Goal: Task Accomplishment & Management: Complete application form

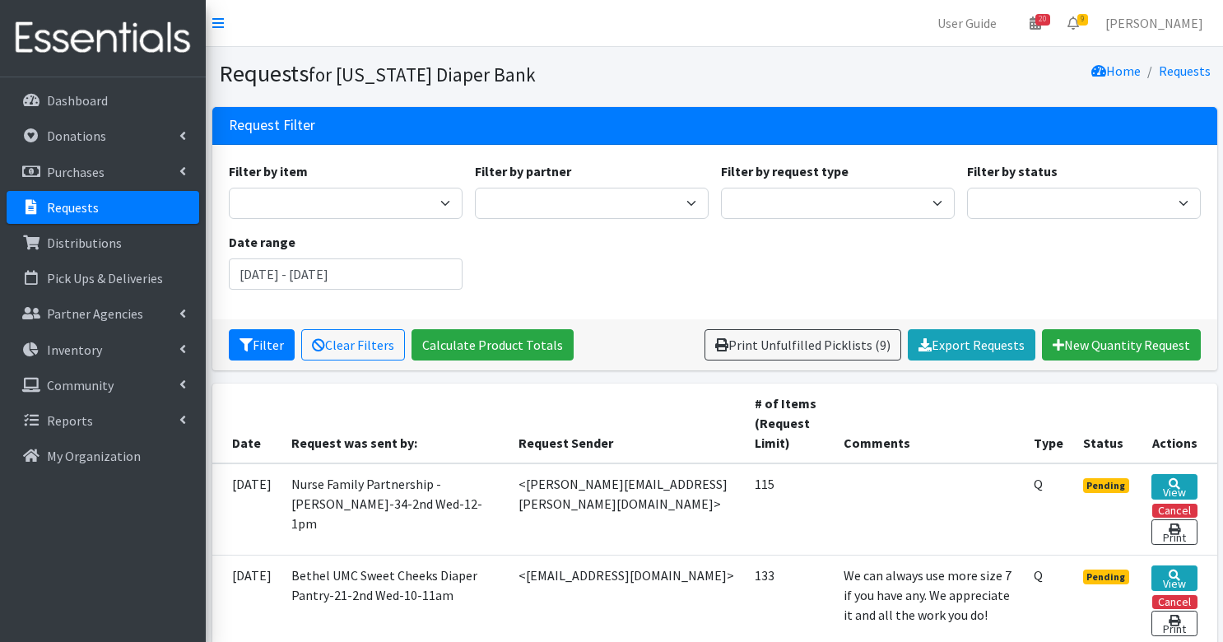
scroll to position [3, 0]
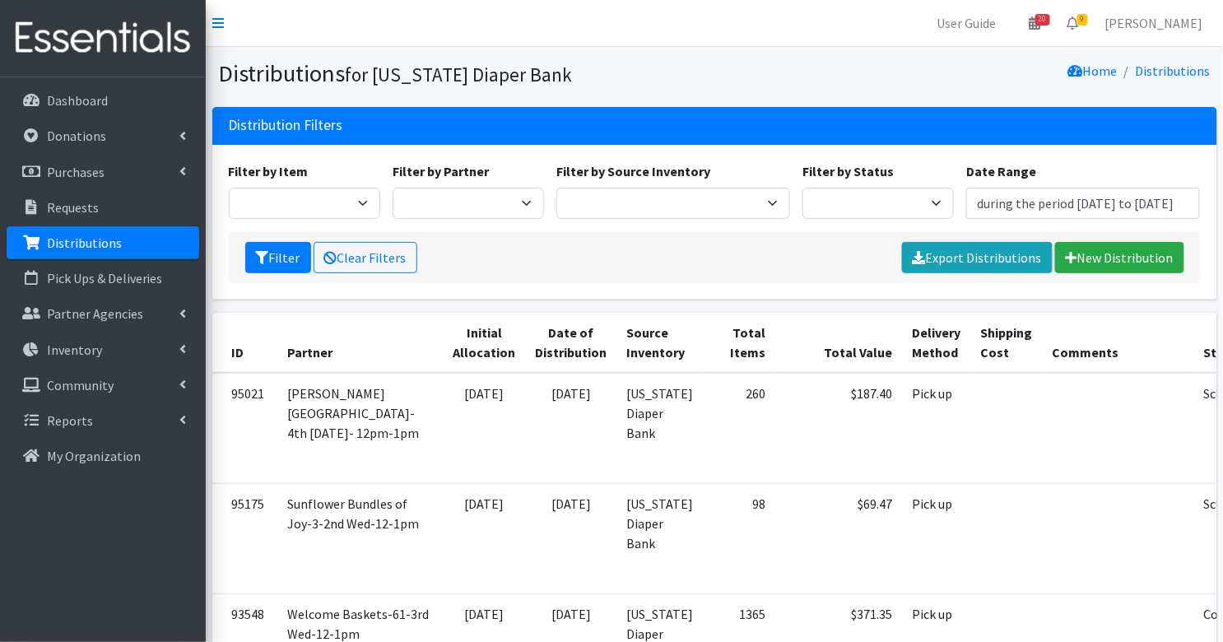
type input "[DATE] - [DATE]"
click at [1130, 247] on link "New Distribution" at bounding box center [1119, 257] width 129 height 31
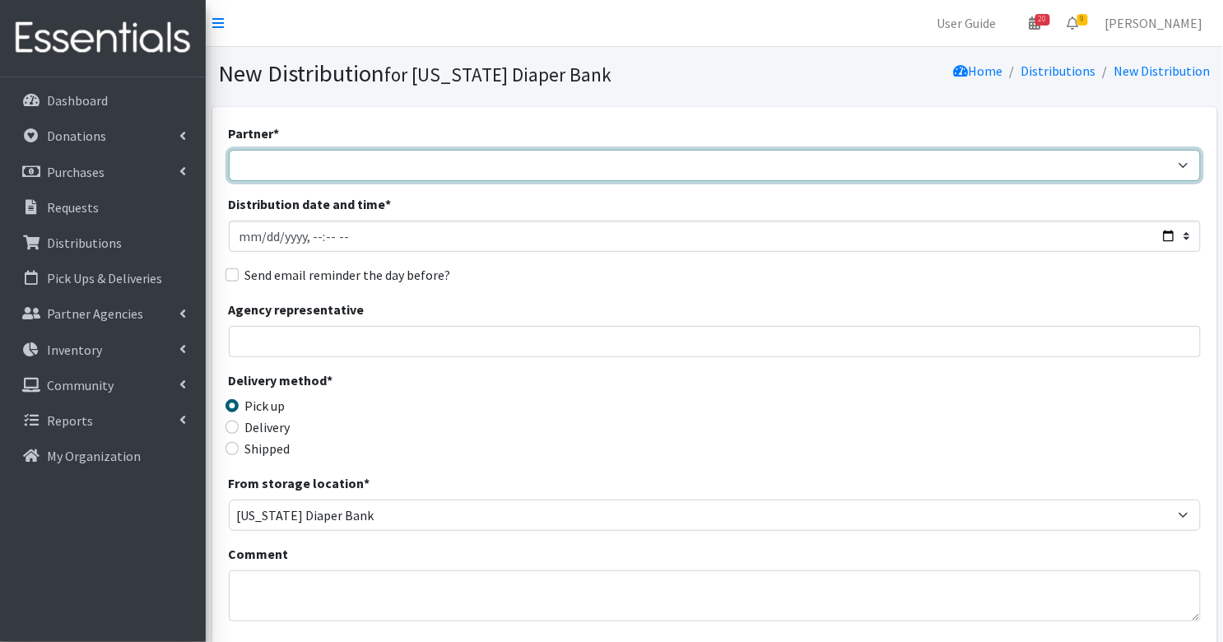
click at [837, 161] on select "ARC Boone and Hendricks County WIC Babies Basic Needs Northern Indiana Baby Ble…" at bounding box center [715, 165] width 972 height 31
select select "2022"
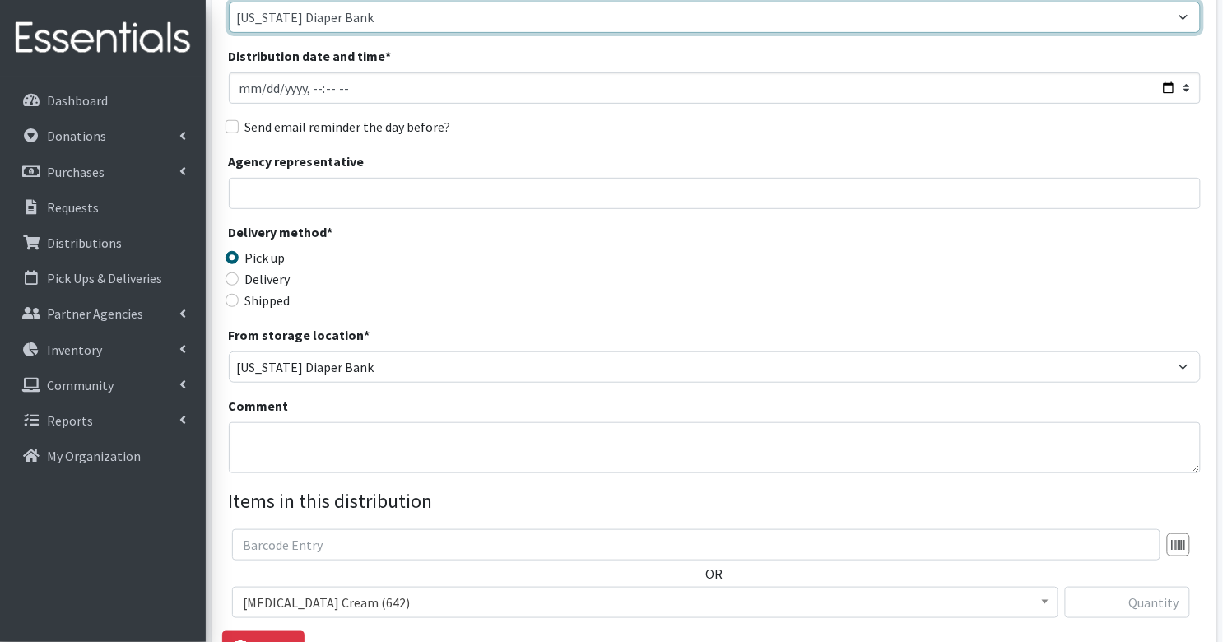
scroll to position [153, 0]
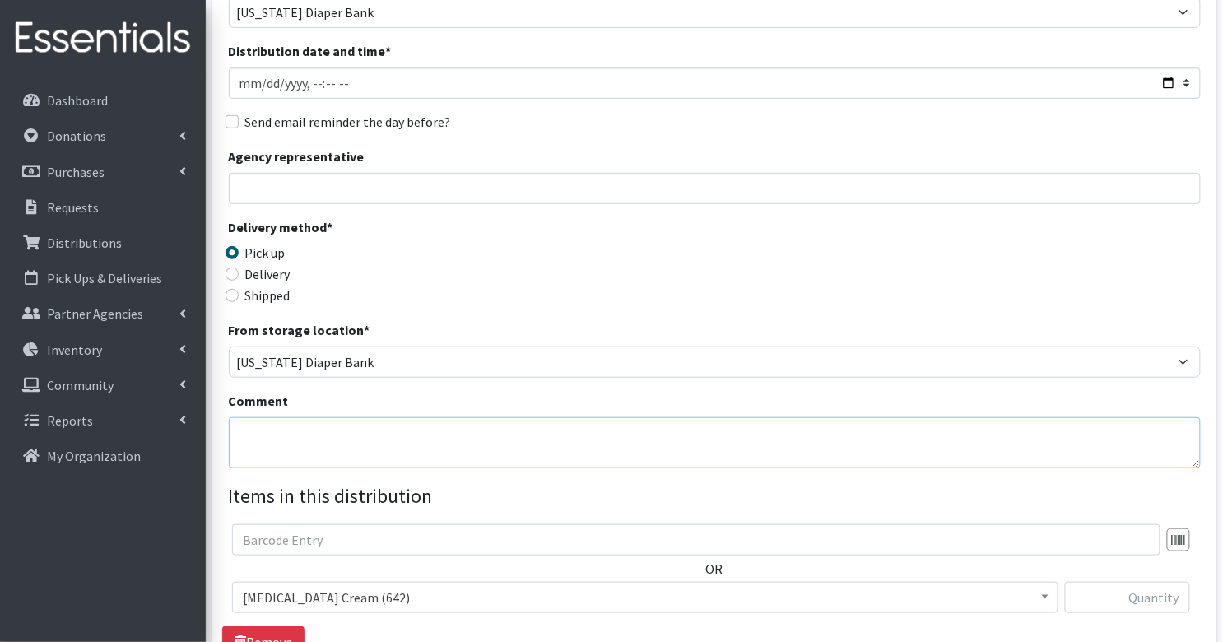
click at [295, 450] on textarea "Comment" at bounding box center [715, 442] width 972 height 51
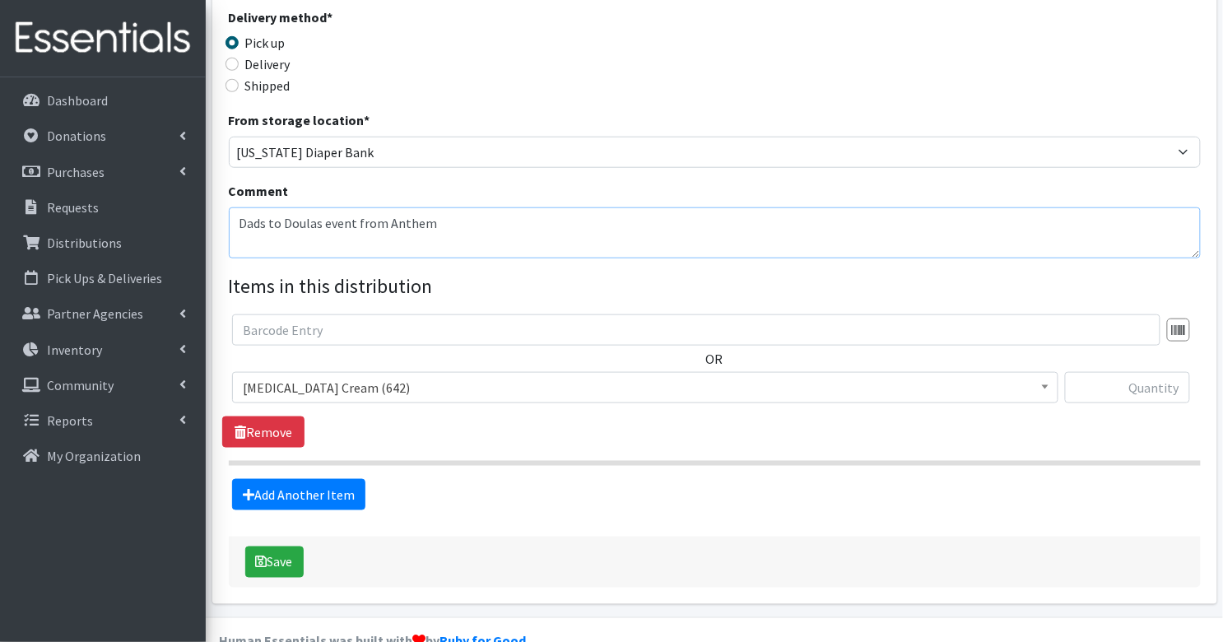
scroll to position [364, 0]
type textarea "Dads to Doulas event from Anthem"
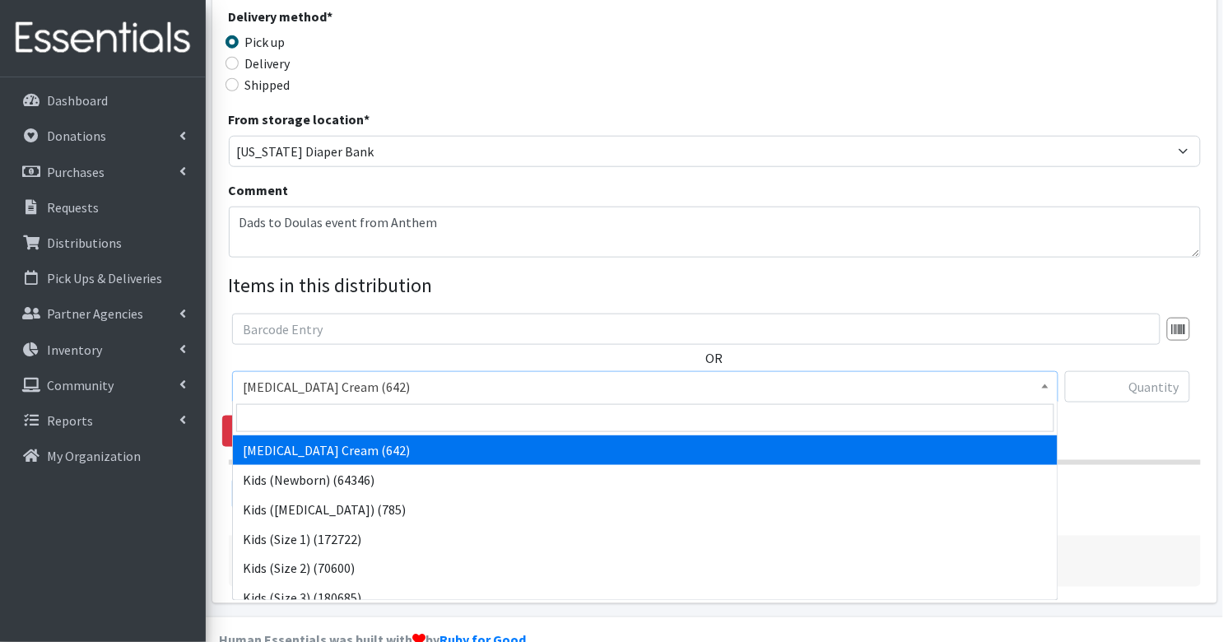
click at [352, 383] on span "Diaper Rash Cream (642)" at bounding box center [645, 386] width 805 height 23
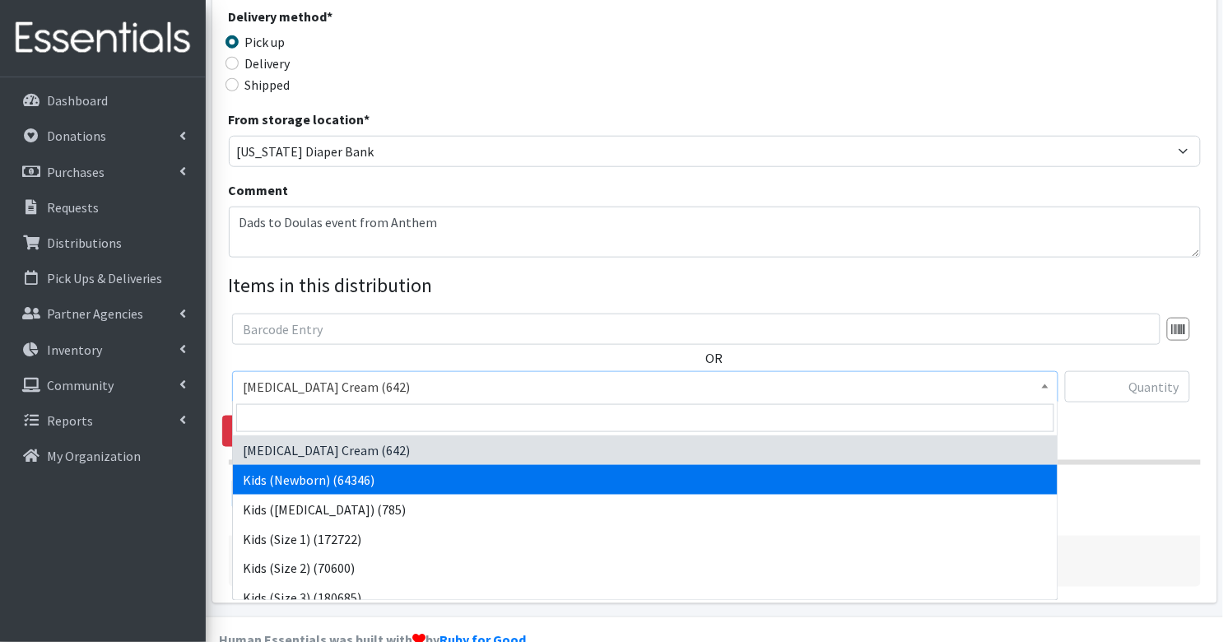
select select "3400"
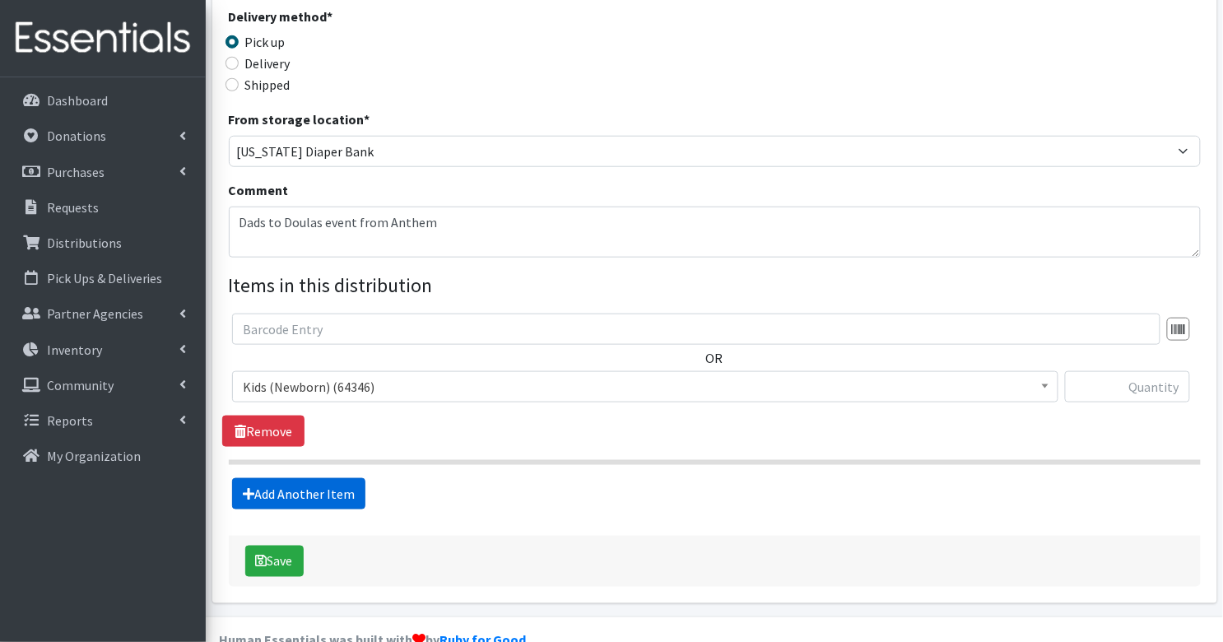
click at [316, 482] on link "Add Another Item" at bounding box center [298, 493] width 133 height 31
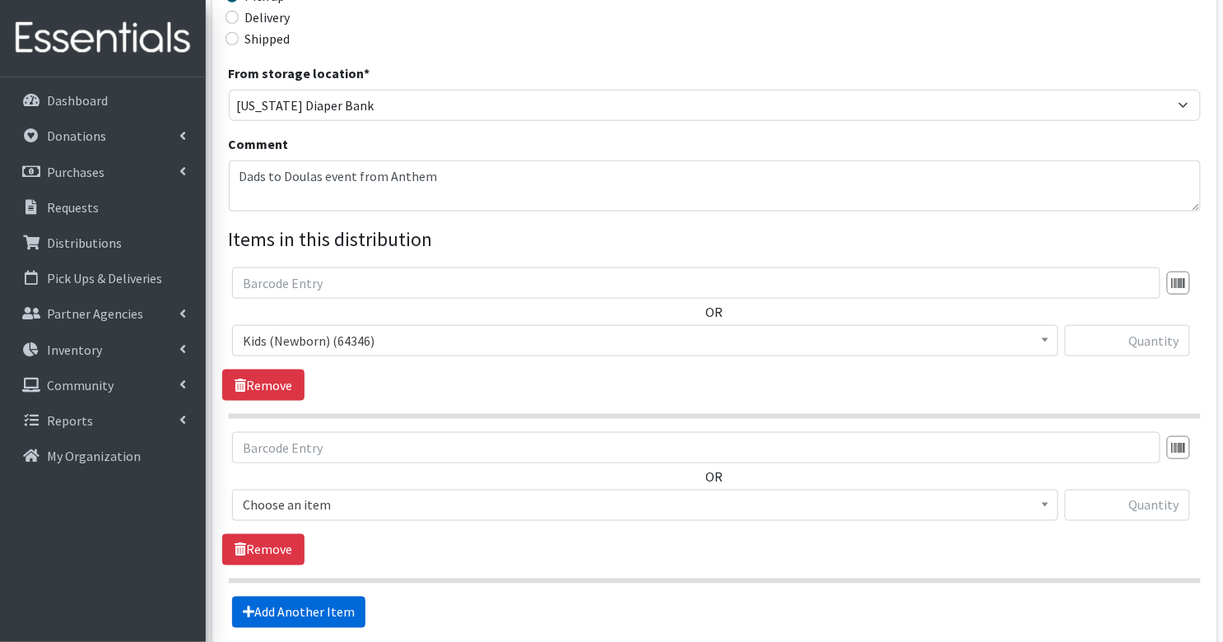
scroll to position [560, 0]
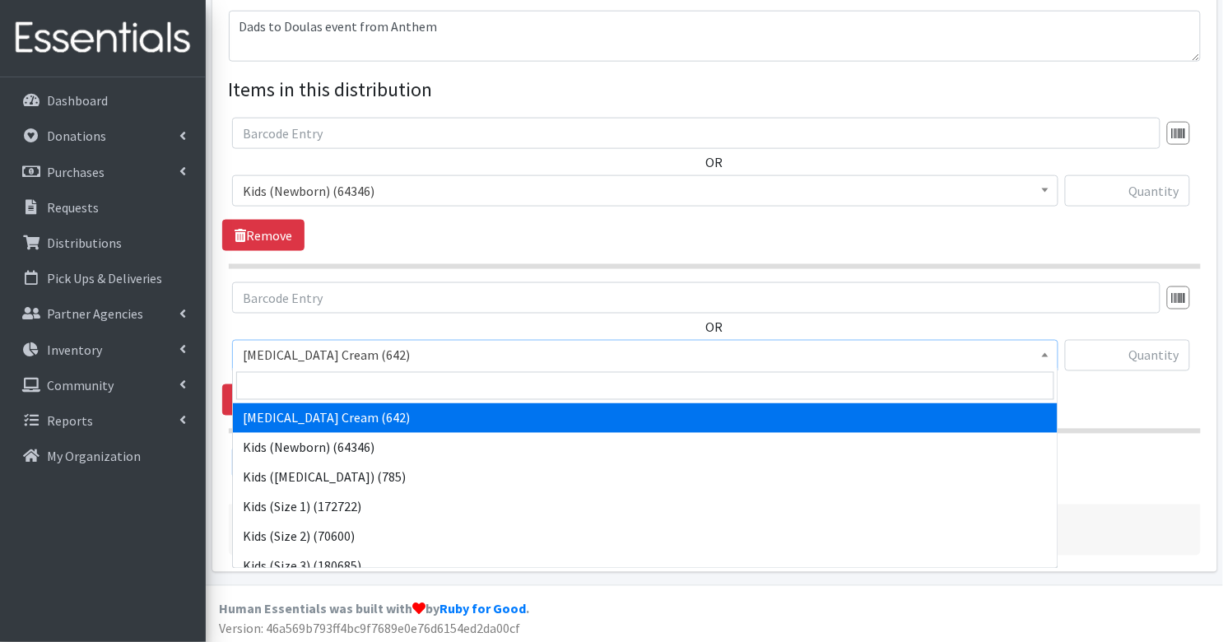
click at [333, 357] on span "Diaper Rash Cream (642)" at bounding box center [645, 355] width 805 height 23
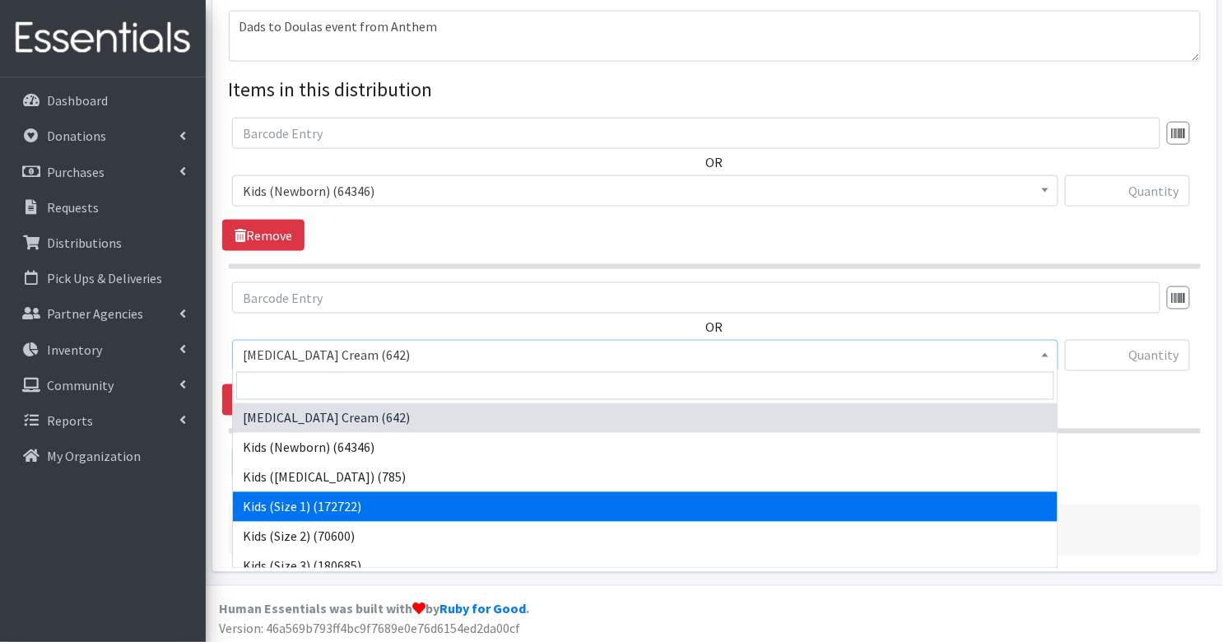
select select "3401"
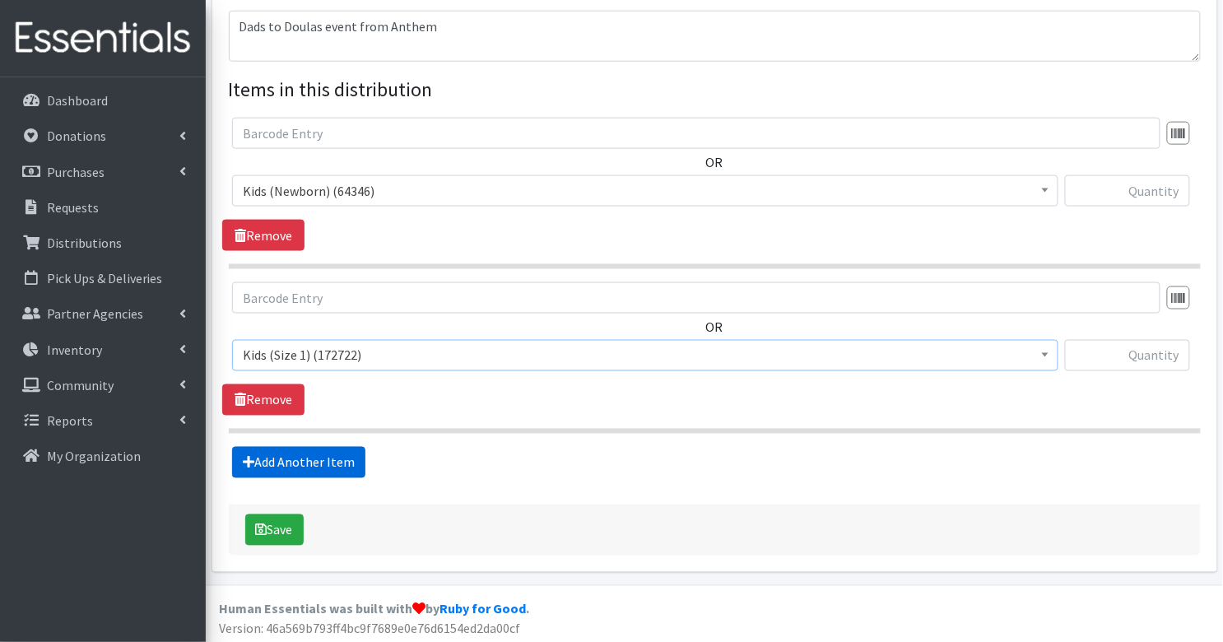
click at [319, 465] on link "Add Another Item" at bounding box center [298, 462] width 133 height 31
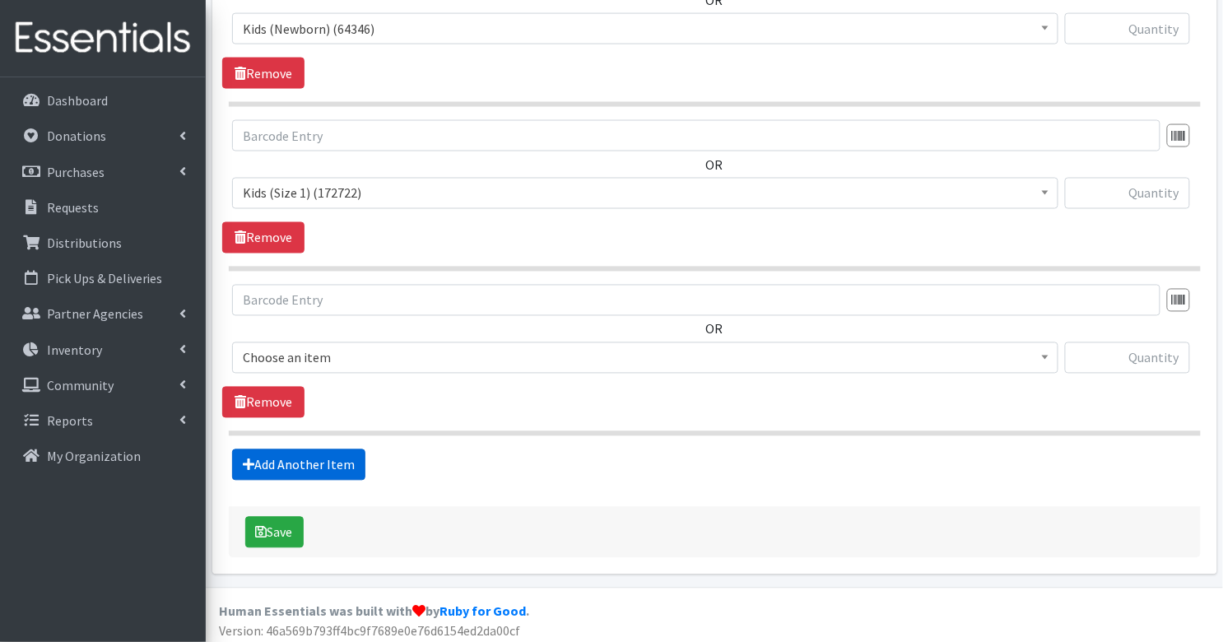
scroll to position [723, 0]
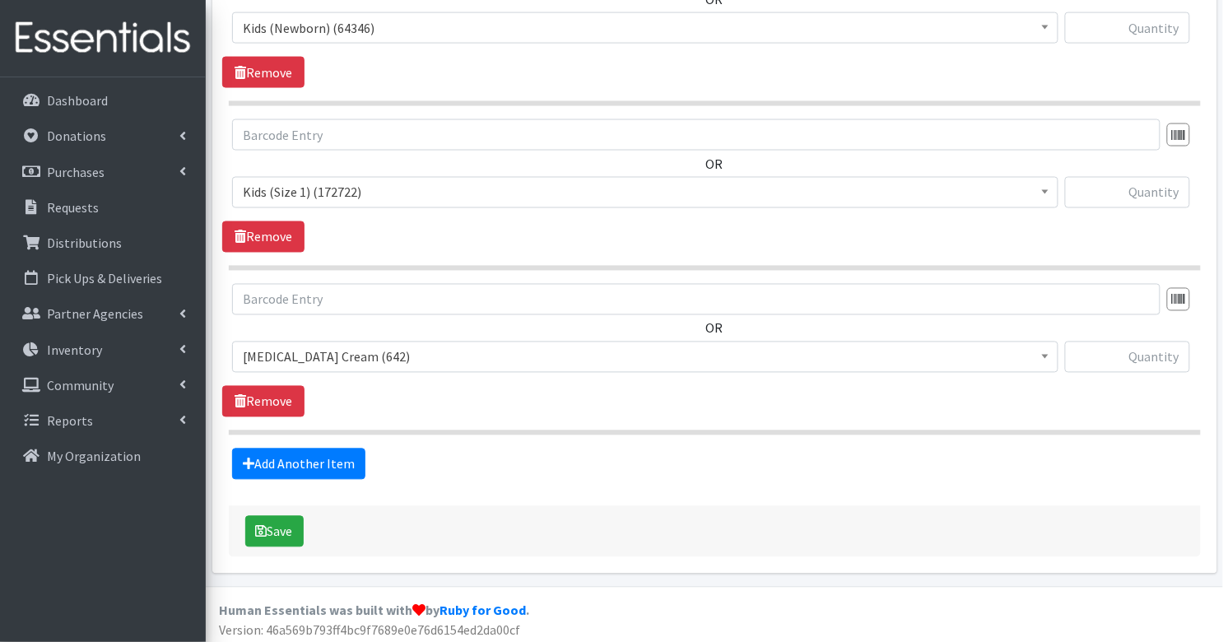
click at [336, 361] on span "Diaper Rash Cream (642)" at bounding box center [645, 357] width 805 height 23
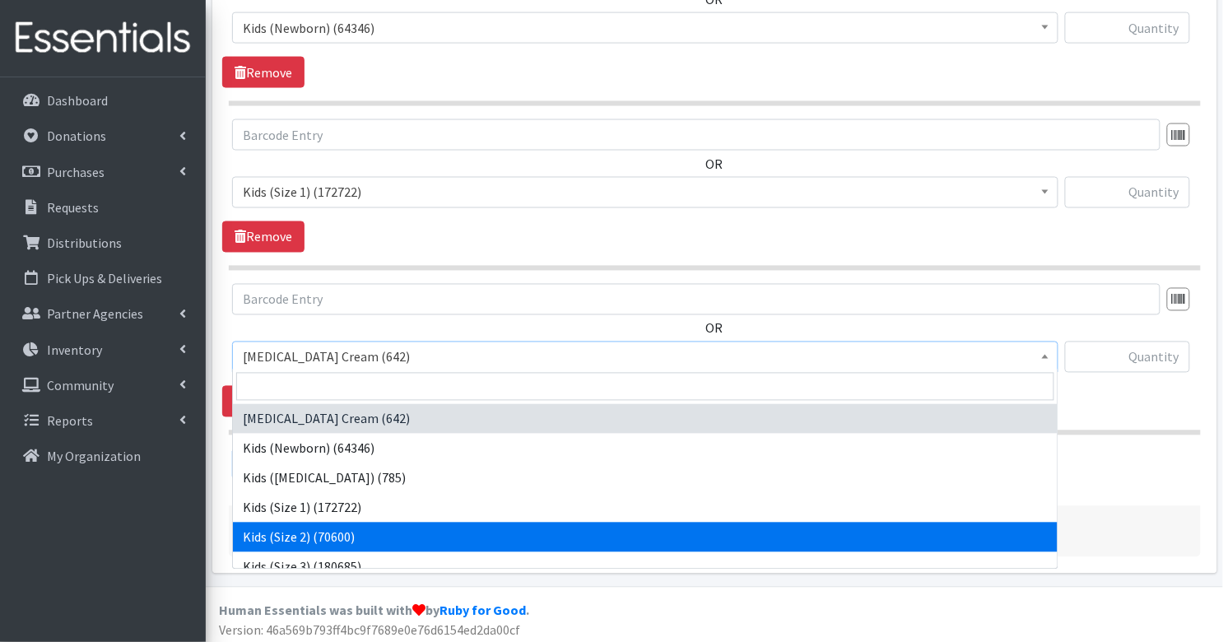
select select "3420"
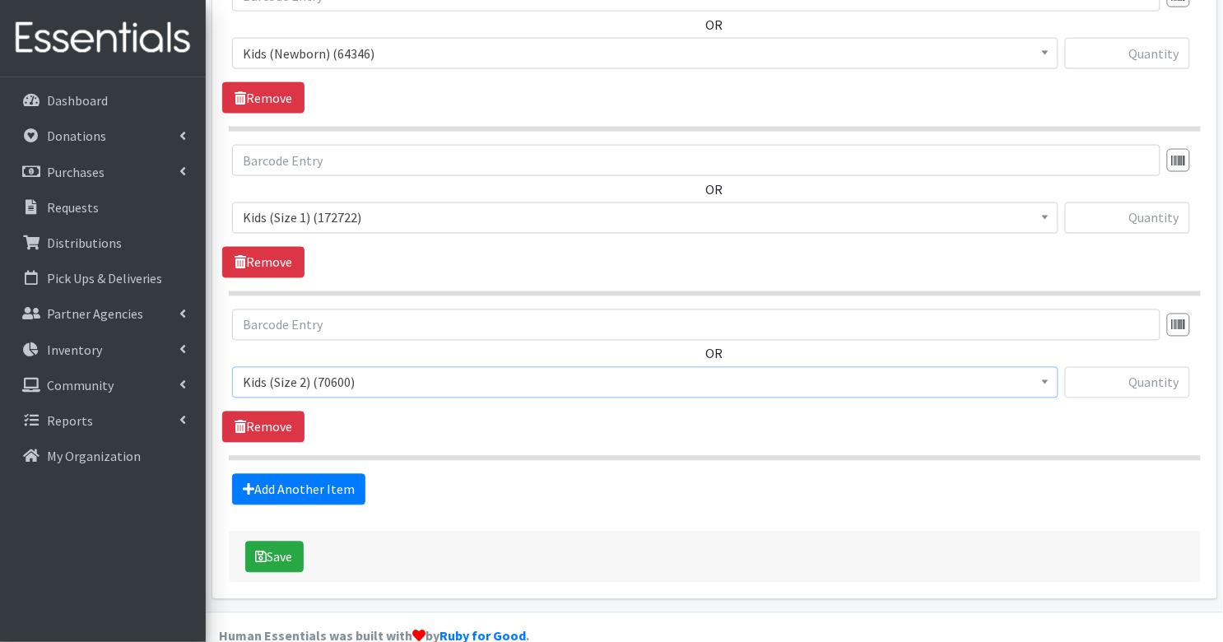
scroll to position [693, 0]
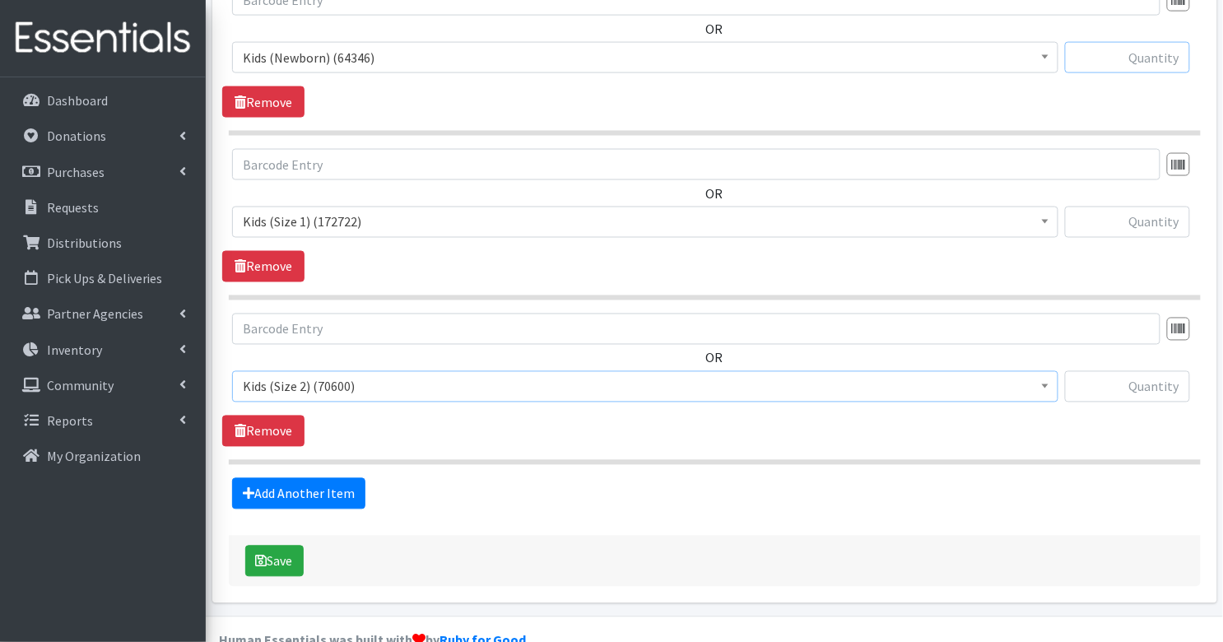
click at [1147, 52] on input "text" at bounding box center [1127, 57] width 125 height 31
type input "10"
click at [1173, 219] on input "text" at bounding box center [1127, 222] width 125 height 31
type input "20"
click at [1161, 386] on input "text" at bounding box center [1127, 386] width 125 height 31
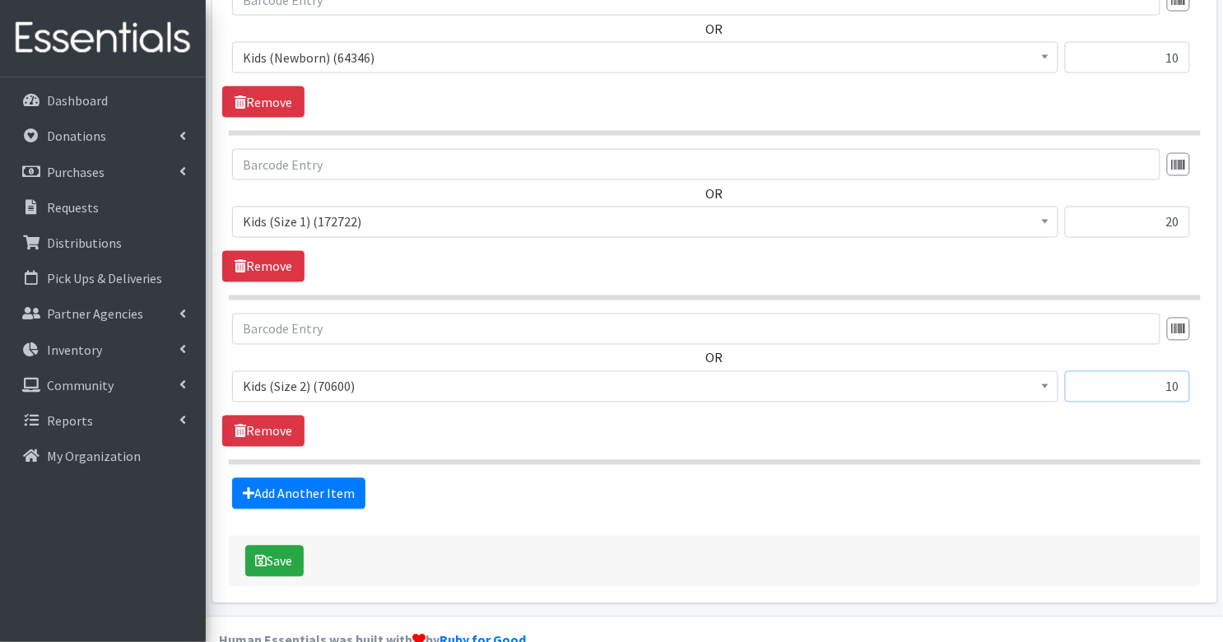
scroll to position [723, 0]
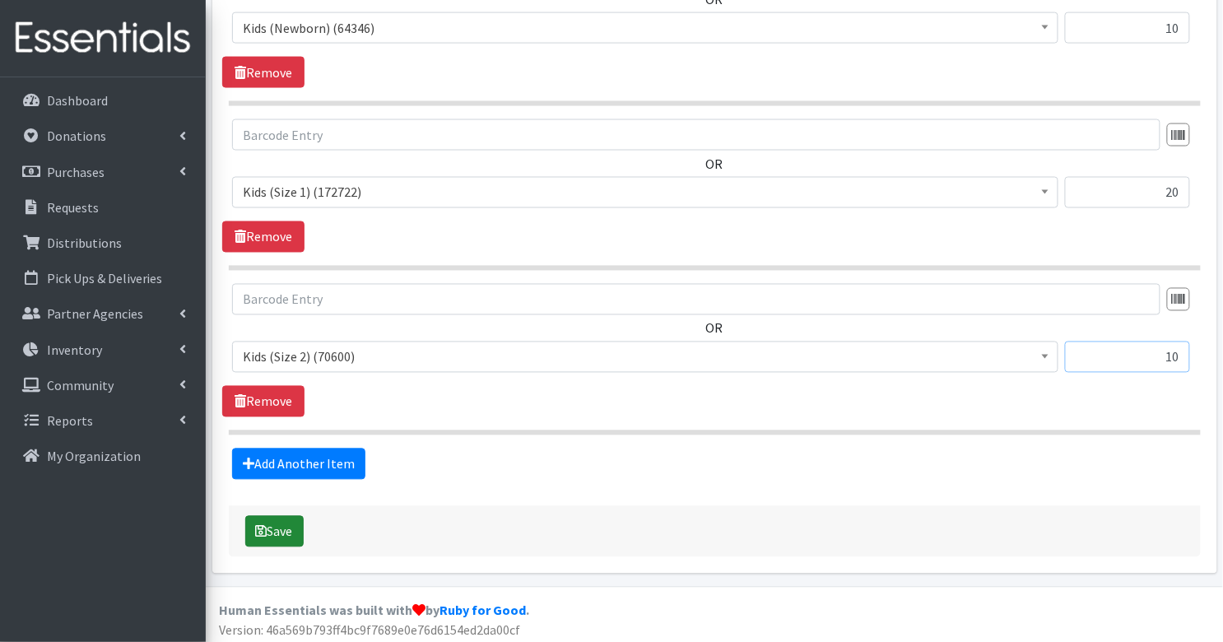
type input "10"
click at [271, 524] on button "Save" at bounding box center [274, 531] width 58 height 31
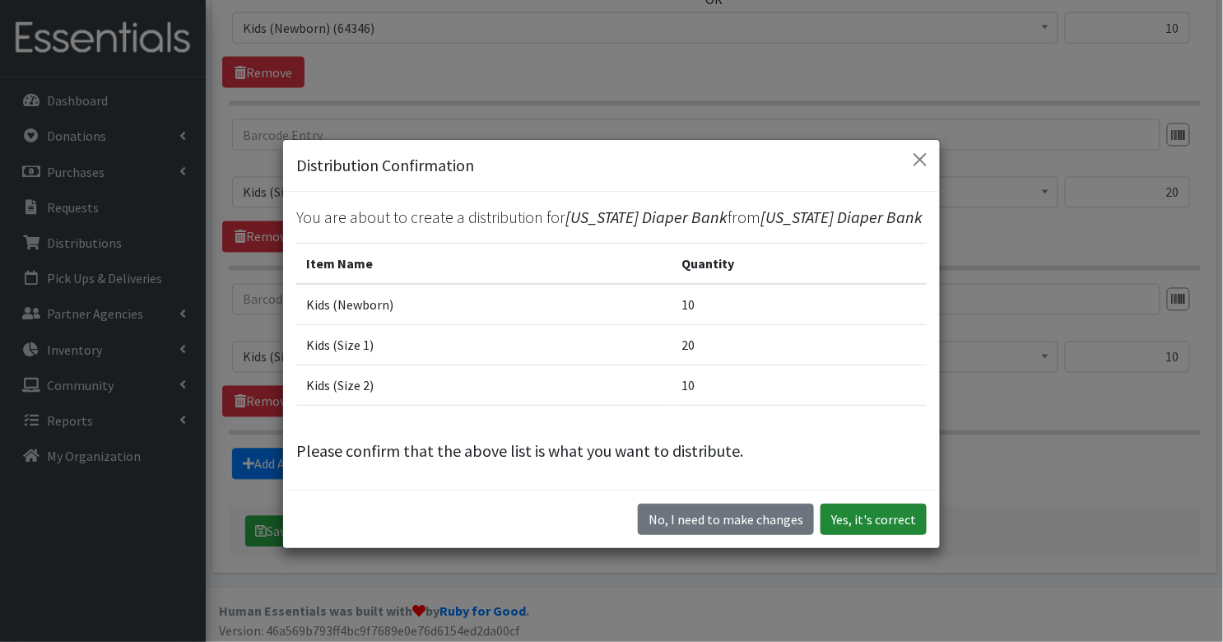
click at [889, 524] on button "Yes, it's correct" at bounding box center [874, 519] width 106 height 31
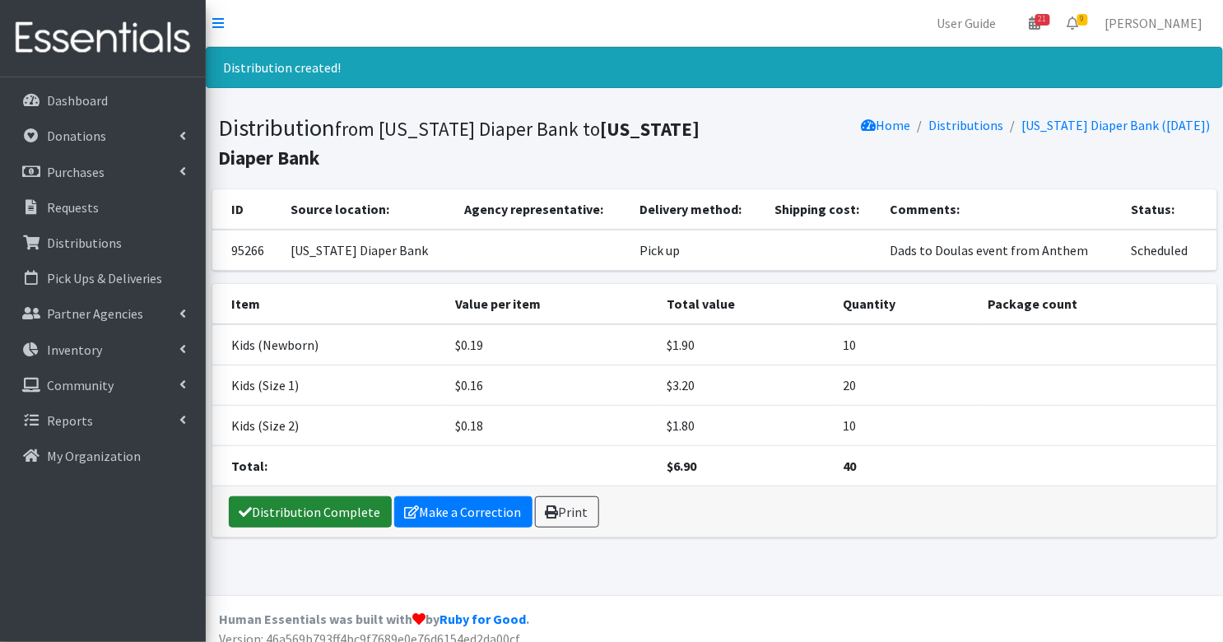
click at [263, 507] on link "Distribution Complete" at bounding box center [310, 511] width 163 height 31
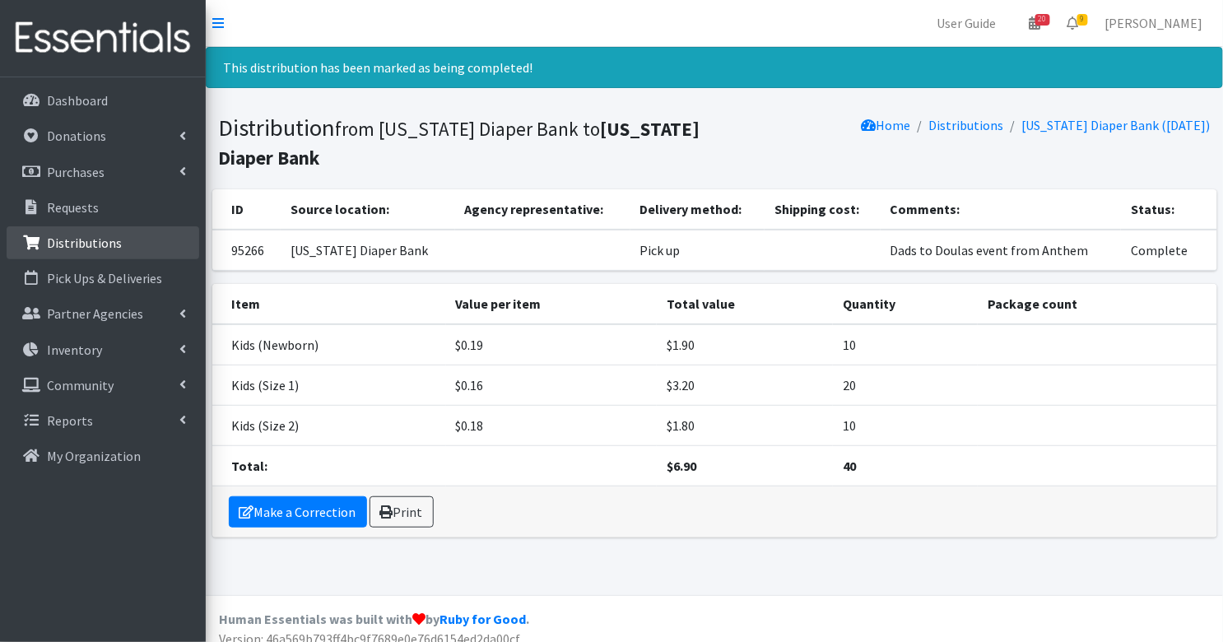
click at [46, 239] on link "Distributions" at bounding box center [103, 242] width 193 height 33
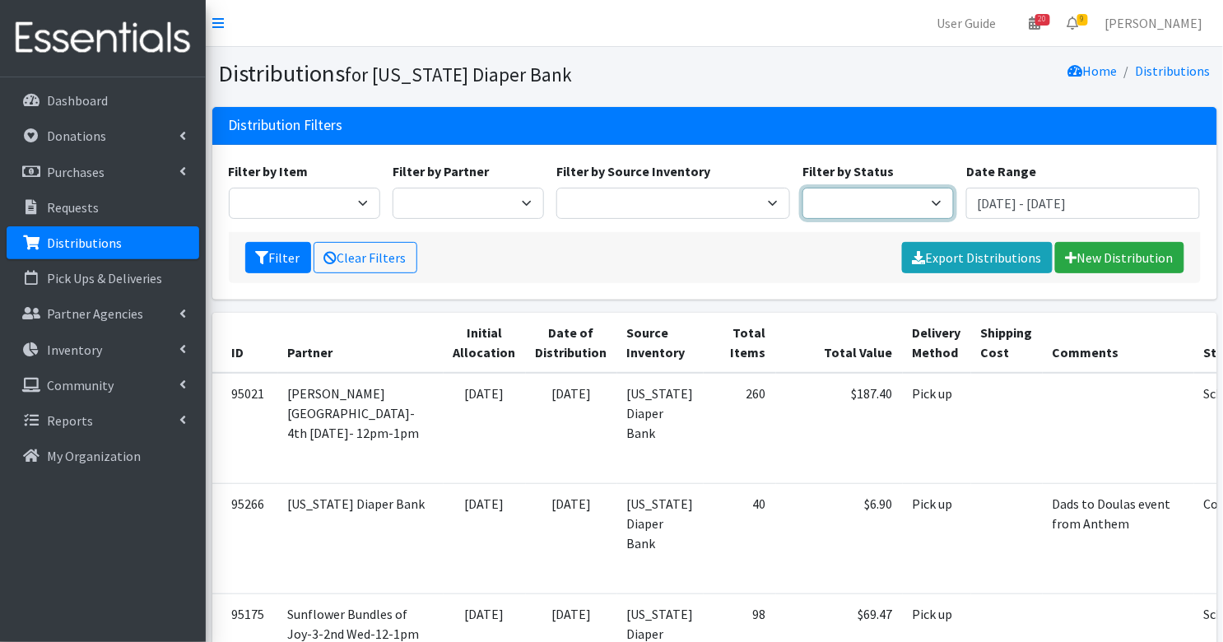
click at [843, 201] on select "Scheduled Complete" at bounding box center [878, 203] width 151 height 31
select select "5"
click at [277, 255] on button "Filter" at bounding box center [278, 257] width 66 height 31
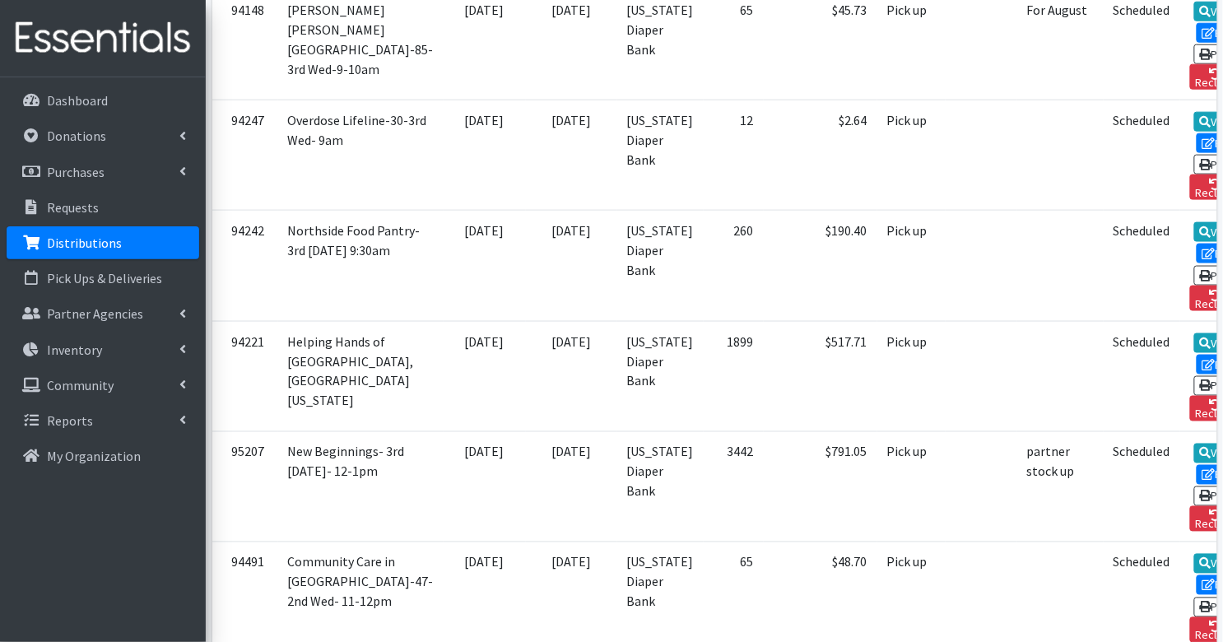
scroll to position [2372, 0]
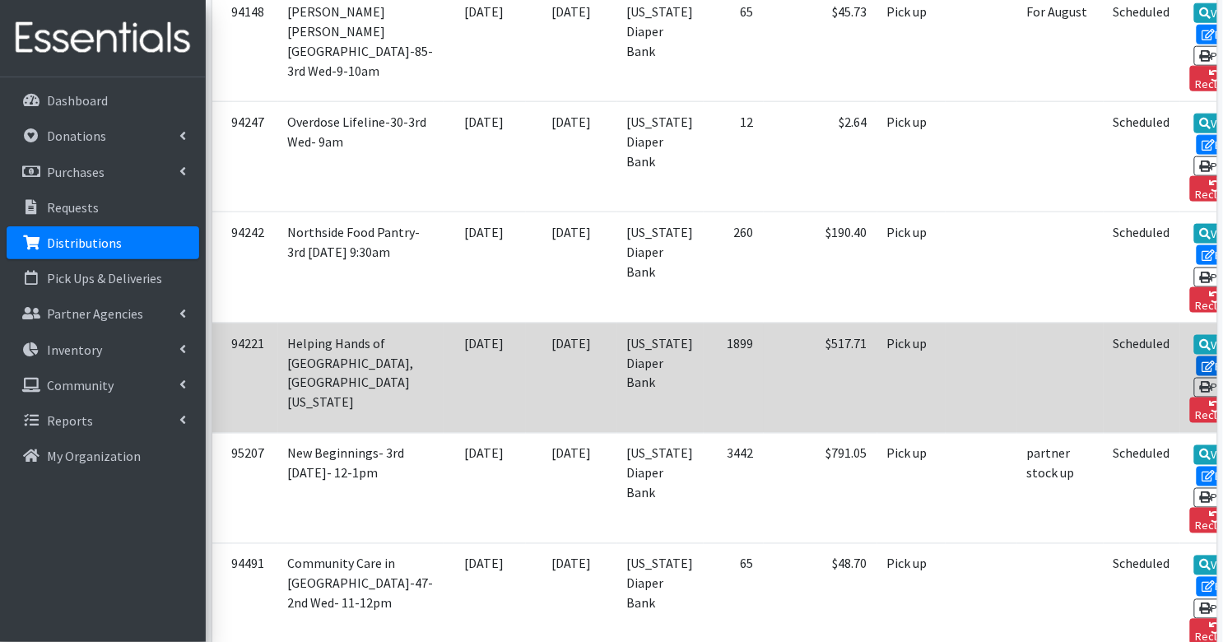
click at [1203, 361] on icon at bounding box center [1209, 367] width 13 height 12
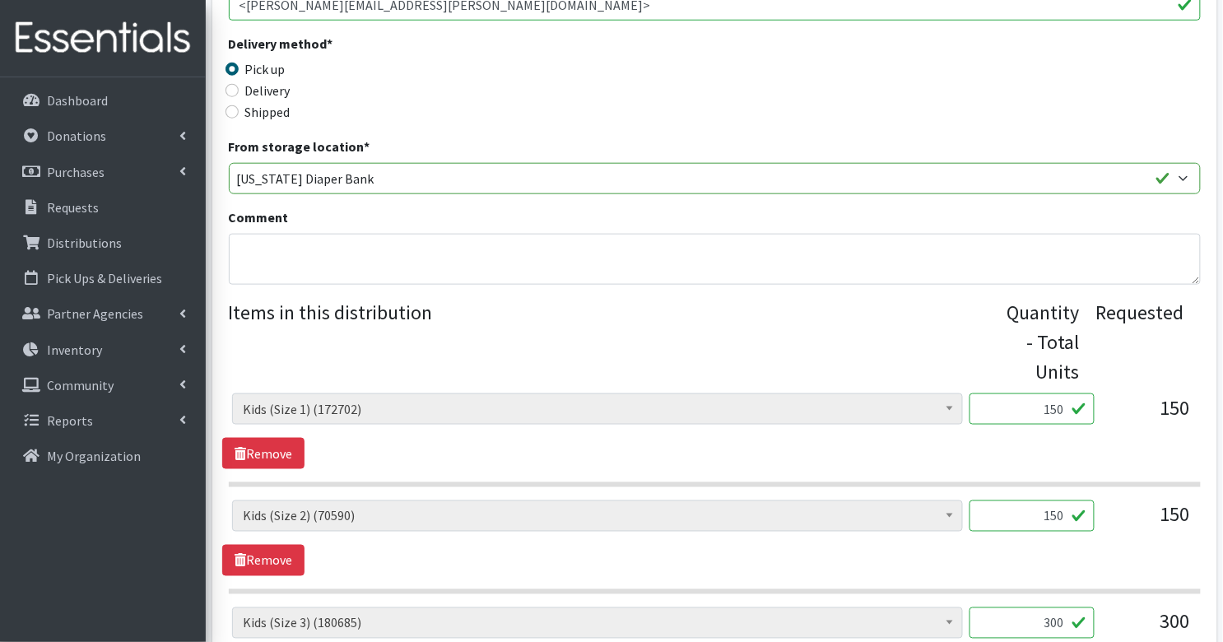
scroll to position [429, 0]
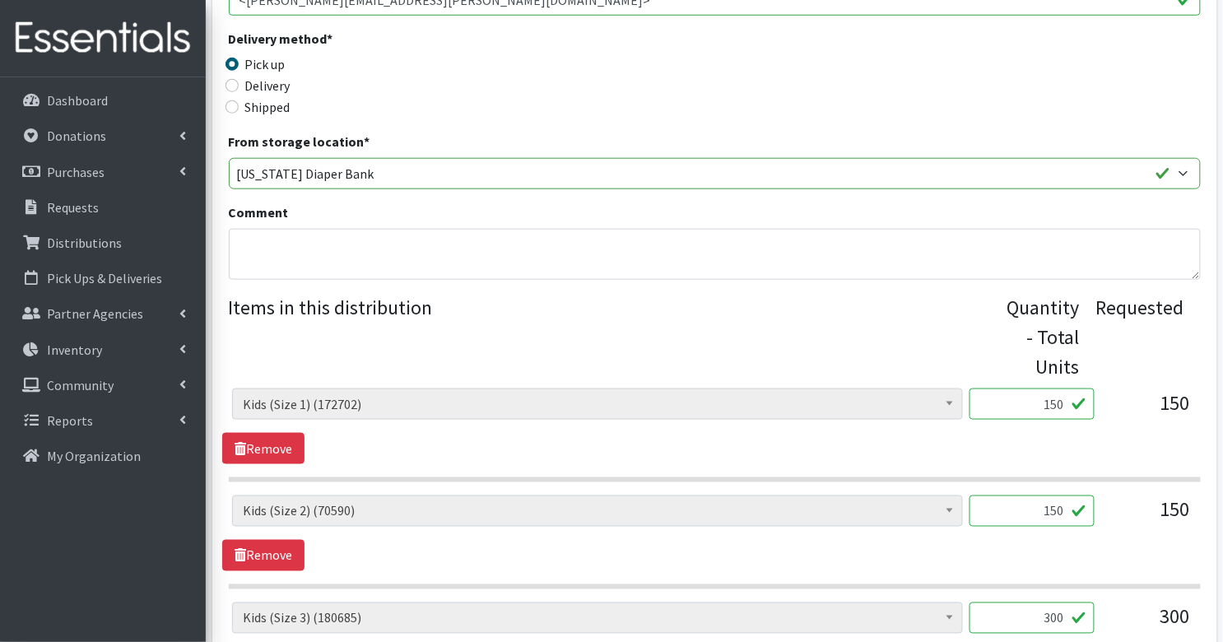
click at [1047, 389] on input "150" at bounding box center [1032, 404] width 125 height 31
type input "3750"
click at [1023, 496] on input "150" at bounding box center [1032, 511] width 125 height 31
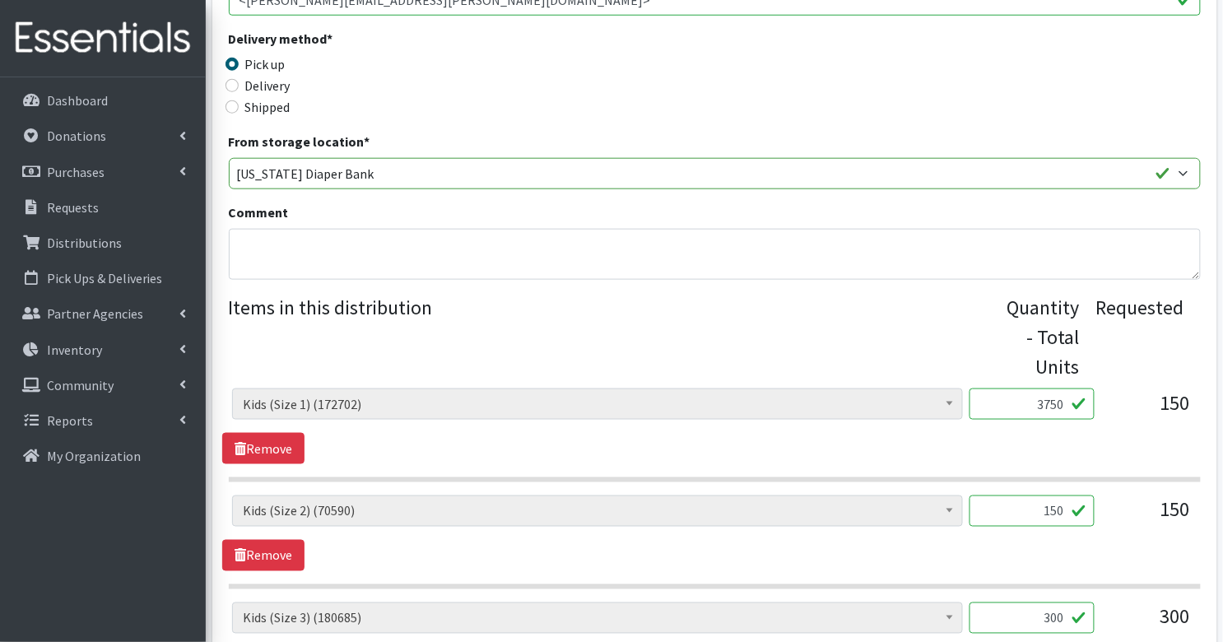
click at [1023, 496] on input "150" at bounding box center [1032, 511] width 125 height 31
type input "3750"
click at [1032, 603] on input "300" at bounding box center [1032, 618] width 125 height 31
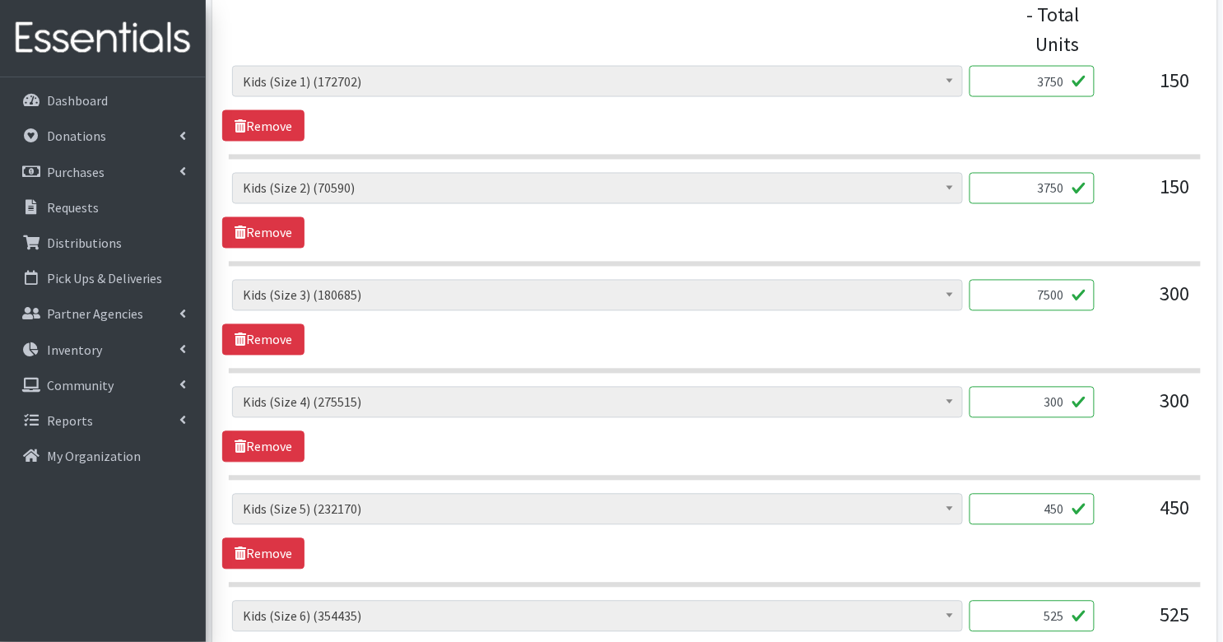
scroll to position [760, 0]
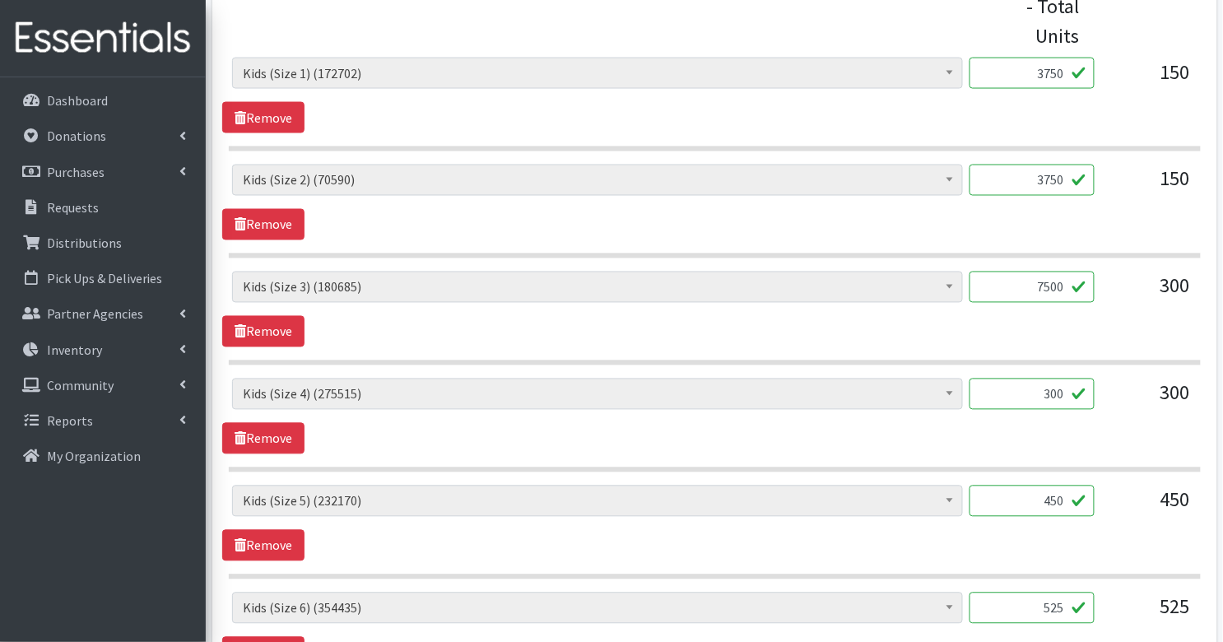
type input "7500"
click at [1050, 379] on input "300" at bounding box center [1032, 394] width 125 height 31
type input "7500"
click at [1050, 486] on input "450" at bounding box center [1032, 501] width 125 height 31
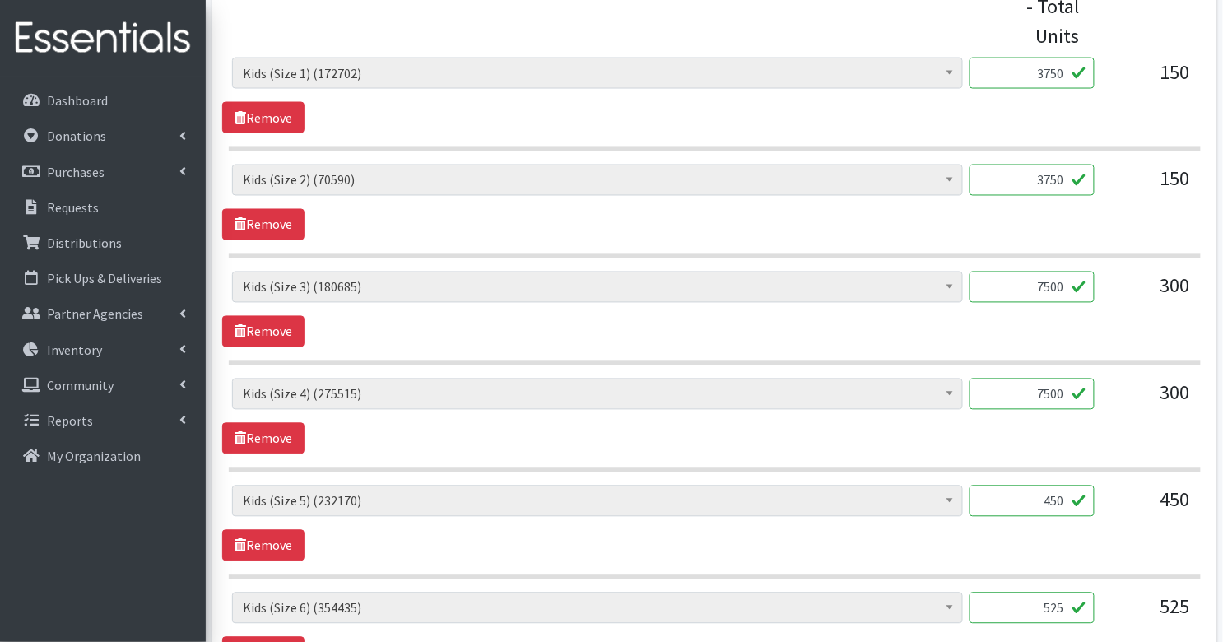
click at [1050, 486] on input "450" at bounding box center [1032, 501] width 125 height 31
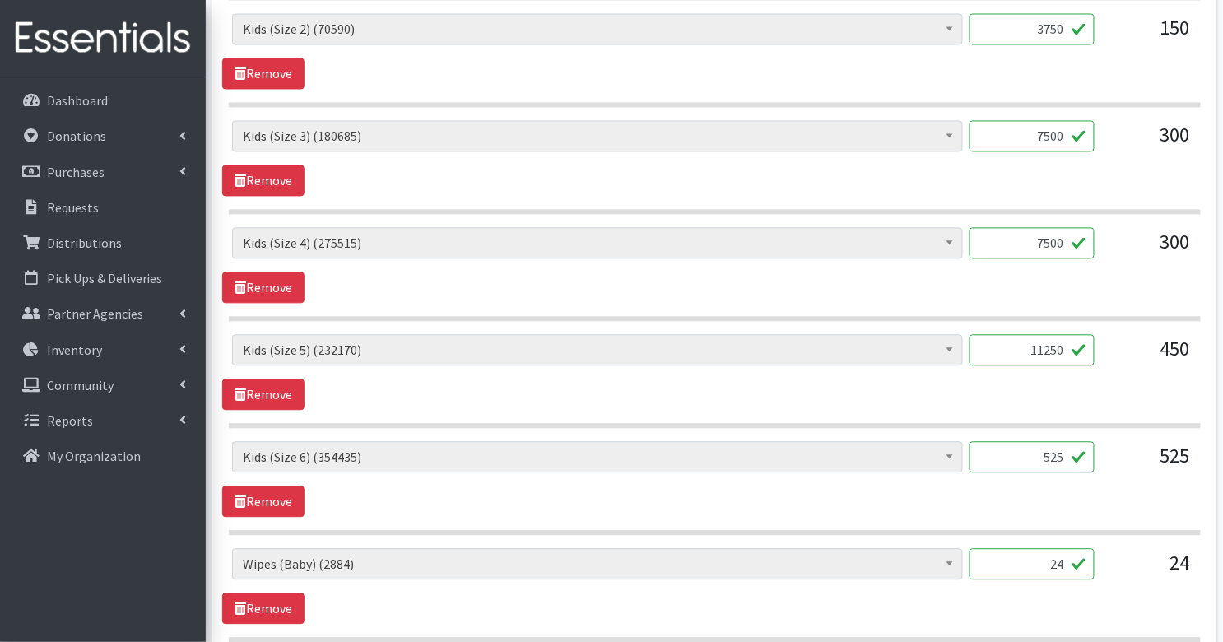
scroll to position [915, 0]
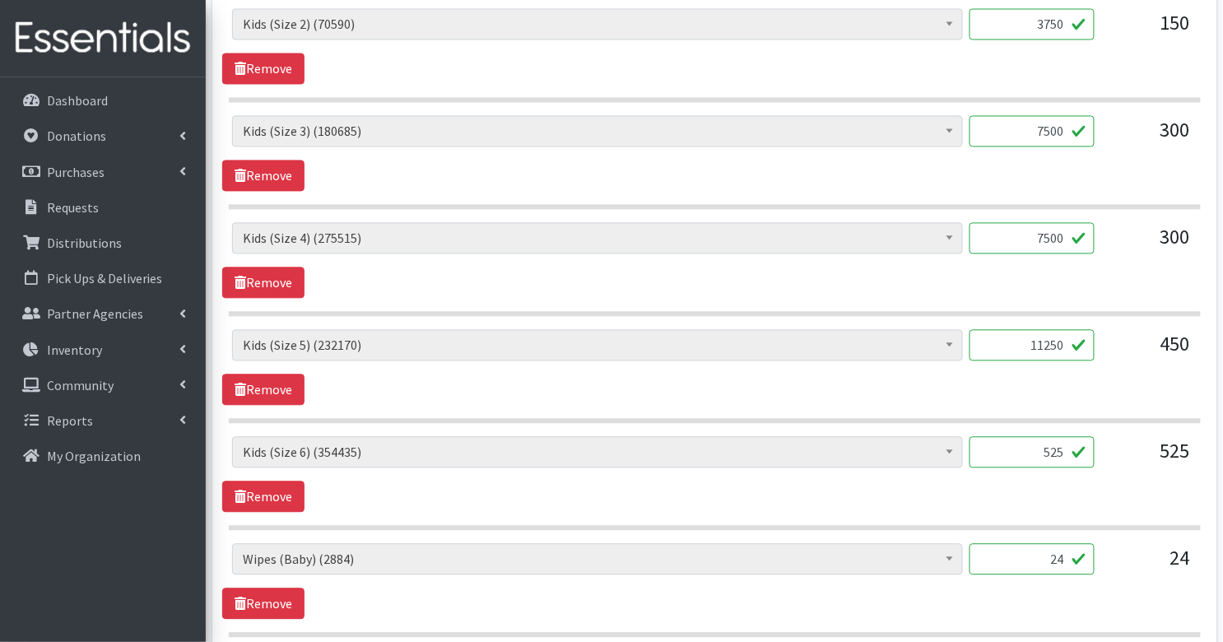
type input "11250"
click at [1036, 437] on input "525" at bounding box center [1032, 452] width 125 height 31
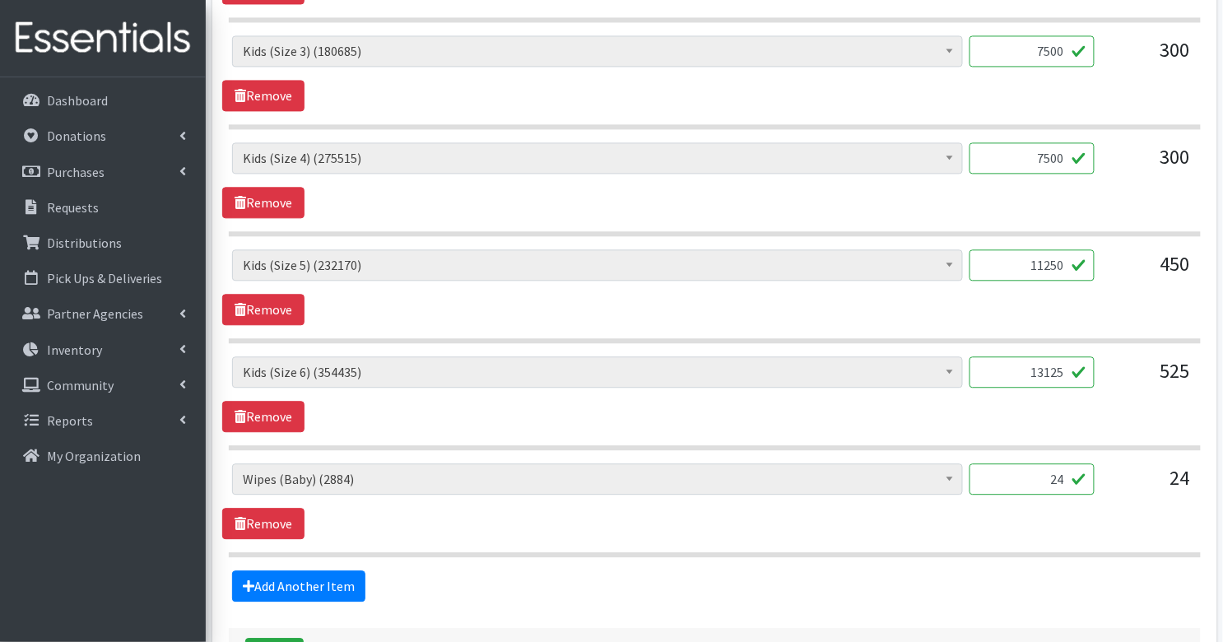
scroll to position [1007, 0]
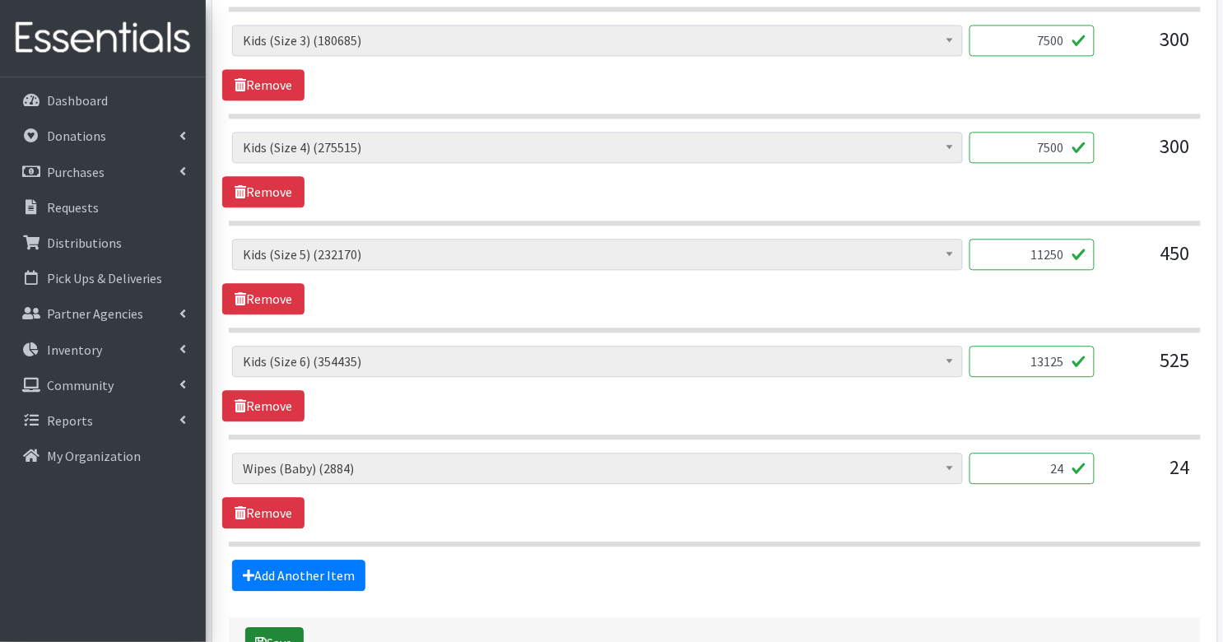
type input "13125"
click at [270, 627] on button "Save" at bounding box center [274, 642] width 58 height 31
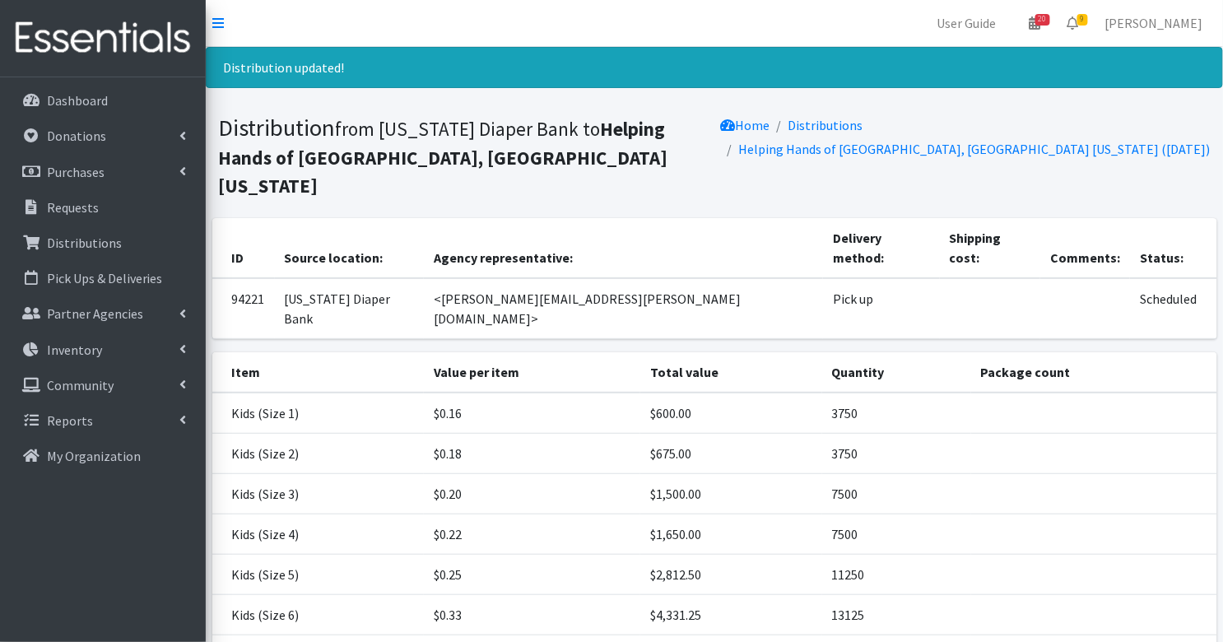
scroll to position [126, 0]
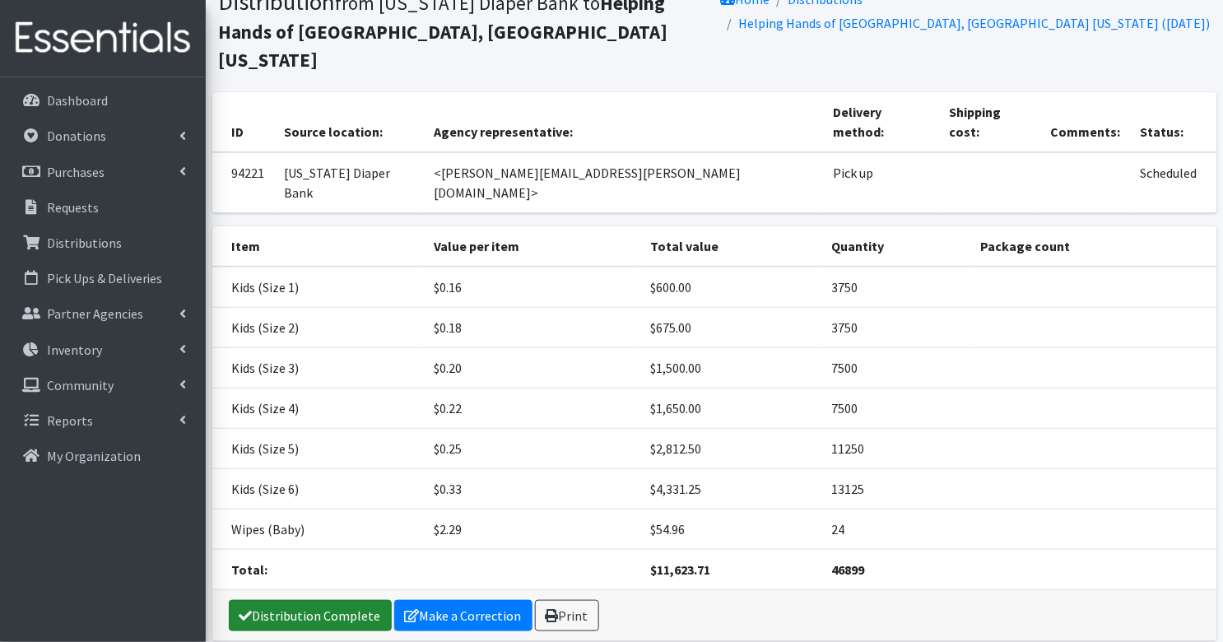
click at [286, 600] on link "Distribution Complete" at bounding box center [310, 615] width 163 height 31
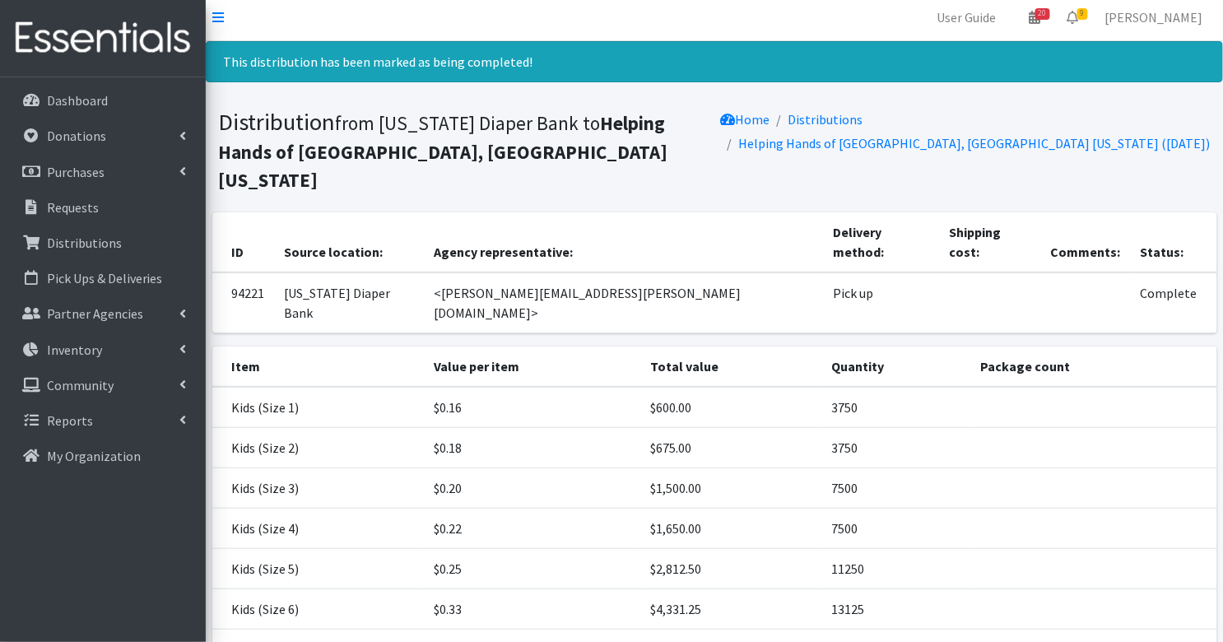
scroll to position [0, 0]
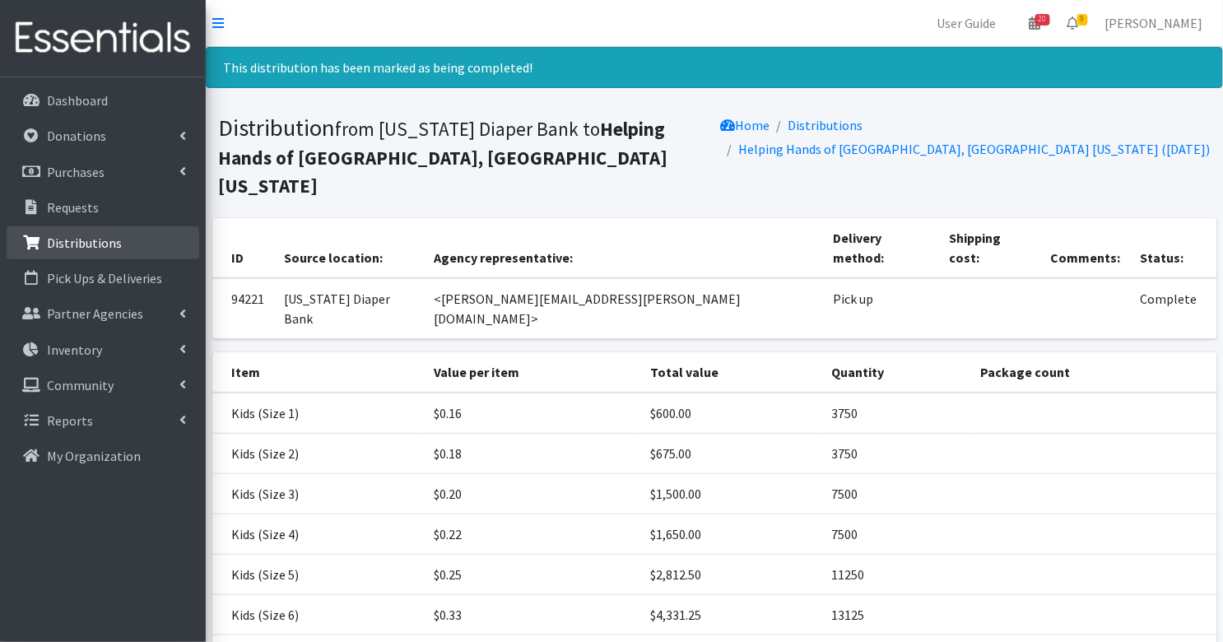
click at [109, 238] on p "Distributions" at bounding box center [84, 243] width 75 height 16
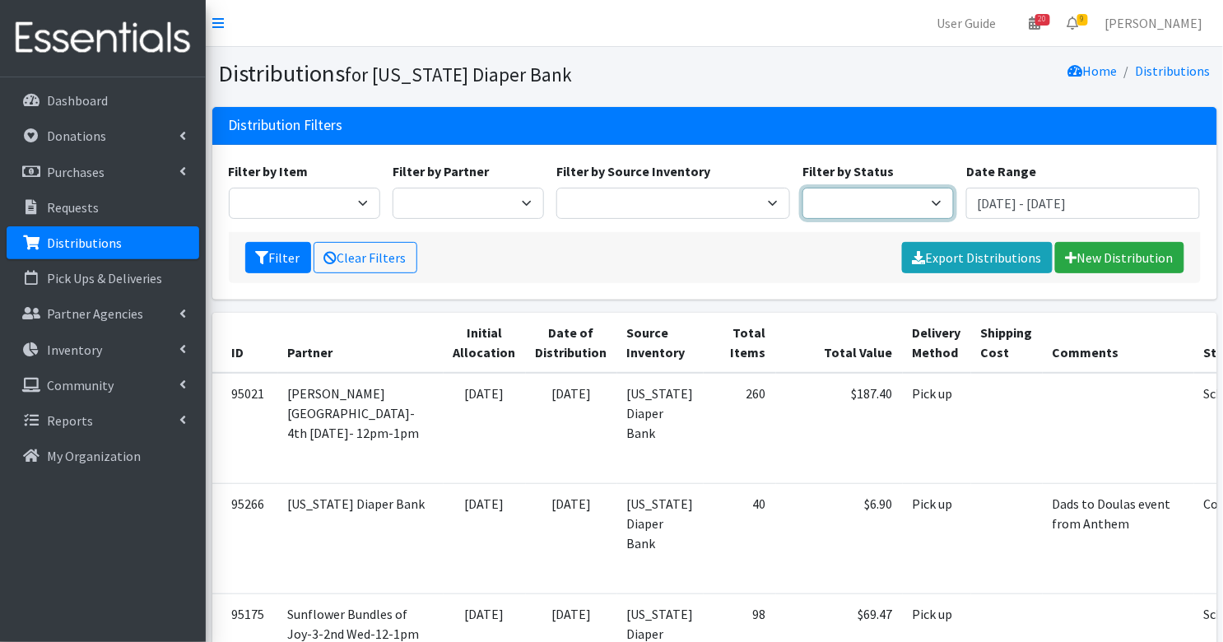
click at [833, 195] on select "Scheduled Complete" at bounding box center [878, 203] width 151 height 31
select select "5"
click at [286, 253] on button "Filter" at bounding box center [278, 257] width 66 height 31
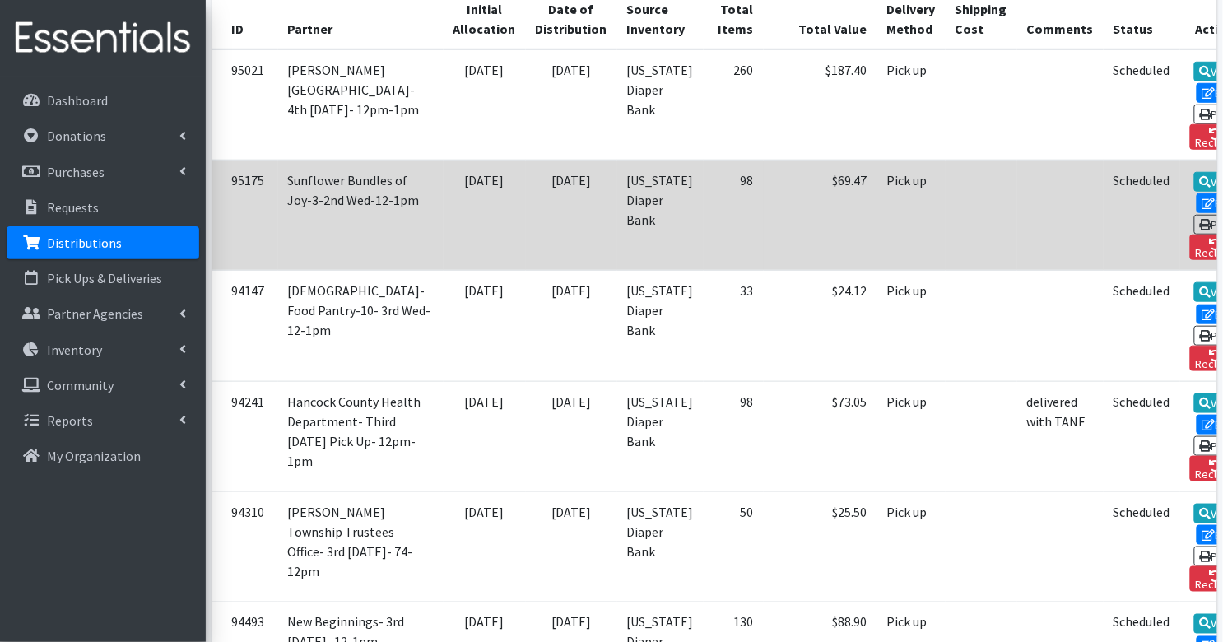
scroll to position [329, 0]
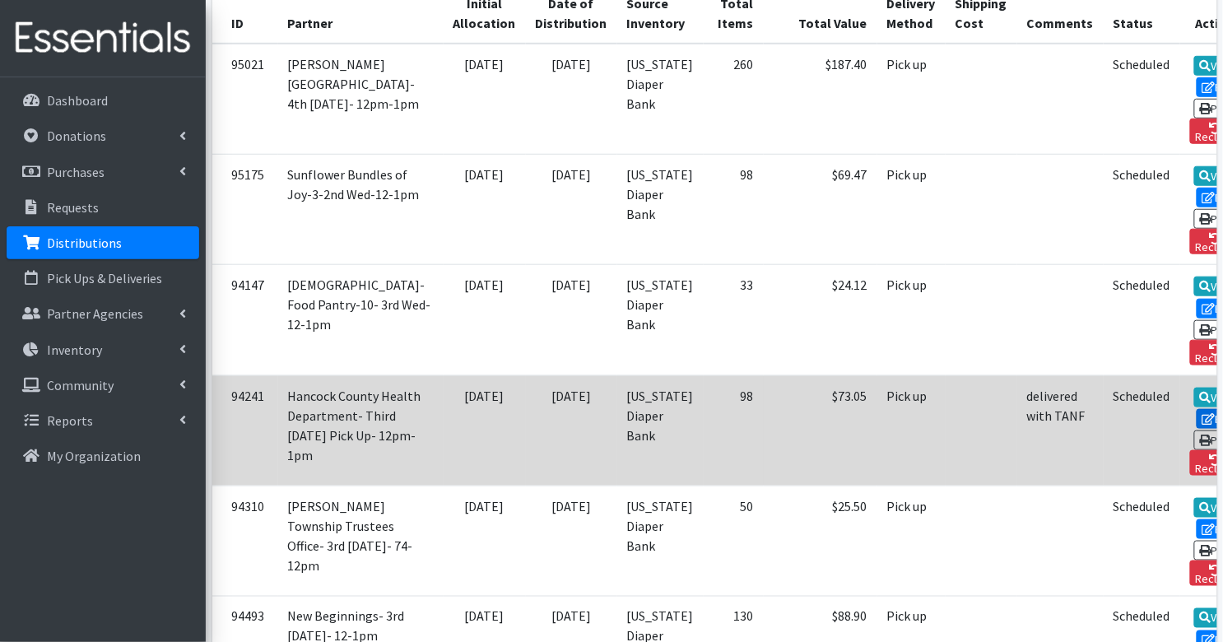
click at [1197, 409] on link "Edit" at bounding box center [1219, 419] width 44 height 20
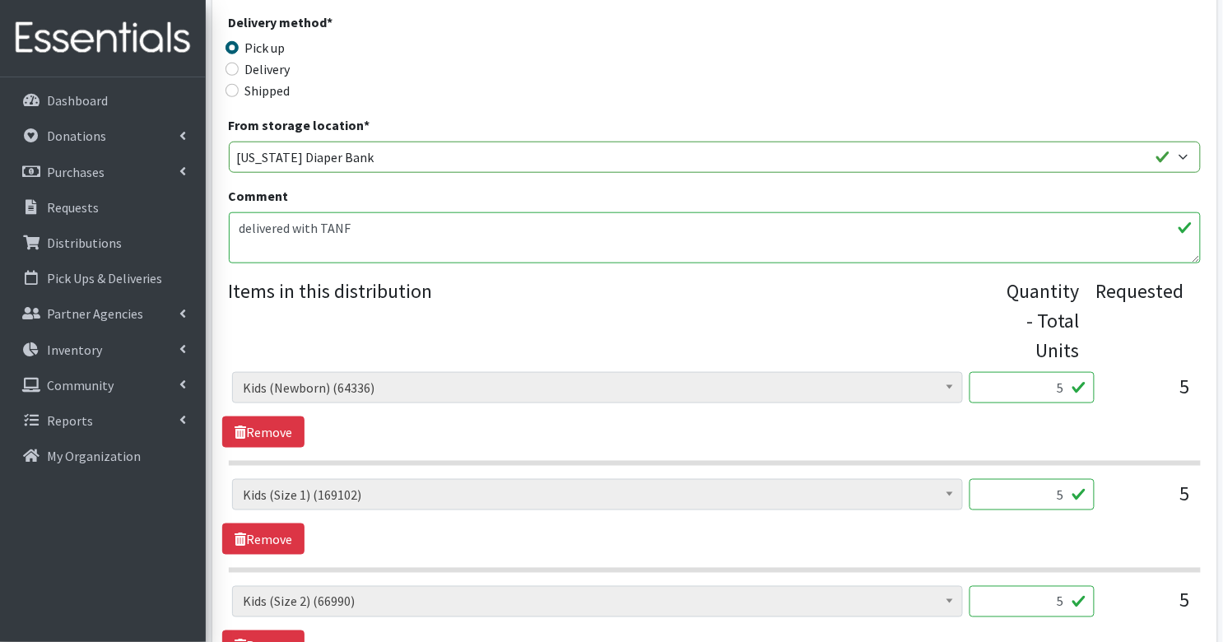
scroll to position [375, 0]
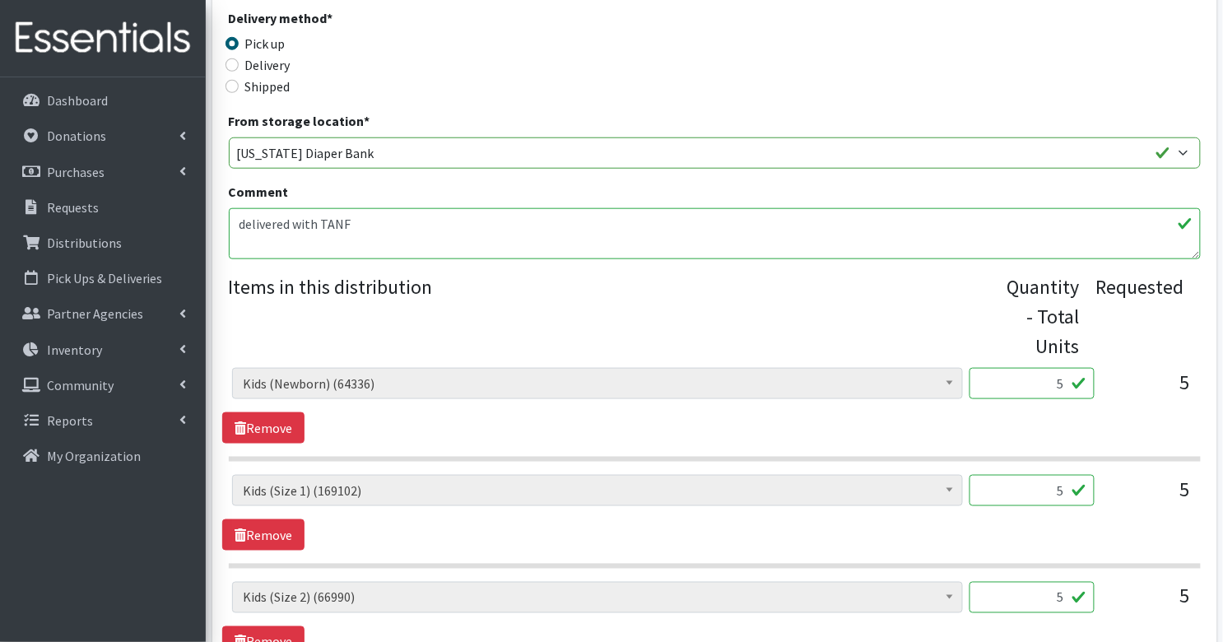
click at [1048, 383] on input "5" at bounding box center [1032, 383] width 125 height 31
type input "125"
click at [1040, 495] on input "5" at bounding box center [1032, 490] width 125 height 31
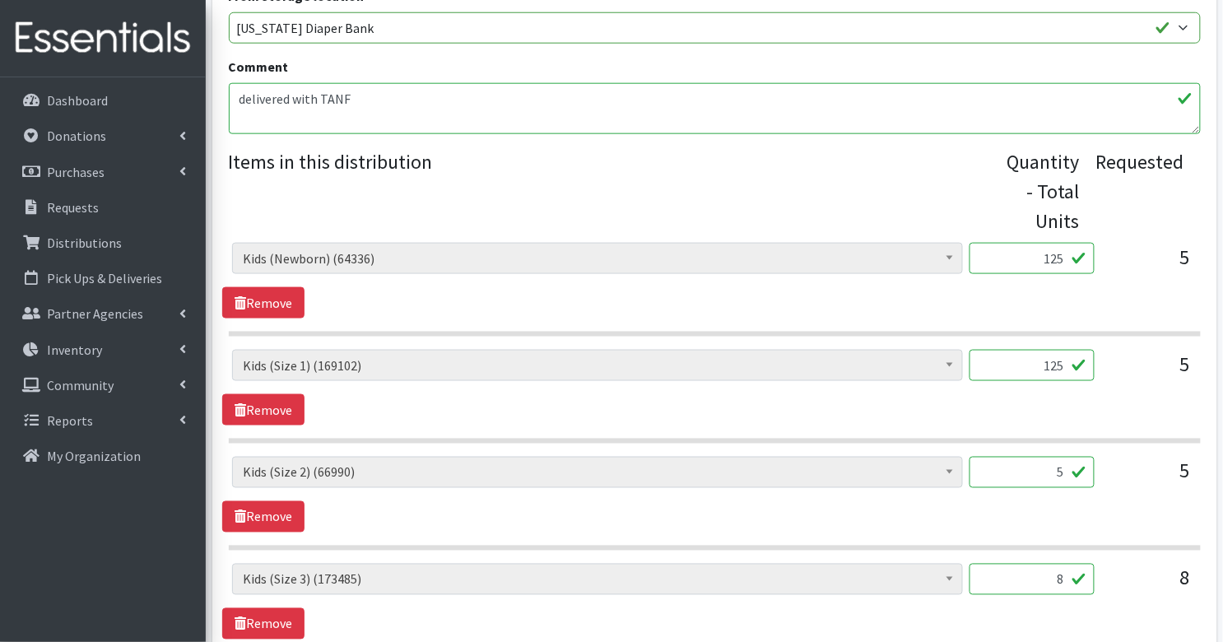
scroll to position [505, 0]
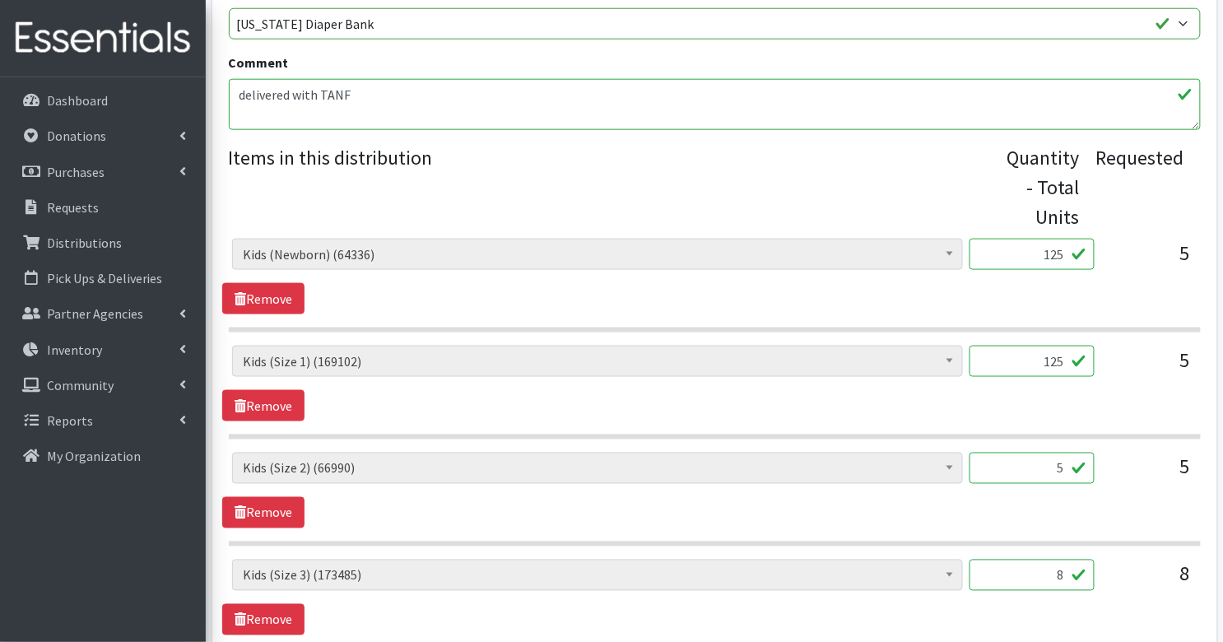
type input "125"
click at [1040, 463] on input "5" at bounding box center [1032, 468] width 125 height 31
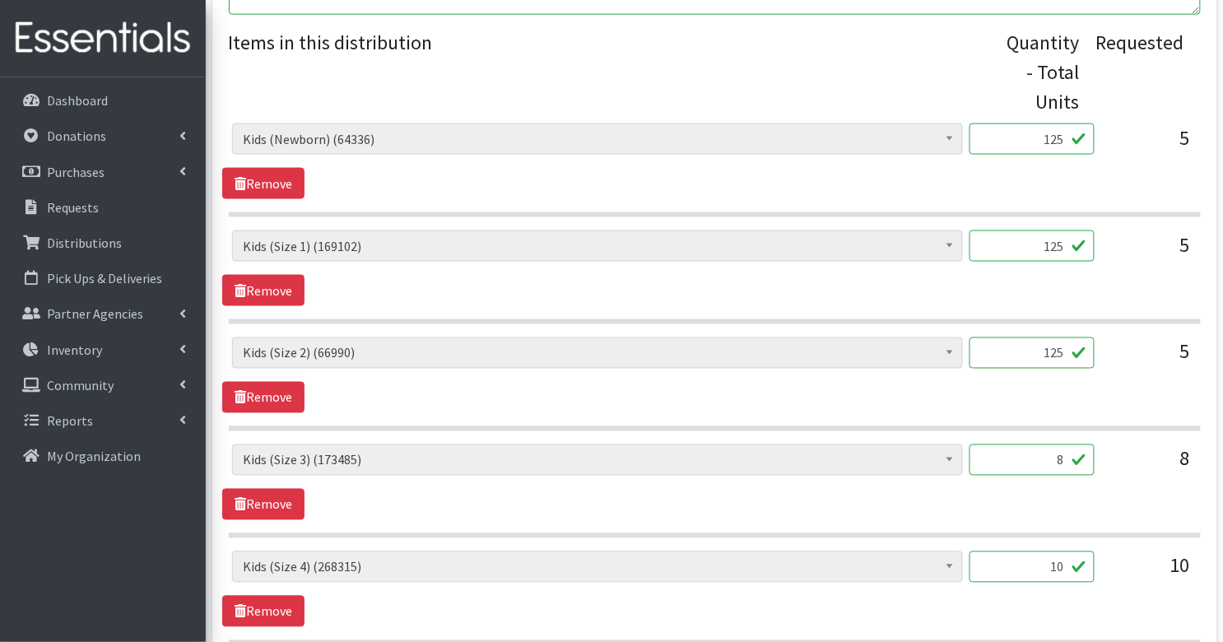
scroll to position [624, 0]
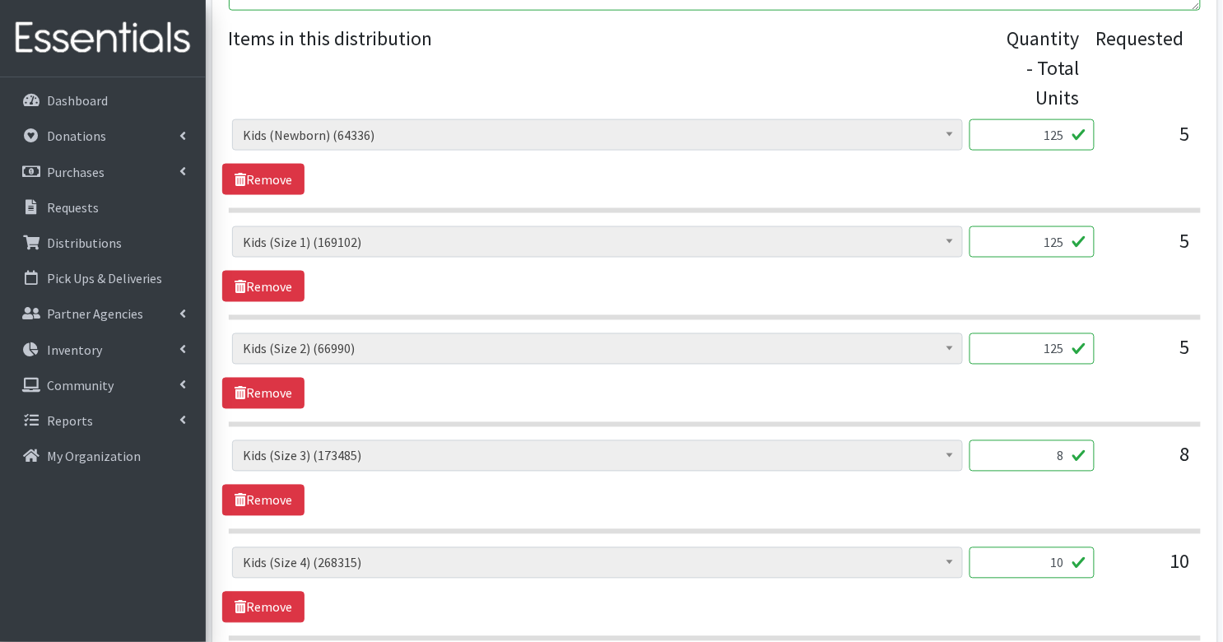
type input "125"
click at [1047, 457] on input "8" at bounding box center [1032, 455] width 125 height 31
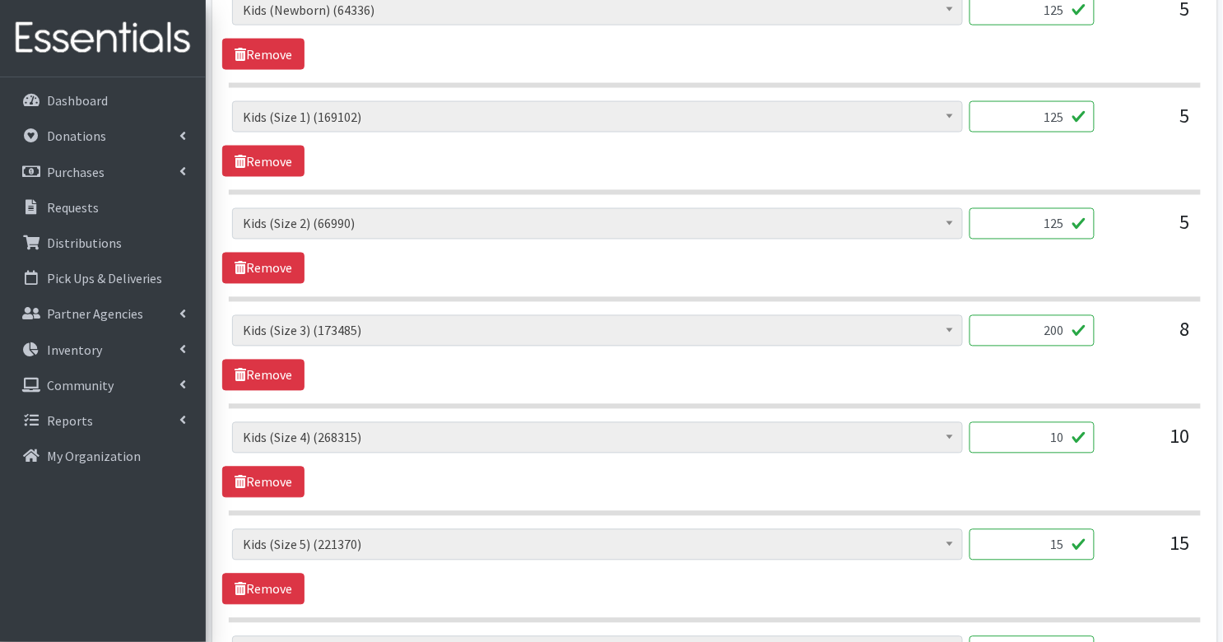
scroll to position [750, 0]
type input "200"
click at [1044, 439] on input "10" at bounding box center [1032, 436] width 125 height 31
type input "250"
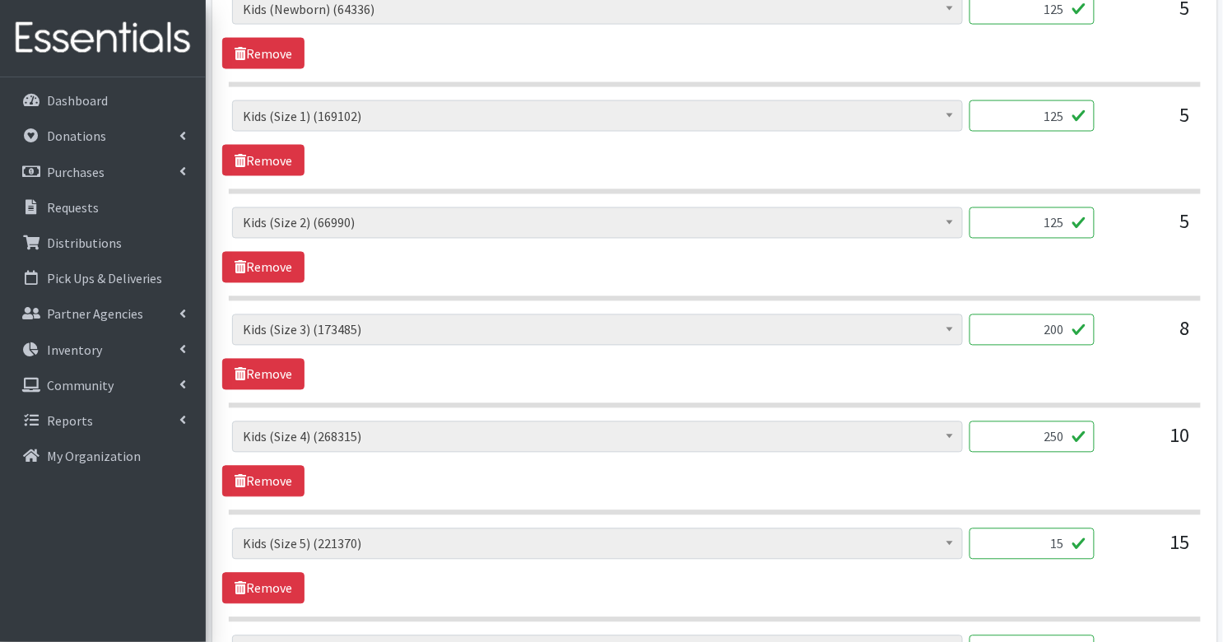
click at [1054, 538] on input "15" at bounding box center [1032, 543] width 125 height 31
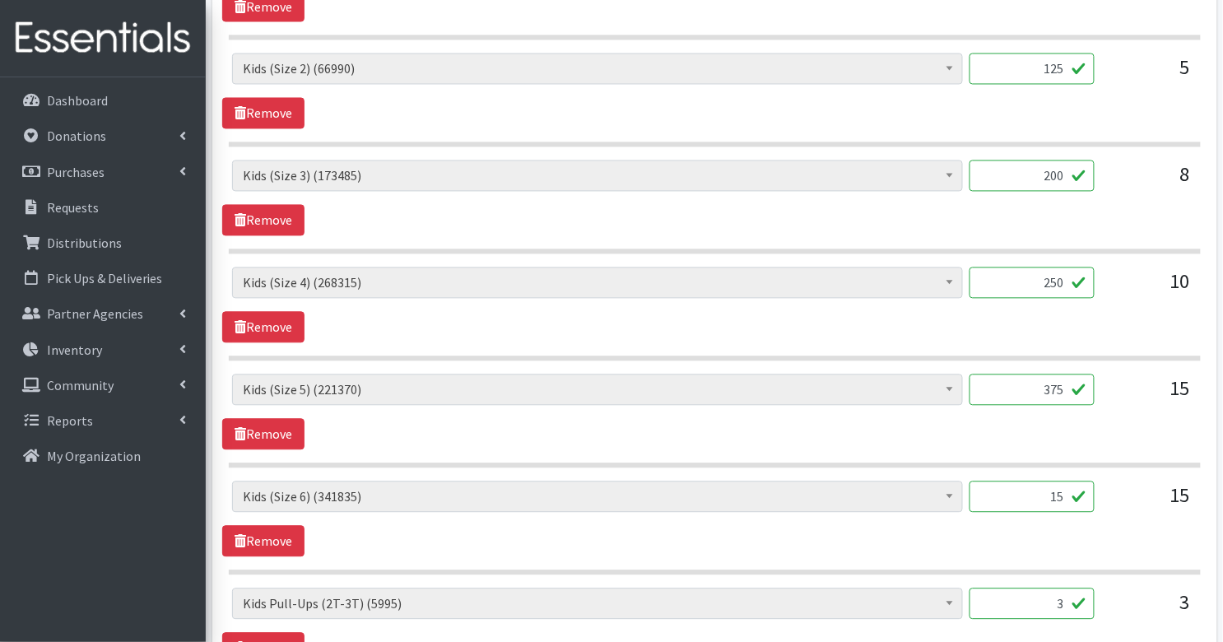
scroll to position [909, 0]
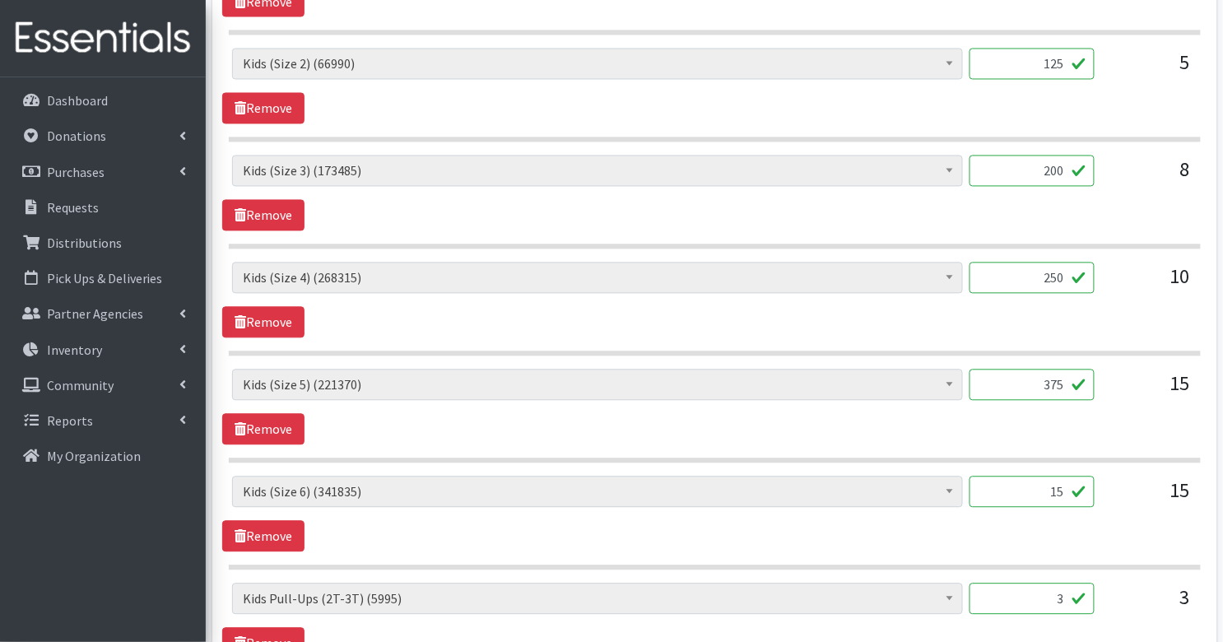
type input "375"
click at [1044, 490] on input "15" at bounding box center [1032, 492] width 125 height 31
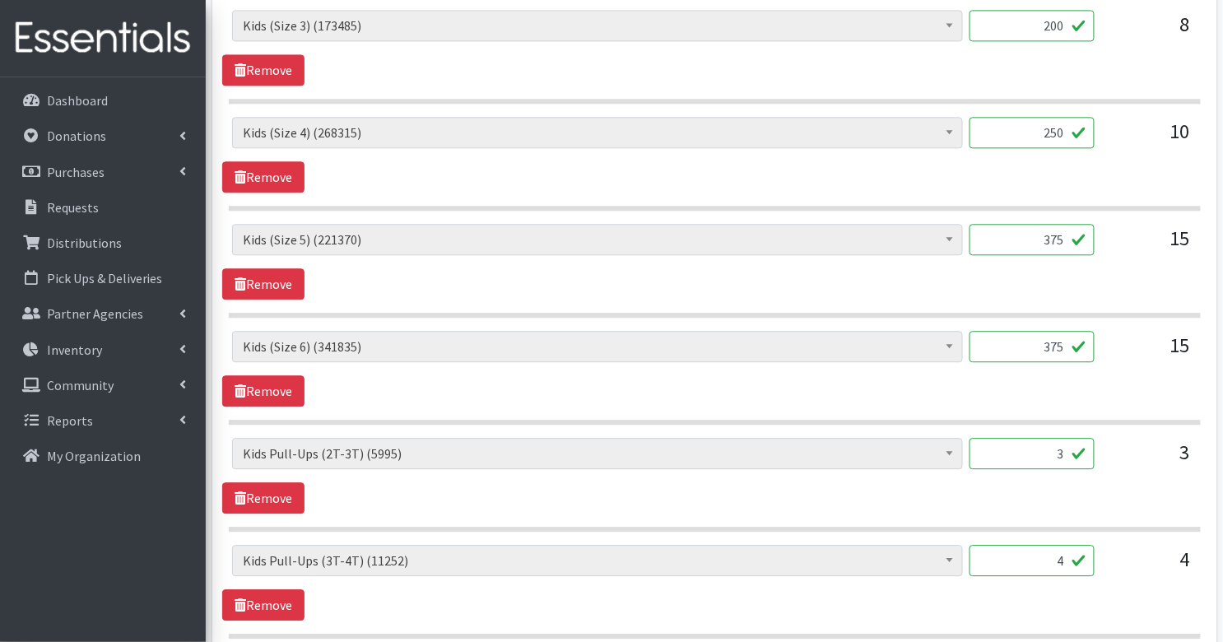
scroll to position [1056, 0]
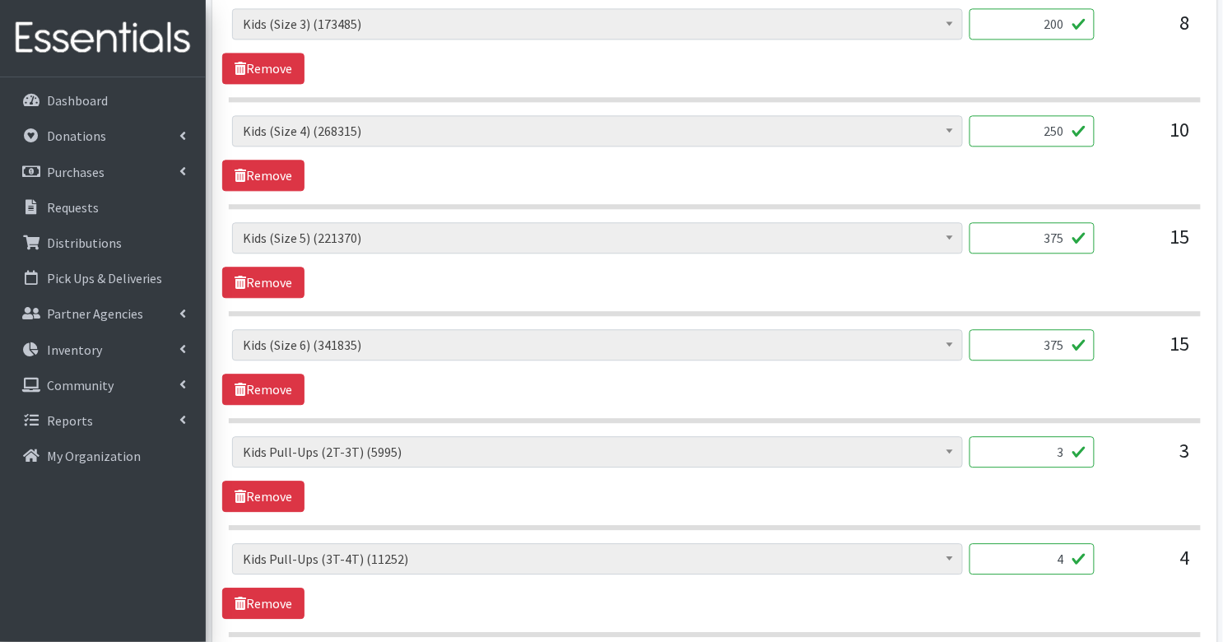
type input "375"
click at [1073, 445] on input "3" at bounding box center [1032, 451] width 125 height 31
type input "30"
click at [1071, 557] on input "4" at bounding box center [1032, 558] width 125 height 31
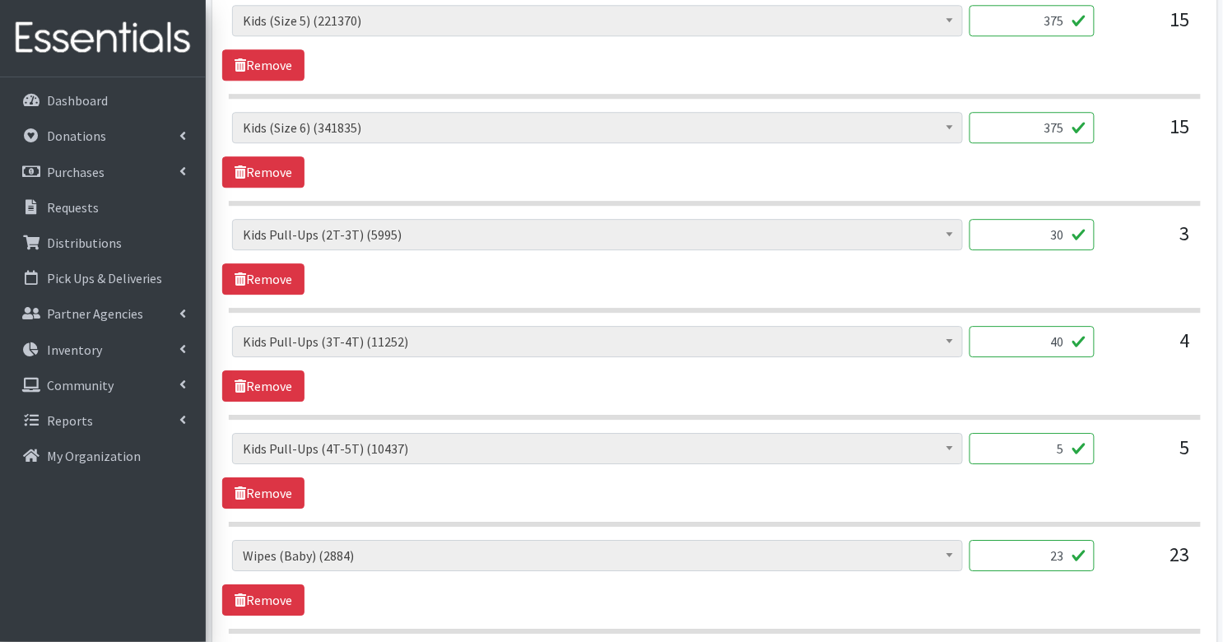
scroll to position [1274, 0]
type input "40"
click at [1074, 432] on input "5" at bounding box center [1032, 447] width 125 height 31
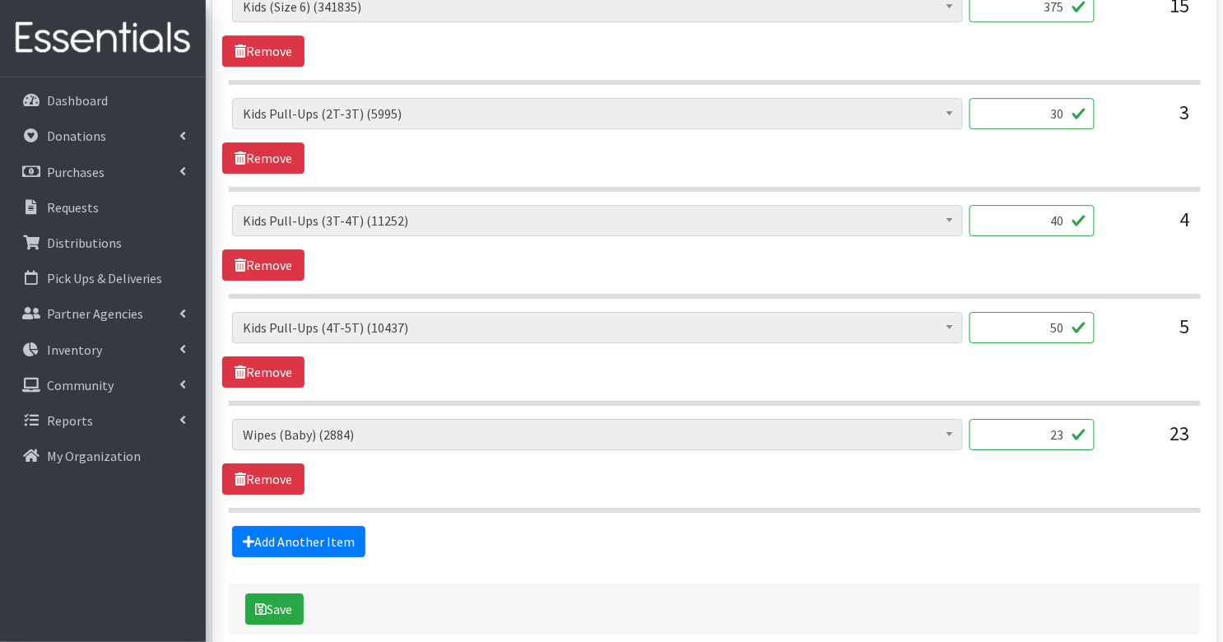
scroll to position [1421, 0]
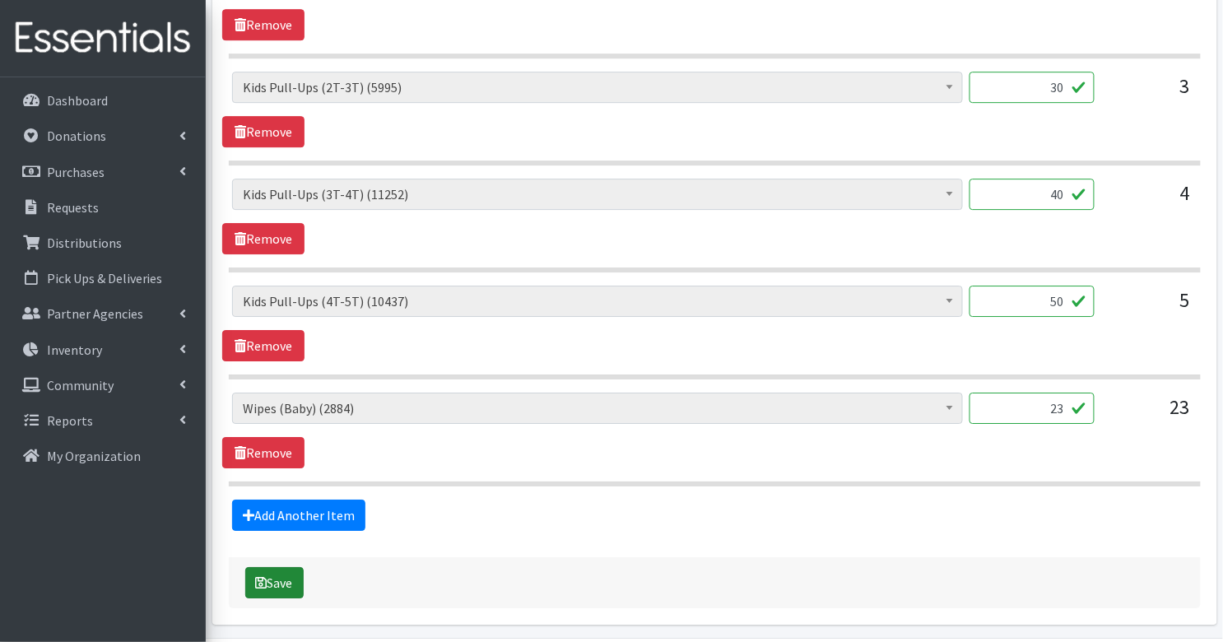
type input "50"
click at [298, 572] on button "Save" at bounding box center [274, 582] width 58 height 31
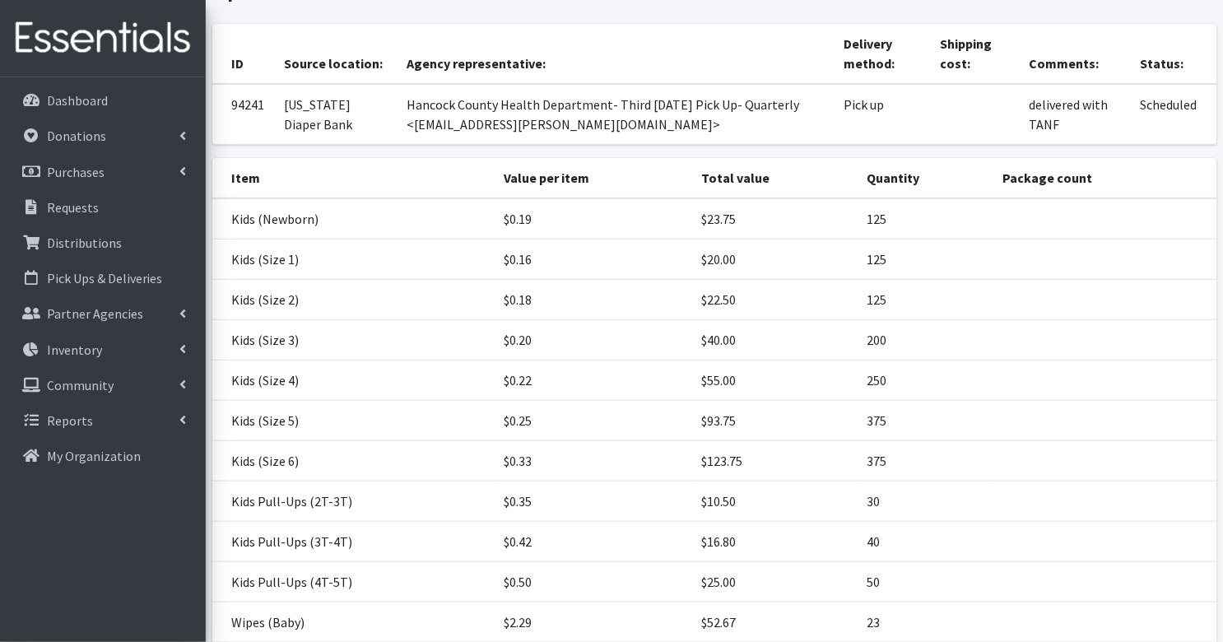
scroll to position [339, 0]
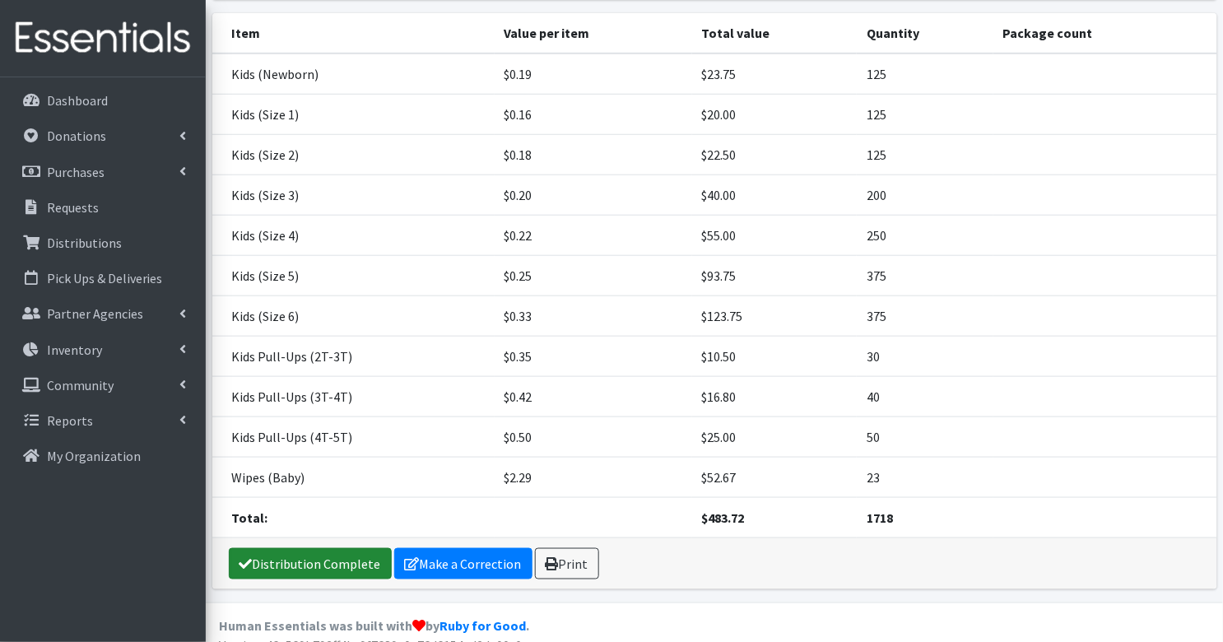
click at [298, 548] on link "Distribution Complete" at bounding box center [310, 563] width 163 height 31
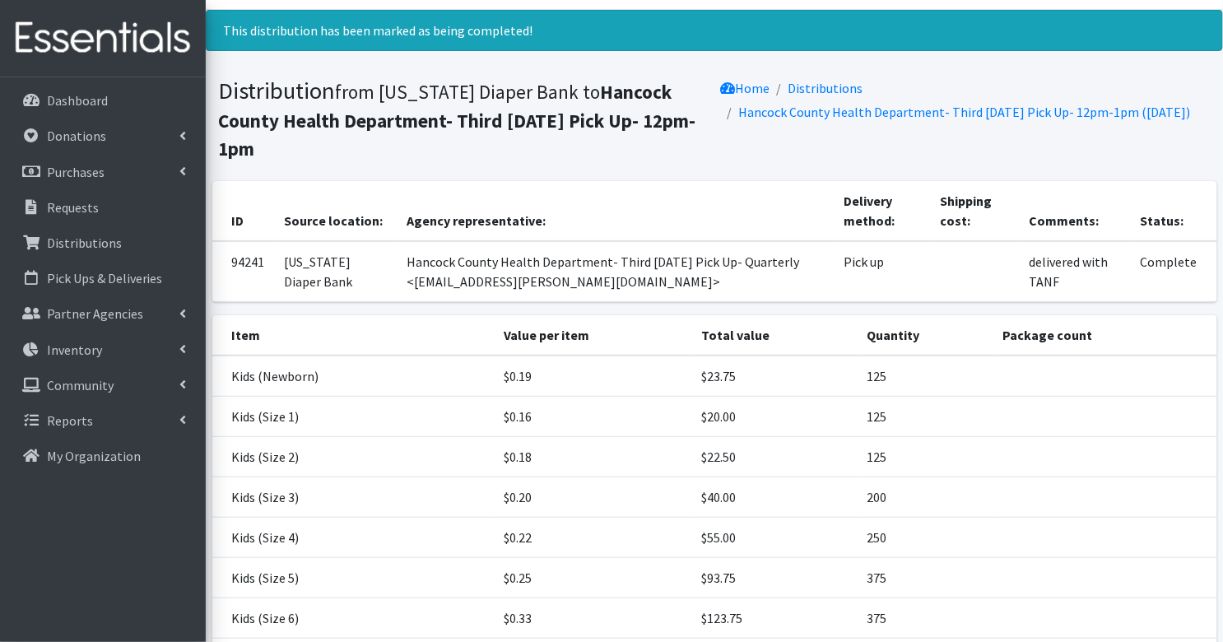
scroll to position [0, 0]
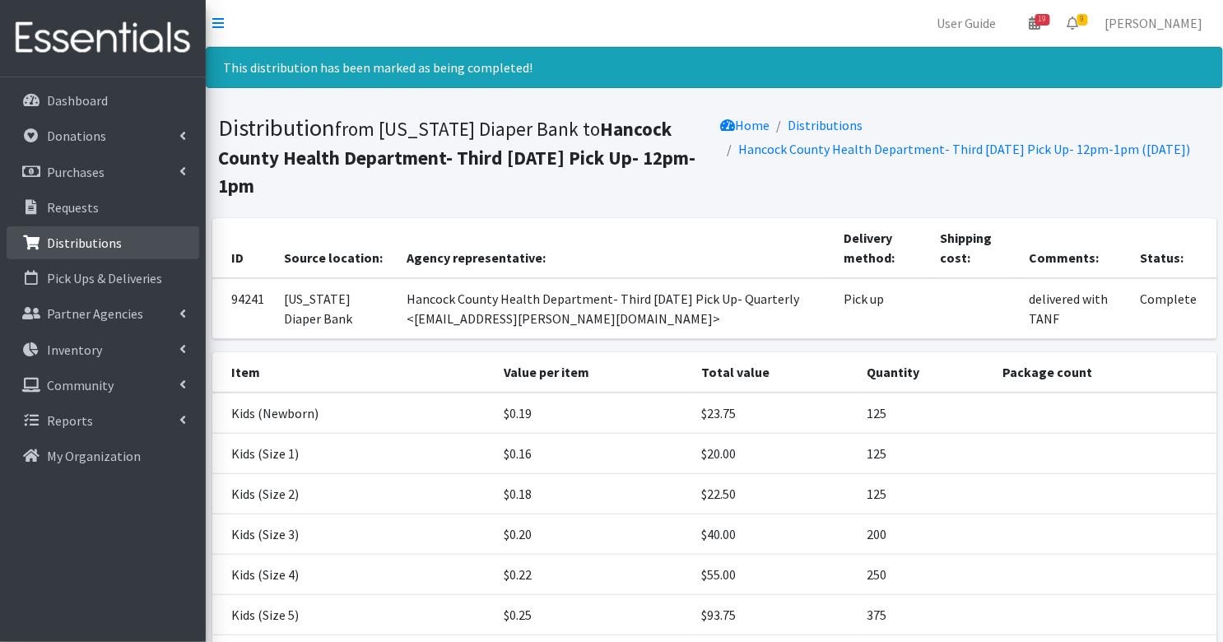
click at [109, 246] on p "Distributions" at bounding box center [84, 243] width 75 height 16
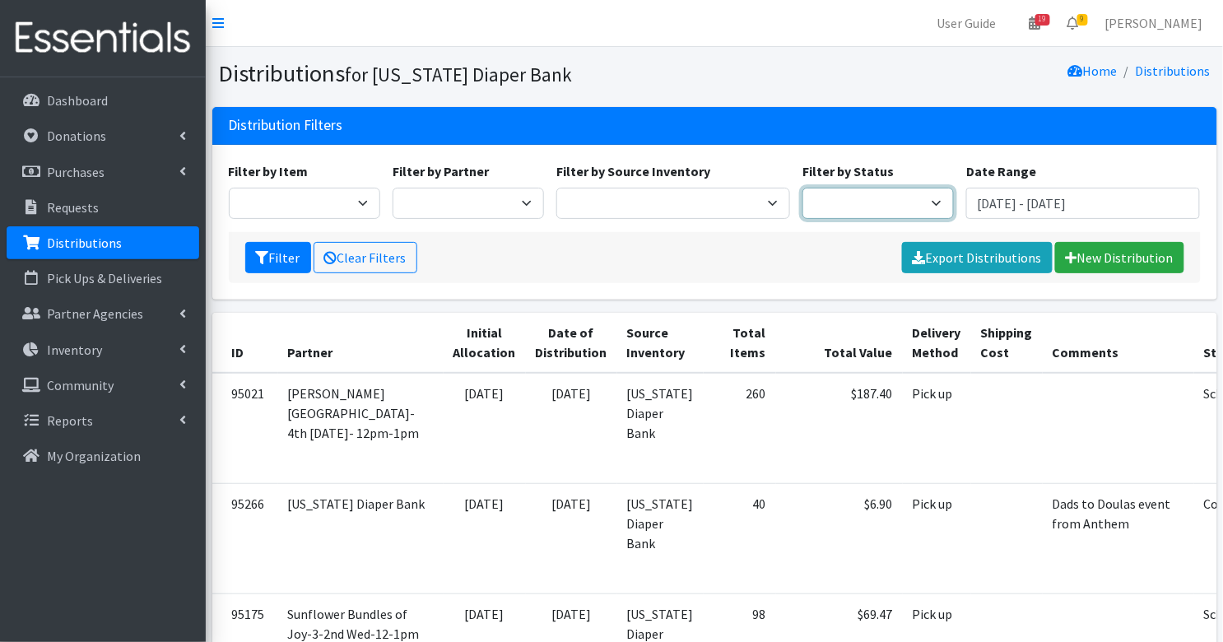
click at [904, 204] on select "Scheduled Complete" at bounding box center [878, 203] width 151 height 31
select select "5"
click at [266, 260] on icon "submit" at bounding box center [262, 257] width 13 height 13
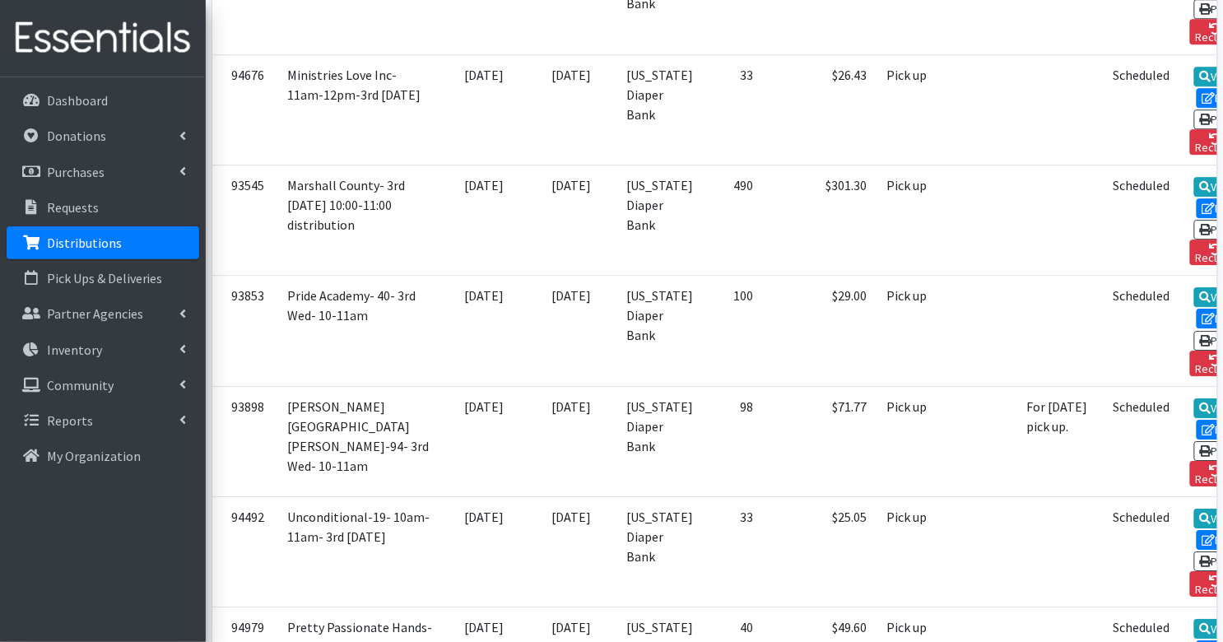
scroll to position [1320, 0]
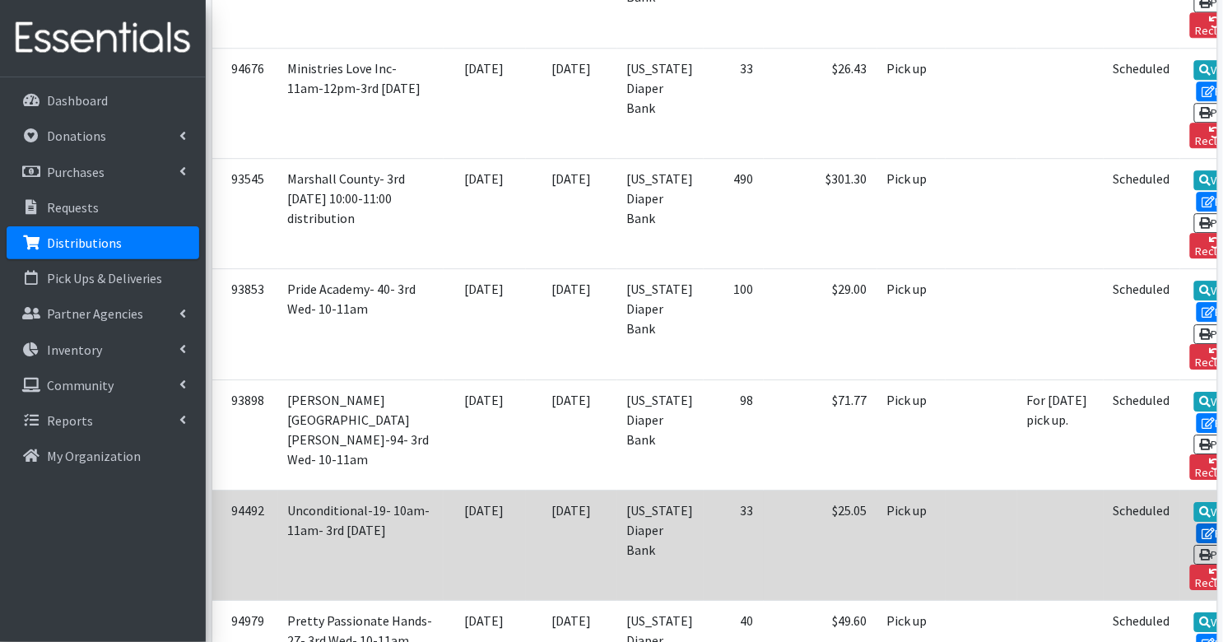
click at [1203, 528] on icon at bounding box center [1209, 534] width 13 height 12
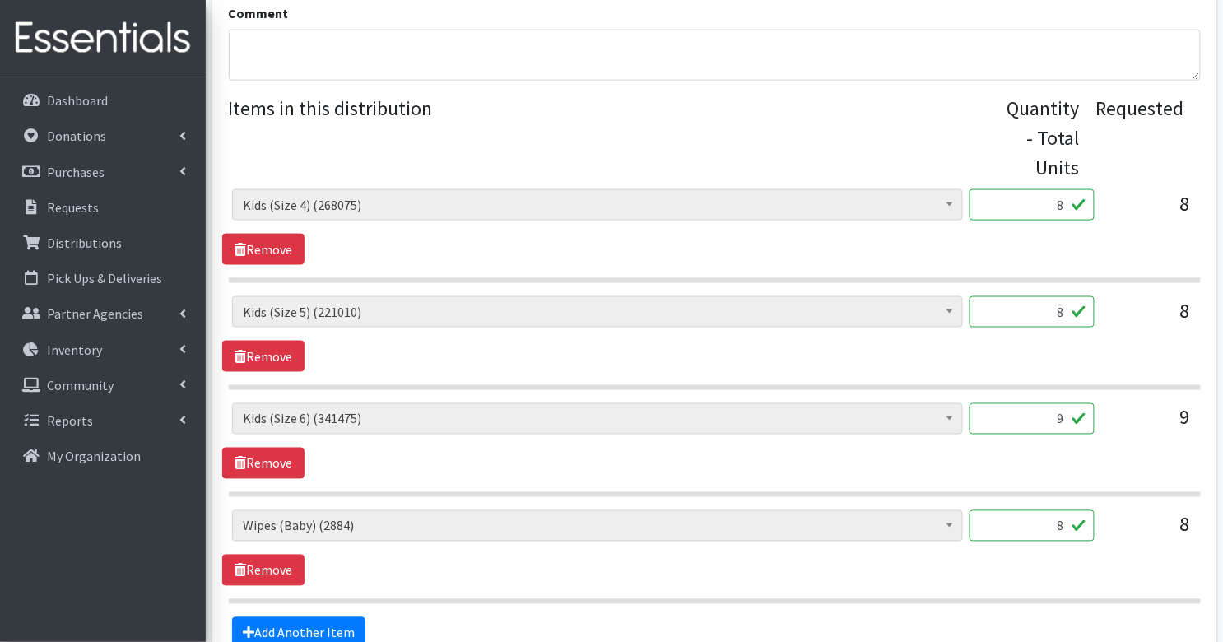
scroll to position [556, 0]
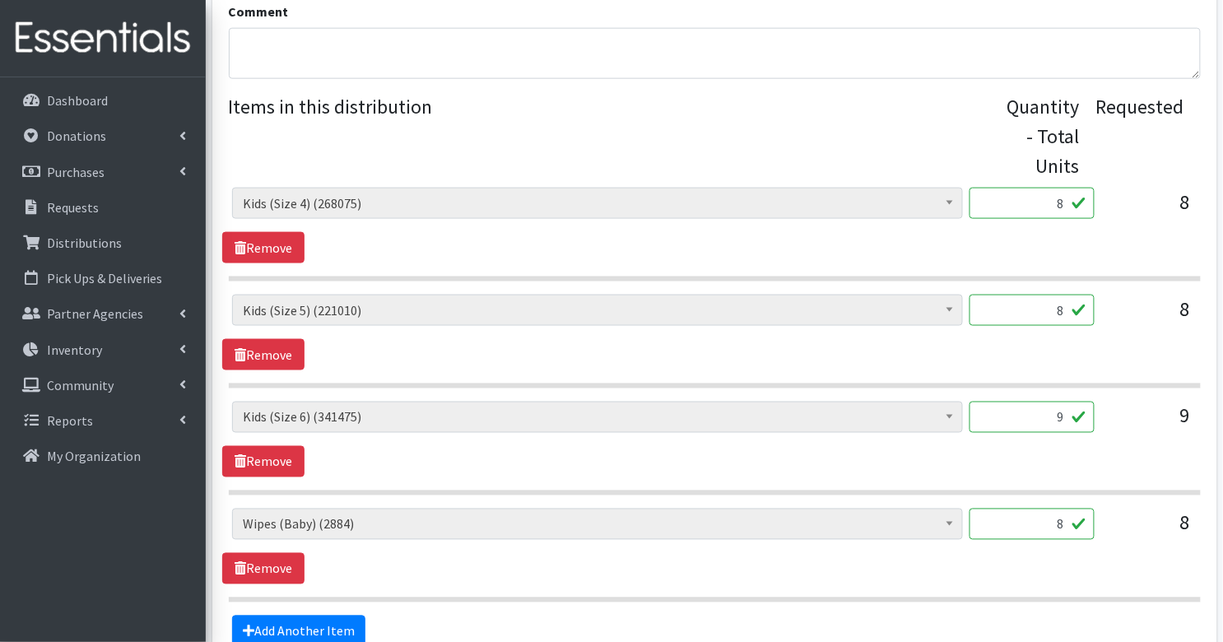
click at [1049, 209] on input "8" at bounding box center [1032, 203] width 125 height 31
type input "200"
click at [1072, 305] on input "8" at bounding box center [1032, 310] width 125 height 31
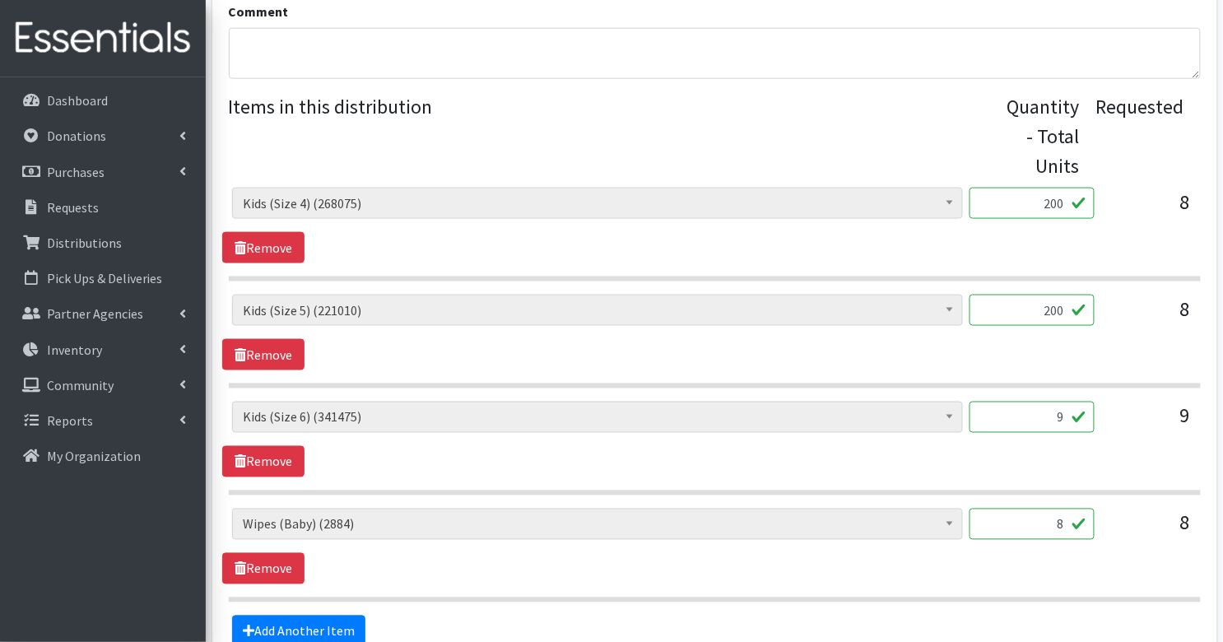
type input "200"
click at [1063, 424] on input "9" at bounding box center [1032, 417] width 125 height 31
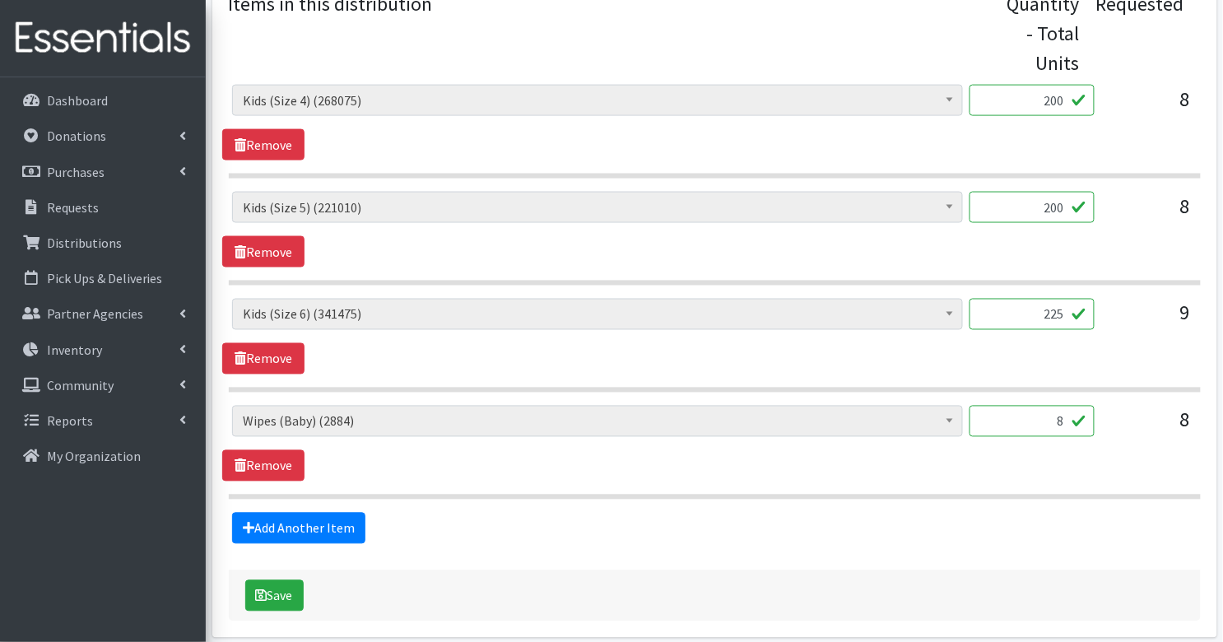
scroll to position [722, 0]
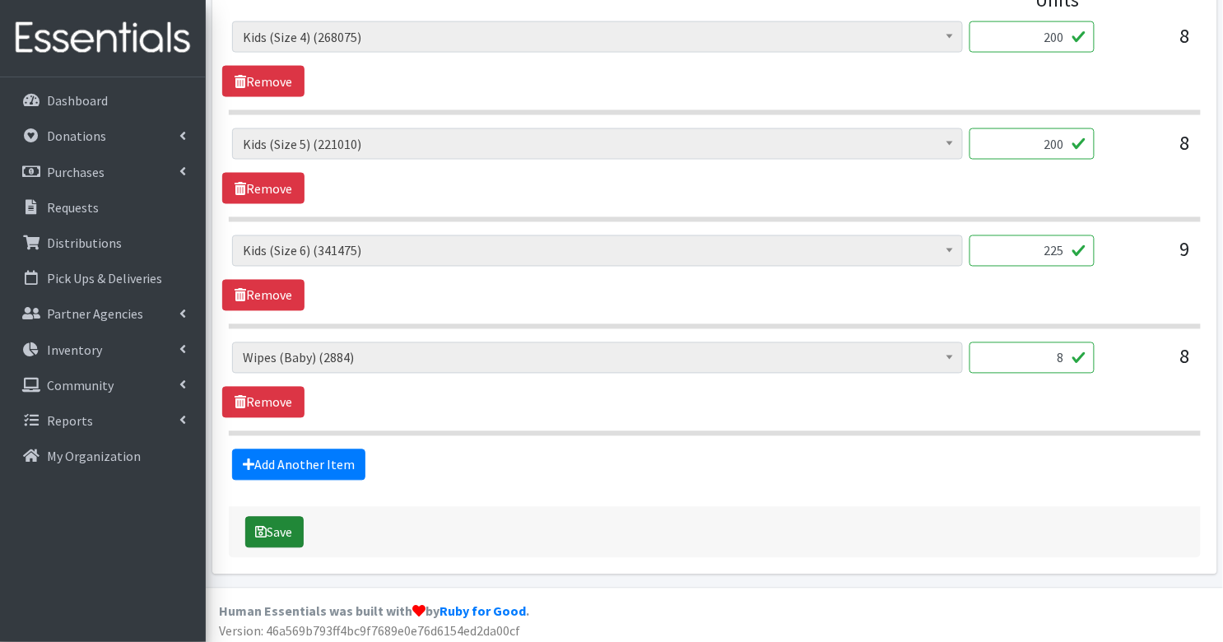
type input "225"
click at [254, 524] on button "Save" at bounding box center [274, 532] width 58 height 31
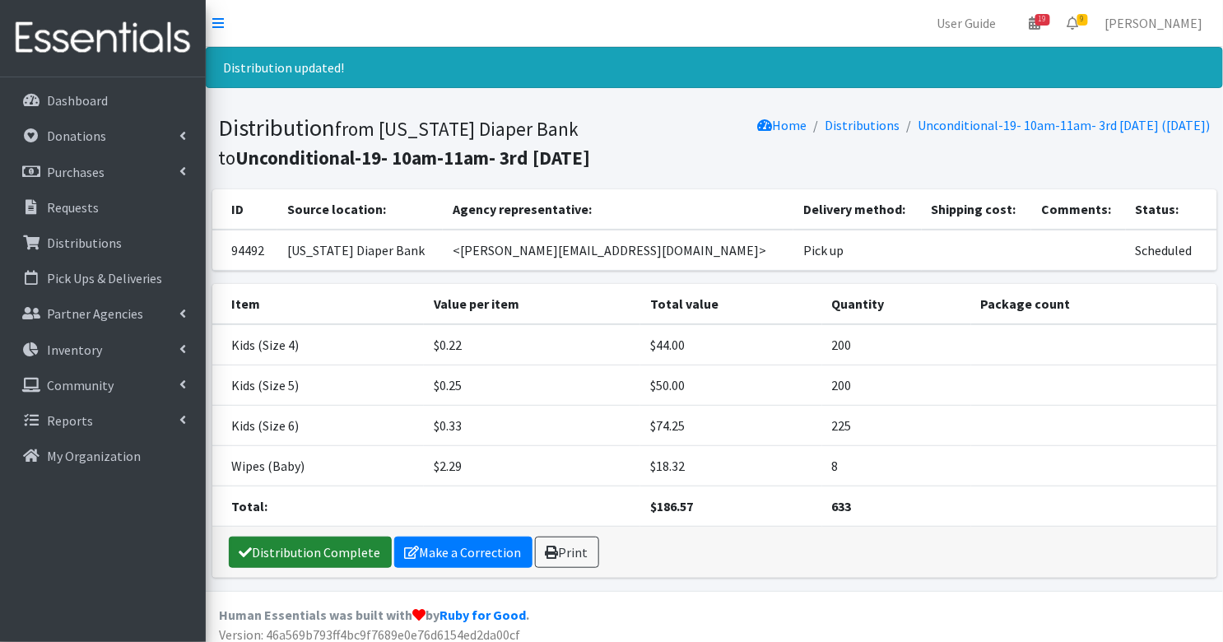
click at [321, 545] on link "Distribution Complete" at bounding box center [310, 552] width 163 height 31
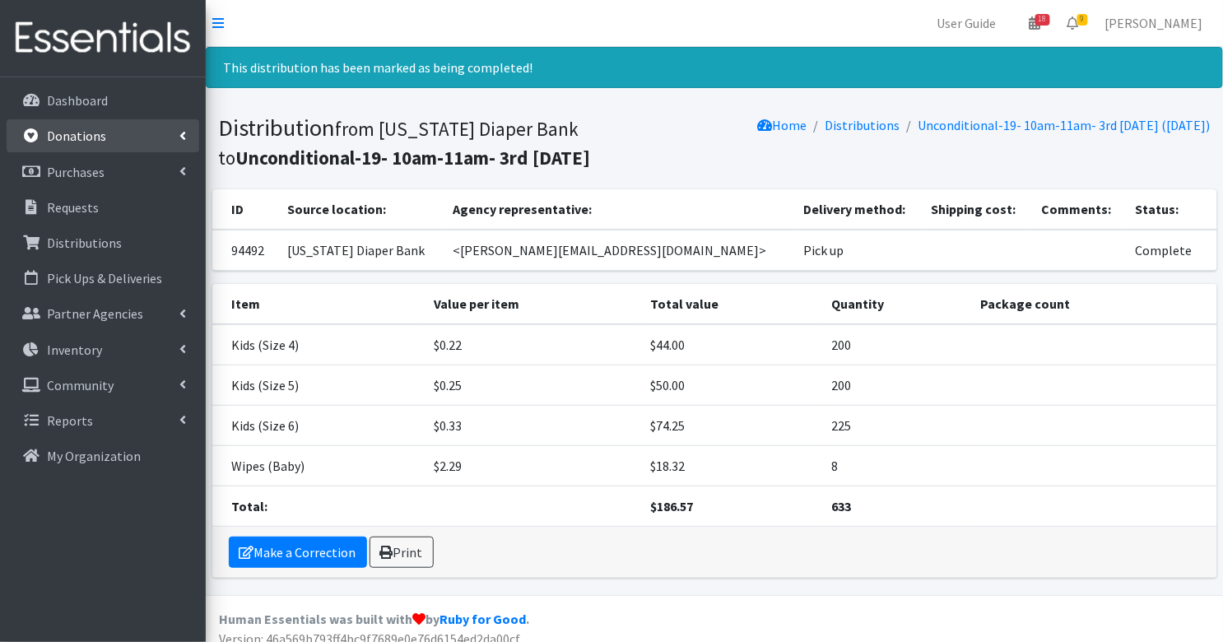
click at [85, 133] on p "Donations" at bounding box center [76, 136] width 59 height 16
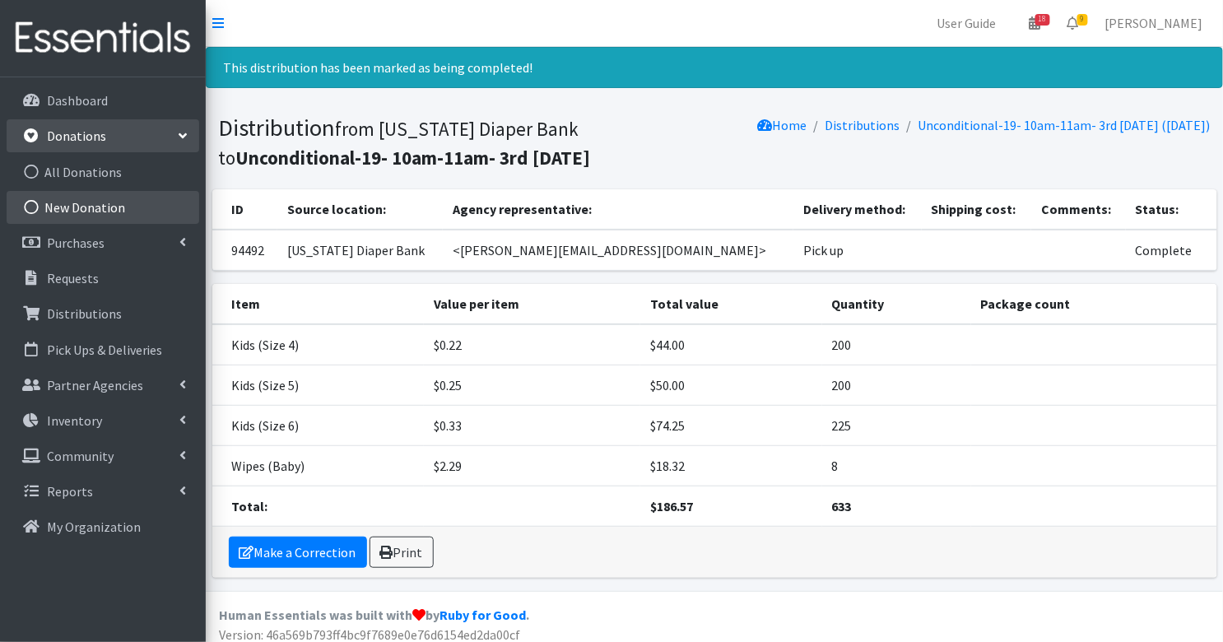
click at [95, 205] on link "New Donation" at bounding box center [103, 207] width 193 height 33
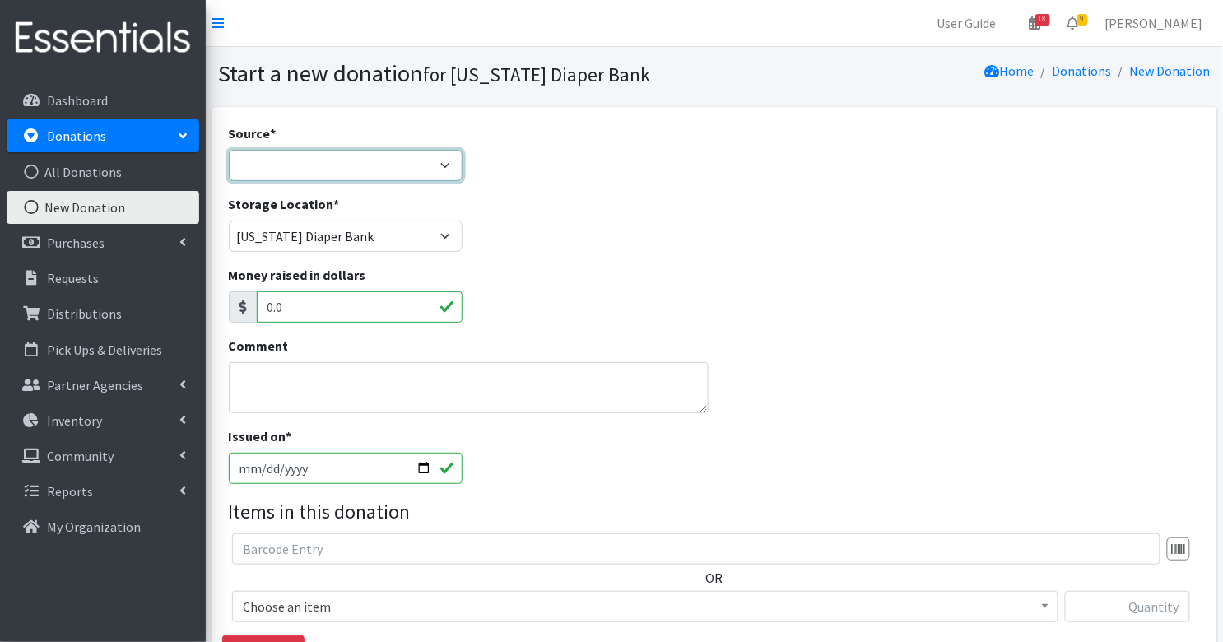
click at [367, 176] on select "Product Drive Manufacturer Donation Site Misc. Donation" at bounding box center [346, 165] width 234 height 31
select select "Misc. Donation"
click at [382, 380] on textarea "Comment" at bounding box center [469, 387] width 480 height 51
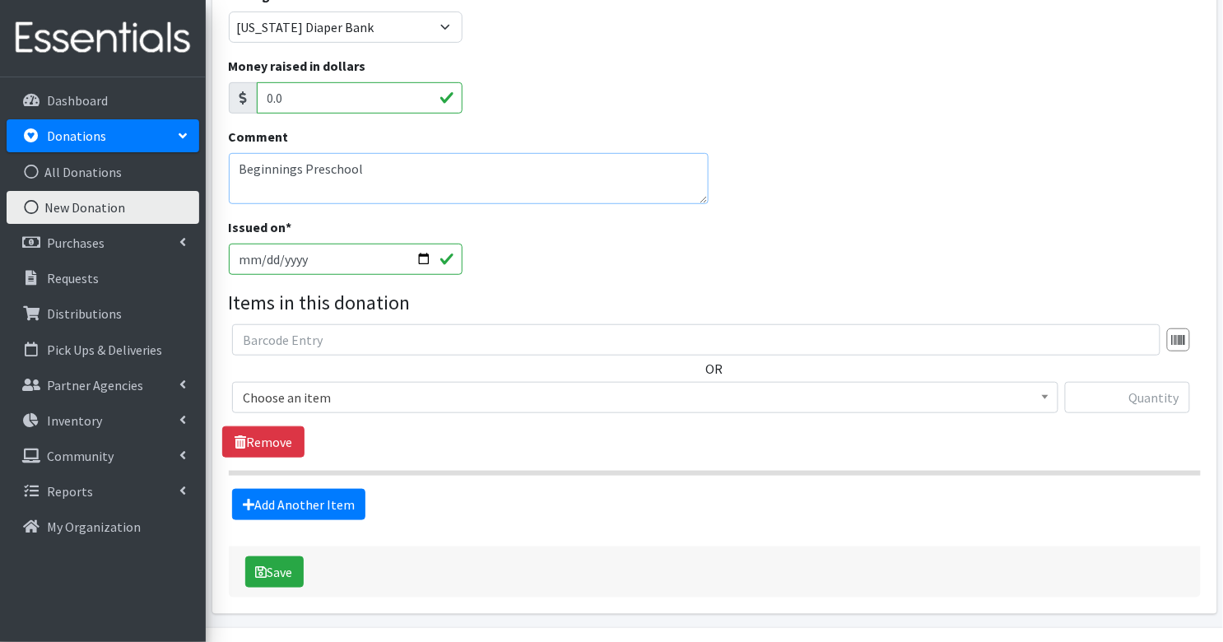
scroll to position [240, 0]
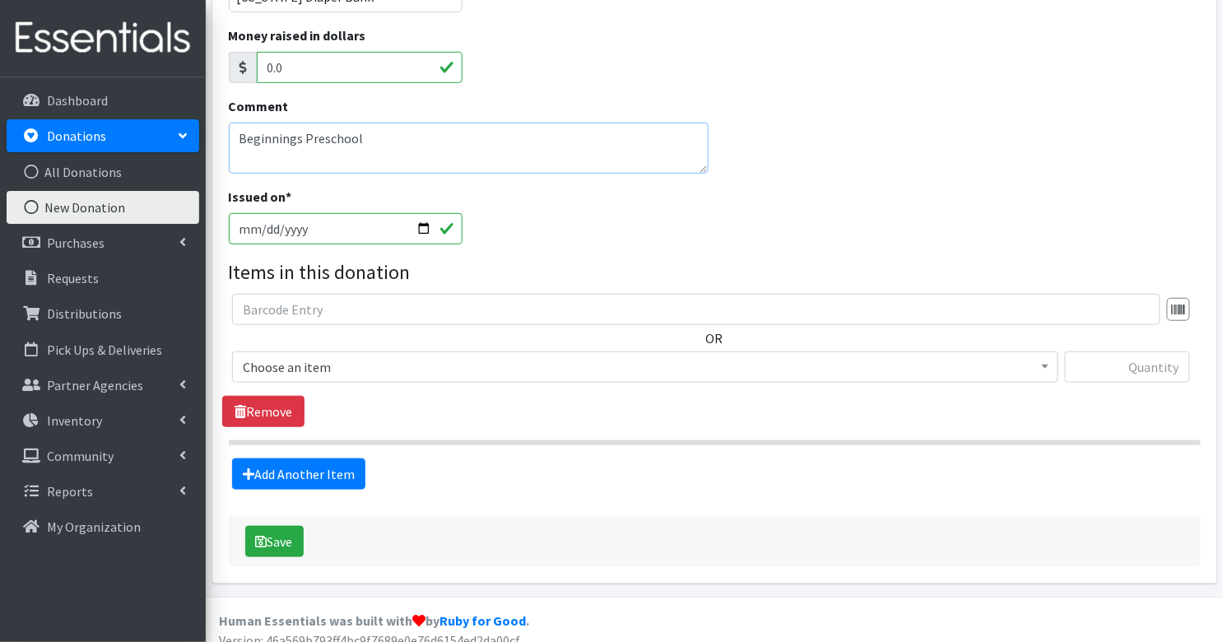
type textarea "Beginnings Preschool"
click at [416, 366] on span "Choose an item" at bounding box center [645, 367] width 805 height 23
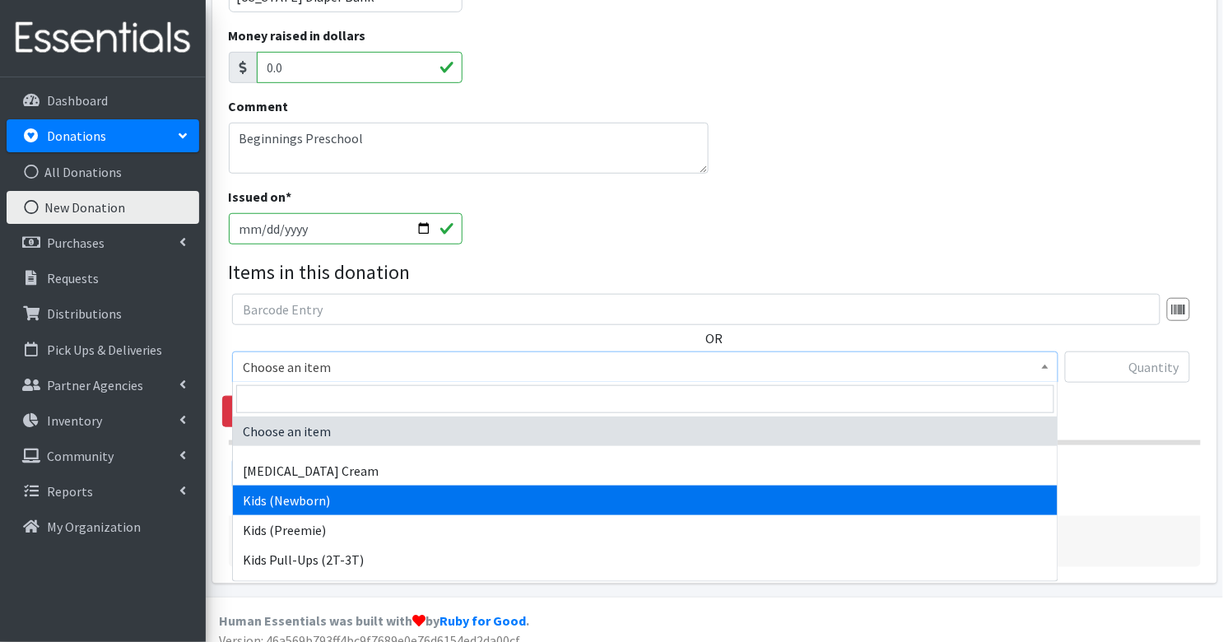
select select "3400"
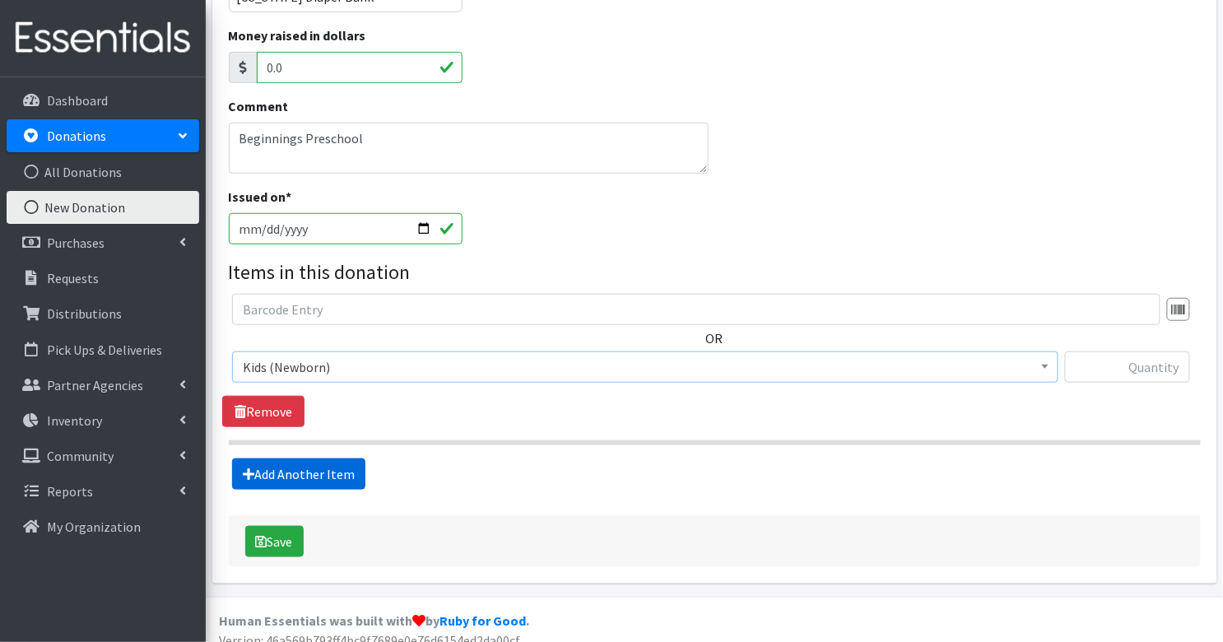
click at [327, 463] on link "Add Another Item" at bounding box center [298, 473] width 133 height 31
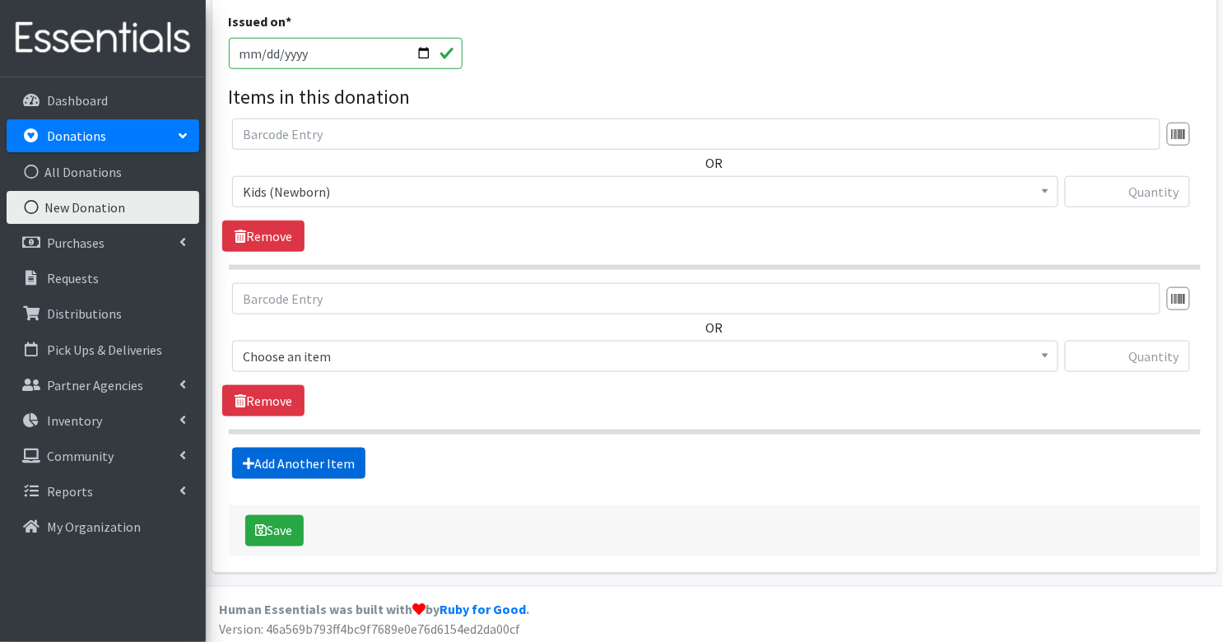
scroll to position [416, 0]
click at [322, 350] on span "Choose an item" at bounding box center [645, 355] width 805 height 23
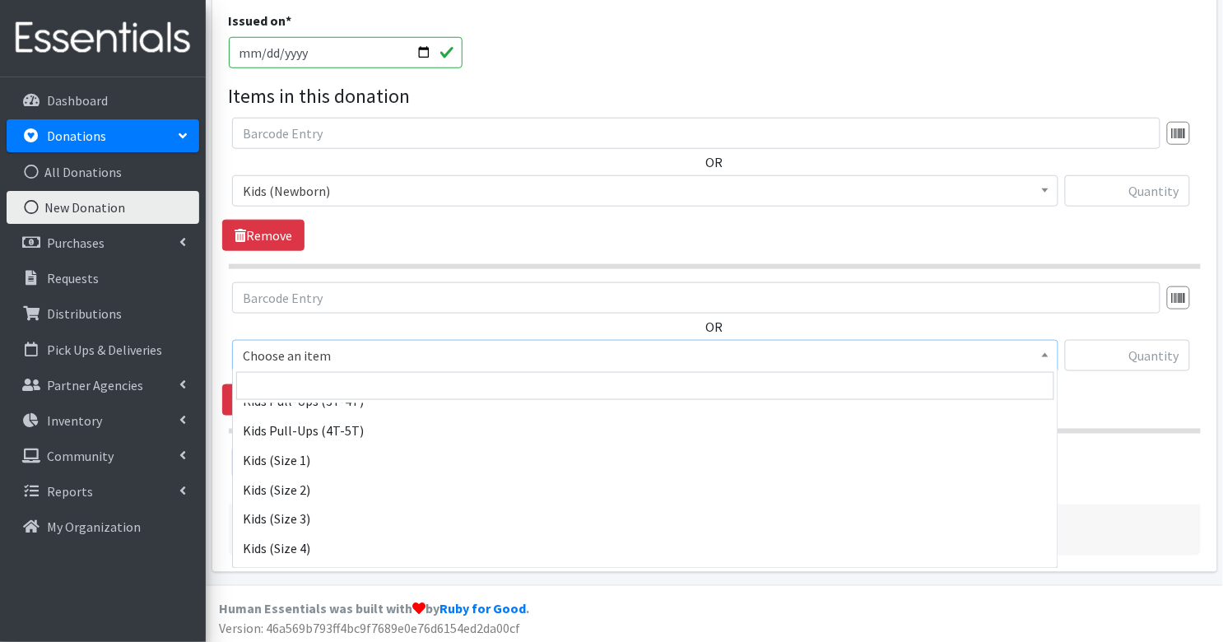
scroll to position [177, 0]
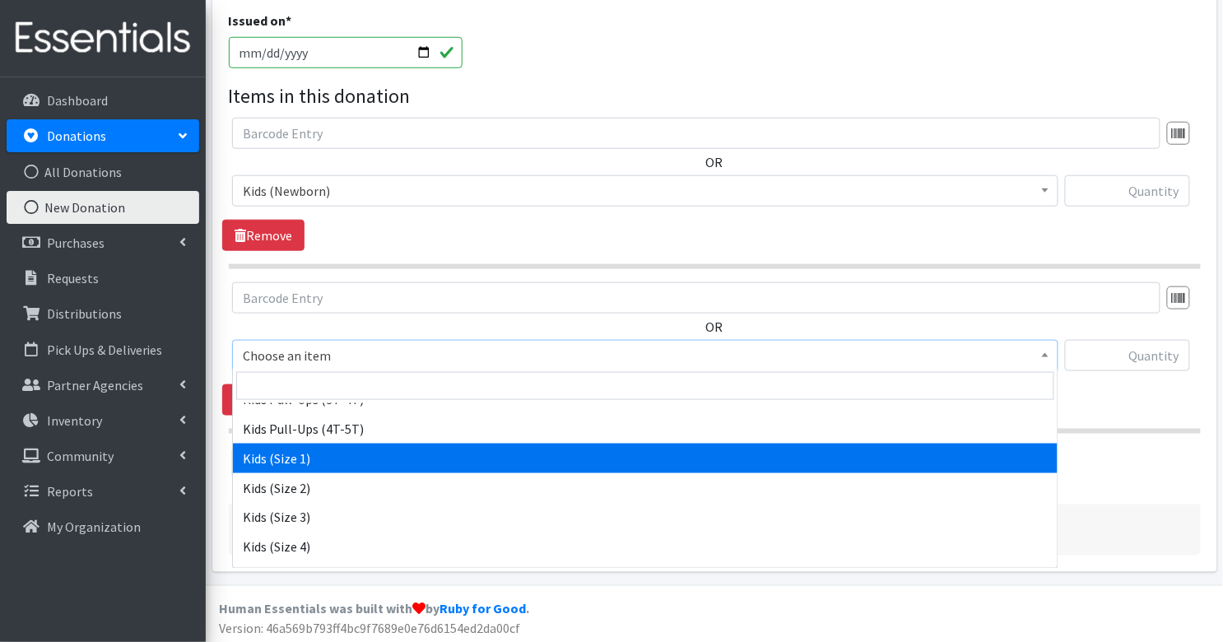
select select "3401"
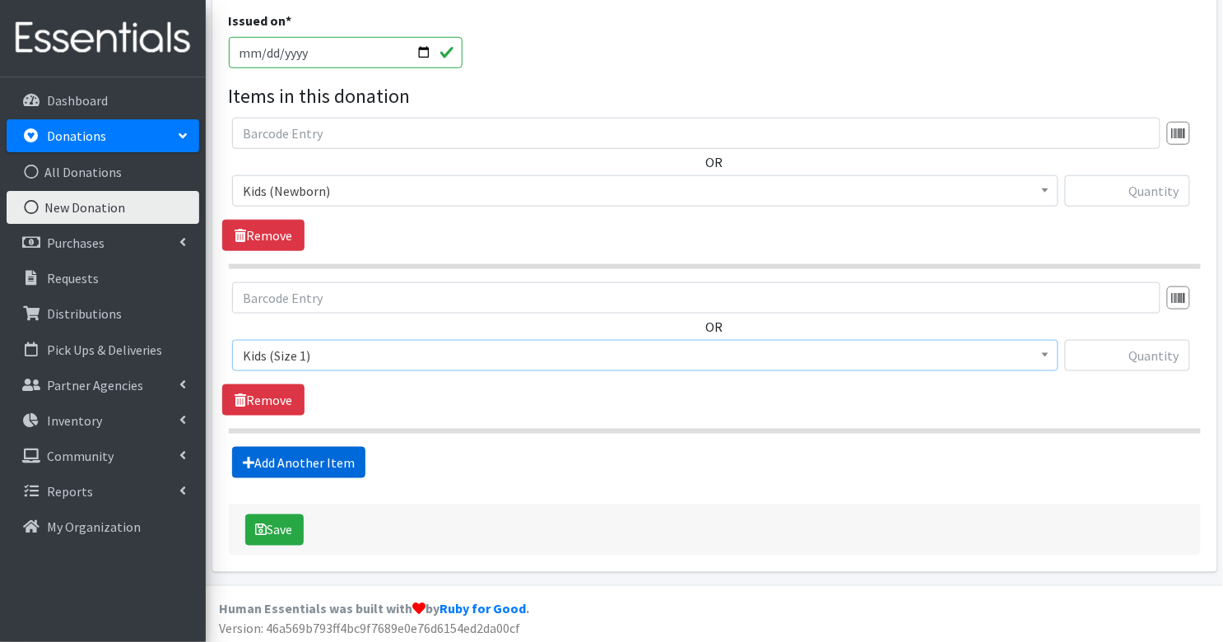
click at [321, 454] on link "Add Another Item" at bounding box center [298, 462] width 133 height 31
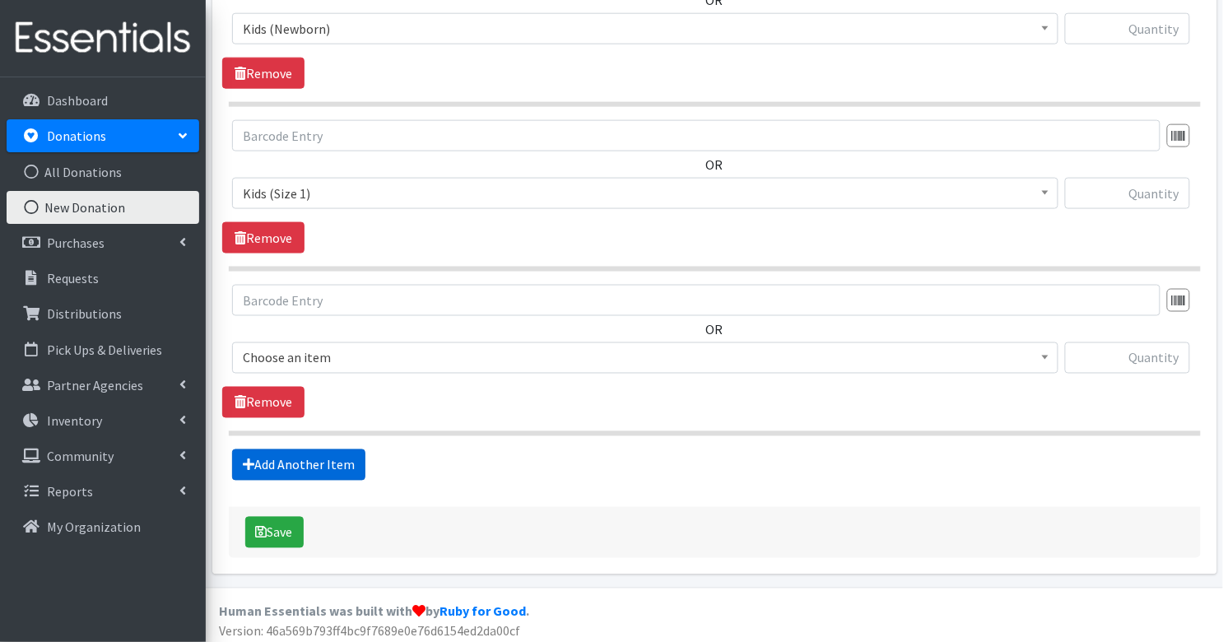
scroll to position [579, 0]
click at [320, 356] on span "Choose an item" at bounding box center [645, 357] width 805 height 23
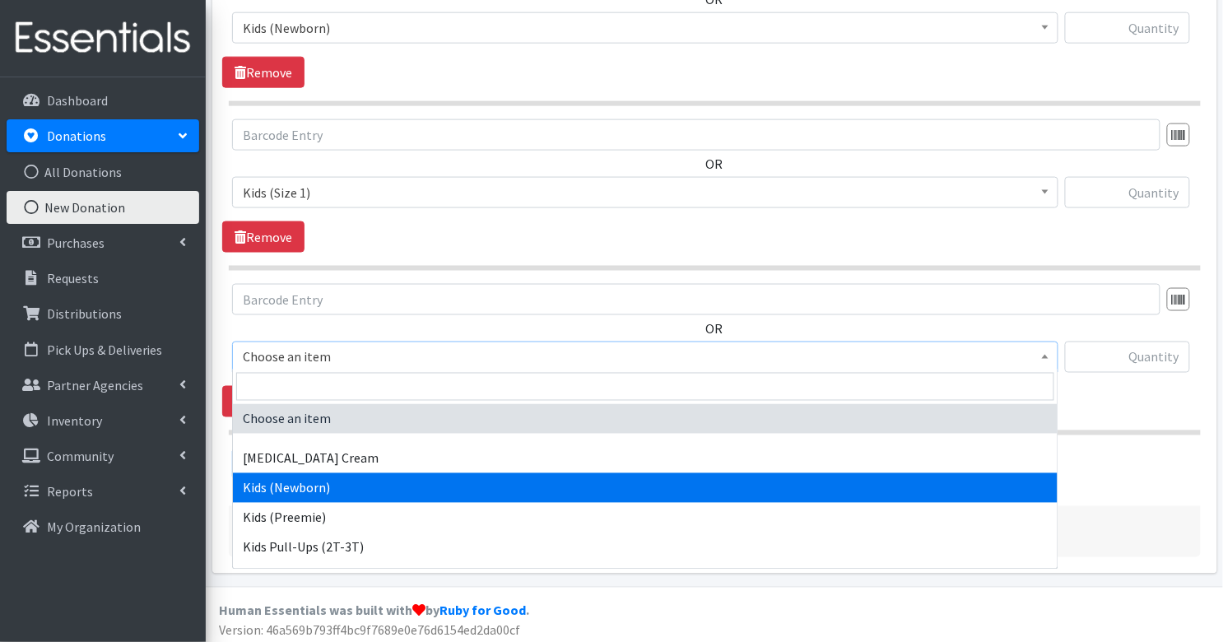
scroll to position [111, 0]
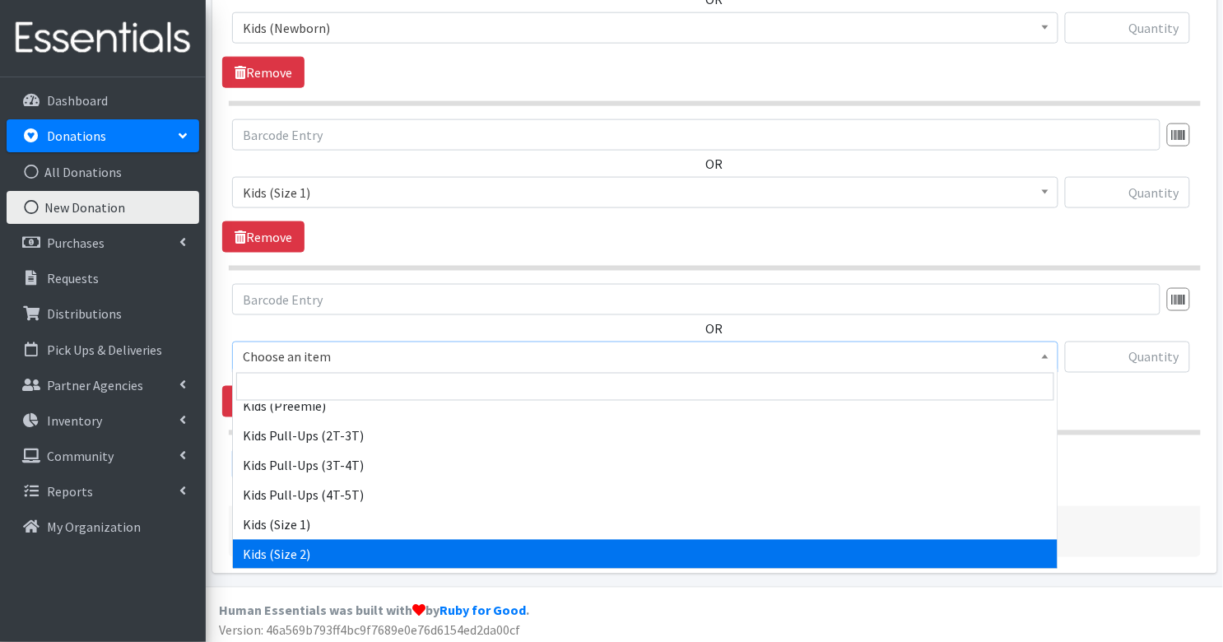
select select "3420"
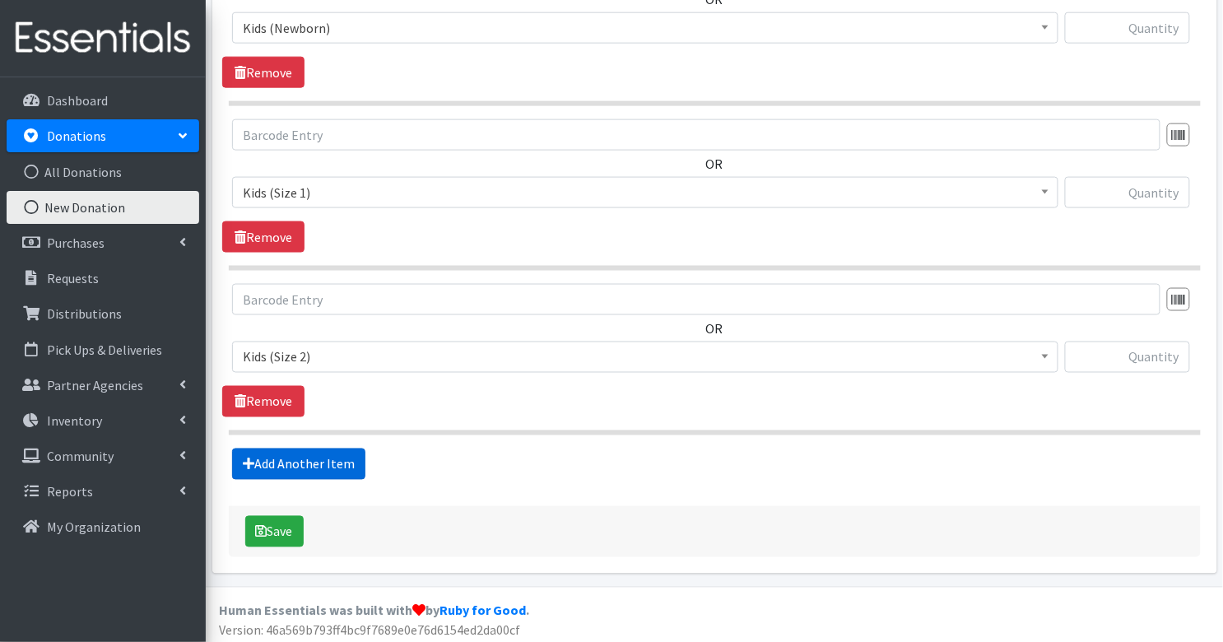
click at [328, 462] on link "Add Another Item" at bounding box center [298, 464] width 133 height 31
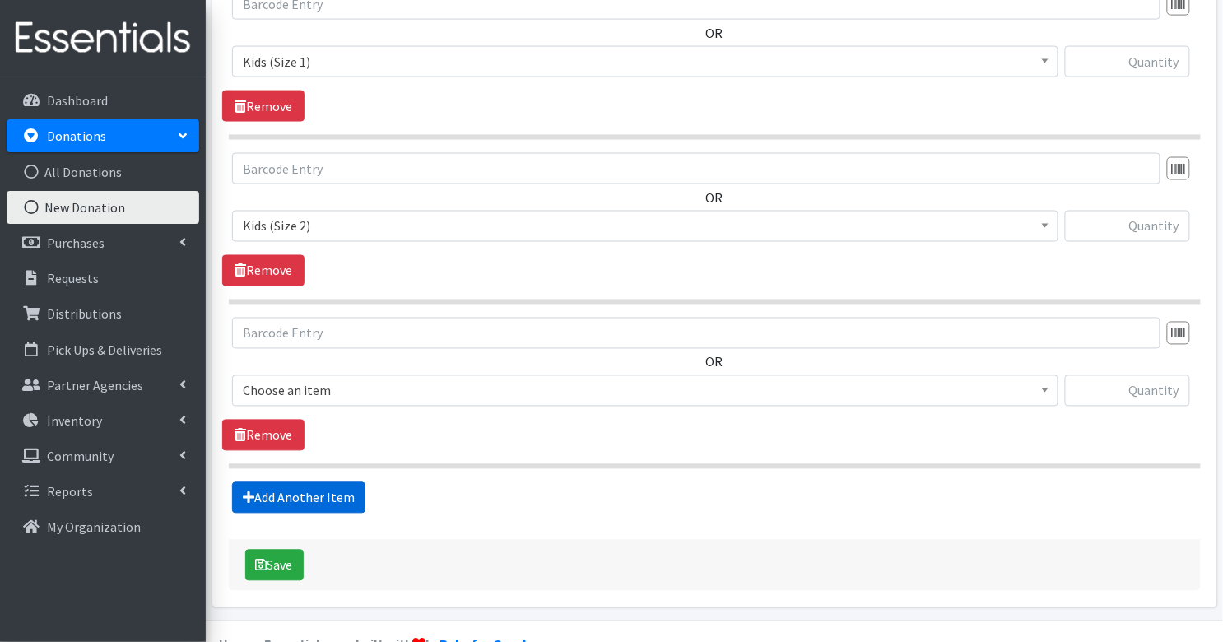
scroll to position [742, 0]
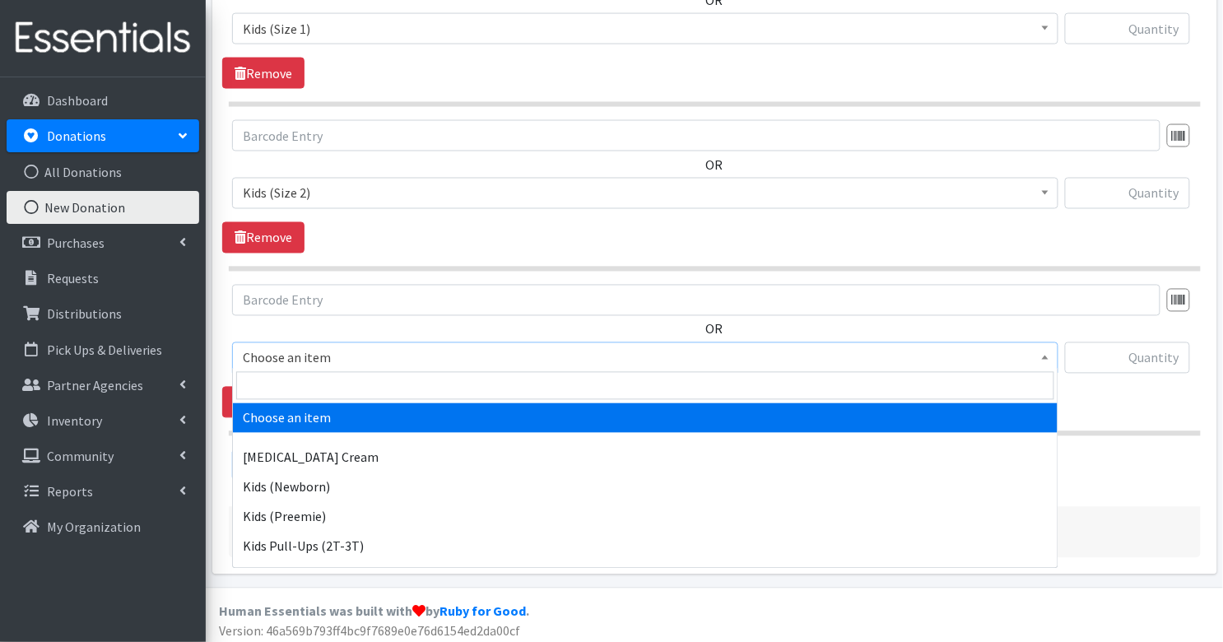
click at [333, 357] on span "Choose an item" at bounding box center [645, 358] width 805 height 23
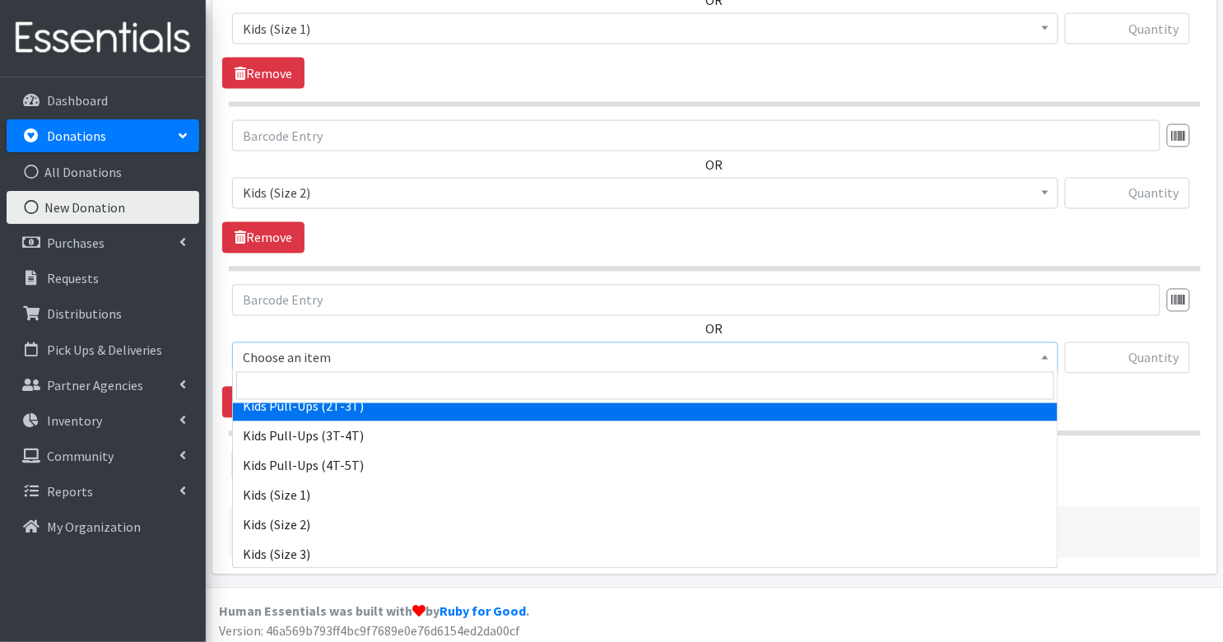
scroll to position [143, 0]
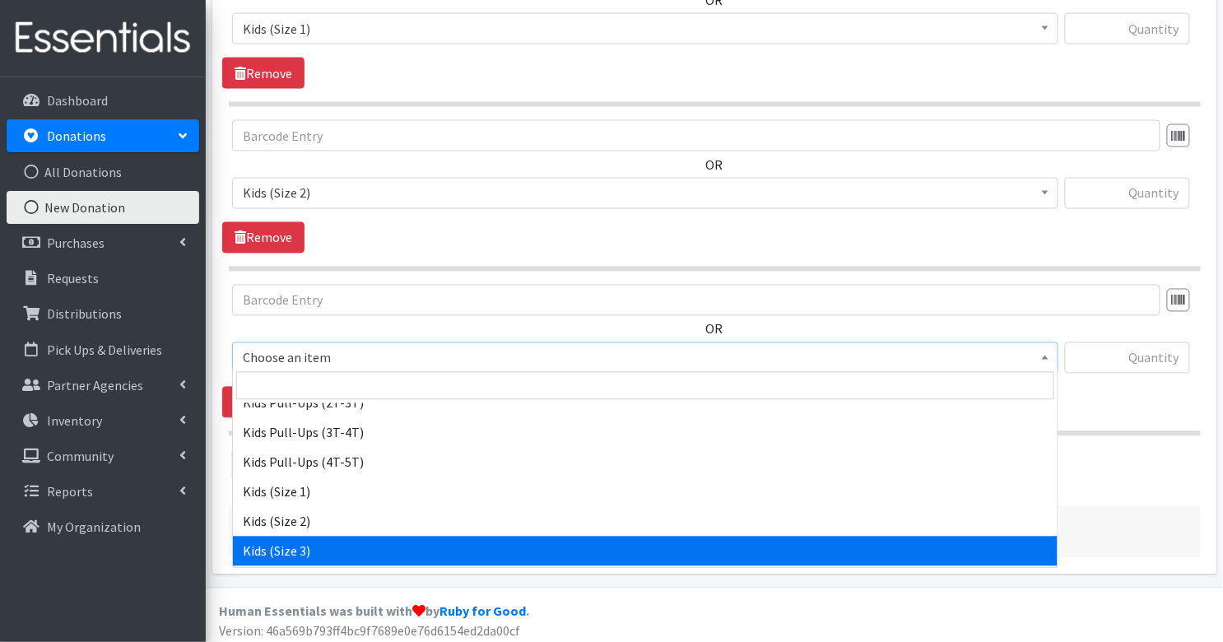
select select "3393"
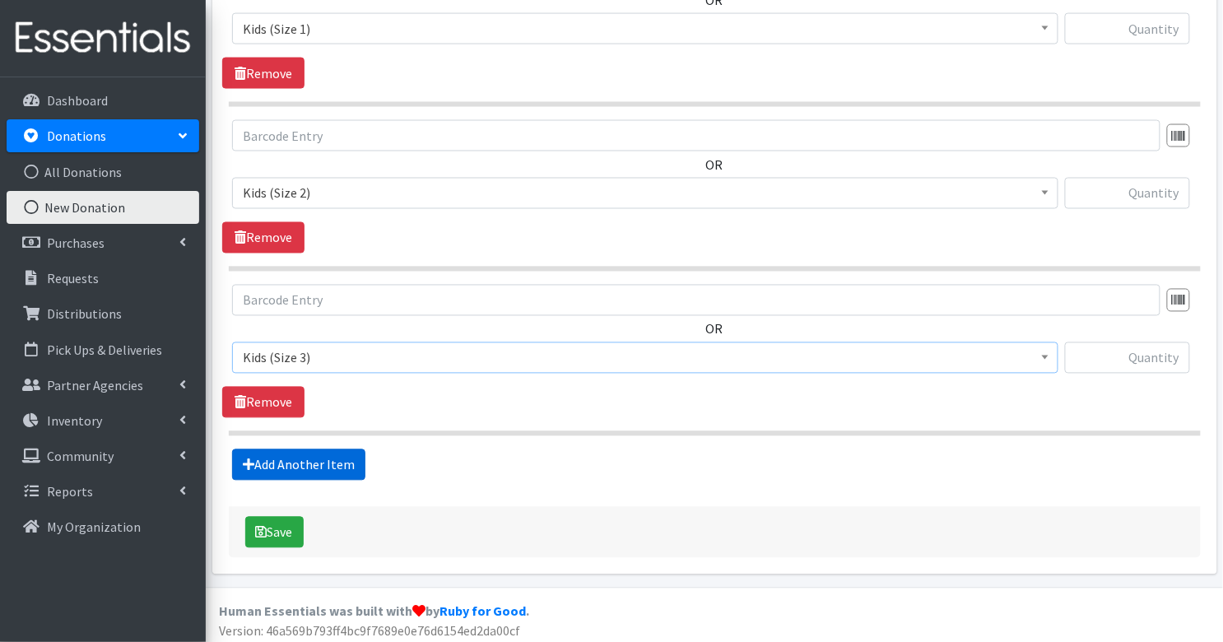
click at [318, 450] on link "Add Another Item" at bounding box center [298, 464] width 133 height 31
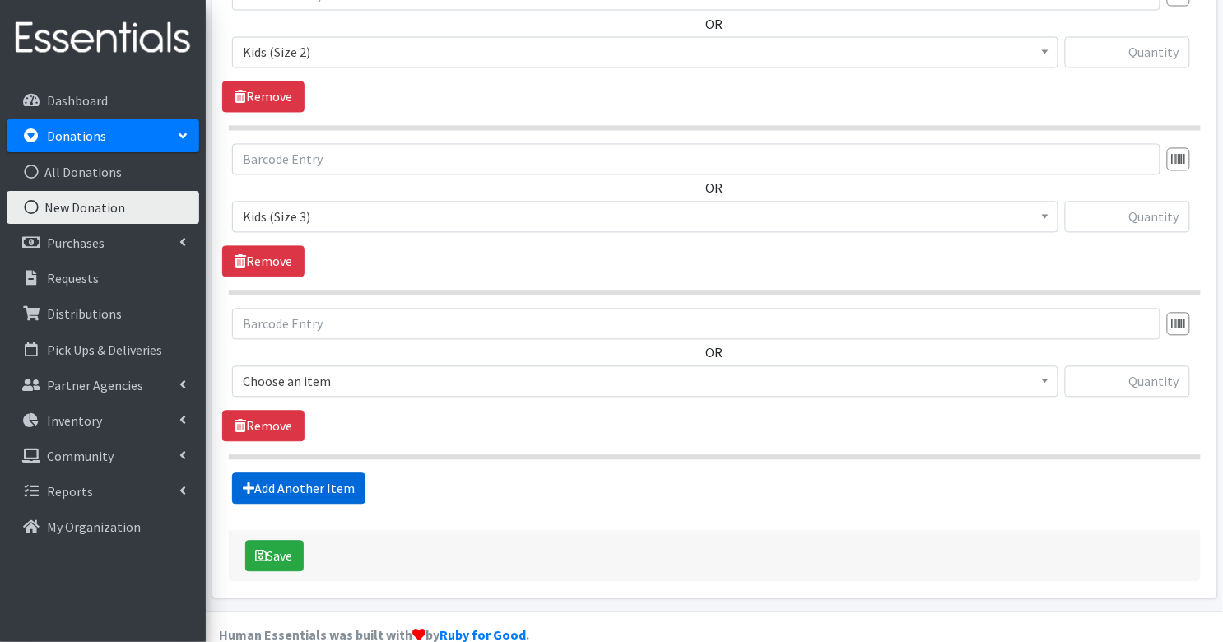
scroll to position [906, 0]
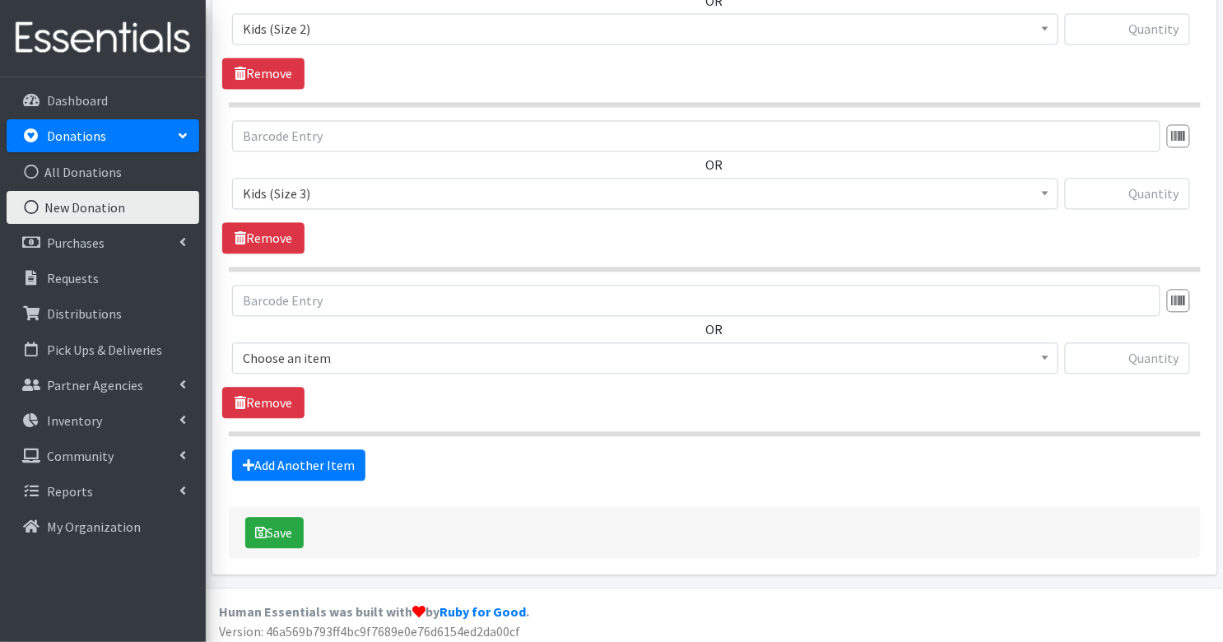
click at [329, 348] on span "Choose an item" at bounding box center [645, 358] width 805 height 23
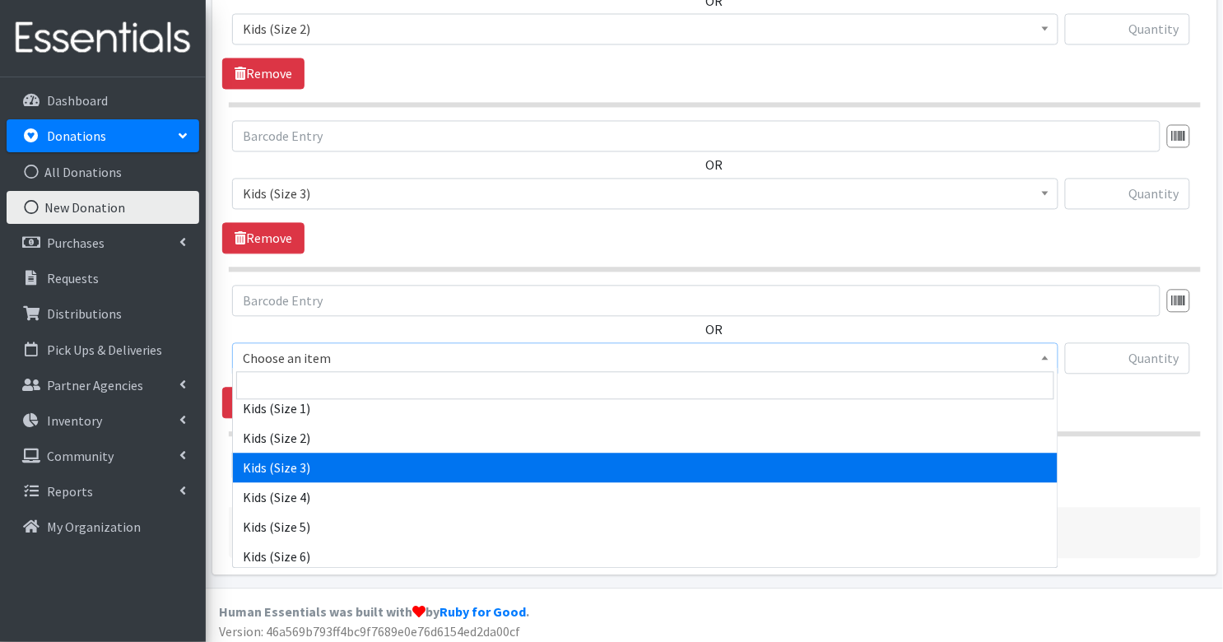
scroll to position [227, 0]
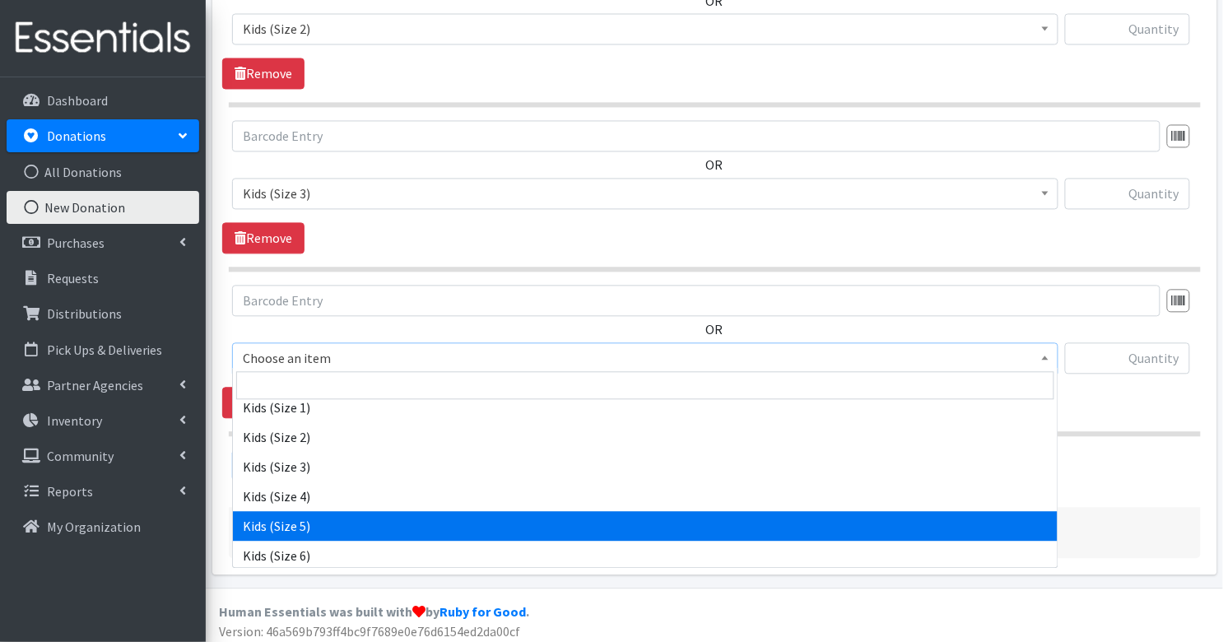
select select "3407"
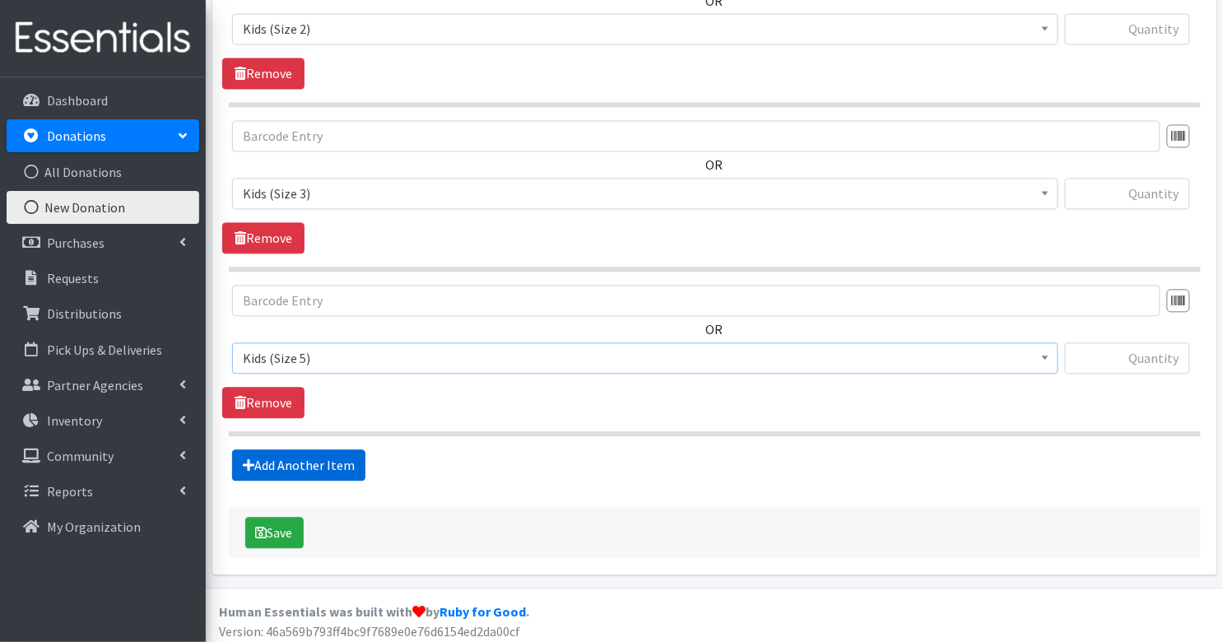
click at [302, 458] on link "Add Another Item" at bounding box center [298, 465] width 133 height 31
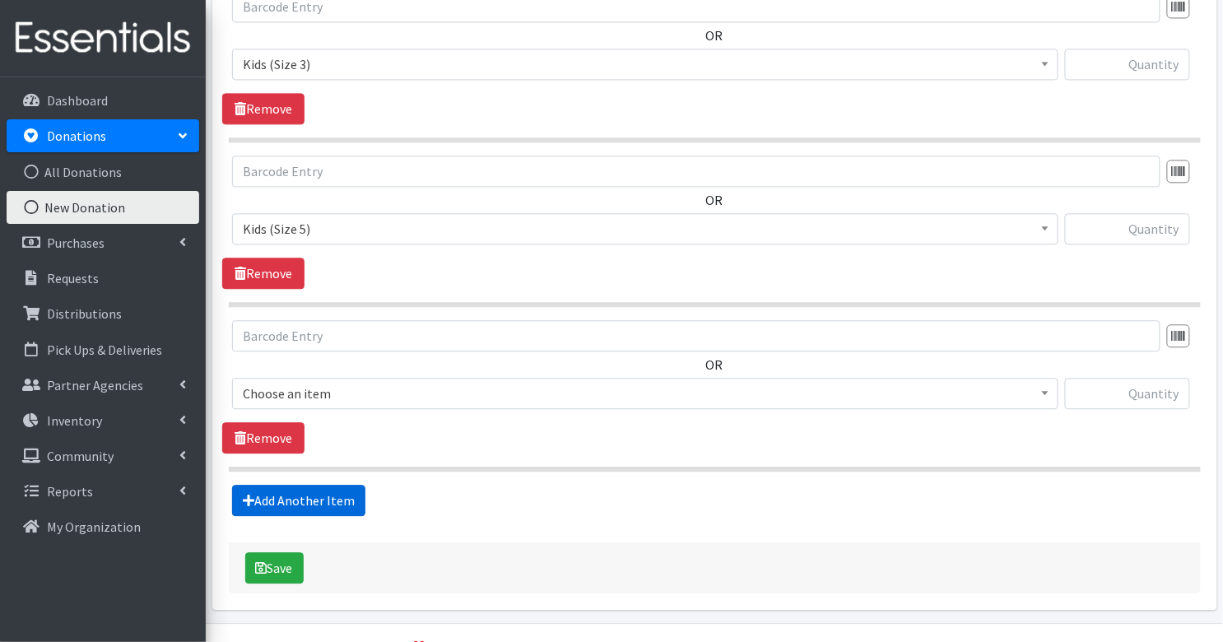
scroll to position [1069, 0]
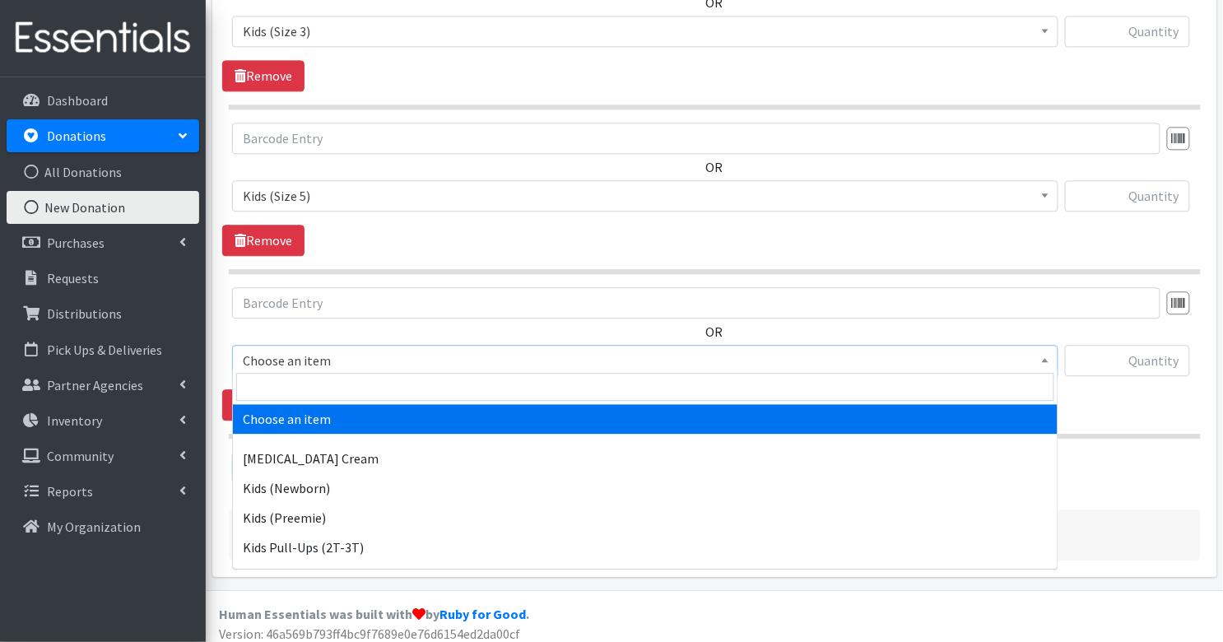
click at [334, 353] on span "Choose an item" at bounding box center [645, 360] width 805 height 23
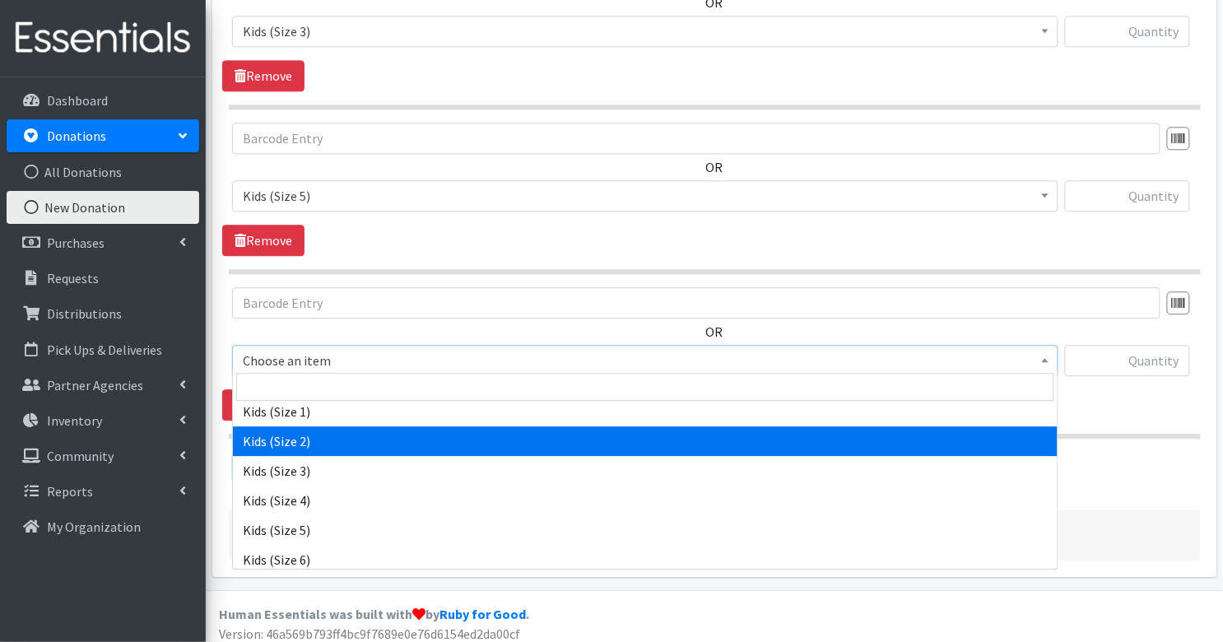
scroll to position [275, 0]
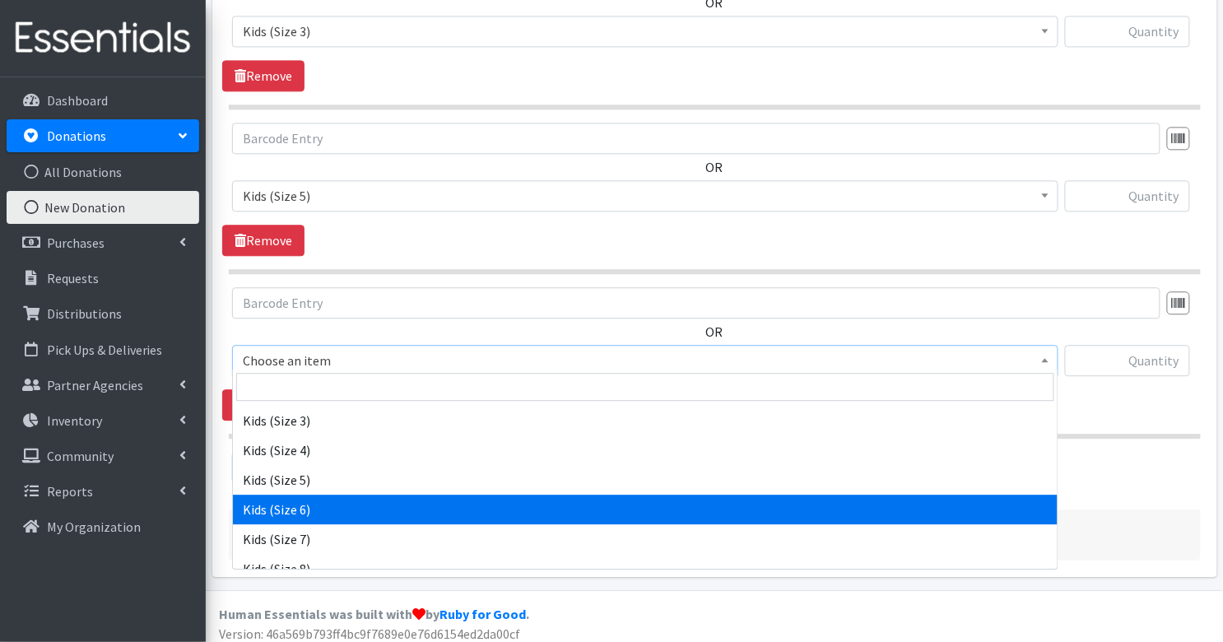
select select "3419"
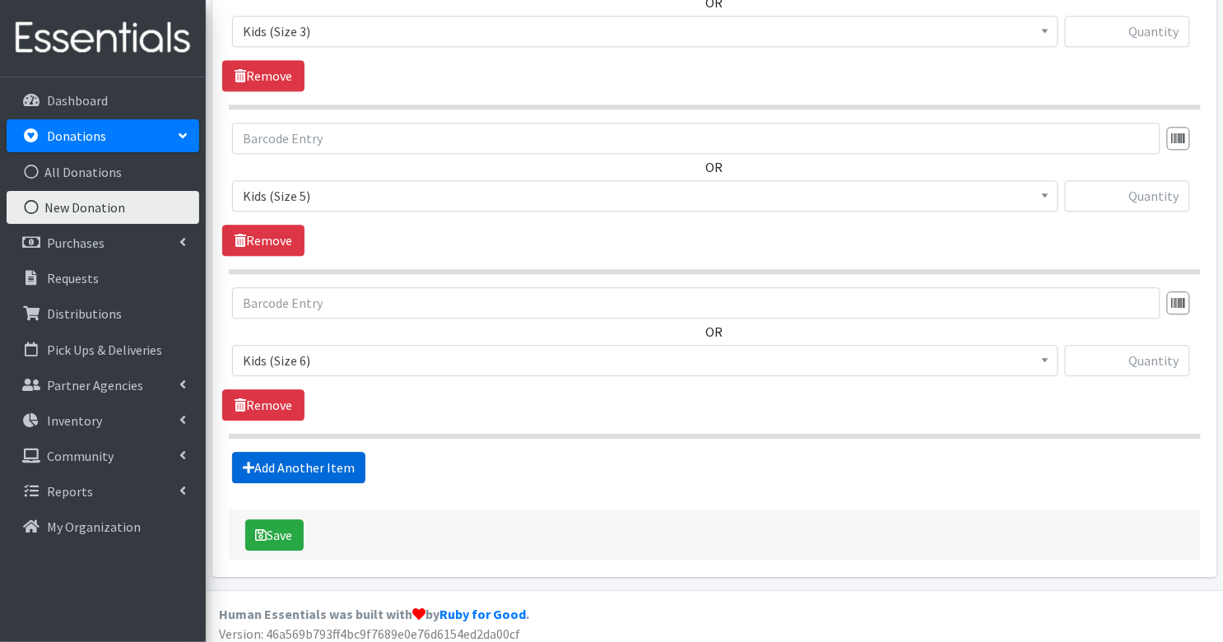
click at [315, 452] on link "Add Another Item" at bounding box center [298, 467] width 133 height 31
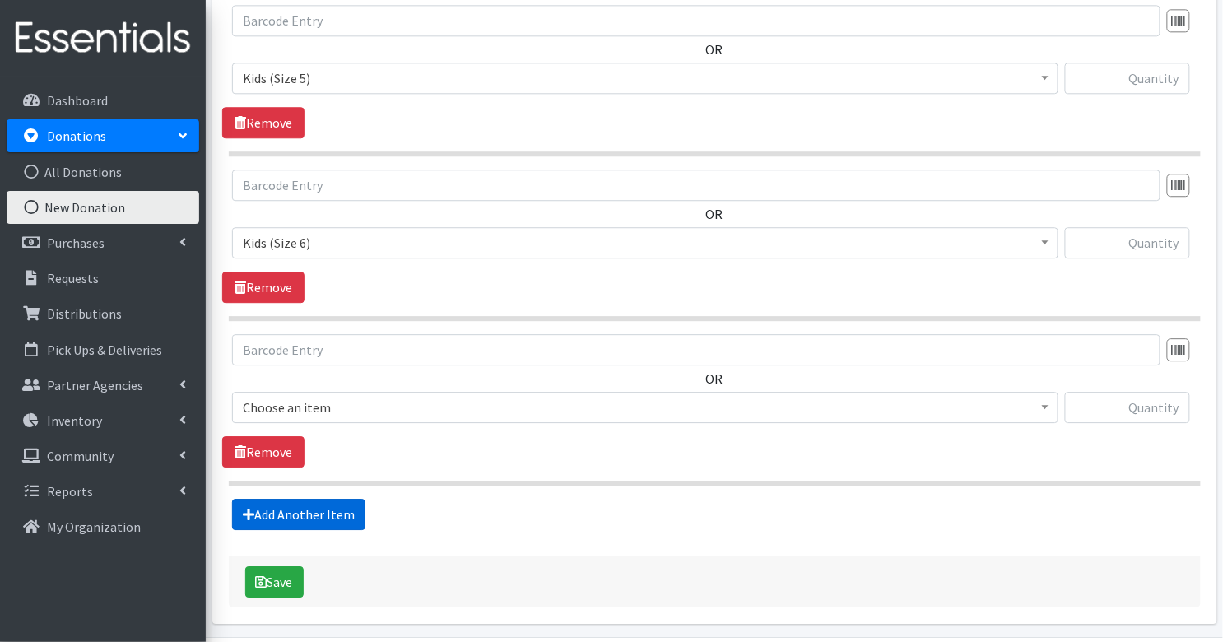
scroll to position [1233, 0]
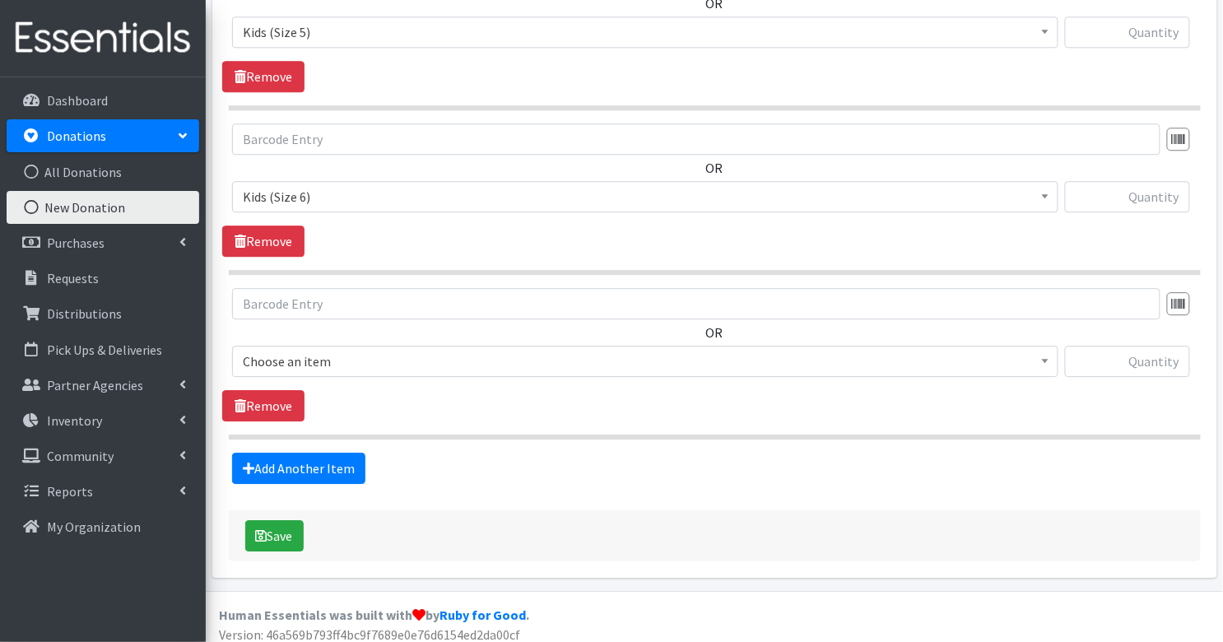
click at [337, 350] on span "Choose an item" at bounding box center [645, 361] width 805 height 23
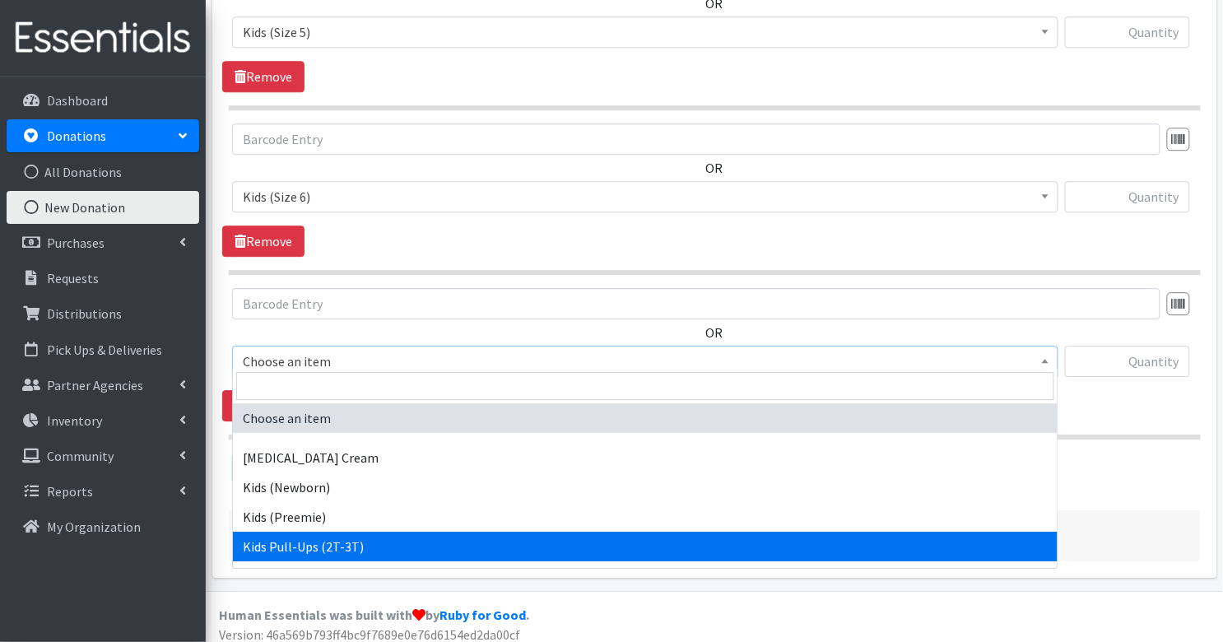
select select "3415"
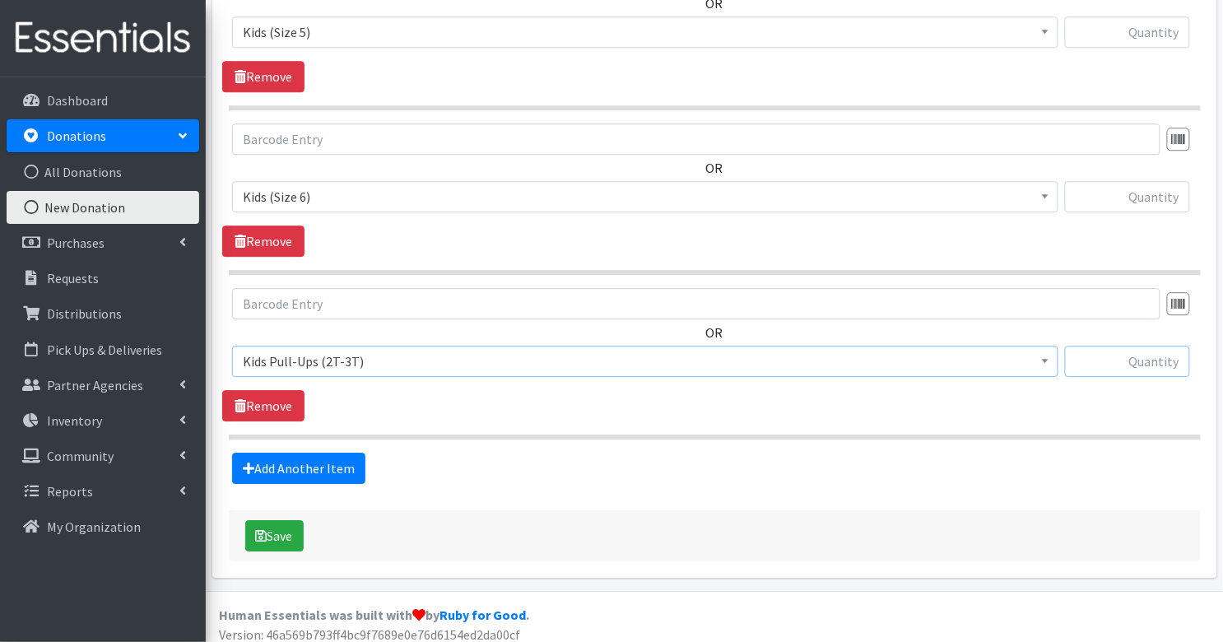
click at [1138, 358] on input "text" at bounding box center [1127, 361] width 125 height 31
type input "40"
click at [1171, 192] on input "text" at bounding box center [1127, 196] width 125 height 31
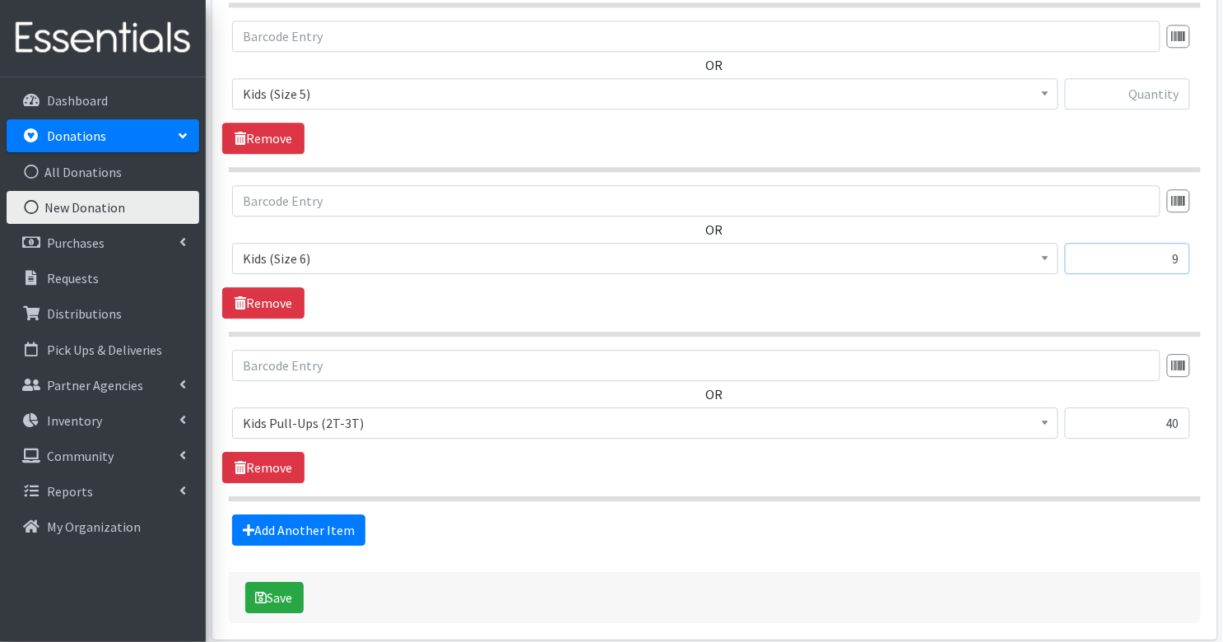
scroll to position [1129, 0]
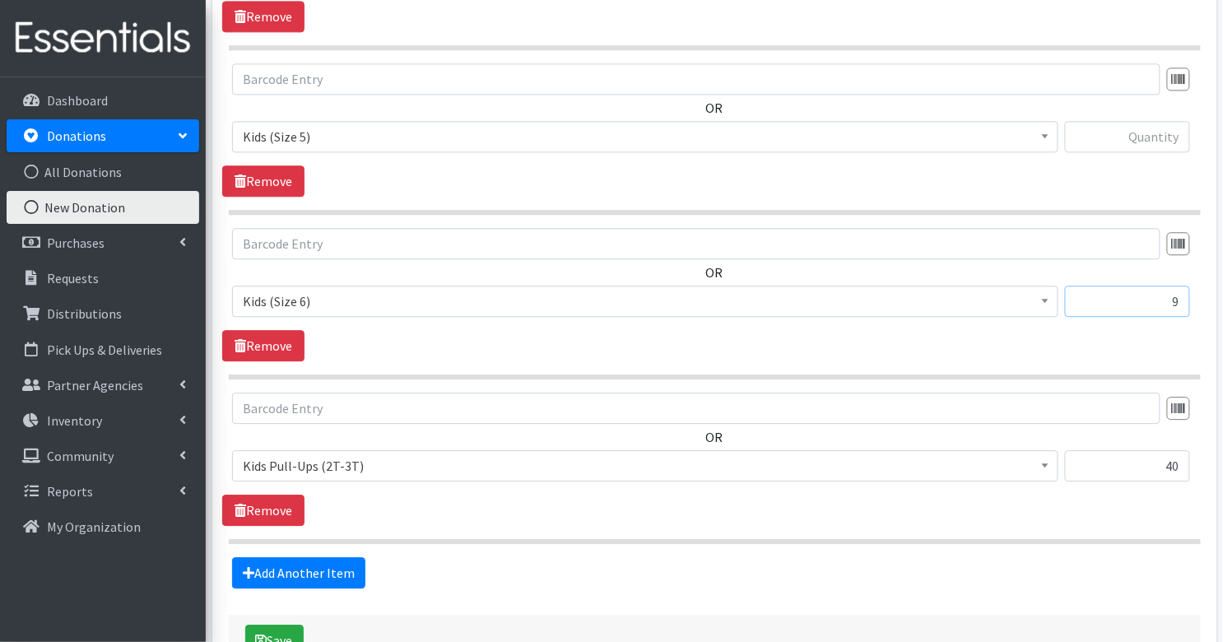
type input "9"
click at [1162, 130] on input "text" at bounding box center [1127, 136] width 125 height 31
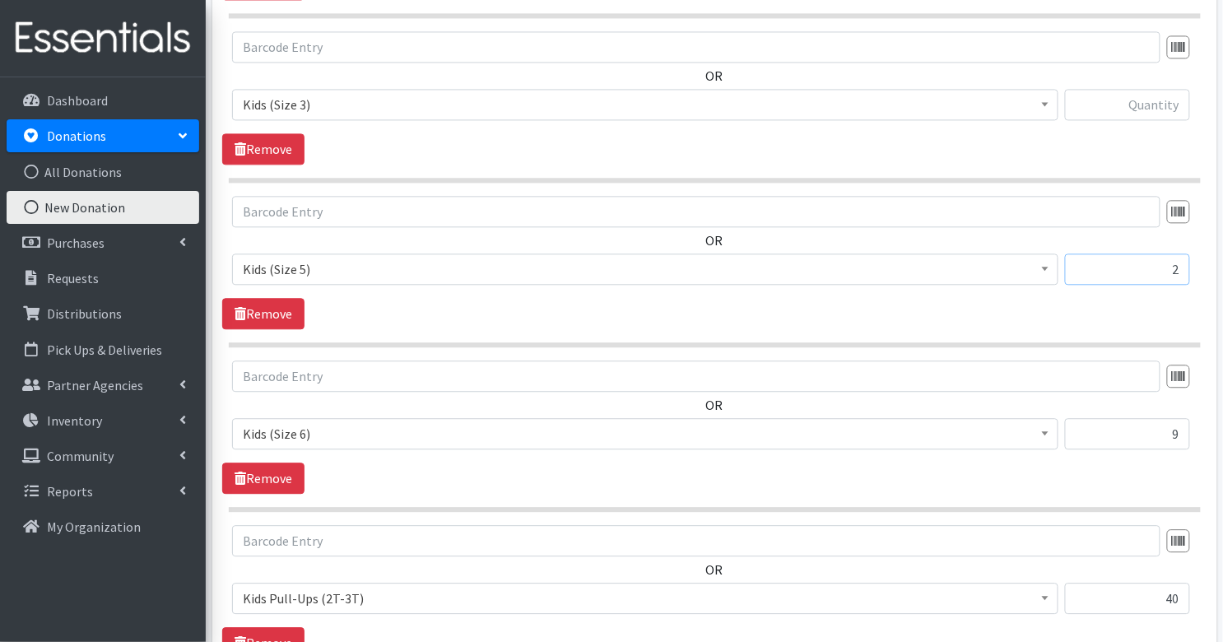
scroll to position [957, 0]
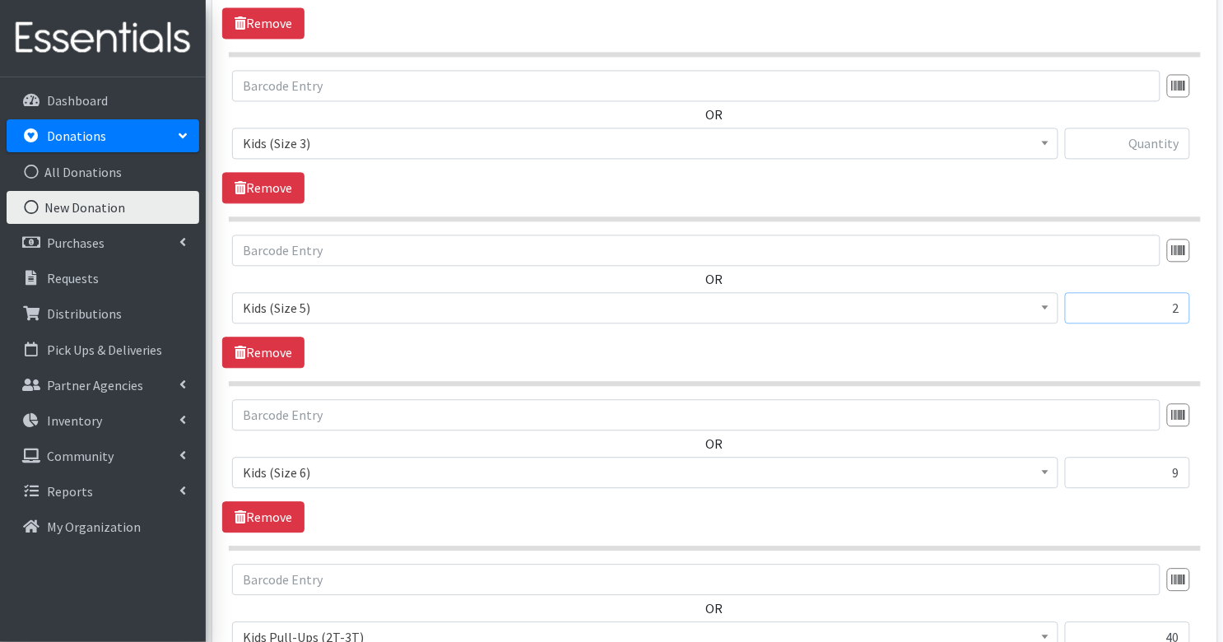
type input "2"
click at [1150, 147] on input "text" at bounding box center [1127, 143] width 125 height 31
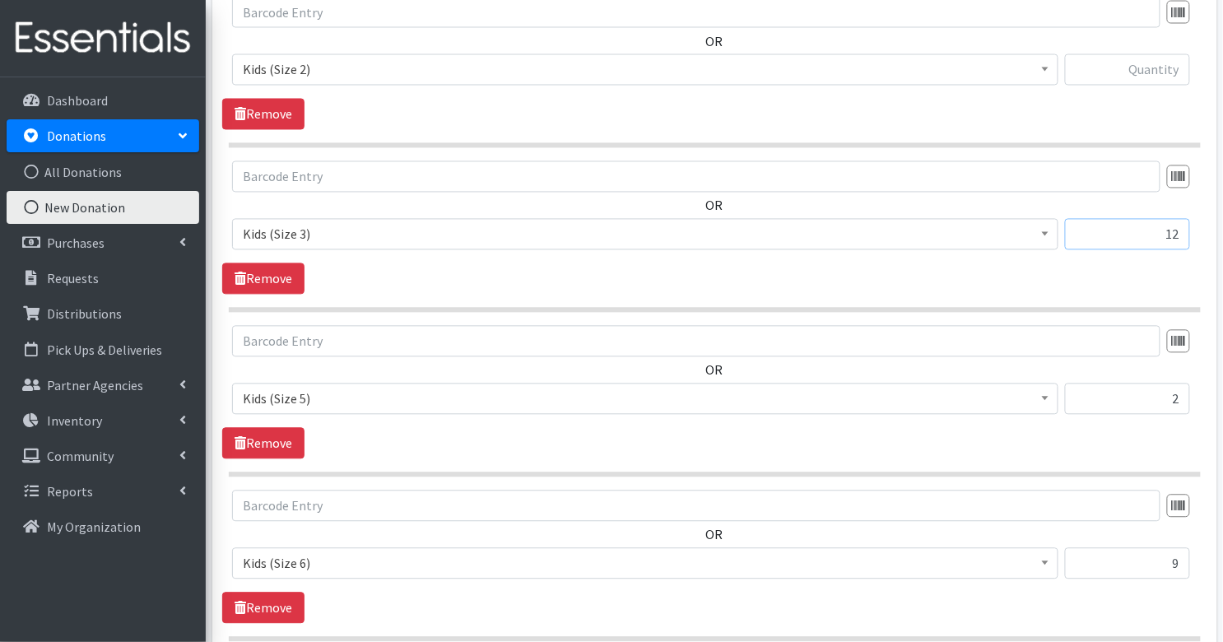
scroll to position [864, 0]
type input "12"
click at [1151, 67] on input "text" at bounding box center [1127, 71] width 125 height 31
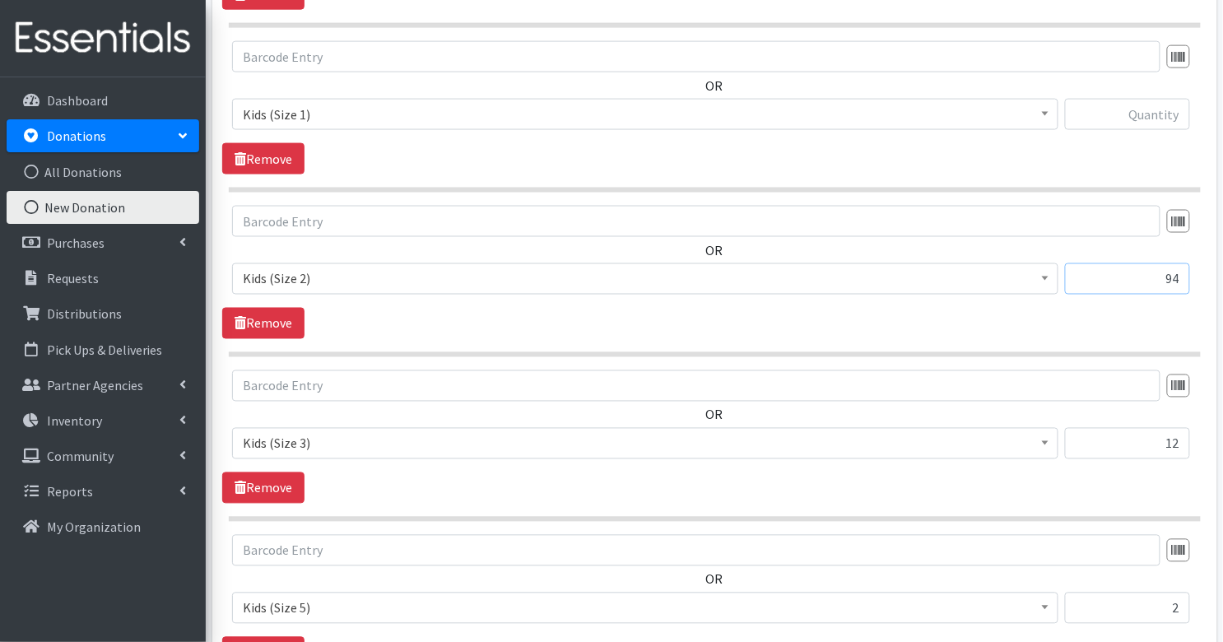
scroll to position [645, 0]
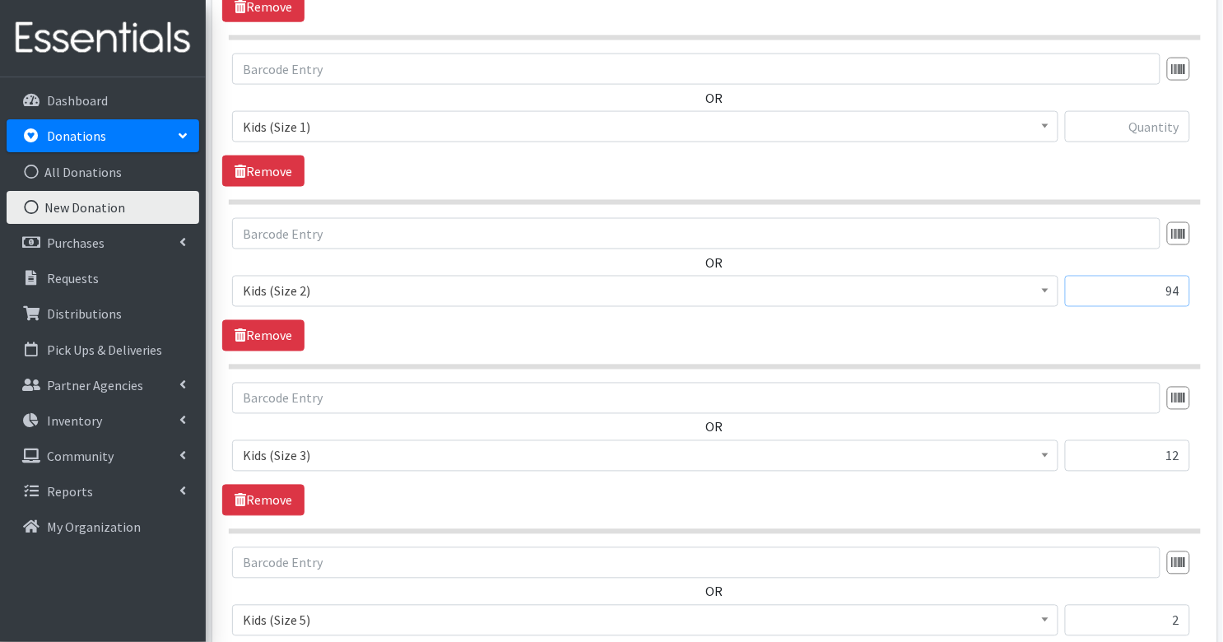
type input "94"
click at [1170, 129] on input "text" at bounding box center [1127, 126] width 125 height 31
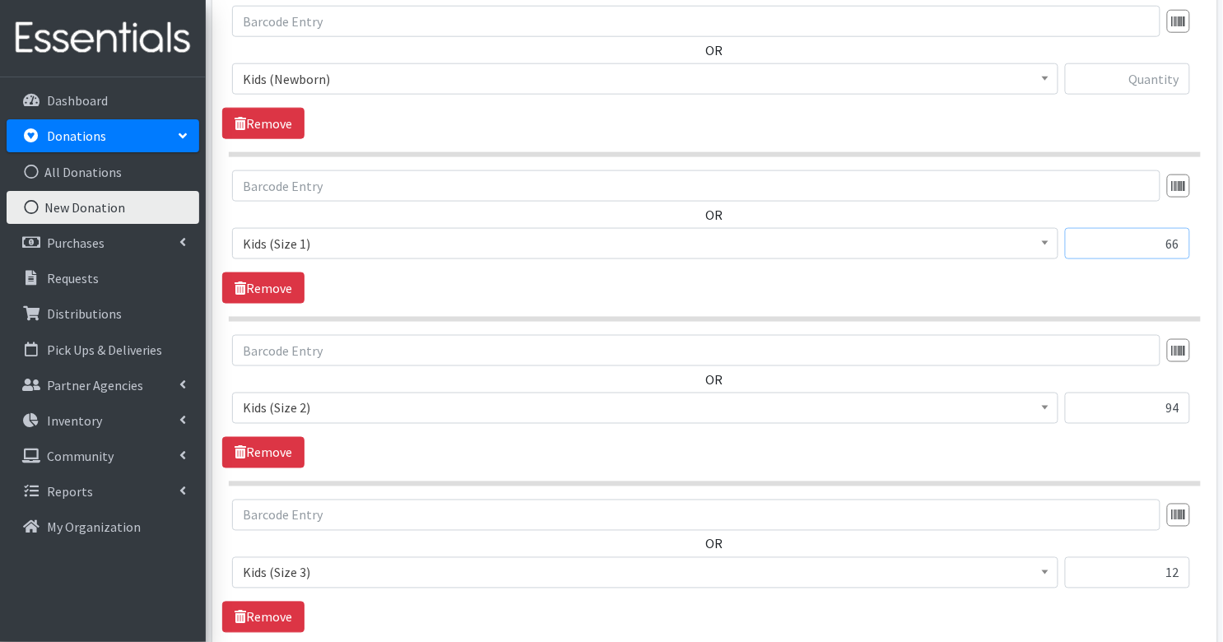
scroll to position [512, 0]
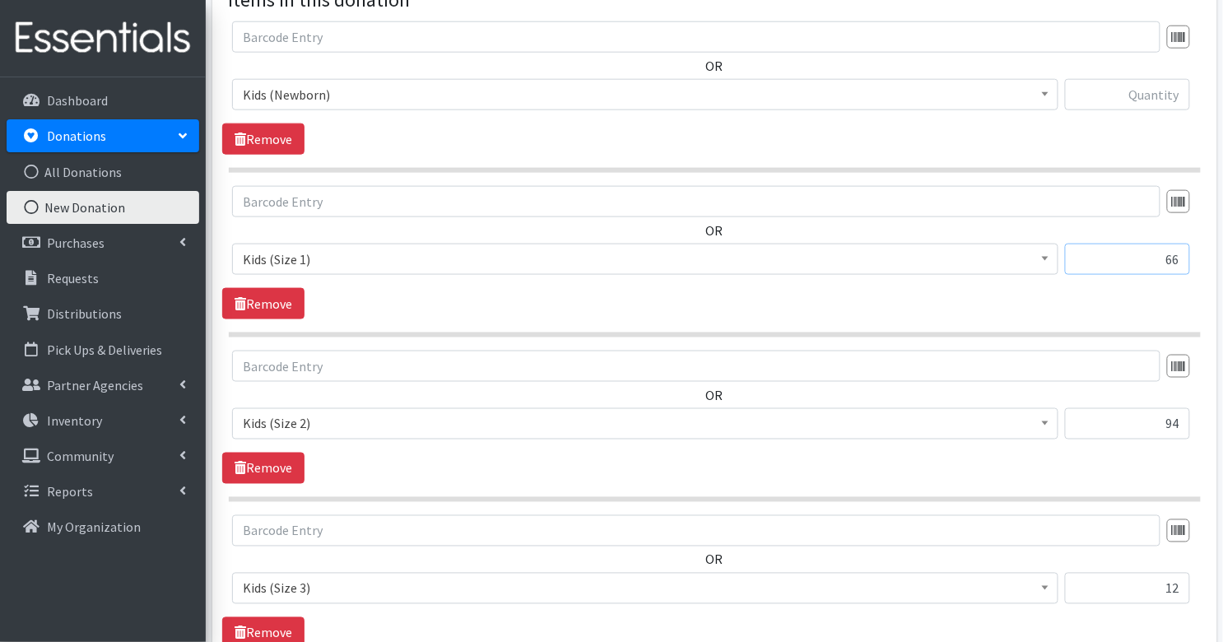
type input "66"
click at [1164, 96] on input "text" at bounding box center [1127, 94] width 125 height 31
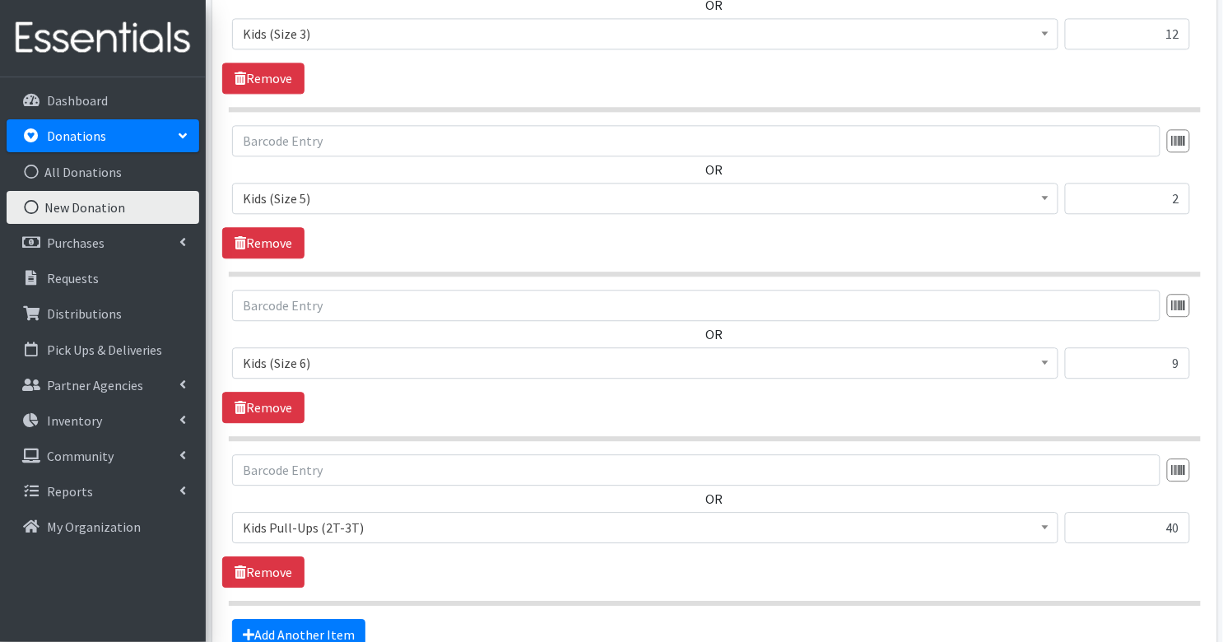
scroll to position [1233, 0]
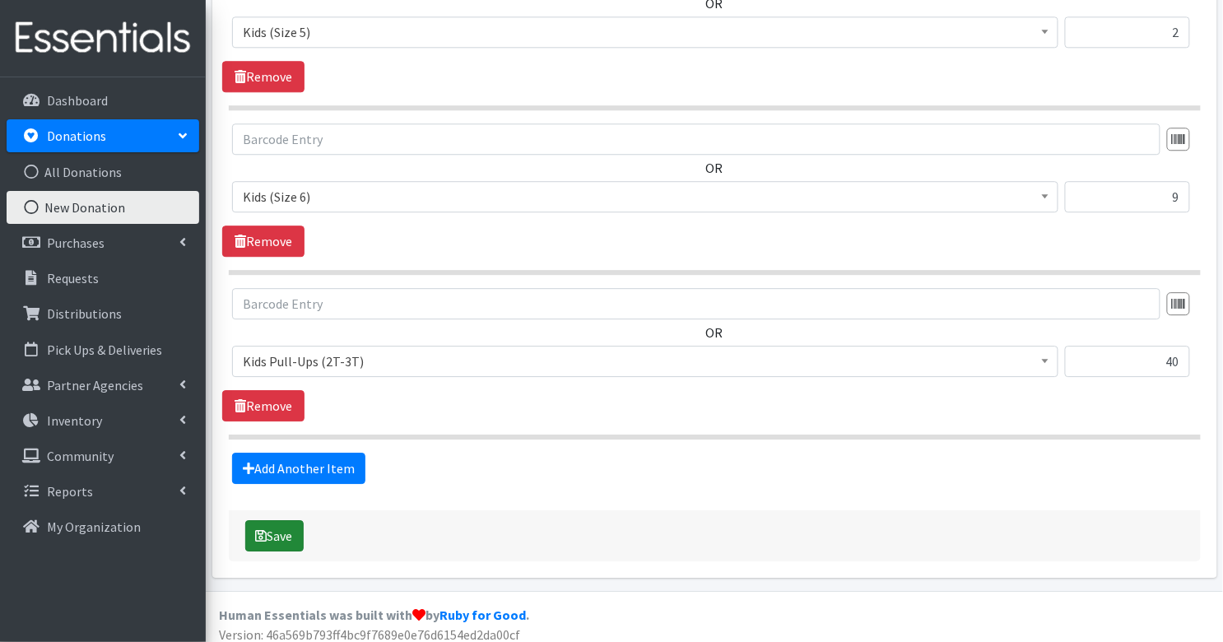
type input "79"
click at [269, 533] on button "Save" at bounding box center [274, 535] width 58 height 31
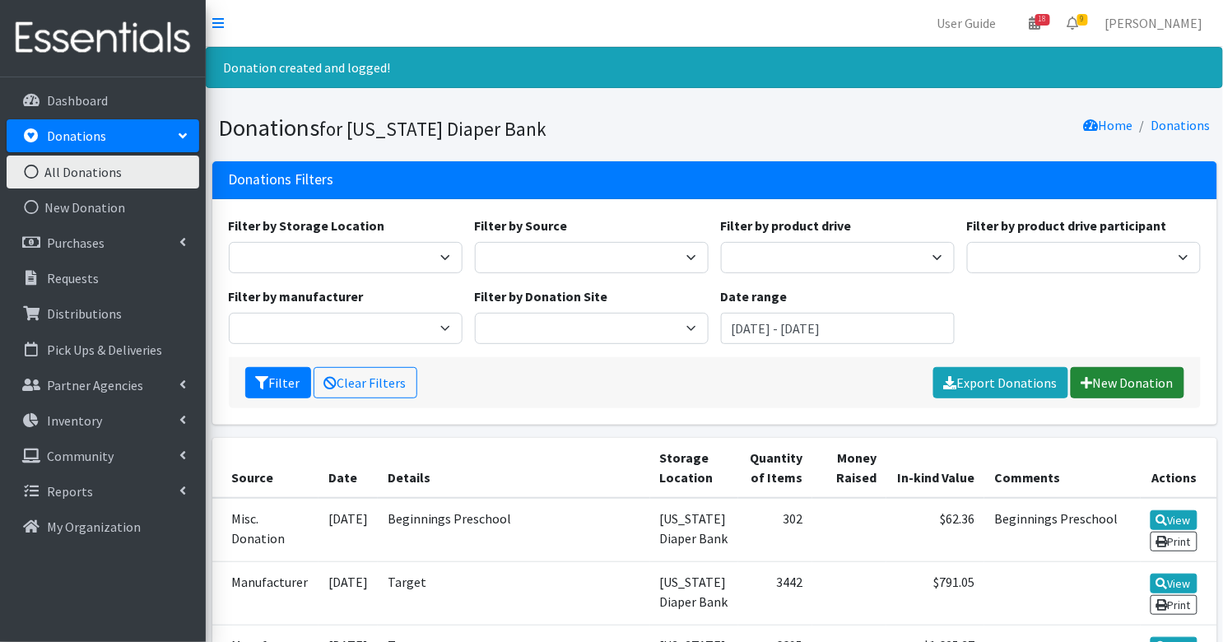
click at [1128, 386] on link "New Donation" at bounding box center [1128, 382] width 114 height 31
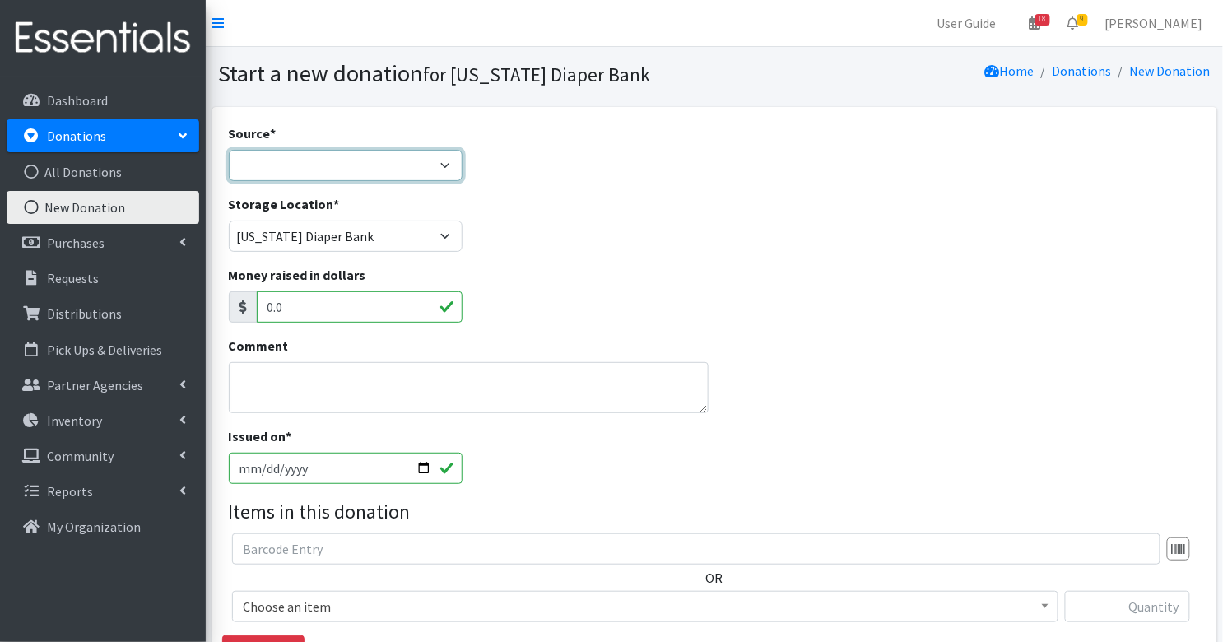
click at [375, 176] on select "Product Drive Manufacturer Donation Site Misc. Donation" at bounding box center [346, 165] width 234 height 31
select select "Donation Site"
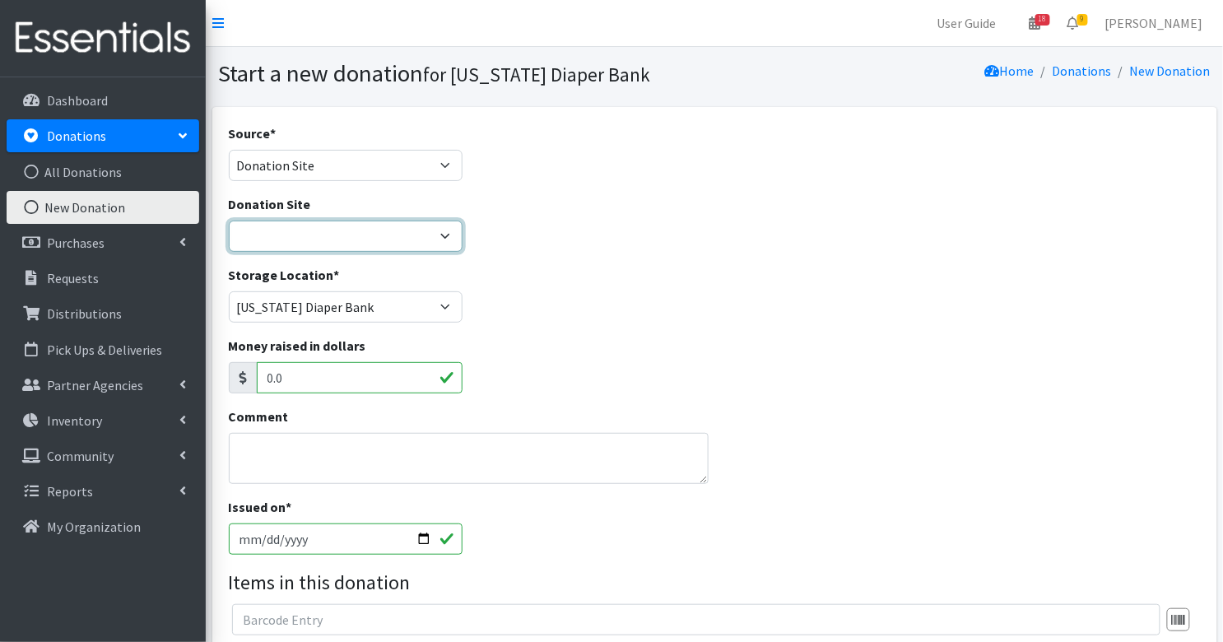
click at [351, 242] on select "Ascension St. Vincent Ashley's Music Circle Baby2Baby Becky the Bakester Bottle…" at bounding box center [346, 236] width 234 height 31
select select "918"
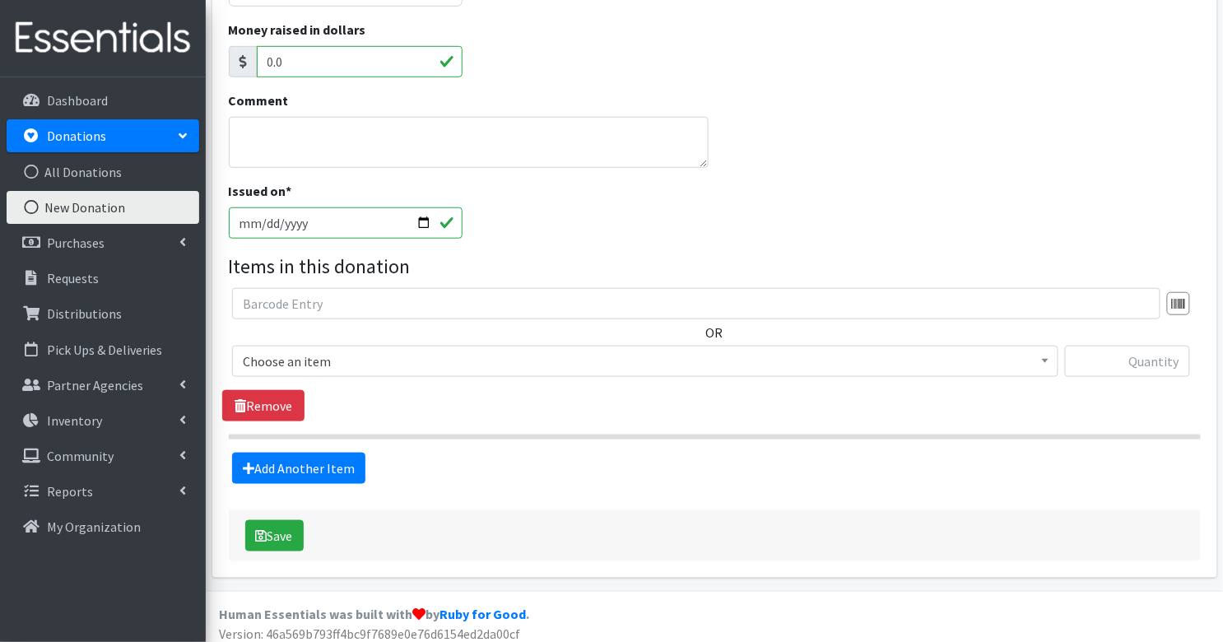
scroll to position [323, 0]
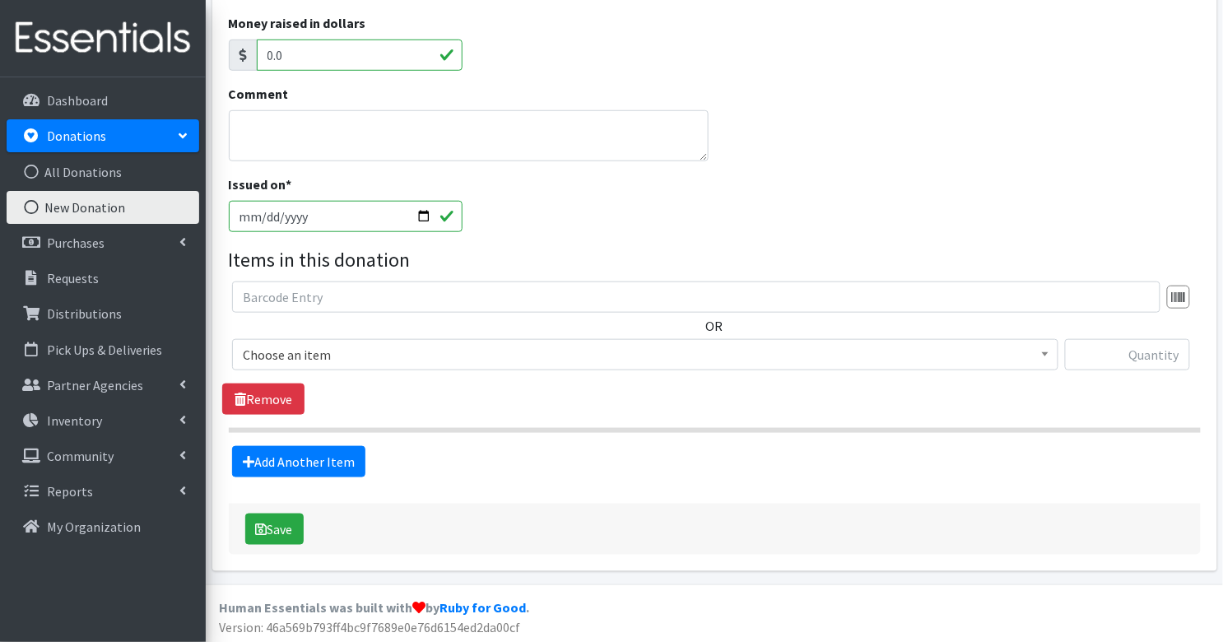
click at [351, 350] on span "Choose an item" at bounding box center [645, 354] width 805 height 23
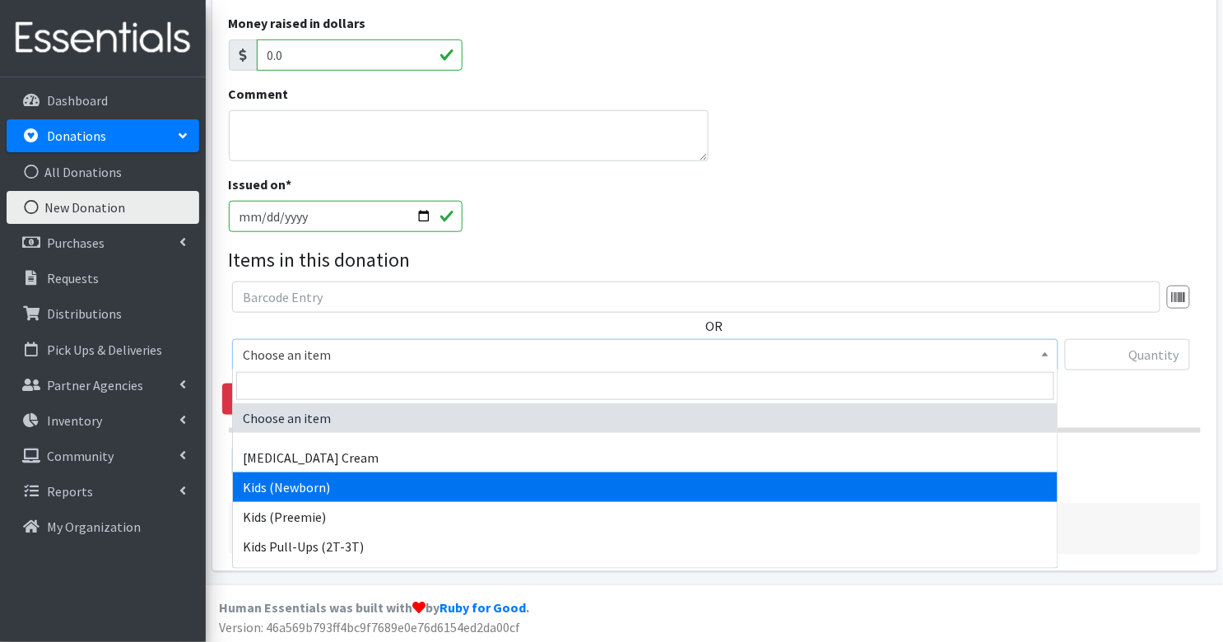
select select "3400"
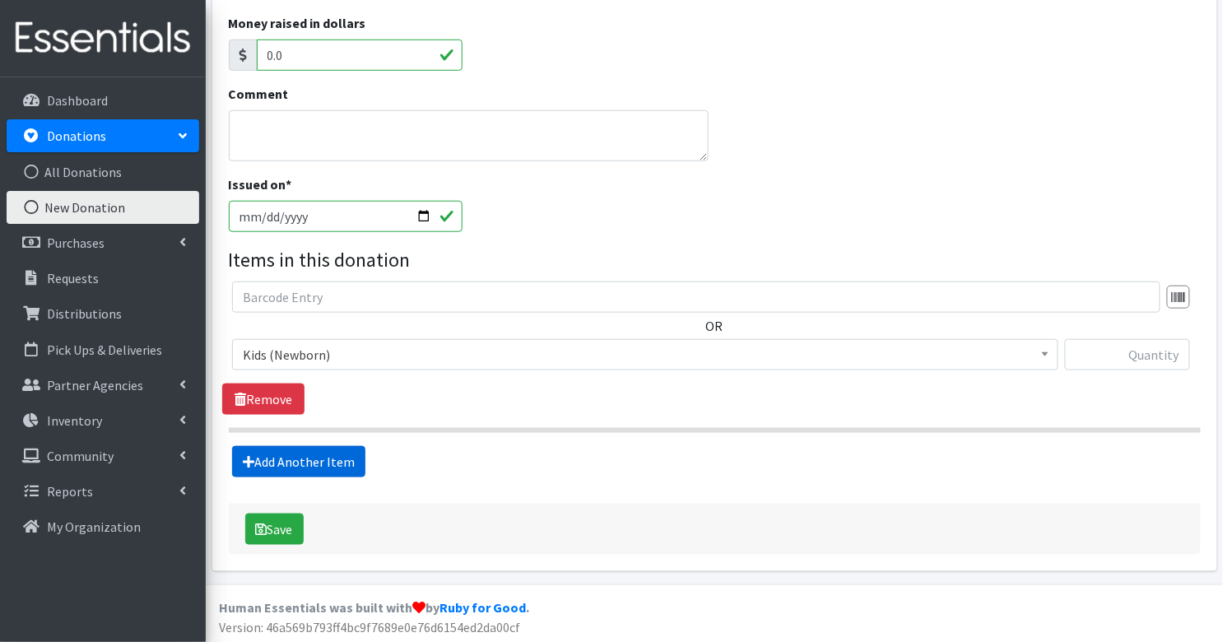
click at [335, 469] on link "Add Another Item" at bounding box center [298, 461] width 133 height 31
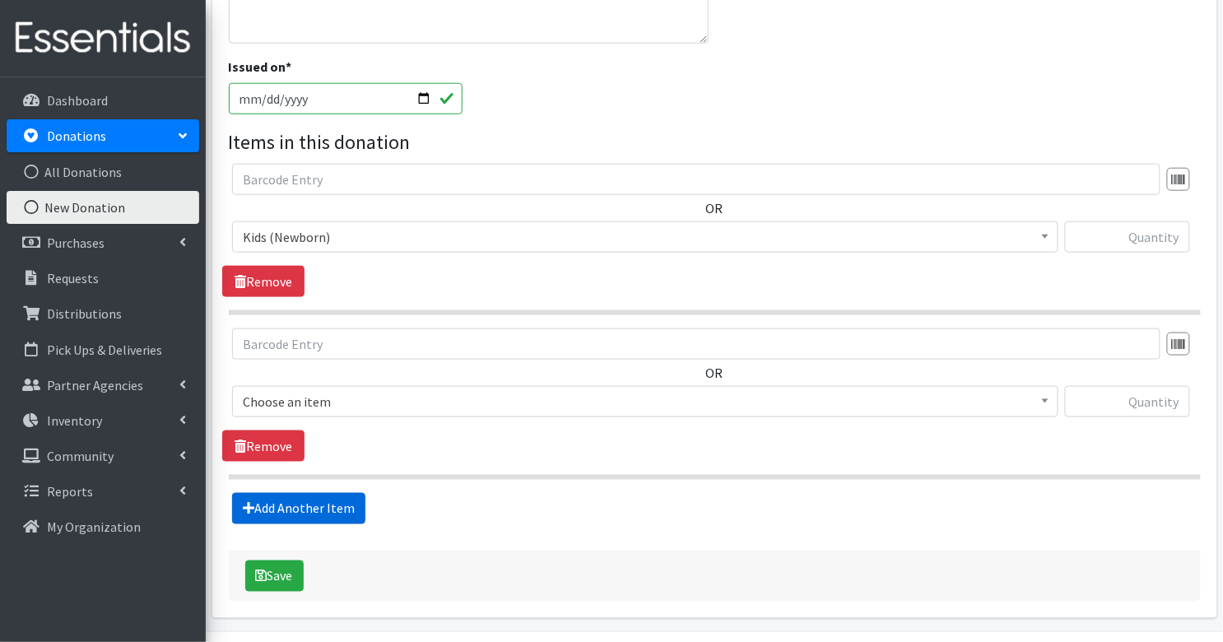
scroll to position [486, 0]
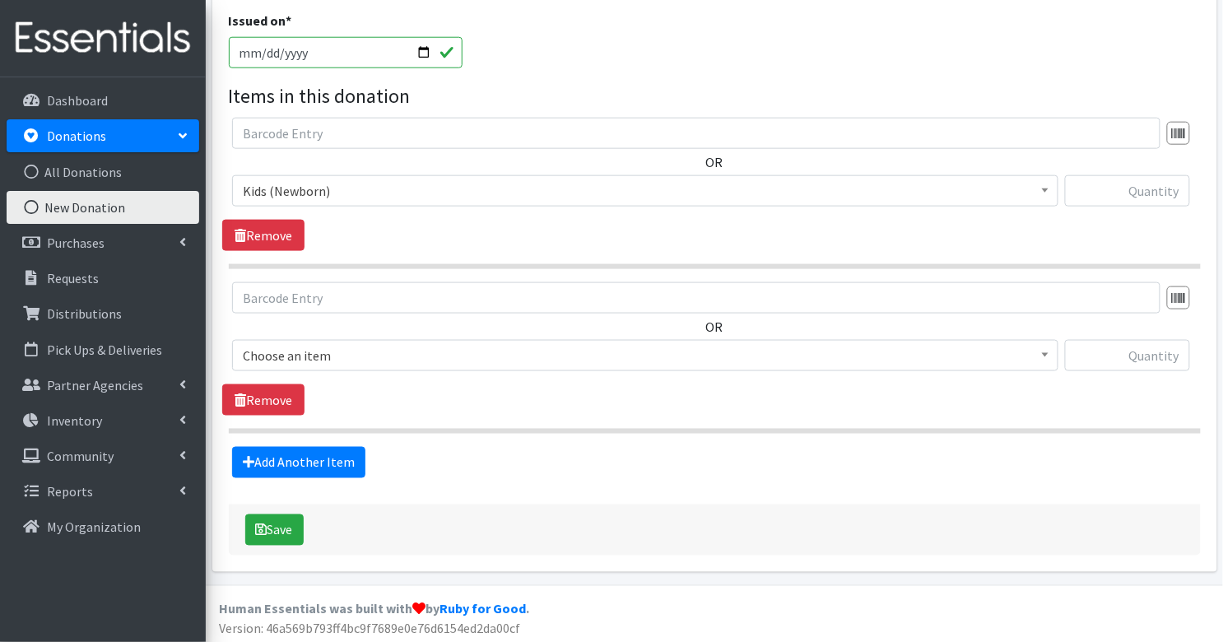
click at [352, 349] on span "Choose an item" at bounding box center [645, 355] width 805 height 23
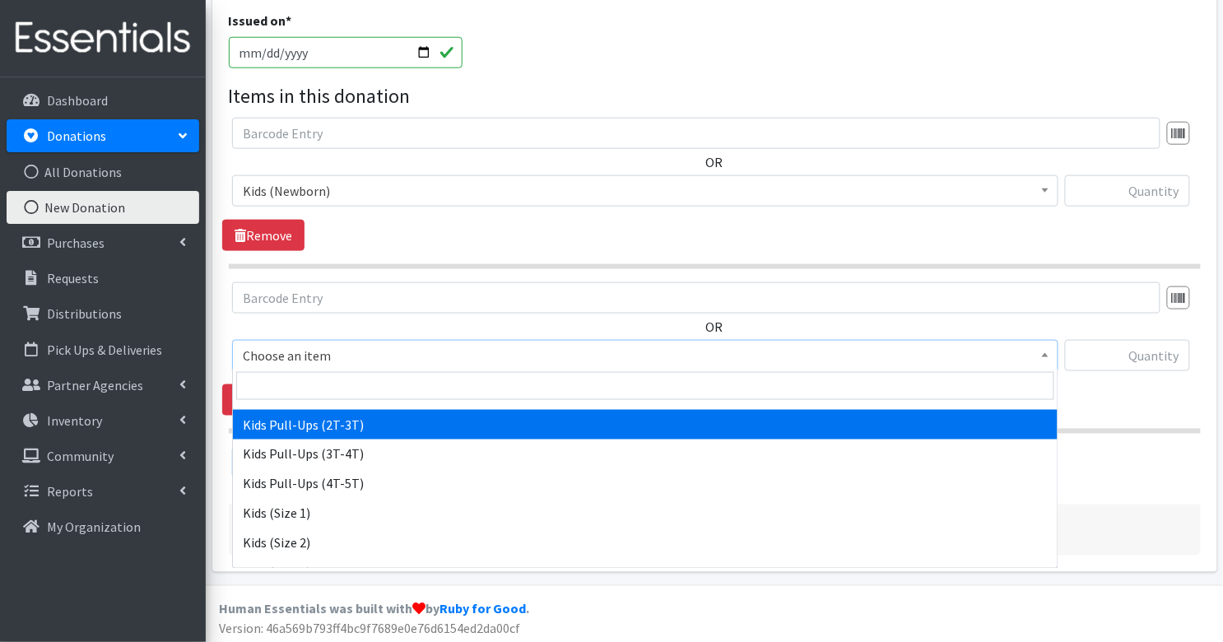
scroll to position [127, 0]
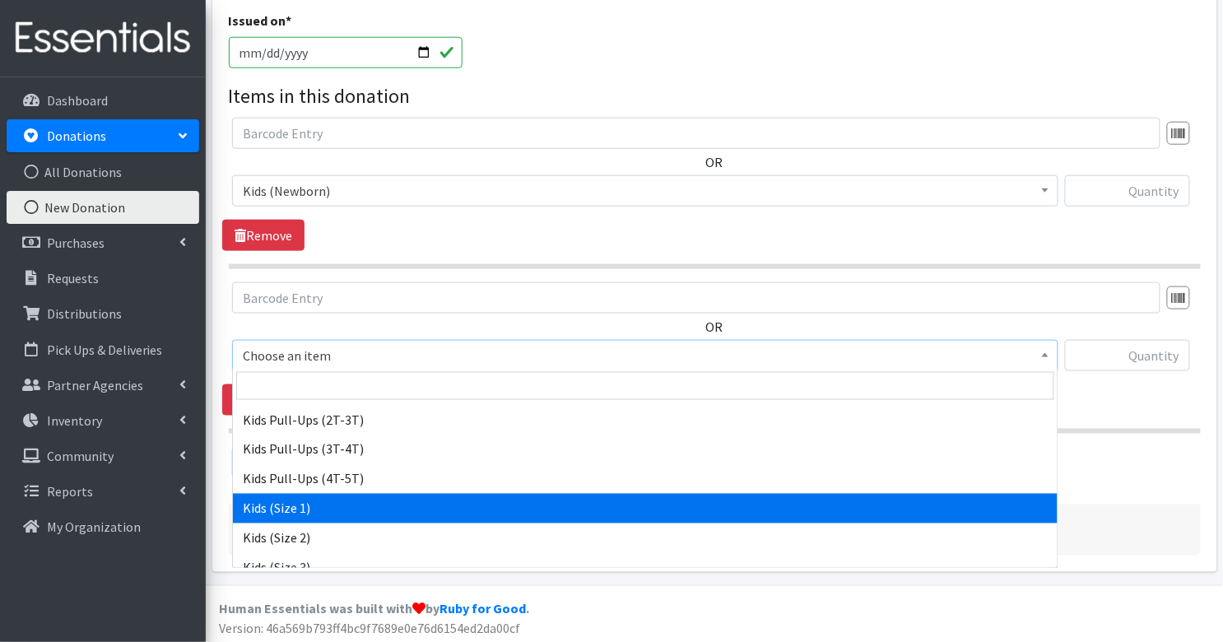
select select "3401"
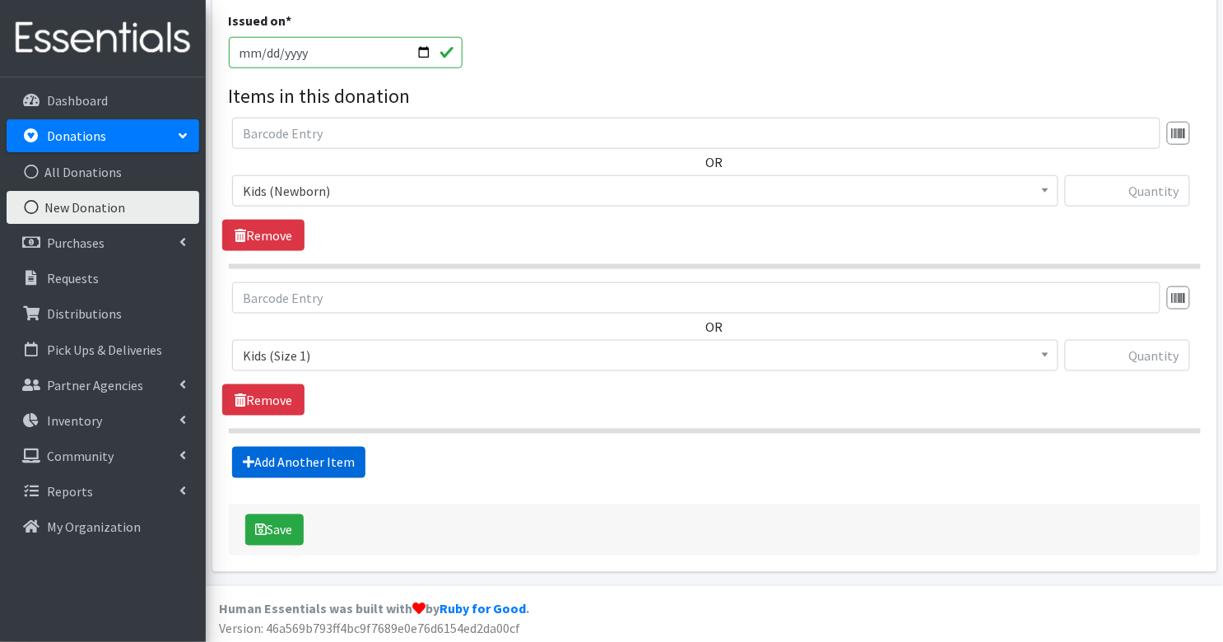
click at [343, 458] on link "Add Another Item" at bounding box center [298, 462] width 133 height 31
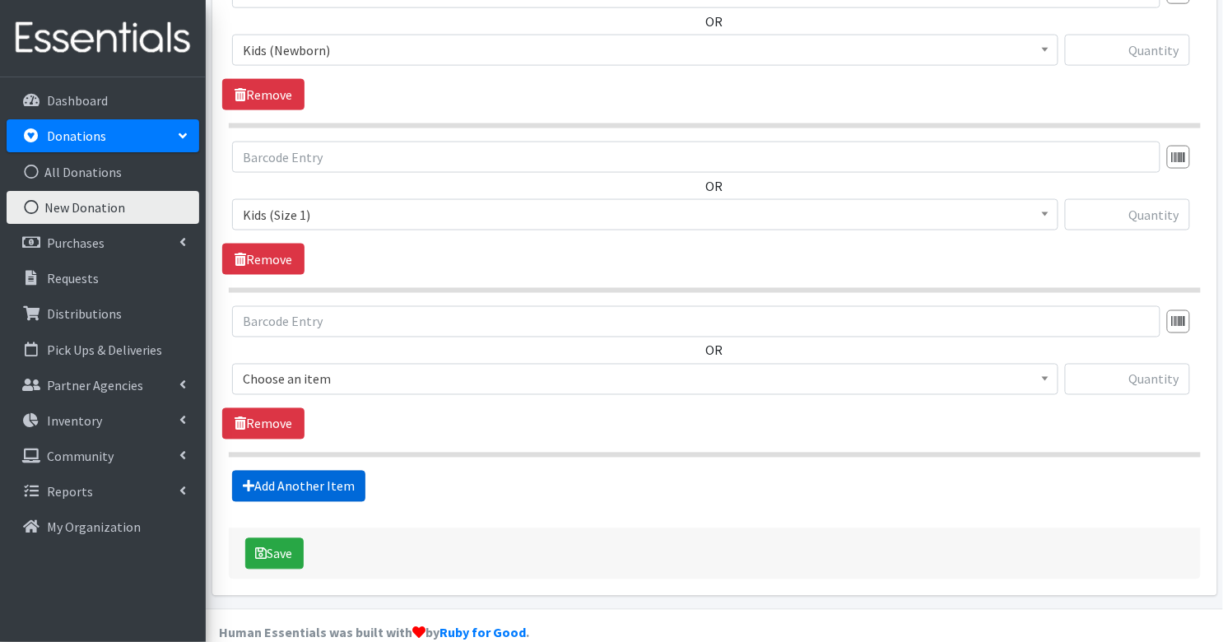
scroll to position [649, 0]
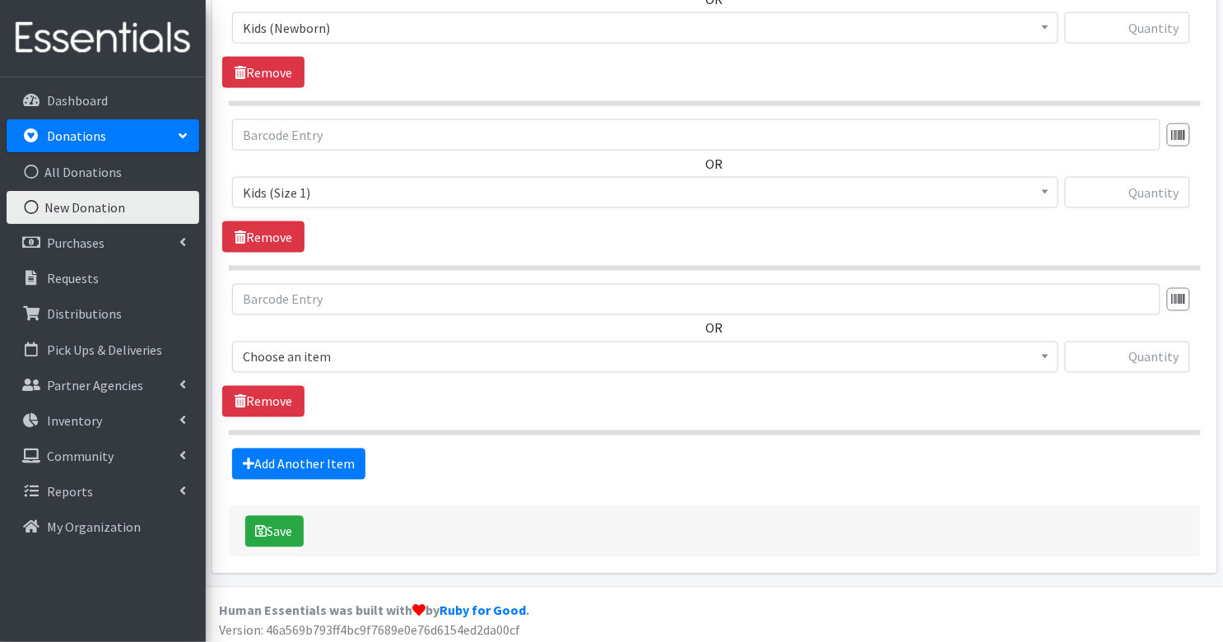
click at [335, 355] on span "Choose an item" at bounding box center [645, 357] width 805 height 23
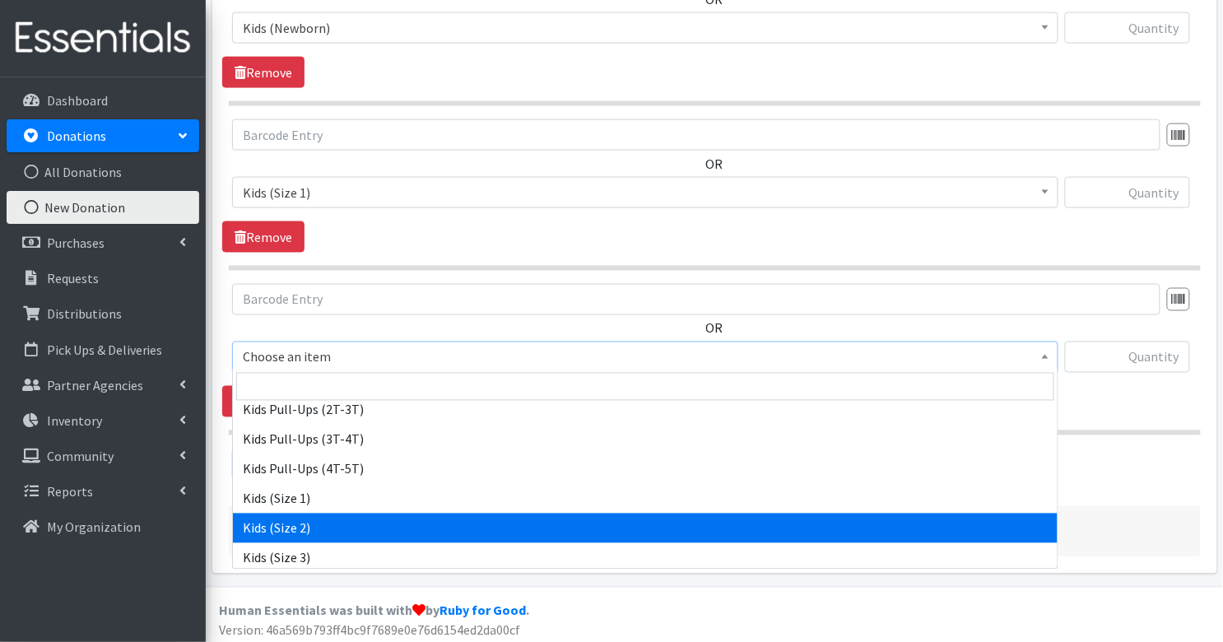
scroll to position [141, 0]
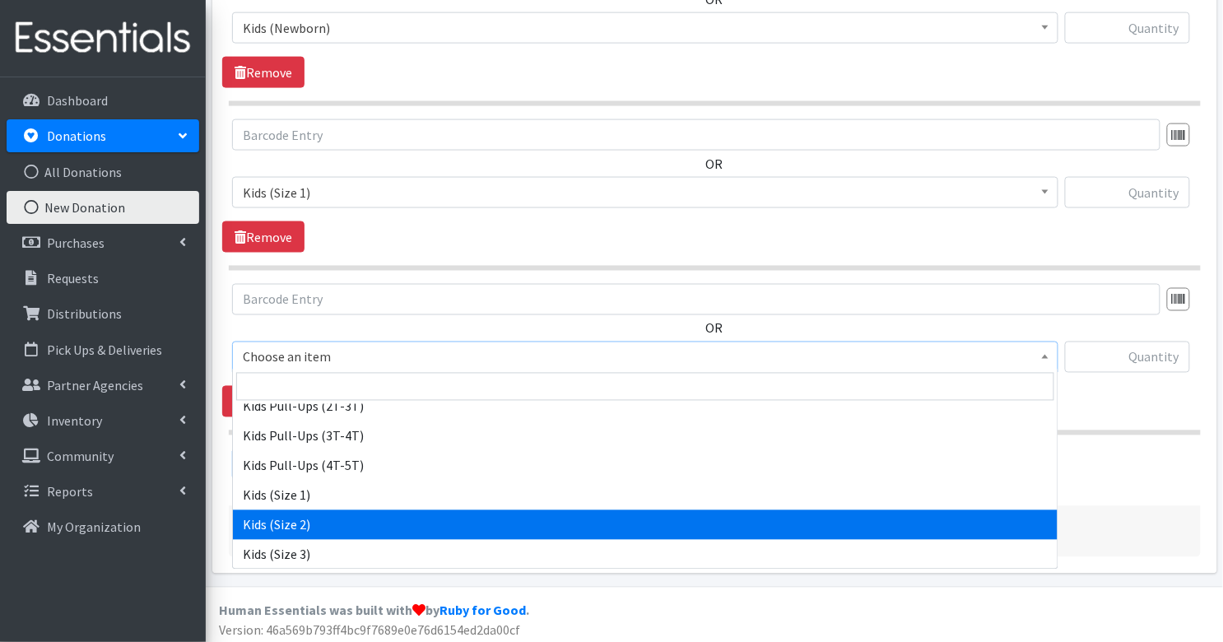
select select "3420"
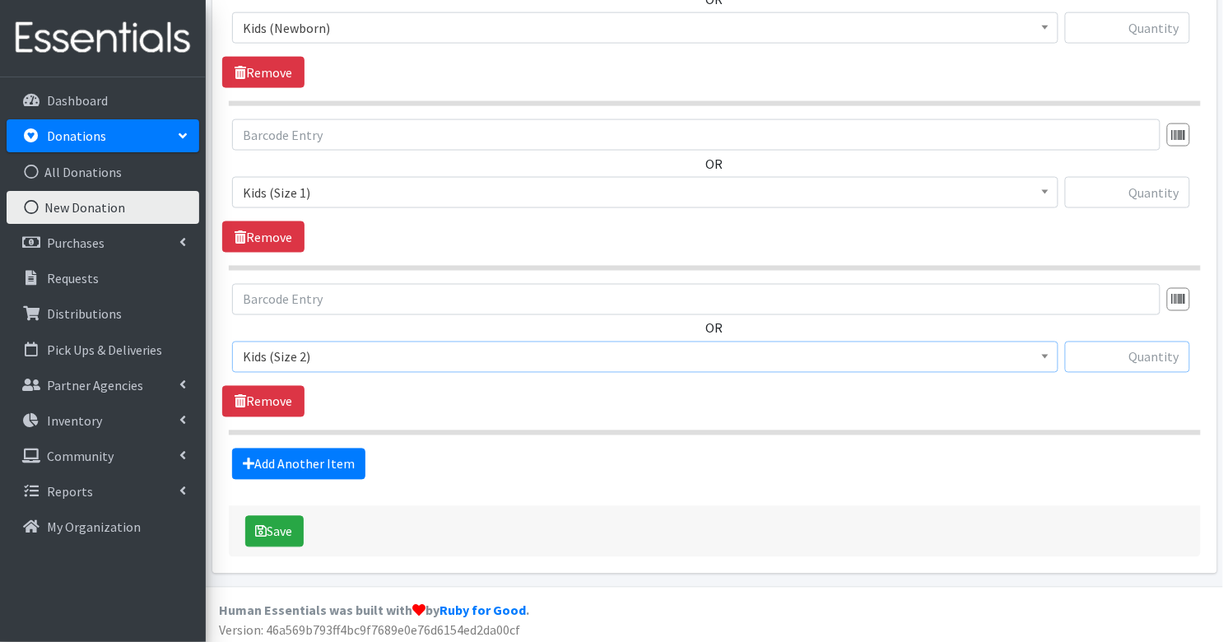
click at [1164, 356] on input "text" at bounding box center [1127, 357] width 125 height 31
type input "333"
click at [1186, 191] on input "text" at bounding box center [1127, 192] width 125 height 31
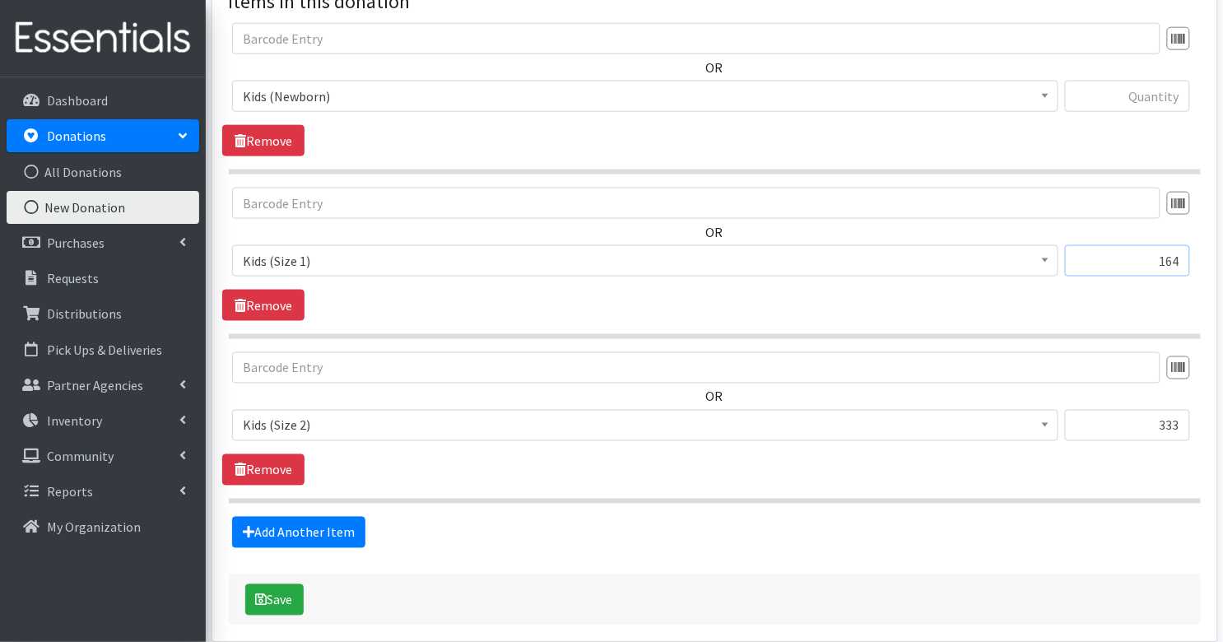
scroll to position [560, 0]
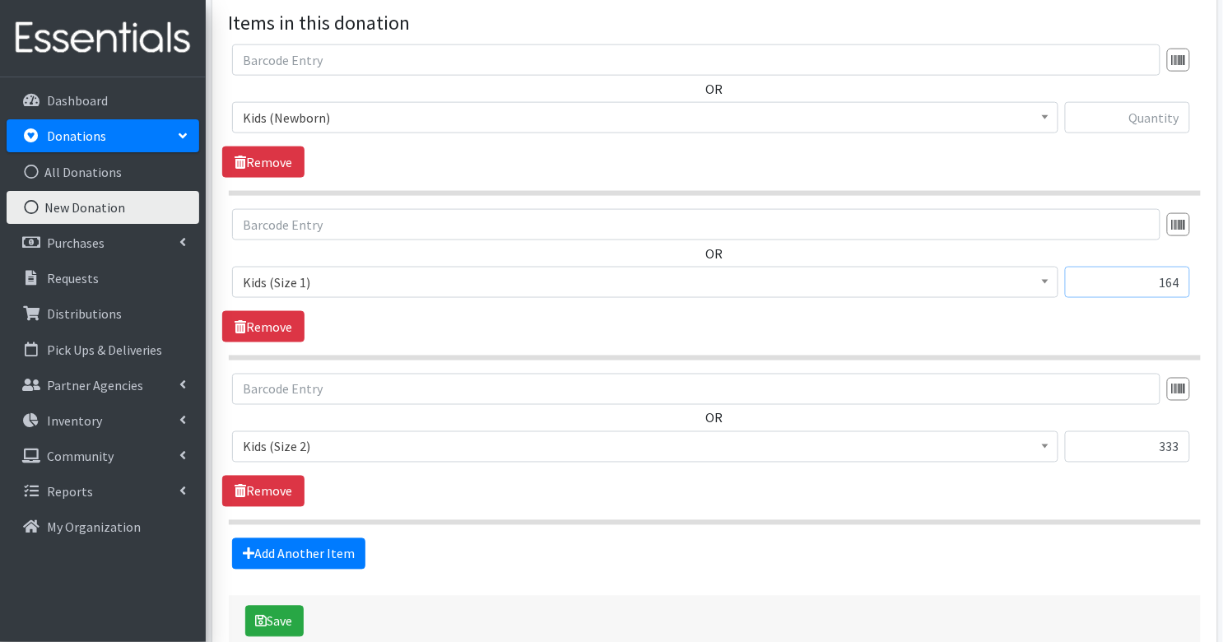
type input "164"
click at [1157, 114] on input "text" at bounding box center [1127, 117] width 125 height 31
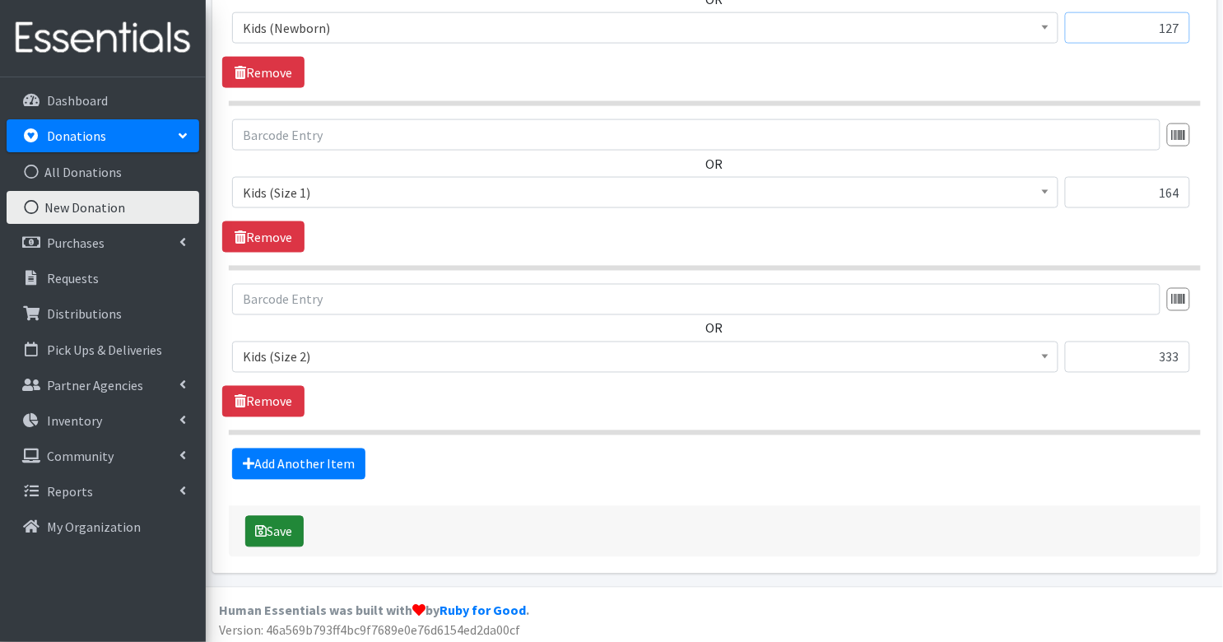
type input "127"
click at [268, 522] on button "Save" at bounding box center [274, 531] width 58 height 31
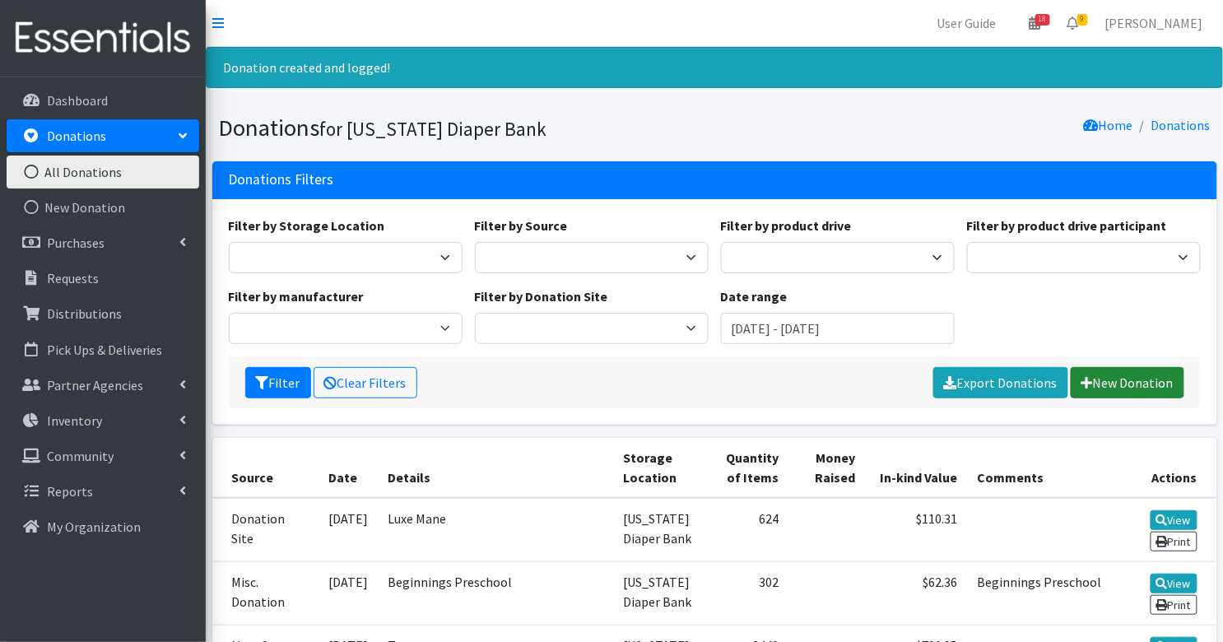
click at [1139, 377] on link "New Donation" at bounding box center [1128, 382] width 114 height 31
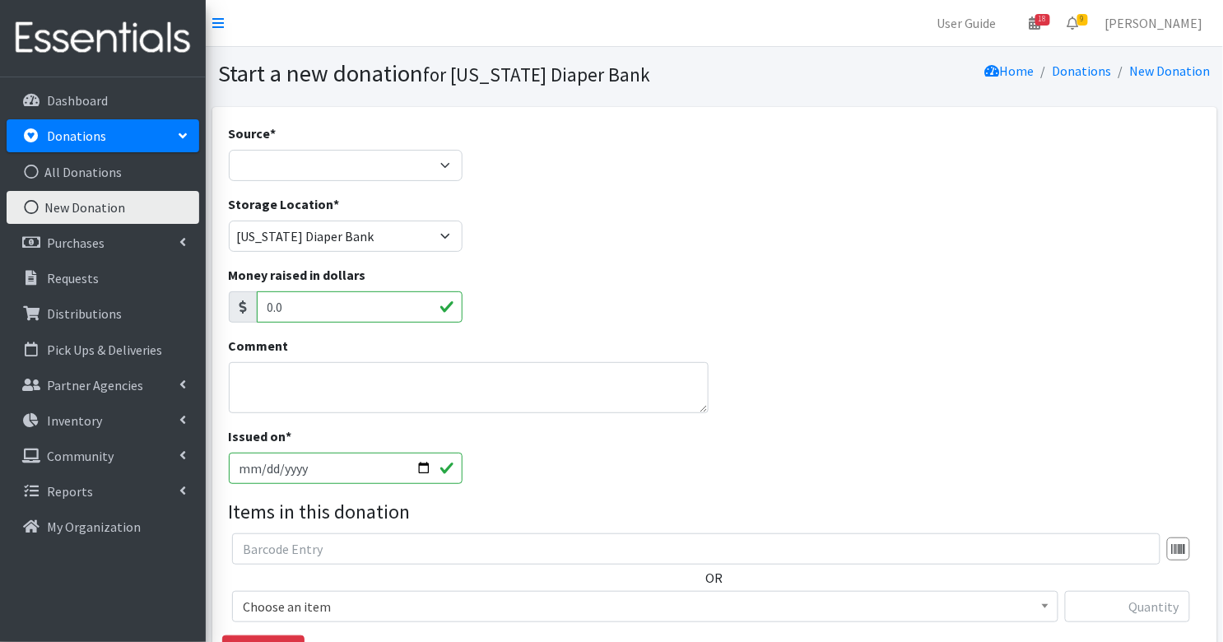
click at [347, 180] on div "Source * Product Drive Manufacturer Donation Site Misc. Donation" at bounding box center [345, 158] width 246 height 71
click at [337, 179] on select "Product Drive Manufacturer Donation Site Misc. Donation" at bounding box center [346, 165] width 234 height 31
select select "Misc. Donation"
click at [330, 375] on textarea "Comment" at bounding box center [469, 387] width 480 height 51
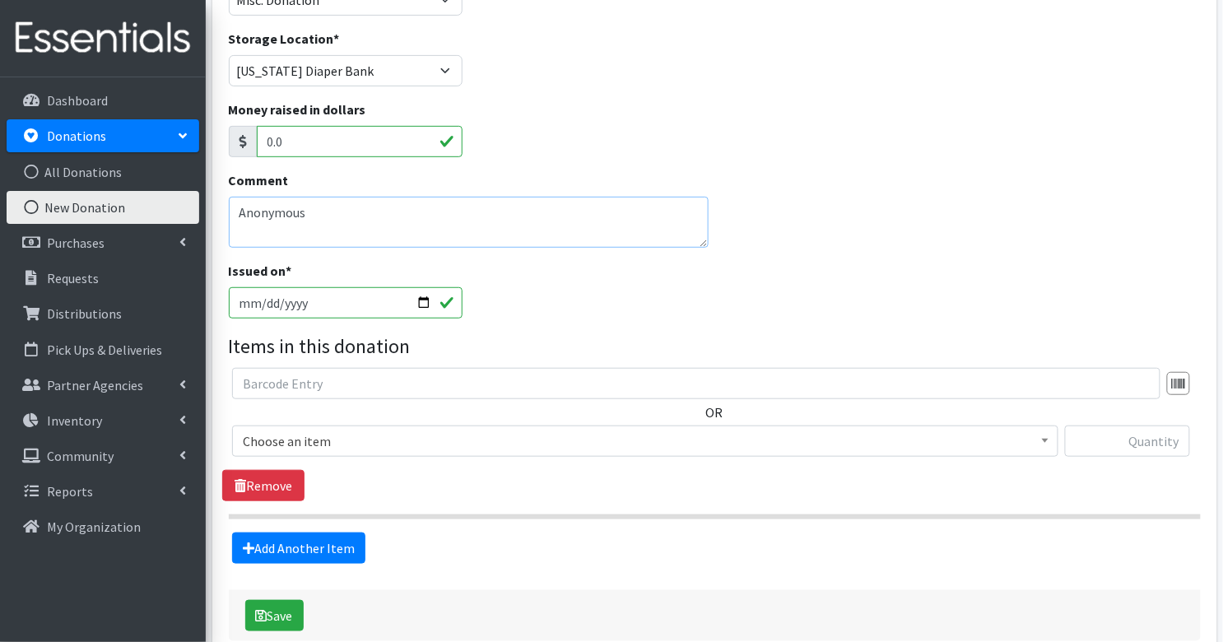
scroll to position [252, 0]
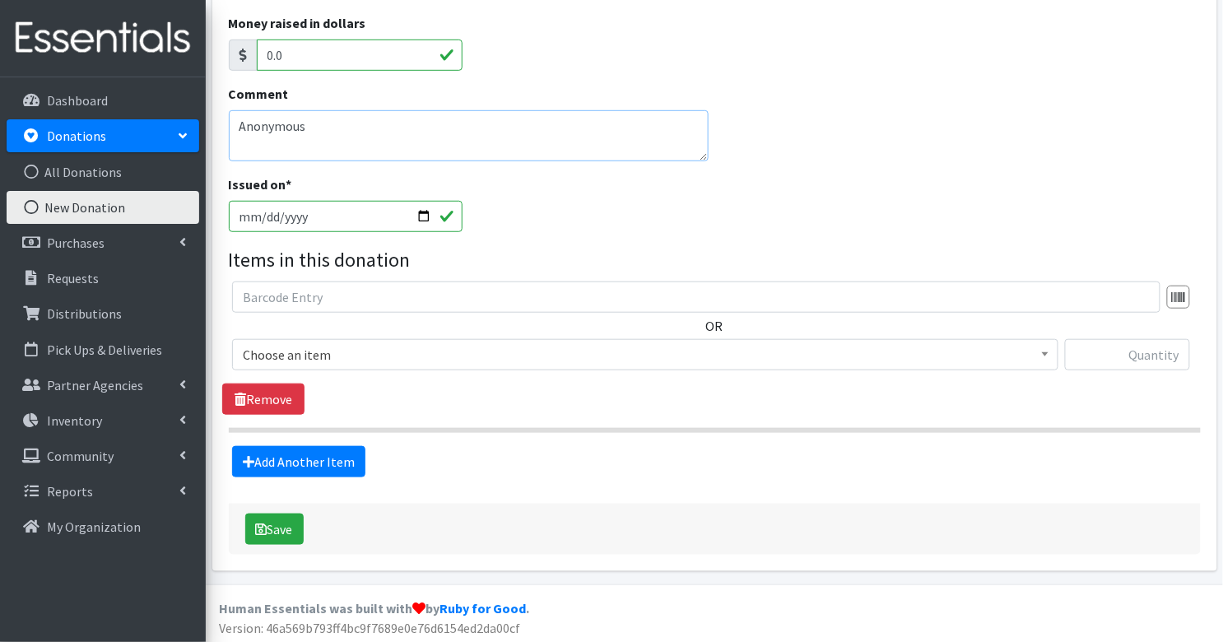
type textarea "Anonymous"
click at [305, 356] on span "Choose an item" at bounding box center [645, 354] width 805 height 23
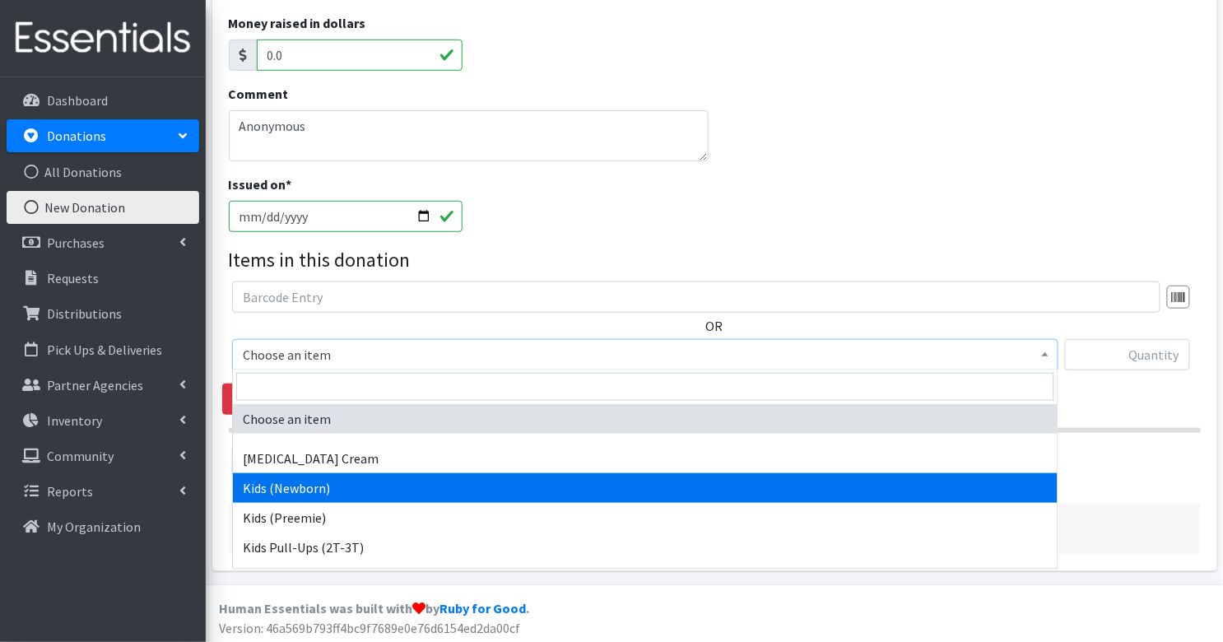
select select "3400"
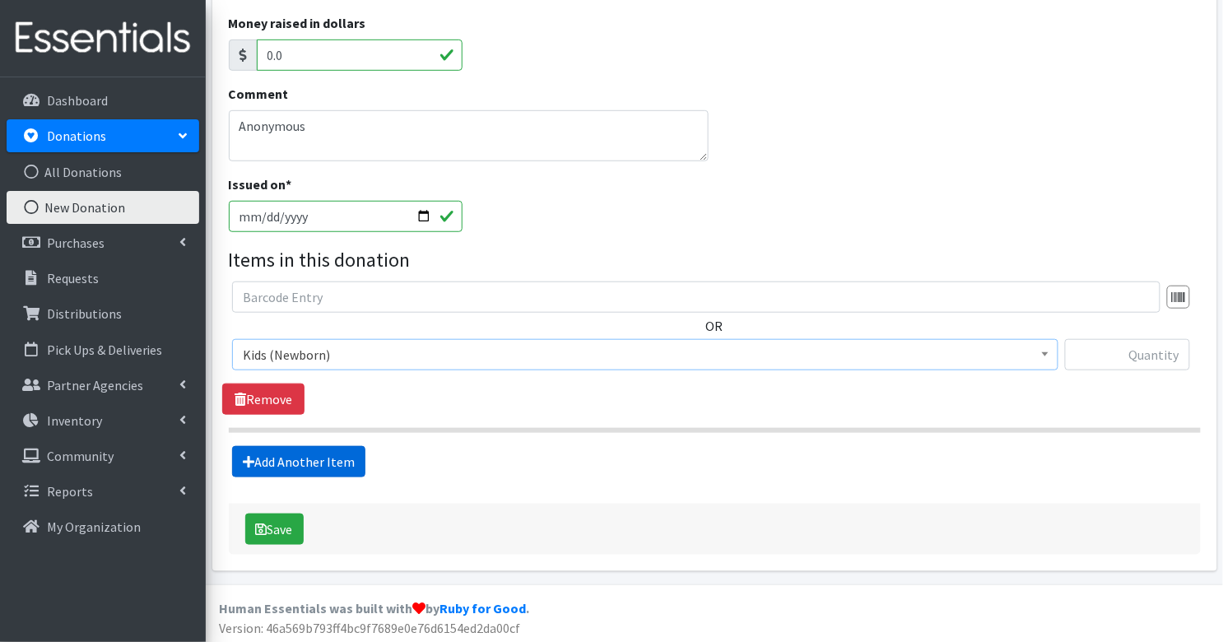
click at [285, 454] on link "Add Another Item" at bounding box center [298, 461] width 133 height 31
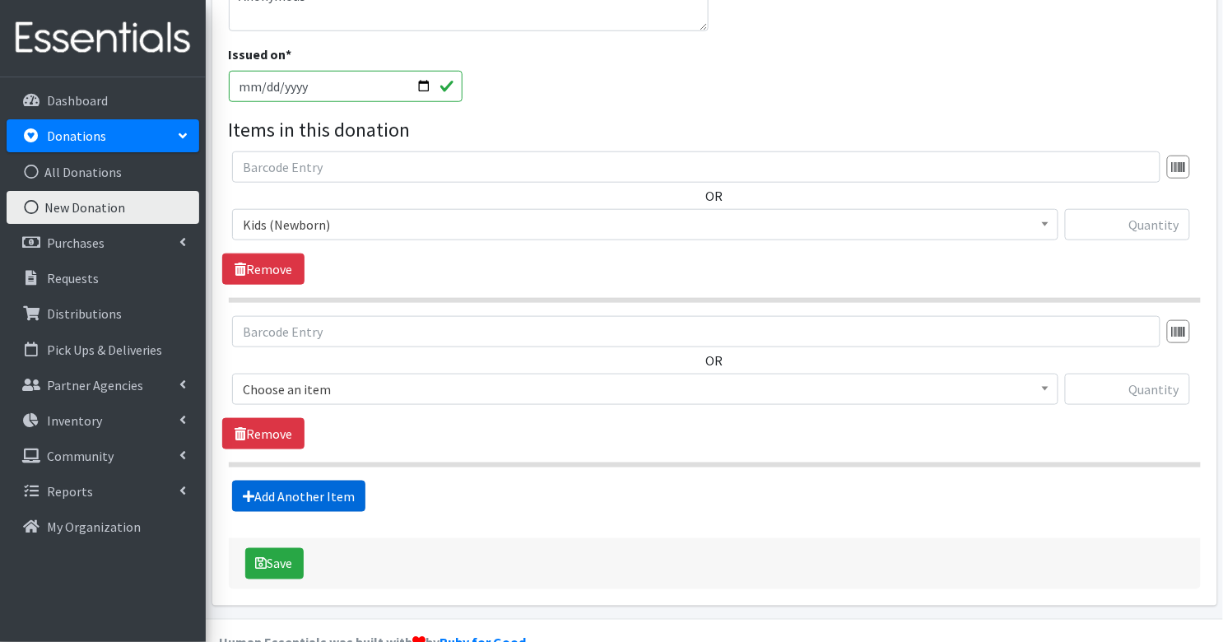
scroll to position [416, 0]
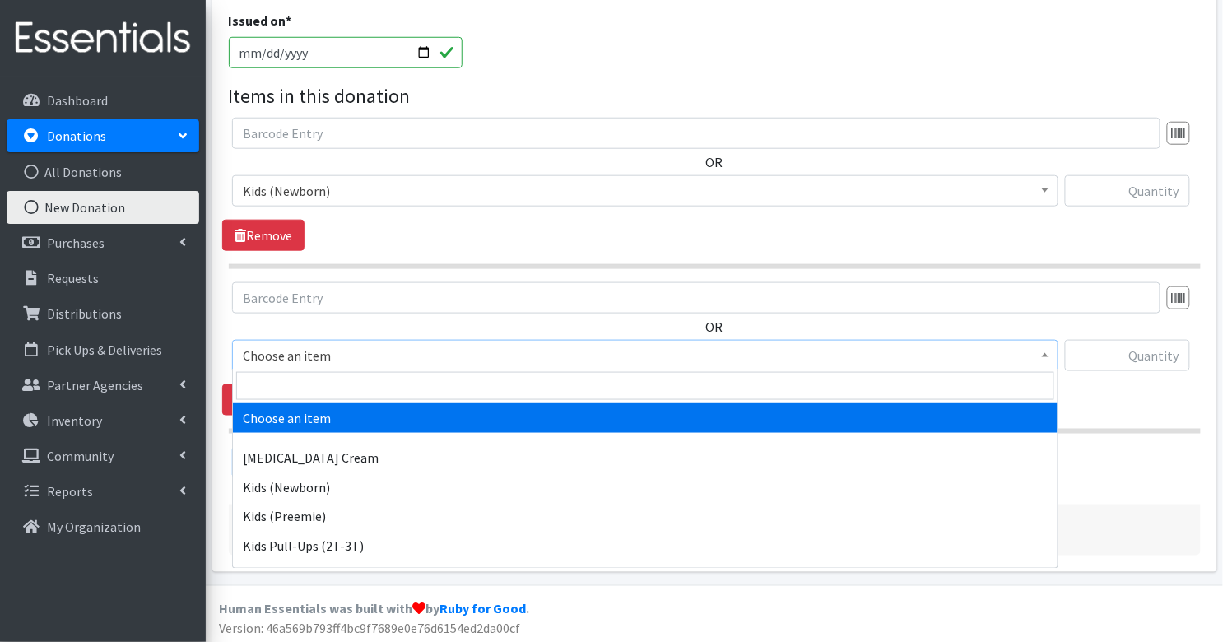
click at [310, 351] on span "Choose an item" at bounding box center [645, 355] width 805 height 23
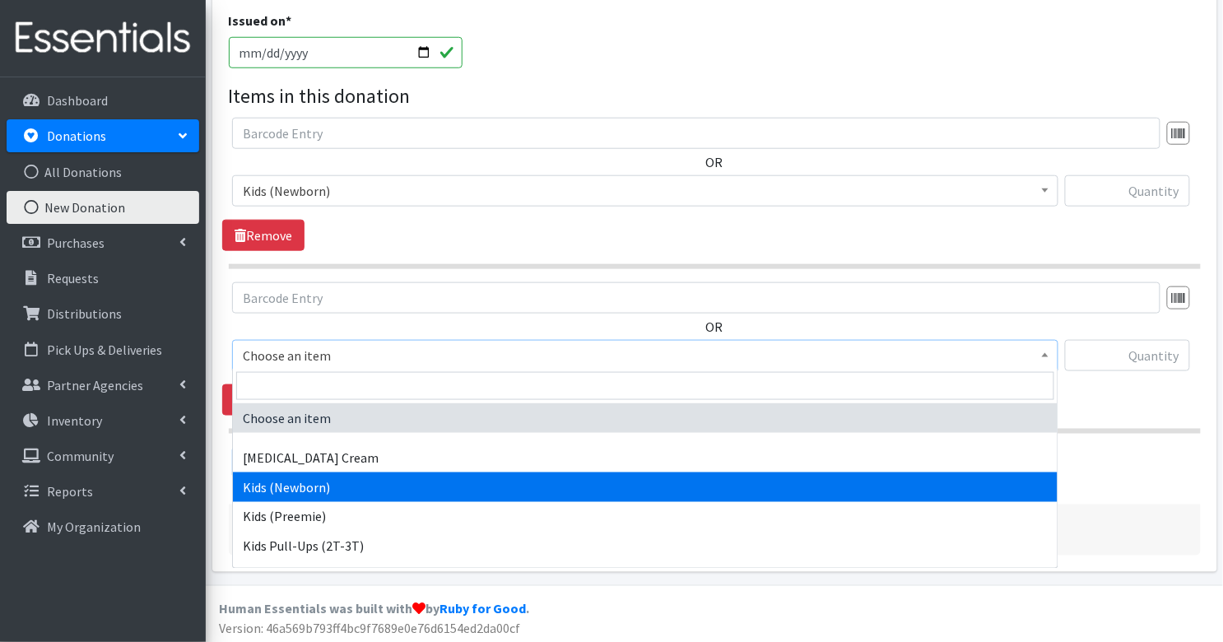
scroll to position [104, 0]
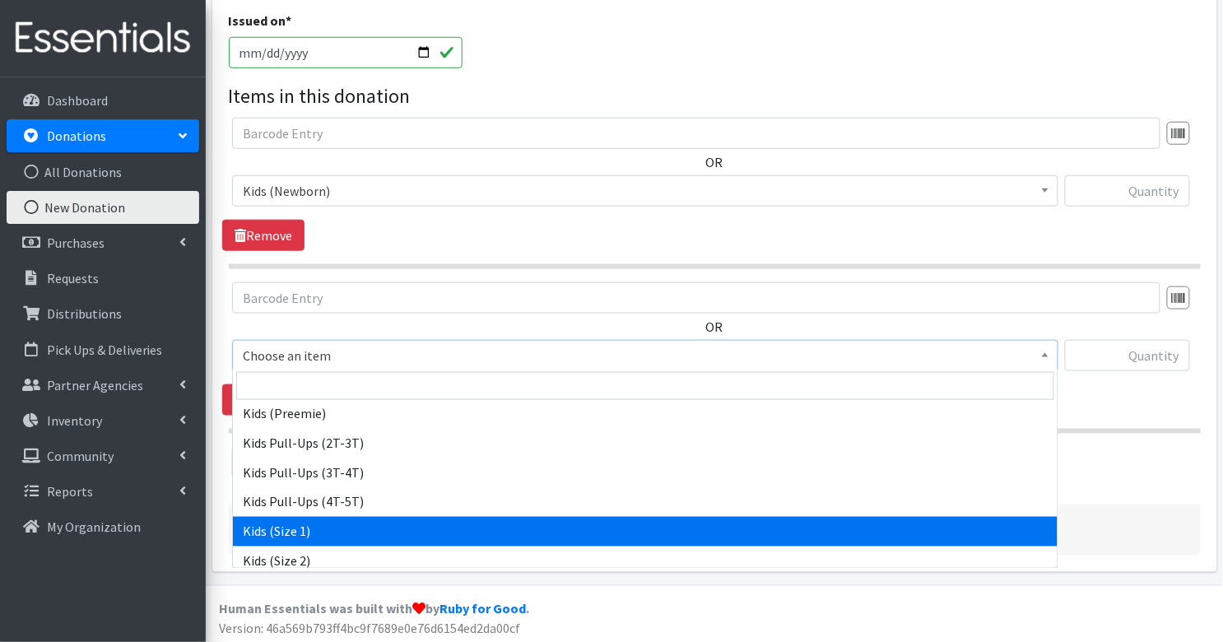
select select "3401"
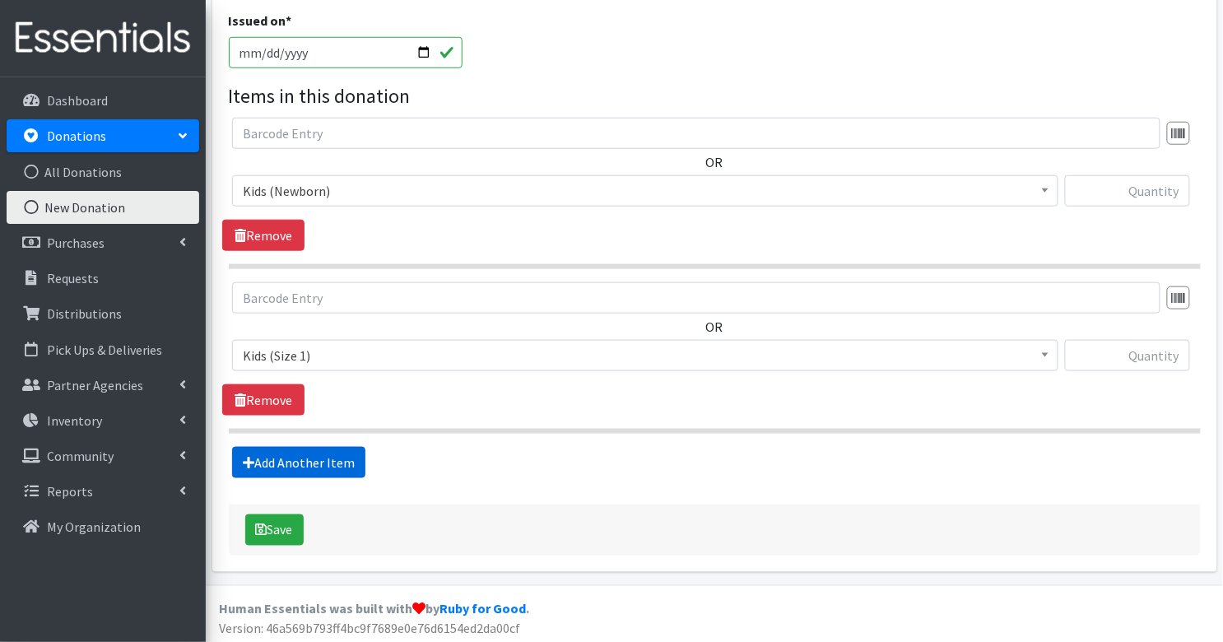
click at [342, 457] on link "Add Another Item" at bounding box center [298, 462] width 133 height 31
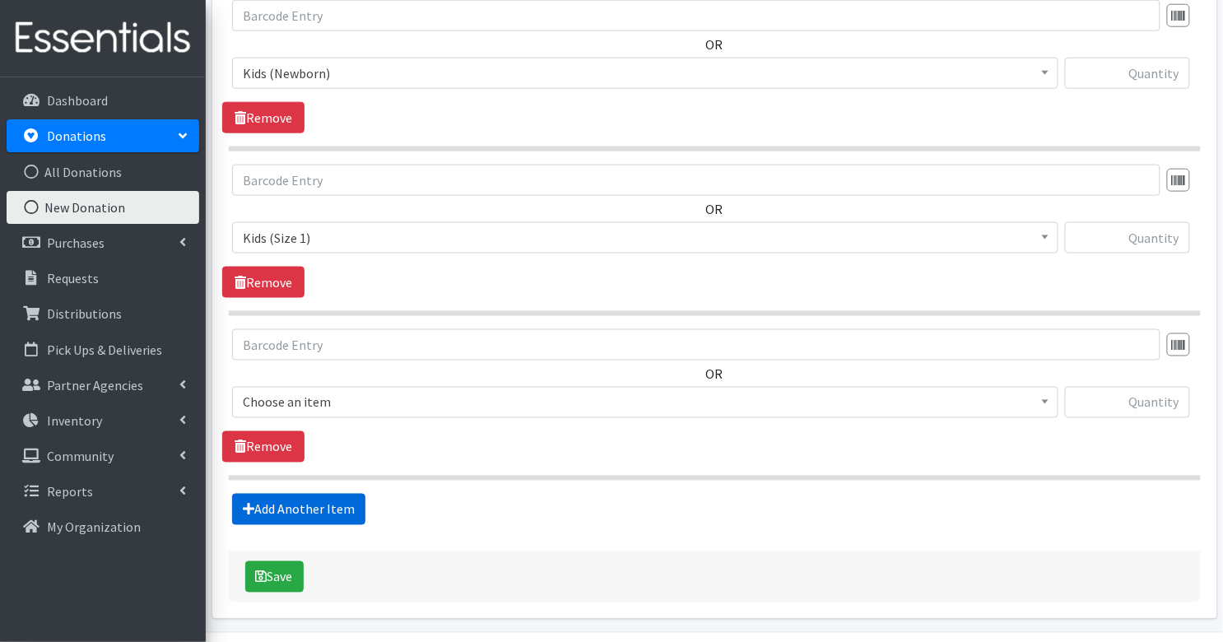
scroll to position [579, 0]
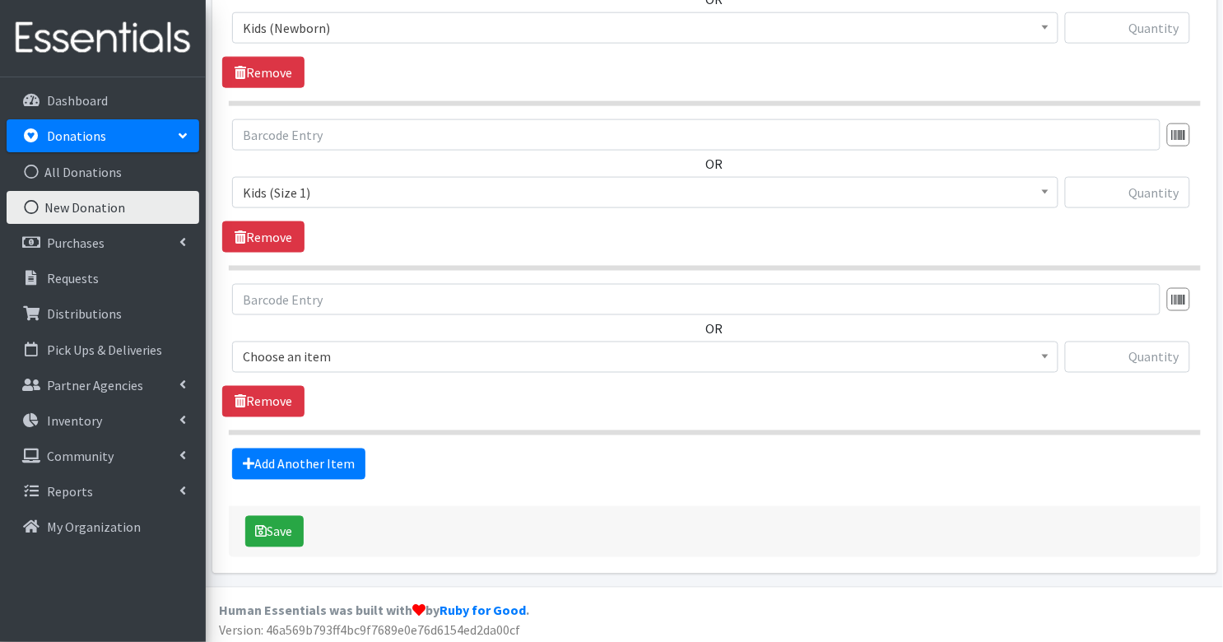
click at [359, 351] on span "Choose an item" at bounding box center [645, 357] width 805 height 23
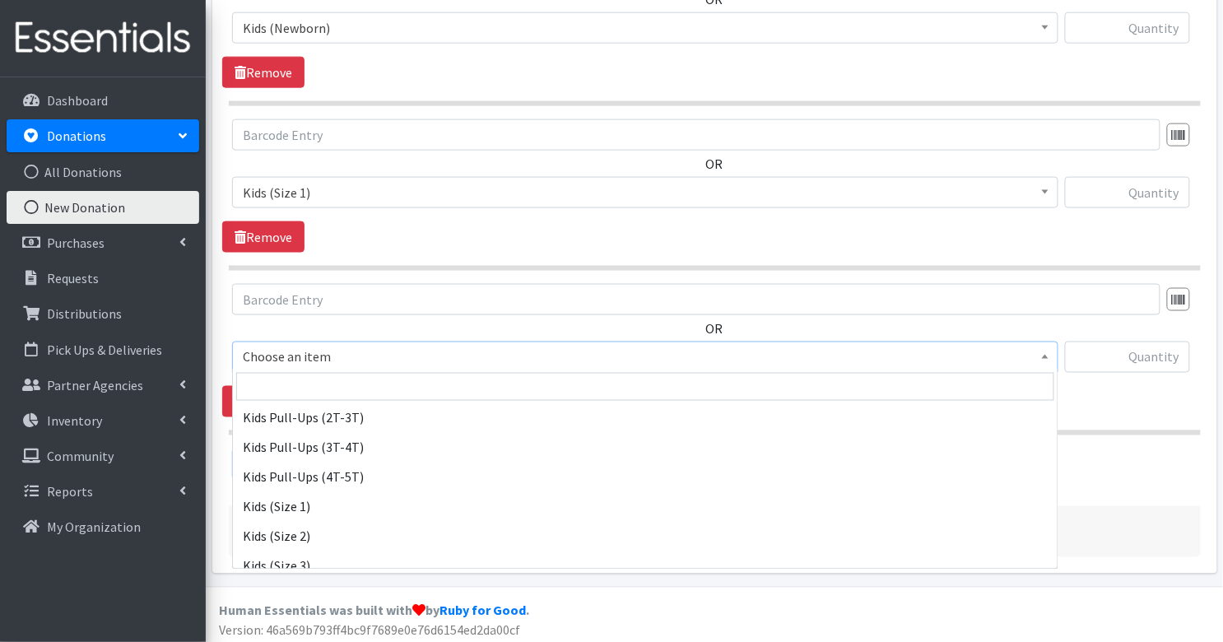
scroll to position [130, 0]
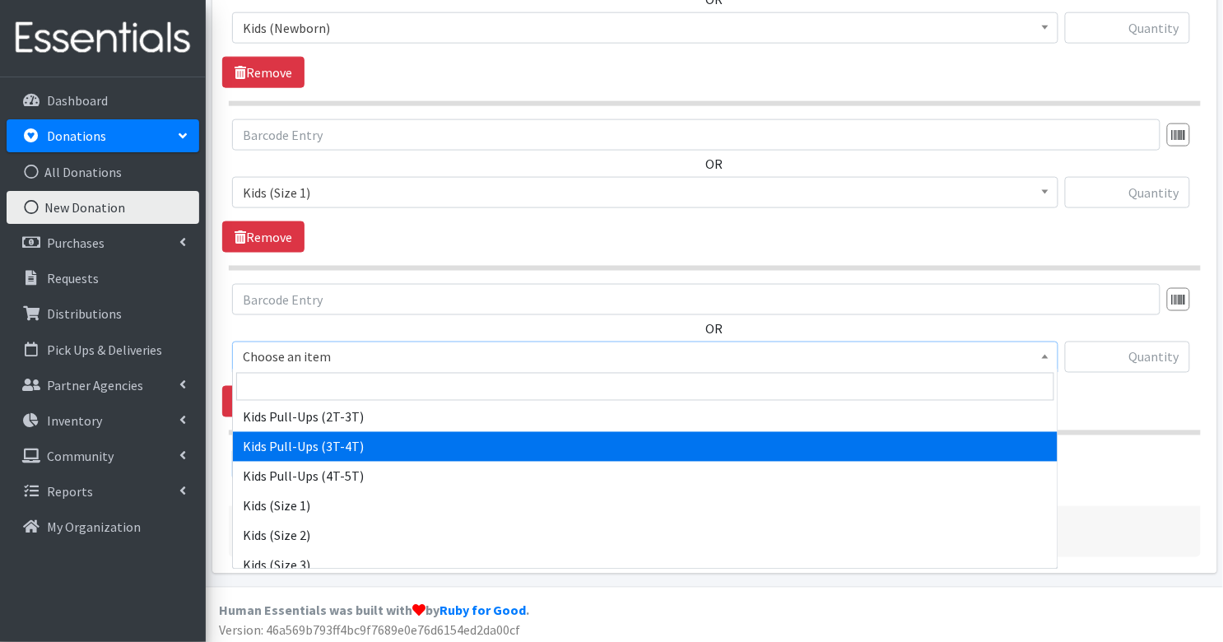
select select "3417"
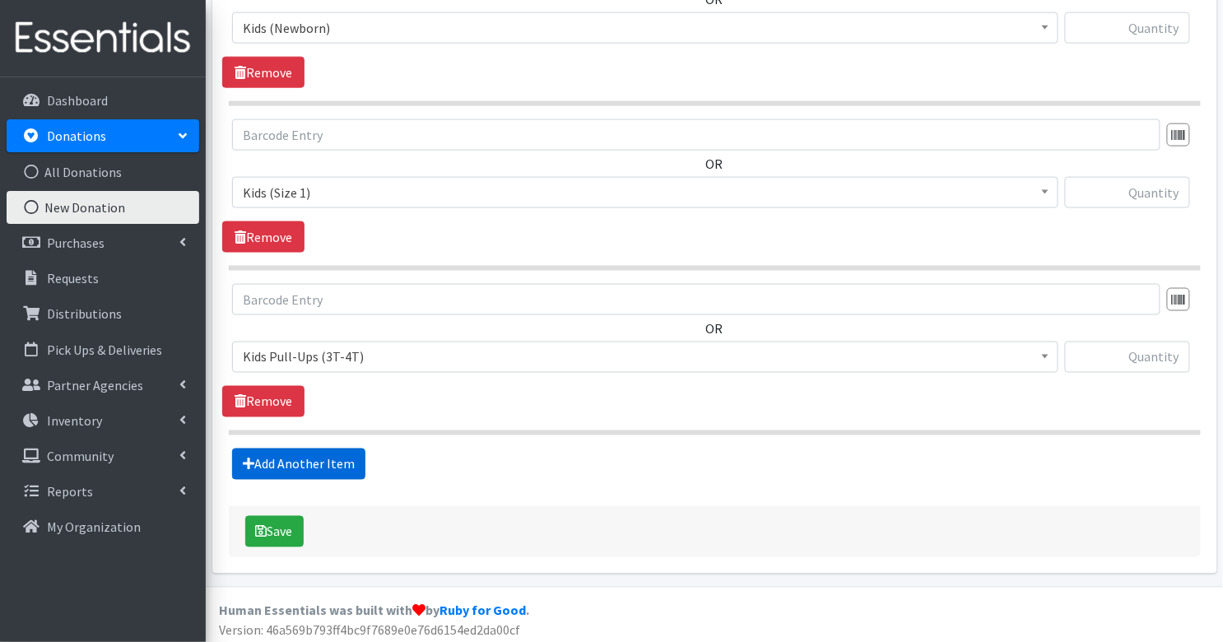
click at [331, 460] on link "Add Another Item" at bounding box center [298, 464] width 133 height 31
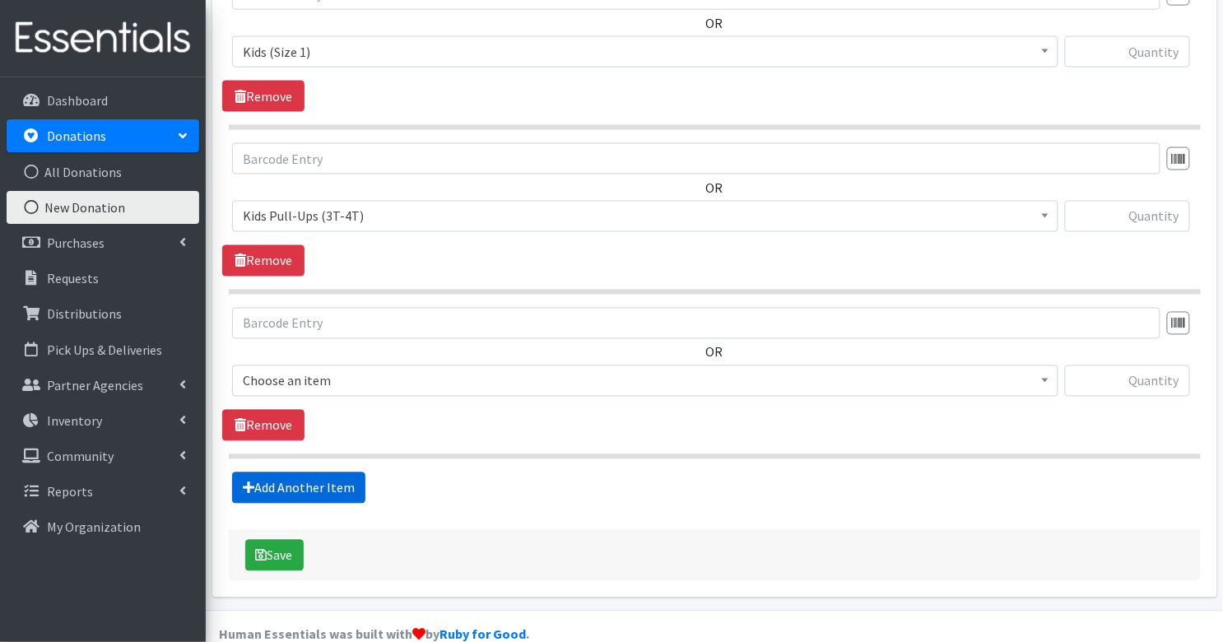
scroll to position [742, 0]
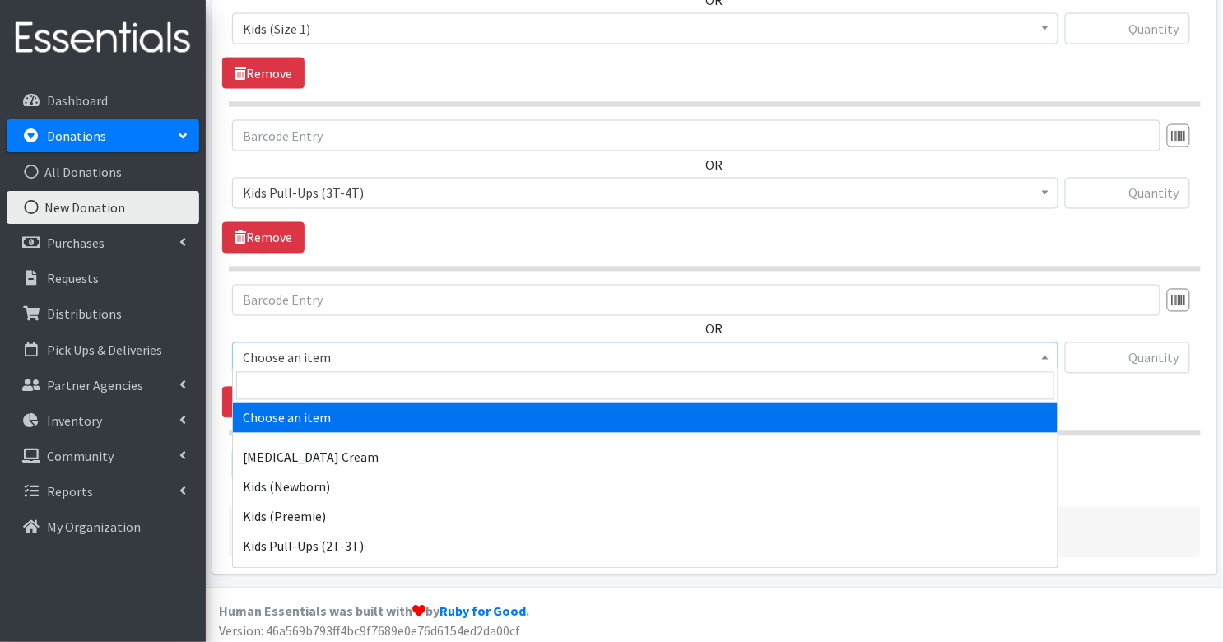
click at [352, 350] on span "Choose an item" at bounding box center [645, 358] width 805 height 23
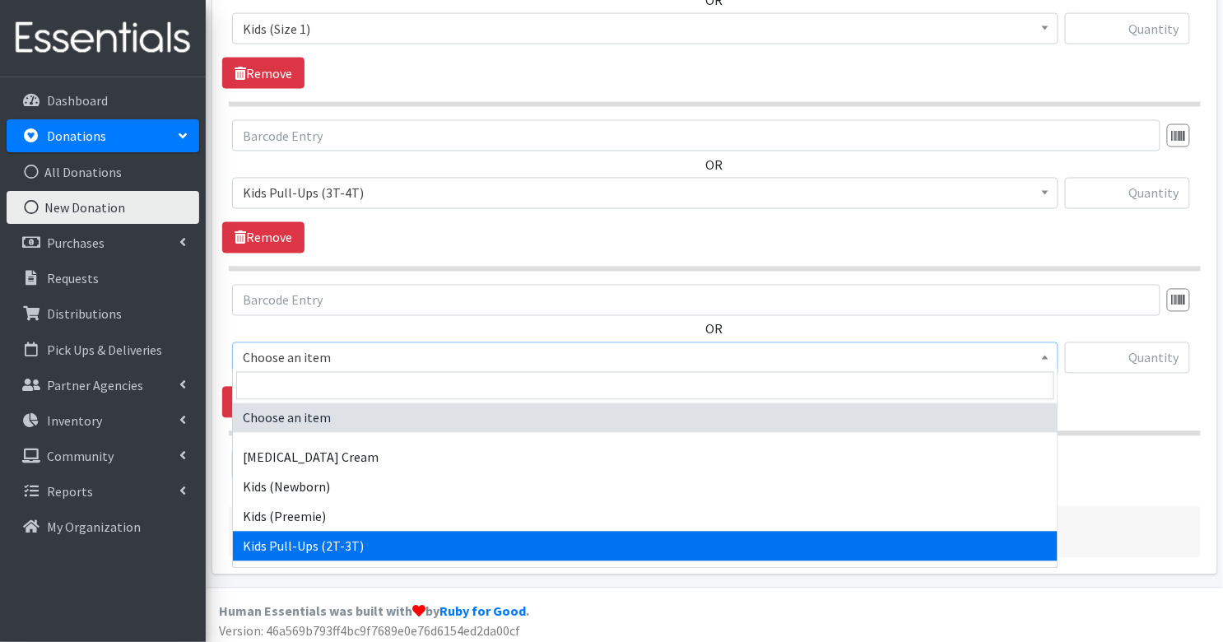
scroll to position [348, 0]
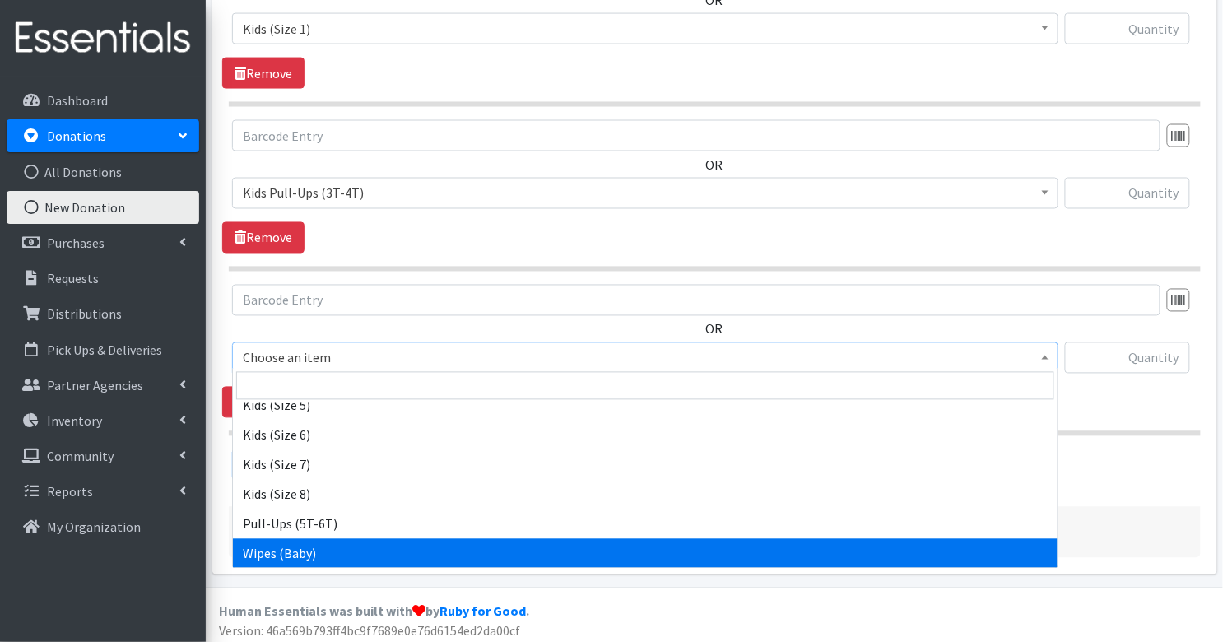
select select "3418"
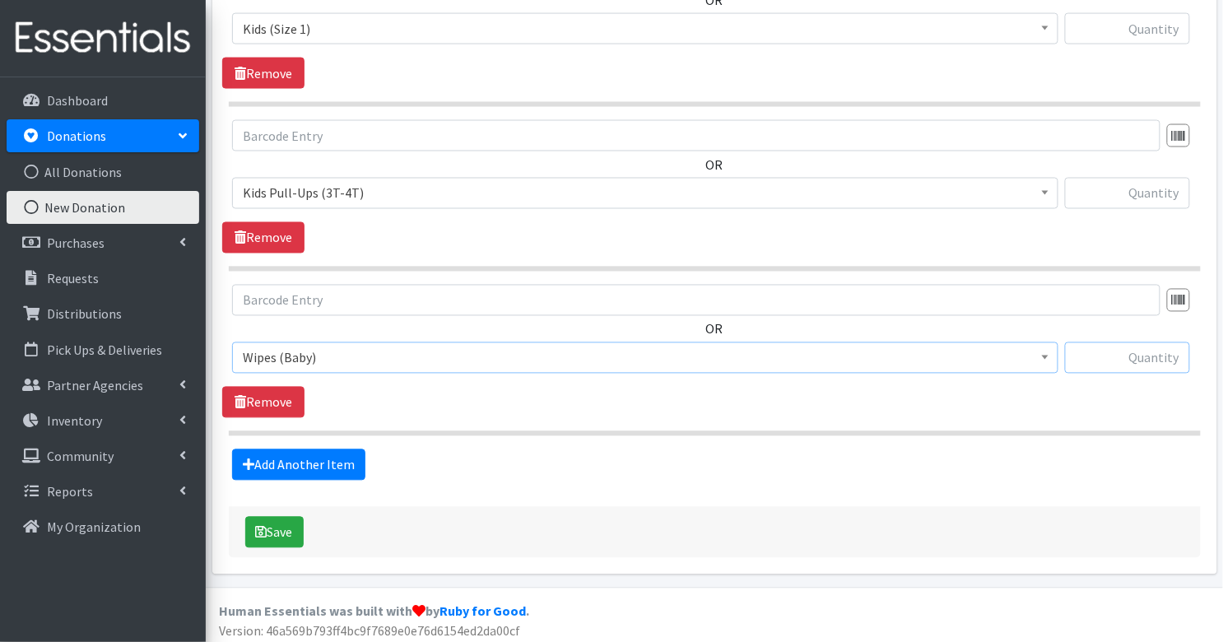
click at [1157, 357] on input "text" at bounding box center [1127, 357] width 125 height 31
type input "3"
click at [1165, 185] on input "text" at bounding box center [1127, 193] width 125 height 31
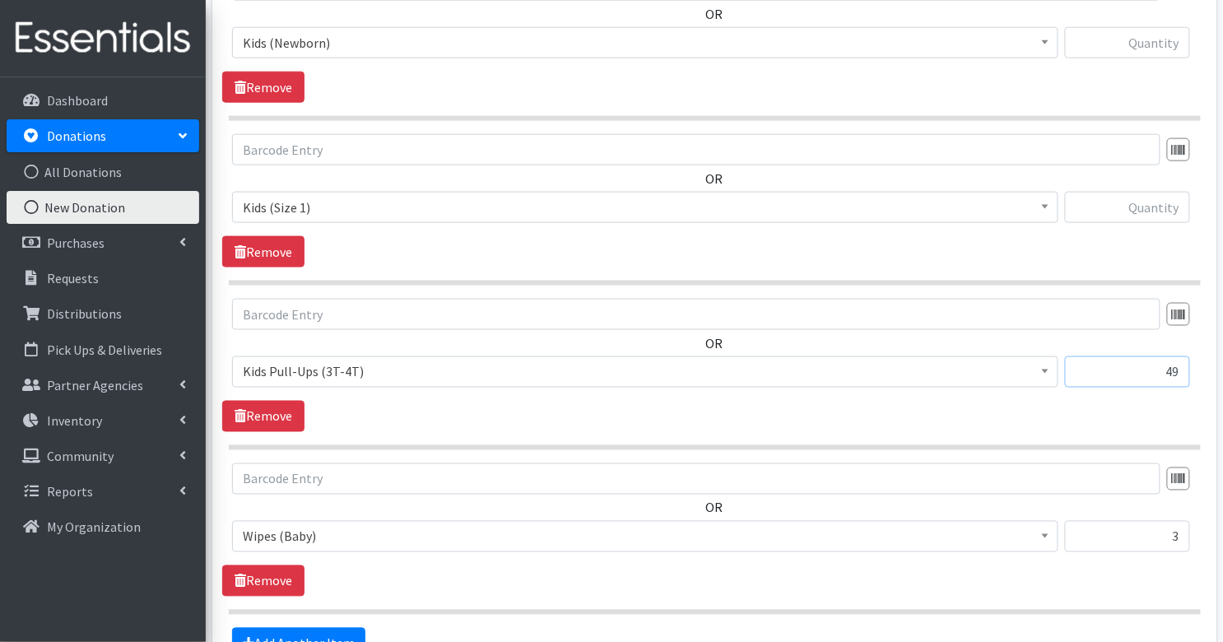
scroll to position [553, 0]
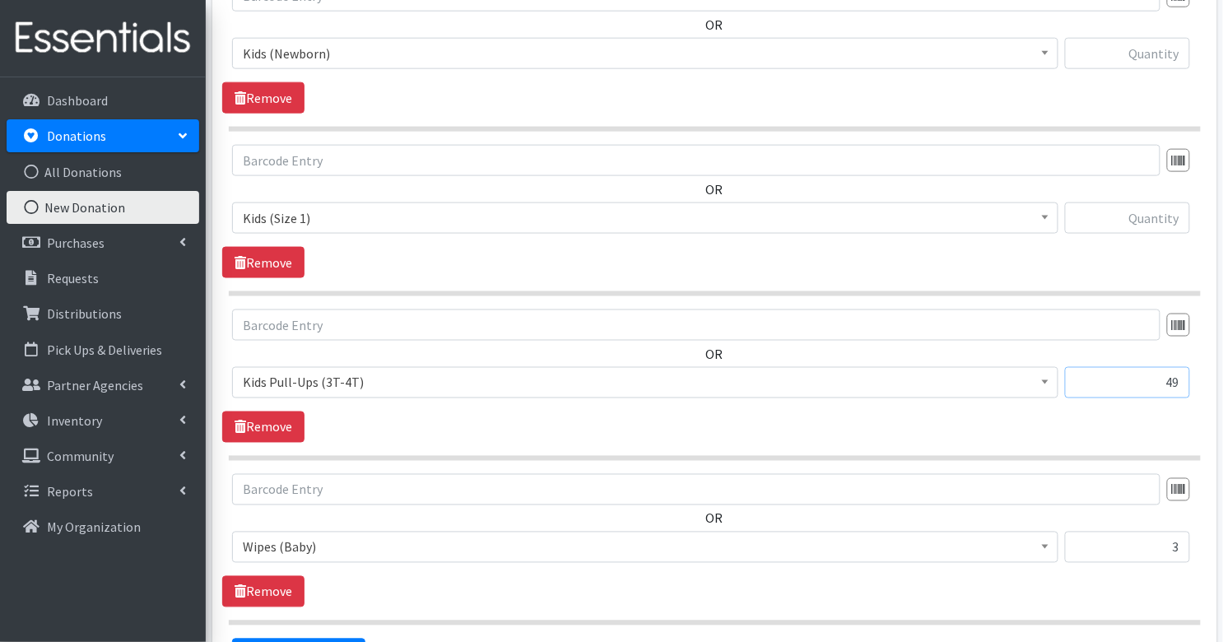
type input "49"
click at [1140, 224] on input "text" at bounding box center [1127, 217] width 125 height 31
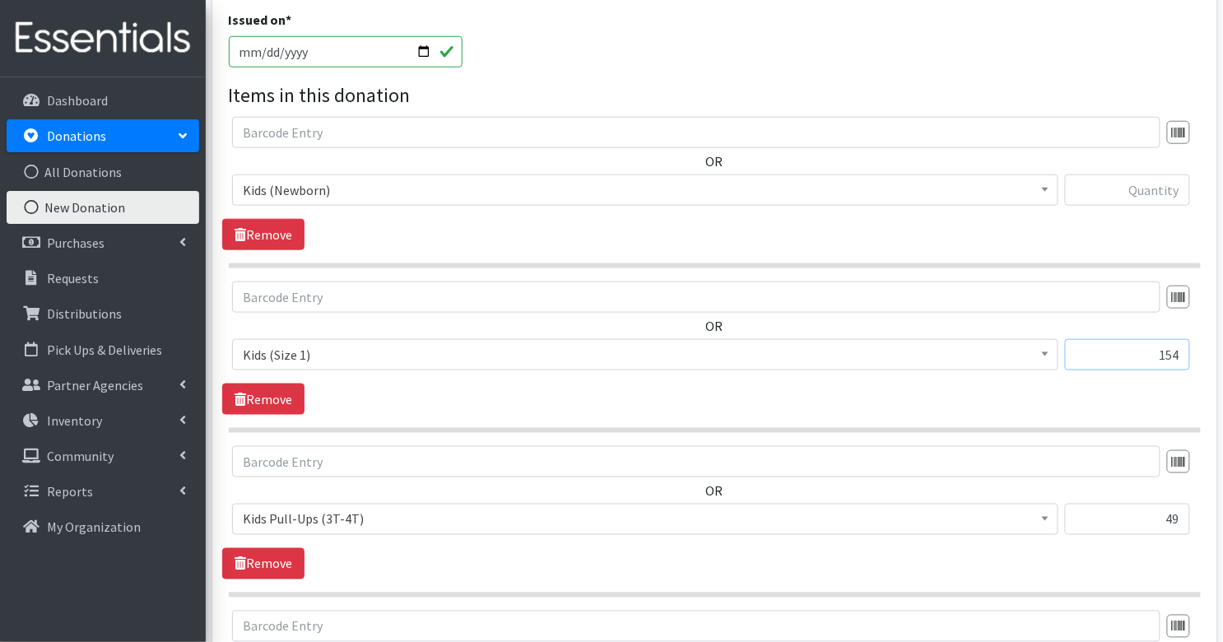
scroll to position [408, 0]
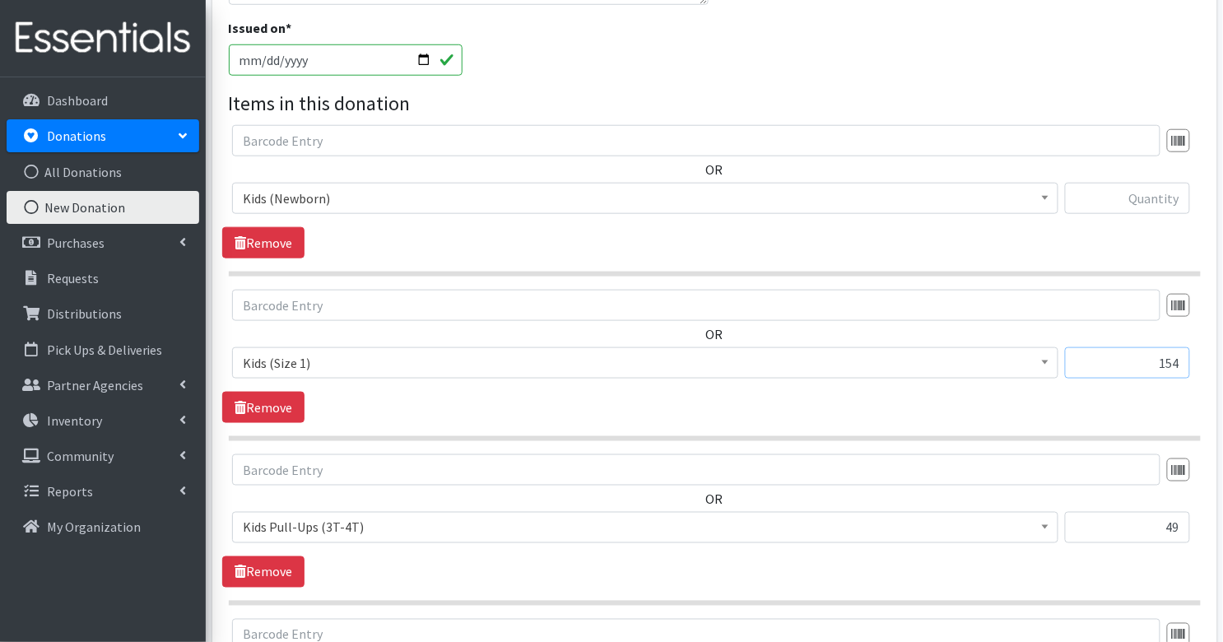
type input "154"
click at [1148, 190] on input "text" at bounding box center [1127, 198] width 125 height 31
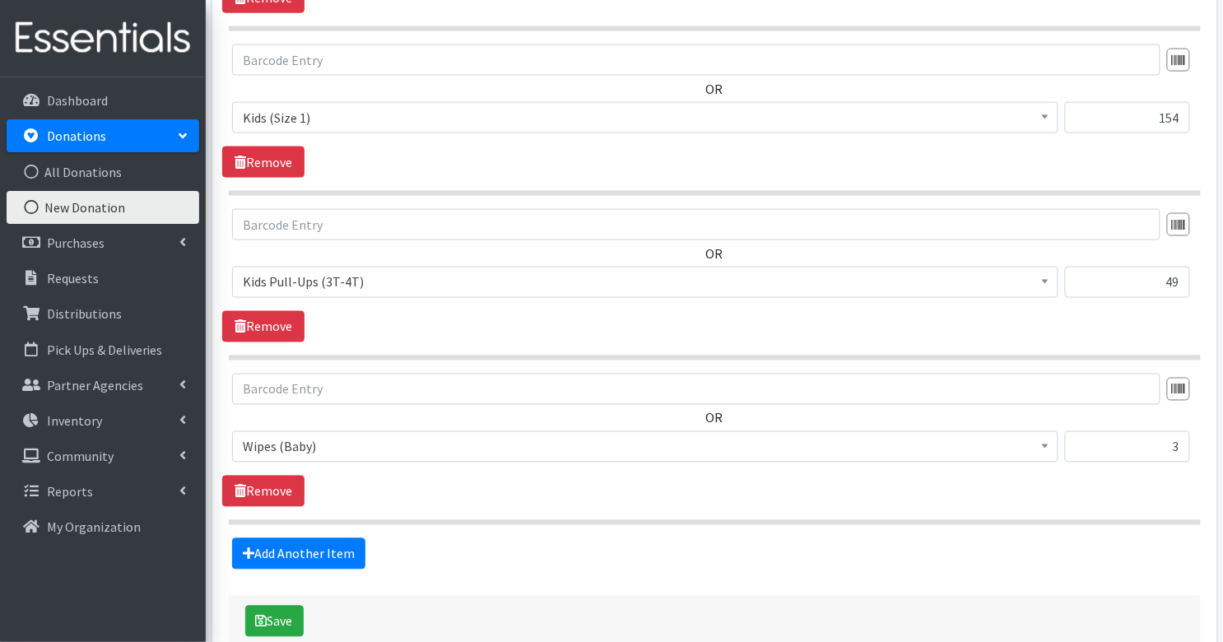
scroll to position [742, 0]
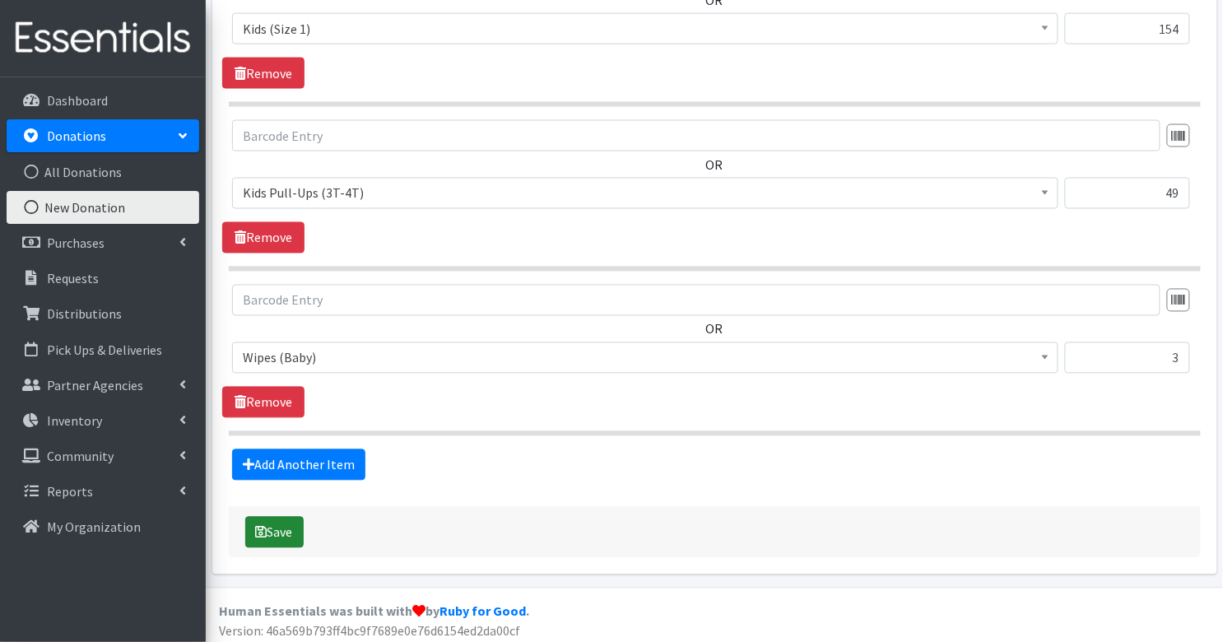
type input "70"
click at [272, 528] on button "Save" at bounding box center [274, 532] width 58 height 31
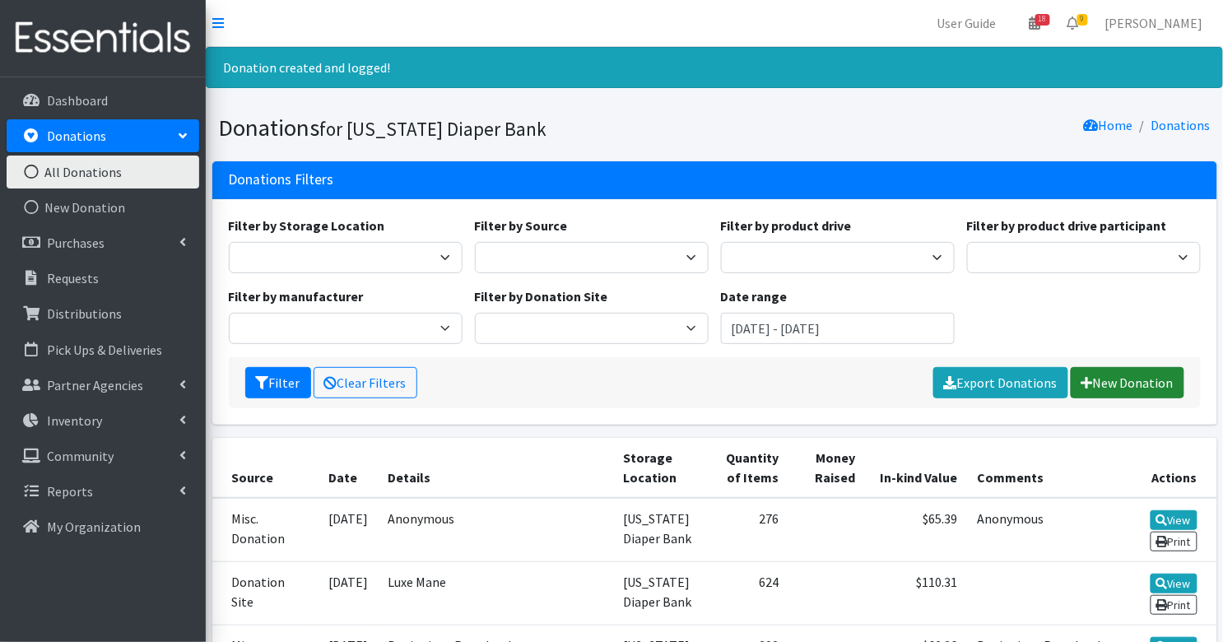
click at [1115, 379] on link "New Donation" at bounding box center [1128, 382] width 114 height 31
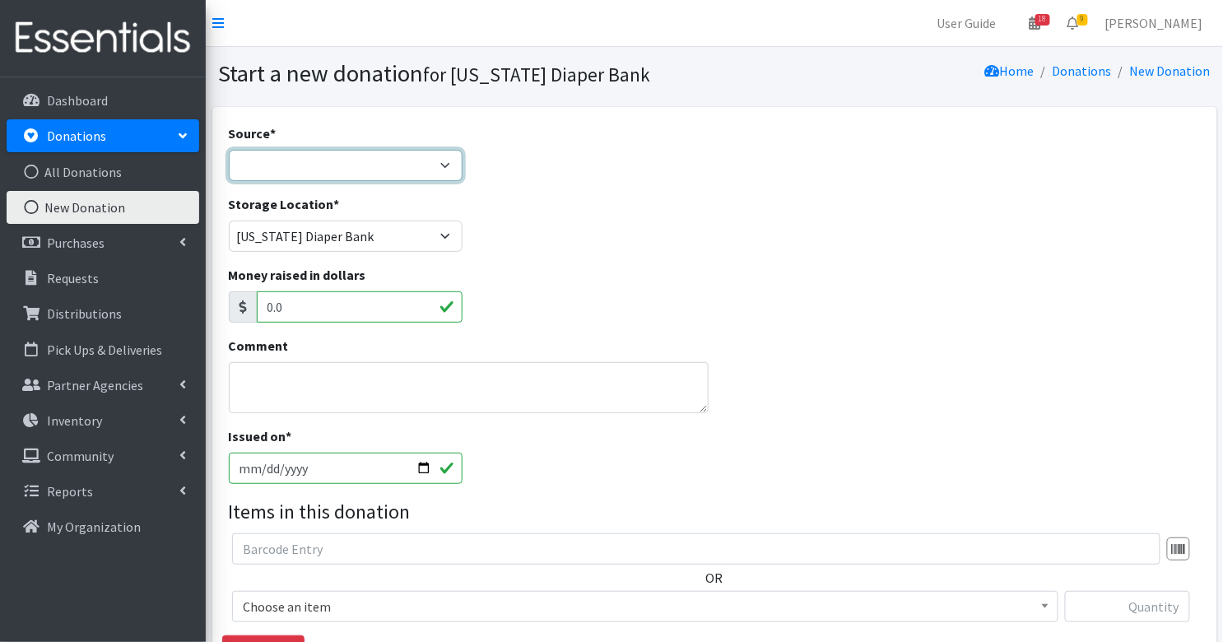
click at [264, 161] on select "Product Drive Manufacturer Donation Site Misc. Donation" at bounding box center [346, 165] width 234 height 31
select select "Donation Site"
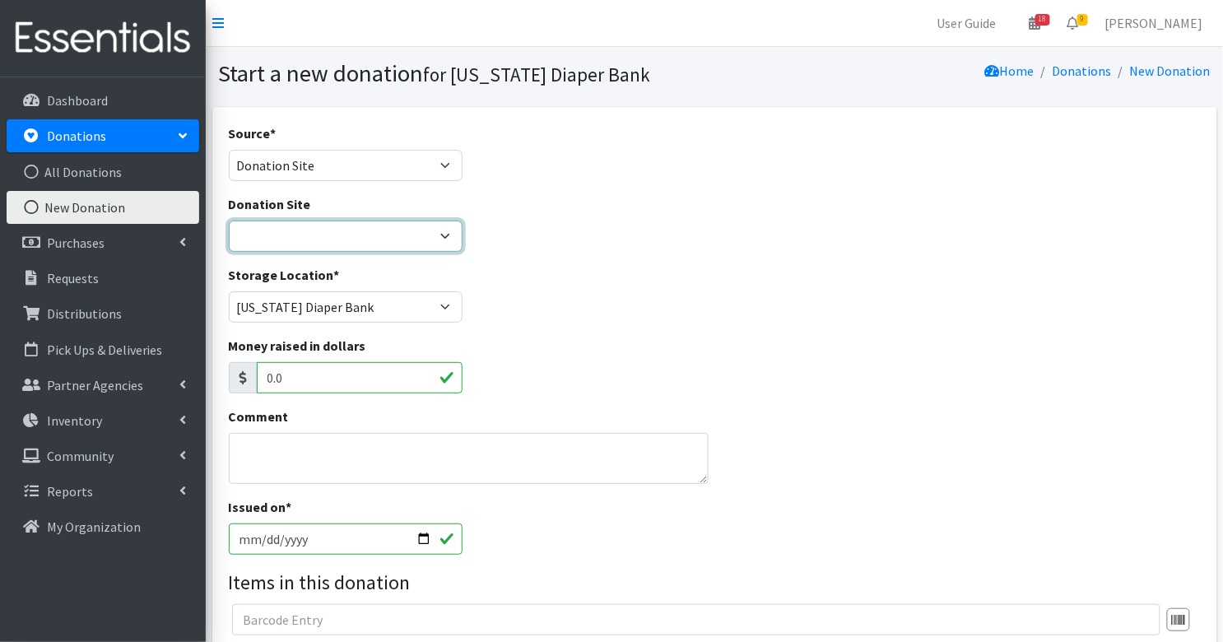
click at [295, 244] on select "[DATE] St. [PERSON_NAME] Music Circle Baby2Baby [PERSON_NAME] the Bakester Bott…" at bounding box center [346, 236] width 234 height 31
select select "832"
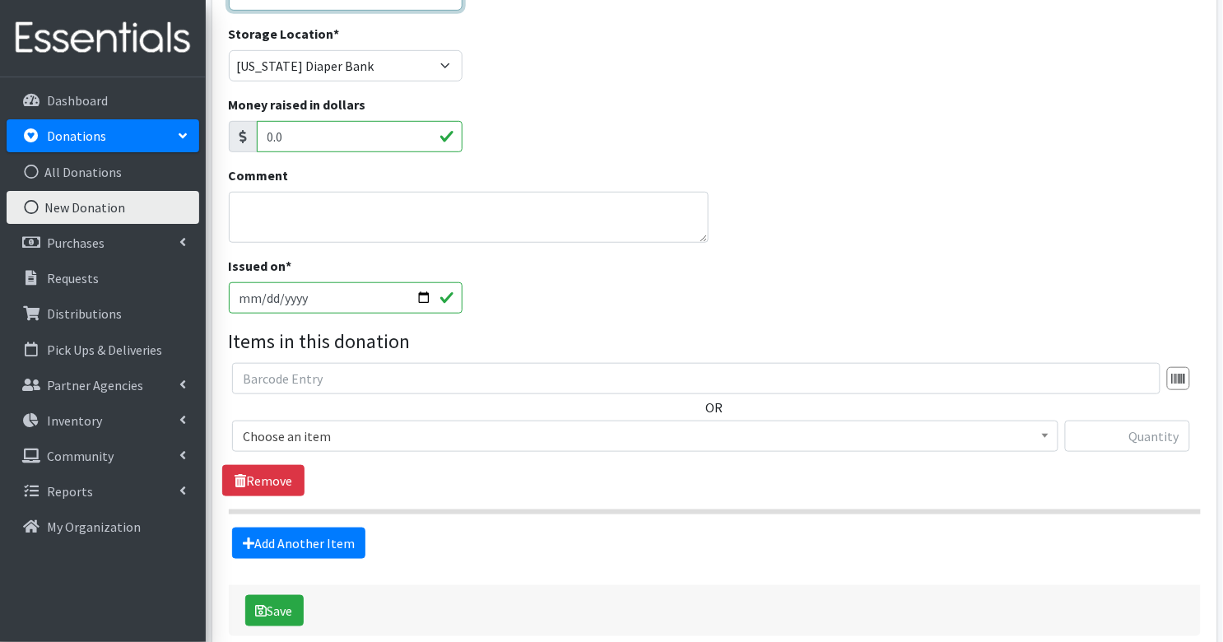
scroll to position [245, 0]
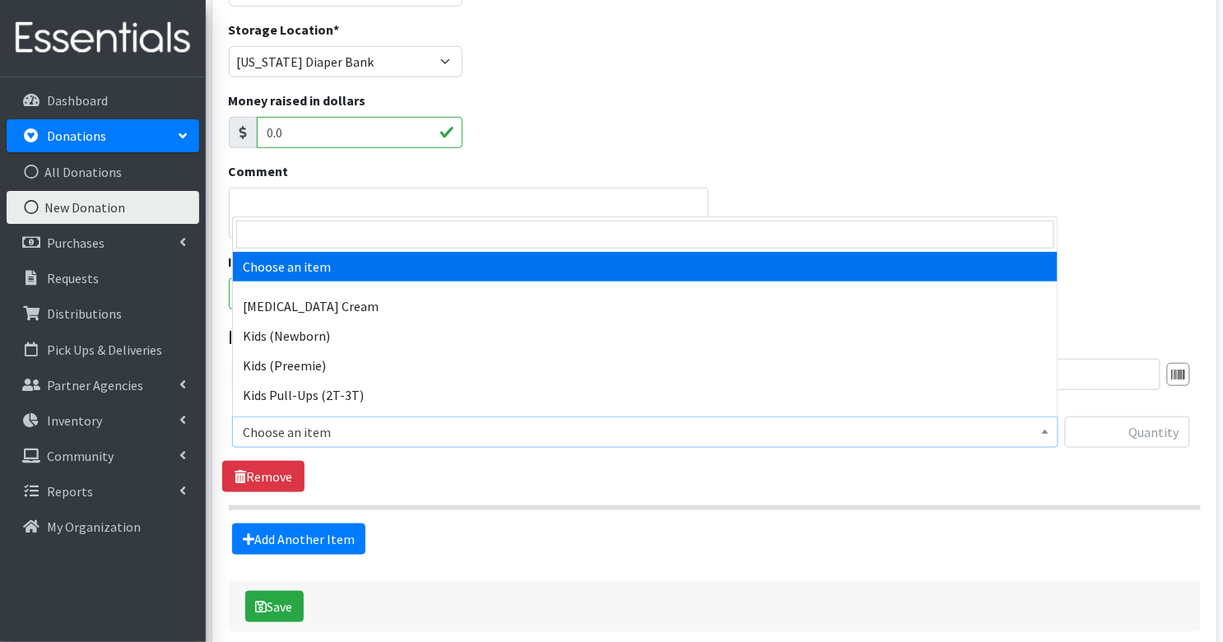
click at [397, 438] on span "Choose an item" at bounding box center [645, 432] width 805 height 23
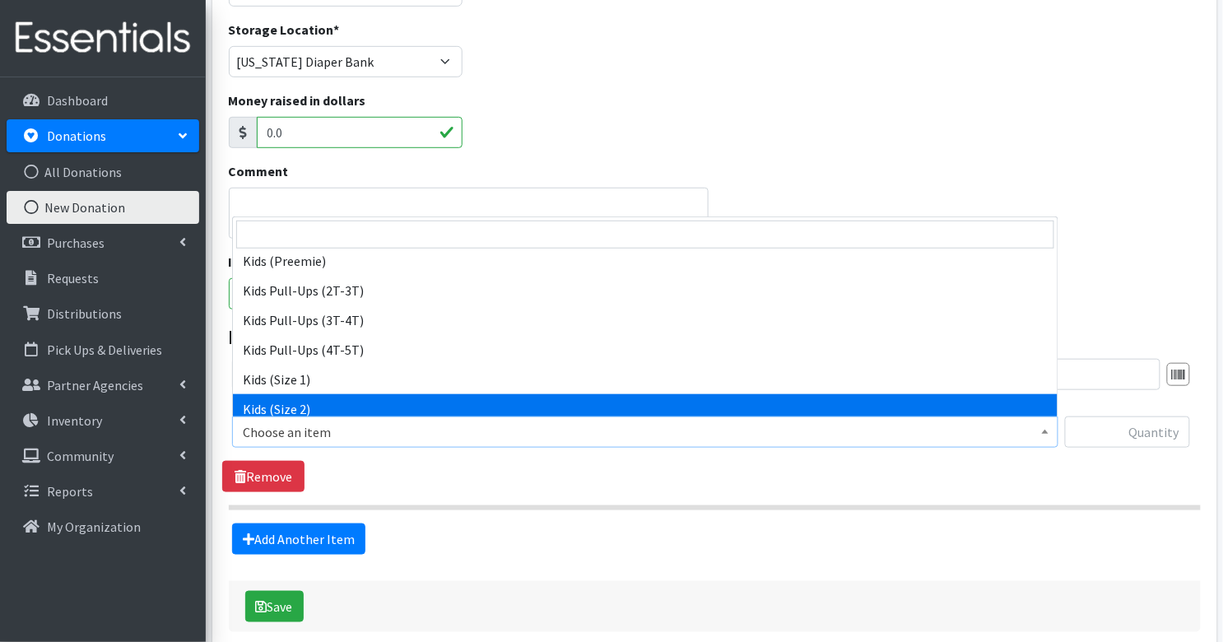
scroll to position [142, 0]
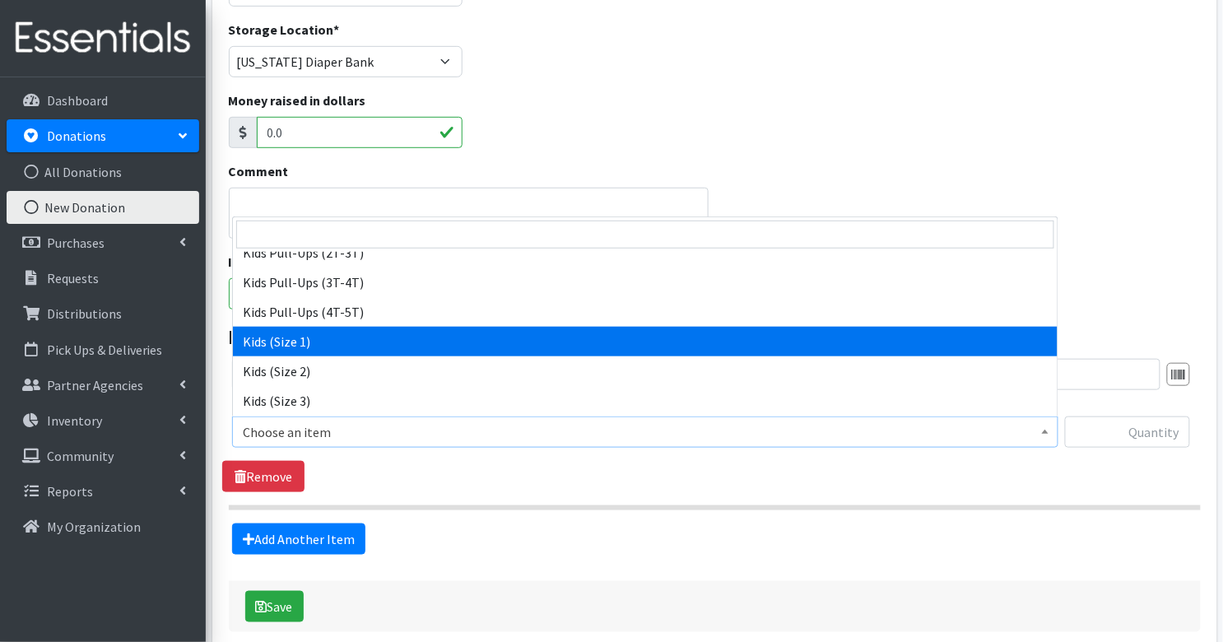
select select "3401"
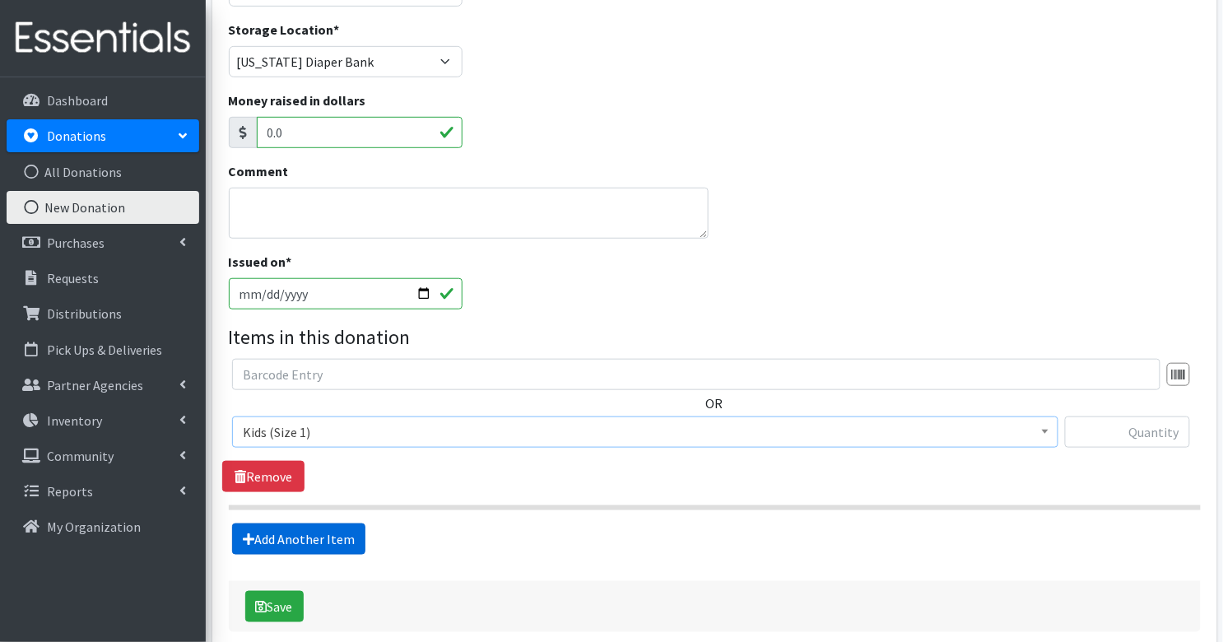
click at [299, 544] on link "Add Another Item" at bounding box center [298, 539] width 133 height 31
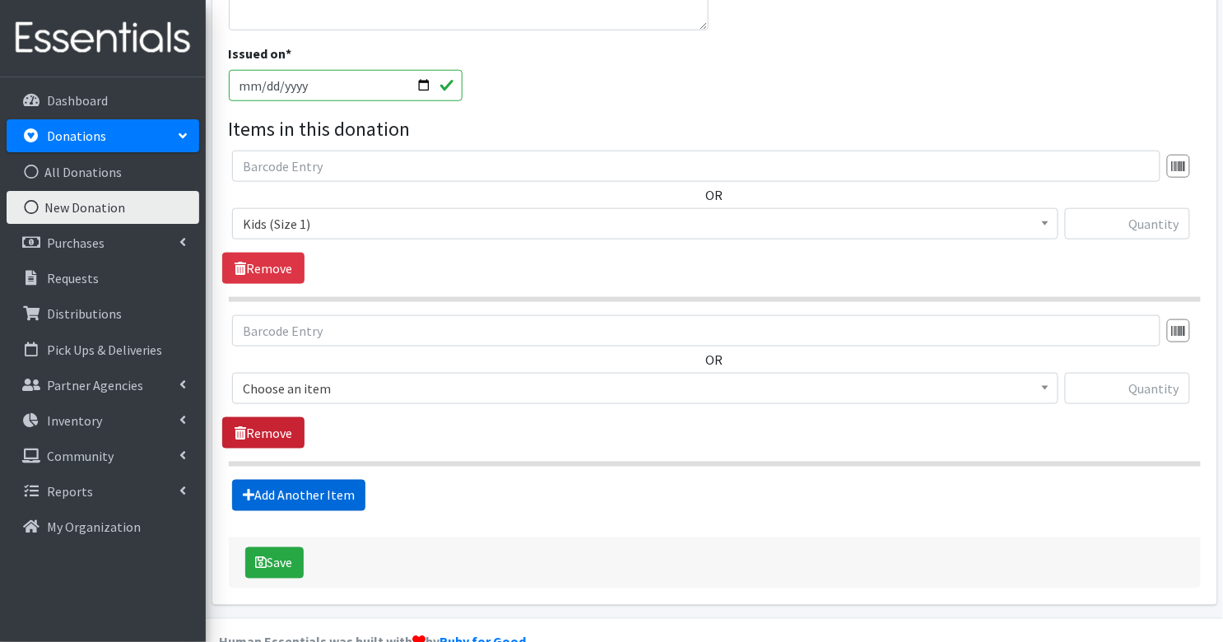
scroll to position [486, 0]
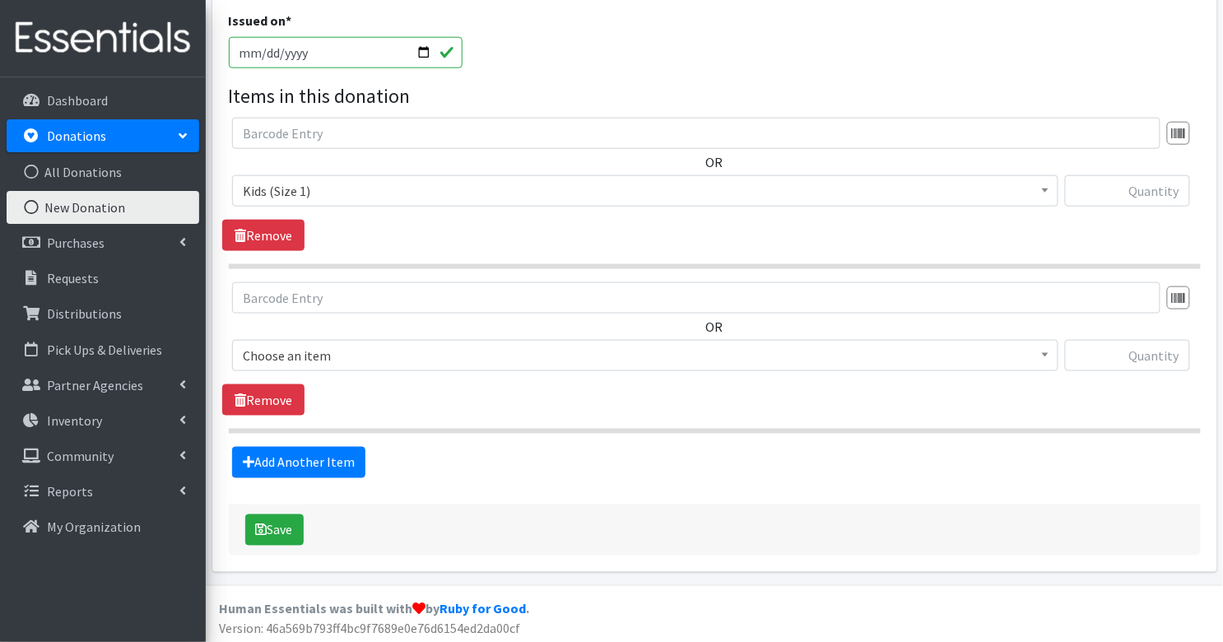
click at [343, 346] on span "Choose an item" at bounding box center [645, 355] width 805 height 23
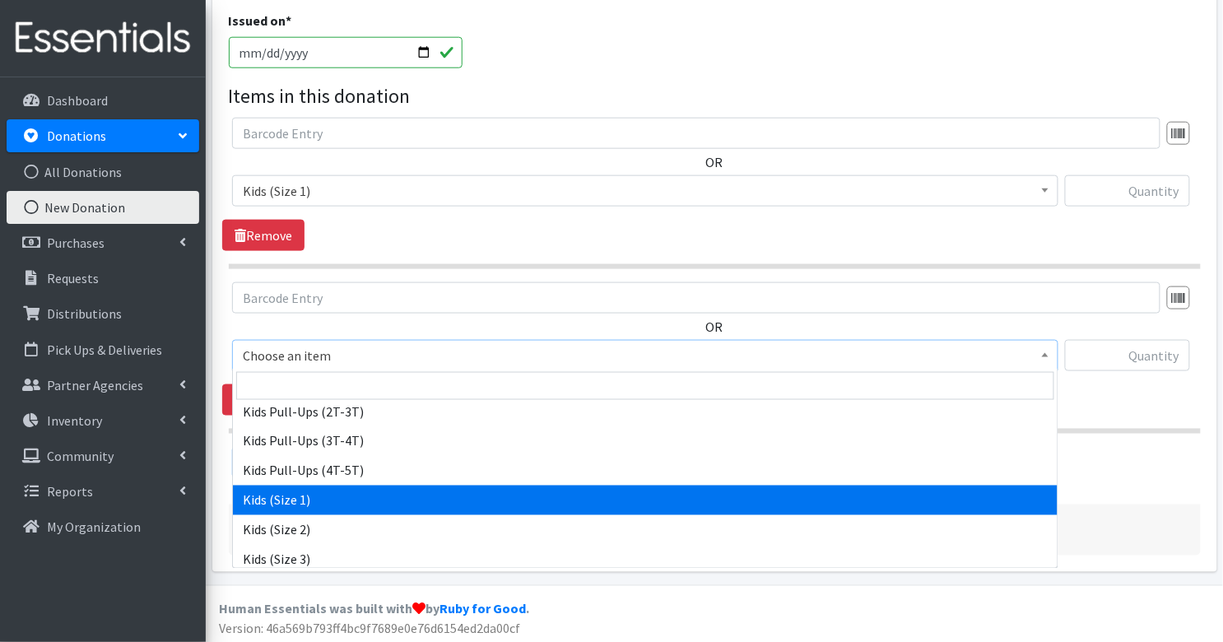
scroll to position [142, 0]
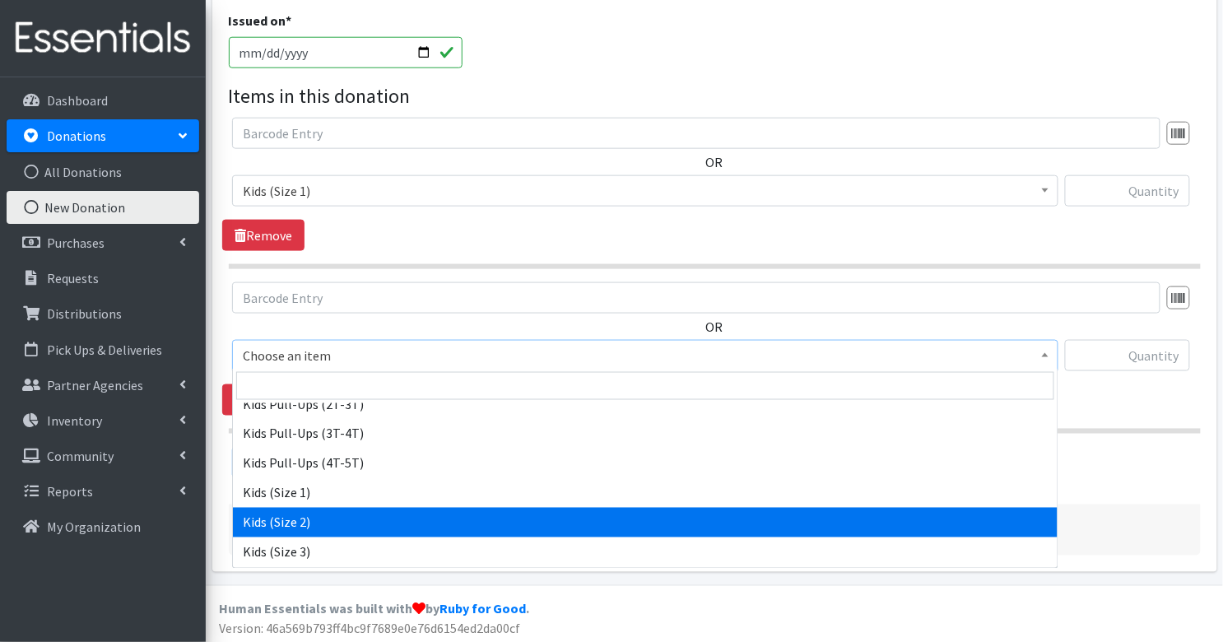
select select "3420"
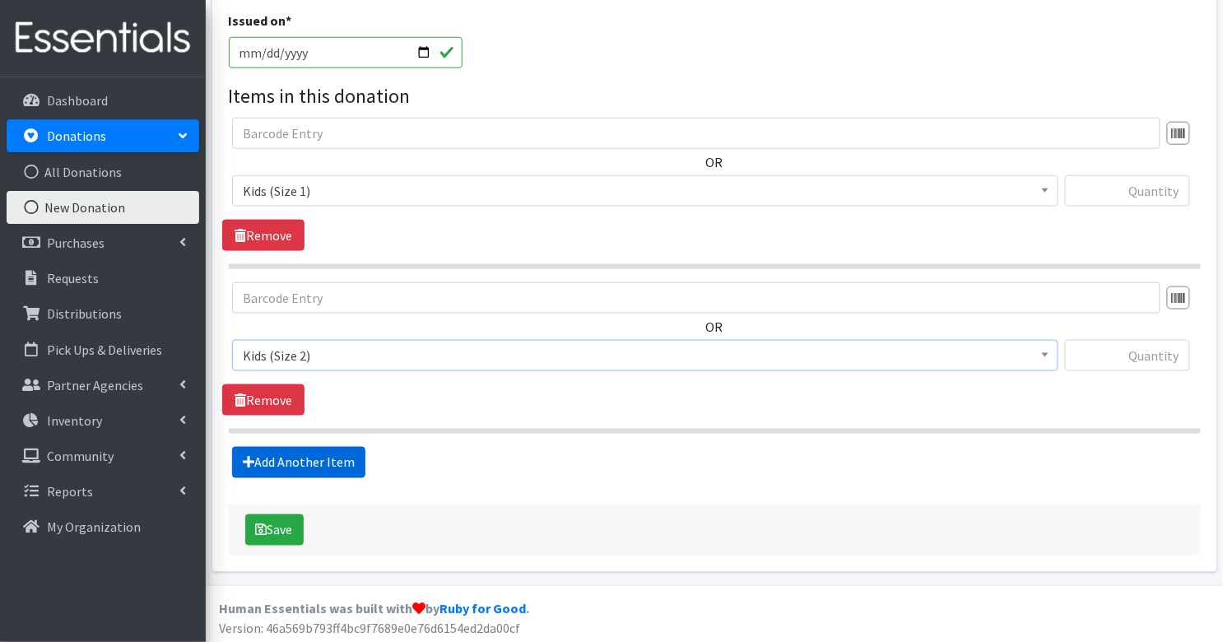
click at [337, 455] on link "Add Another Item" at bounding box center [298, 462] width 133 height 31
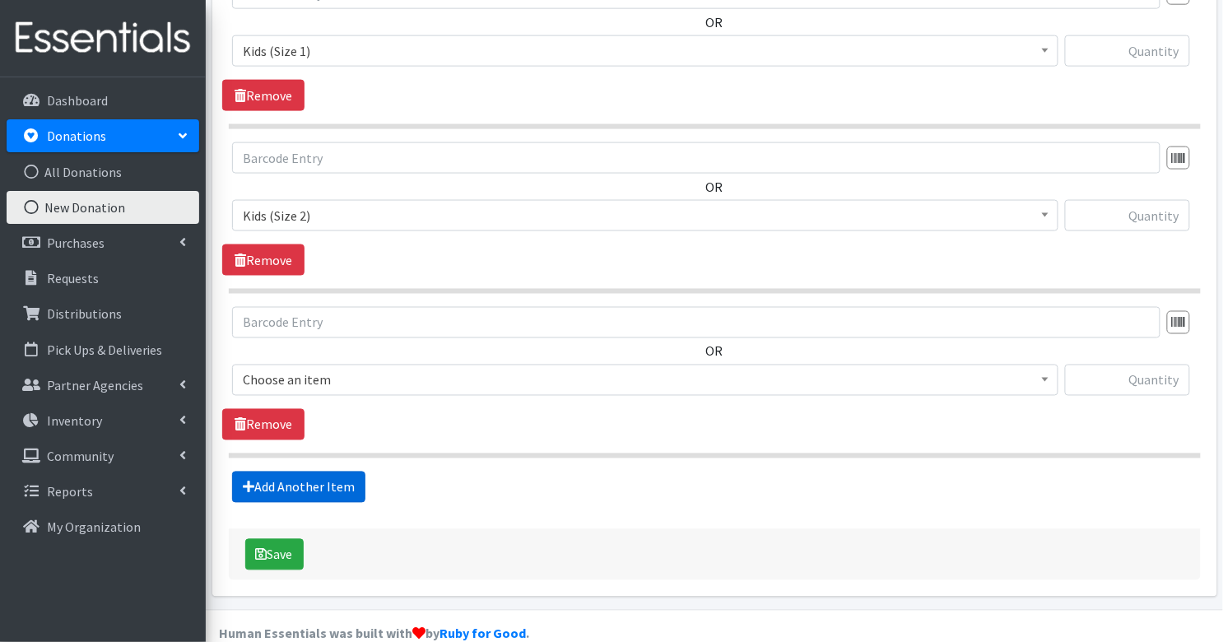
scroll to position [649, 0]
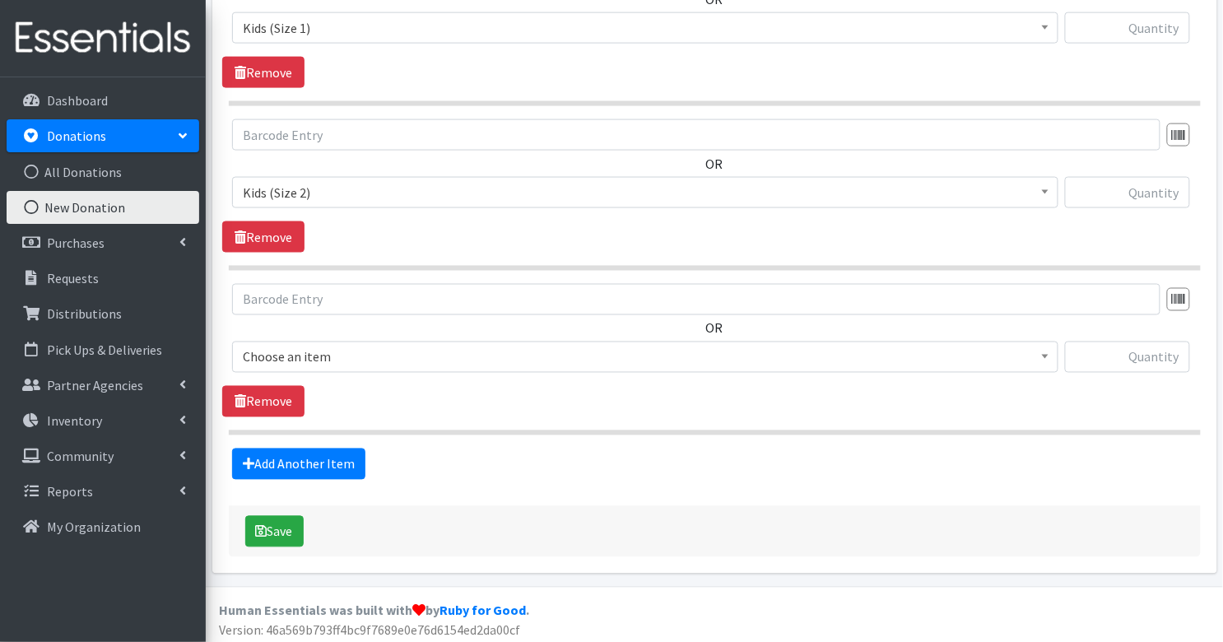
click at [332, 346] on span "Choose an item" at bounding box center [645, 357] width 805 height 23
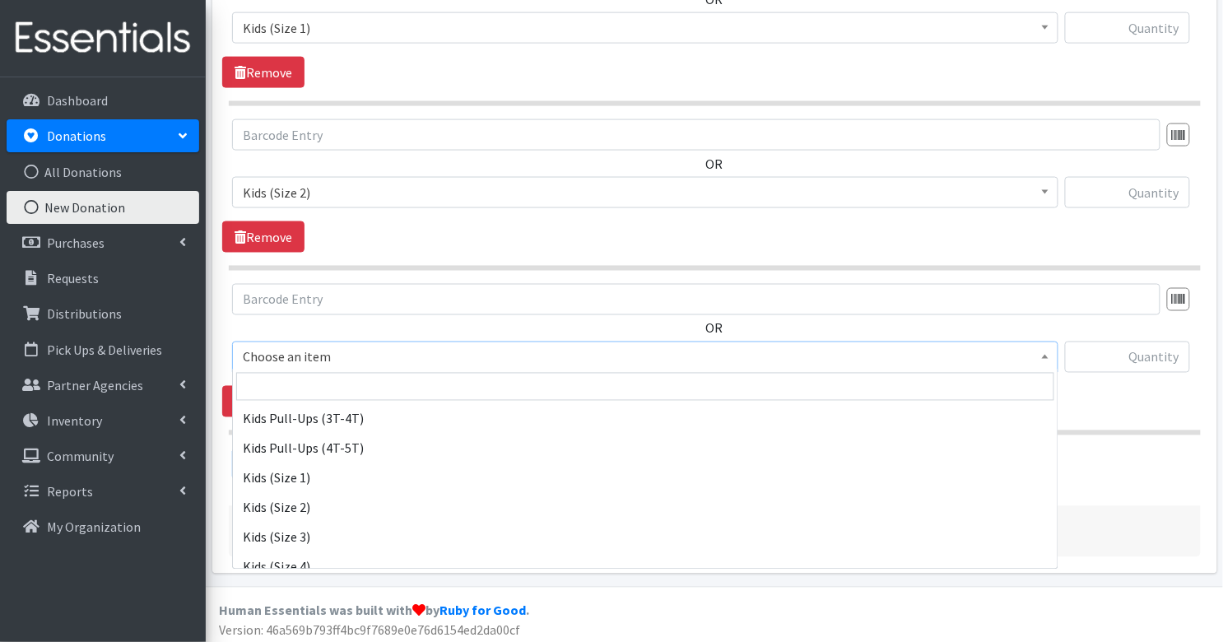
scroll to position [159, 0]
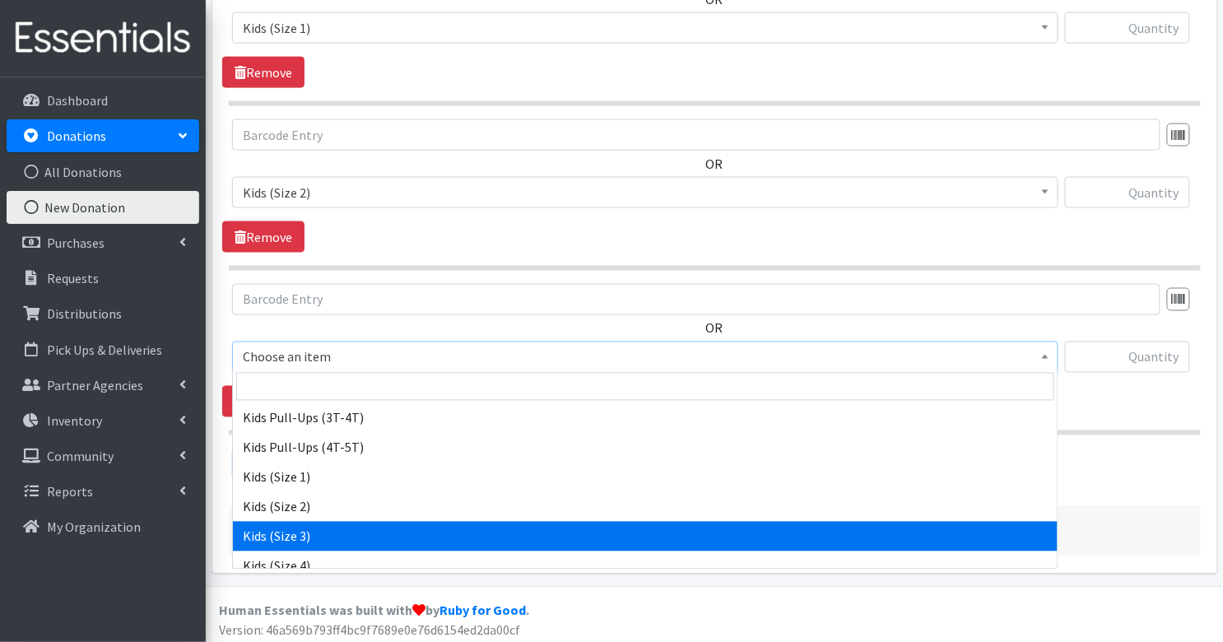
select select "3393"
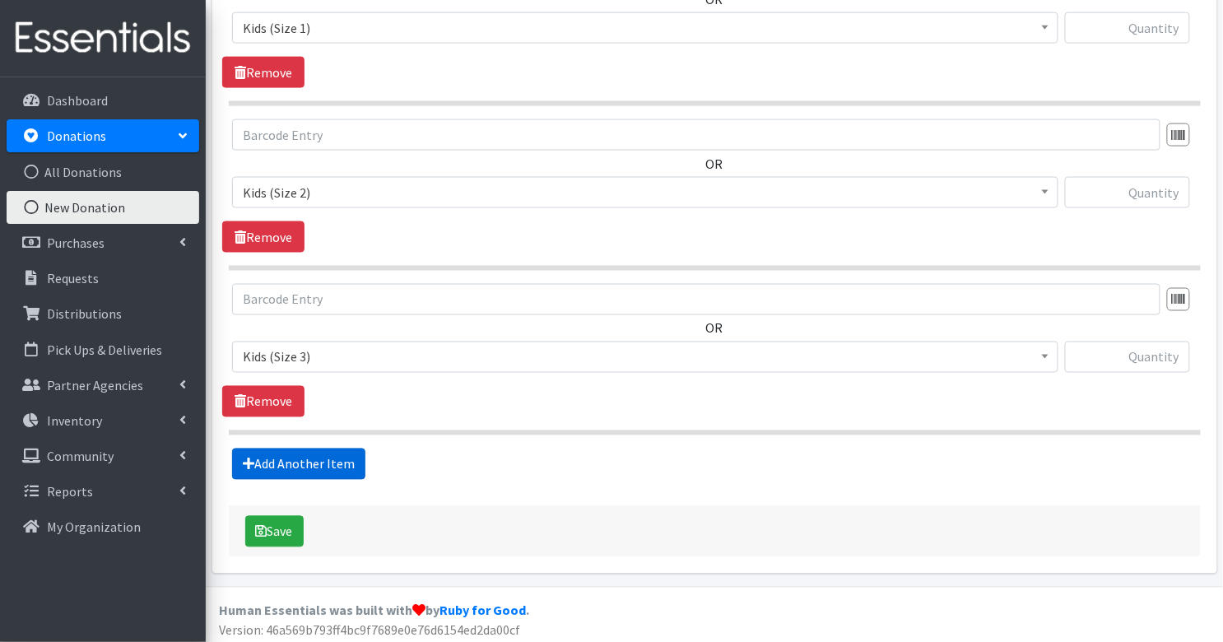
click at [342, 454] on link "Add Another Item" at bounding box center [298, 464] width 133 height 31
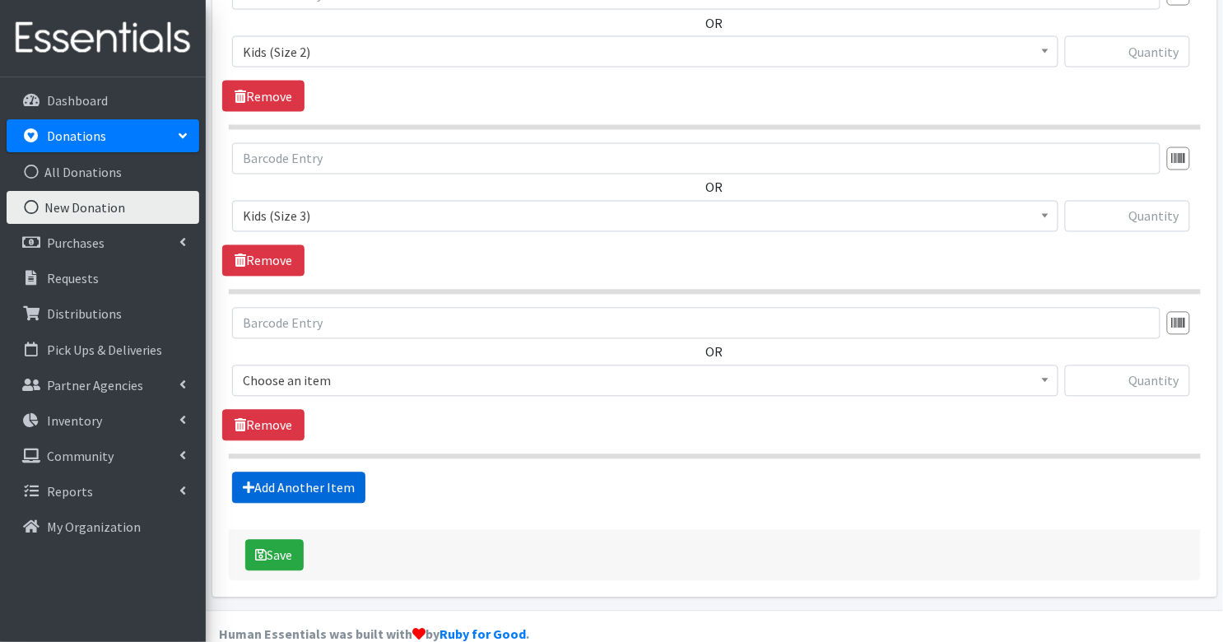
scroll to position [813, 0]
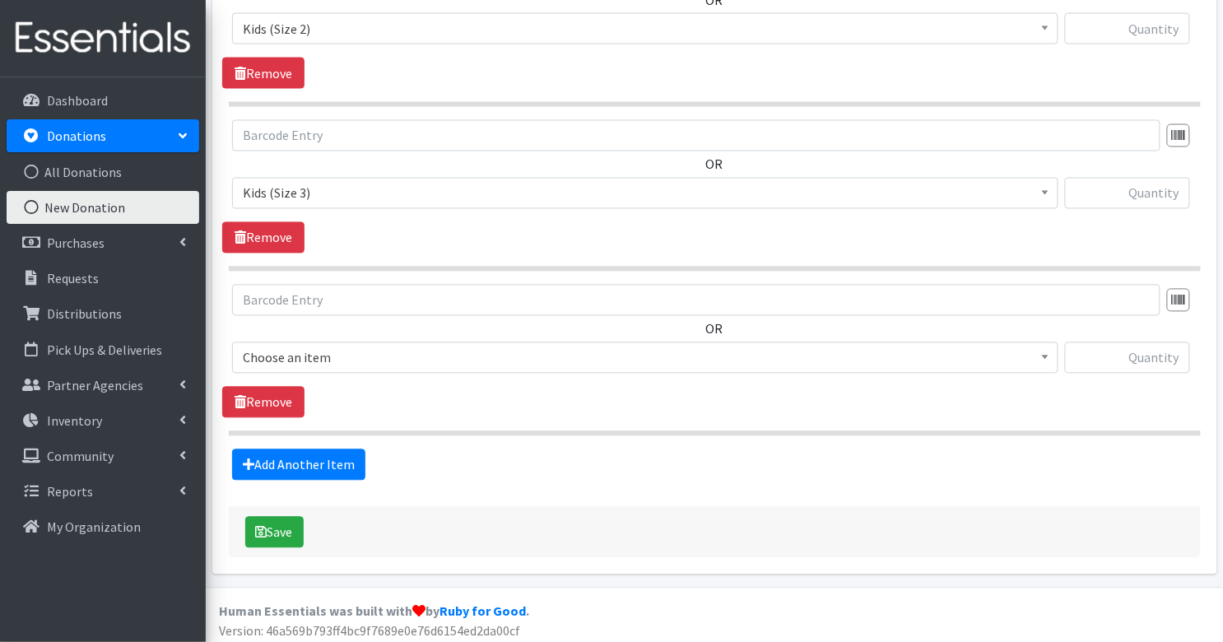
click at [347, 347] on span "Choose an item" at bounding box center [645, 358] width 805 height 23
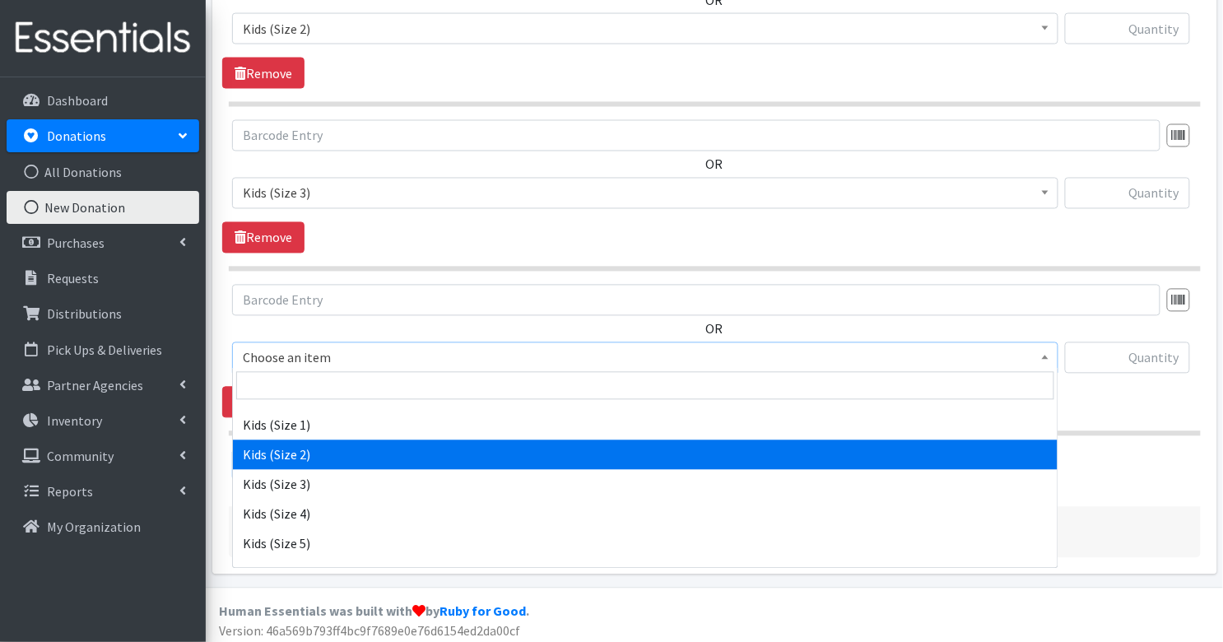
scroll to position [212, 0]
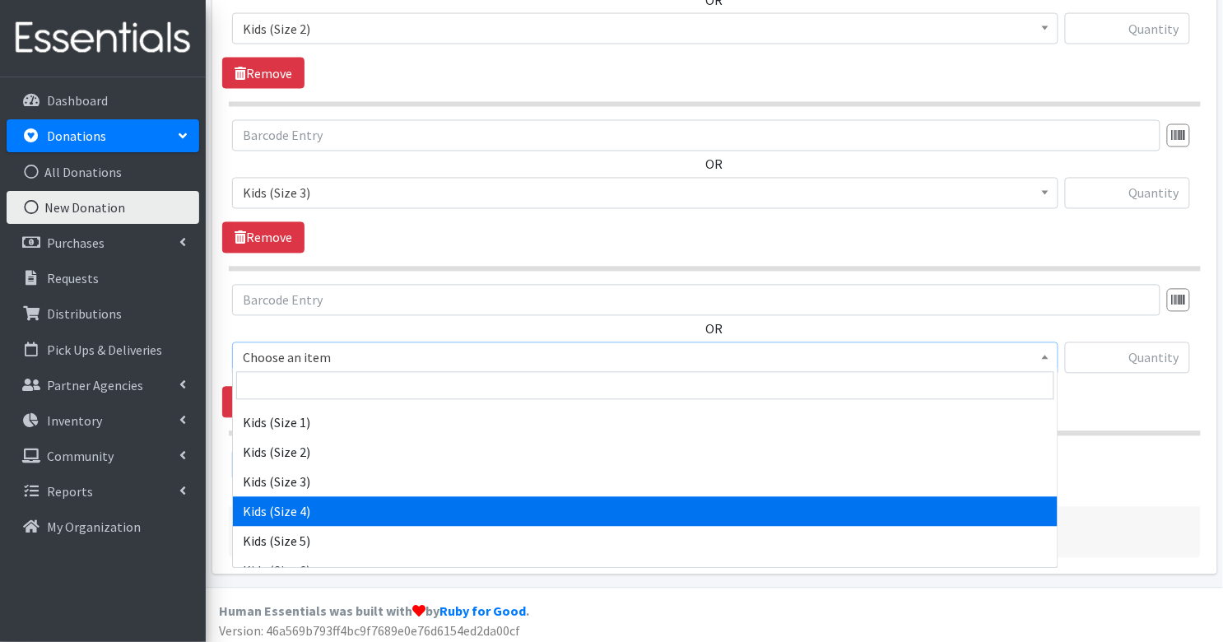
select select "3394"
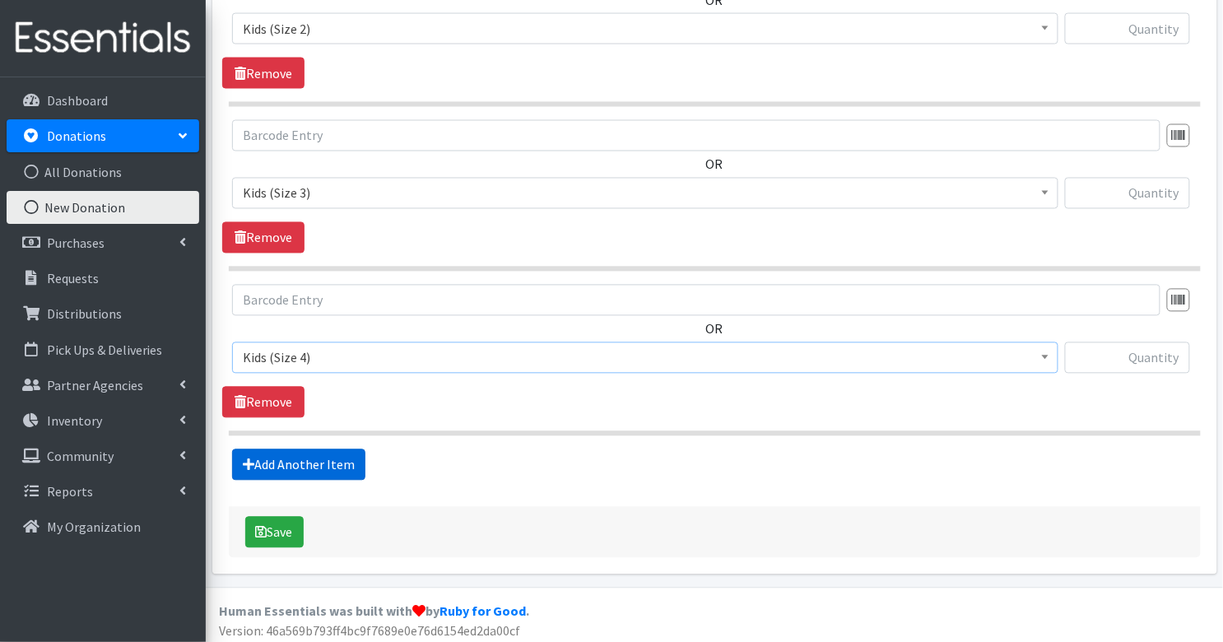
click at [323, 459] on link "Add Another Item" at bounding box center [298, 464] width 133 height 31
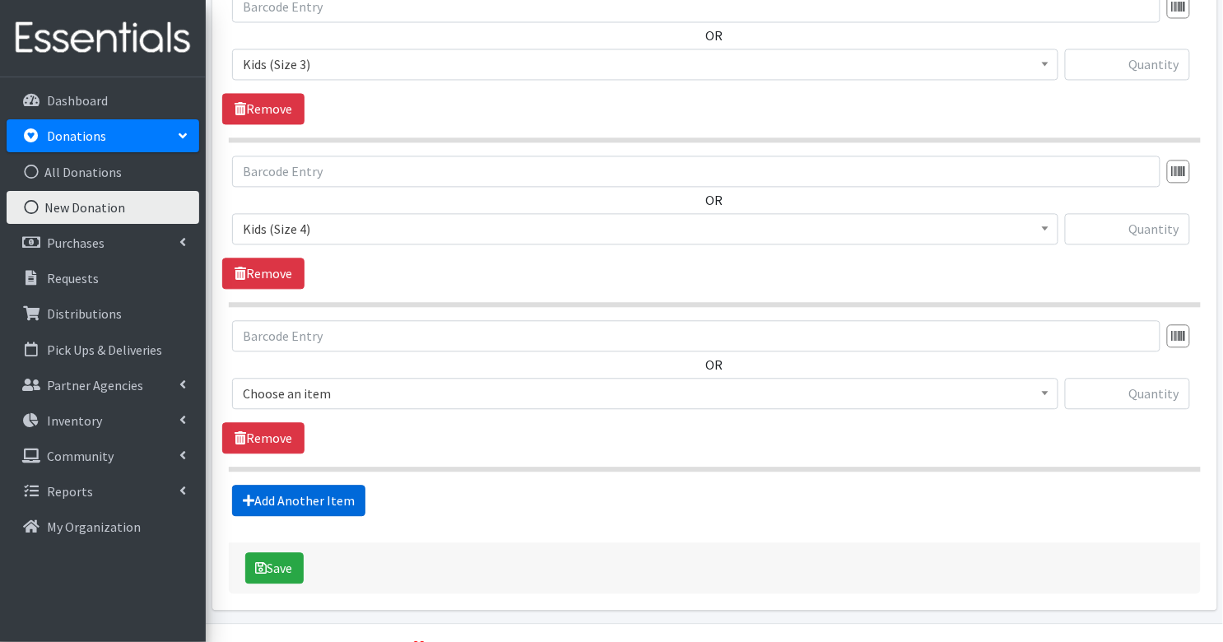
scroll to position [976, 0]
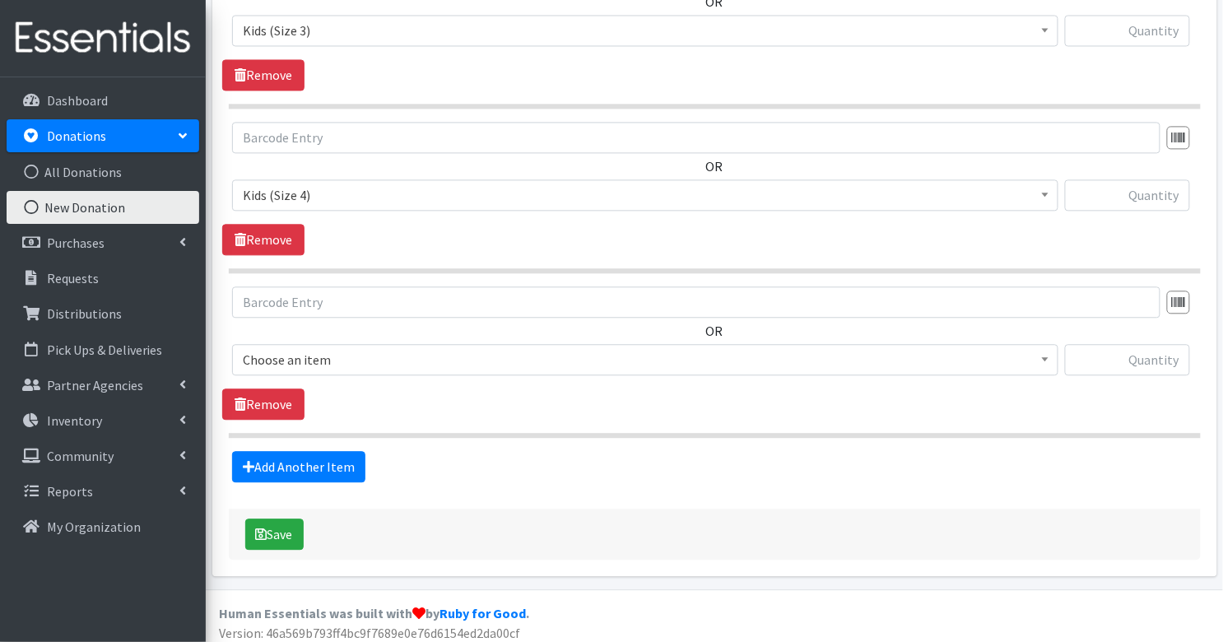
click at [369, 351] on span "Choose an item" at bounding box center [645, 359] width 805 height 23
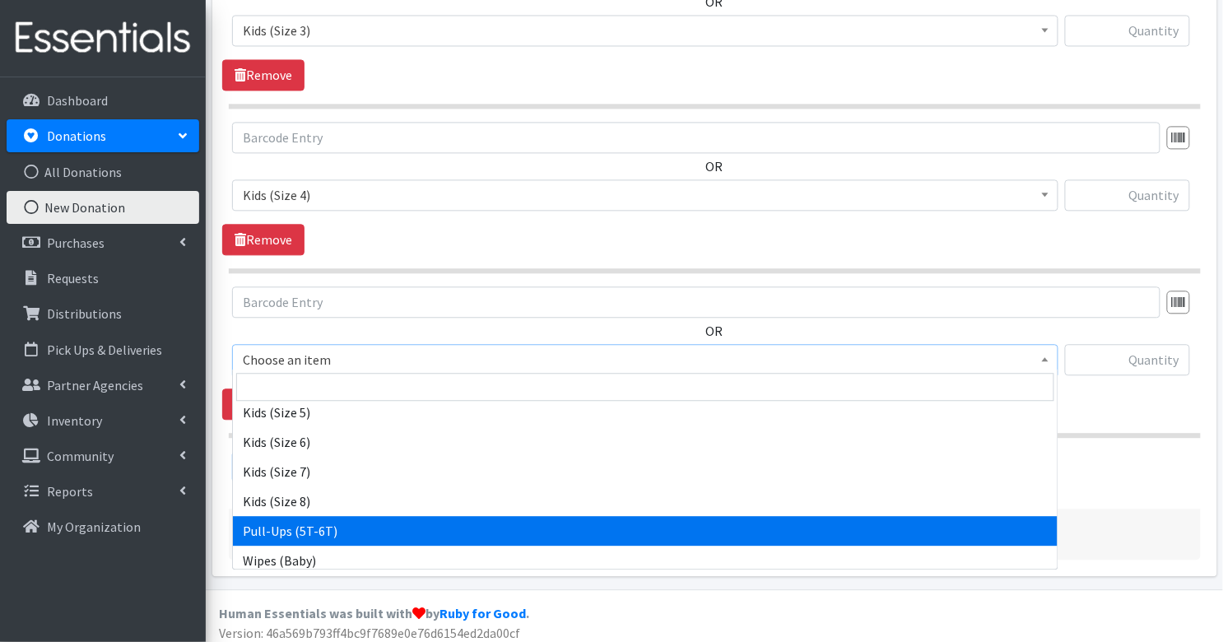
scroll to position [348, 0]
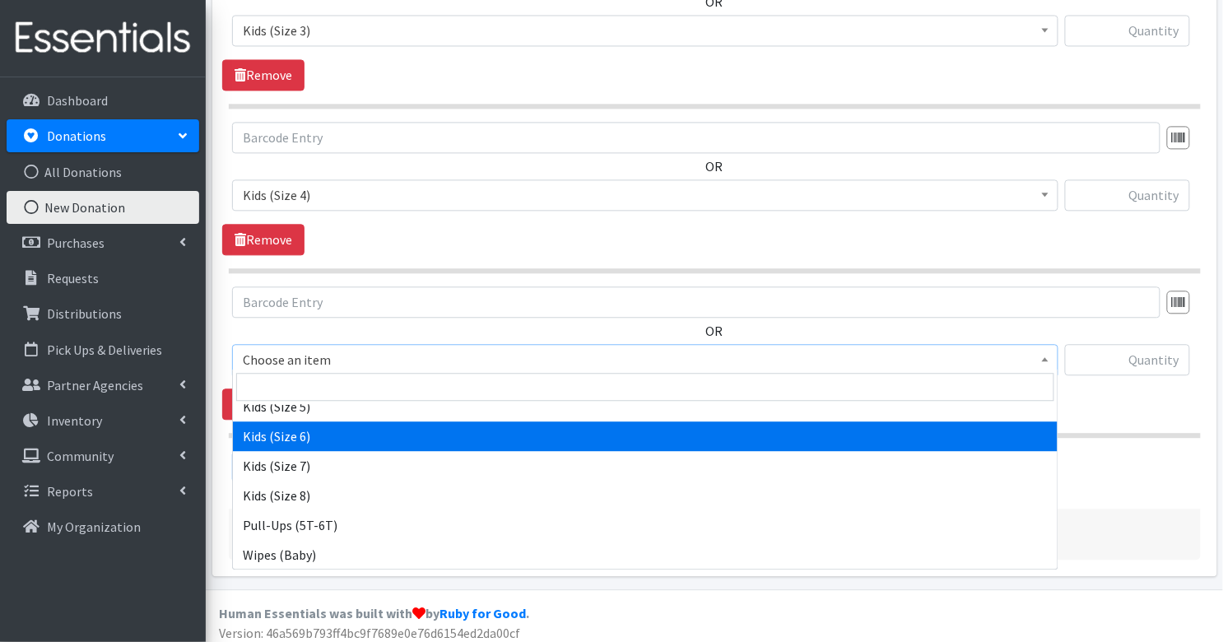
select select "3419"
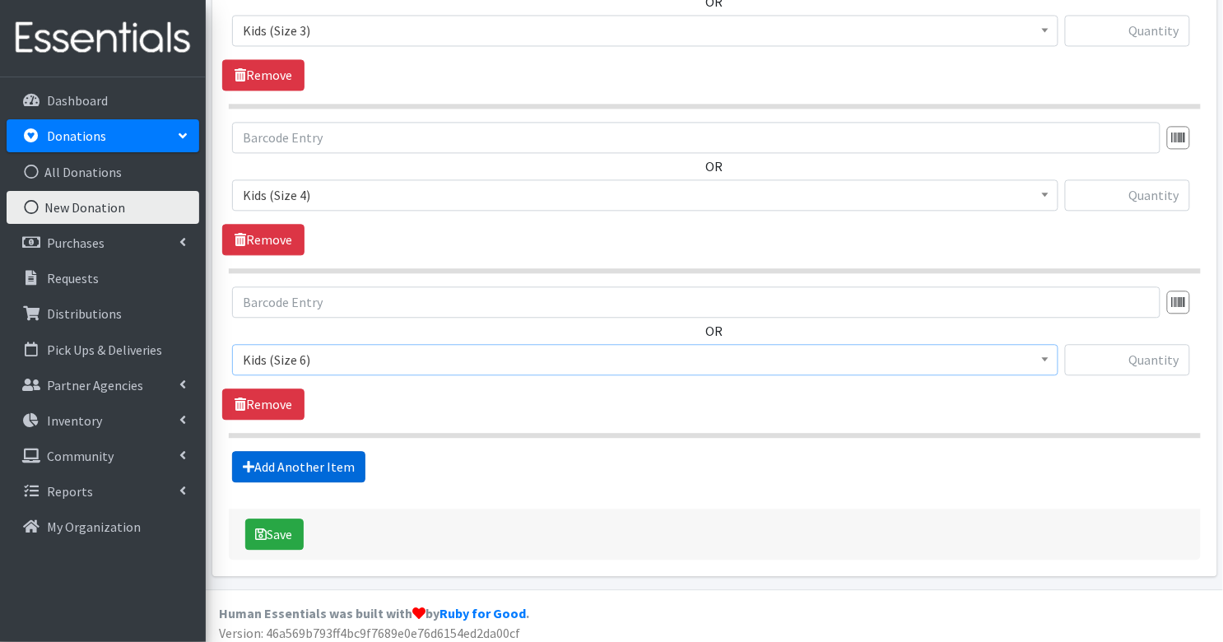
click at [282, 459] on link "Add Another Item" at bounding box center [298, 466] width 133 height 31
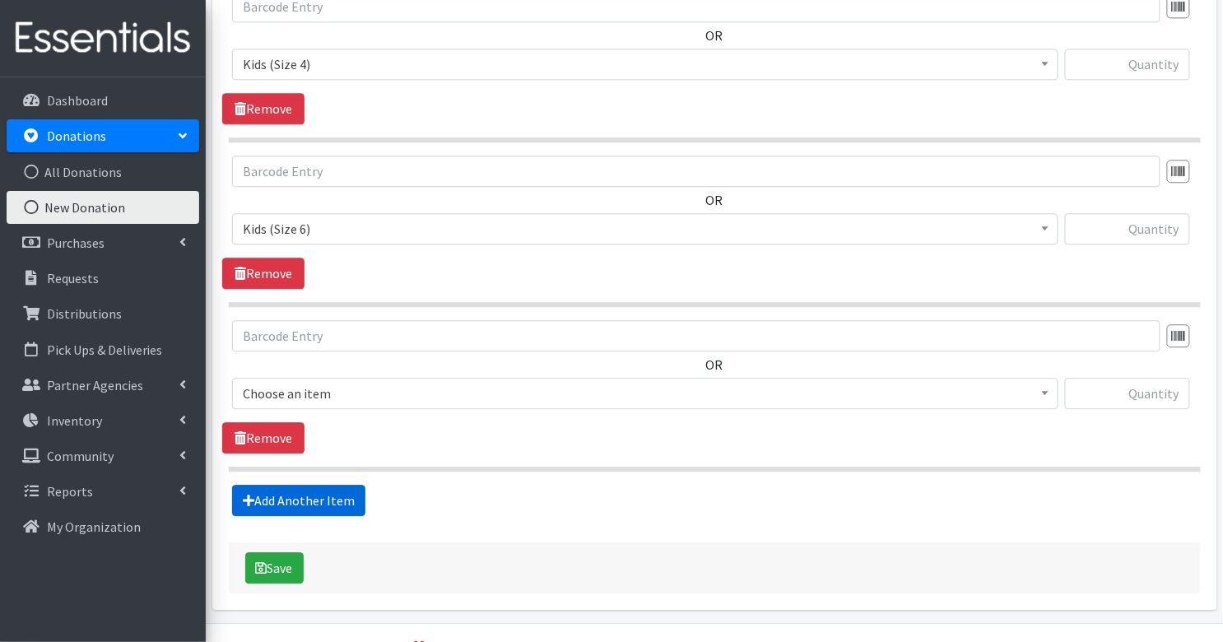
scroll to position [1140, 0]
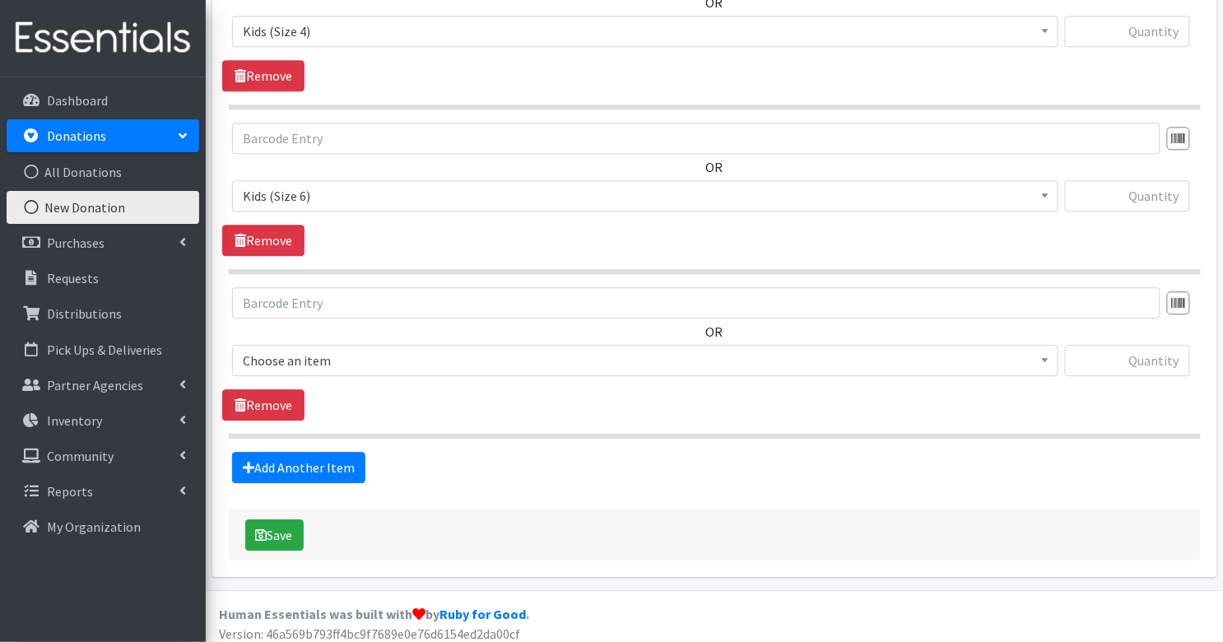
click at [317, 358] on span "Choose an item" at bounding box center [645, 360] width 805 height 23
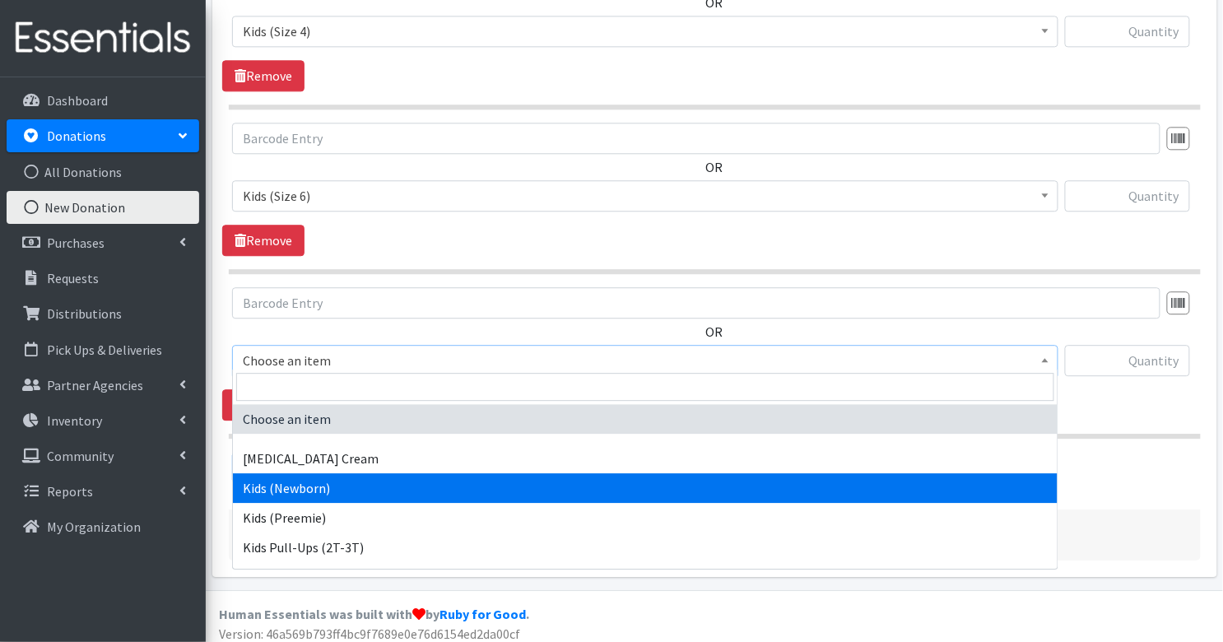
select select "3400"
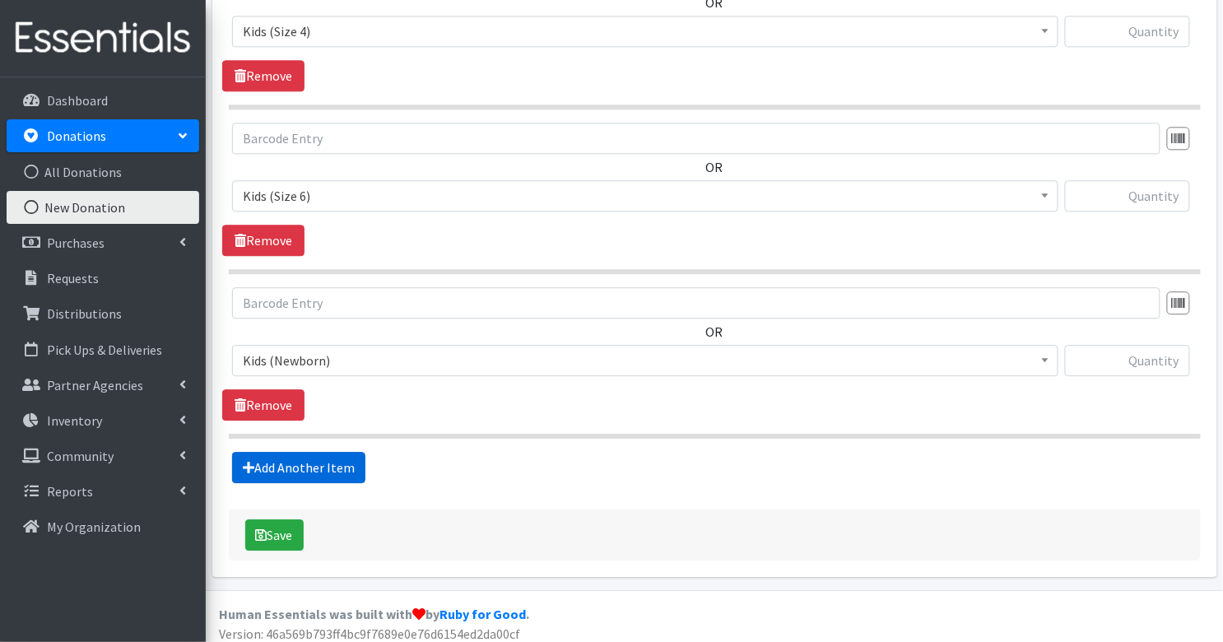
click at [292, 457] on link "Add Another Item" at bounding box center [298, 467] width 133 height 31
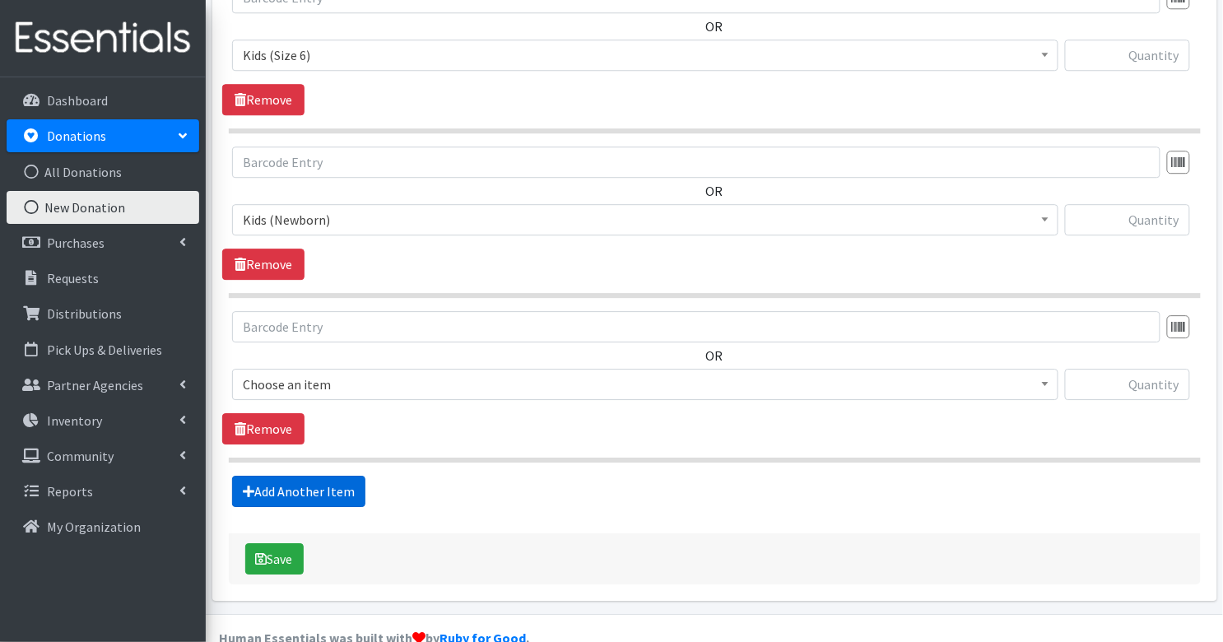
scroll to position [1303, 0]
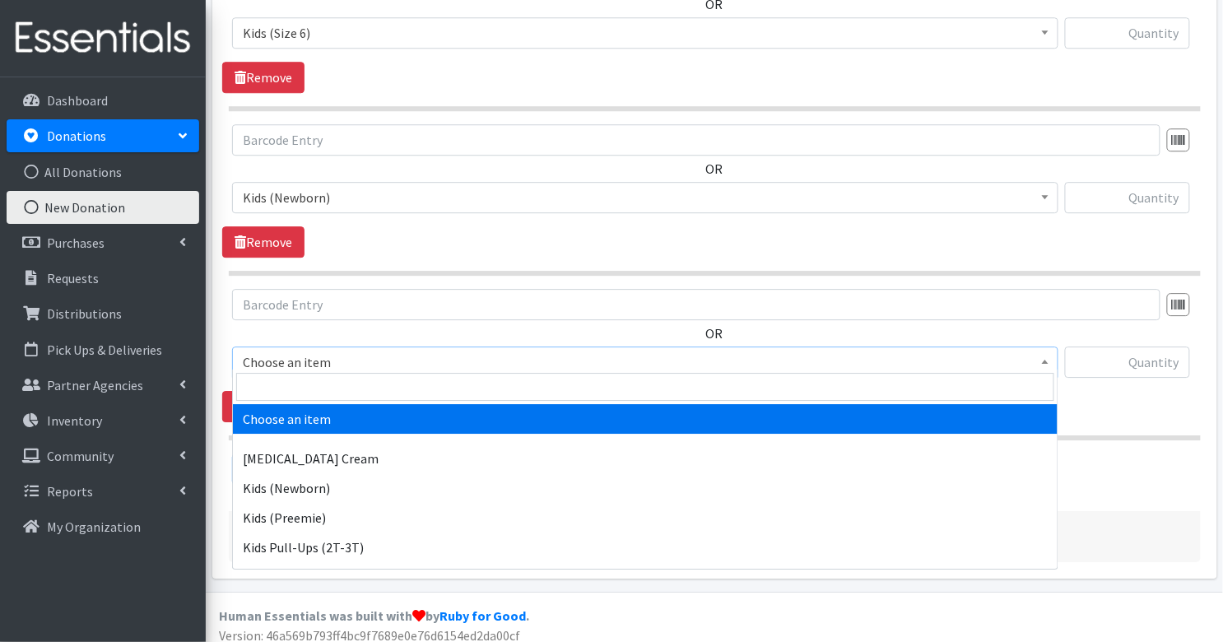
click at [323, 360] on span "Choose an item" at bounding box center [645, 362] width 805 height 23
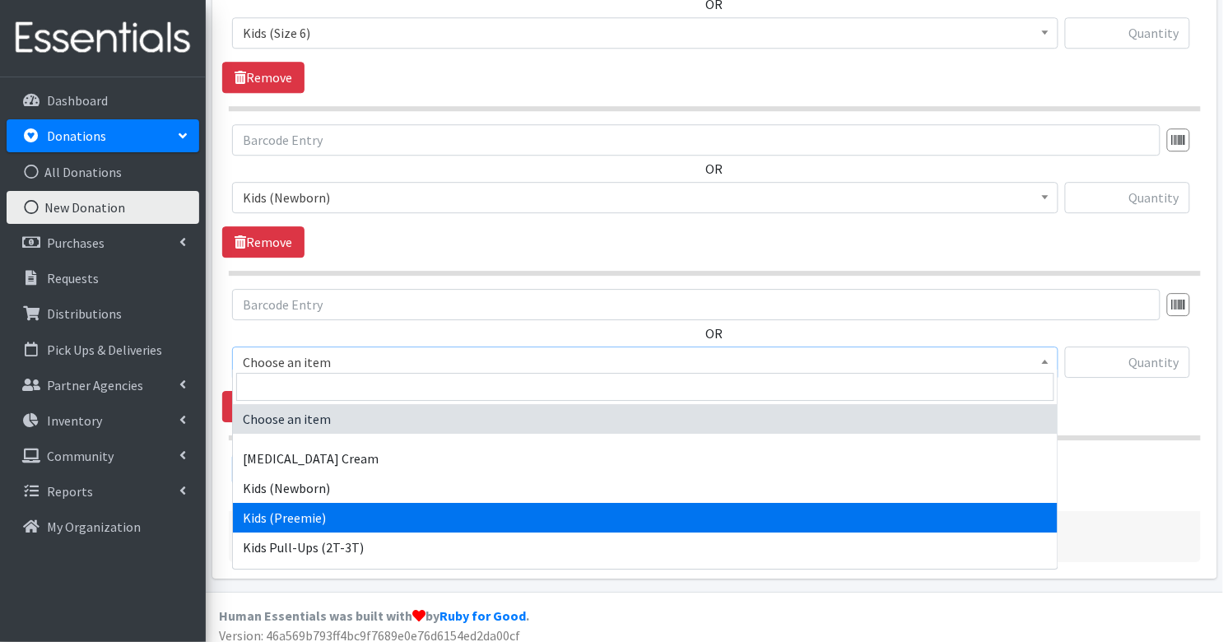
select select "3413"
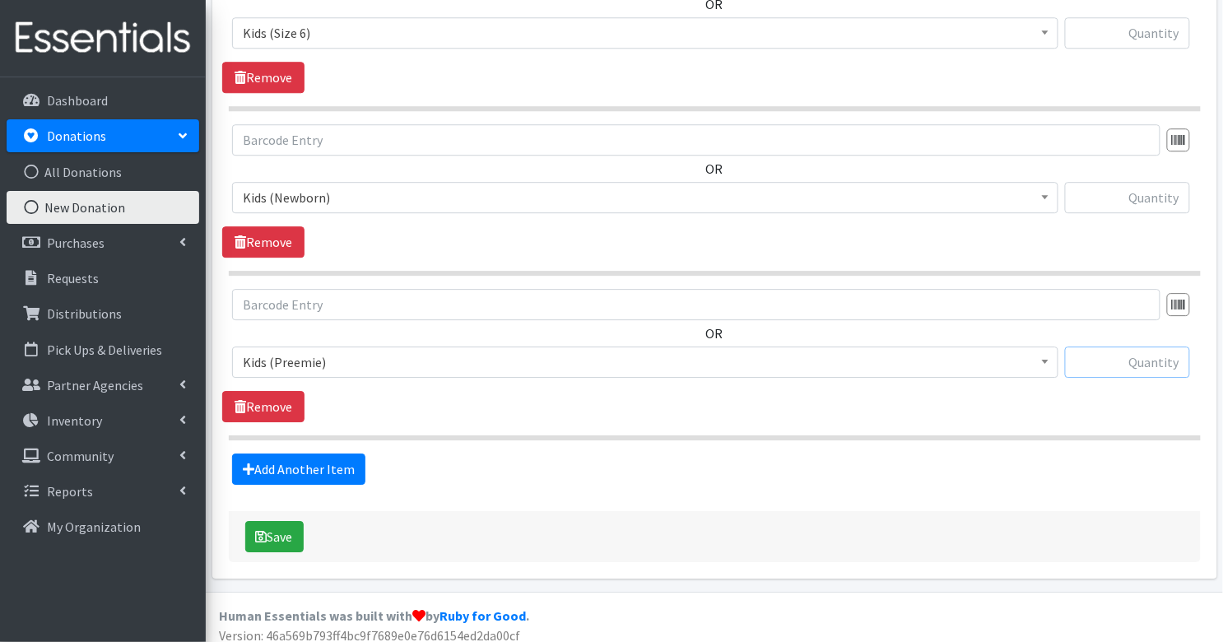
click at [1156, 348] on input "text" at bounding box center [1127, 362] width 125 height 31
type input "130"
click at [1173, 187] on input "text" at bounding box center [1127, 197] width 125 height 31
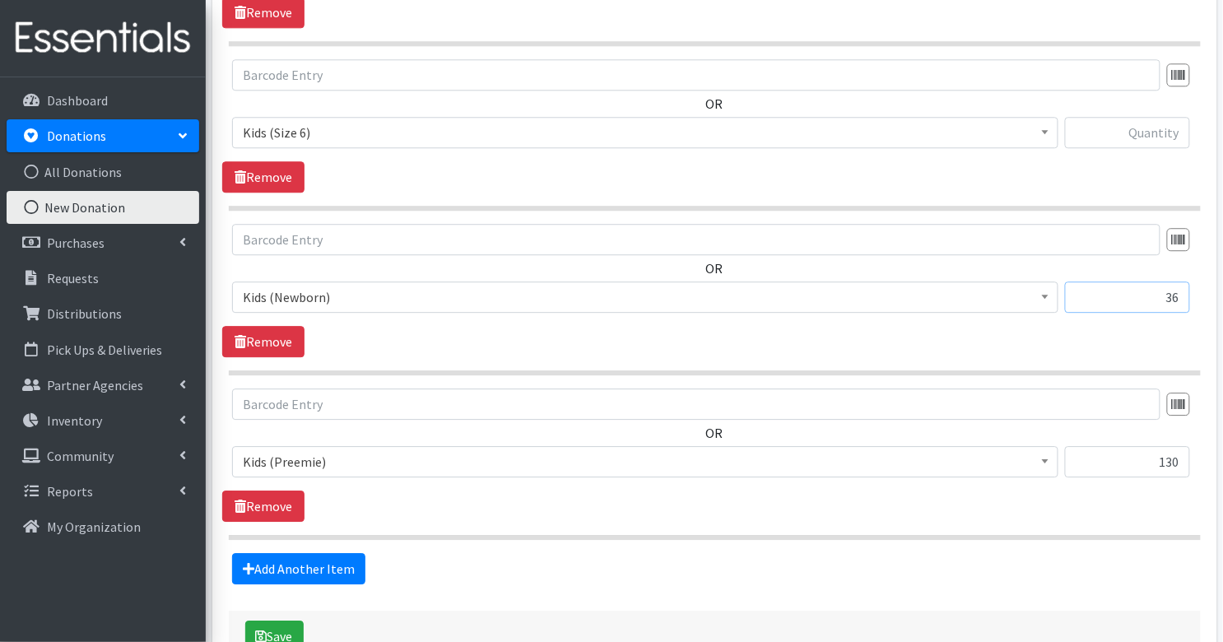
scroll to position [1159, 0]
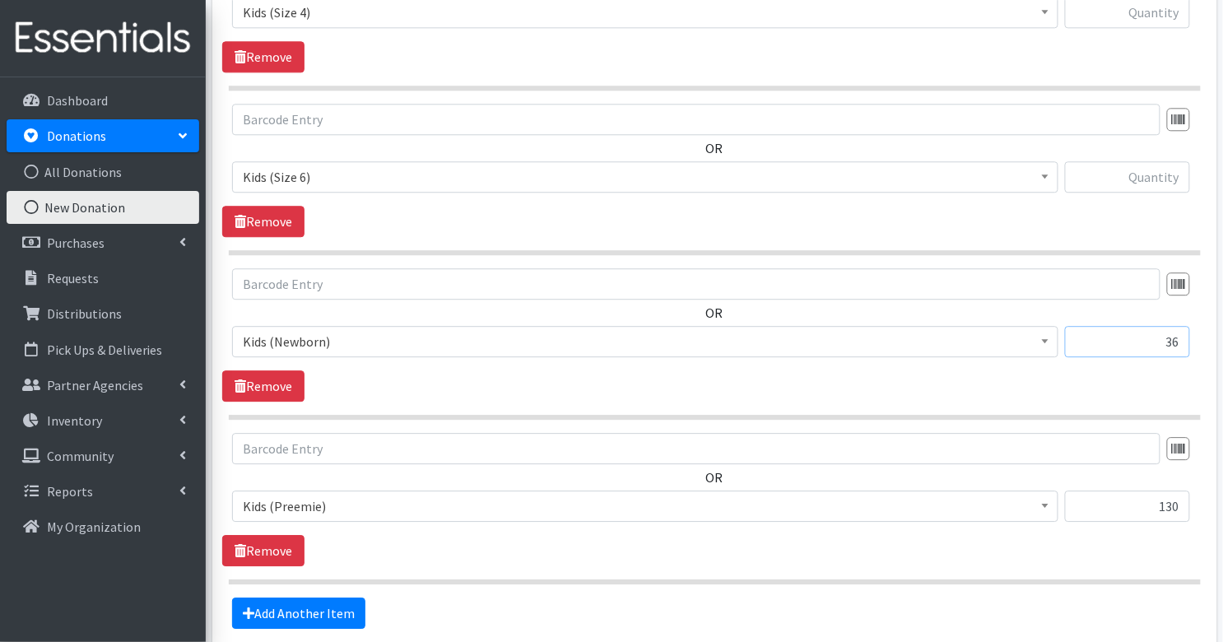
type input "36"
click at [1152, 166] on input "text" at bounding box center [1127, 176] width 125 height 31
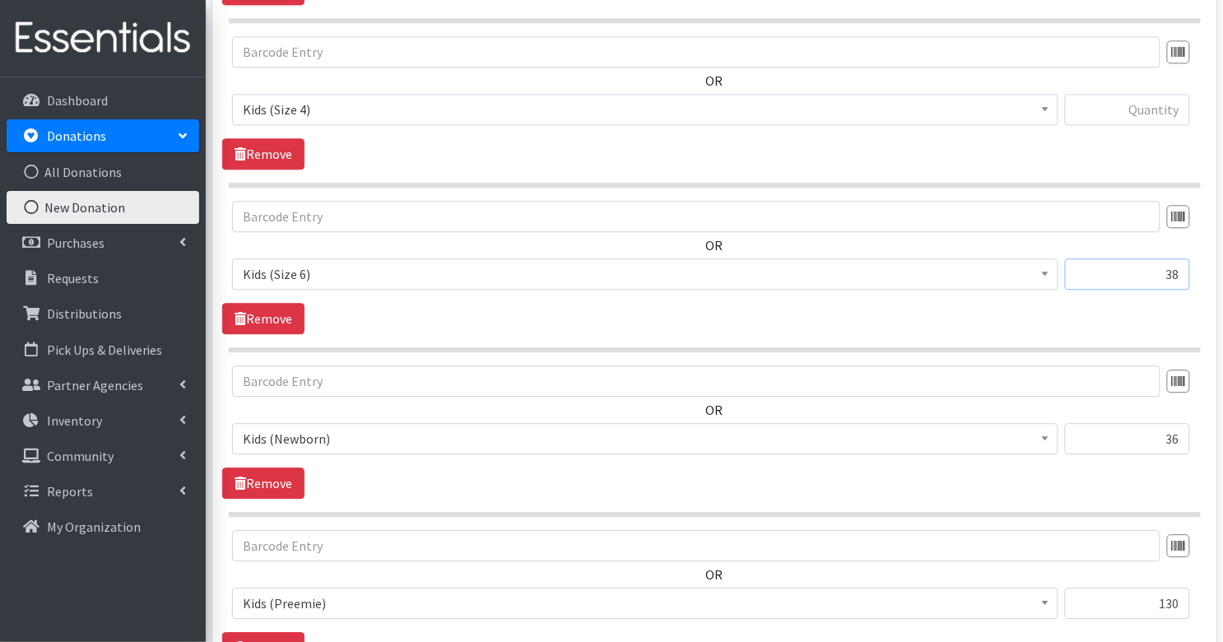
scroll to position [1036, 0]
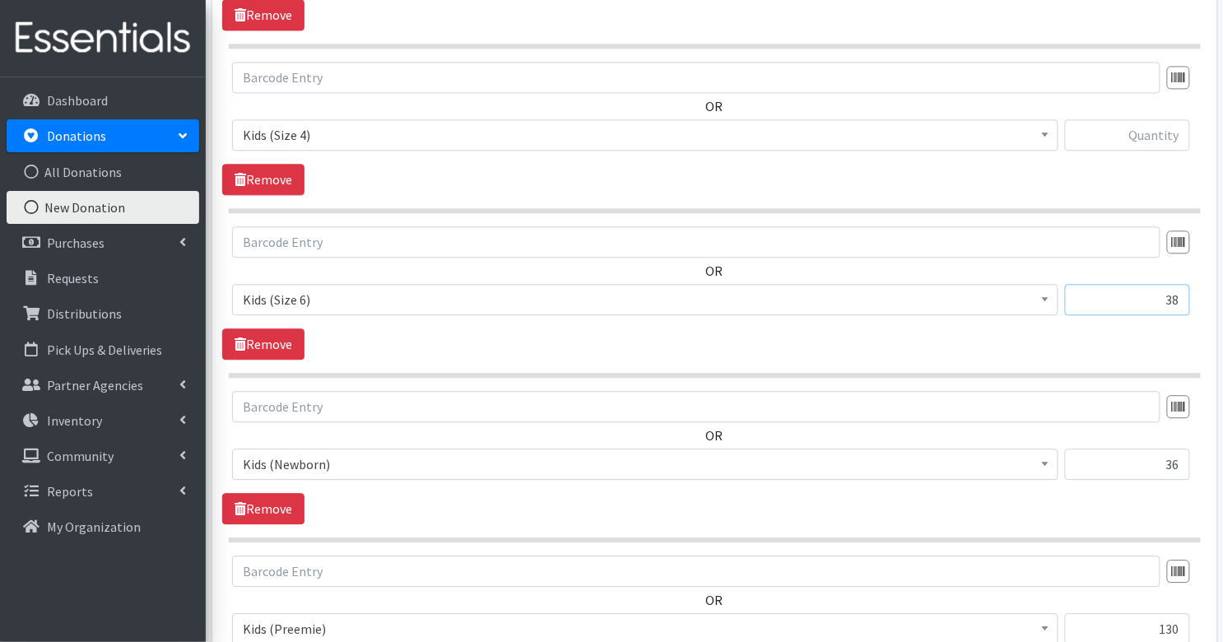
type input "38"
click at [1154, 130] on input "text" at bounding box center [1127, 134] width 125 height 31
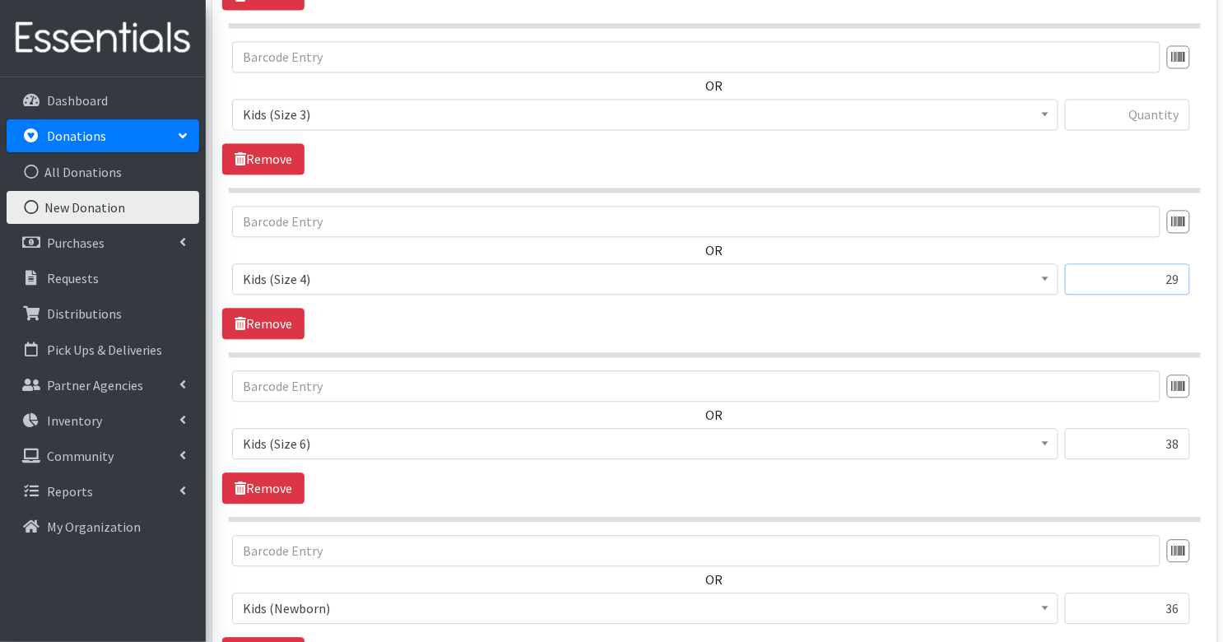
scroll to position [846, 0]
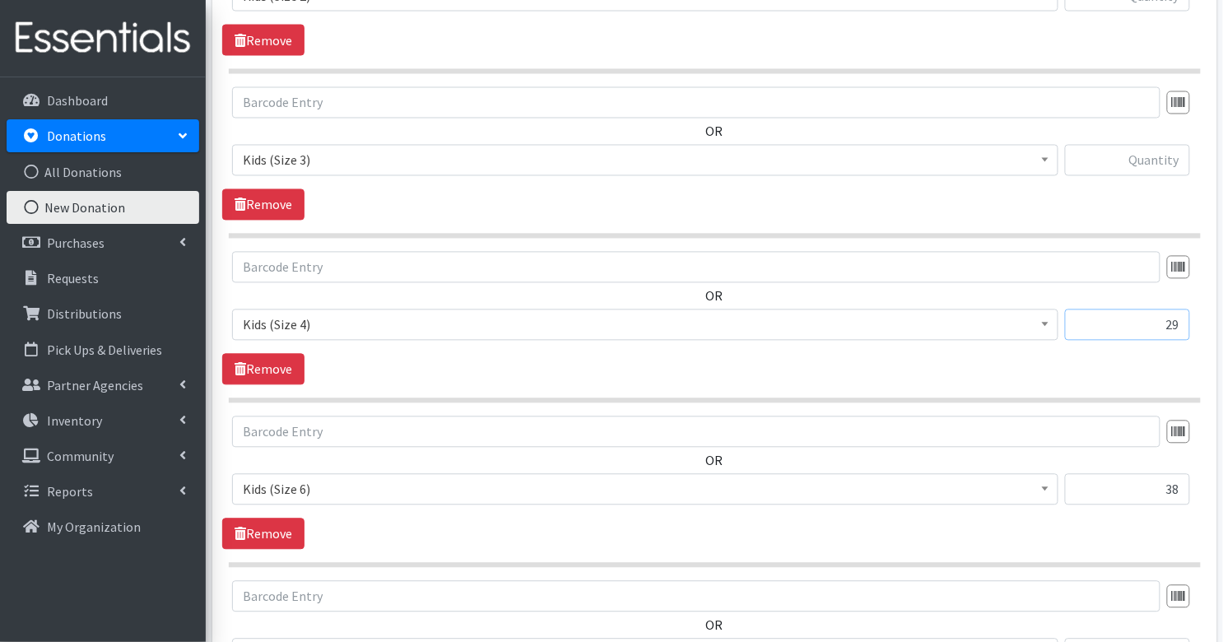
type input "29"
click at [1159, 164] on input "text" at bounding box center [1127, 160] width 125 height 31
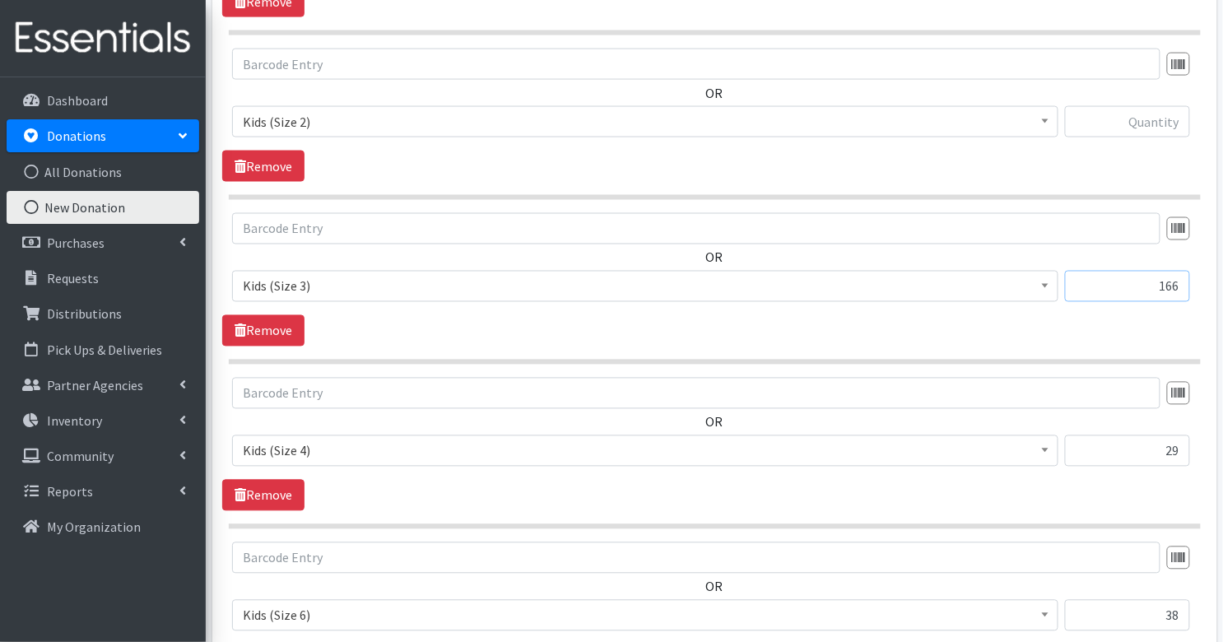
scroll to position [696, 0]
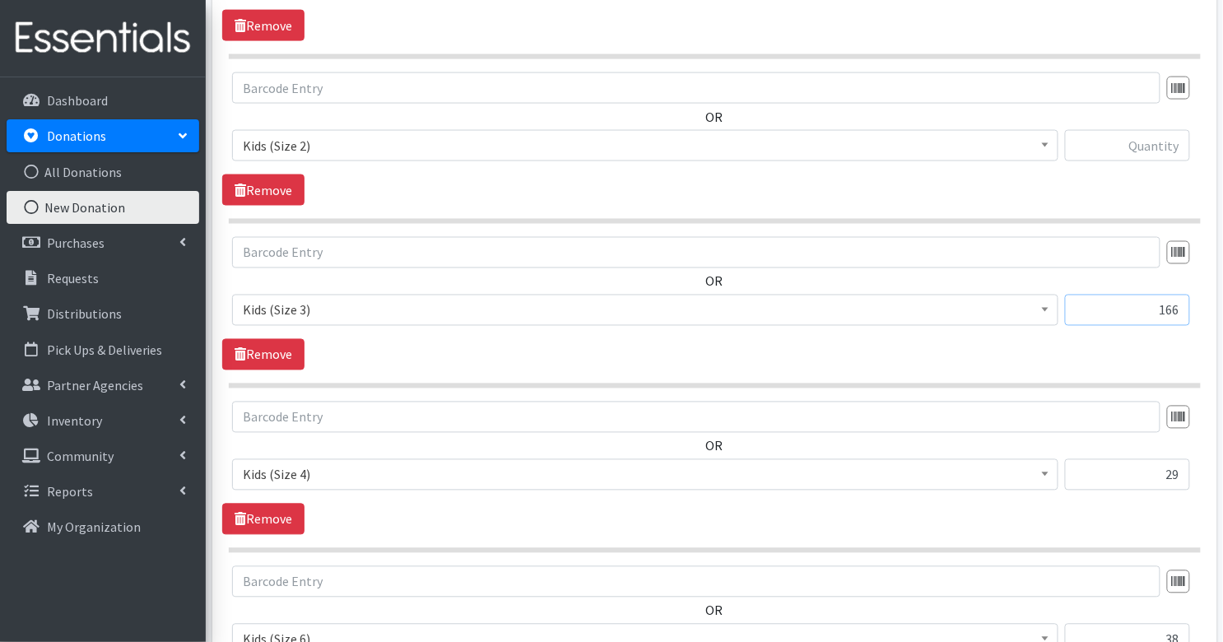
type input "166"
click at [1152, 138] on input "text" at bounding box center [1127, 145] width 125 height 31
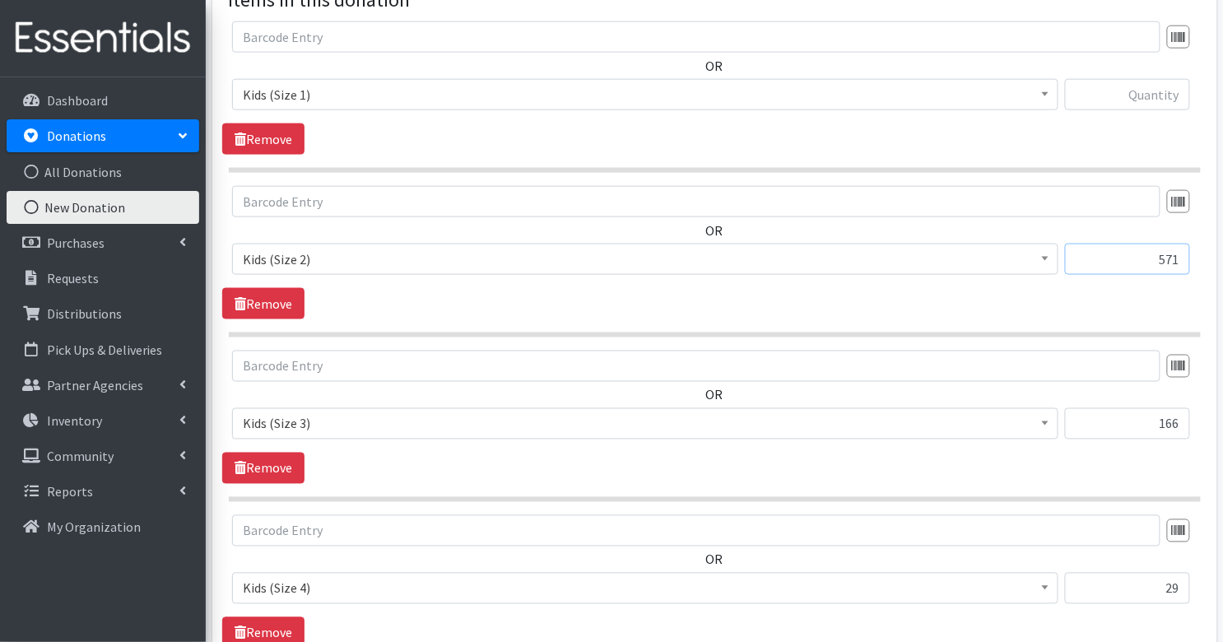
scroll to position [574, 0]
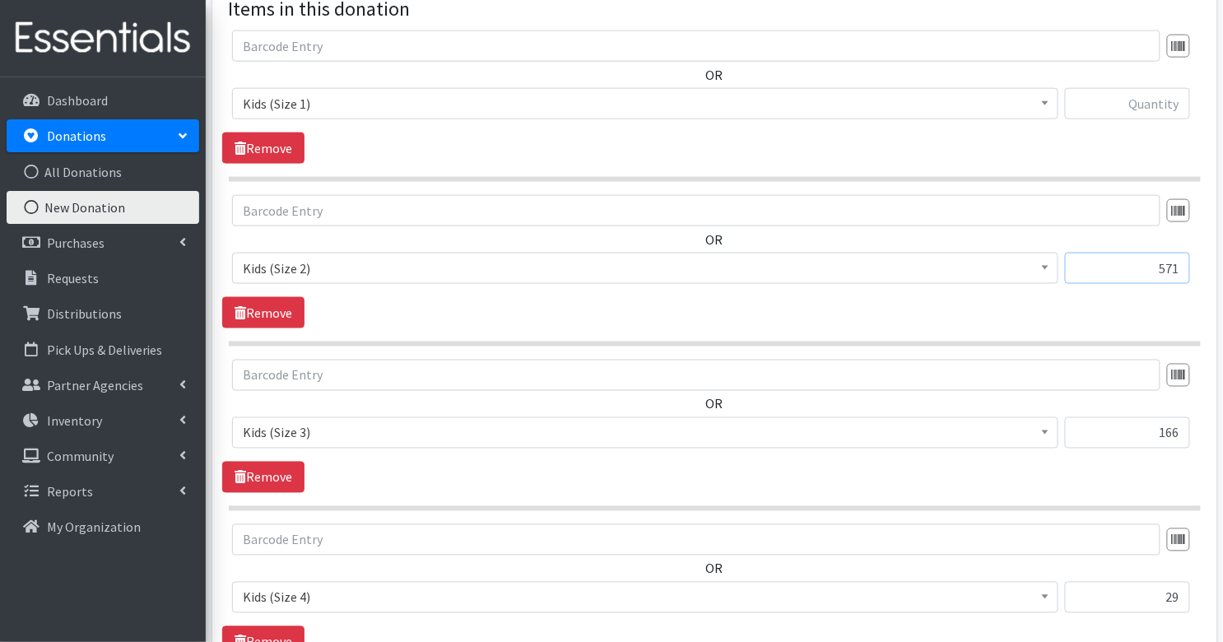
type input "571"
click at [1152, 109] on input "text" at bounding box center [1127, 103] width 125 height 31
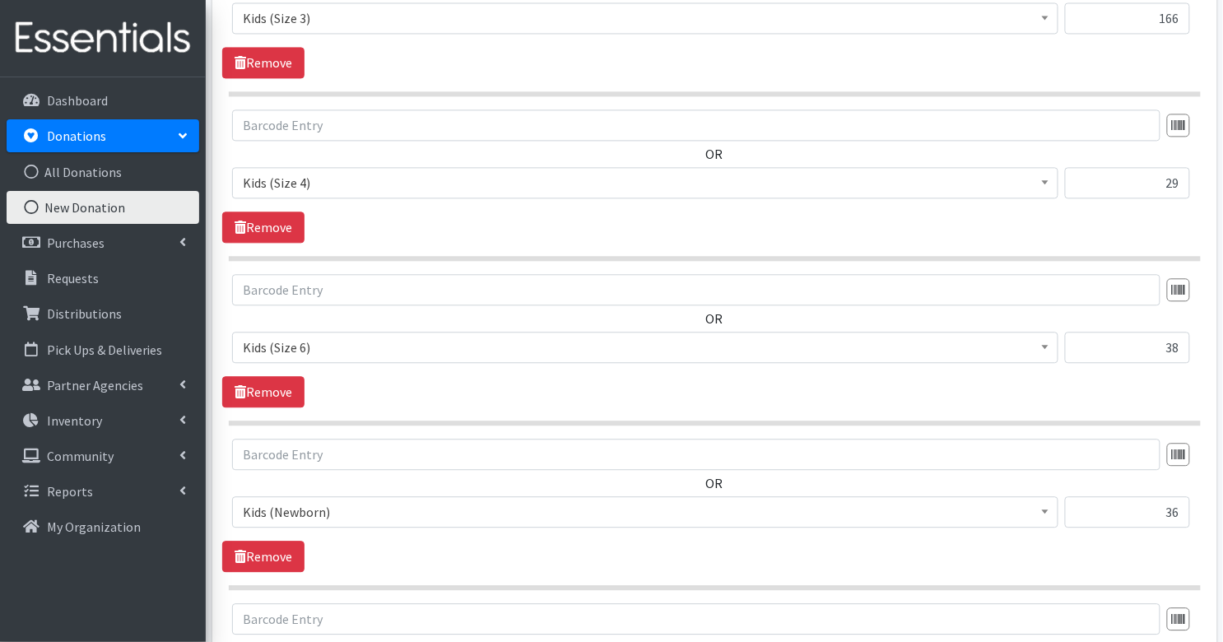
scroll to position [1216, 0]
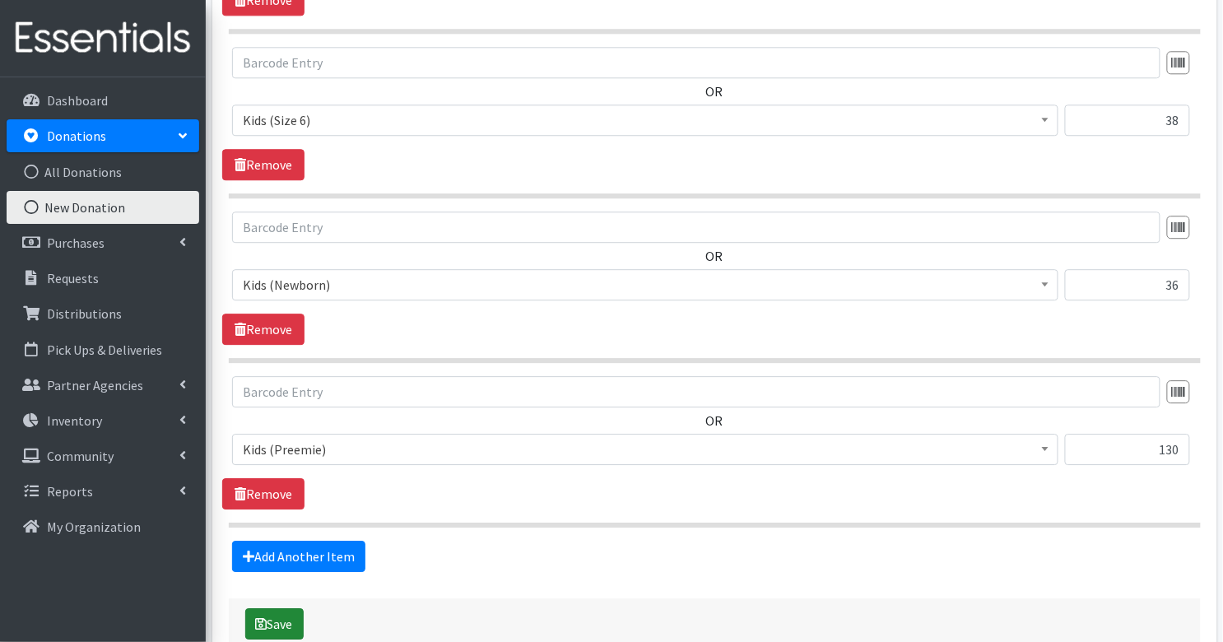
type input "294"
click at [276, 613] on button "Save" at bounding box center [274, 623] width 58 height 31
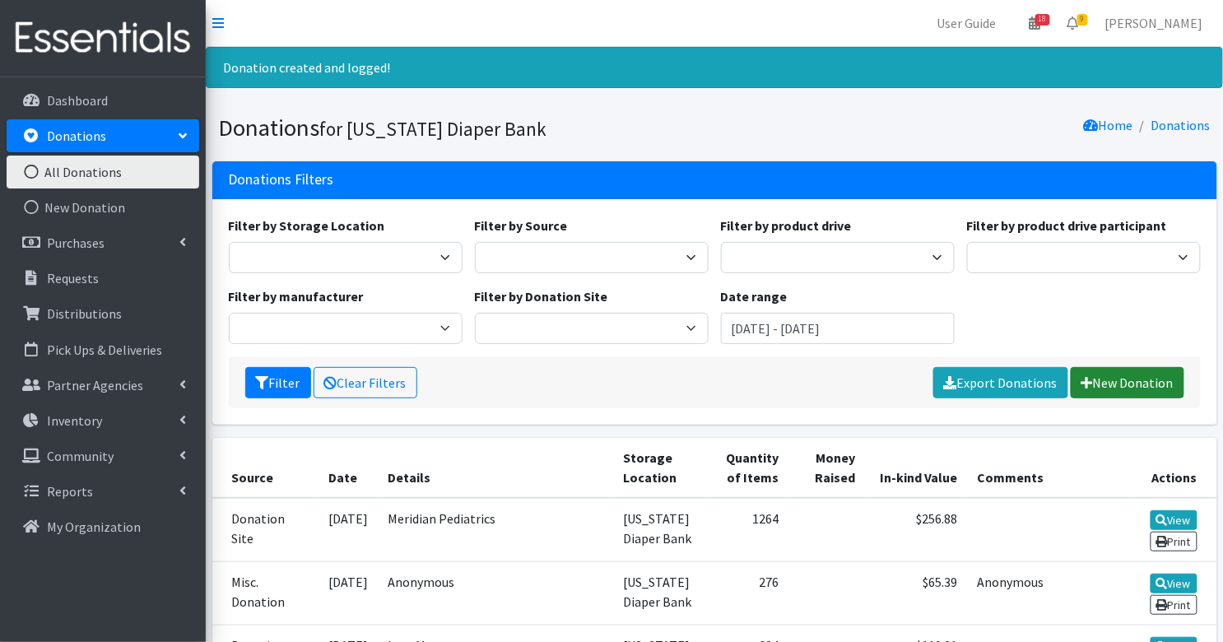
click at [1135, 377] on link "New Donation" at bounding box center [1128, 382] width 114 height 31
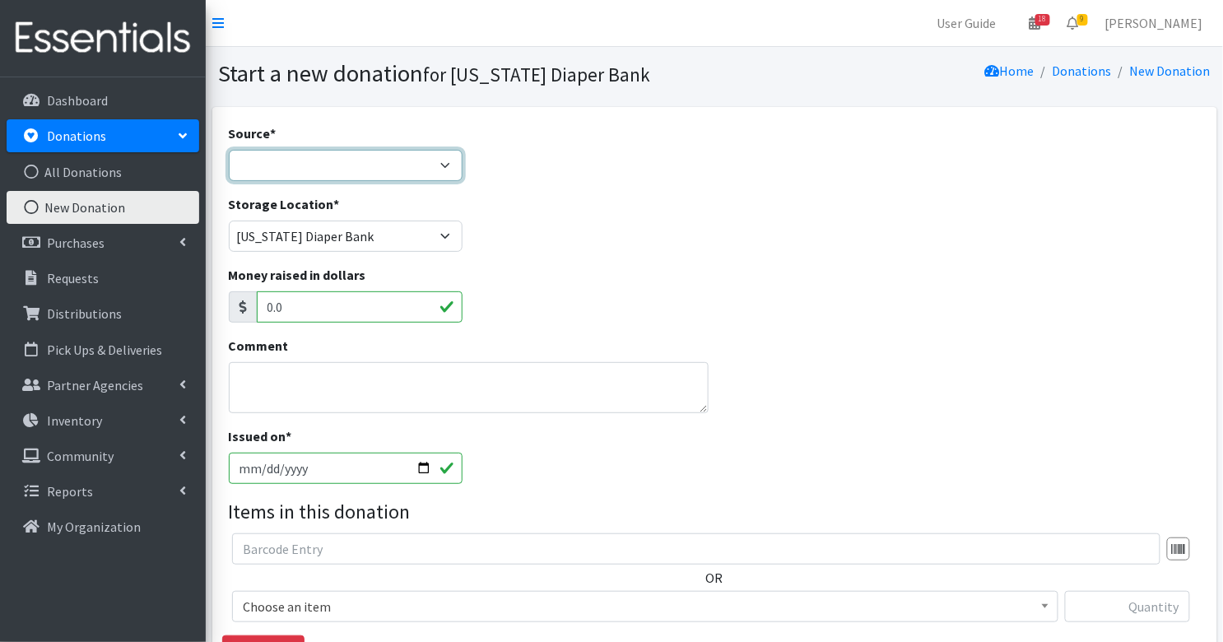
click at [310, 172] on select "Product Drive Manufacturer Donation Site Misc. Donation" at bounding box center [346, 165] width 234 height 31
select select "Misc. Donation"
click at [315, 381] on textarea "Comment" at bounding box center [469, 387] width 480 height 51
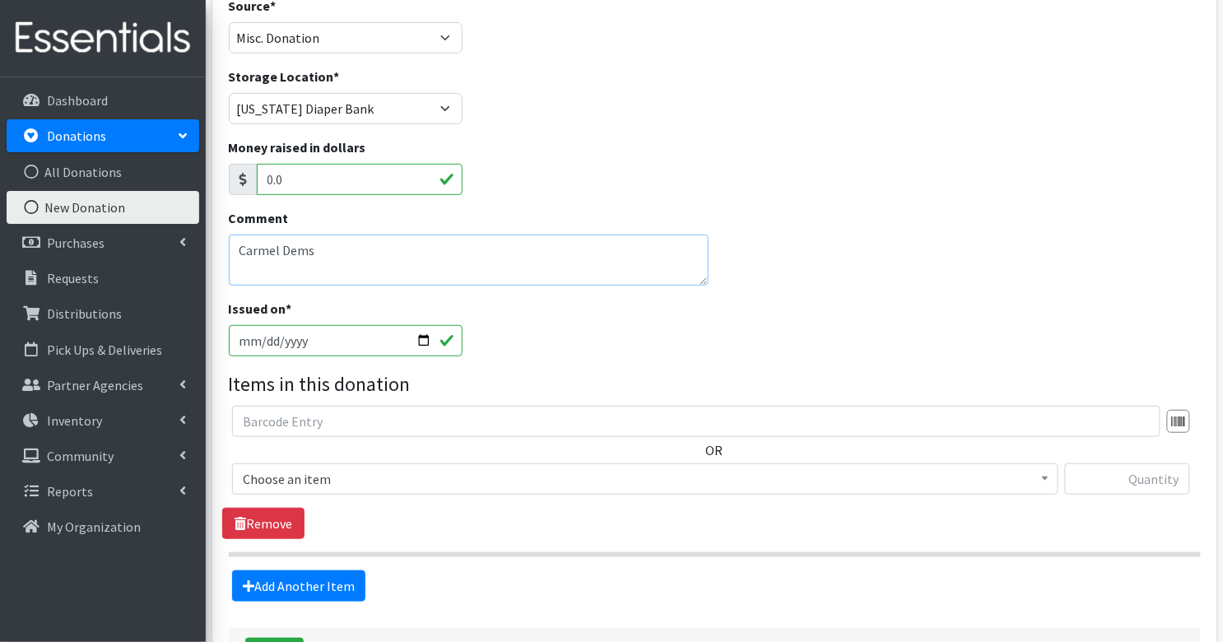
type textarea "Carmel Dems"
click at [407, 468] on span "Choose an item" at bounding box center [645, 479] width 805 height 23
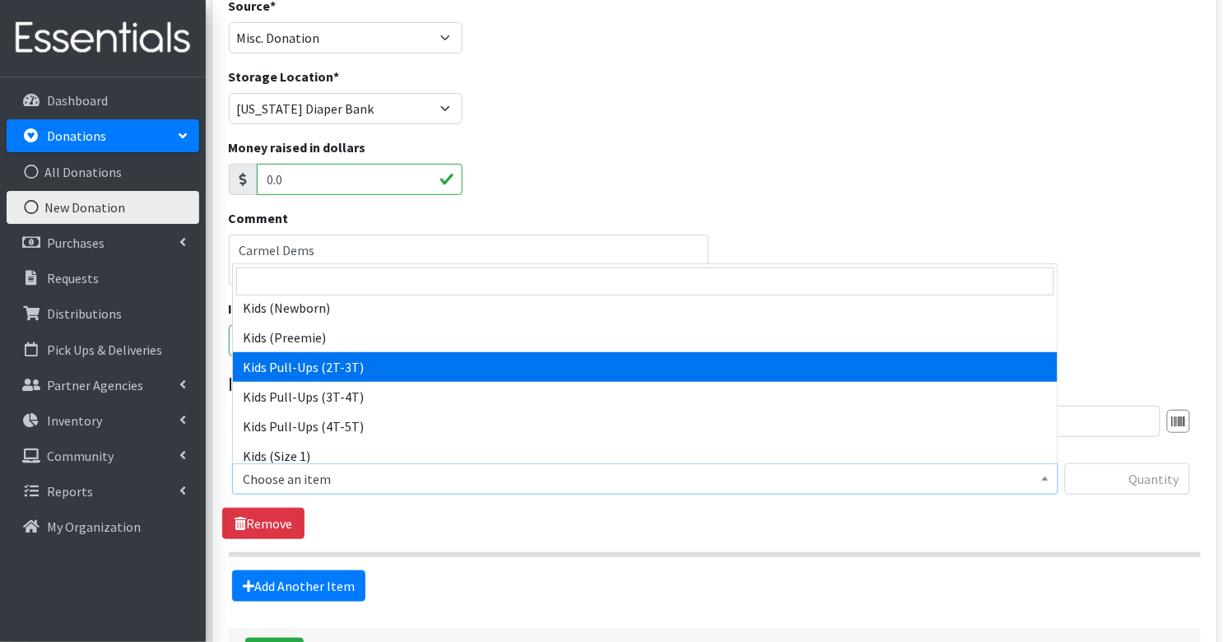
scroll to position [101, 0]
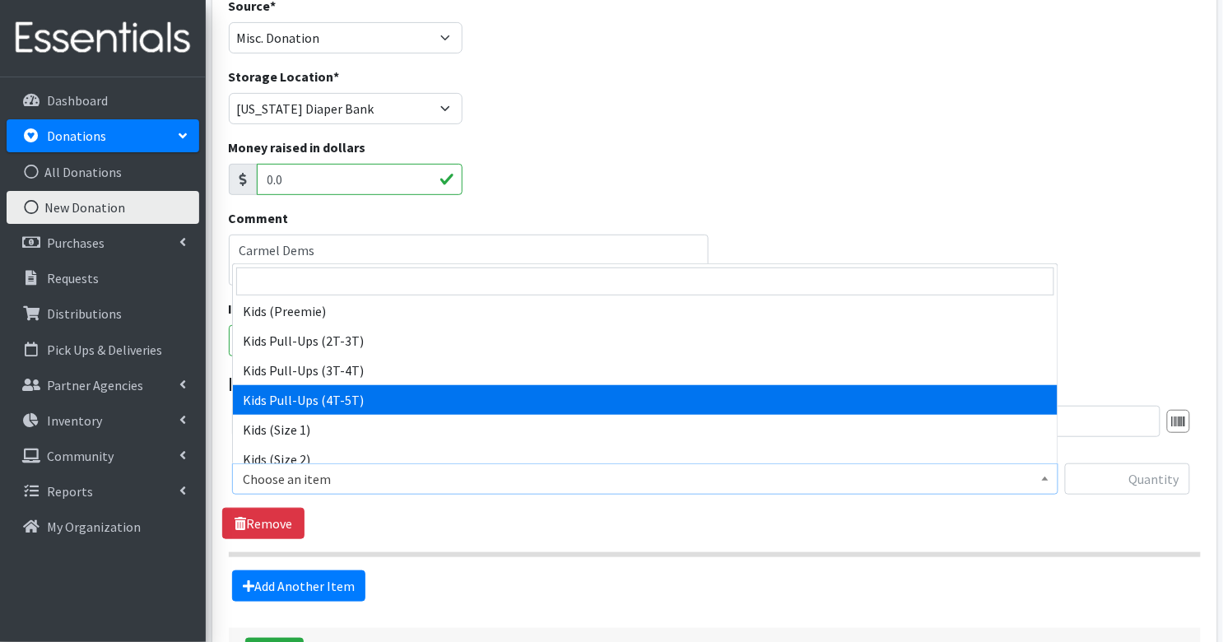
select select "3408"
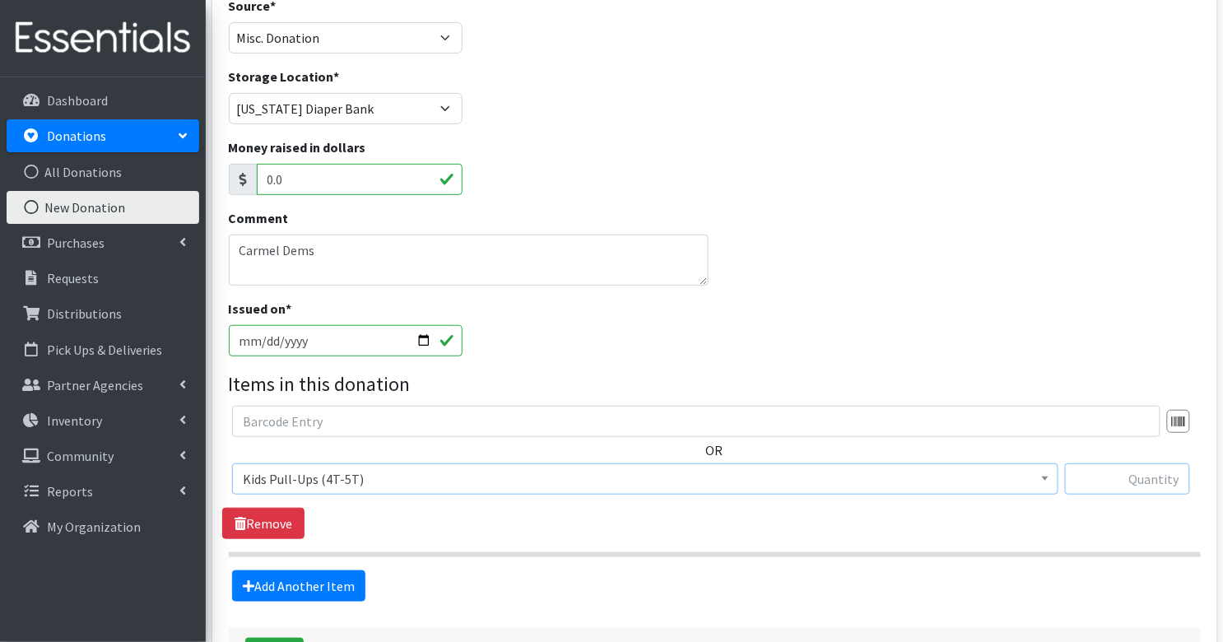
click at [1146, 484] on input "text" at bounding box center [1127, 478] width 125 height 31
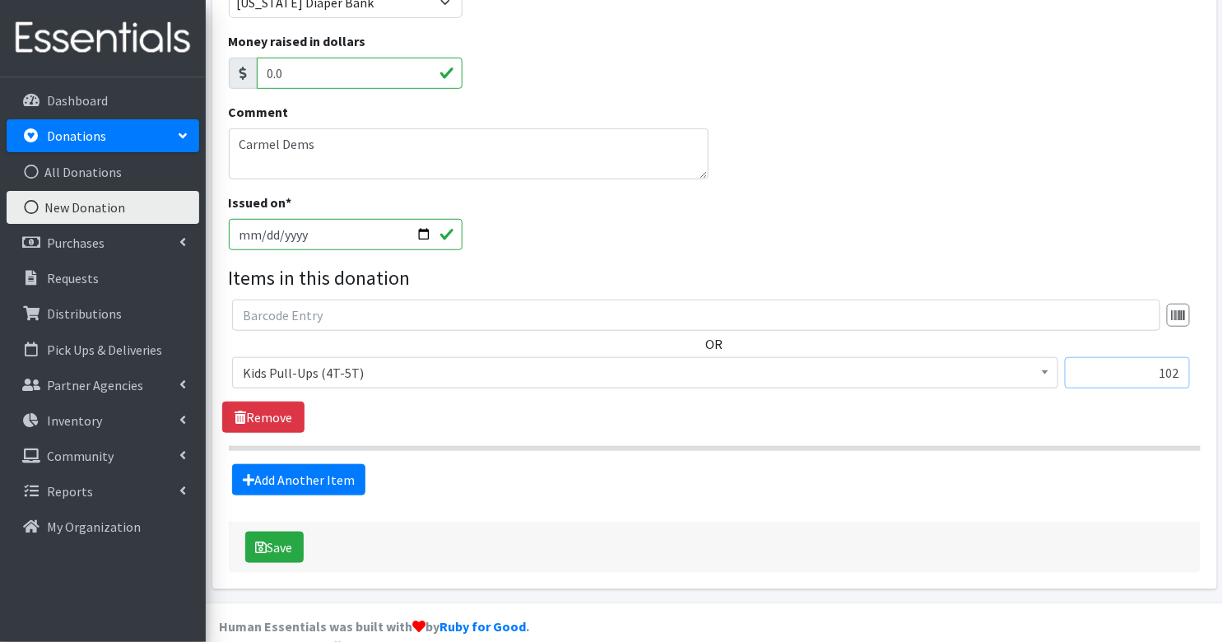
scroll to position [252, 0]
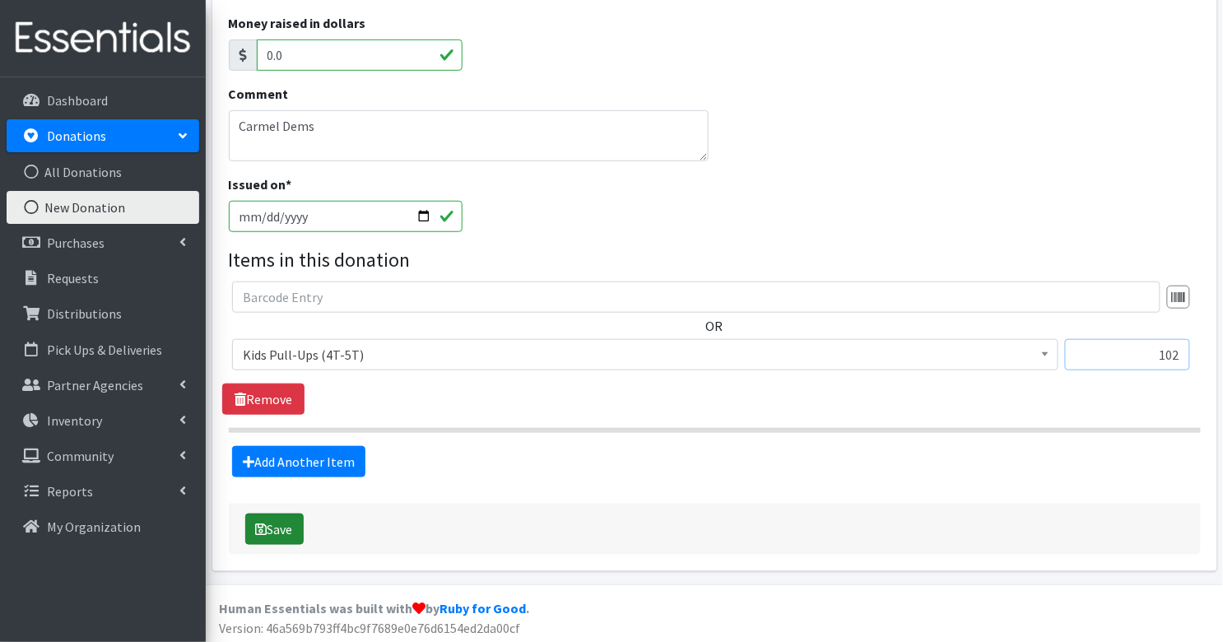
type input "102"
click at [258, 530] on icon "submit" at bounding box center [262, 529] width 12 height 13
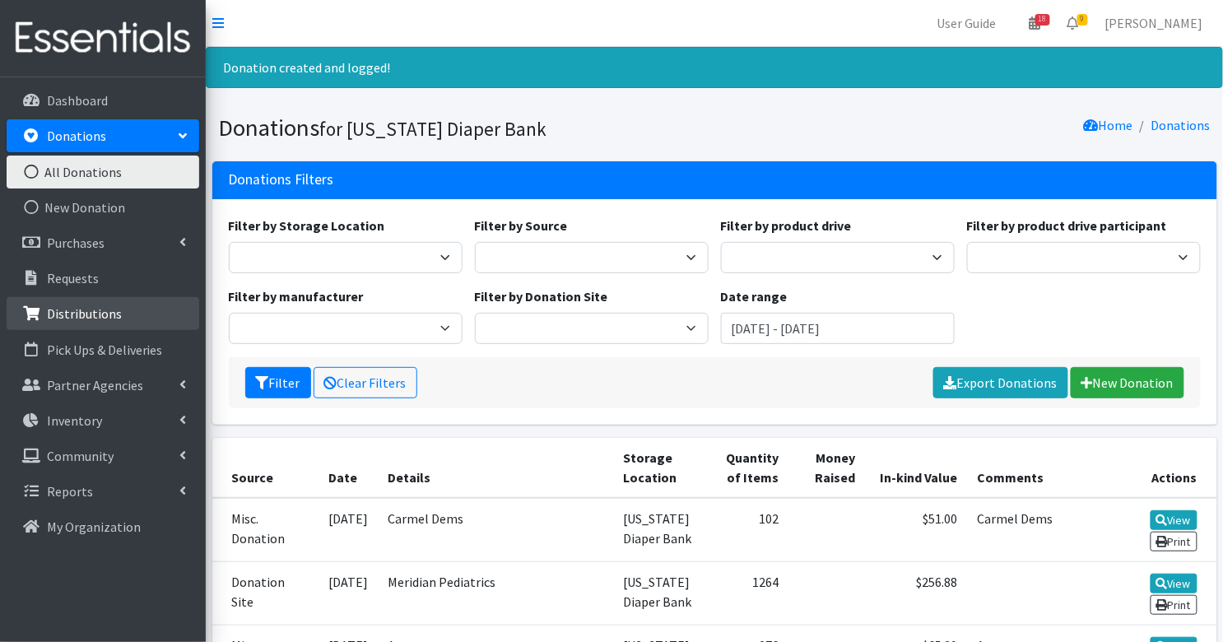
click at [86, 309] on p "Distributions" at bounding box center [84, 313] width 75 height 16
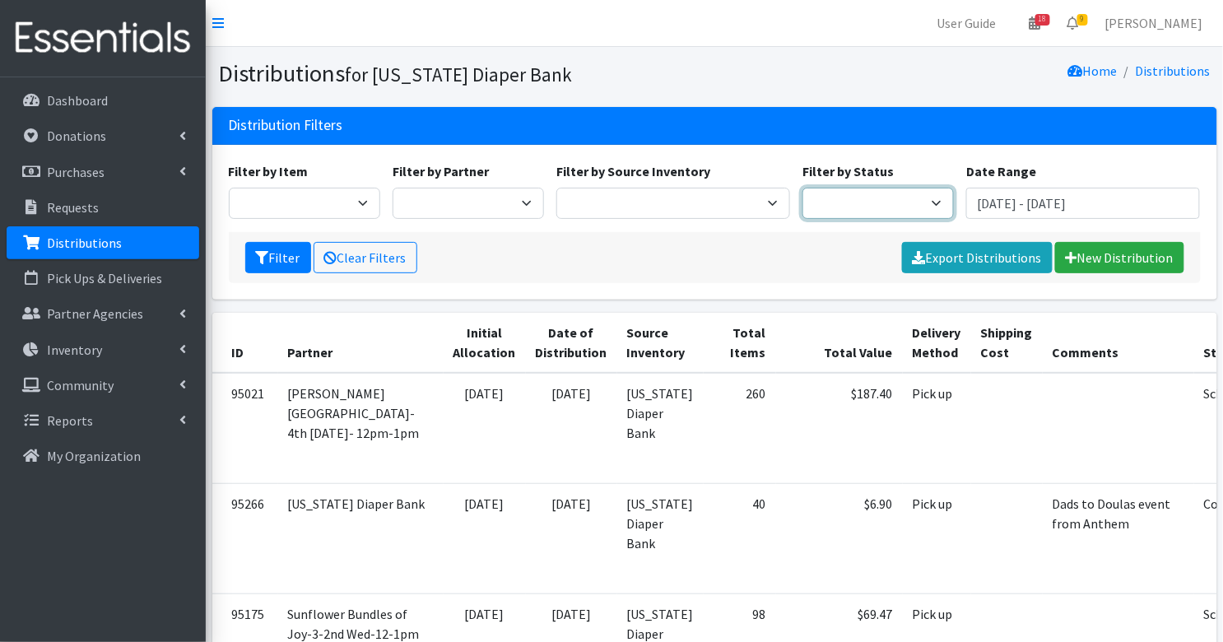
click at [840, 193] on select "Scheduled Complete" at bounding box center [878, 203] width 151 height 31
select select "5"
click at [286, 266] on button "Filter" at bounding box center [278, 257] width 66 height 31
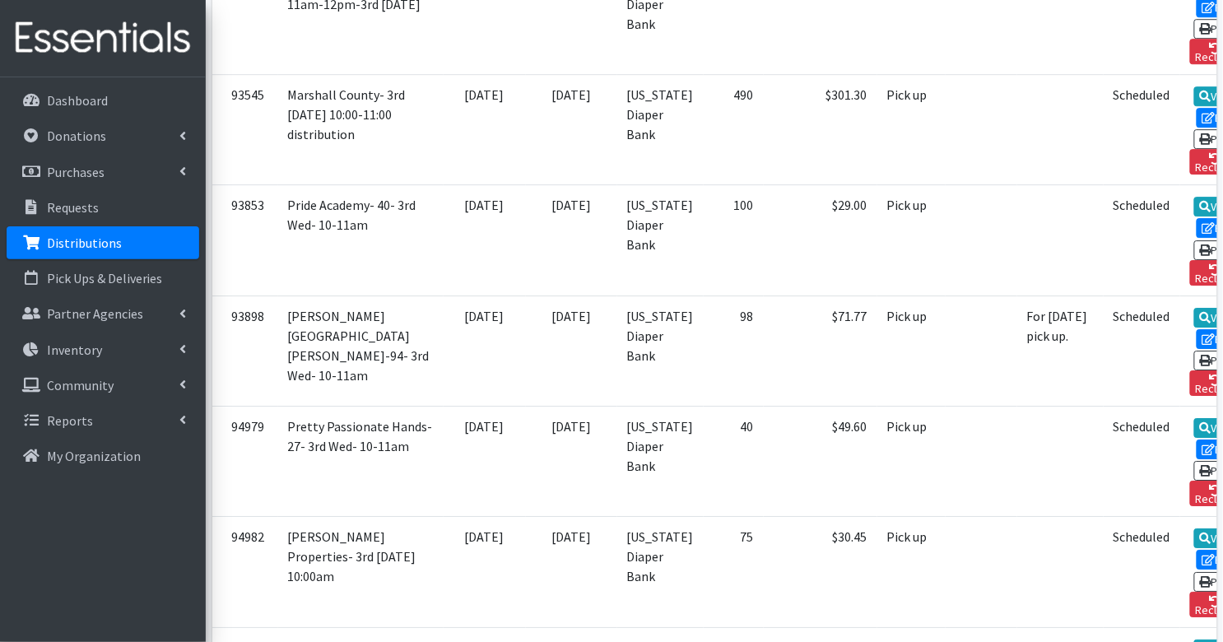
scroll to position [1405, 0]
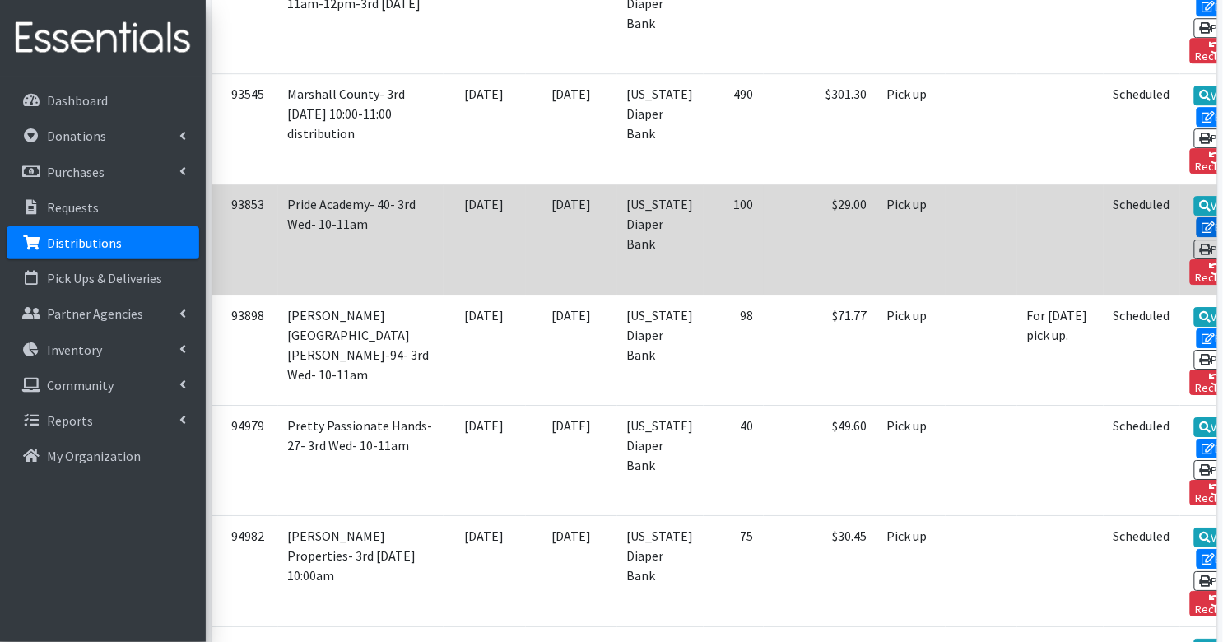
click at [1197, 237] on link "Edit" at bounding box center [1219, 227] width 44 height 20
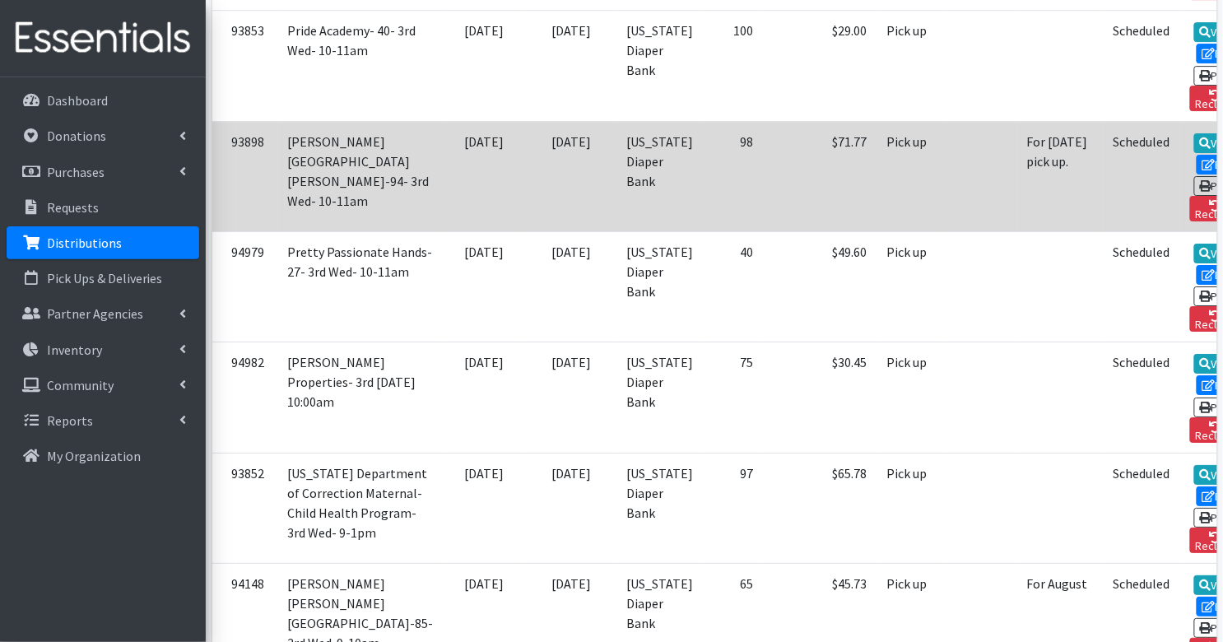
scroll to position [1614, 0]
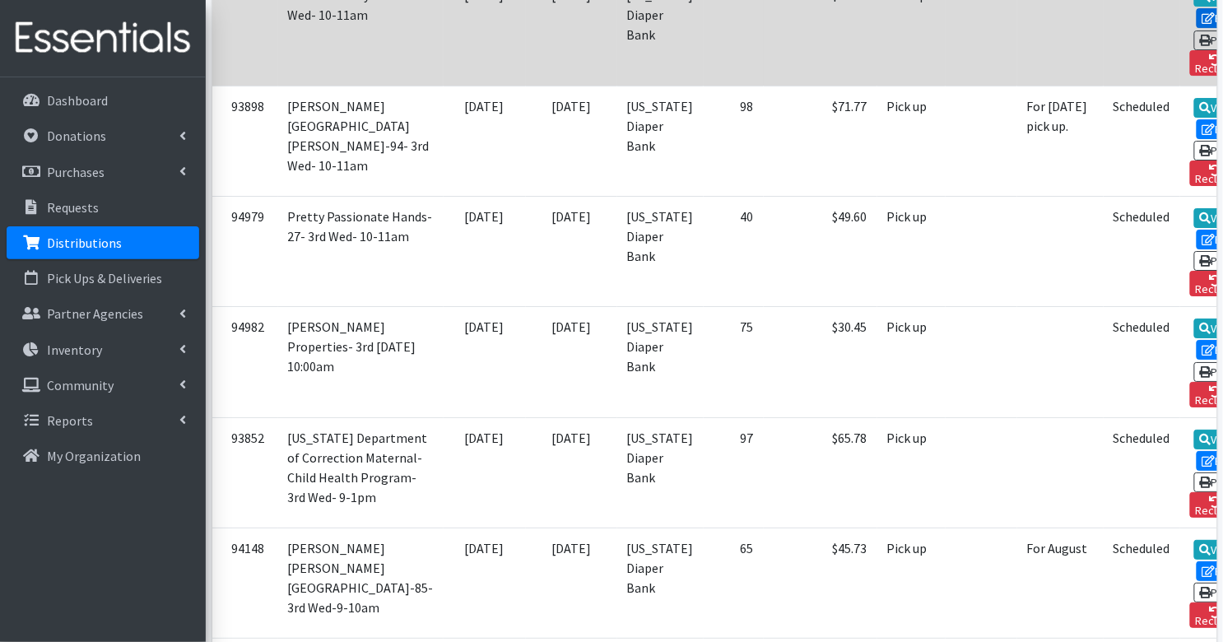
click at [1197, 28] on link "Edit" at bounding box center [1219, 18] width 44 height 20
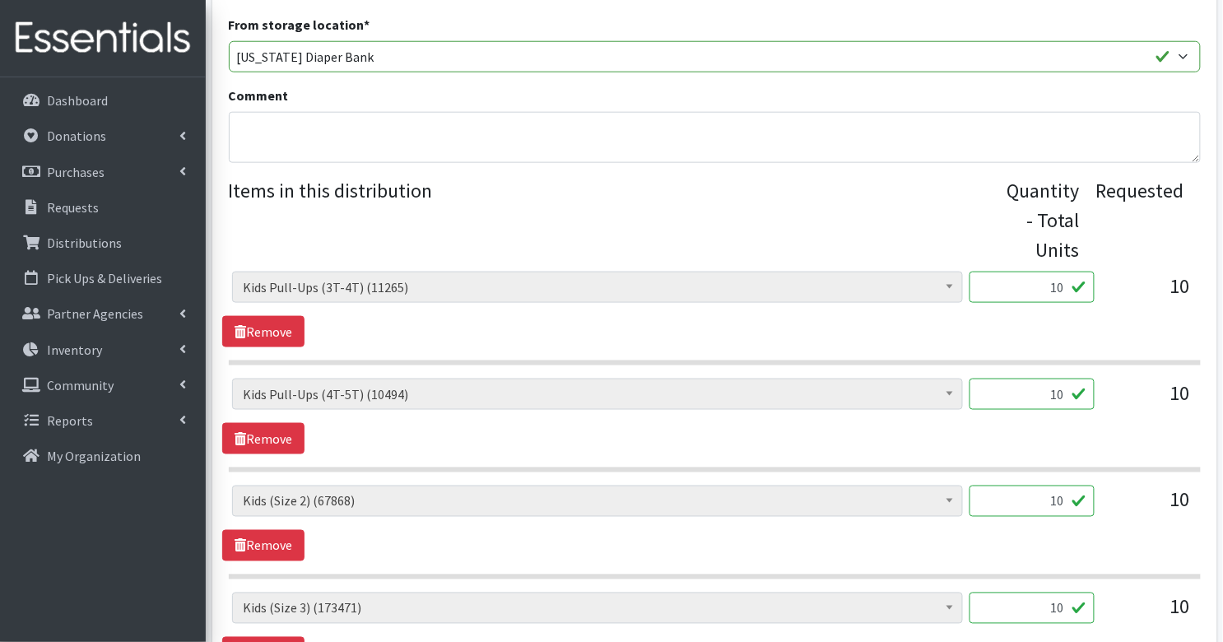
scroll to position [682, 0]
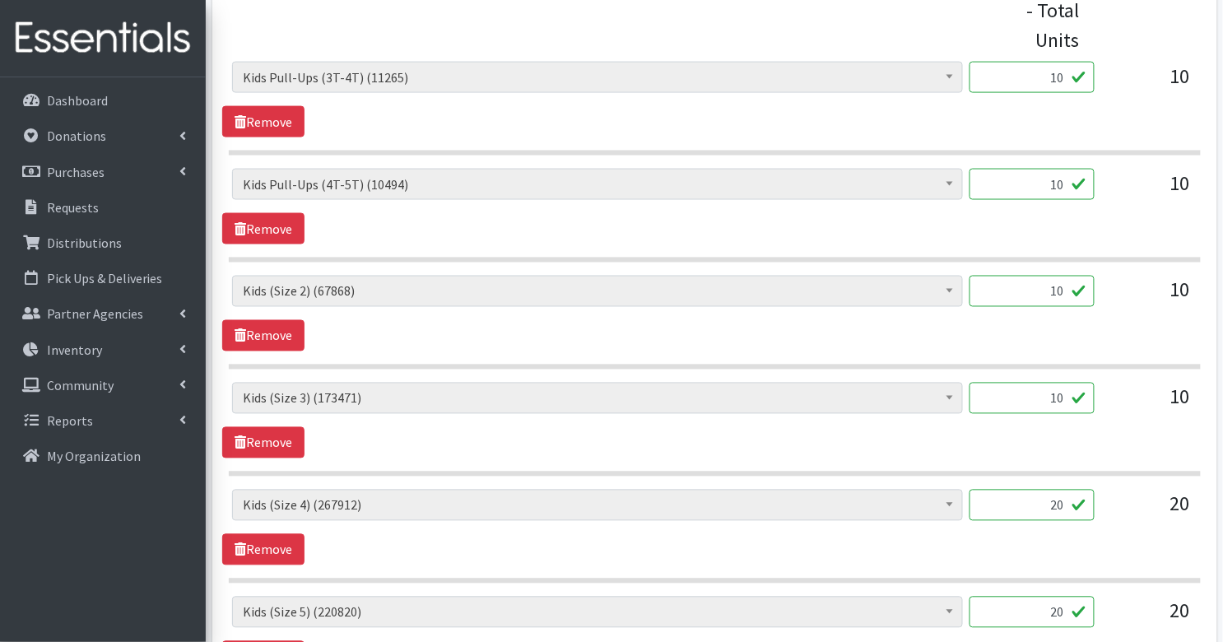
click at [1073, 77] on input "10" at bounding box center [1032, 77] width 125 height 31
type input "100"
click at [1072, 193] on input "10" at bounding box center [1032, 184] width 125 height 31
type input "100"
click at [1068, 292] on input "10" at bounding box center [1032, 291] width 125 height 31
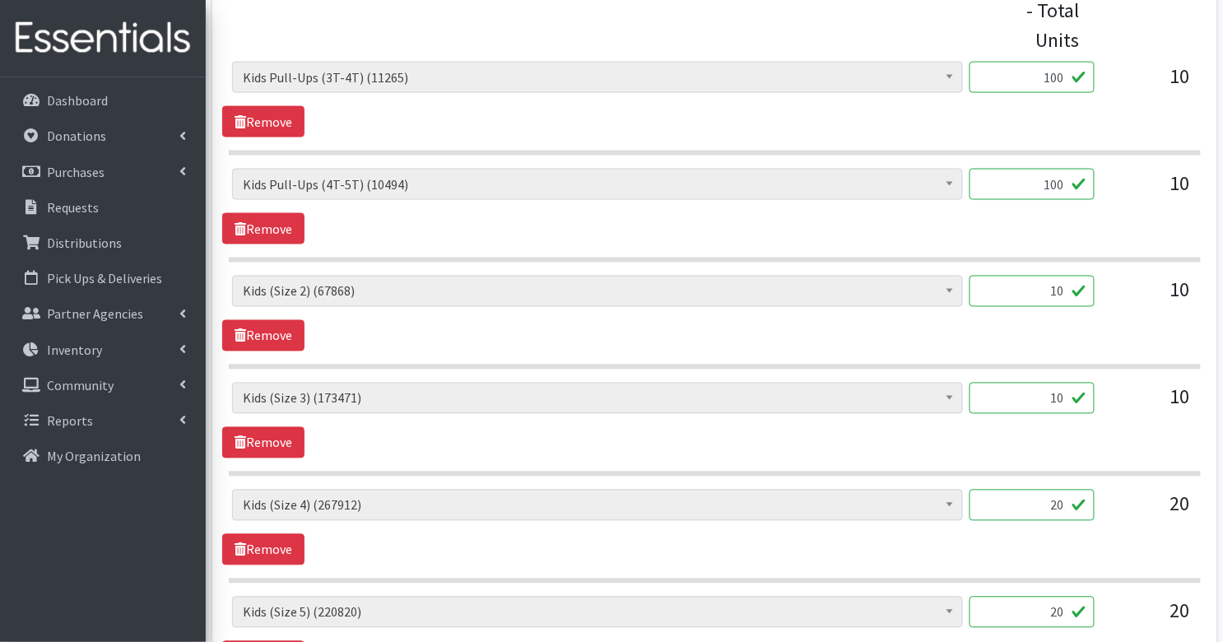
click at [1068, 292] on input "10" at bounding box center [1032, 291] width 125 height 31
type input "250"
click at [1057, 399] on input "10" at bounding box center [1032, 398] width 125 height 31
type input "250"
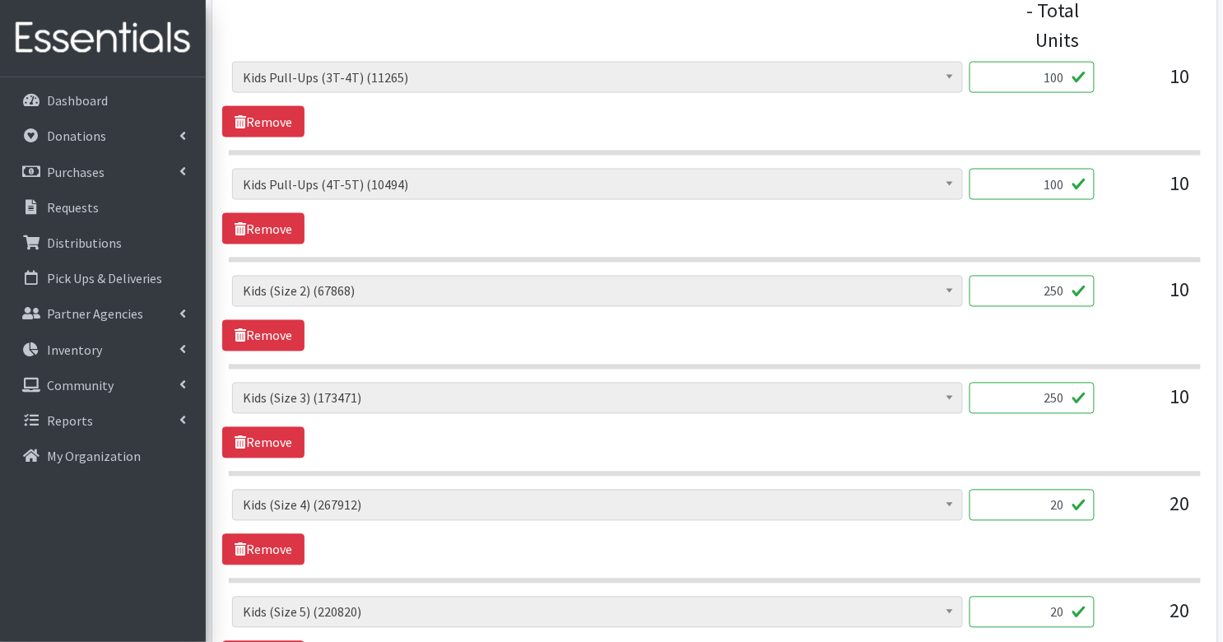
click at [1067, 500] on input "20" at bounding box center [1032, 505] width 125 height 31
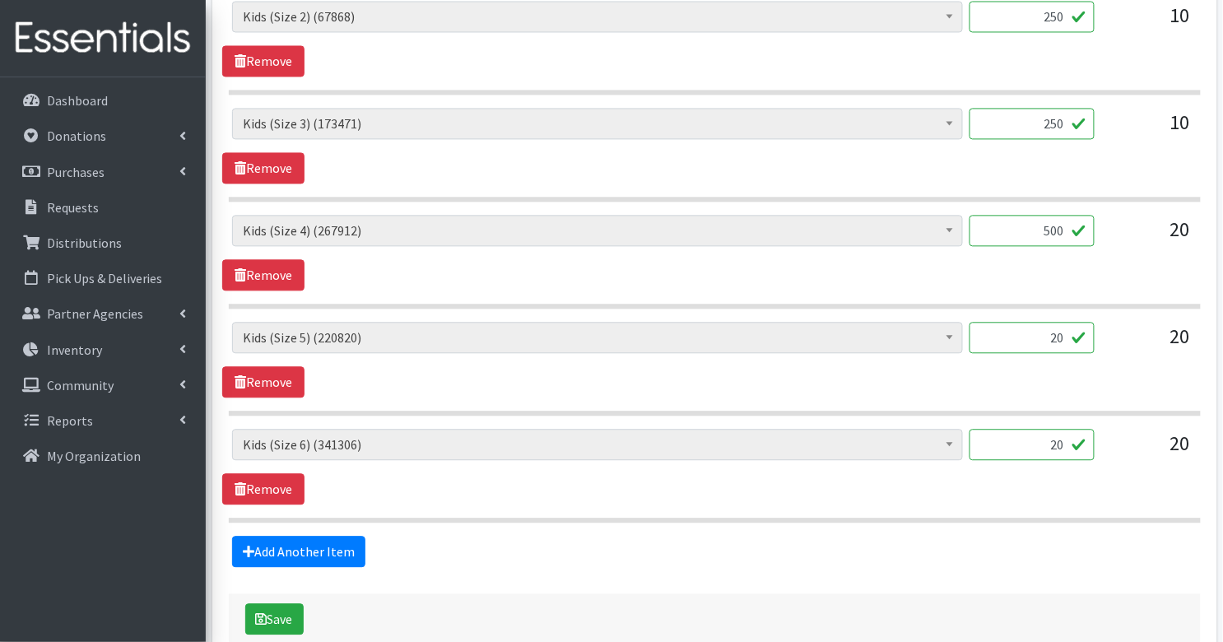
scroll to position [958, 0]
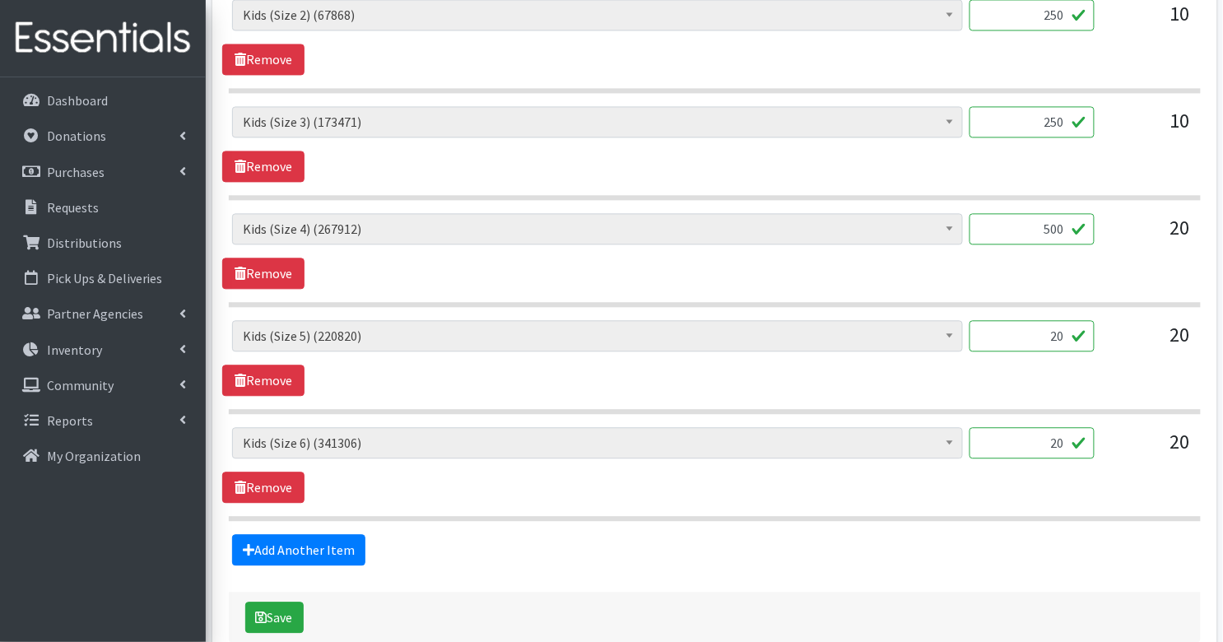
type input "500"
click at [1063, 335] on input "20" at bounding box center [1032, 335] width 125 height 31
type input "500"
click at [1060, 436] on input "20" at bounding box center [1032, 442] width 125 height 31
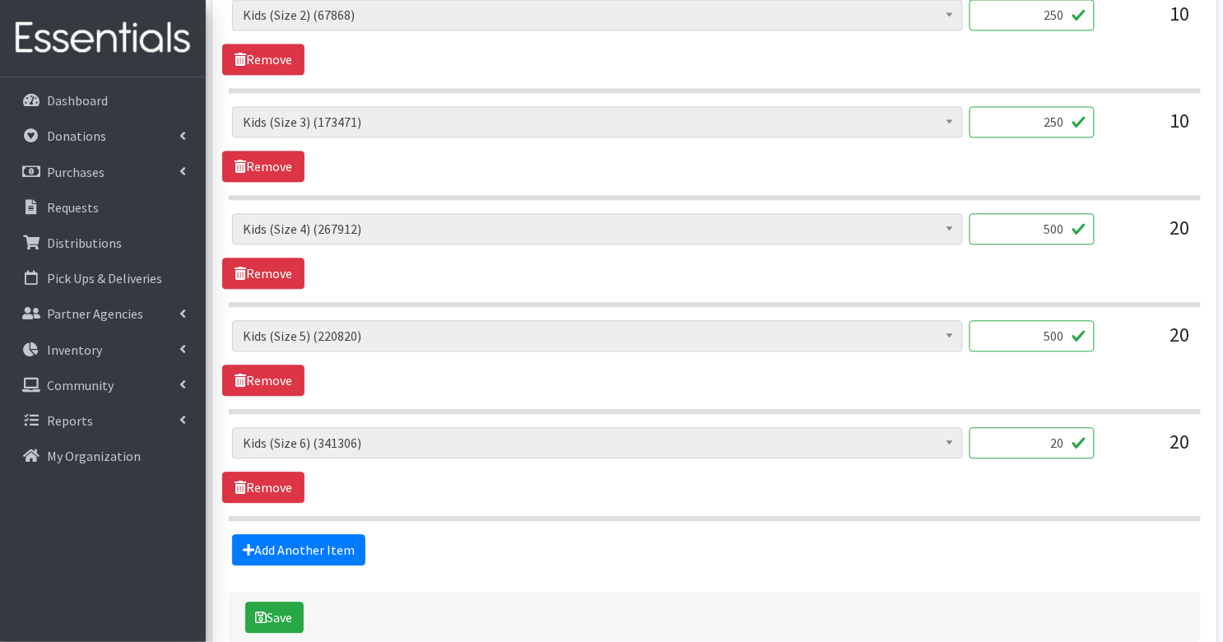
click at [1060, 436] on input "20" at bounding box center [1032, 442] width 125 height 31
type input "500"
click at [291, 605] on button "Save" at bounding box center [274, 617] width 58 height 31
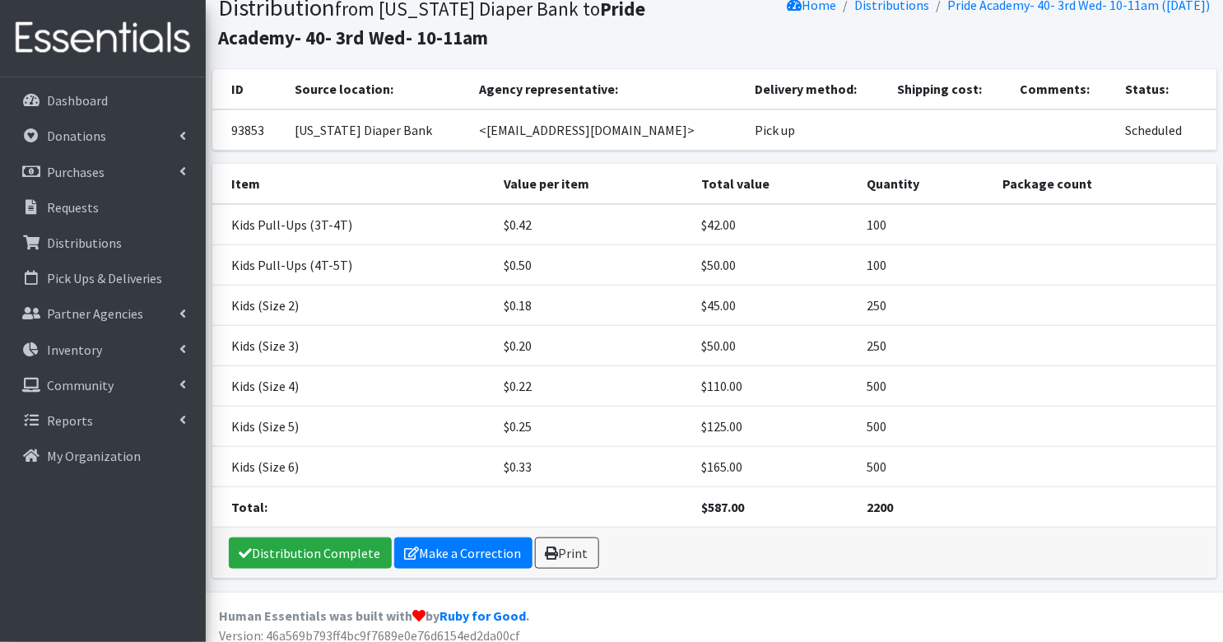
scroll to position [126, 0]
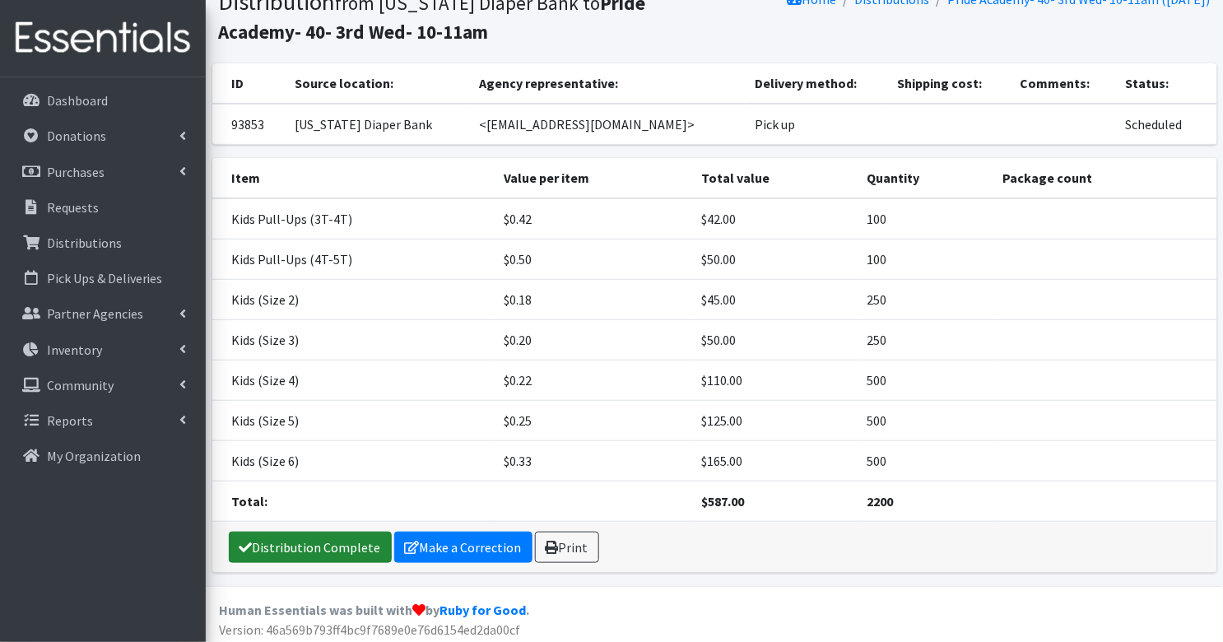
click at [263, 545] on link "Distribution Complete" at bounding box center [310, 547] width 163 height 31
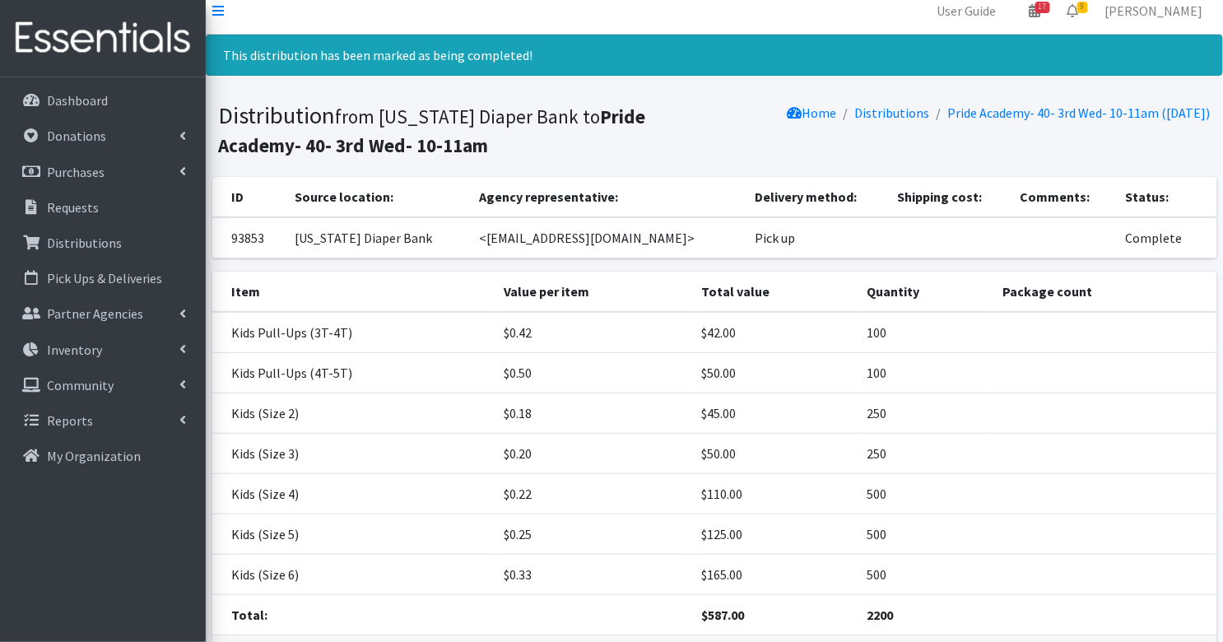
scroll to position [0, 0]
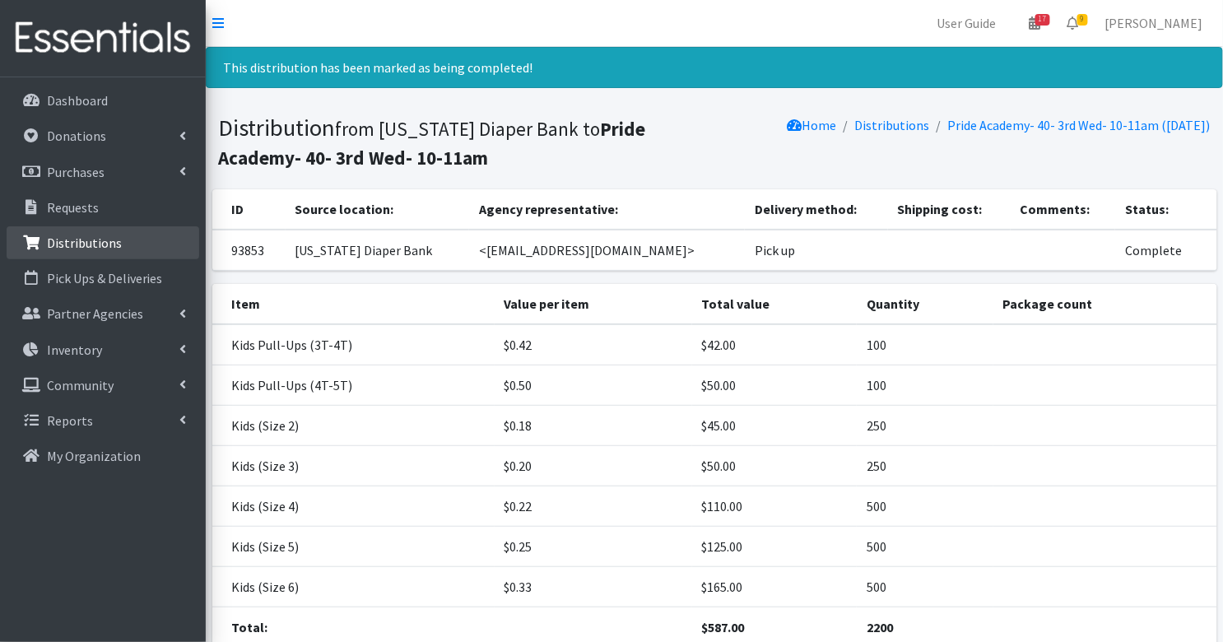
click at [87, 248] on p "Distributions" at bounding box center [84, 243] width 75 height 16
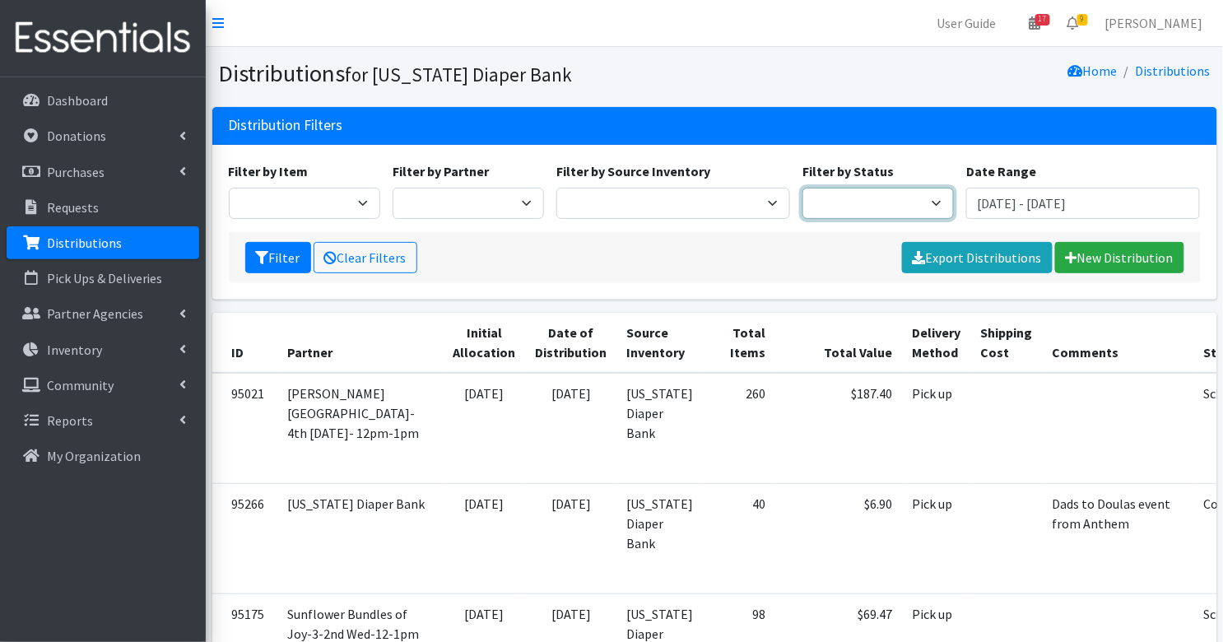
click at [866, 205] on select "Scheduled Complete" at bounding box center [878, 203] width 151 height 31
select select "5"
click at [258, 251] on icon "submit" at bounding box center [262, 257] width 13 height 13
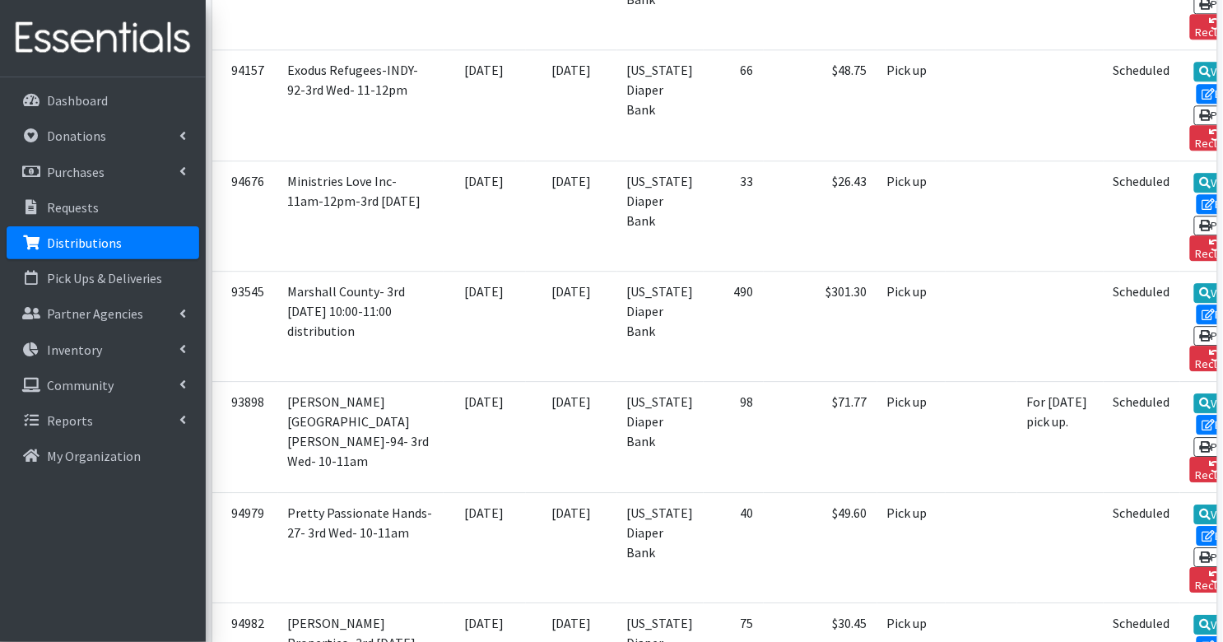
scroll to position [1214, 0]
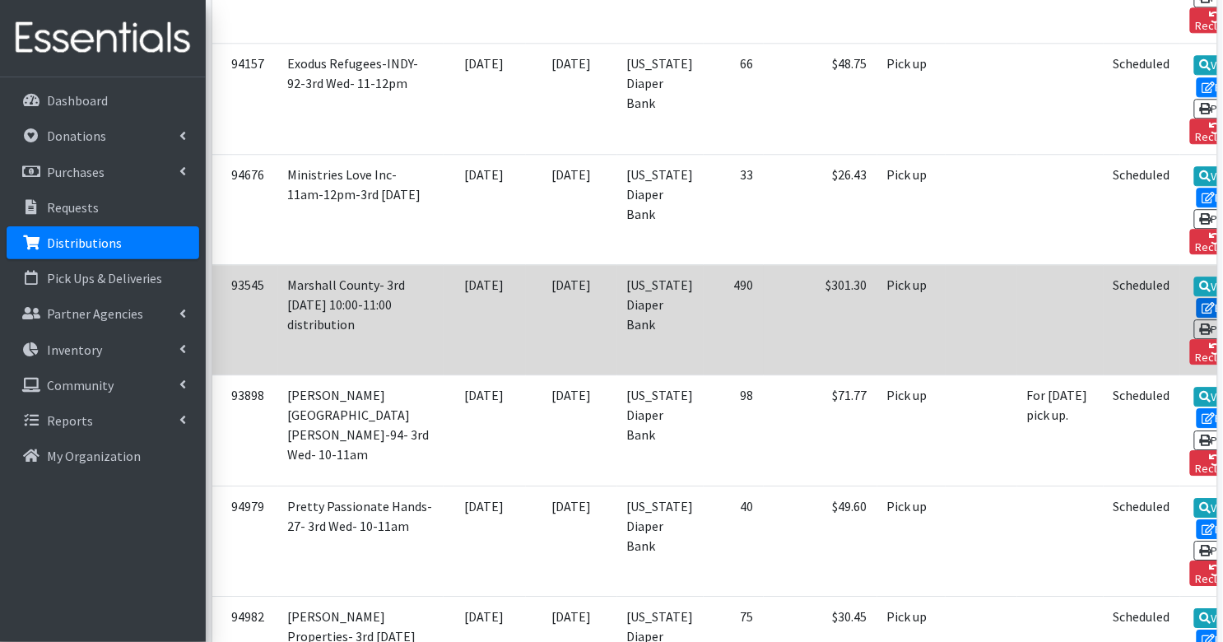
click at [1197, 318] on link "Edit" at bounding box center [1219, 308] width 44 height 20
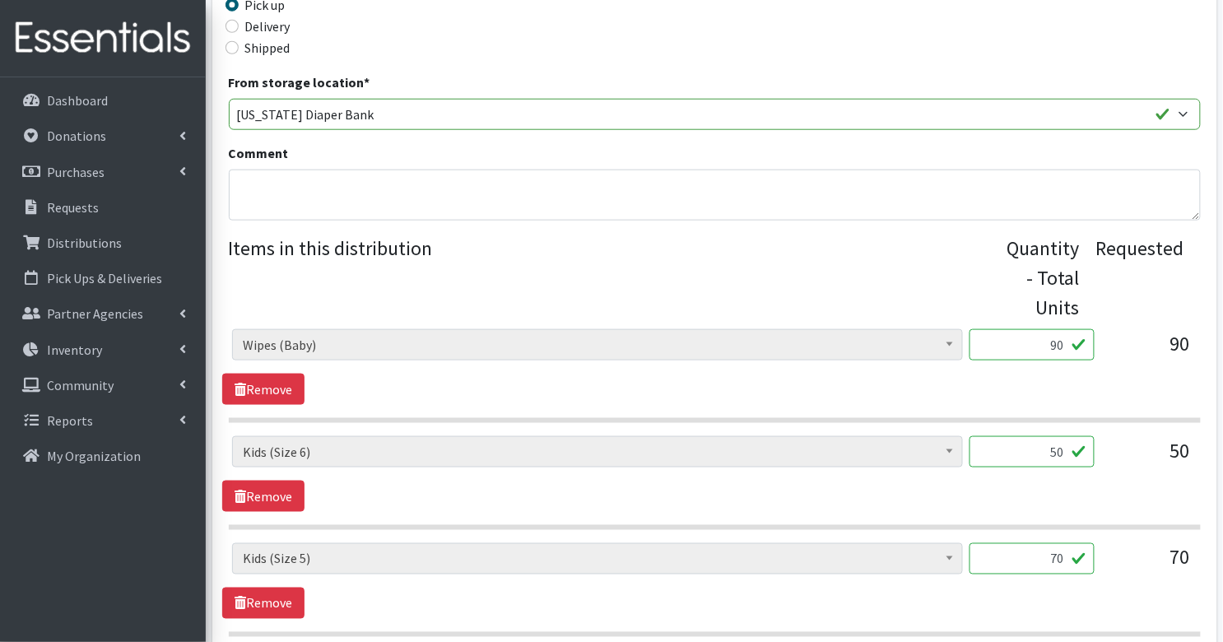
scroll to position [576, 0]
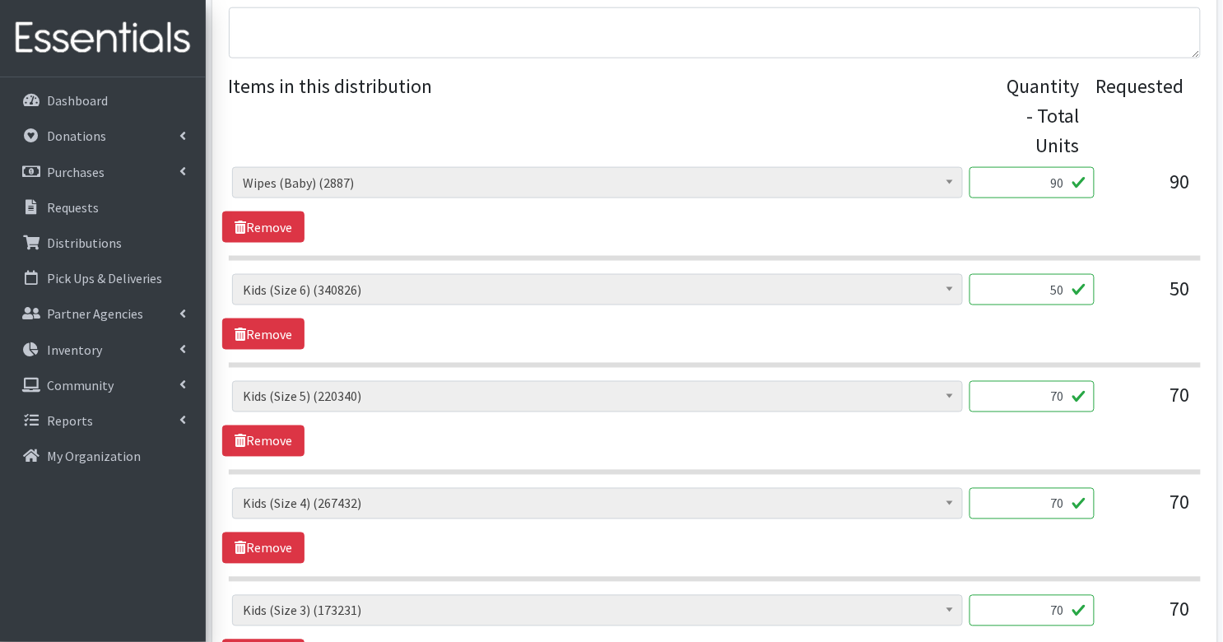
click at [1038, 284] on input "50" at bounding box center [1032, 289] width 125 height 31
type input "1250"
click at [1043, 393] on input "70" at bounding box center [1032, 396] width 125 height 31
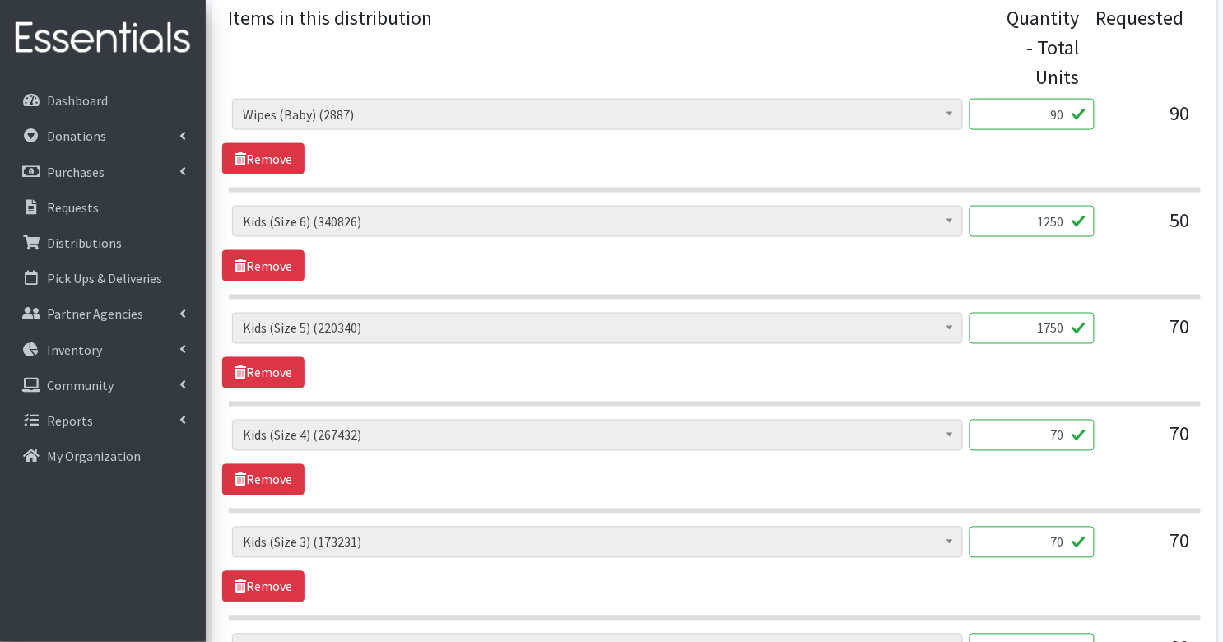
scroll to position [657, 0]
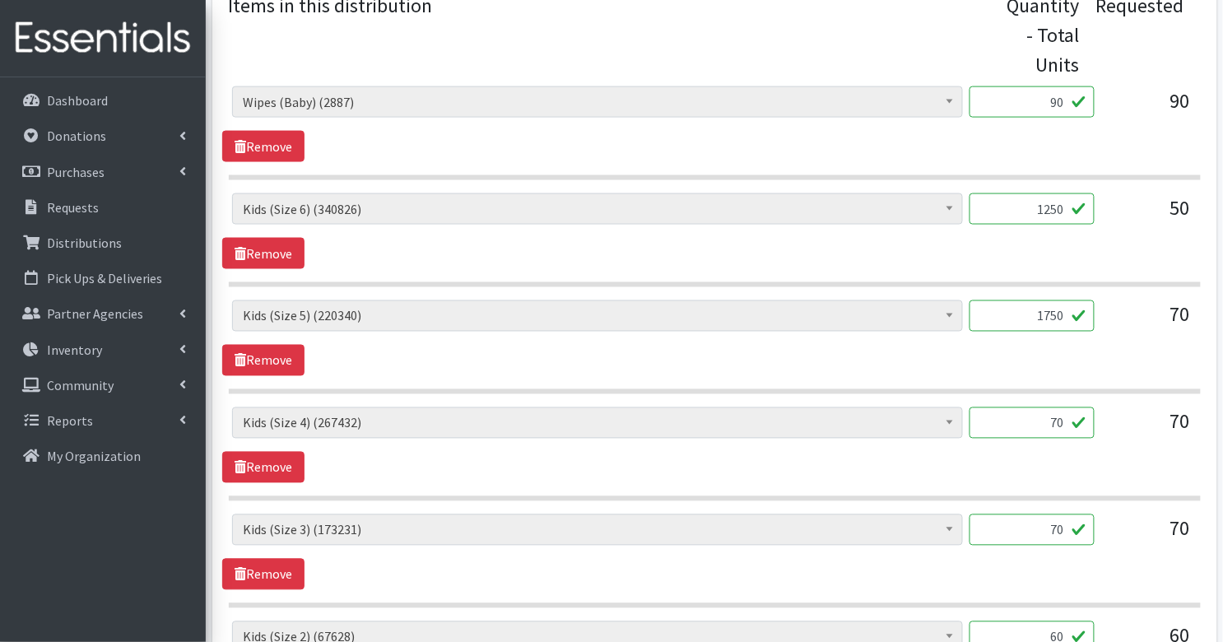
type input "1750"
click at [1043, 419] on input "70" at bounding box center [1032, 422] width 125 height 31
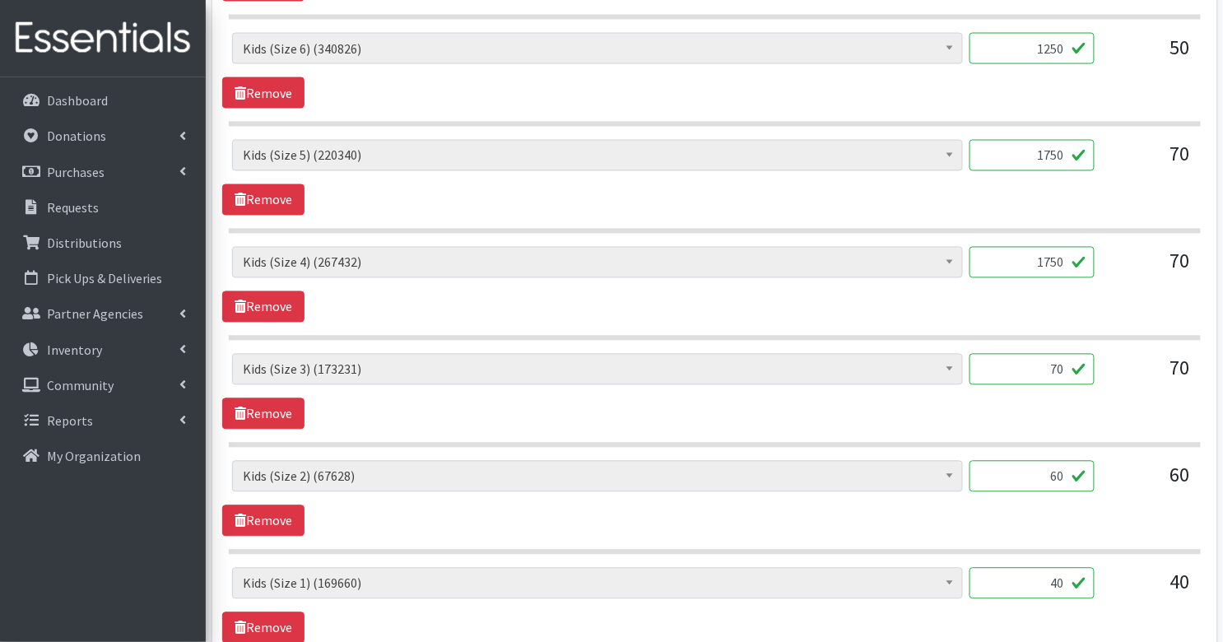
type input "1750"
click at [1049, 361] on input "70" at bounding box center [1032, 369] width 125 height 31
type input "1750"
click at [1044, 474] on input "60" at bounding box center [1032, 476] width 125 height 31
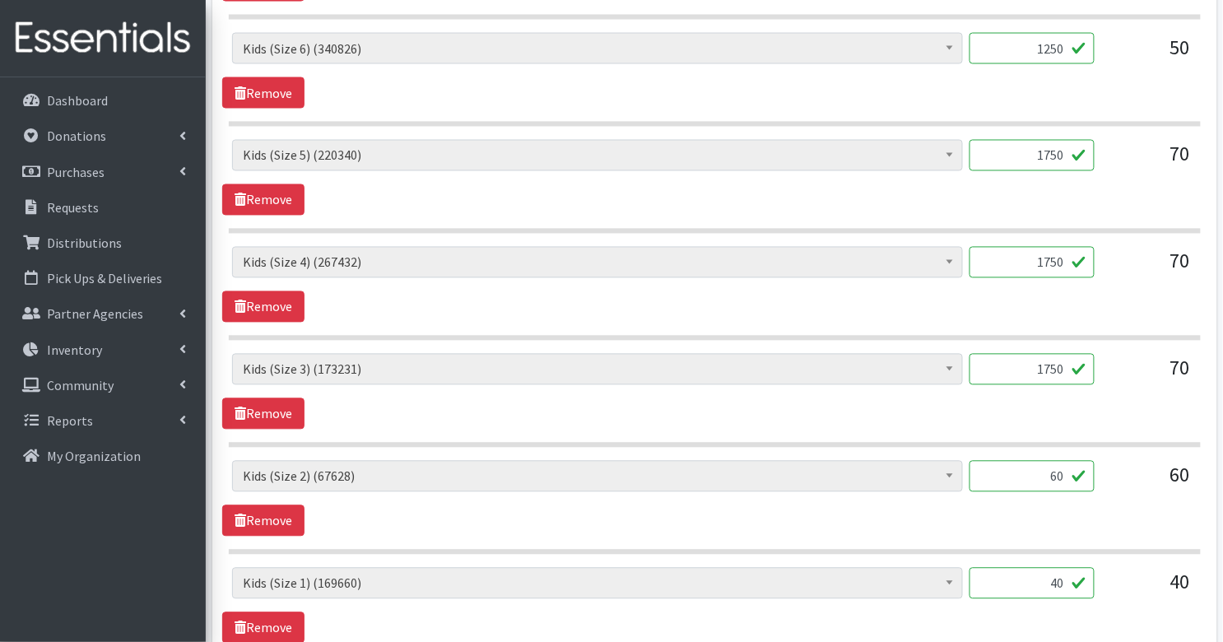
click at [1044, 474] on input "60" at bounding box center [1032, 476] width 125 height 31
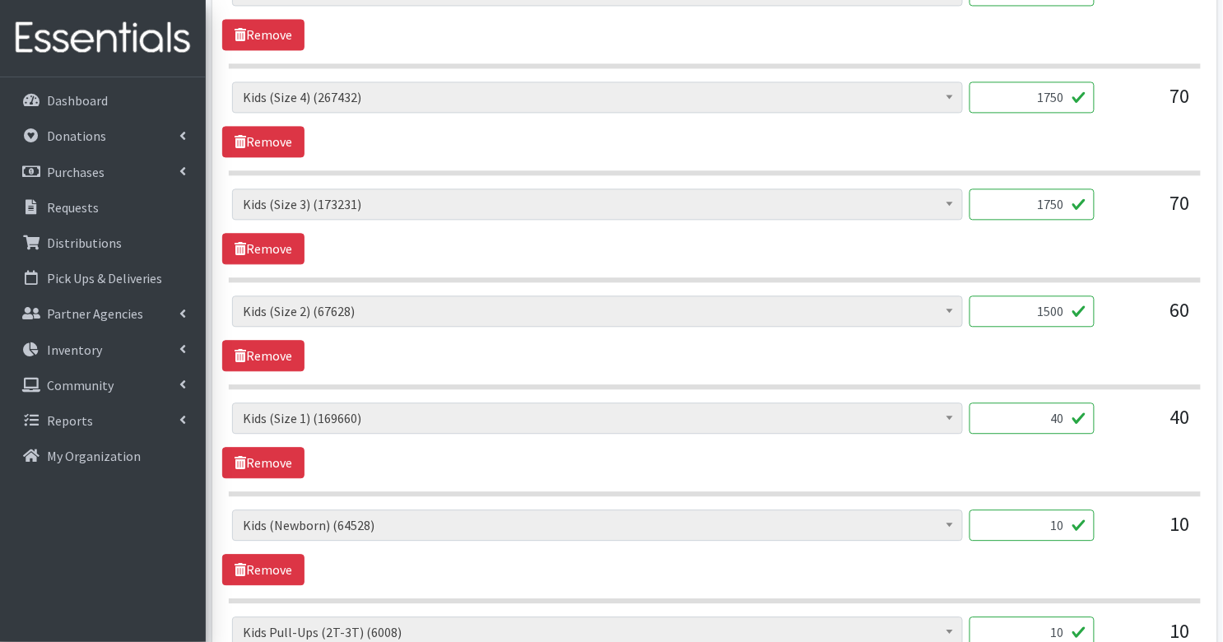
scroll to position [989, 0]
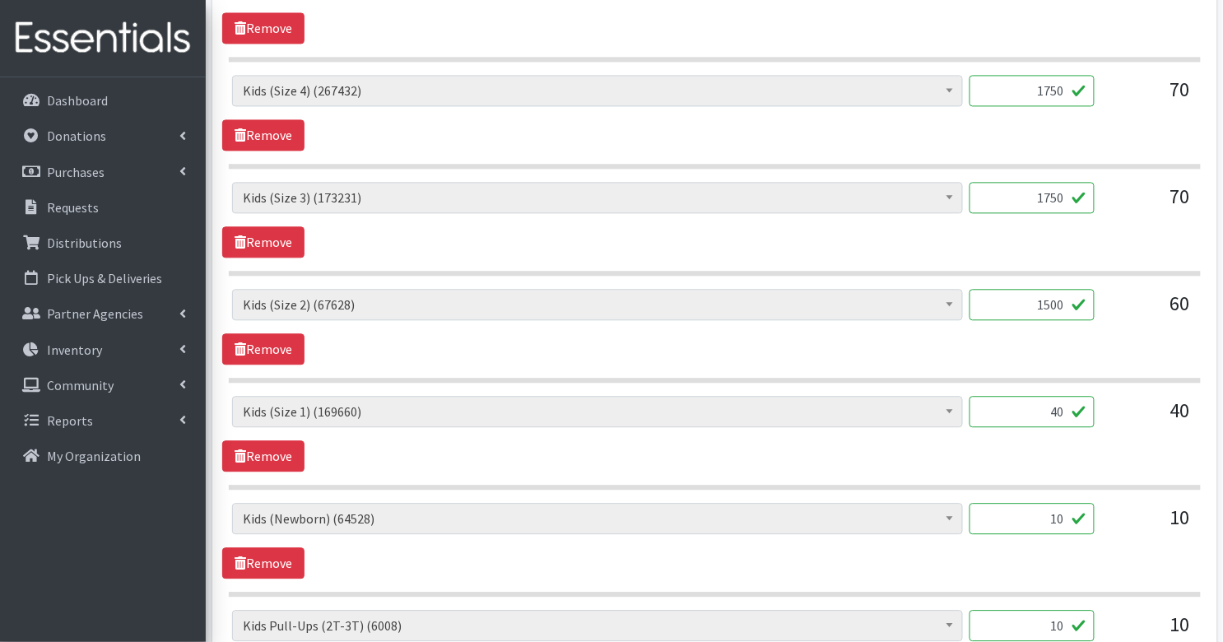
type input "1500"
click at [1055, 405] on input "40" at bounding box center [1032, 411] width 125 height 31
type input "1000"
click at [1061, 505] on input "10" at bounding box center [1032, 518] width 125 height 31
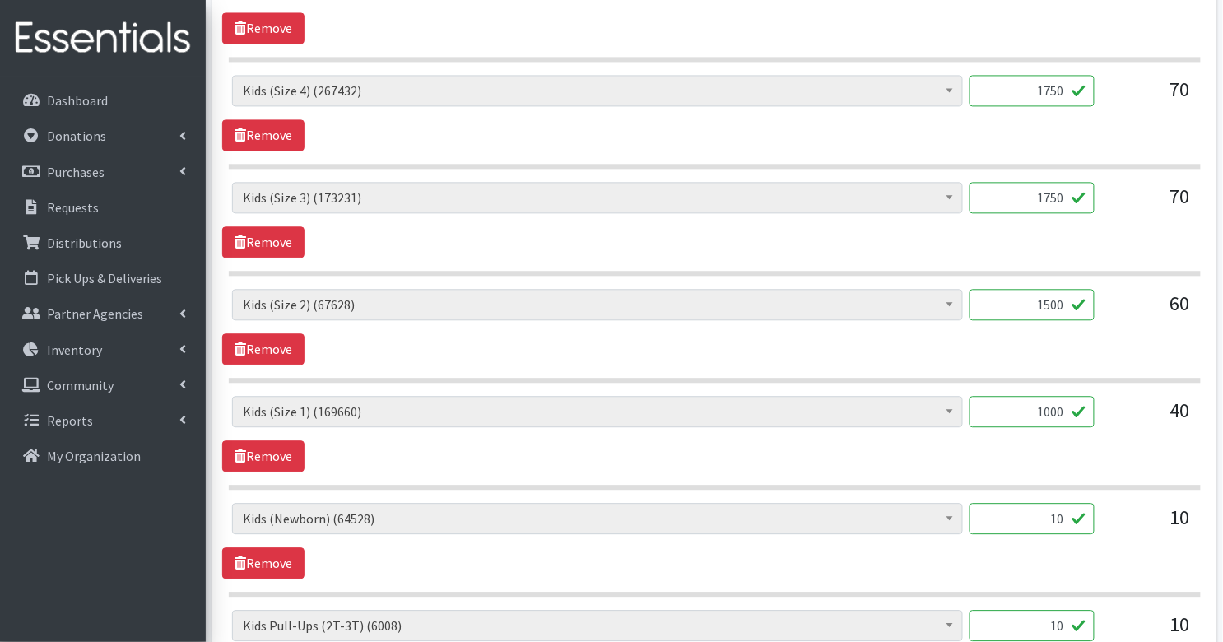
click at [1061, 505] on input "10" at bounding box center [1032, 518] width 125 height 31
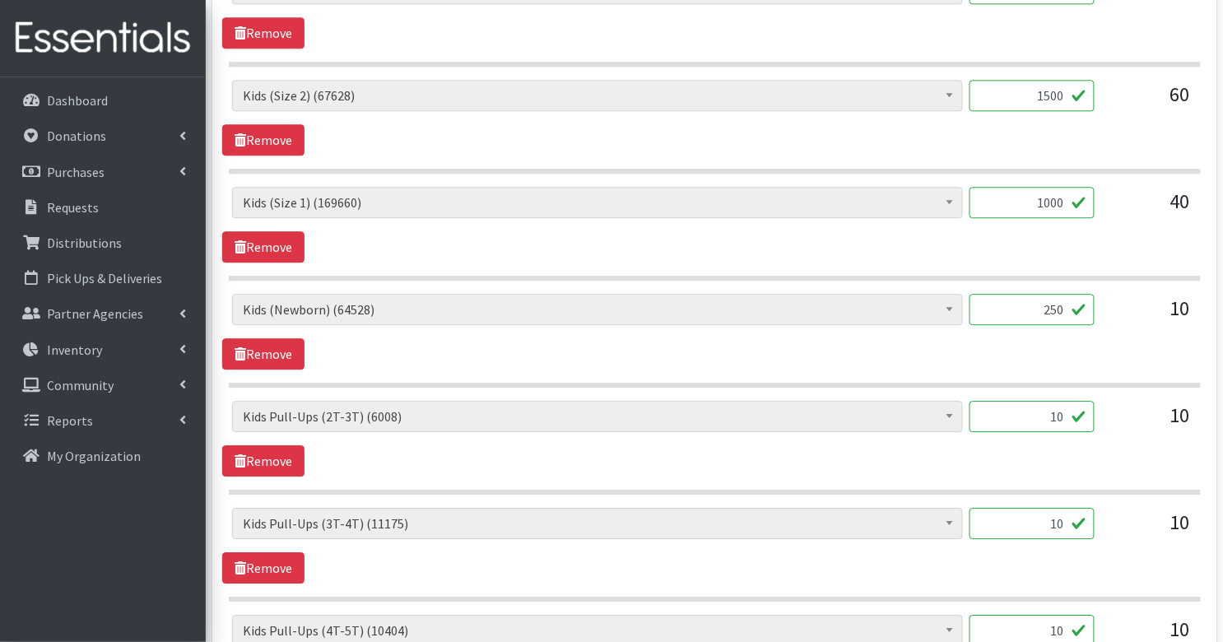
scroll to position [1200, 0]
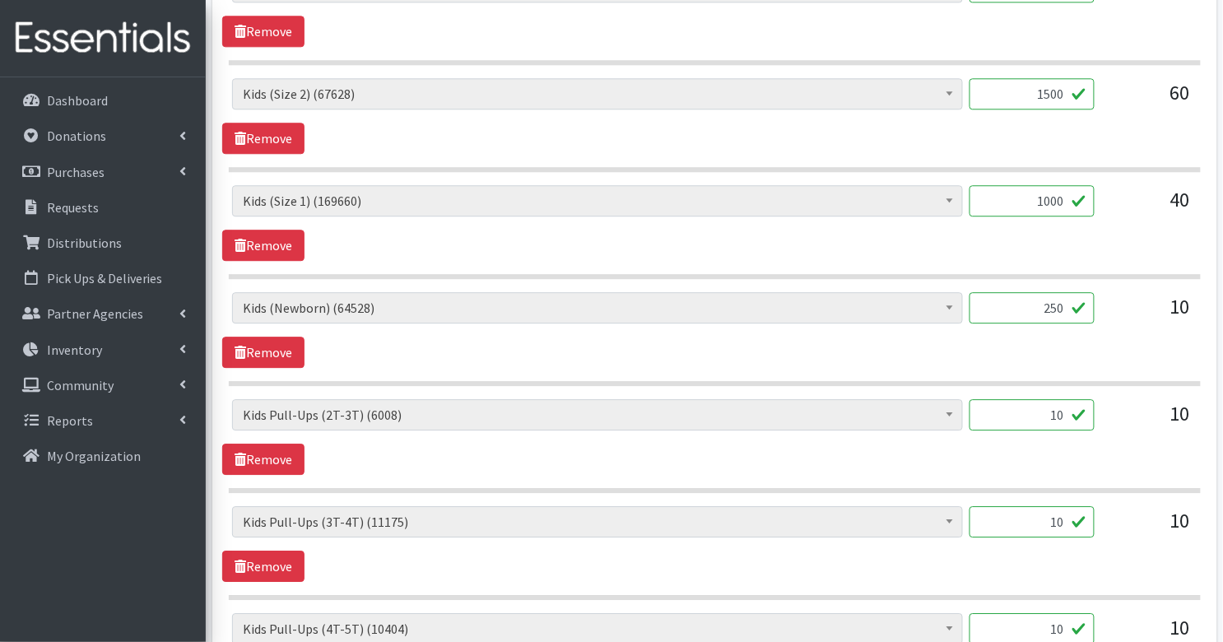
type input "250"
click at [1047, 407] on input "10" at bounding box center [1032, 414] width 125 height 31
click at [1073, 407] on input "10" at bounding box center [1032, 414] width 125 height 31
type input "100"
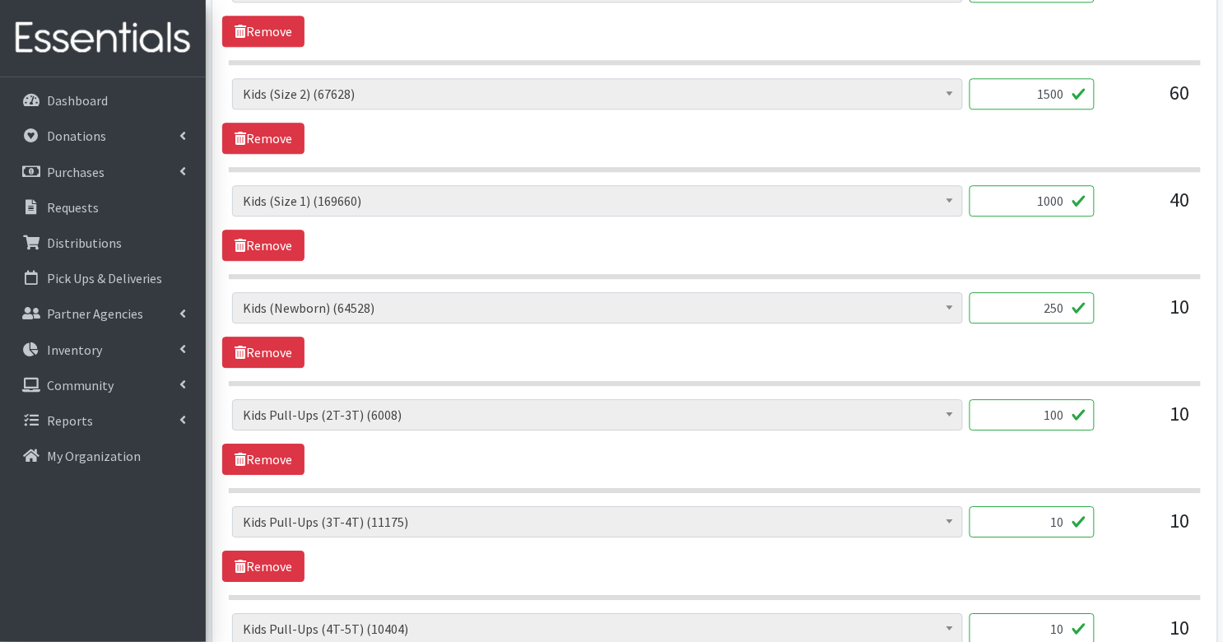
click at [1067, 506] on input "10" at bounding box center [1032, 521] width 125 height 31
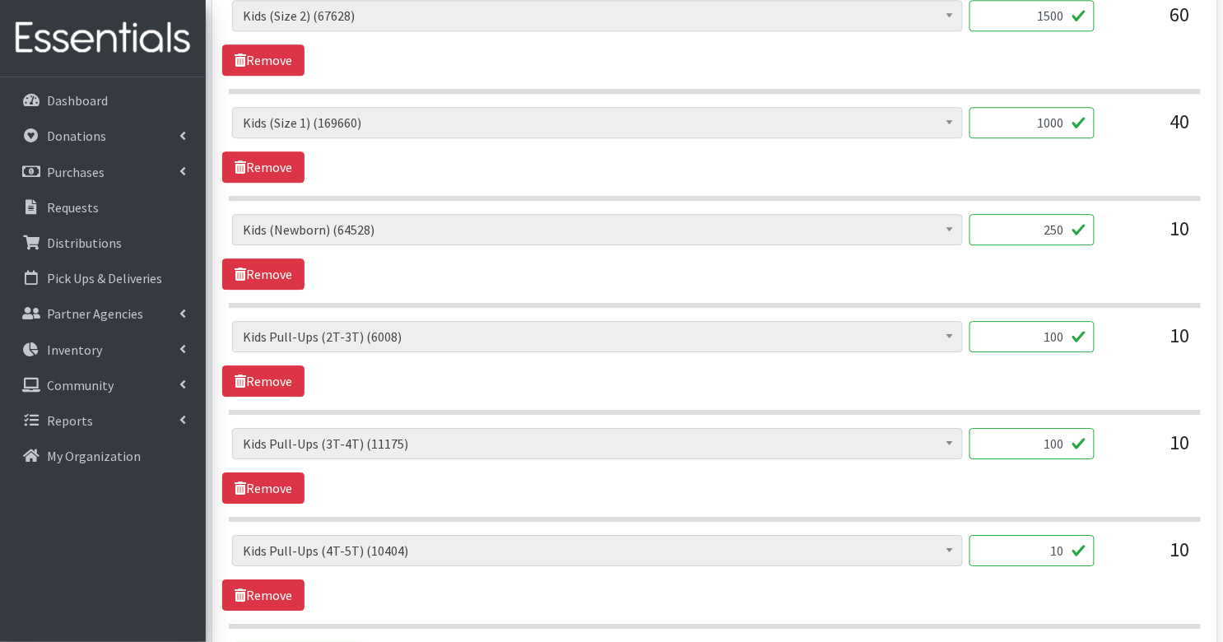
scroll to position [1285, 0]
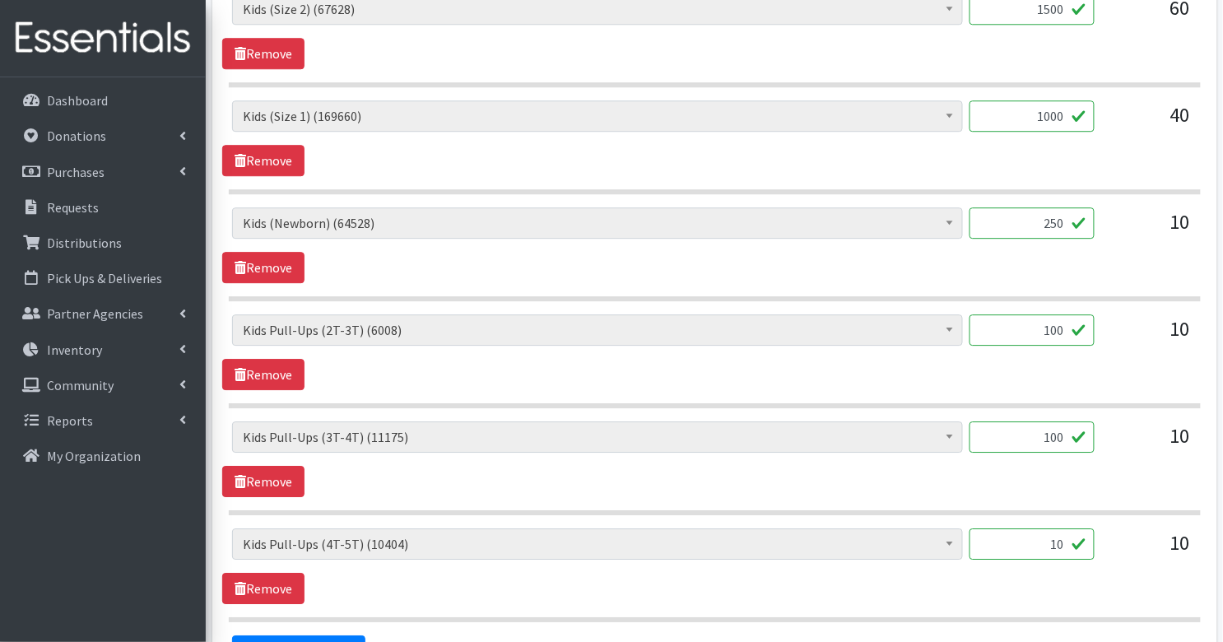
type input "100"
click at [1078, 528] on input "10" at bounding box center [1032, 543] width 125 height 31
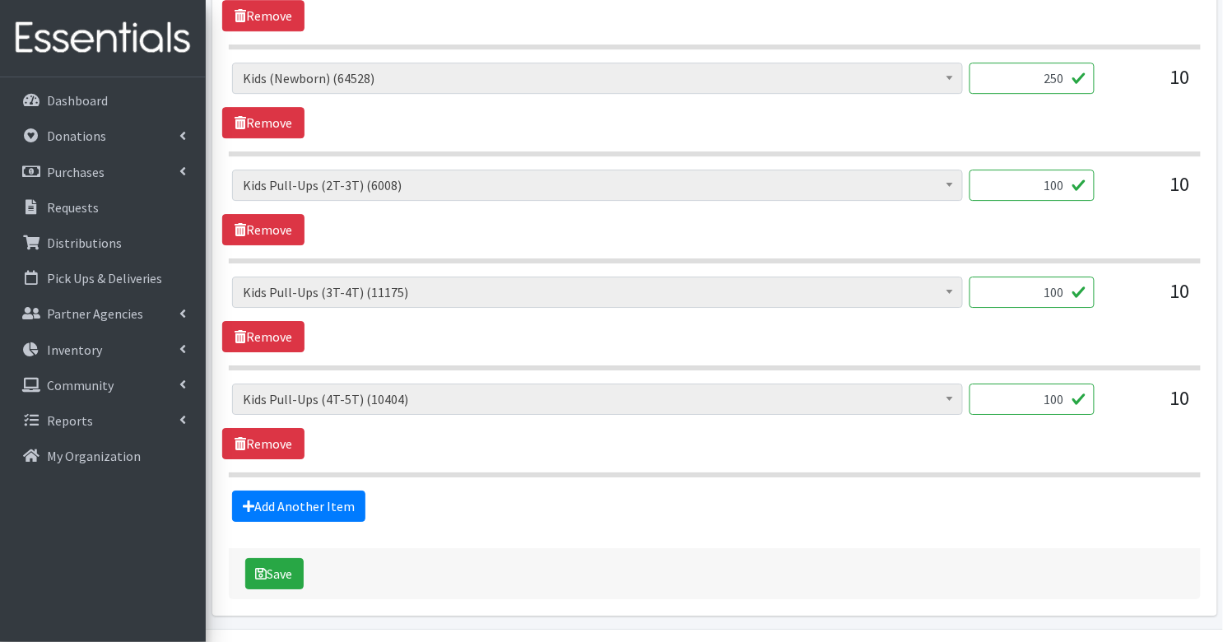
scroll to position [1463, 0]
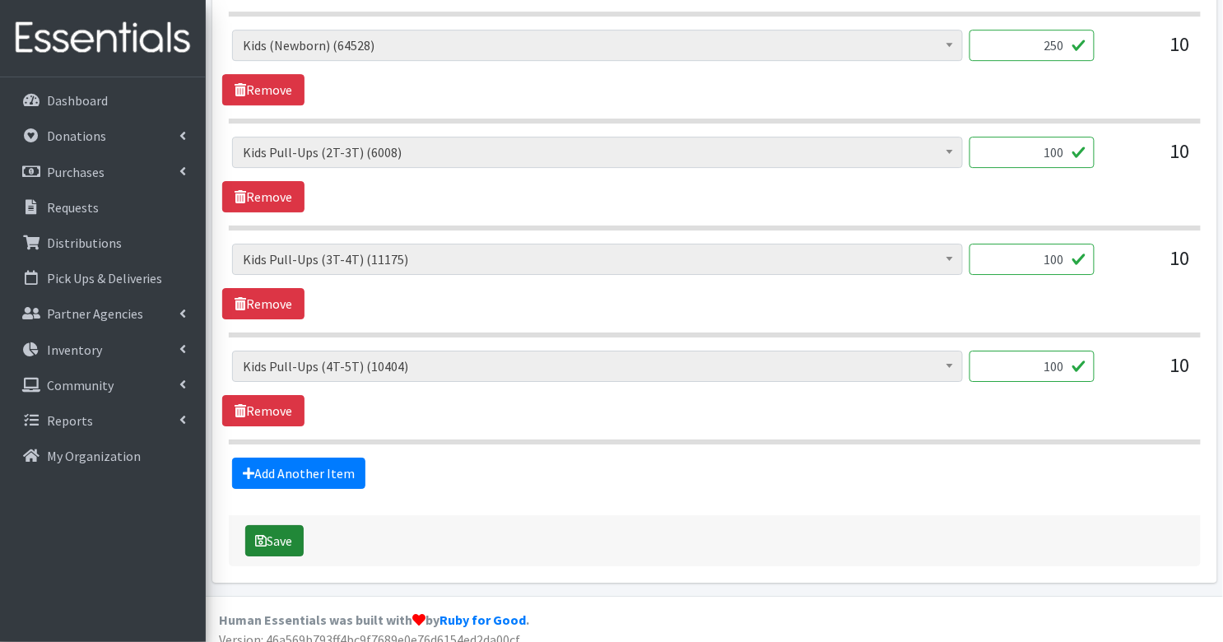
type input "100"
click at [272, 525] on button "Save" at bounding box center [274, 540] width 58 height 31
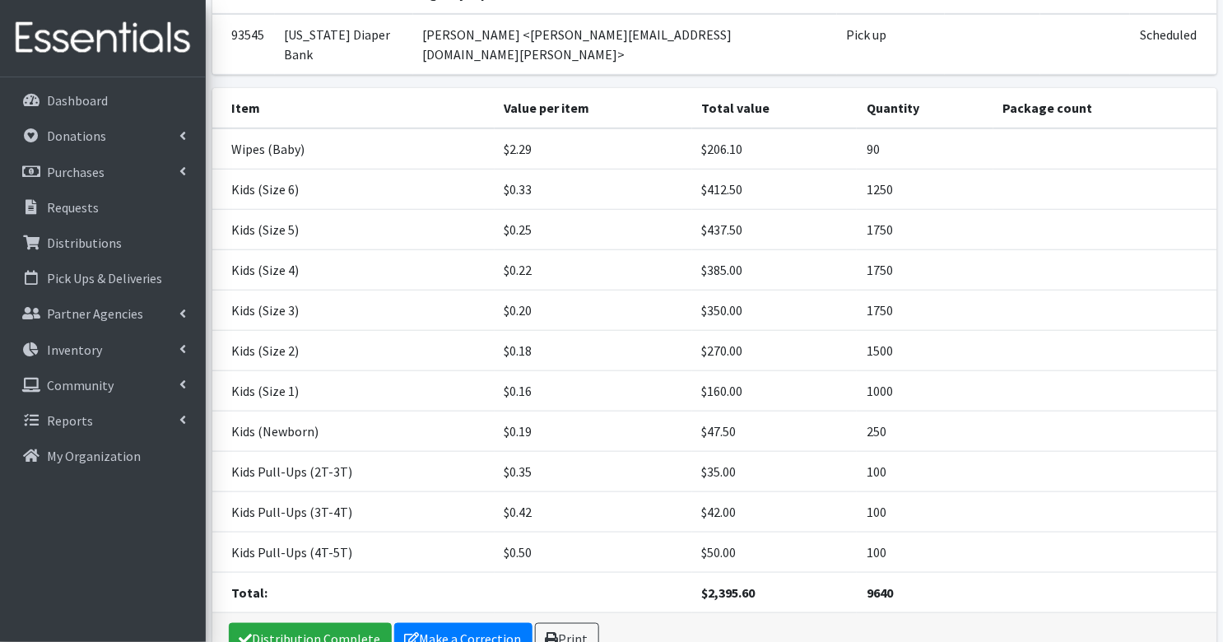
scroll to position [286, 0]
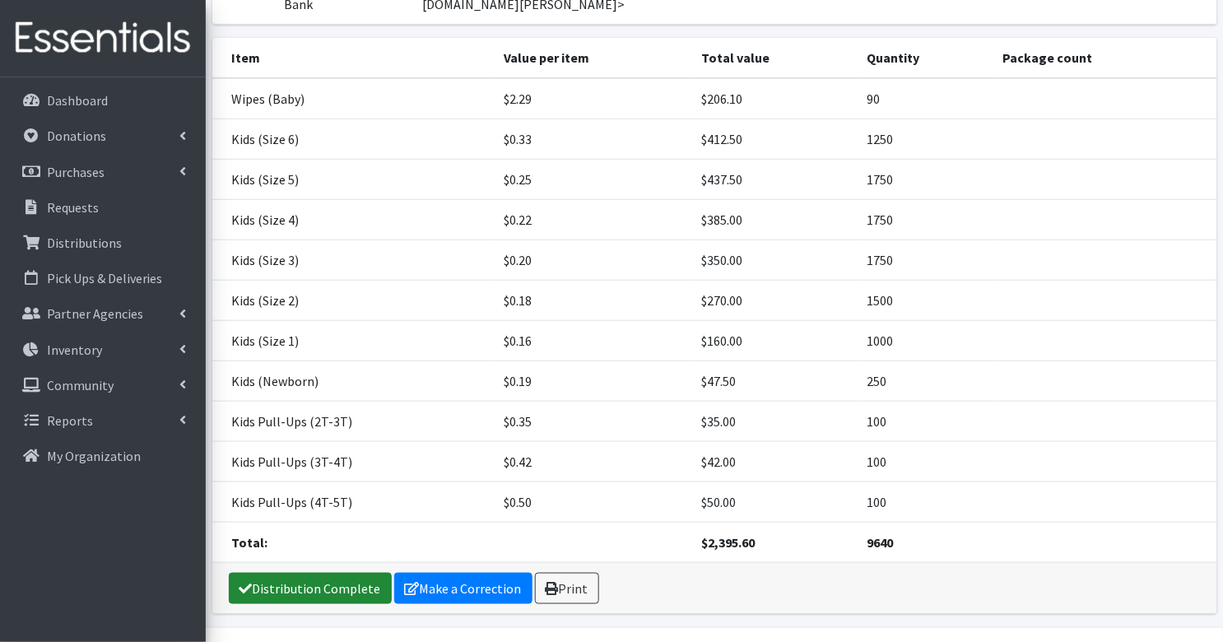
click at [314, 573] on link "Distribution Complete" at bounding box center [310, 588] width 163 height 31
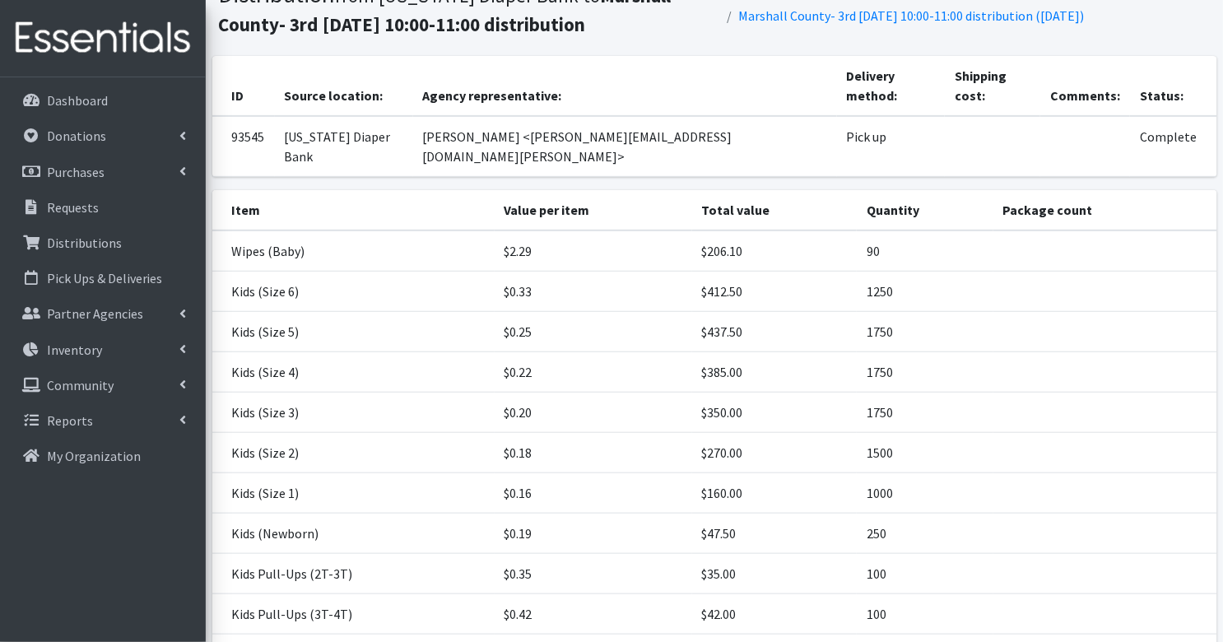
scroll to position [0, 0]
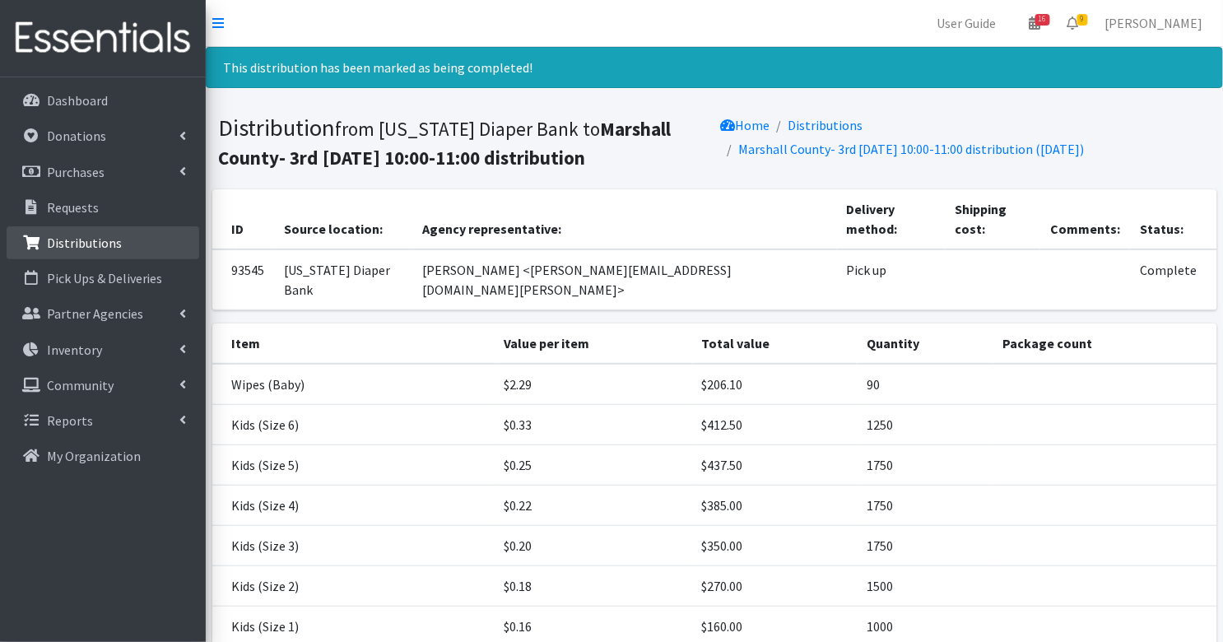
click at [109, 241] on p "Distributions" at bounding box center [84, 243] width 75 height 16
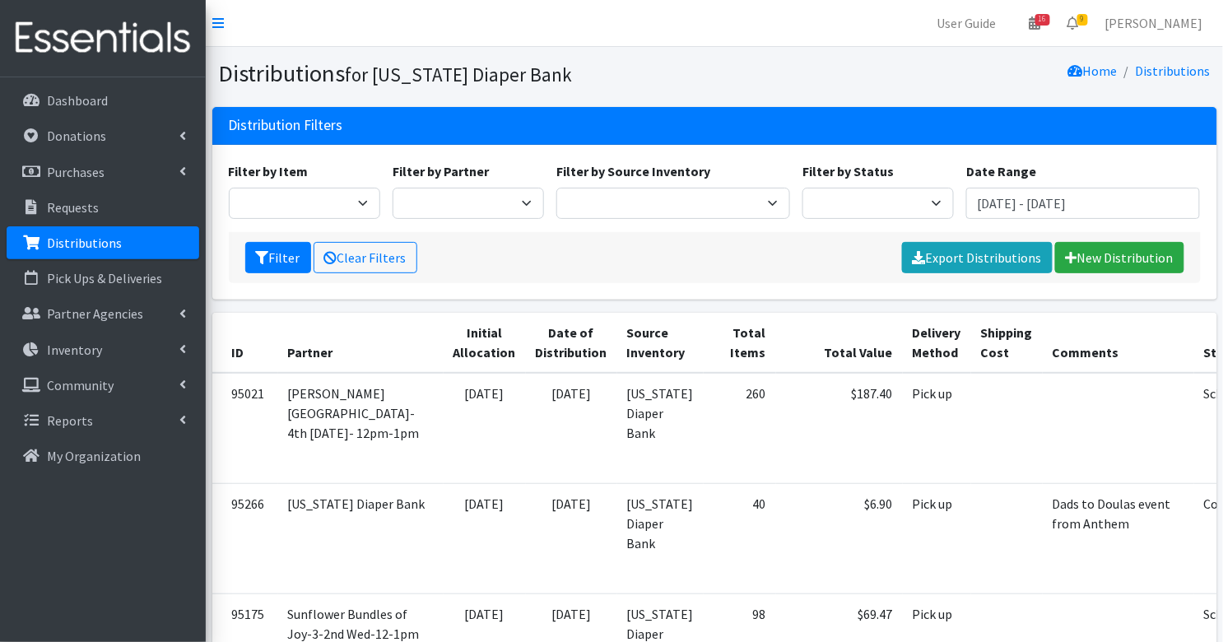
click at [826, 218] on div "Filter by Item Bed Pads (Cloth) Bed Pads (Disposable) Bibs (Adult & Child) Clot…" at bounding box center [714, 196] width 984 height 71
click at [826, 204] on select "Scheduled Complete" at bounding box center [878, 203] width 151 height 31
select select "5"
click at [279, 256] on button "Filter" at bounding box center [278, 257] width 66 height 31
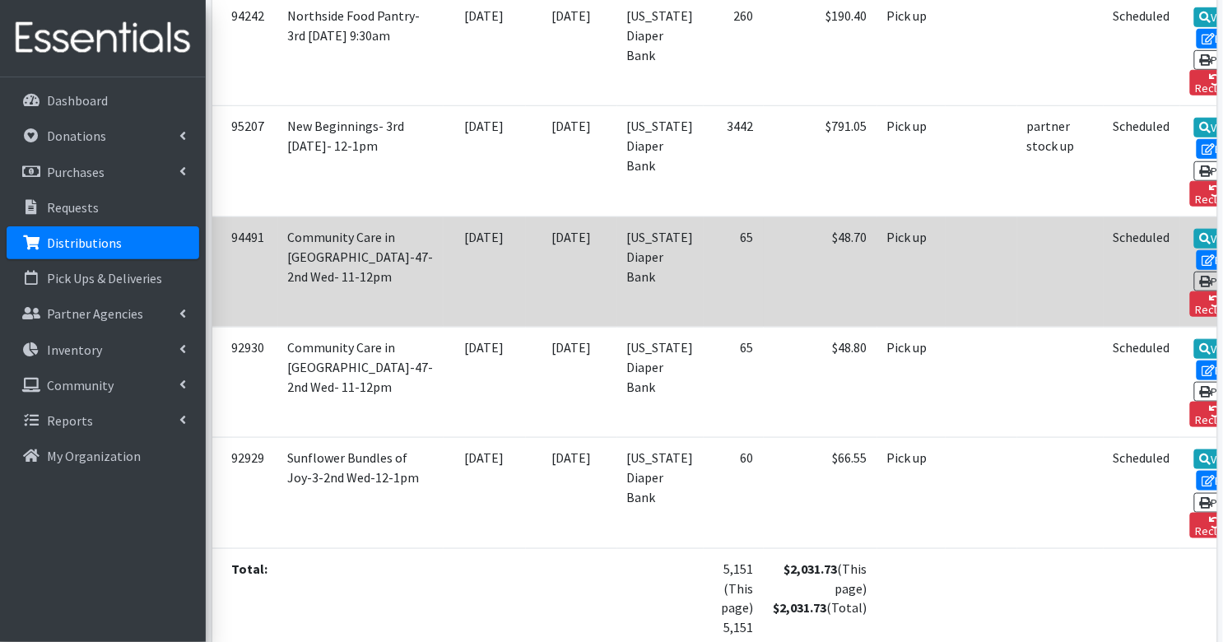
scroll to position [2143, 0]
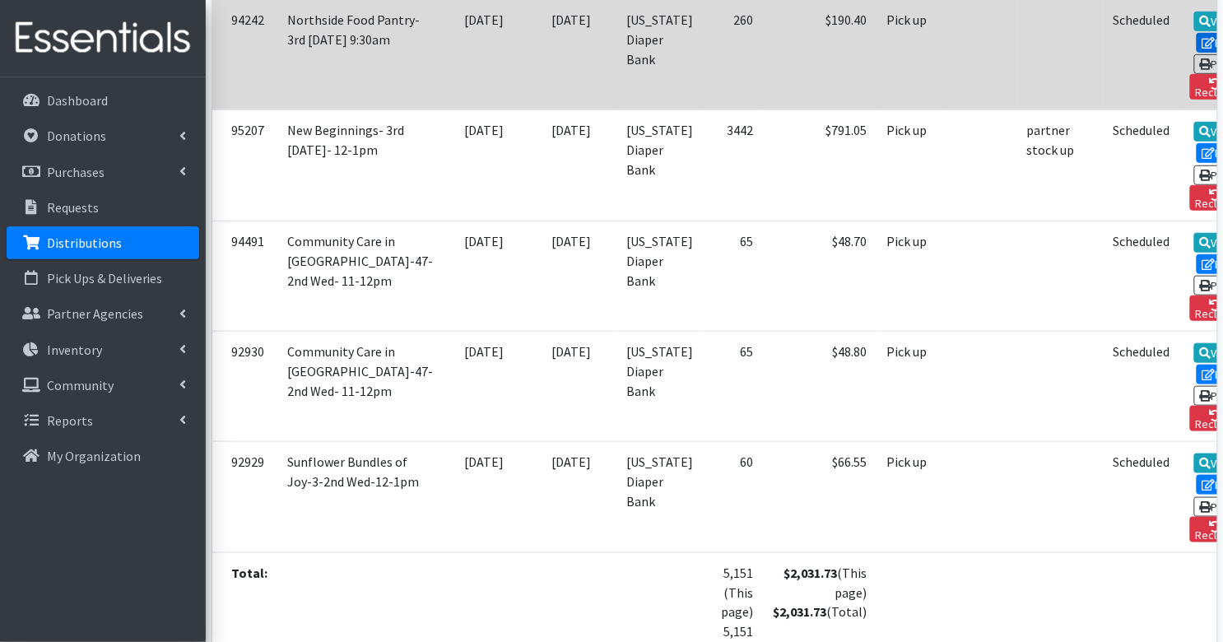
click at [1197, 53] on link "Edit" at bounding box center [1219, 43] width 44 height 20
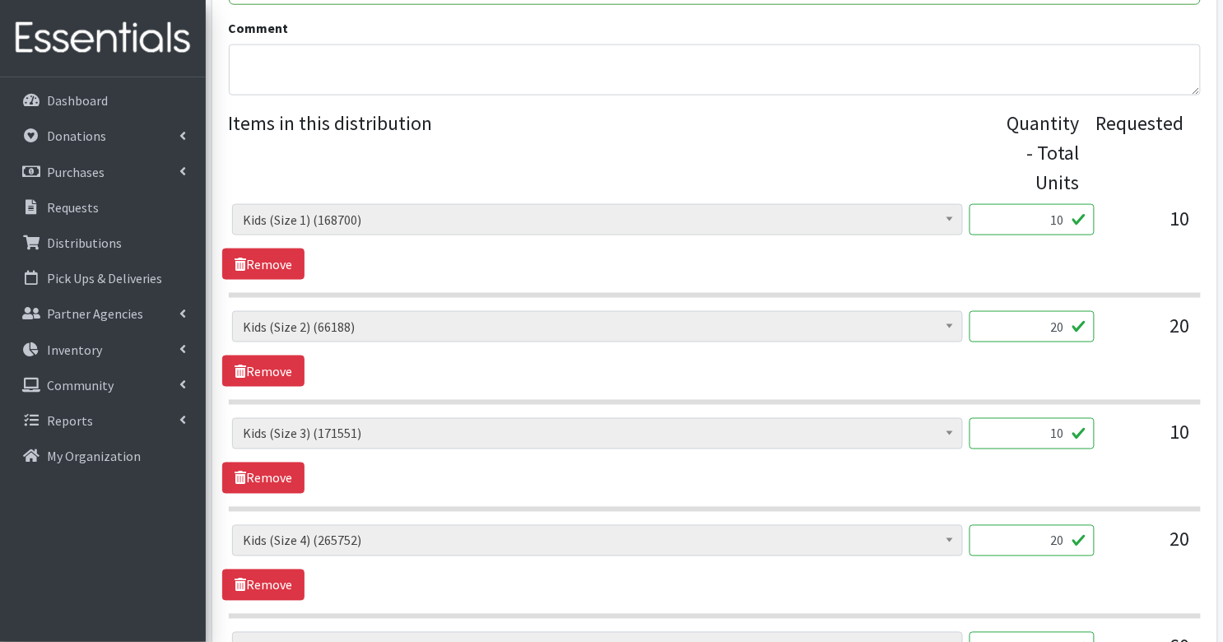
scroll to position [547, 0]
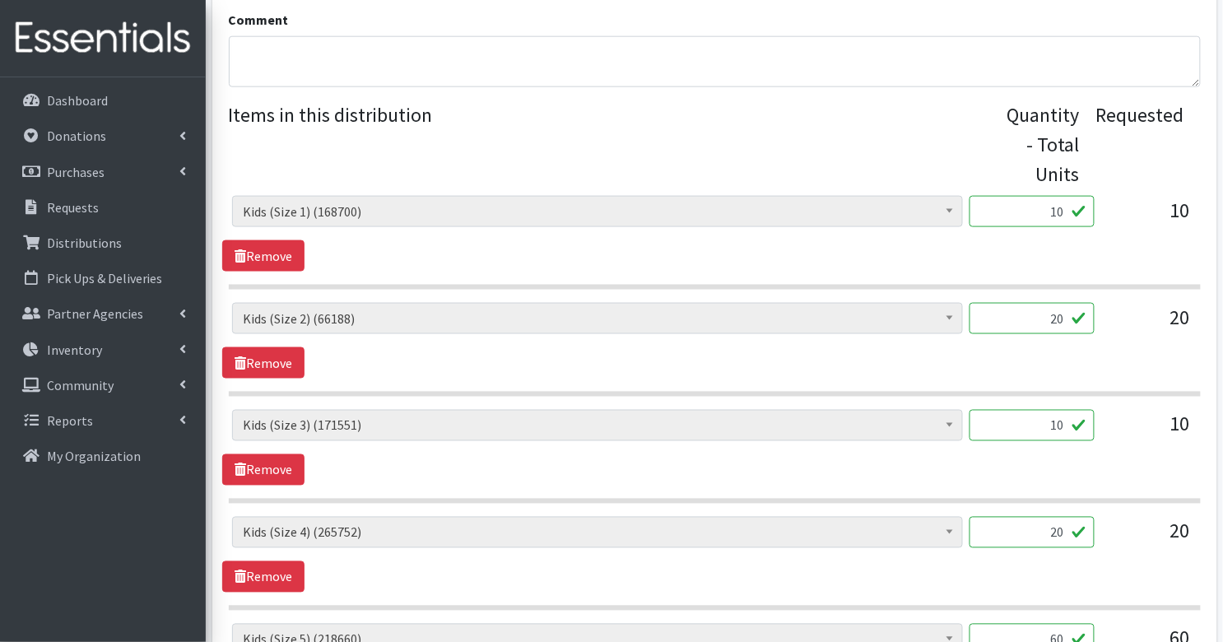
click at [1046, 215] on input "10" at bounding box center [1032, 211] width 125 height 31
type input "250"
click at [1072, 370] on div "Diaper Rash Cream (642) Kids (Newborn) (64288) Kids (Preemie) (915) Kids (Size …" at bounding box center [714, 341] width 984 height 76
click at [1064, 319] on input "20" at bounding box center [1032, 318] width 125 height 31
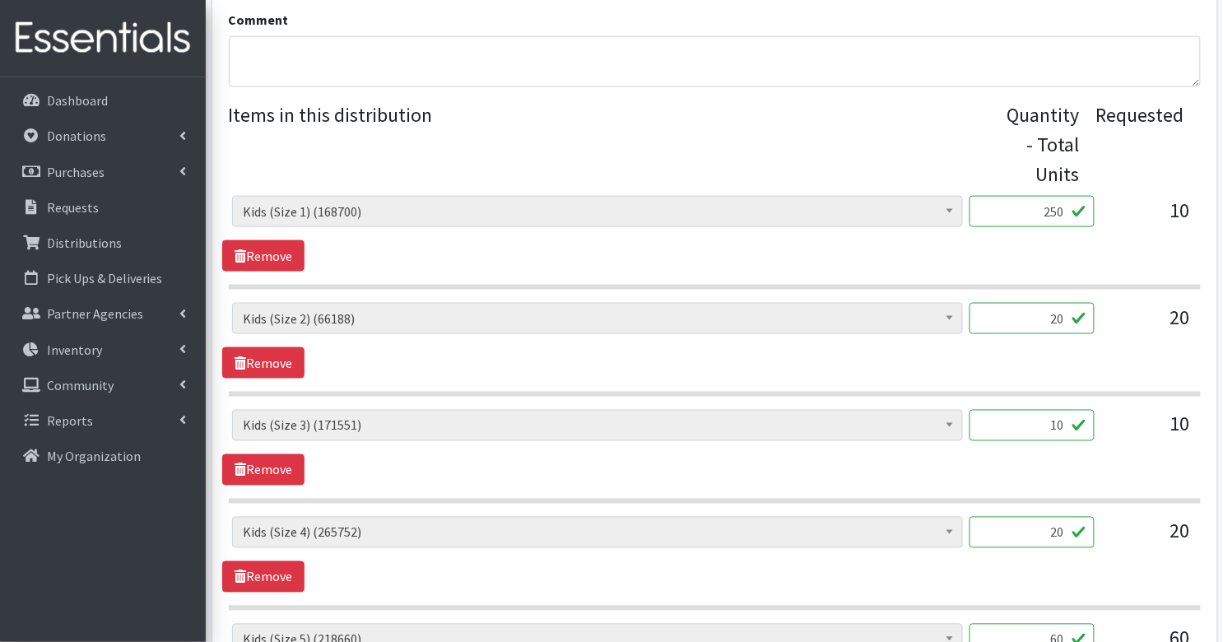
click at [1064, 319] on input "20" at bounding box center [1032, 318] width 125 height 31
type input "500"
click at [1064, 428] on input "10" at bounding box center [1032, 425] width 125 height 31
type input "250"
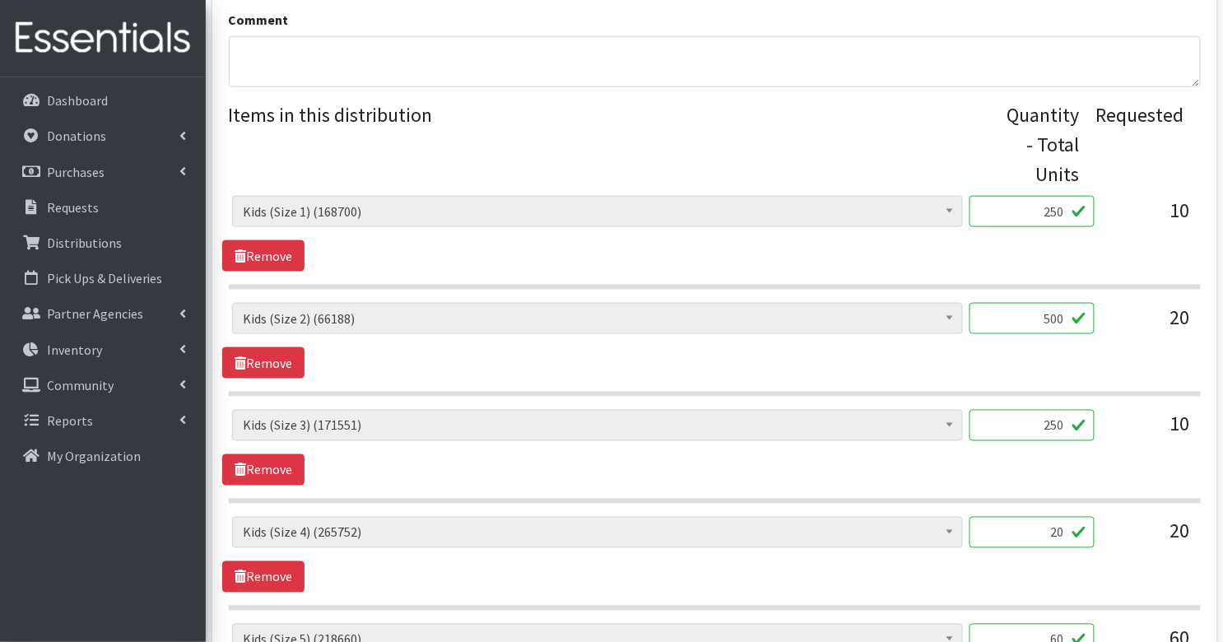
click at [1068, 529] on input "20" at bounding box center [1032, 532] width 125 height 31
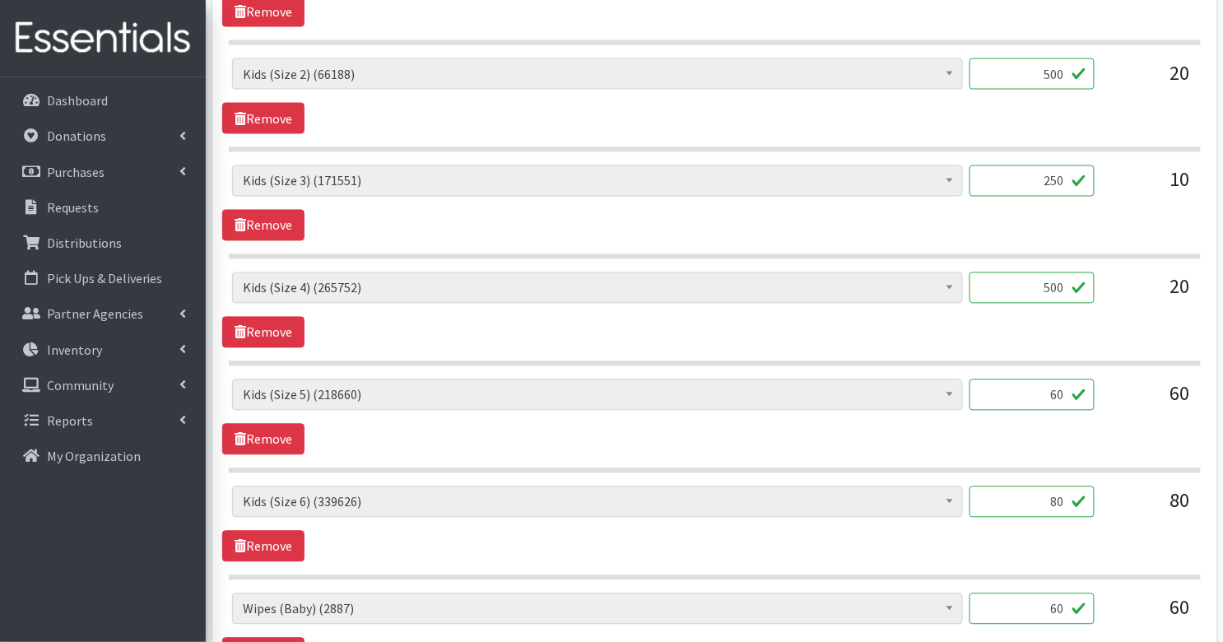
scroll to position [793, 0]
type input "500"
click at [1060, 391] on input "60" at bounding box center [1032, 394] width 125 height 31
type input "1500"
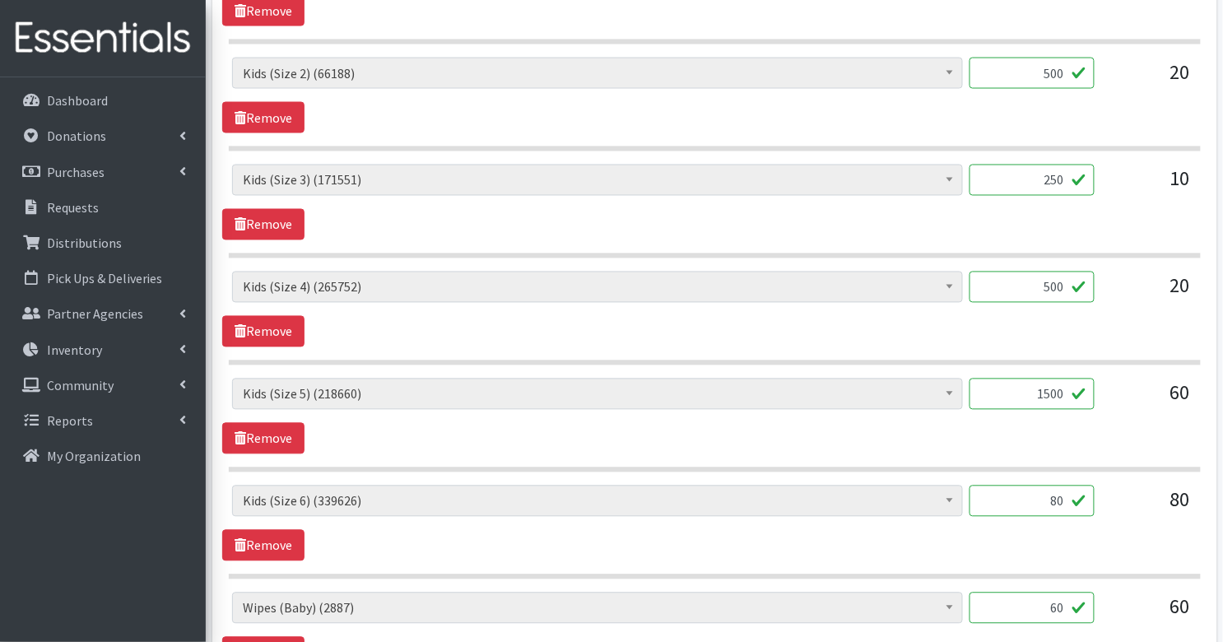
click at [1049, 496] on input "80" at bounding box center [1032, 501] width 125 height 31
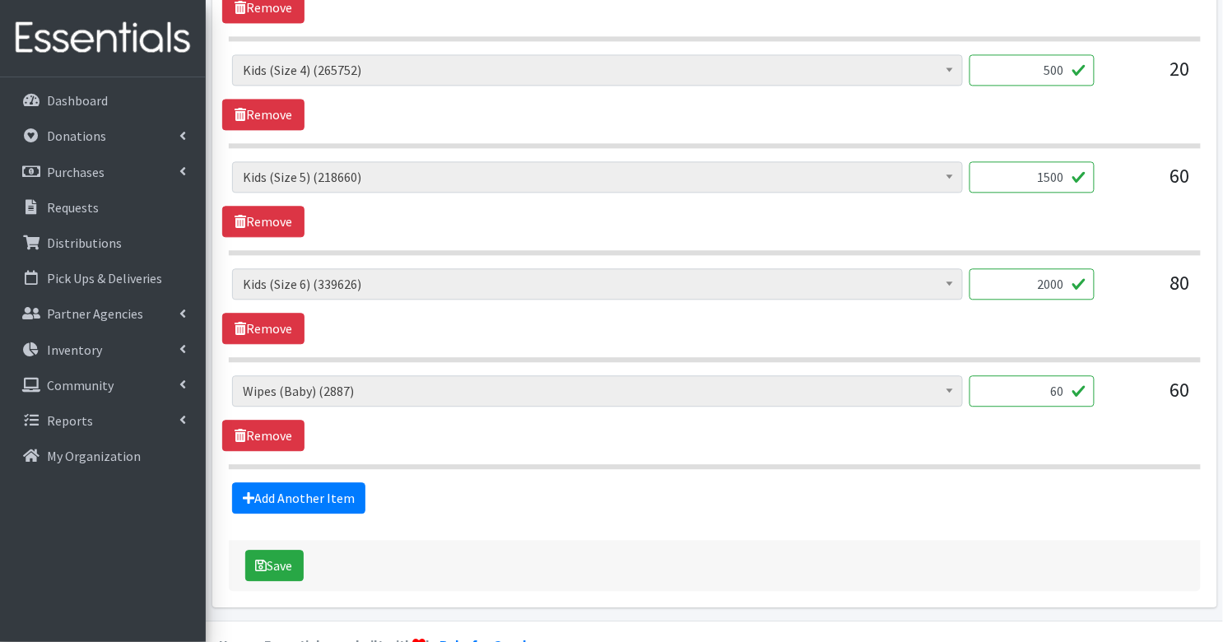
scroll to position [1040, 0]
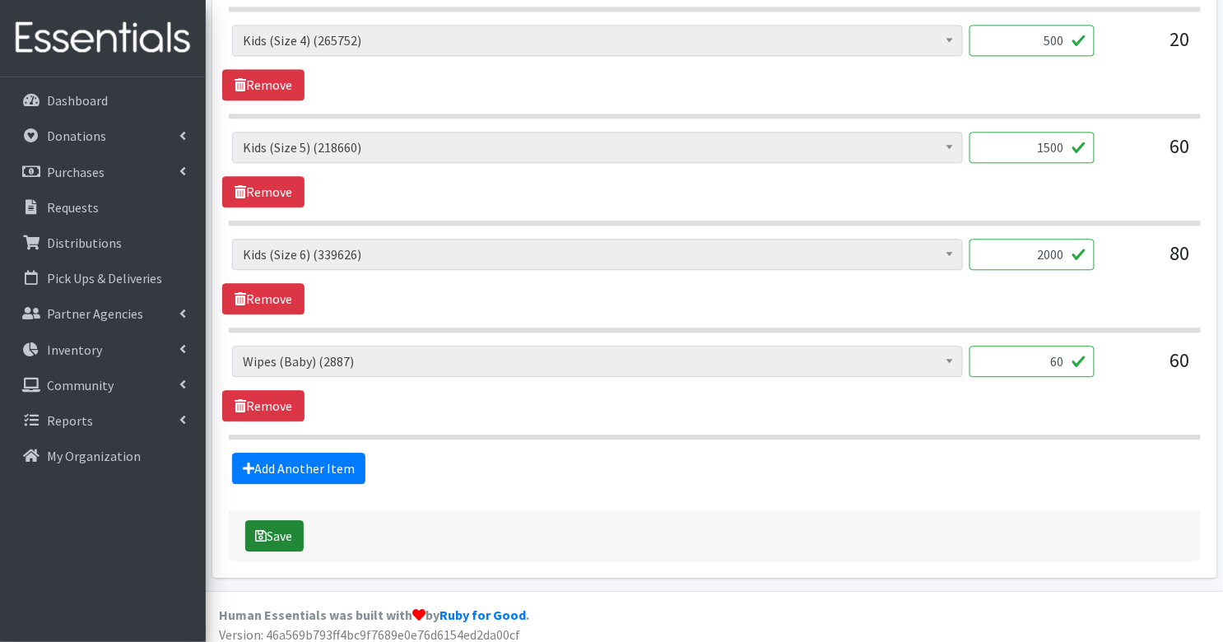
type input "2000"
click at [285, 520] on button "Save" at bounding box center [274, 535] width 58 height 31
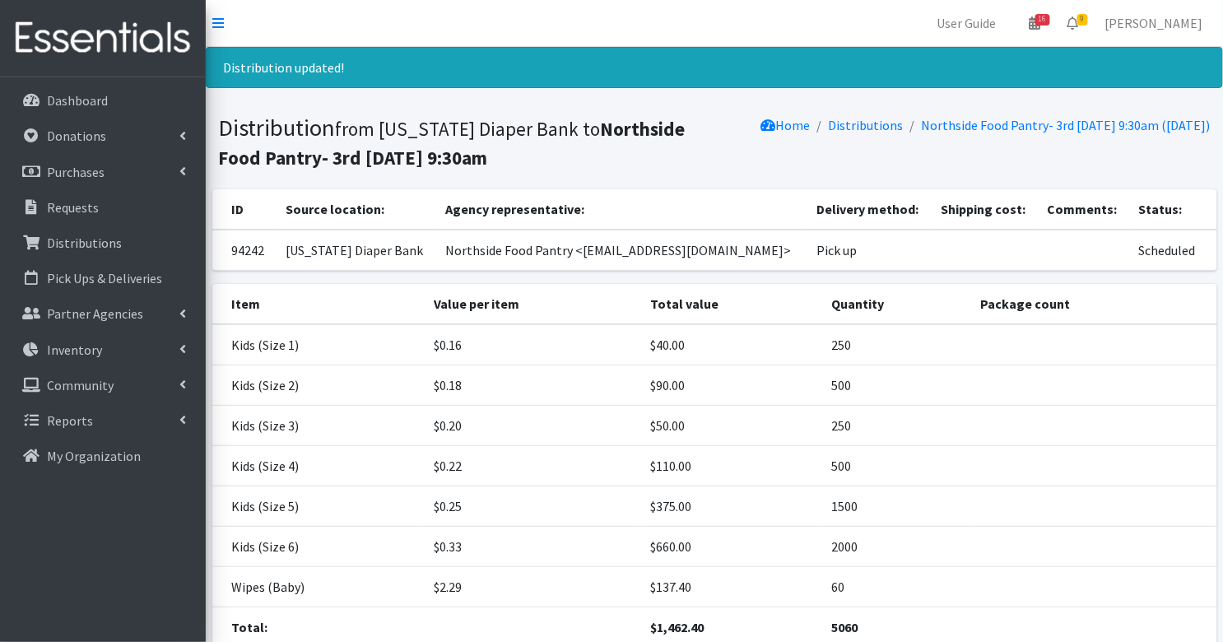
scroll to position [126, 0]
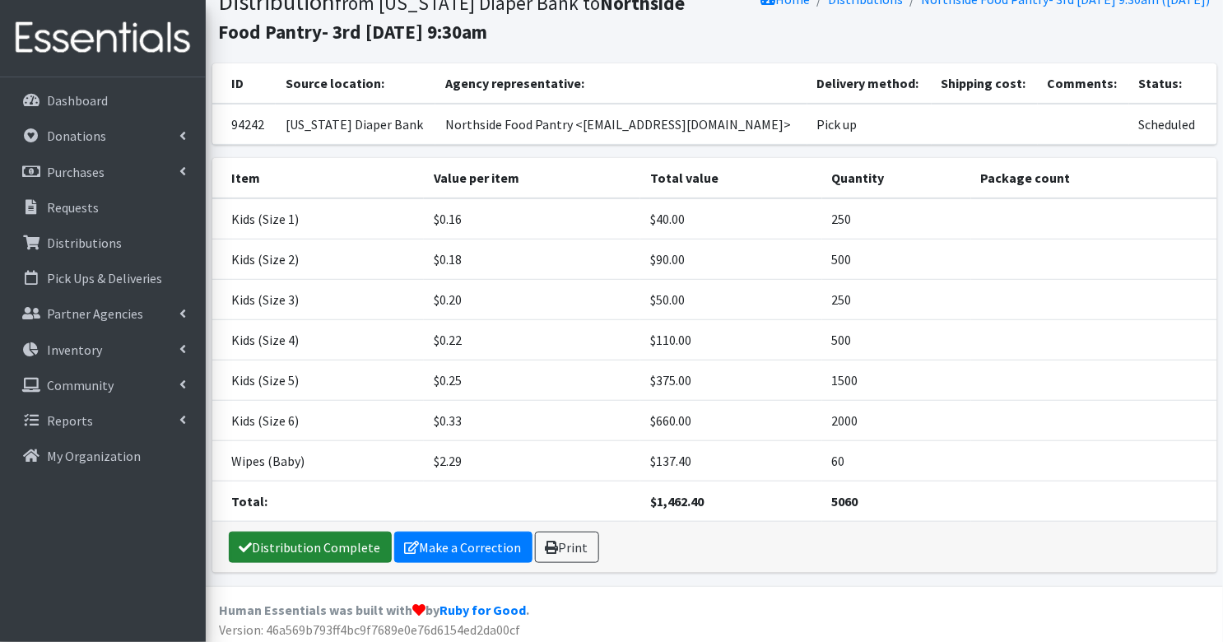
click at [347, 545] on link "Distribution Complete" at bounding box center [310, 547] width 163 height 31
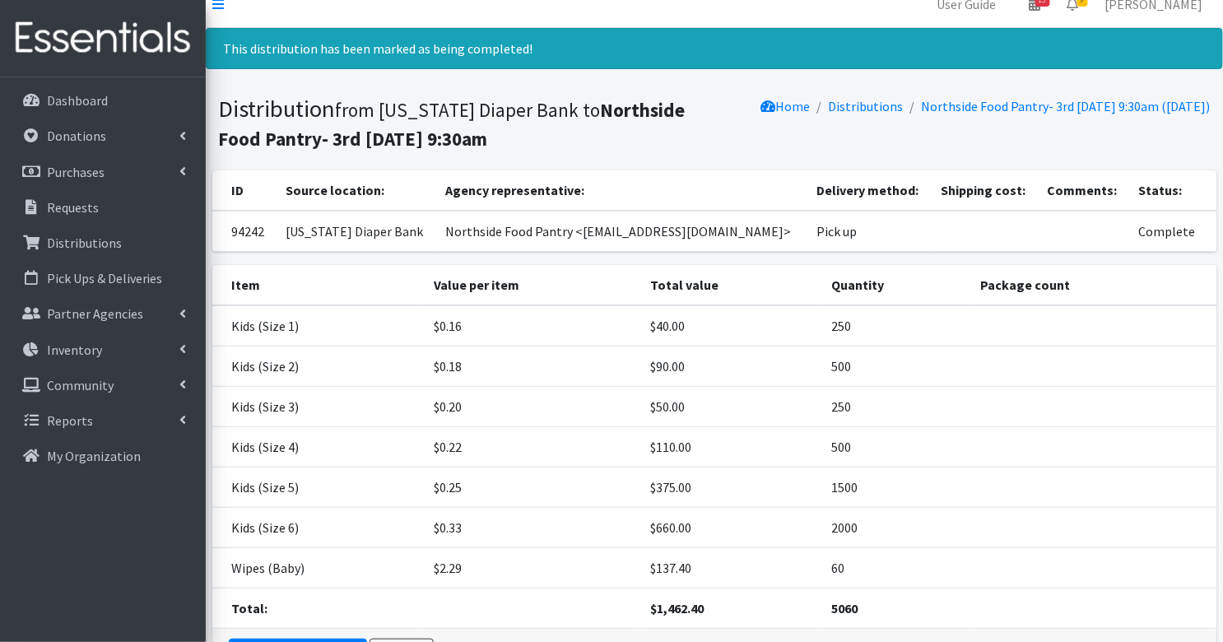
scroll to position [21, 0]
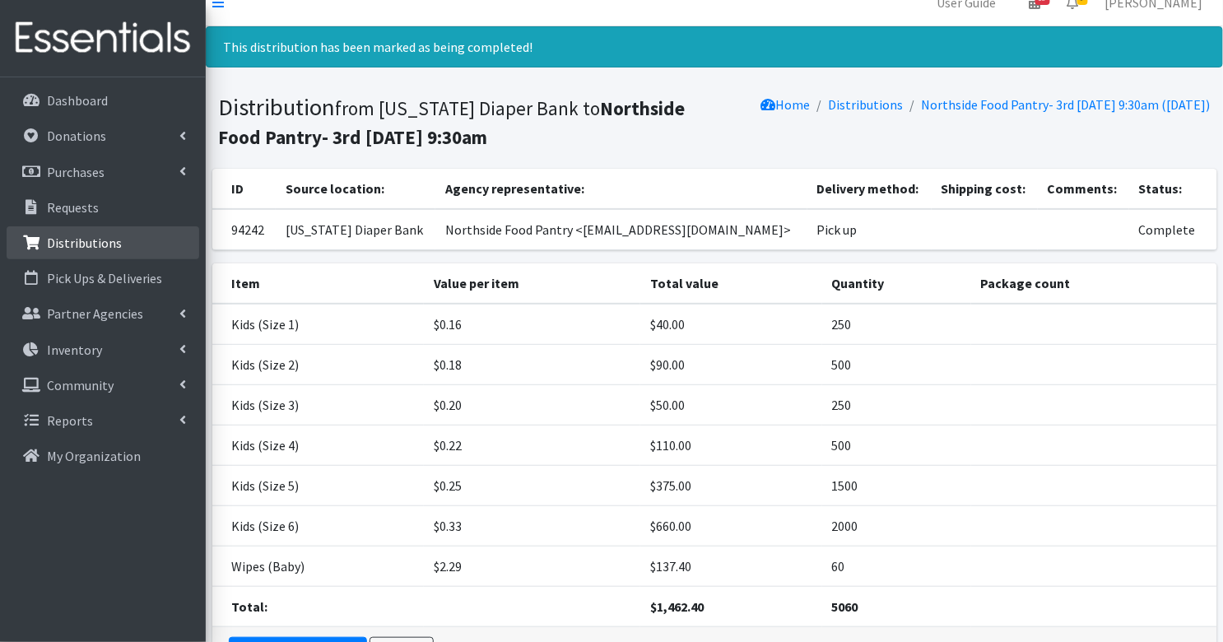
click at [84, 238] on p "Distributions" at bounding box center [84, 243] width 75 height 16
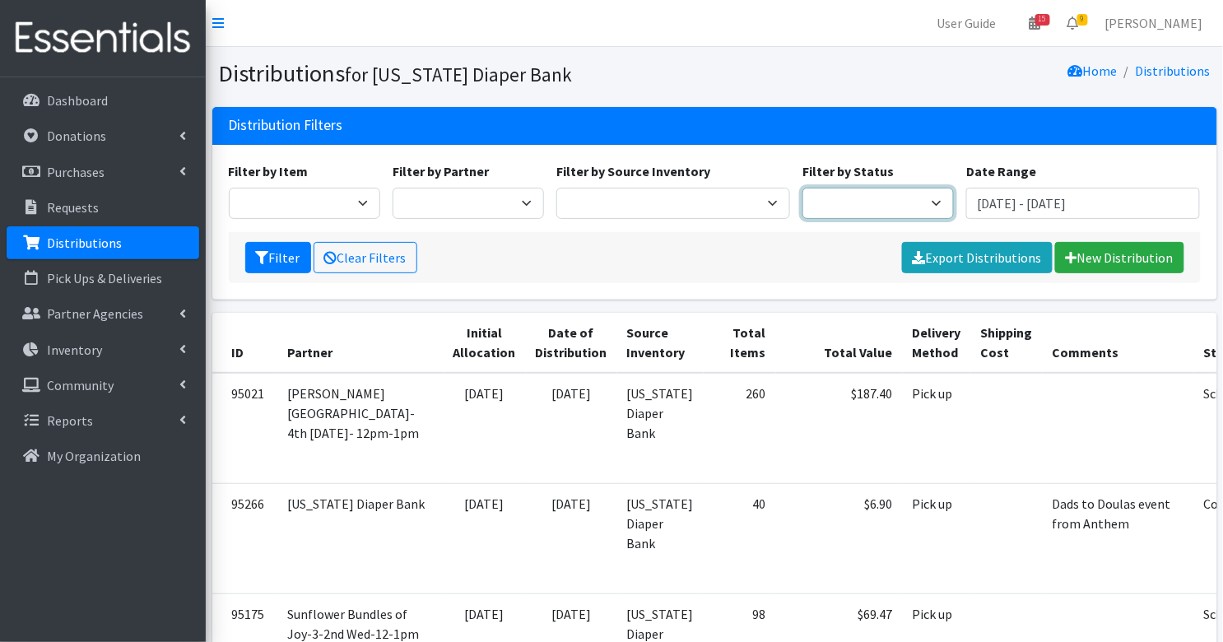
click at [831, 205] on select "Scheduled Complete" at bounding box center [878, 203] width 151 height 31
click at [835, 202] on select "Scheduled Complete" at bounding box center [878, 203] width 151 height 31
select select "5"
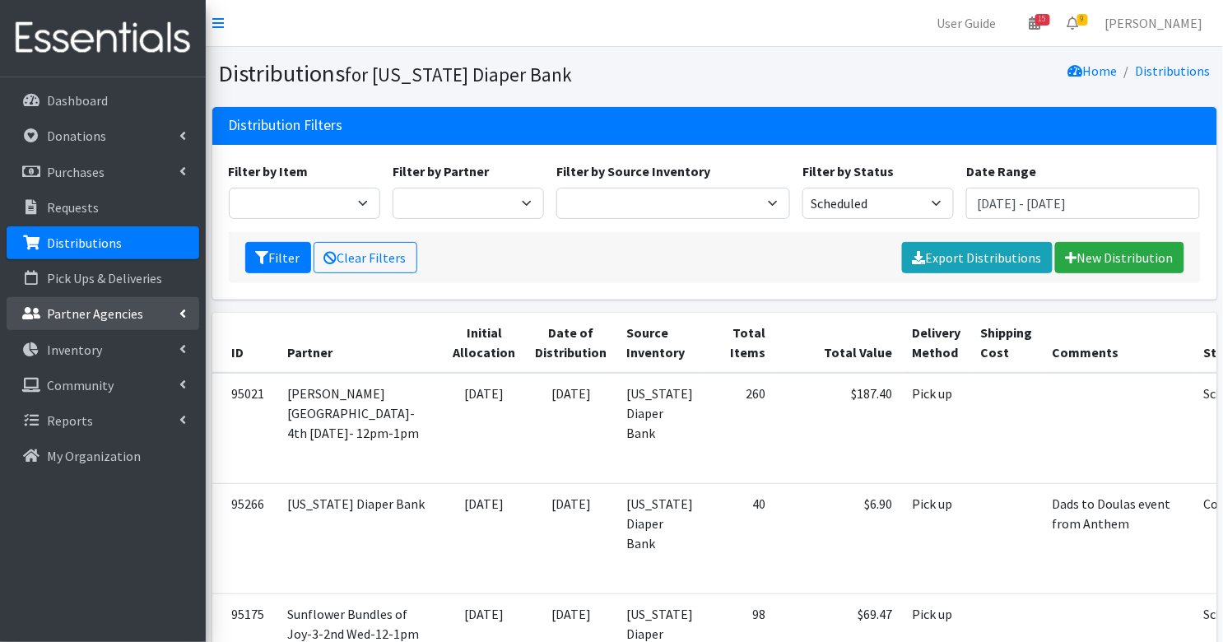
click at [93, 319] on p "Partner Agencies" at bounding box center [95, 313] width 96 height 16
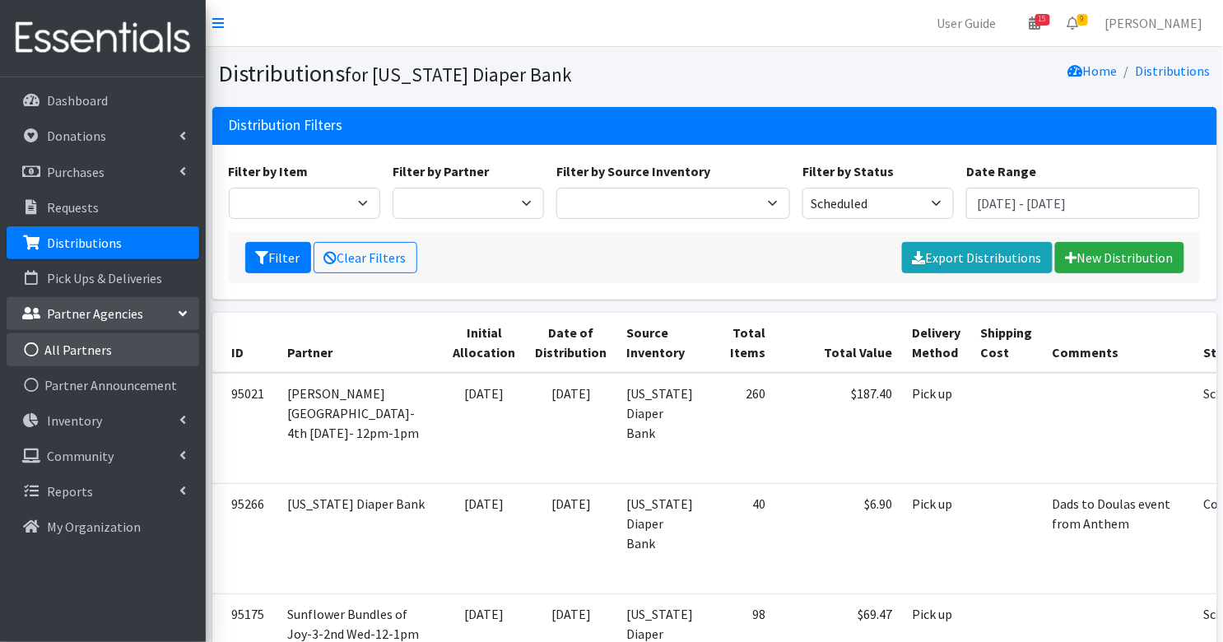
click at [89, 351] on link "All Partners" at bounding box center [103, 349] width 193 height 33
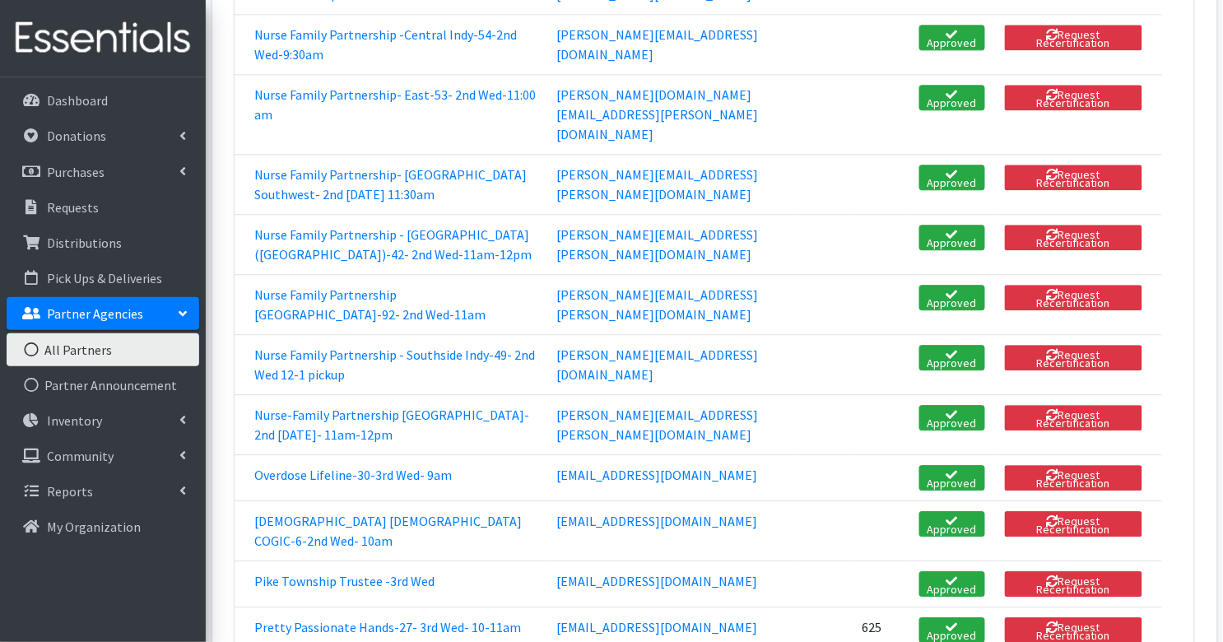
scroll to position [2976, 0]
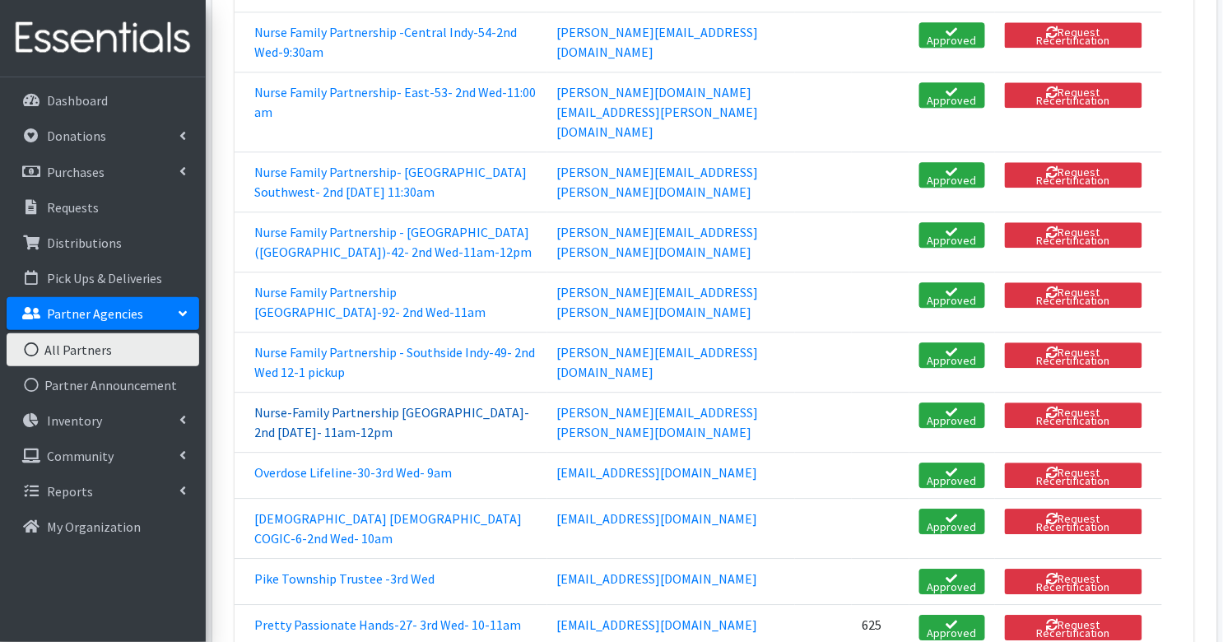
click at [325, 440] on link "Nurse-Family Partnership [GEOGRAPHIC_DATA]- 2nd [DATE]- 11am-12pm" at bounding box center [391, 422] width 275 height 36
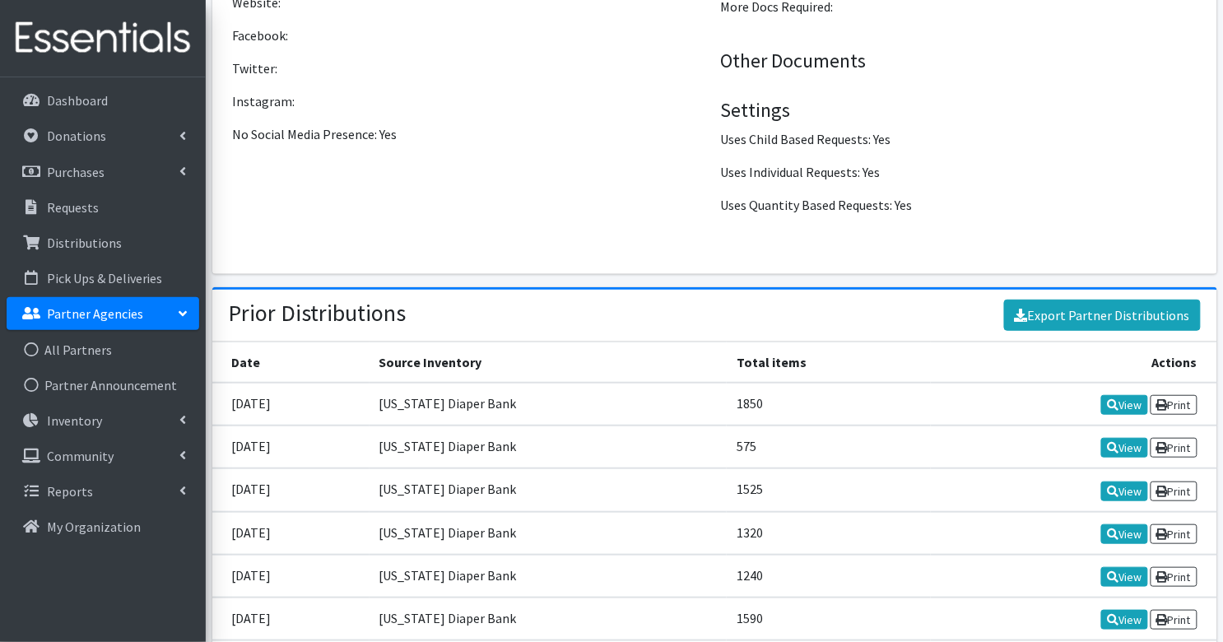
scroll to position [1877, 0]
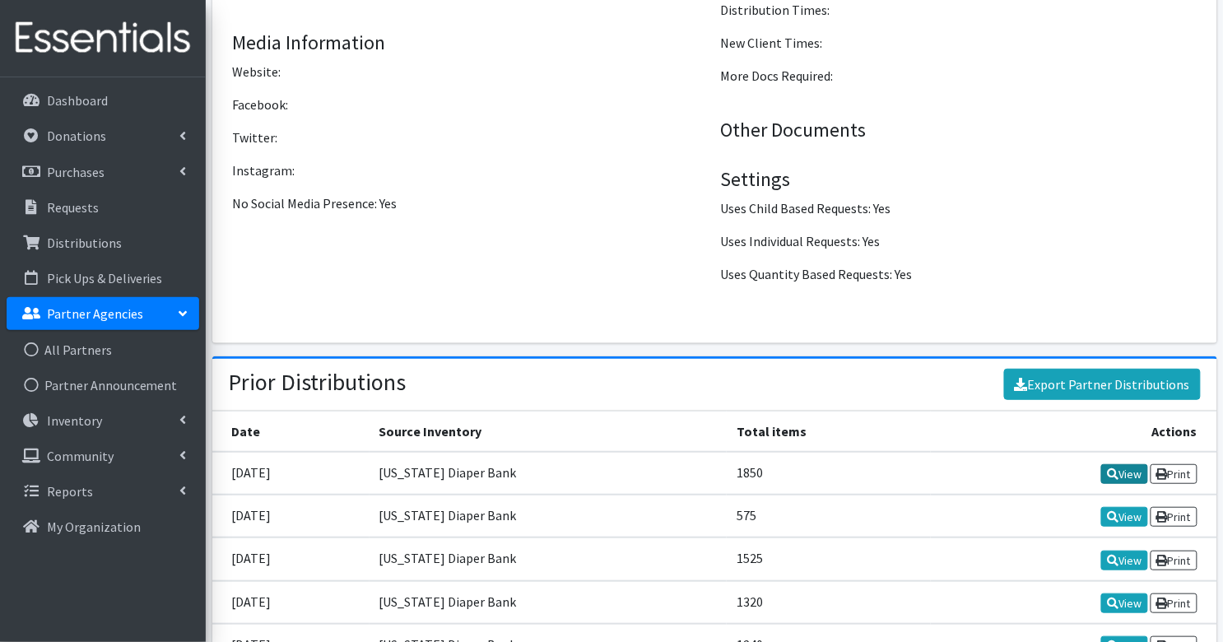
click at [1115, 464] on link "View" at bounding box center [1124, 474] width 47 height 20
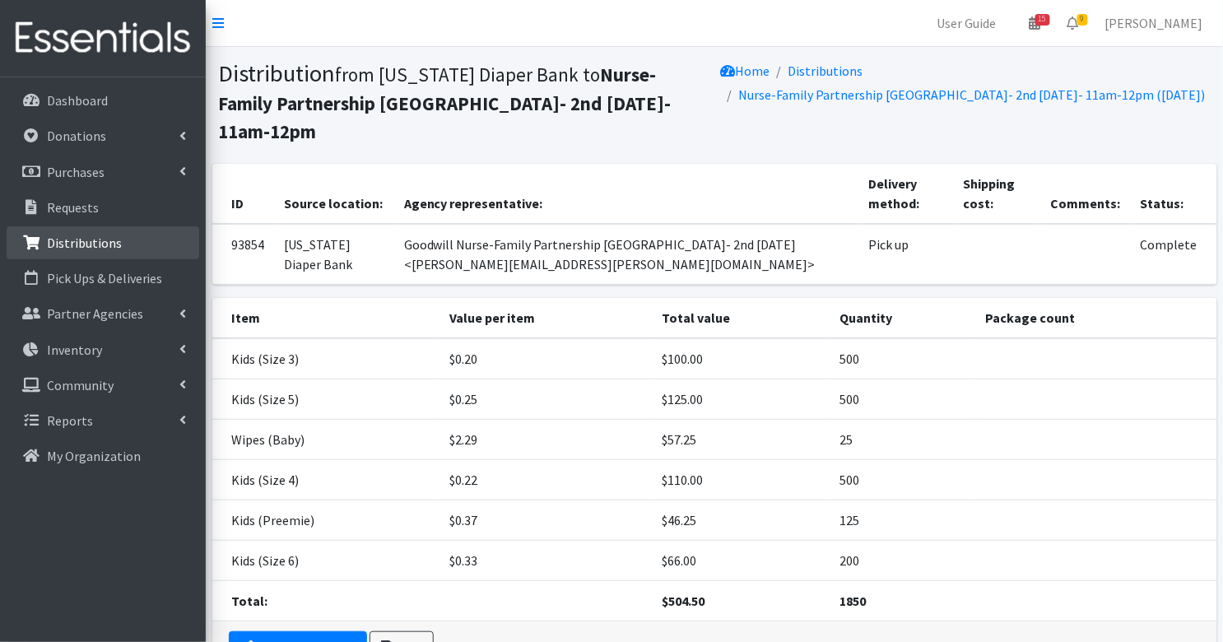
click at [64, 237] on p "Distributions" at bounding box center [84, 243] width 75 height 16
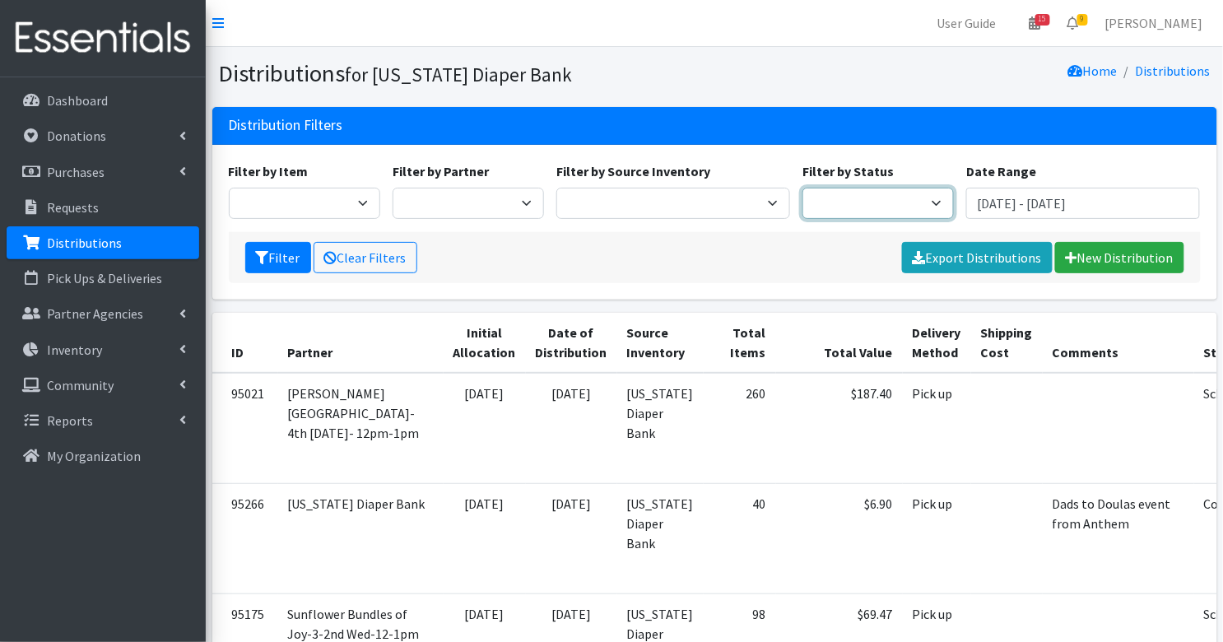
click at [822, 201] on select "Scheduled Complete" at bounding box center [878, 203] width 151 height 31
select select "5"
click at [266, 263] on button "Filter" at bounding box center [278, 257] width 66 height 31
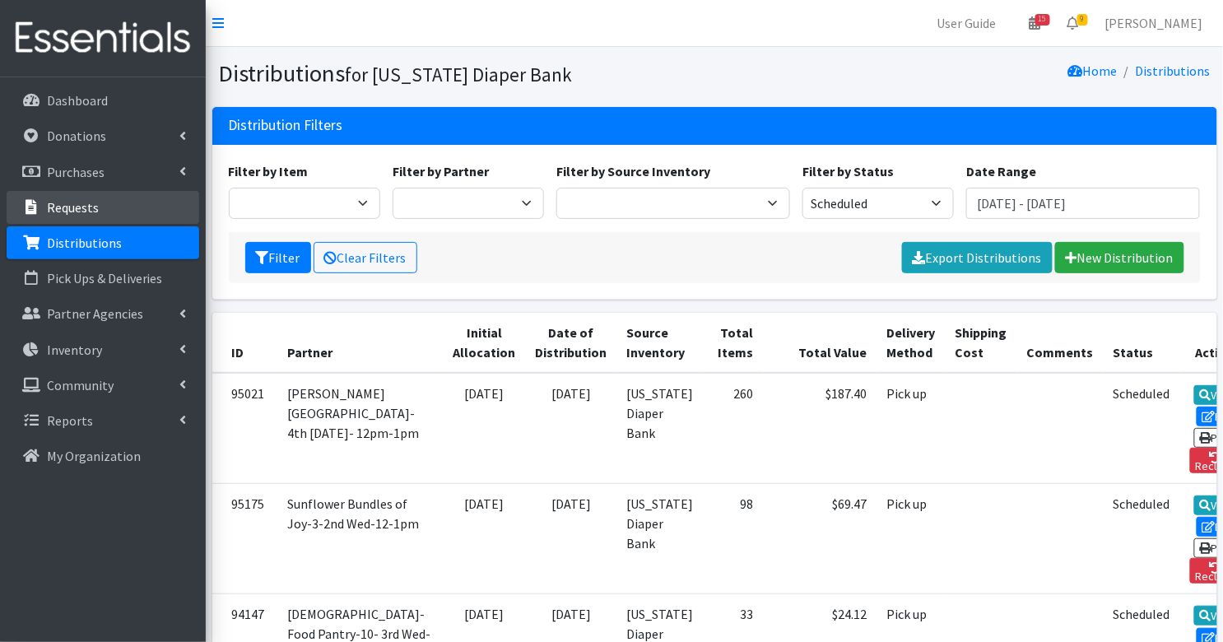
click at [87, 207] on p "Requests" at bounding box center [73, 207] width 52 height 16
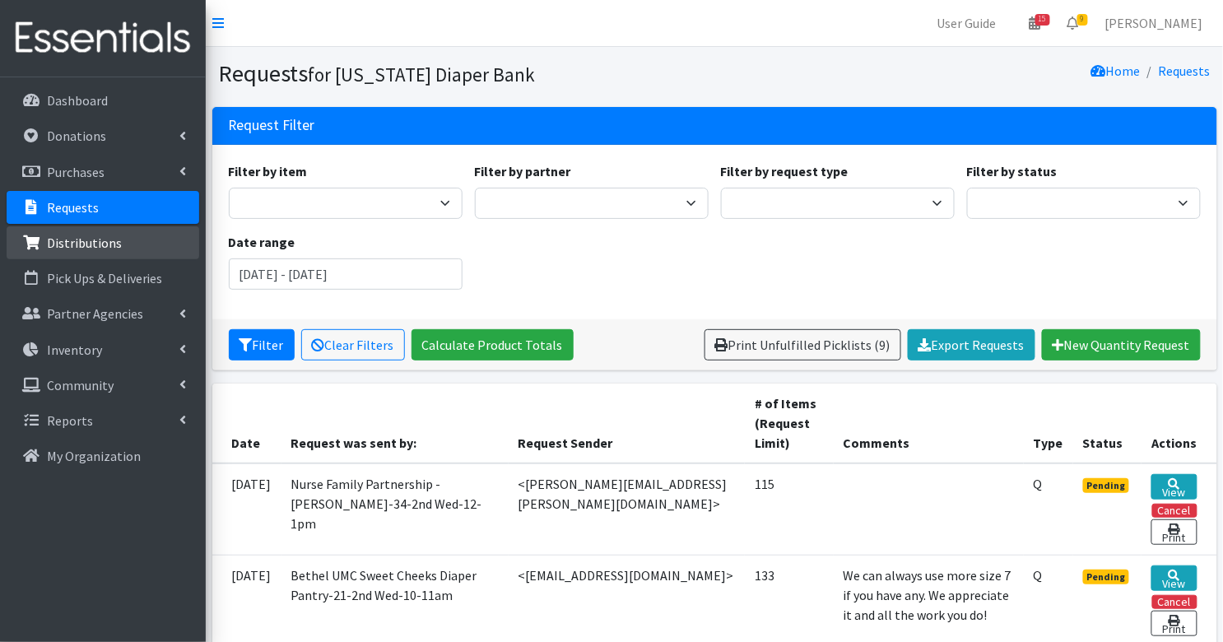
click at [99, 240] on p "Distributions" at bounding box center [84, 243] width 75 height 16
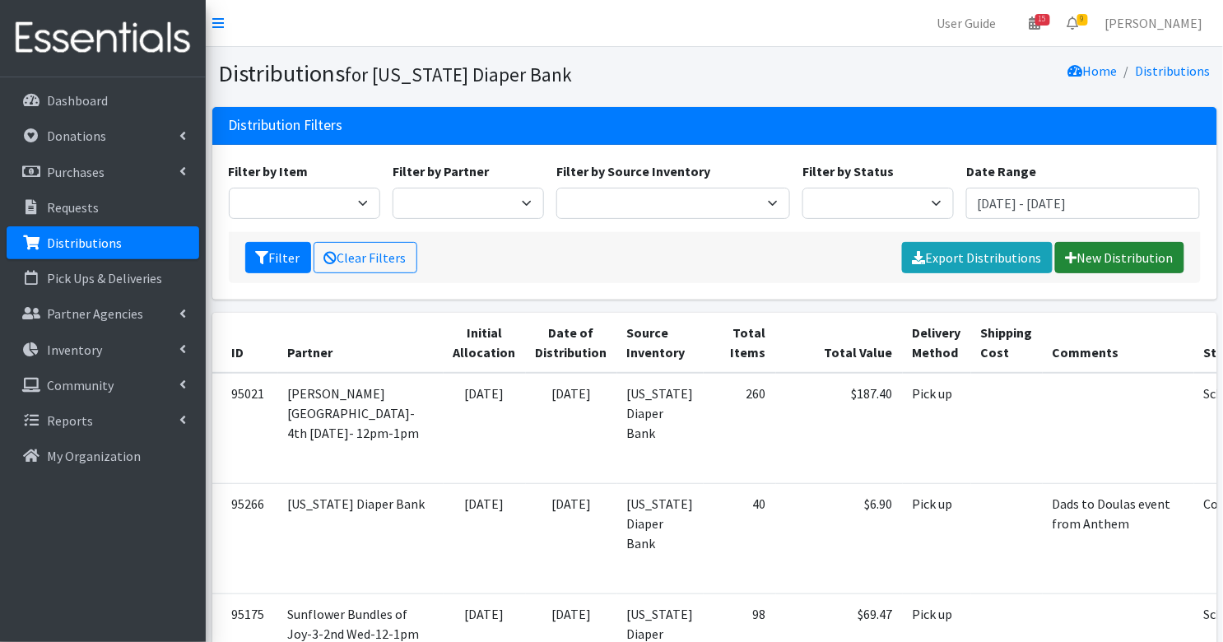
click at [1093, 254] on link "New Distribution" at bounding box center [1119, 257] width 129 height 31
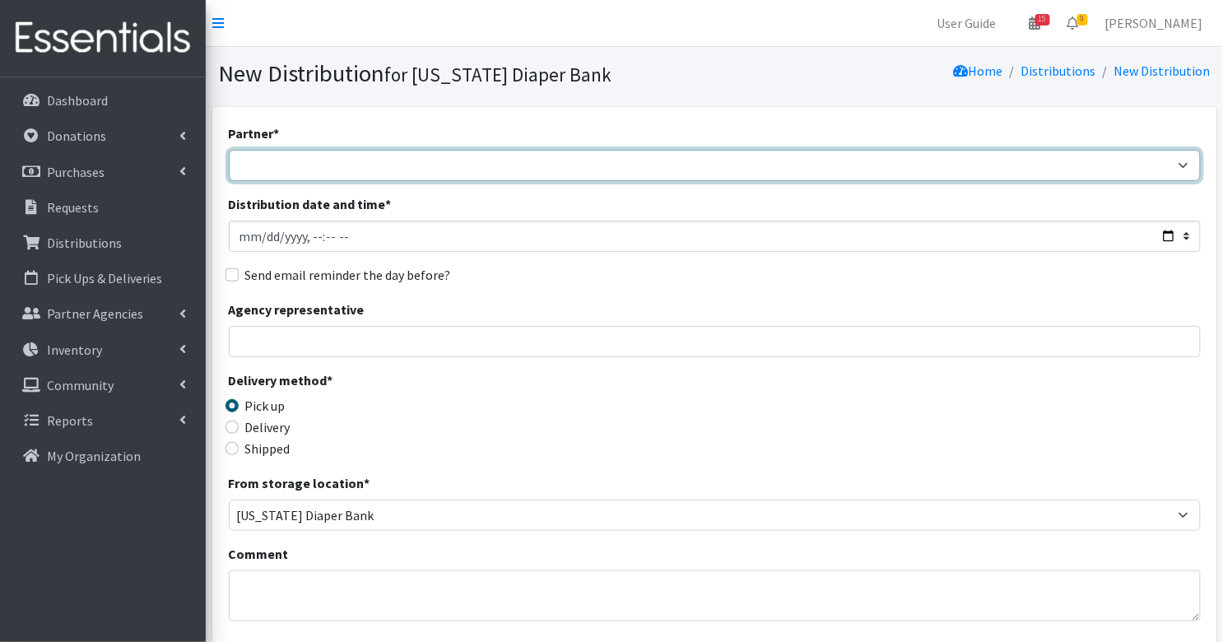
click at [282, 174] on select "ARC Boone and Hendricks County WIC Babies Basic Needs Northern Indiana Baby Ble…" at bounding box center [715, 165] width 972 height 31
select select "4835"
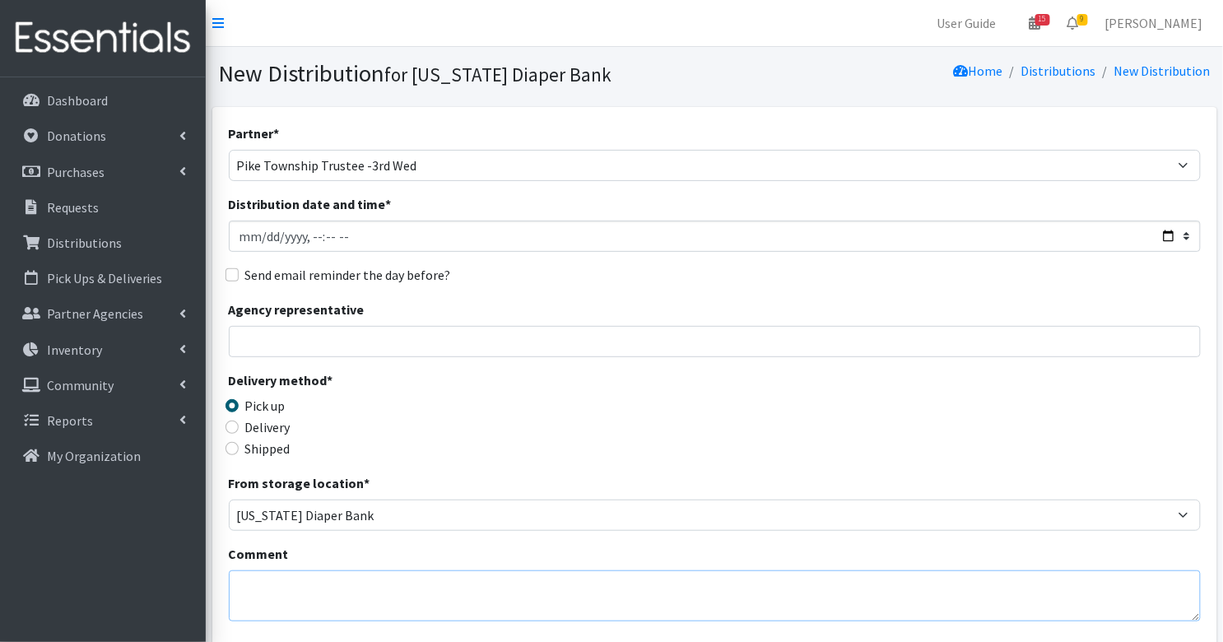
click at [303, 597] on textarea "Comment" at bounding box center [715, 595] width 972 height 51
type textarea "Extra diapers for September event"
click at [249, 240] on input "Distribution date and time *" at bounding box center [715, 236] width 972 height 31
click at [310, 235] on input "Distribution date and time *" at bounding box center [715, 236] width 972 height 31
type input "2025-09-20T09:00"
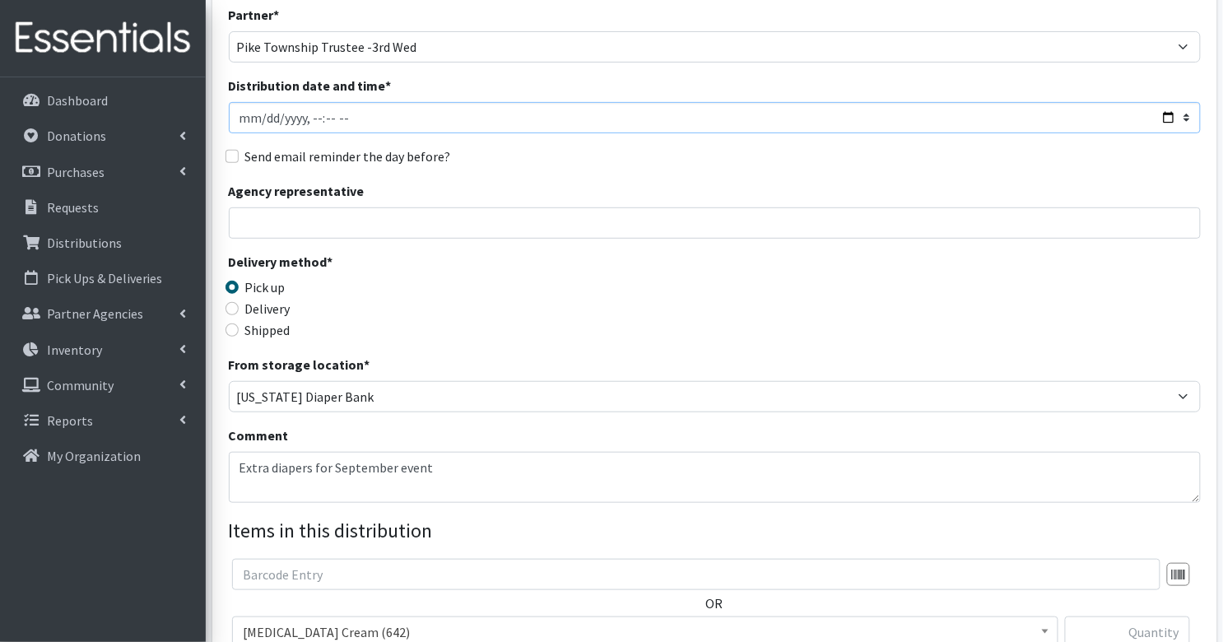
scroll to position [124, 0]
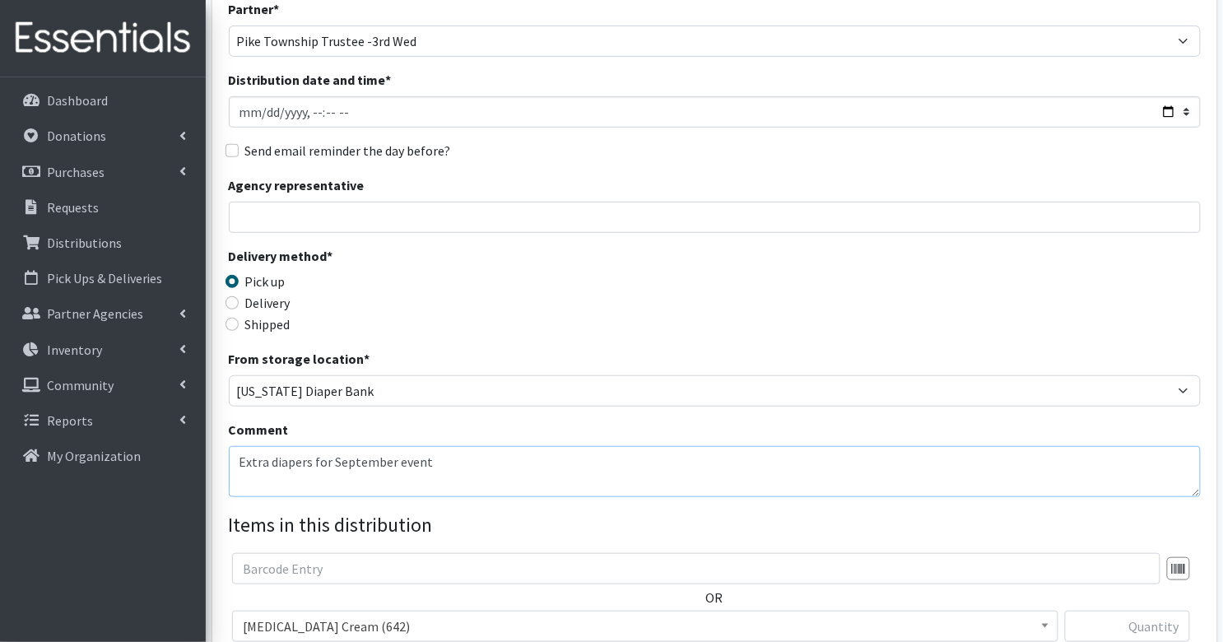
click at [453, 472] on textarea "Extra diapers for September event" at bounding box center [715, 471] width 972 height 51
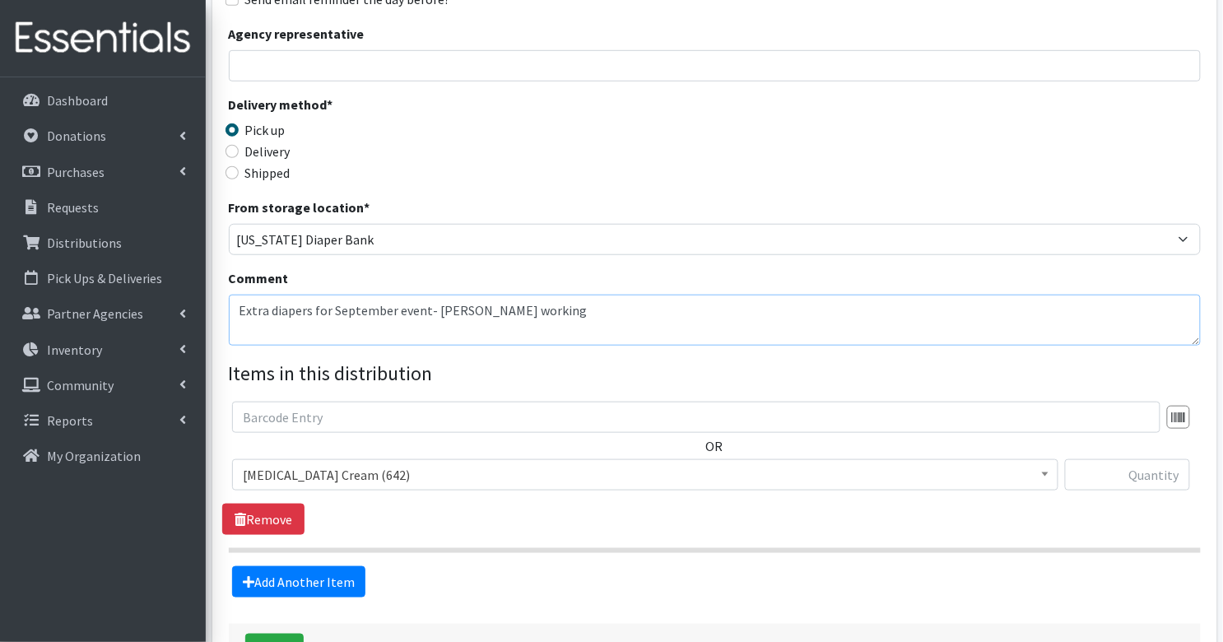
scroll to position [318, 0]
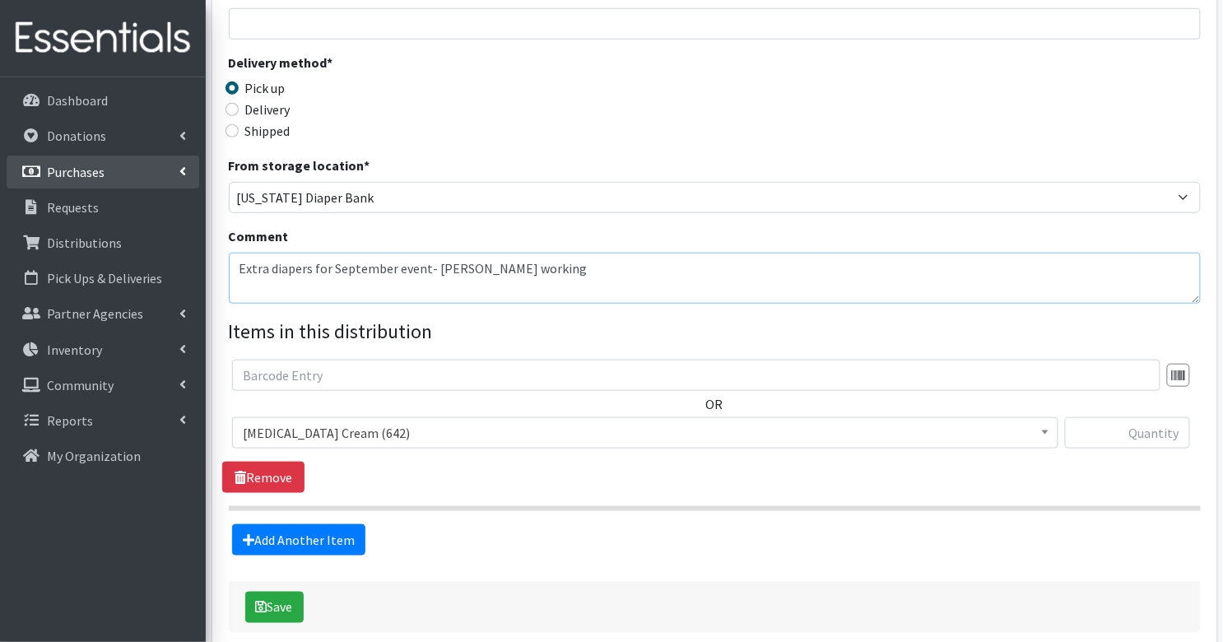
type textarea "Extra diapers for September event- Anastasia working"
click at [374, 434] on span "[MEDICAL_DATA] Cream (642)" at bounding box center [645, 432] width 805 height 23
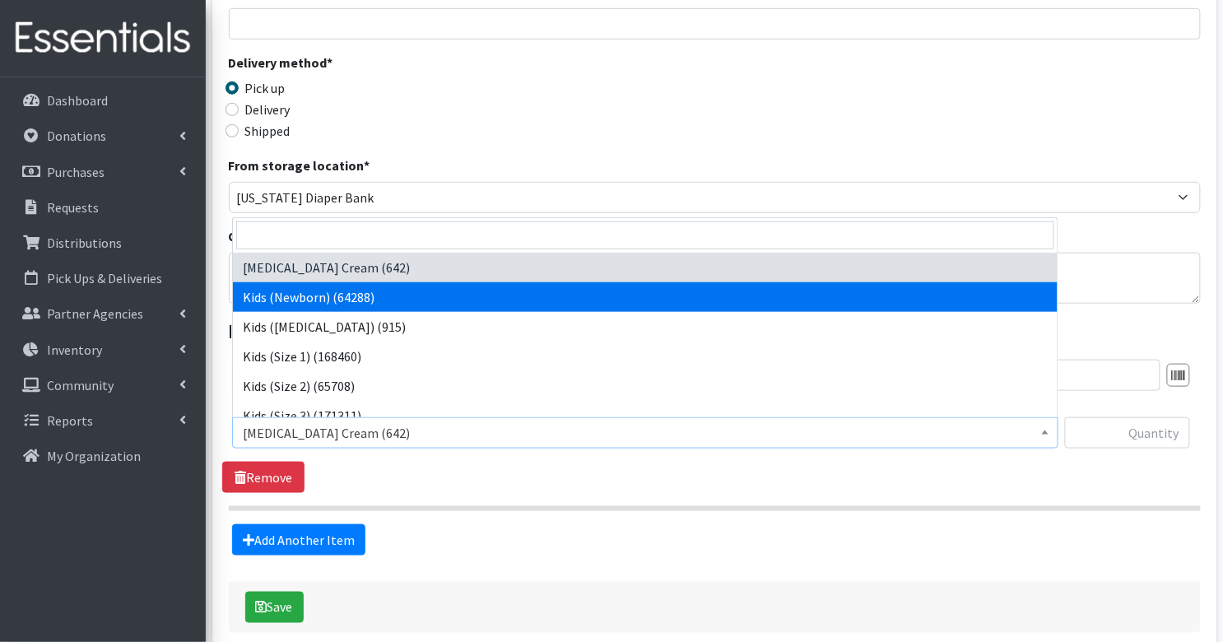
select select "3400"
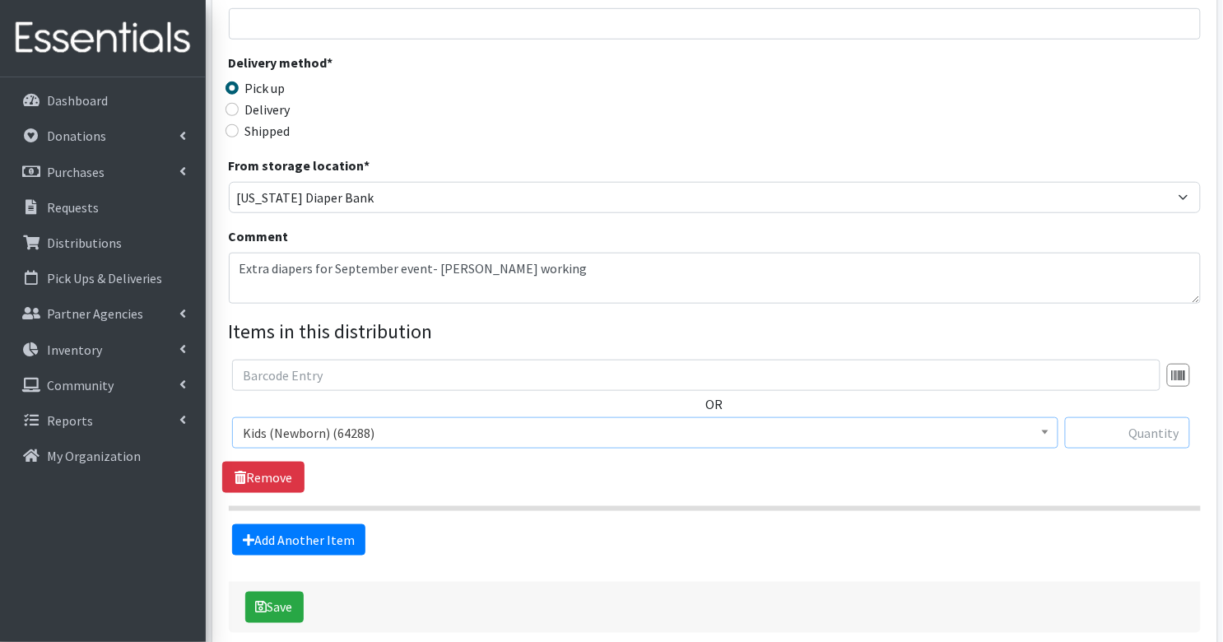
click at [1105, 436] on input "text" at bounding box center [1127, 432] width 125 height 31
type input "10"
click at [314, 537] on link "Add Another Item" at bounding box center [298, 539] width 133 height 31
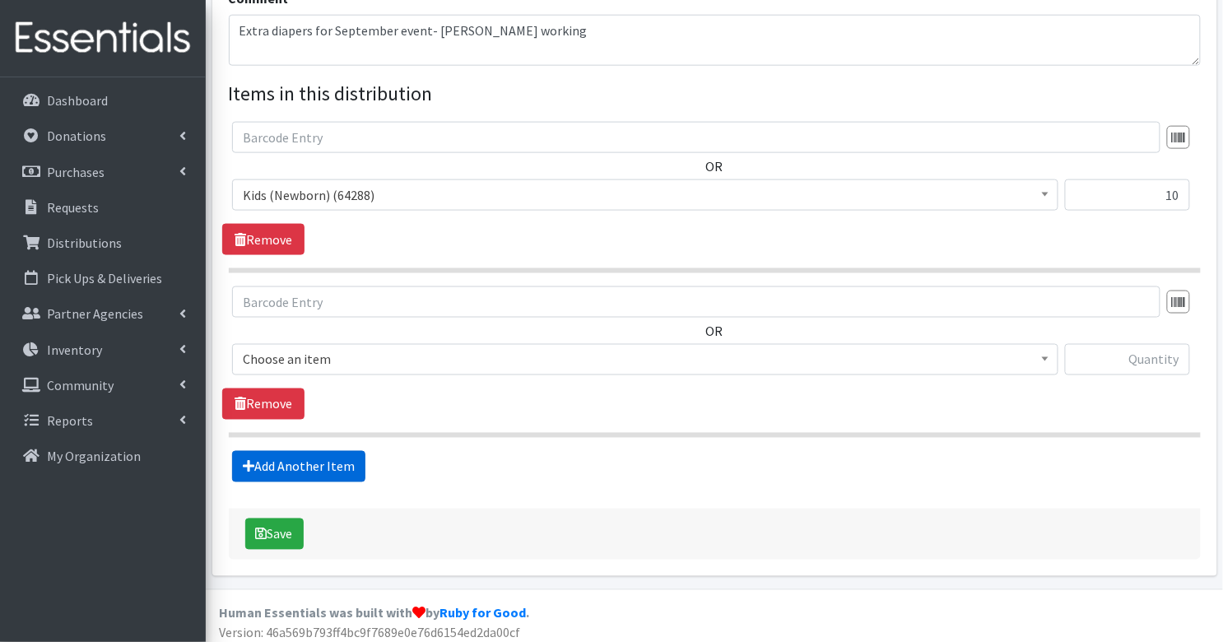
scroll to position [560, 0]
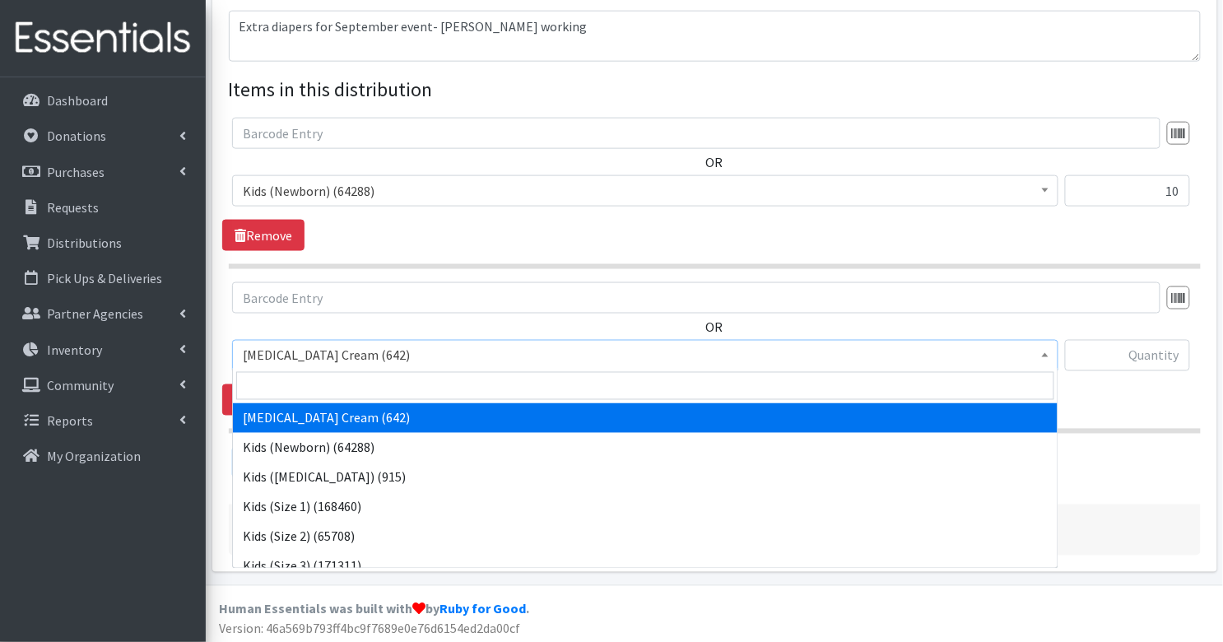
click at [314, 351] on span "[MEDICAL_DATA] Cream (642)" at bounding box center [645, 355] width 805 height 23
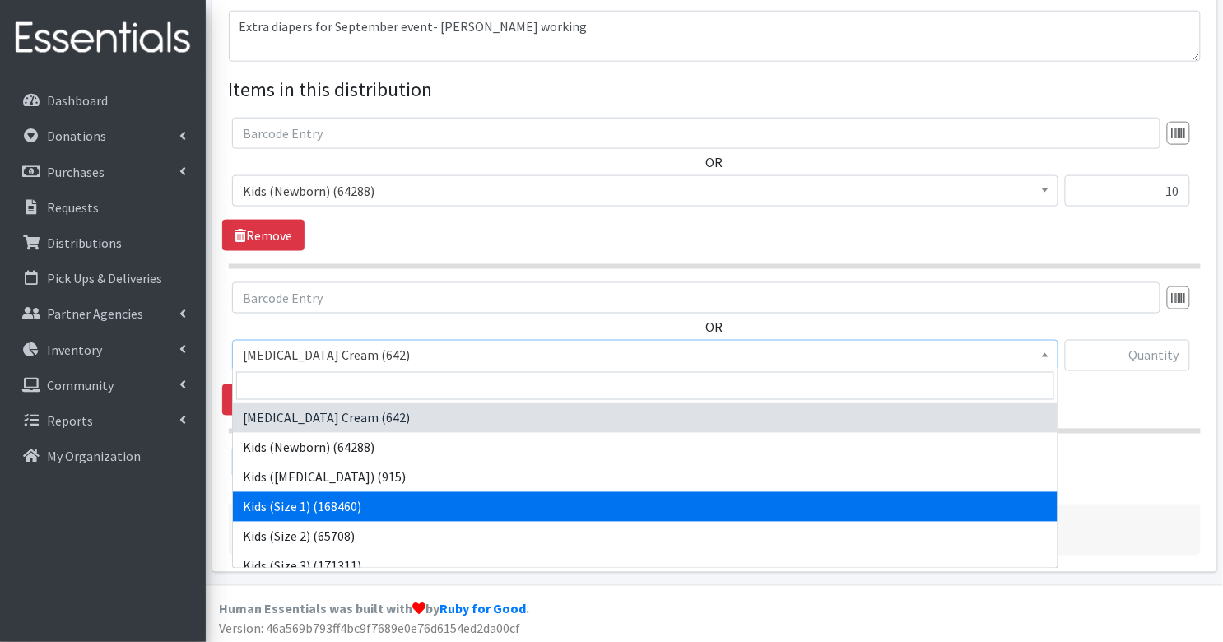
select select "3401"
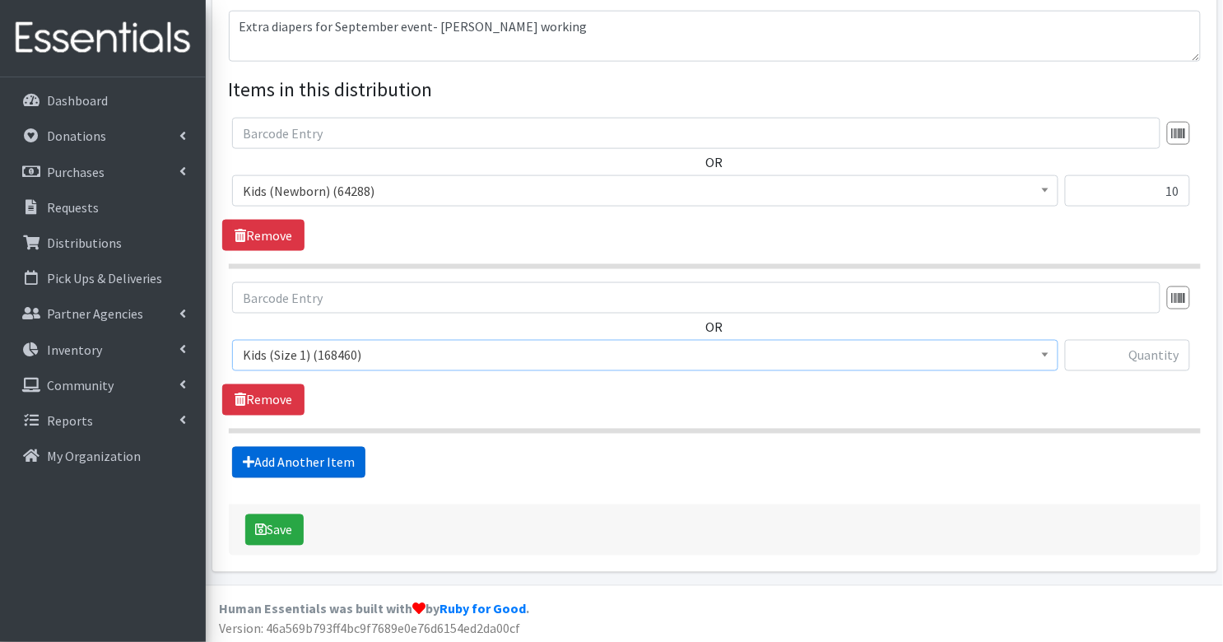
click at [333, 464] on link "Add Another Item" at bounding box center [298, 462] width 133 height 31
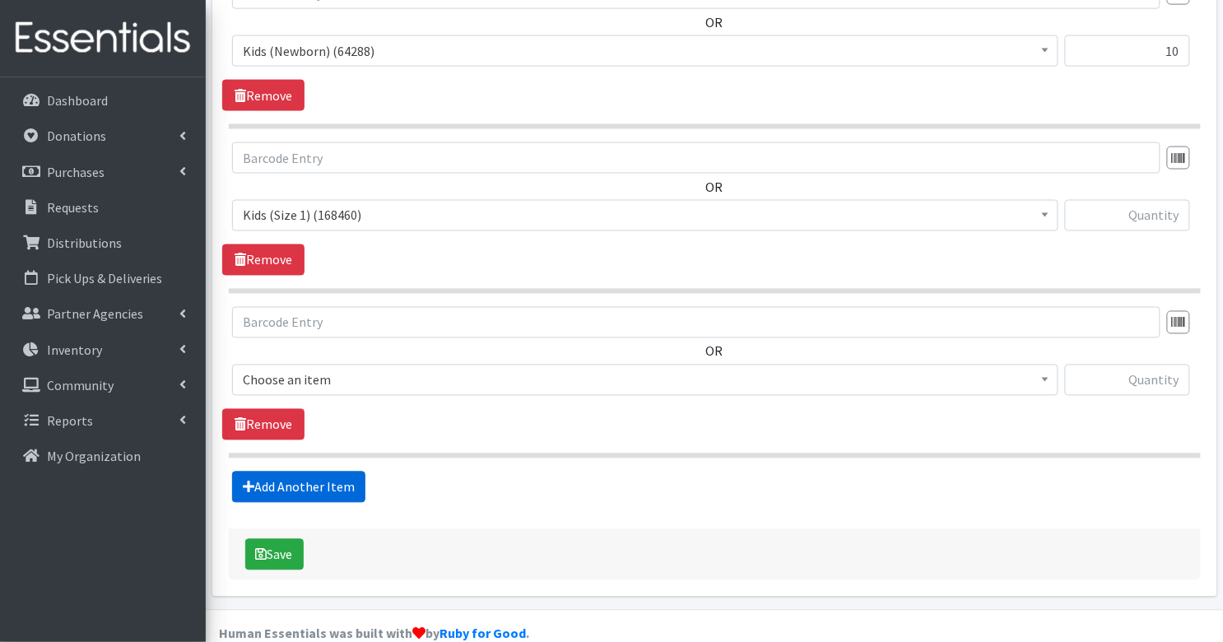
scroll to position [723, 0]
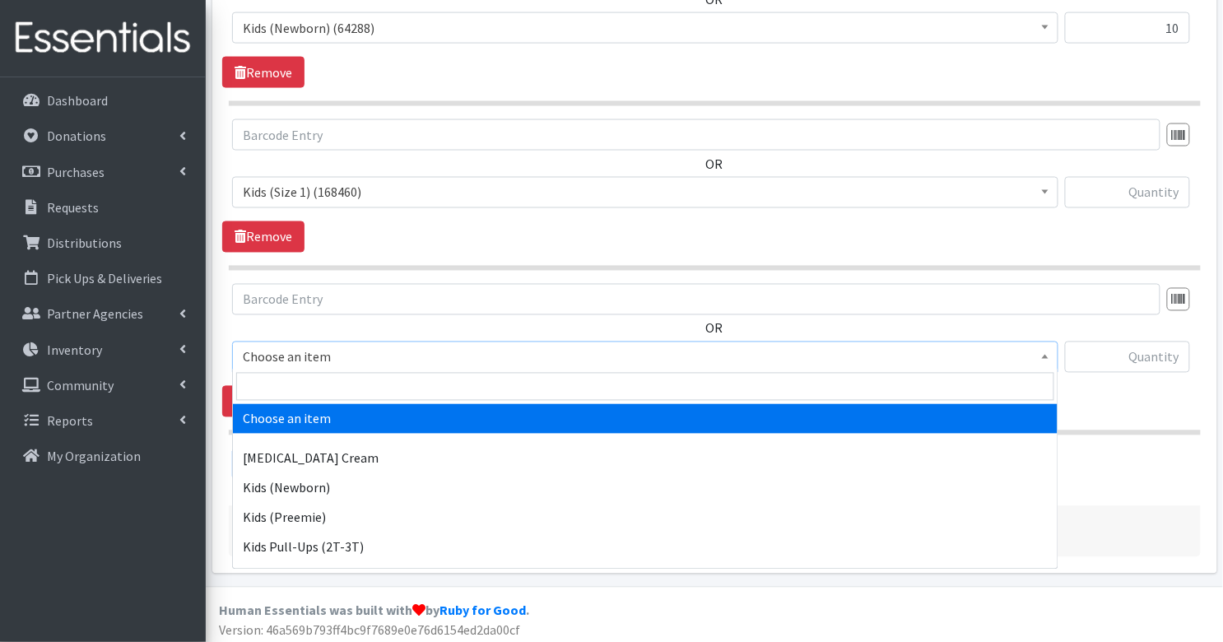
click at [334, 353] on span "Choose an item" at bounding box center [645, 357] width 805 height 23
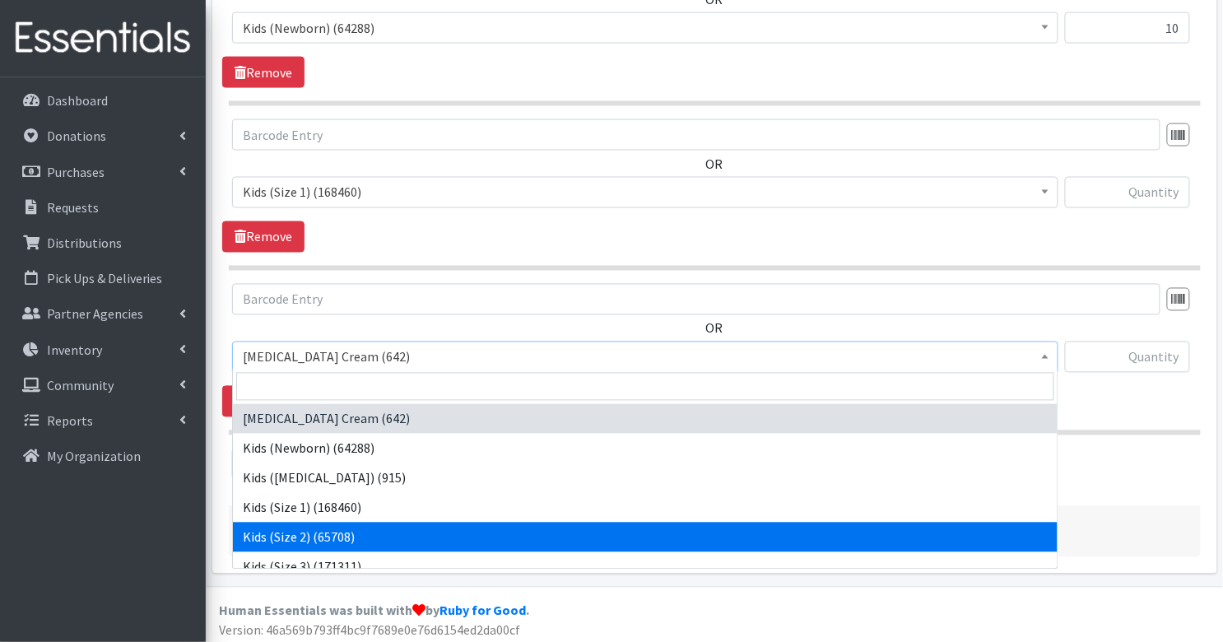
scroll to position [67, 0]
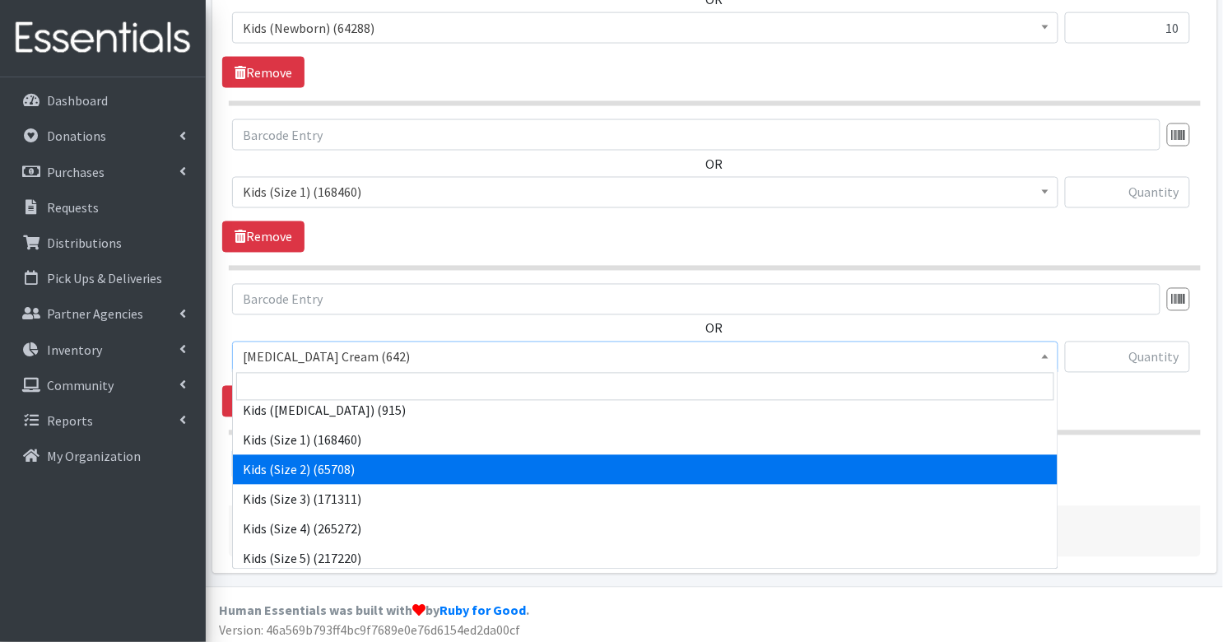
select select "3420"
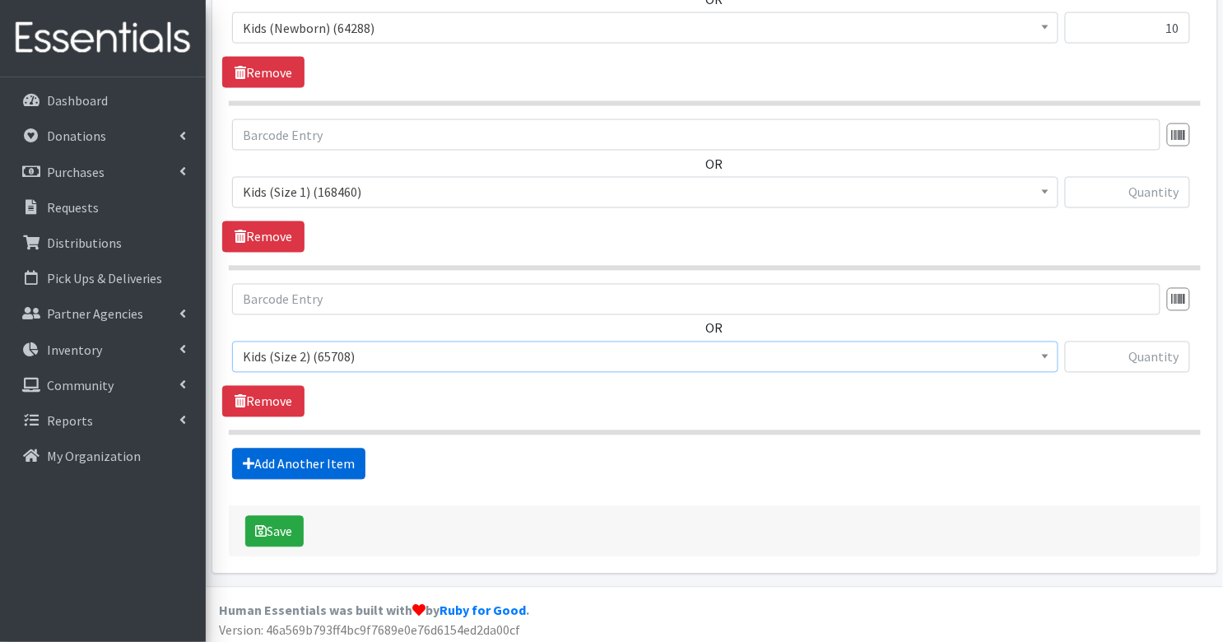
click at [296, 449] on link "Add Another Item" at bounding box center [298, 464] width 133 height 31
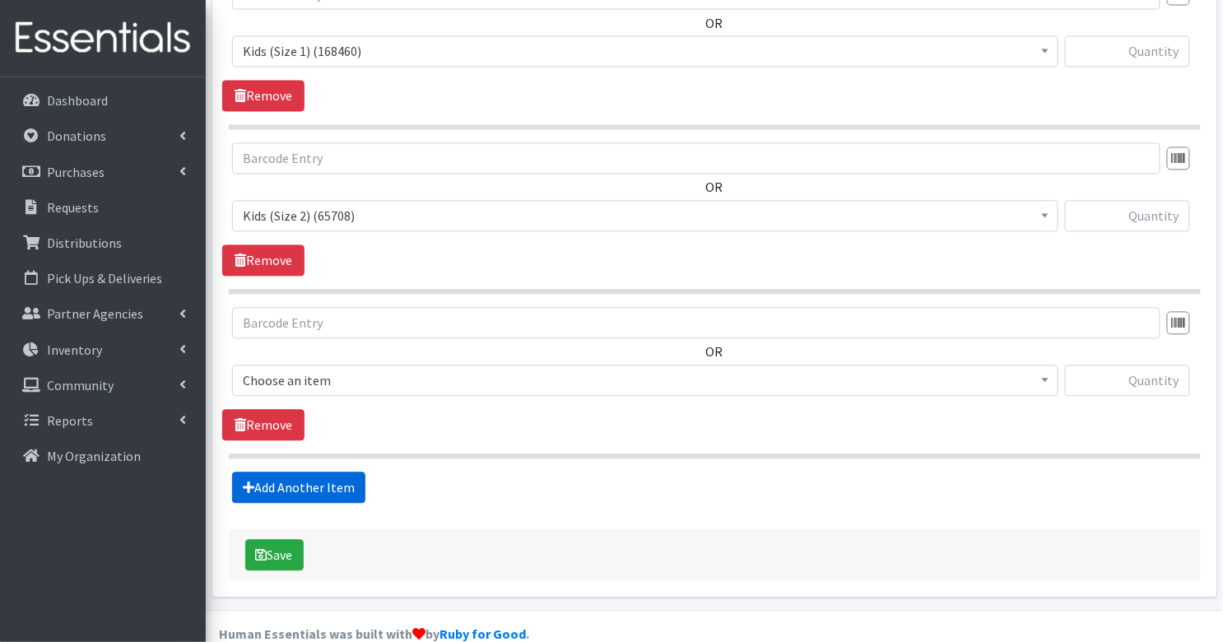
scroll to position [887, 0]
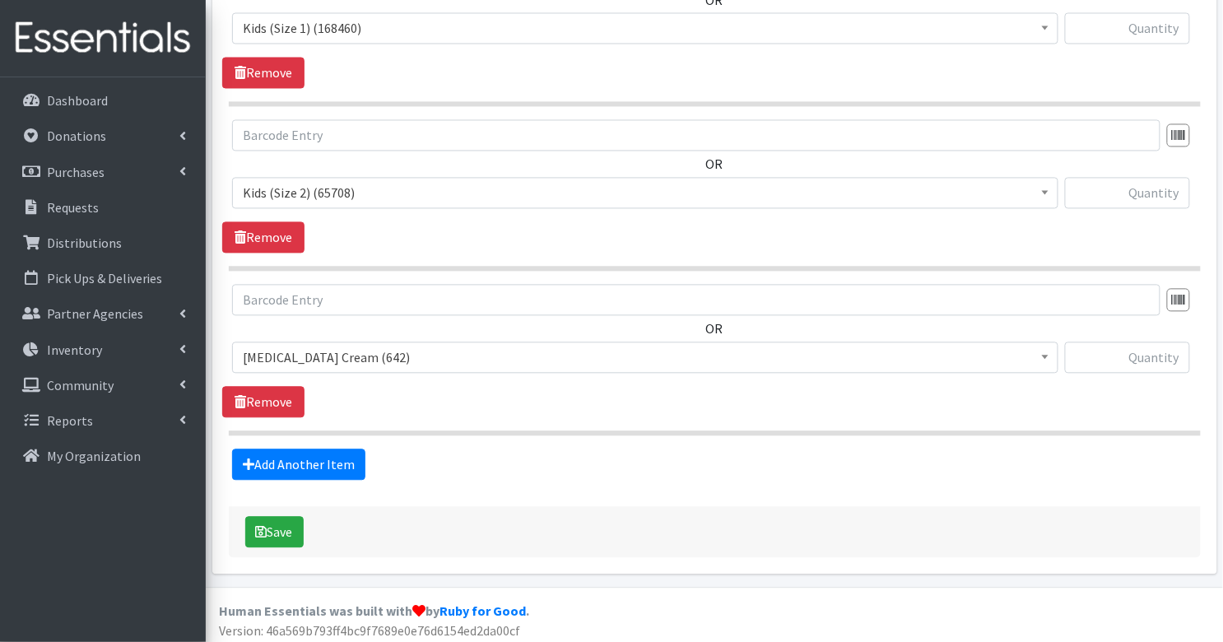
click at [303, 359] on span "[MEDICAL_DATA] Cream (642)" at bounding box center [645, 358] width 805 height 23
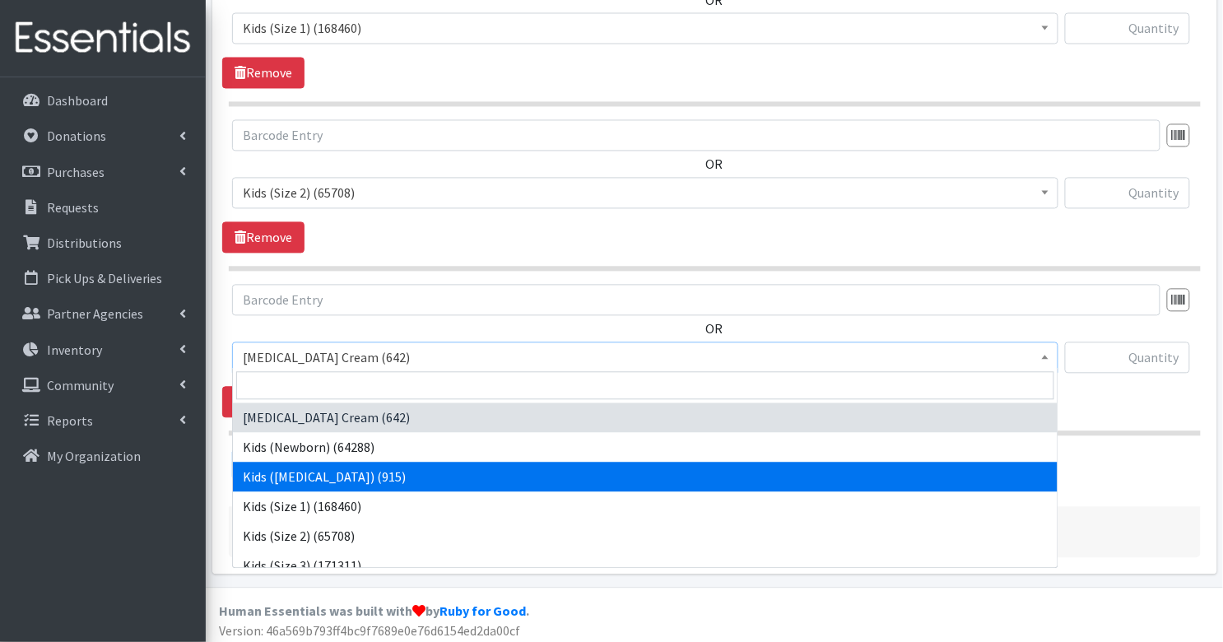
scroll to position [46, 0]
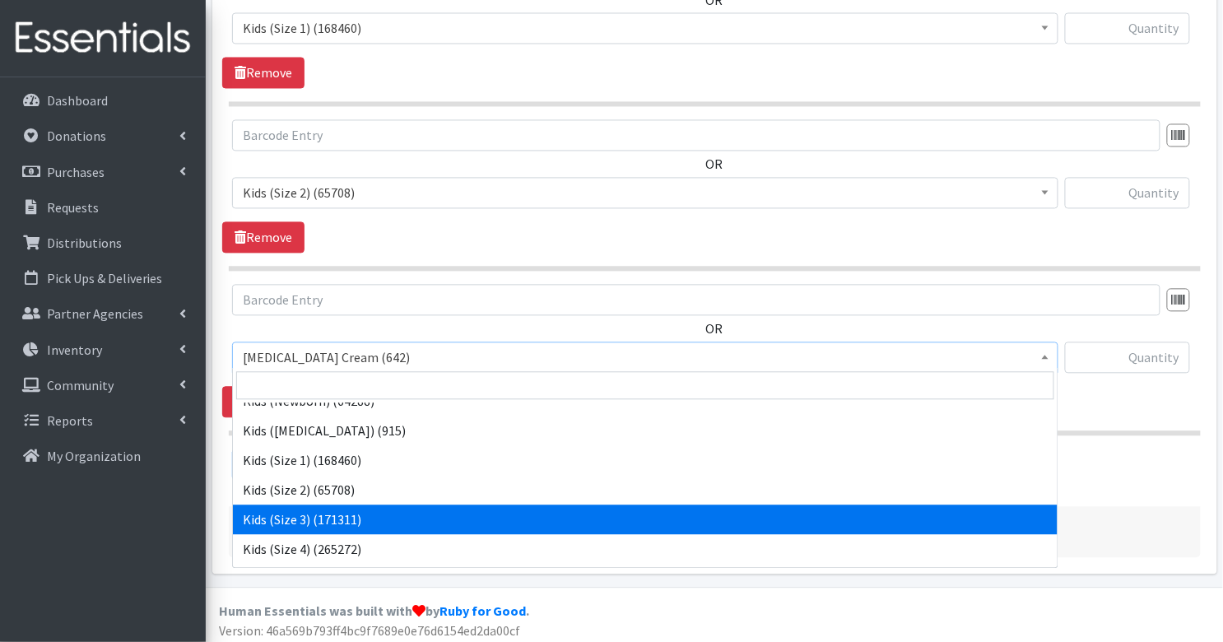
select select "3393"
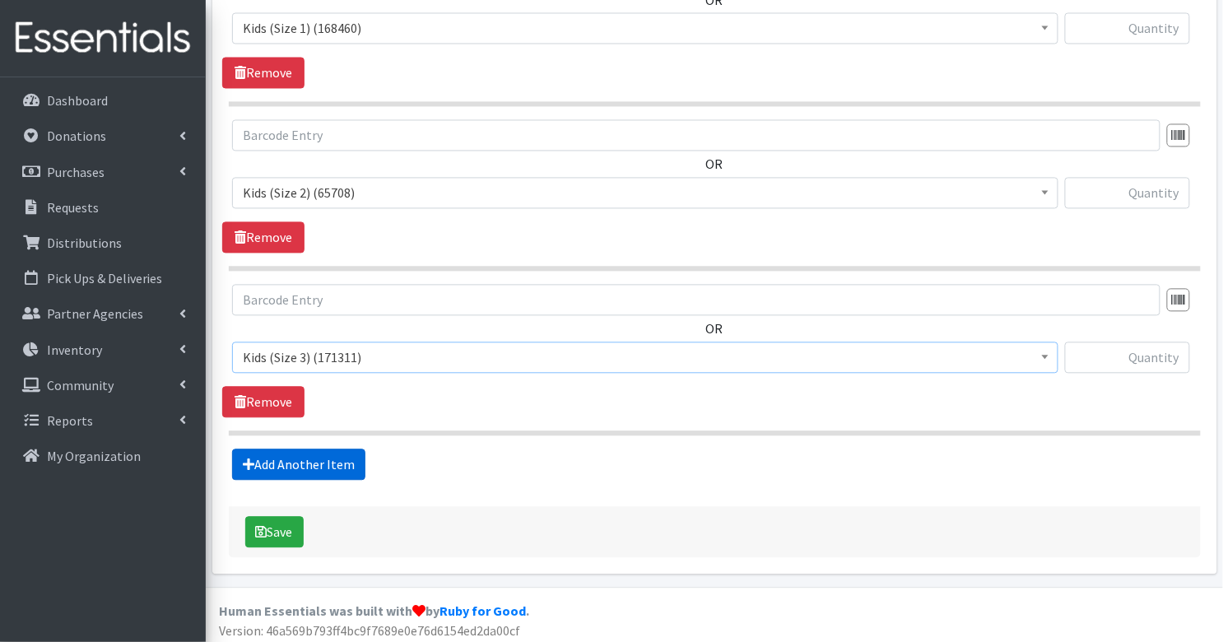
click at [314, 452] on link "Add Another Item" at bounding box center [298, 464] width 133 height 31
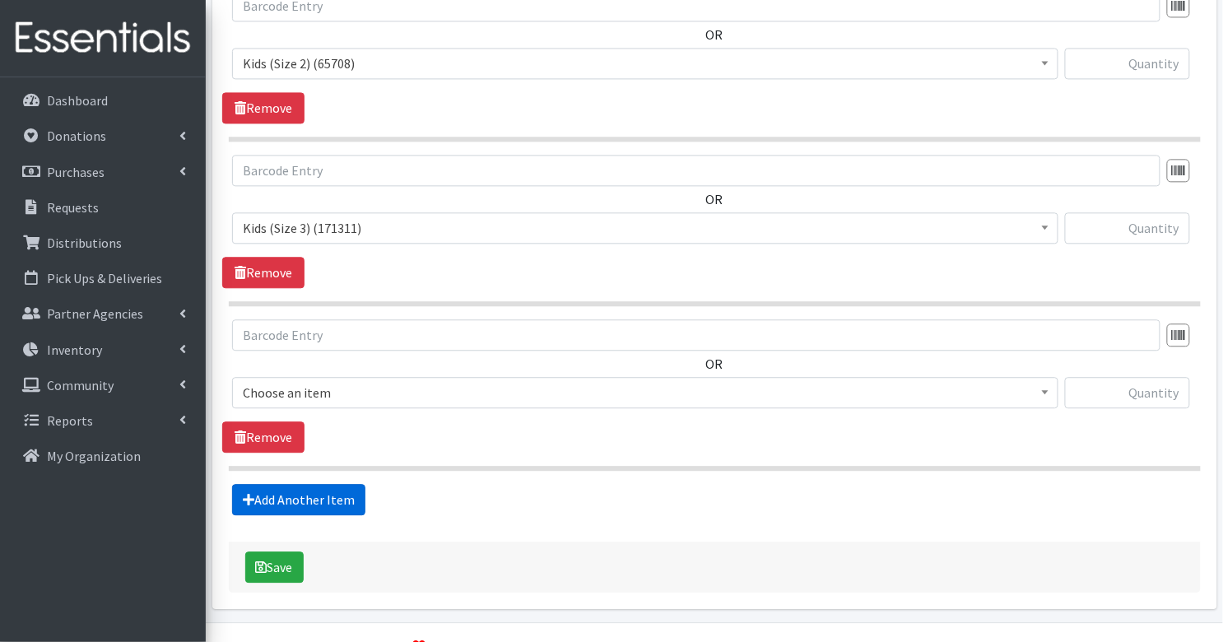
scroll to position [1050, 0]
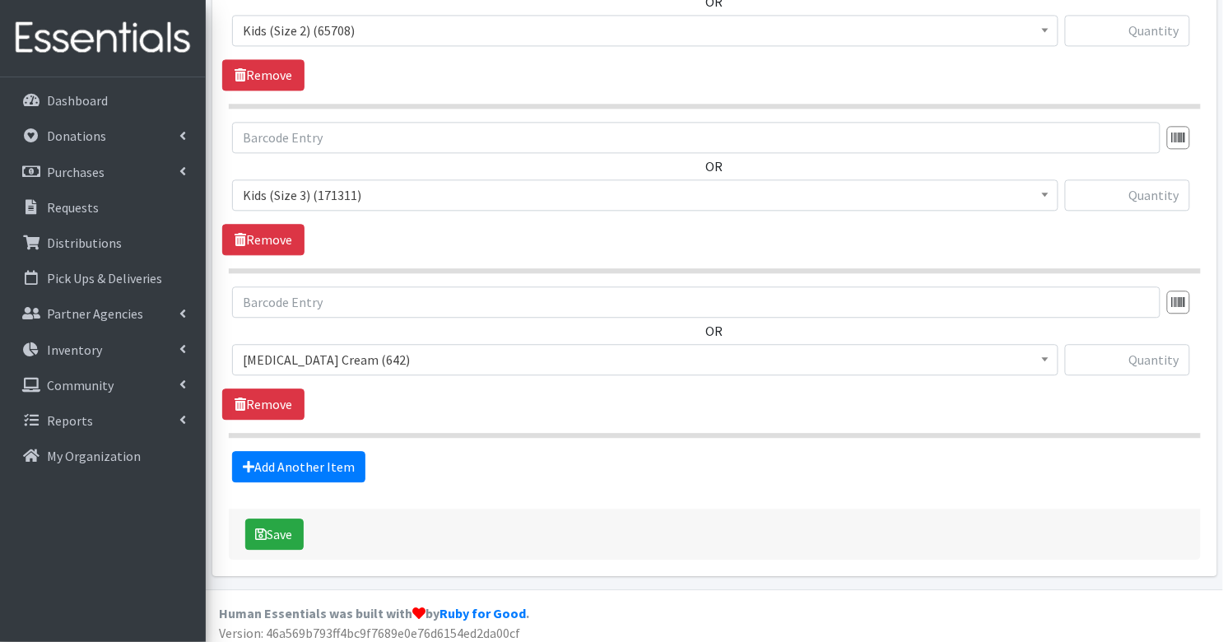
click at [315, 348] on span "[MEDICAL_DATA] Cream (642)" at bounding box center [645, 359] width 805 height 23
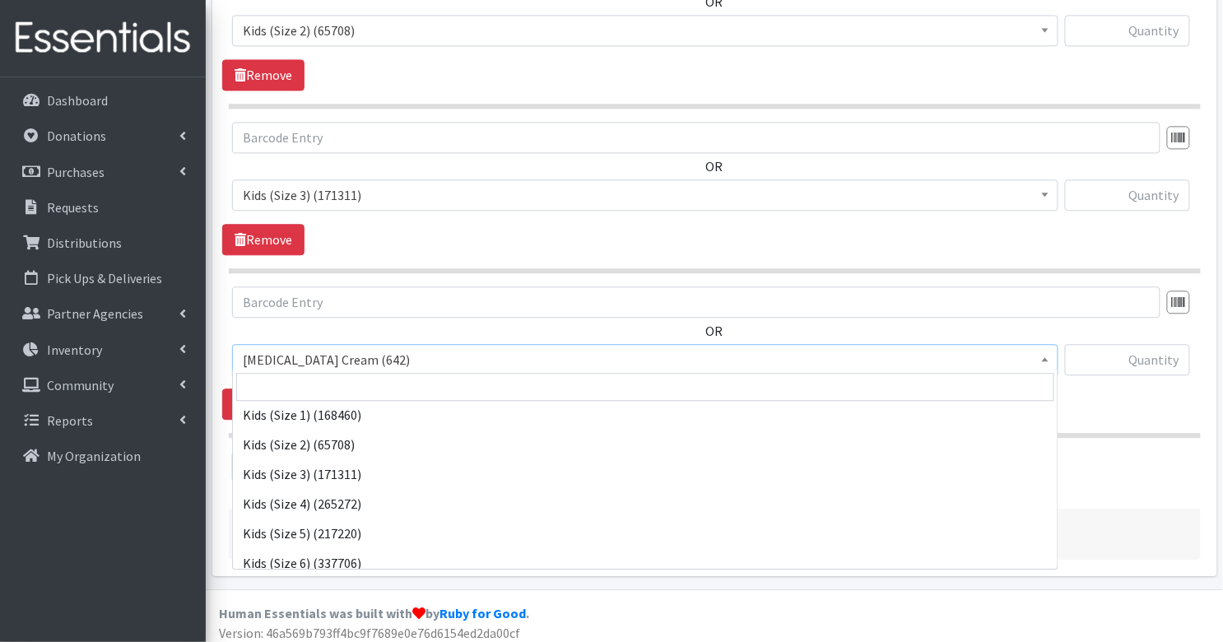
scroll to position [94, 0]
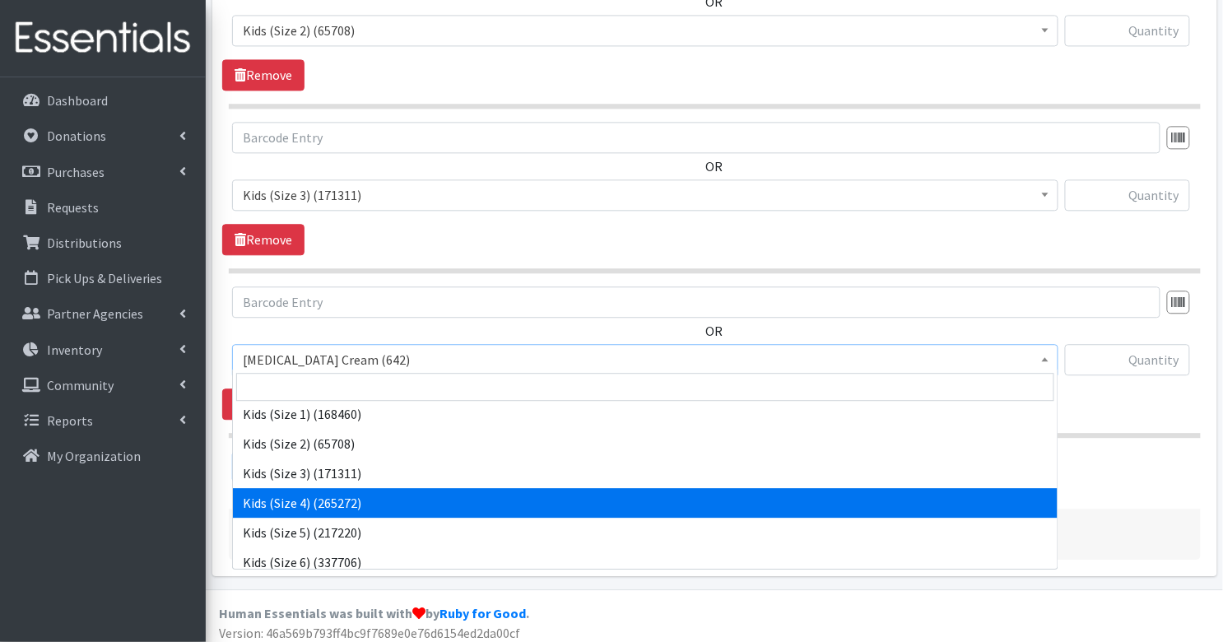
select select "3394"
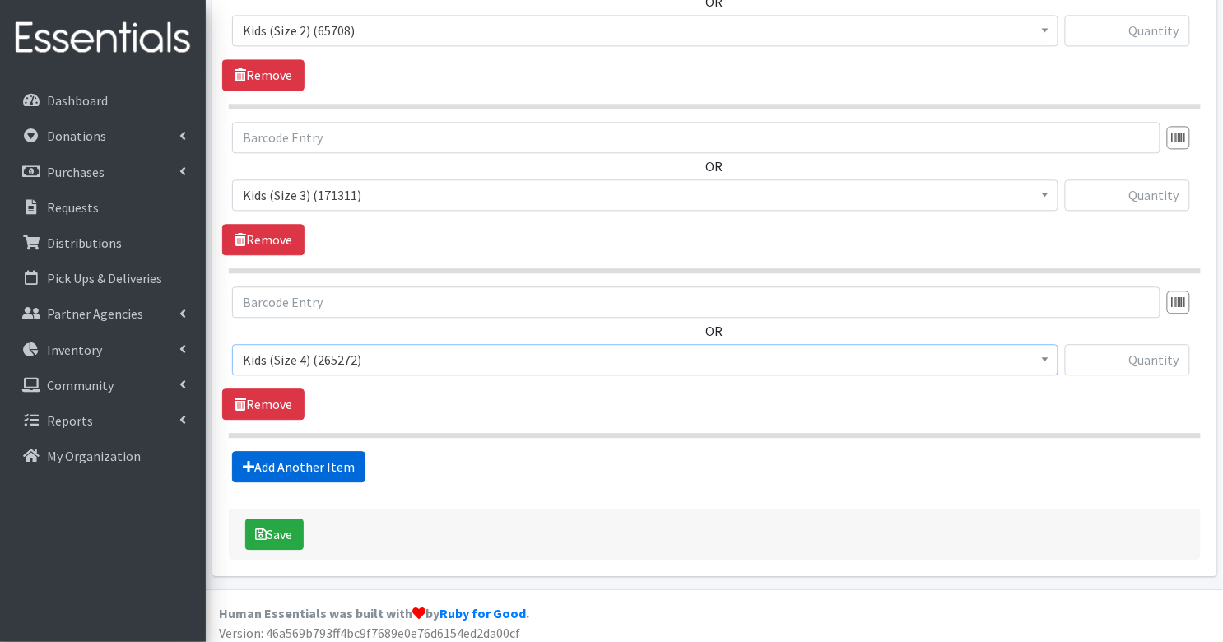
click at [318, 453] on link "Add Another Item" at bounding box center [298, 466] width 133 height 31
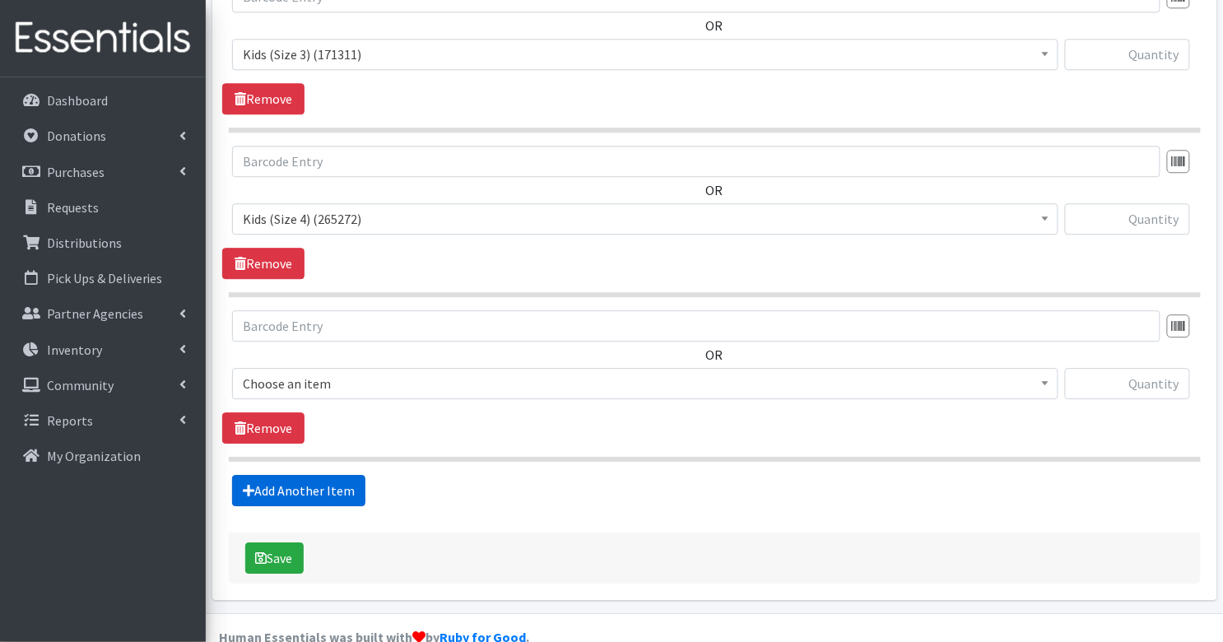
scroll to position [1213, 0]
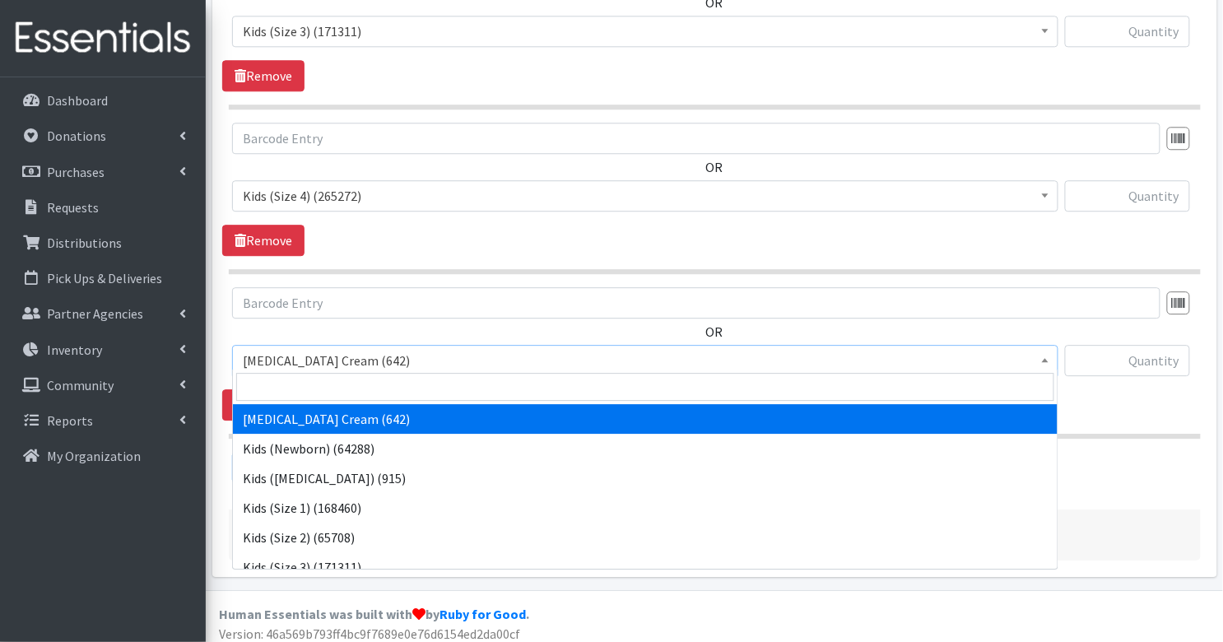
click at [320, 349] on span "[MEDICAL_DATA] Cream (642)" at bounding box center [645, 360] width 805 height 23
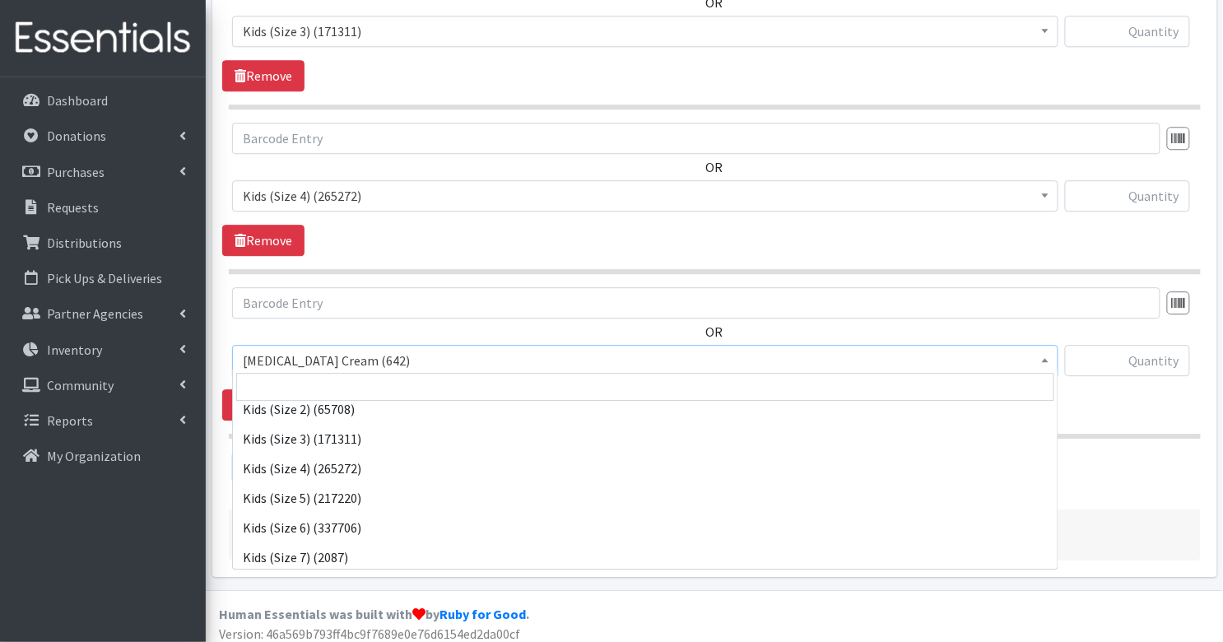
scroll to position [136, 0]
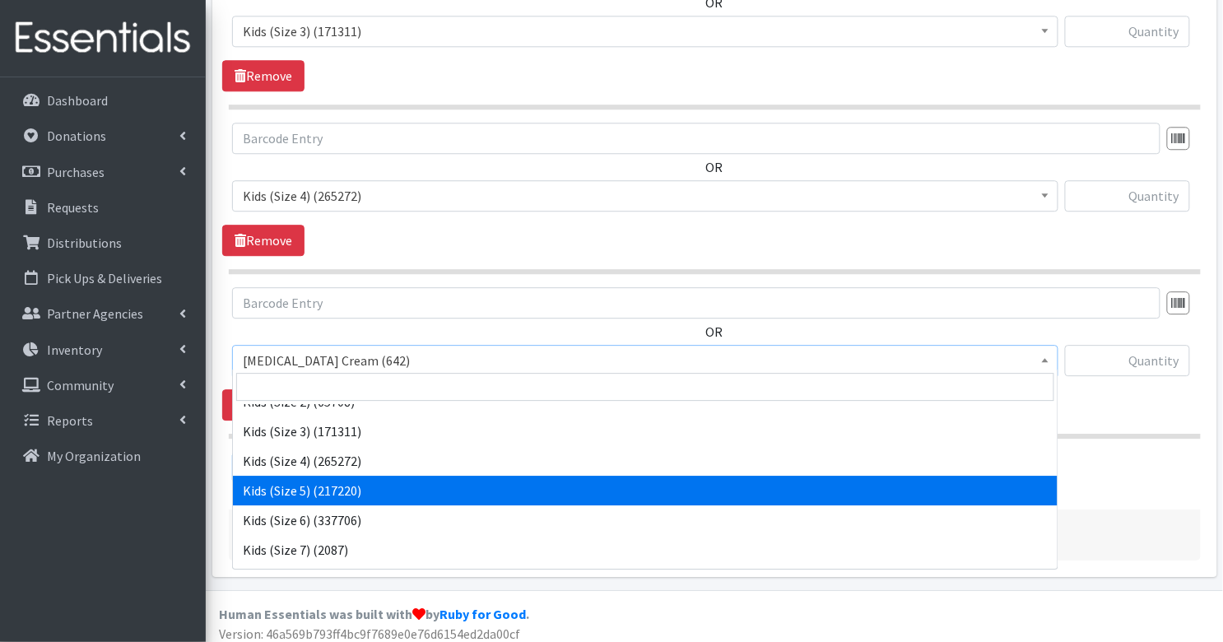
select select "3407"
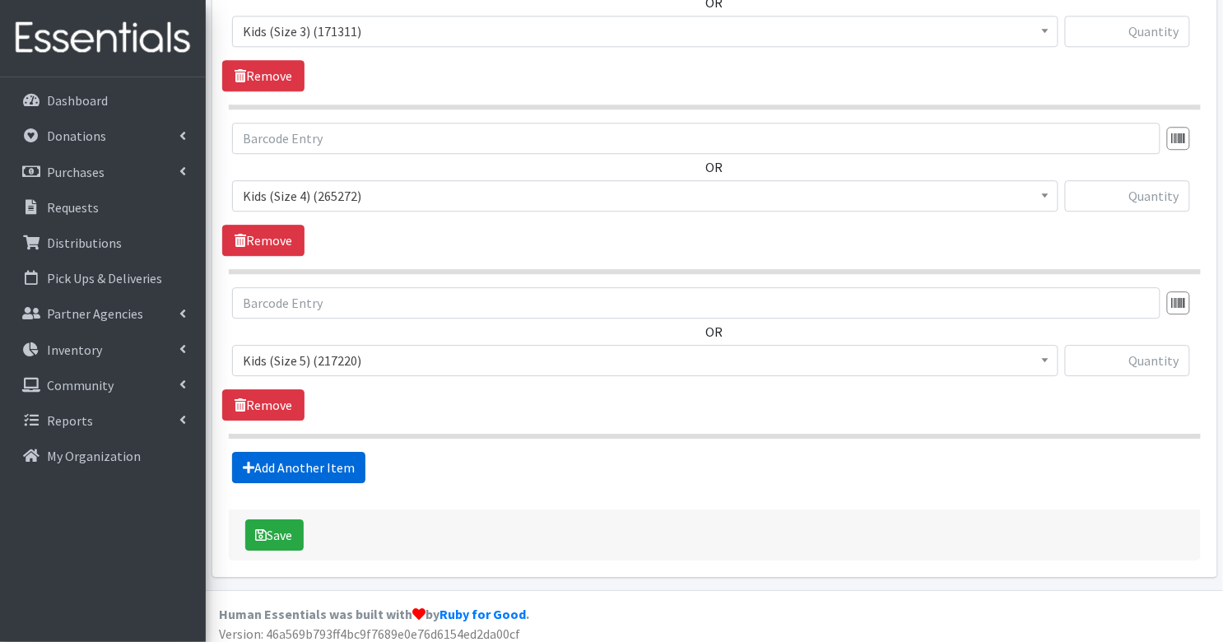
click at [291, 465] on link "Add Another Item" at bounding box center [298, 467] width 133 height 31
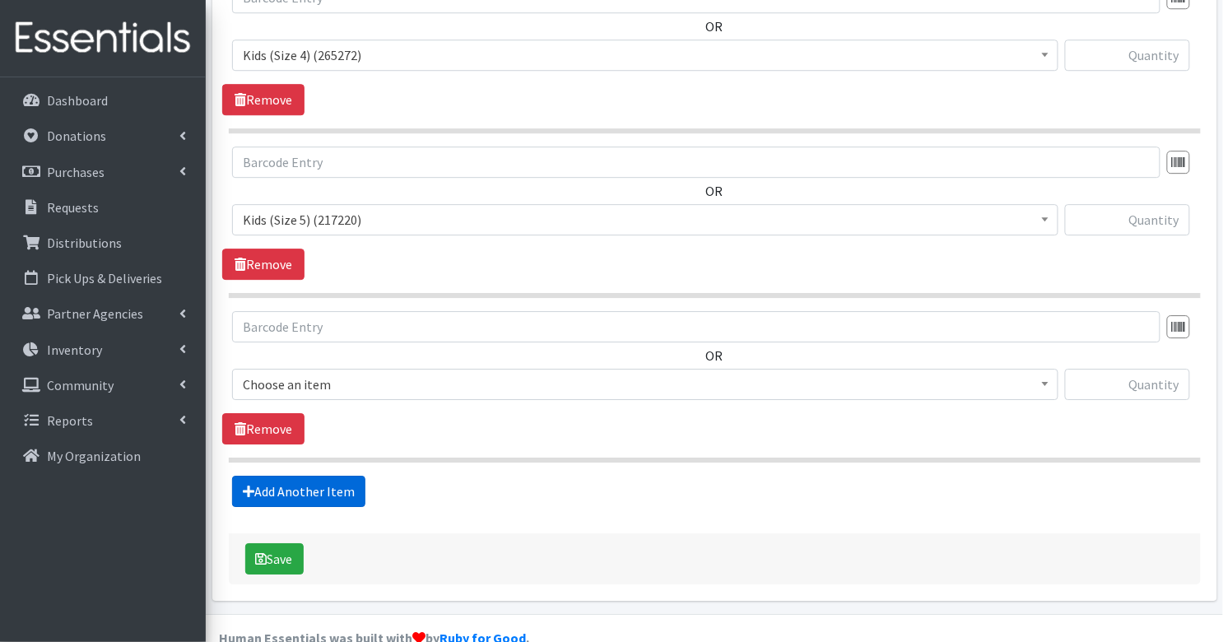
scroll to position [1376, 0]
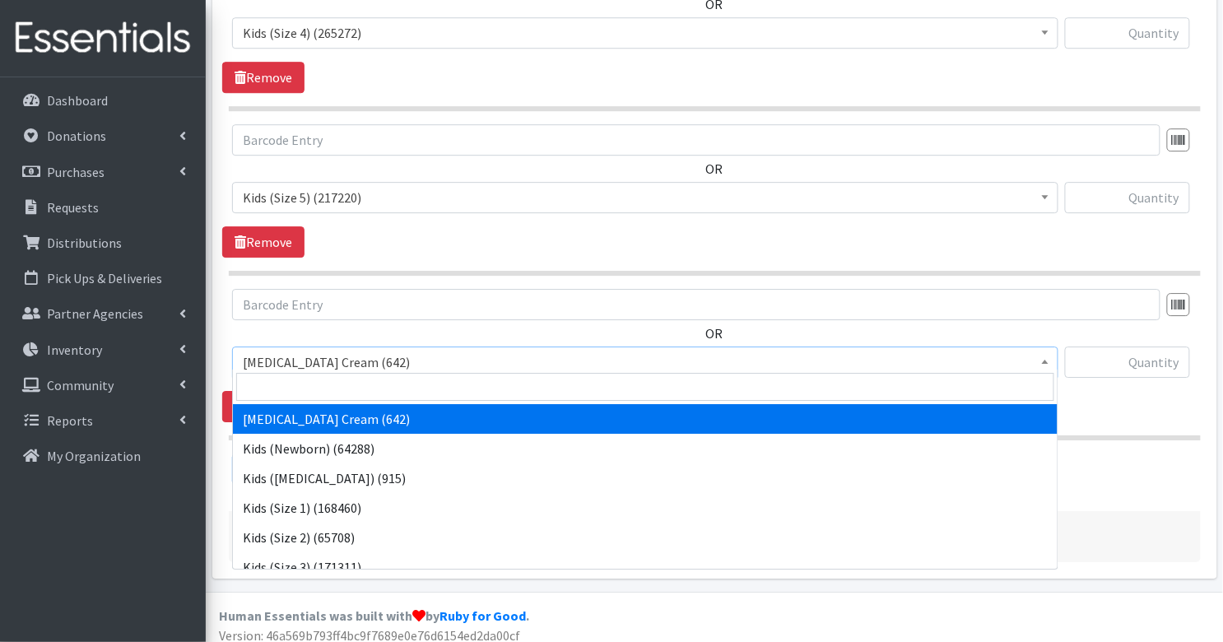
click at [298, 351] on span "[MEDICAL_DATA] Cream (642)" at bounding box center [645, 362] width 805 height 23
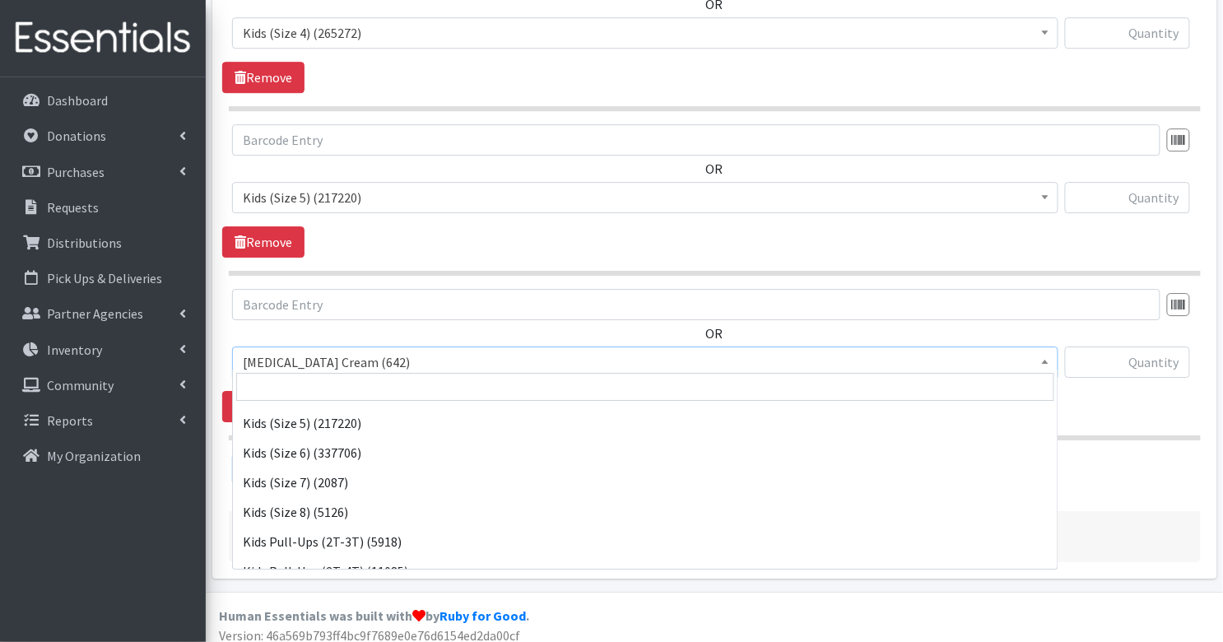
scroll to position [212, 0]
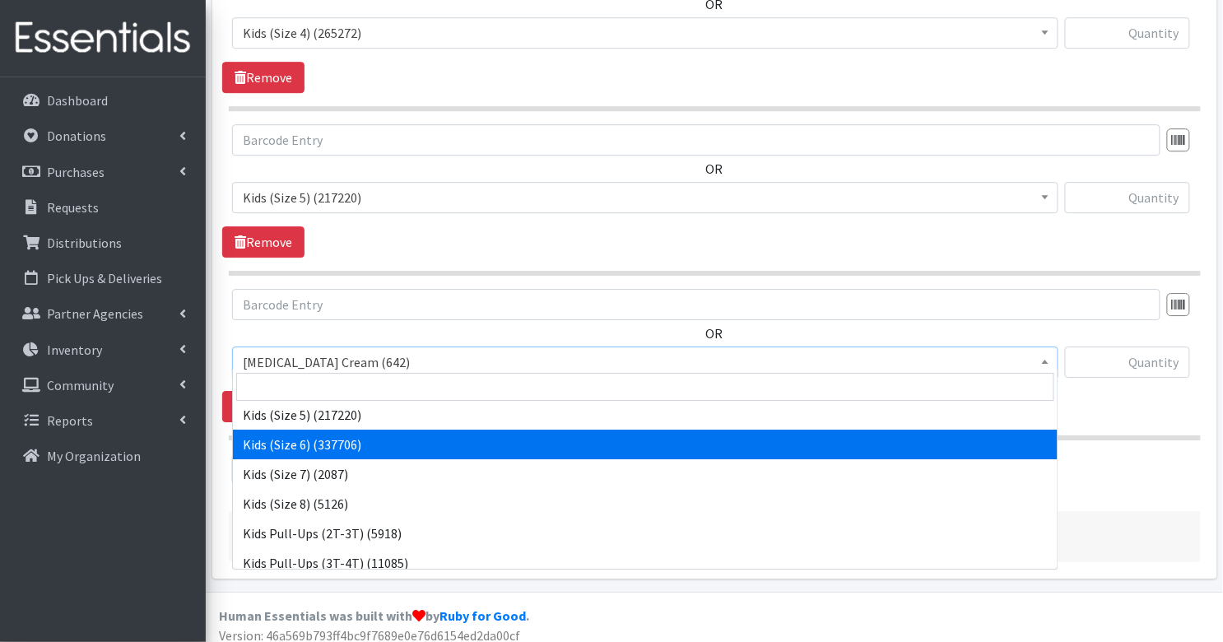
select select "3419"
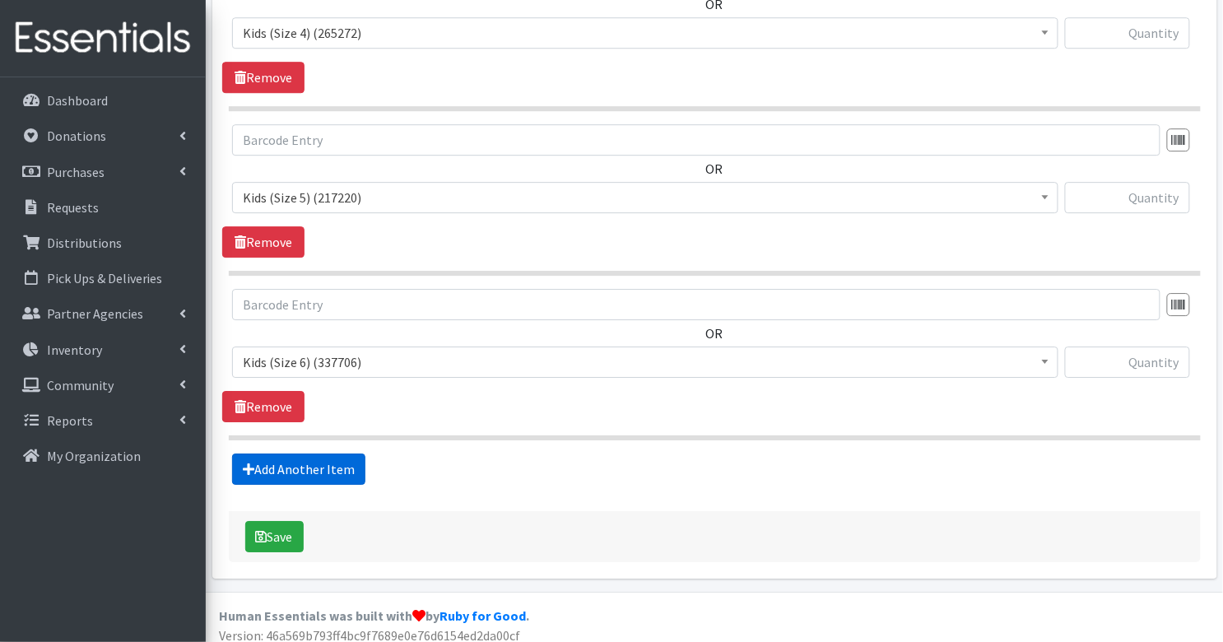
click at [300, 456] on link "Add Another Item" at bounding box center [298, 469] width 133 height 31
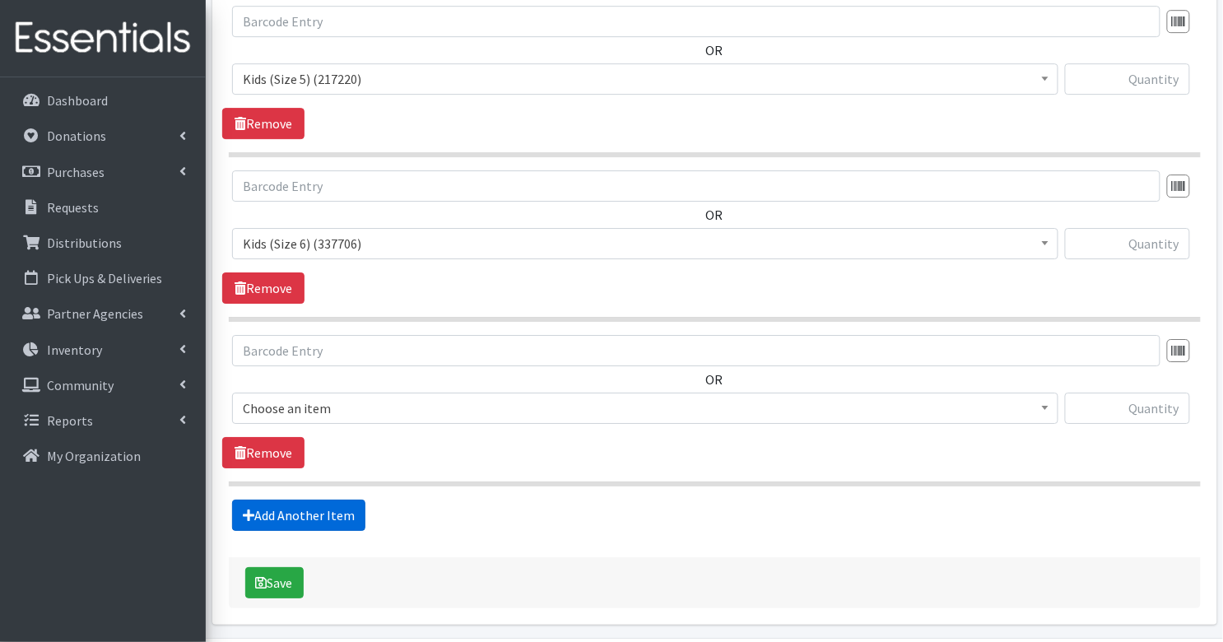
scroll to position [1540, 0]
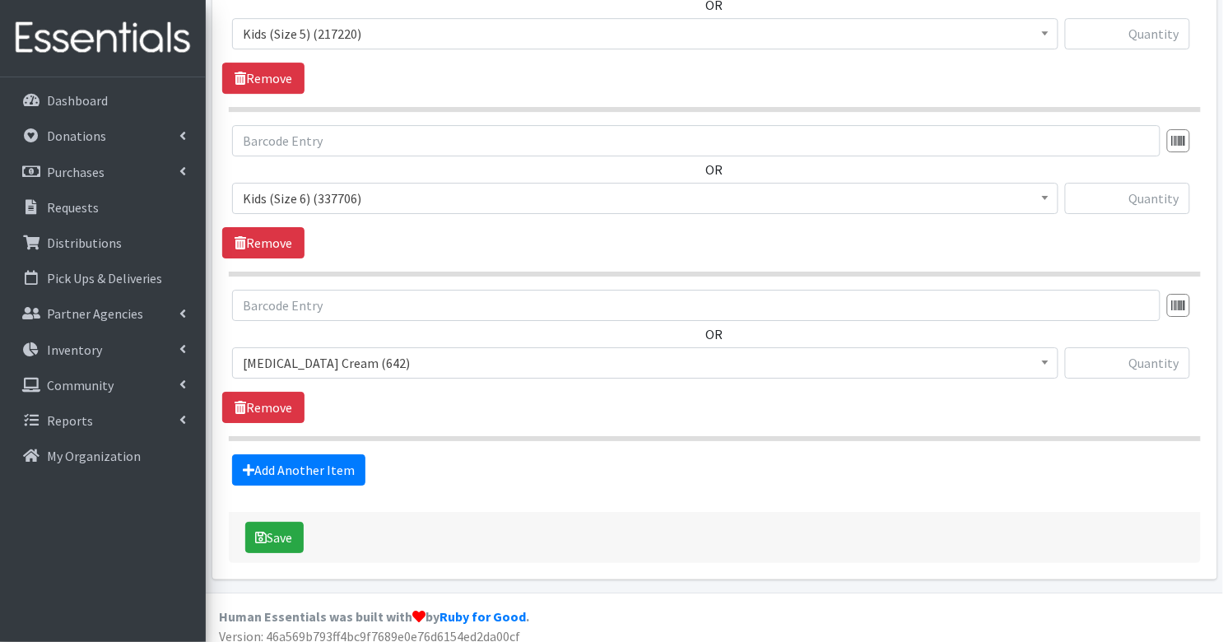
click at [322, 351] on span "[MEDICAL_DATA] Cream (642)" at bounding box center [645, 362] width 805 height 23
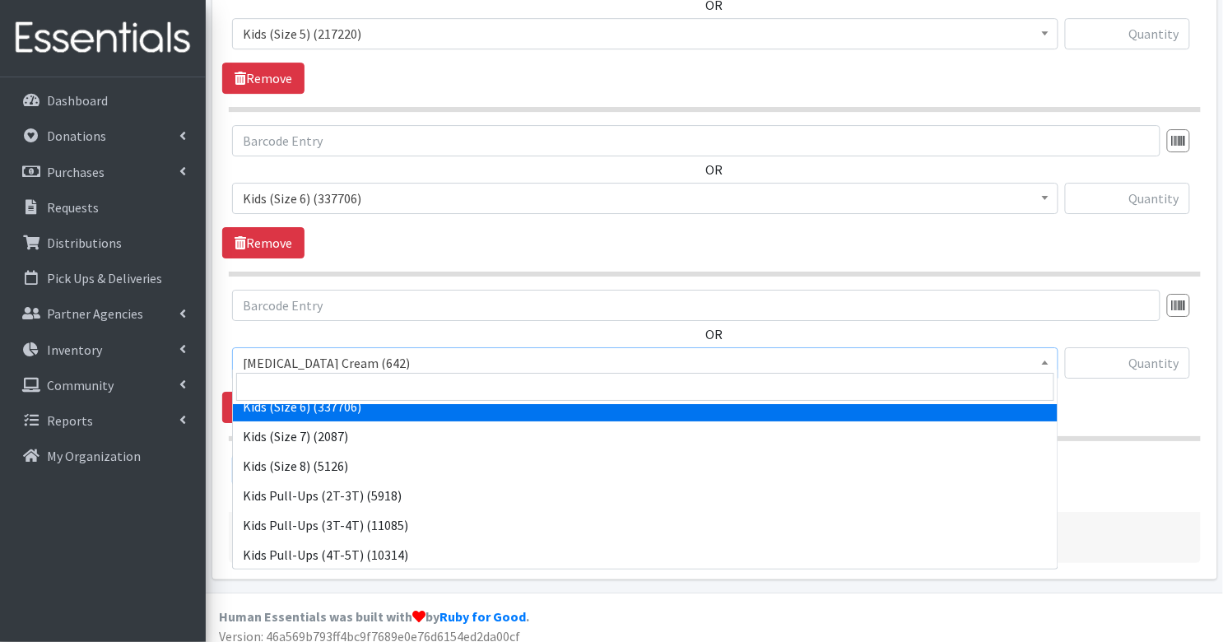
scroll to position [260, 0]
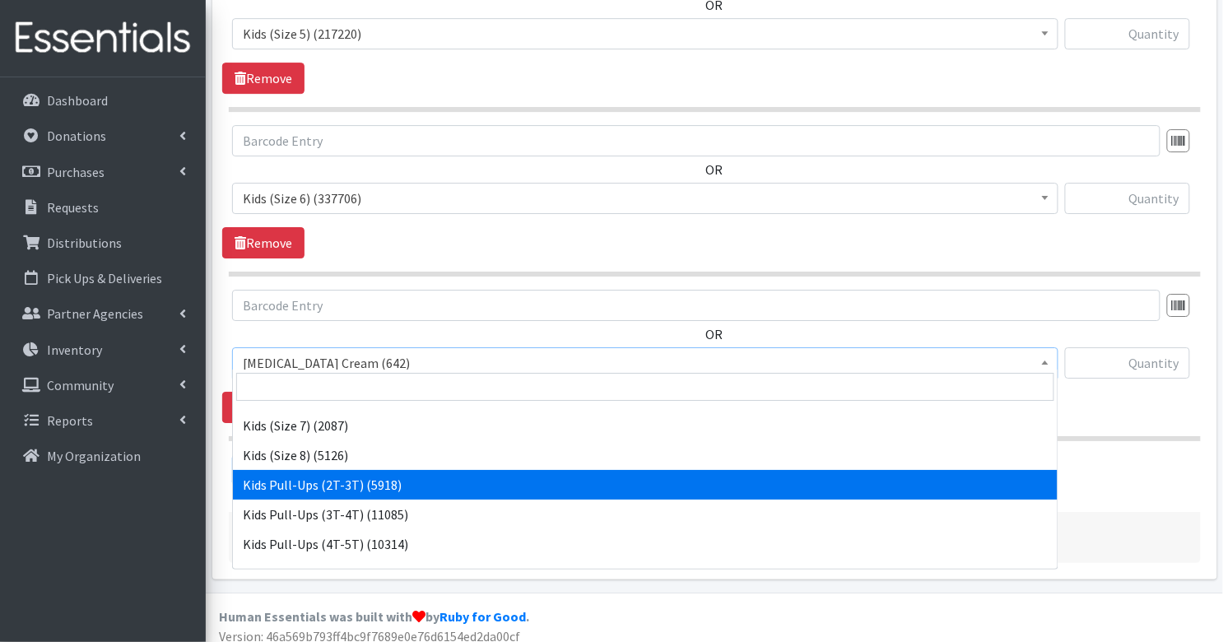
select select "3415"
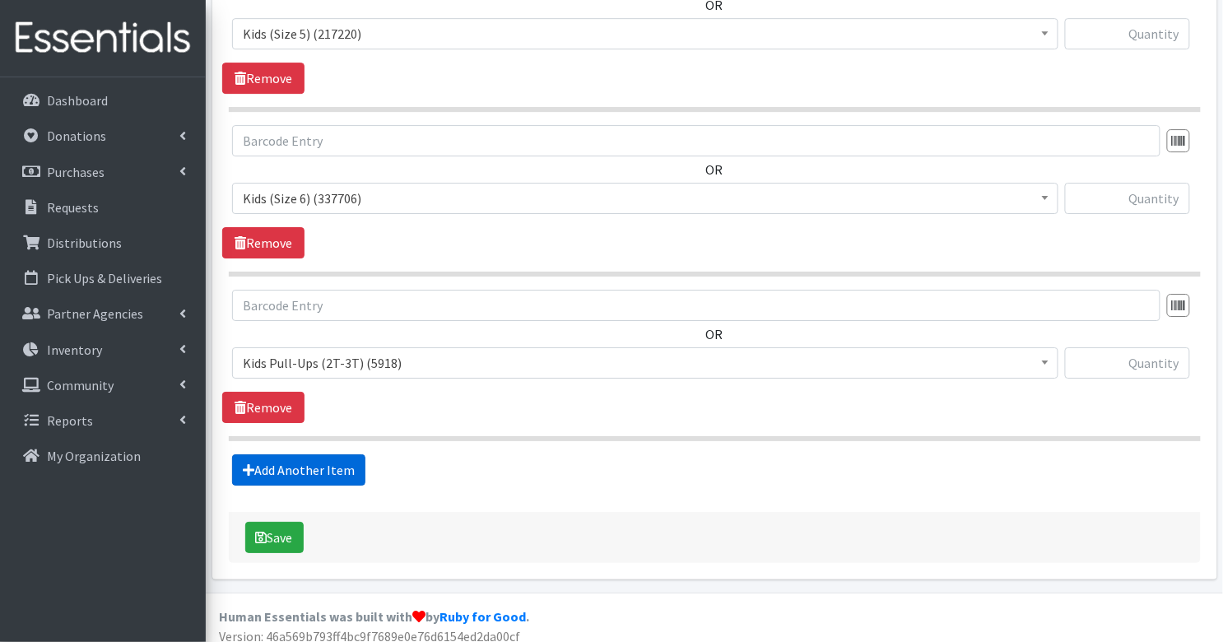
click at [282, 457] on link "Add Another Item" at bounding box center [298, 469] width 133 height 31
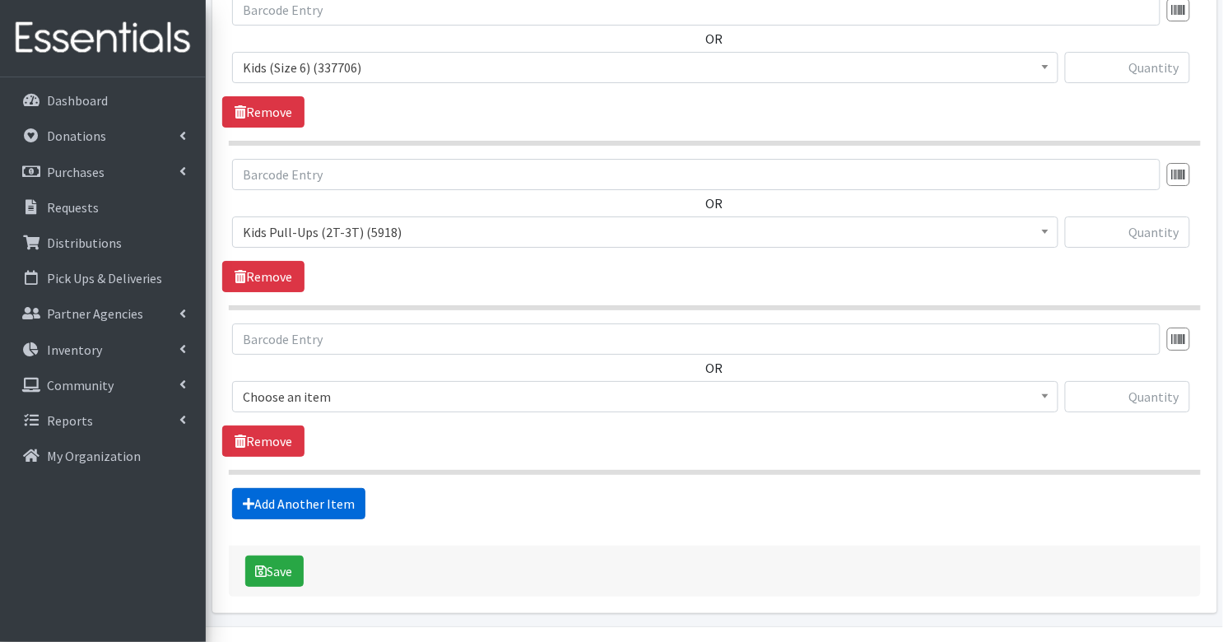
scroll to position [1704, 0]
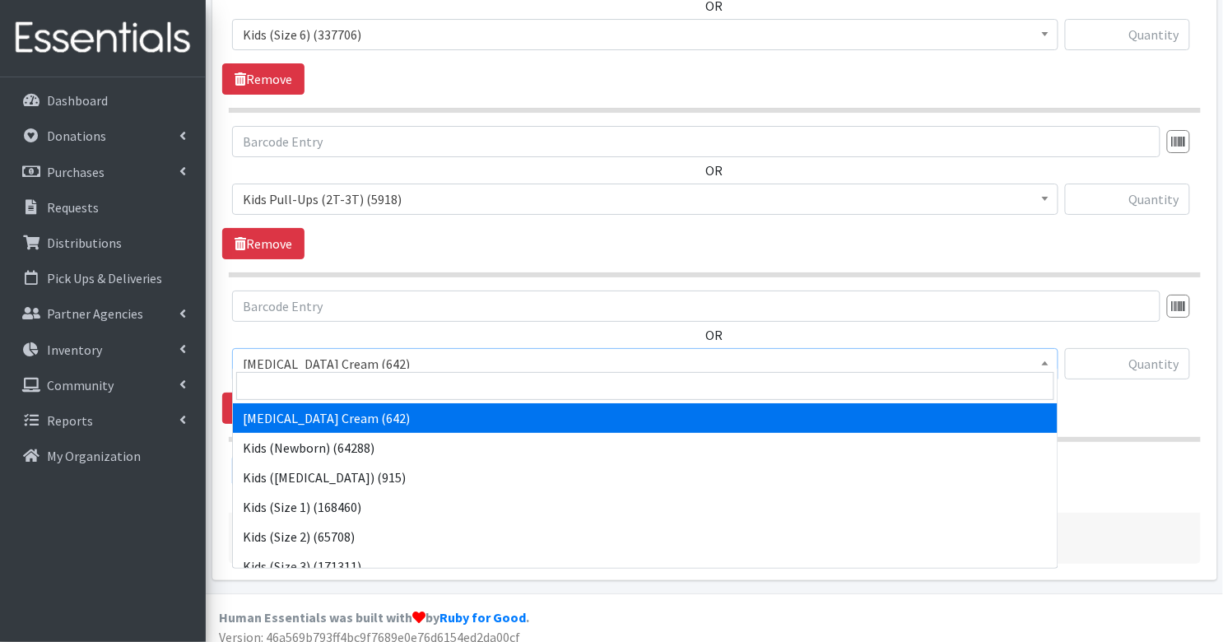
click at [328, 352] on span "[MEDICAL_DATA] Cream (642)" at bounding box center [645, 363] width 805 height 23
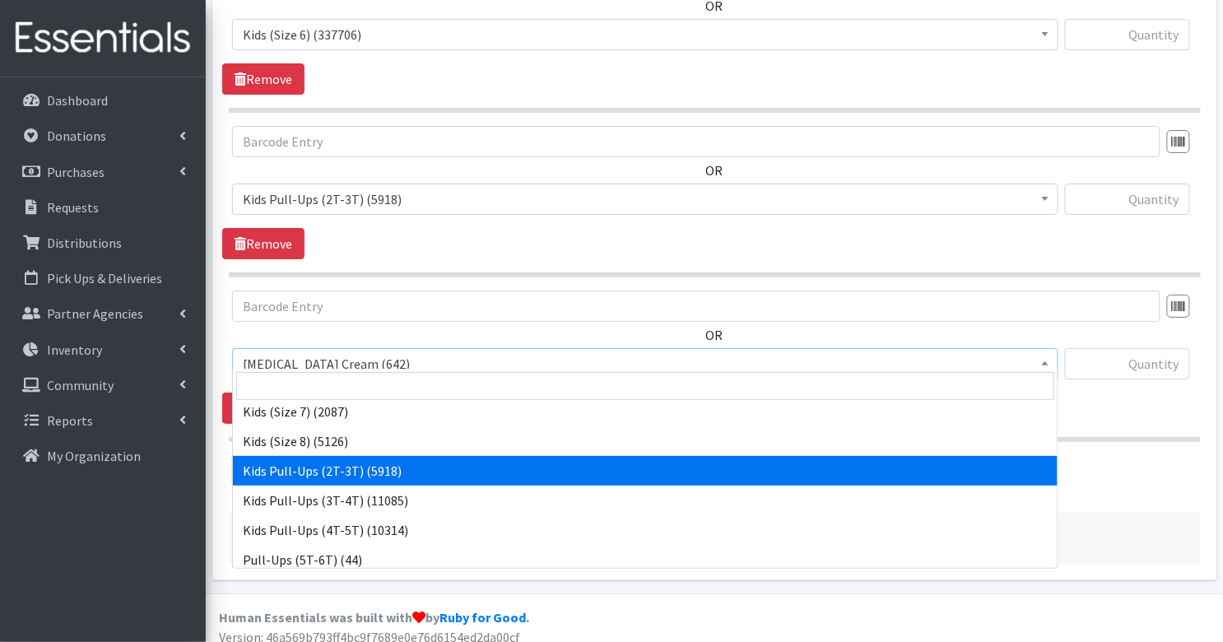
scroll to position [310, 0]
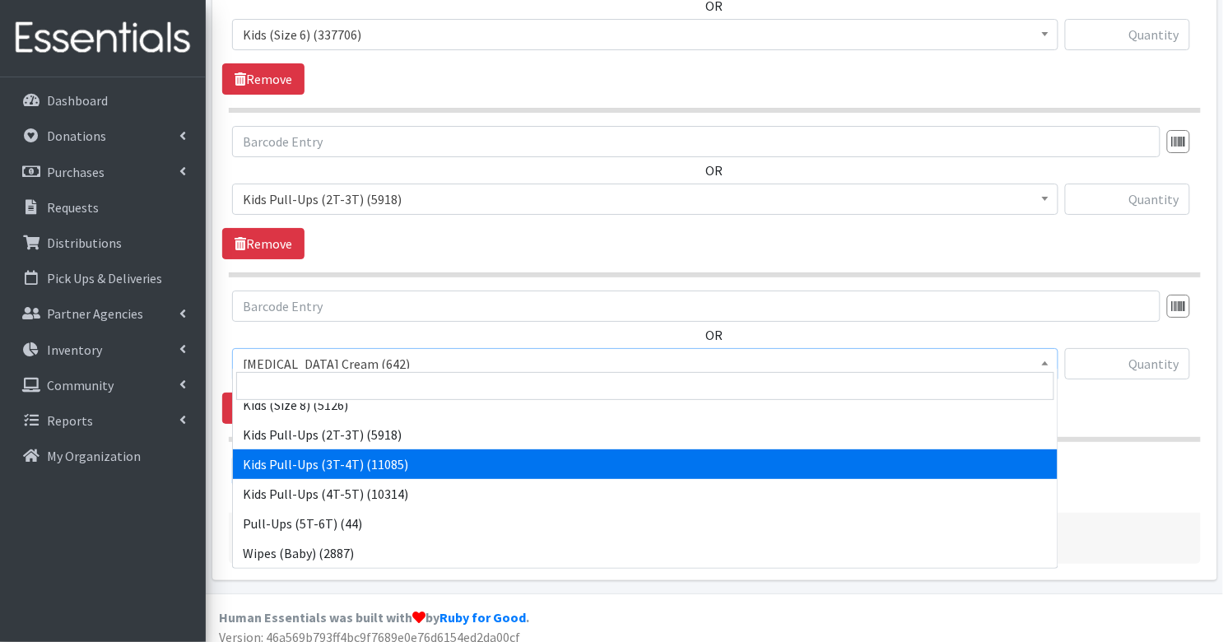
select select "3417"
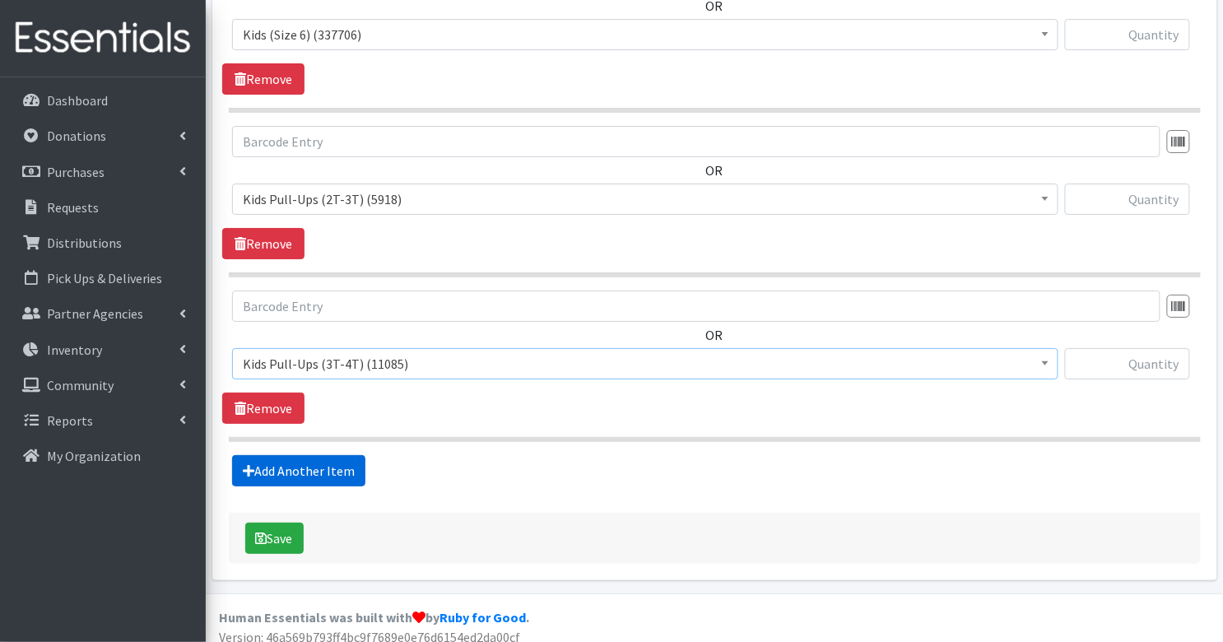
click at [322, 455] on link "Add Another Item" at bounding box center [298, 470] width 133 height 31
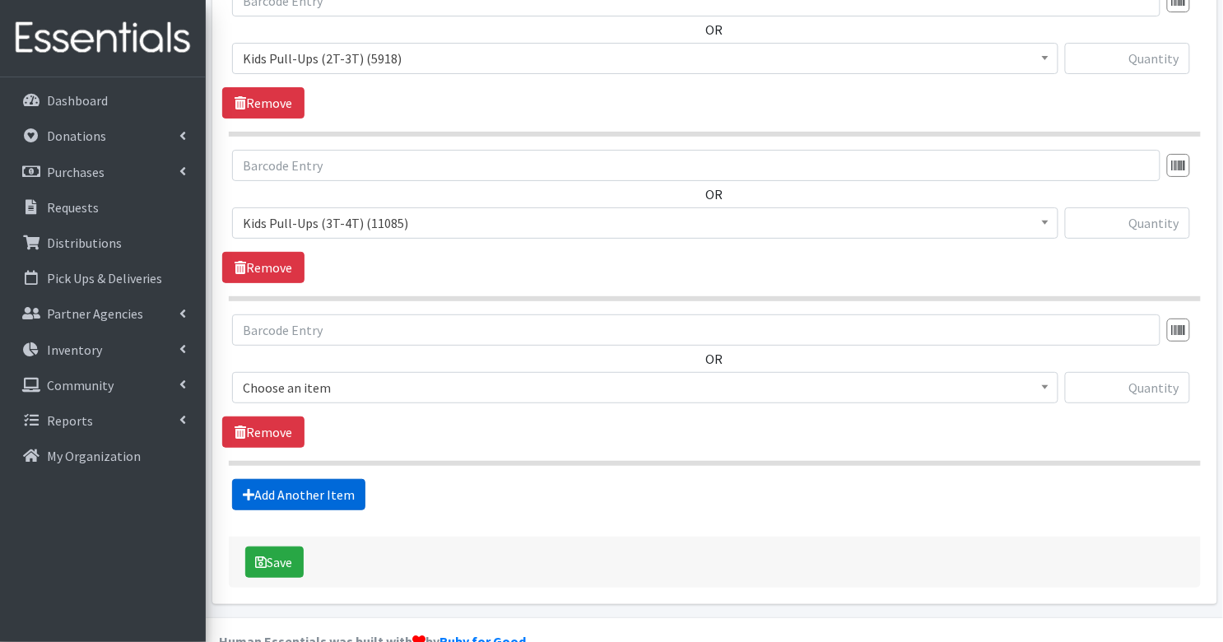
scroll to position [1867, 0]
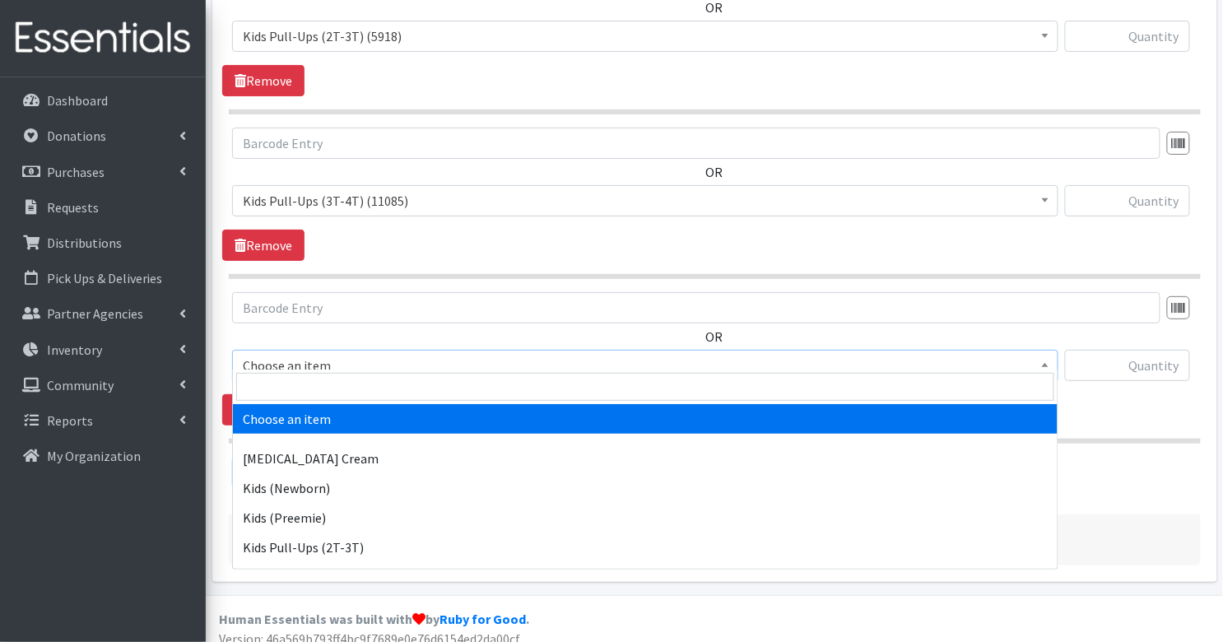
click at [319, 354] on span "Choose an item" at bounding box center [645, 365] width 805 height 23
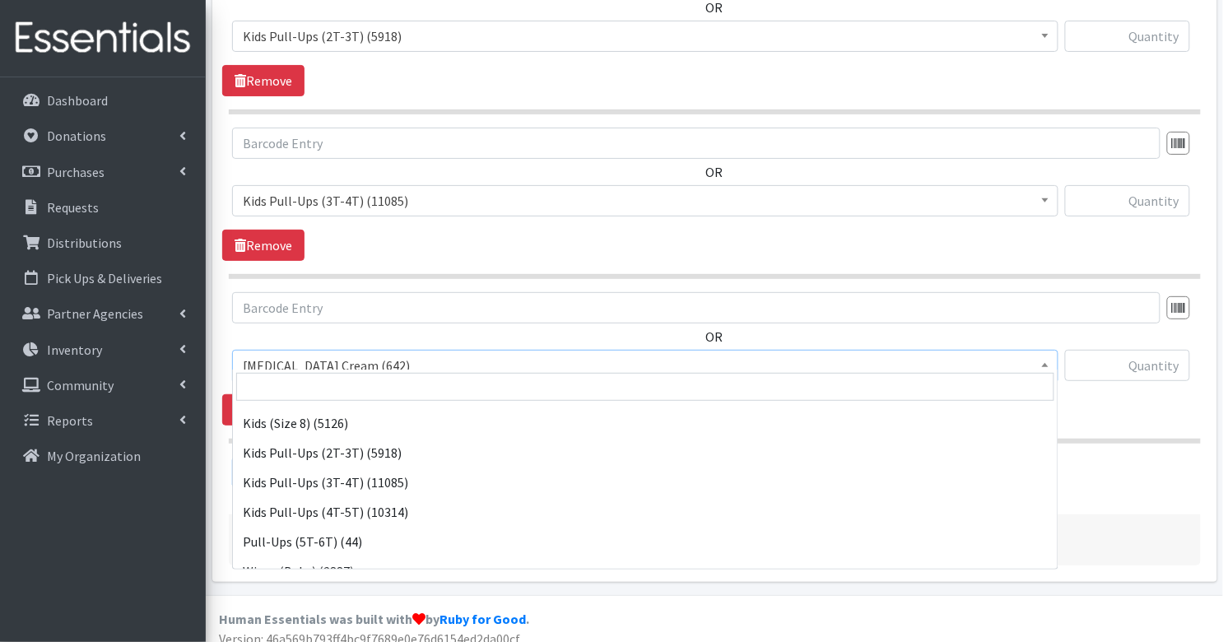
scroll to position [309, 0]
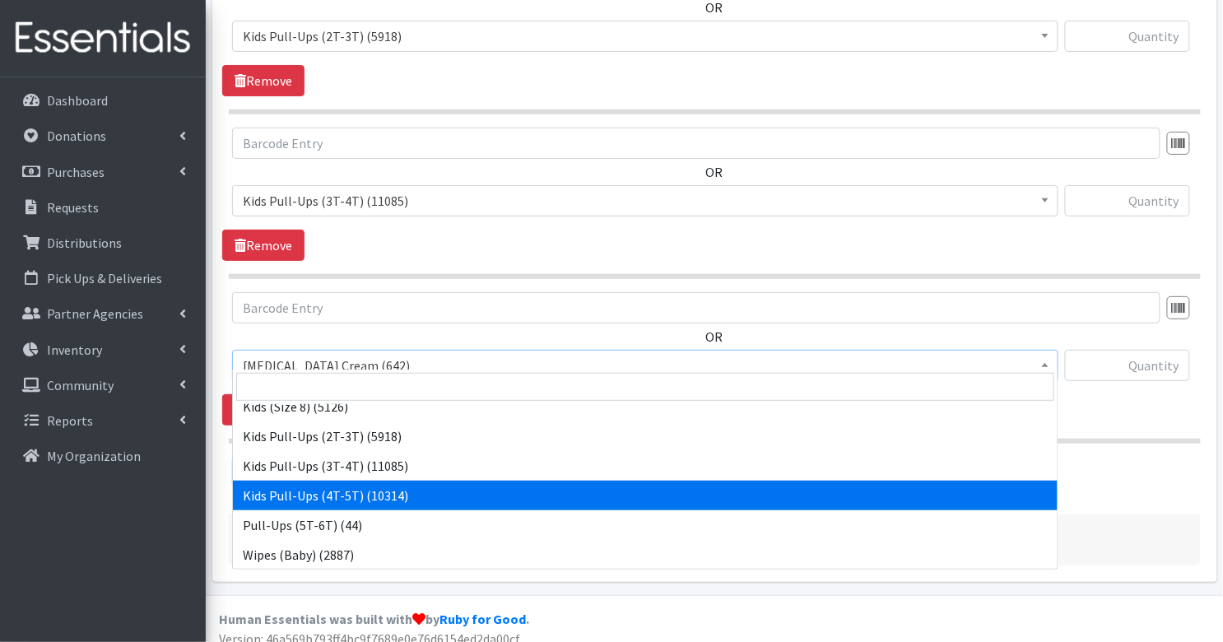
select select "3408"
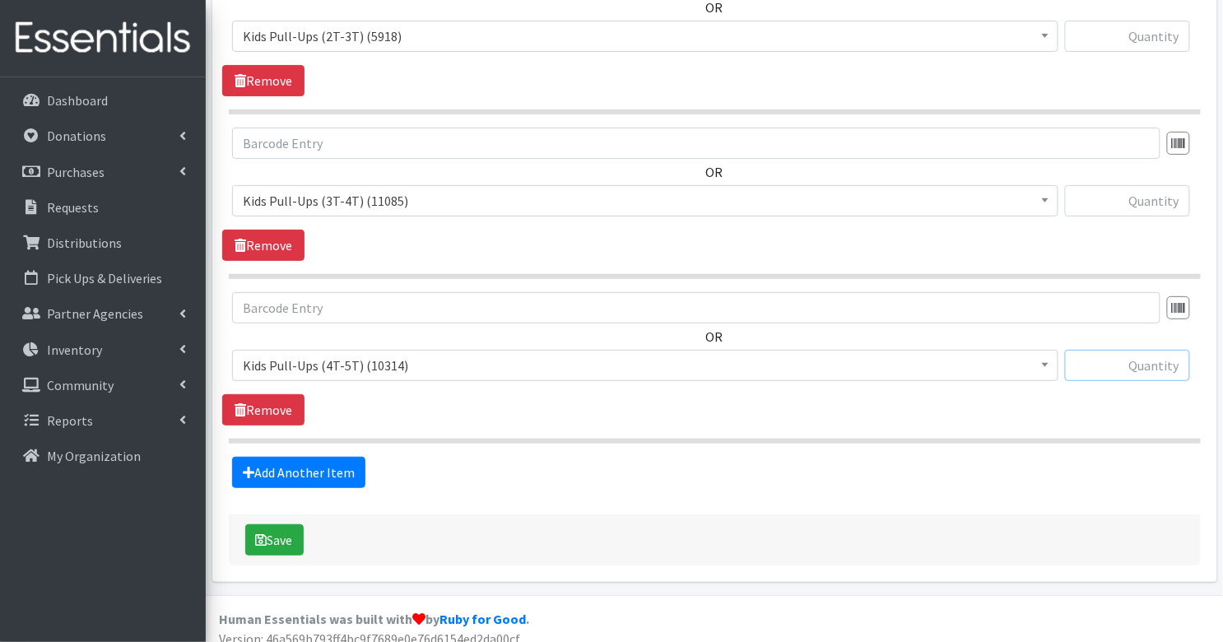
click at [1167, 356] on input "text" at bounding box center [1127, 365] width 125 height 31
type input "10"
click at [1154, 191] on input "text" at bounding box center [1127, 200] width 125 height 31
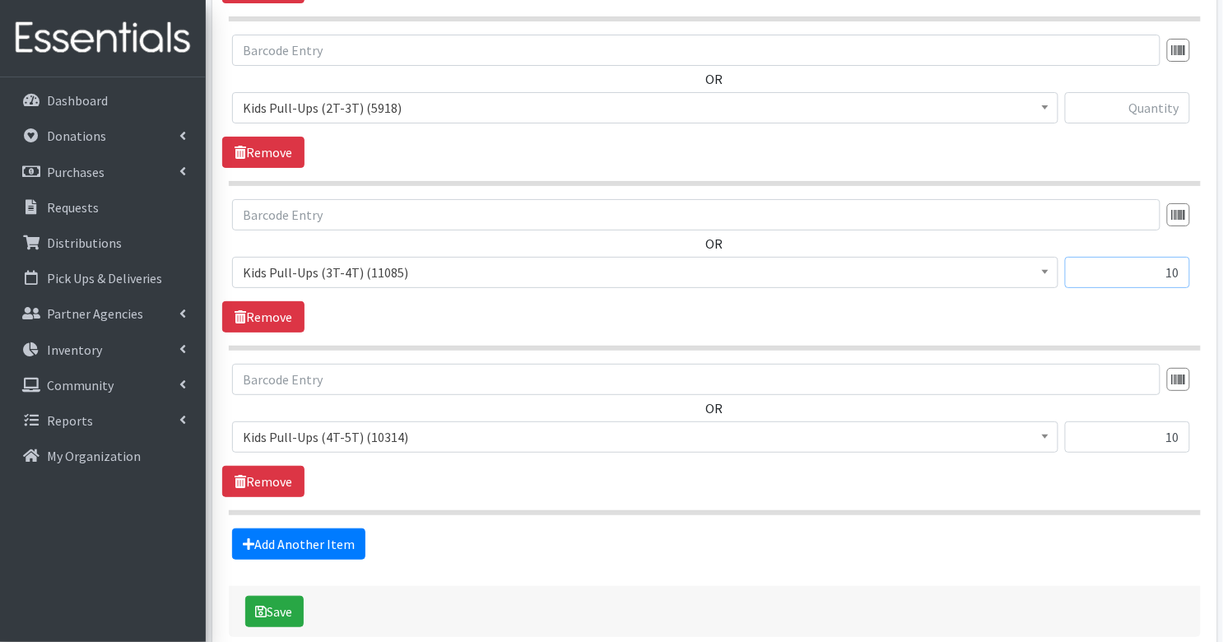
scroll to position [1779, 0]
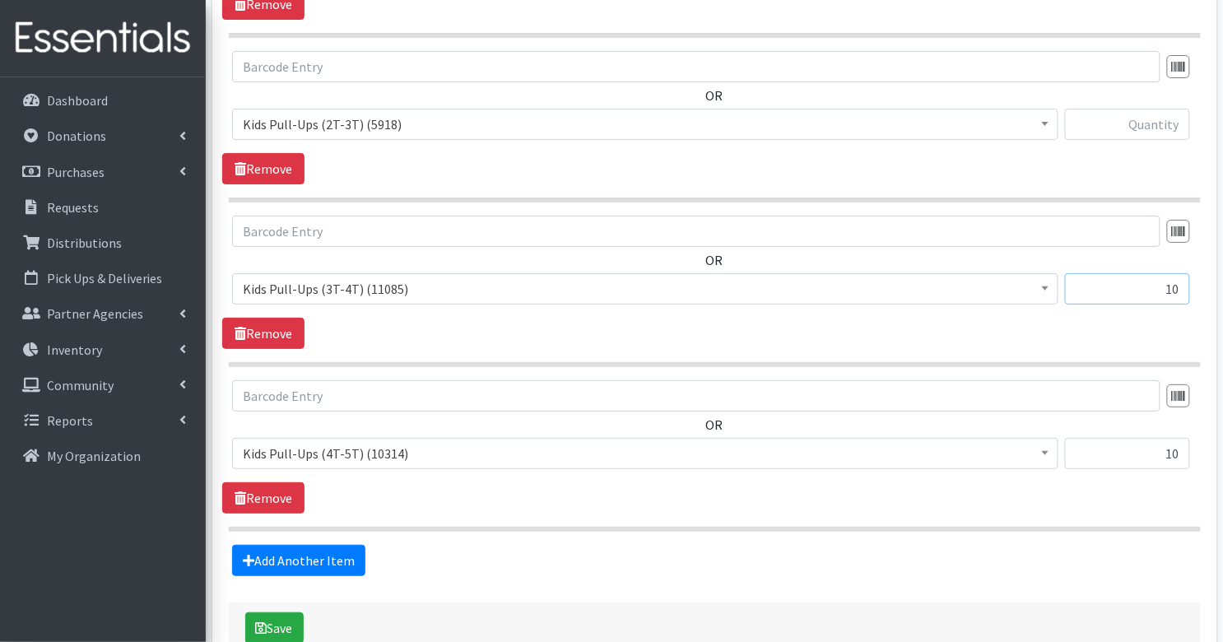
type input "10"
click at [1159, 123] on input "text" at bounding box center [1127, 124] width 125 height 31
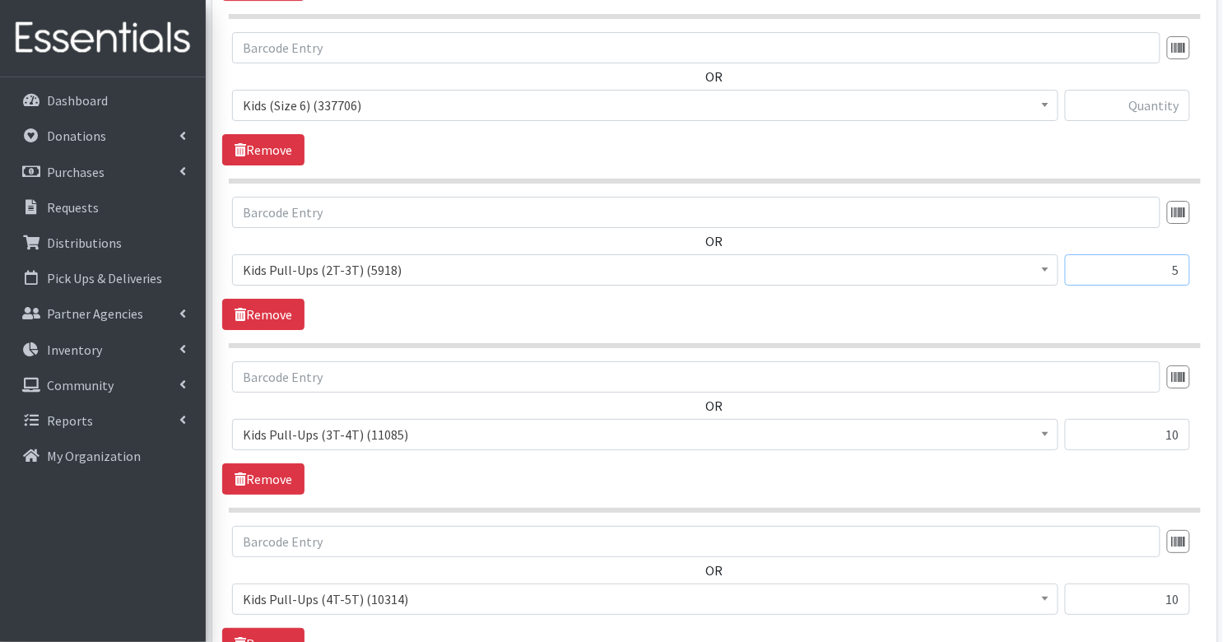
scroll to position [1611, 0]
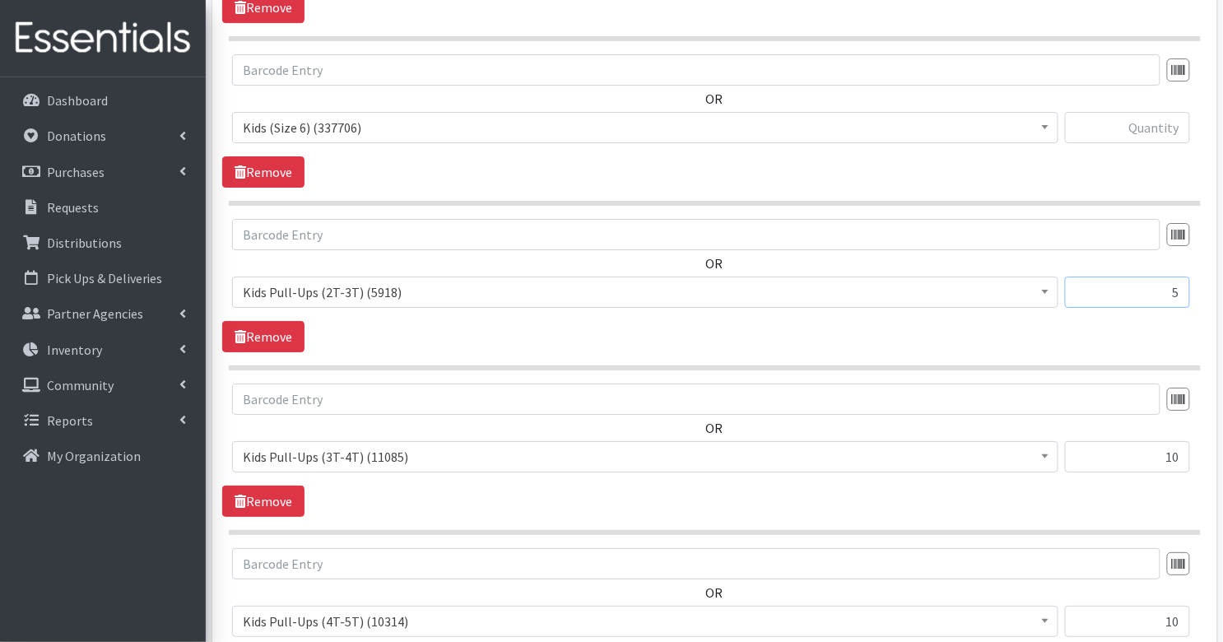
type input "5"
click at [1149, 121] on input "text" at bounding box center [1127, 127] width 125 height 31
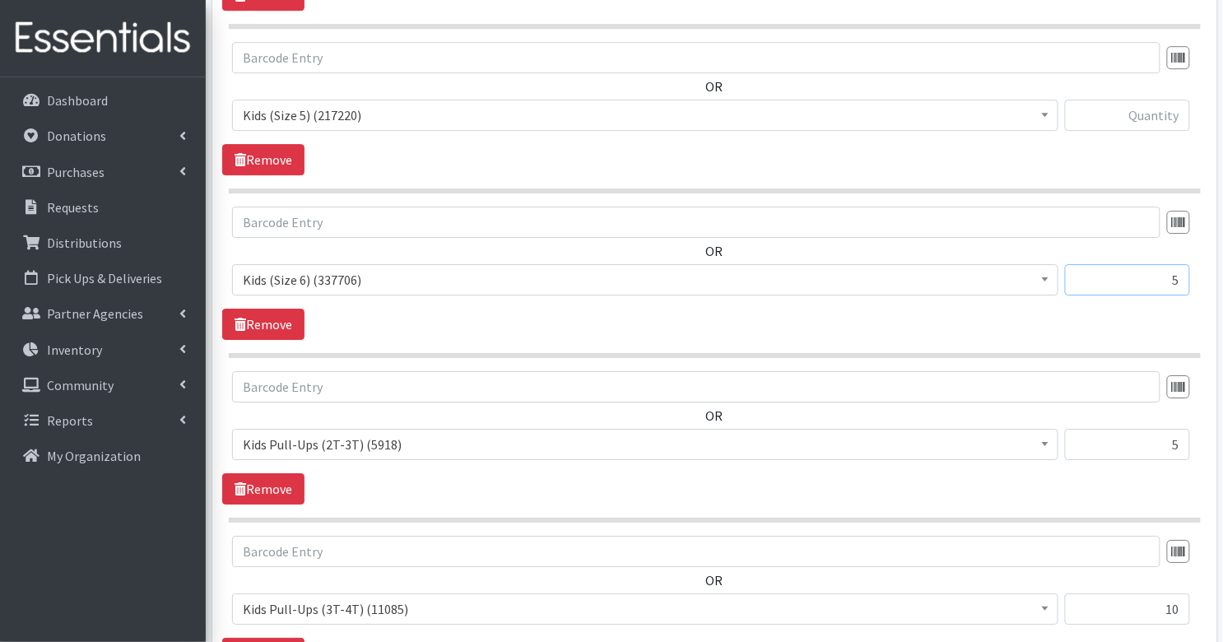
scroll to position [1450, 0]
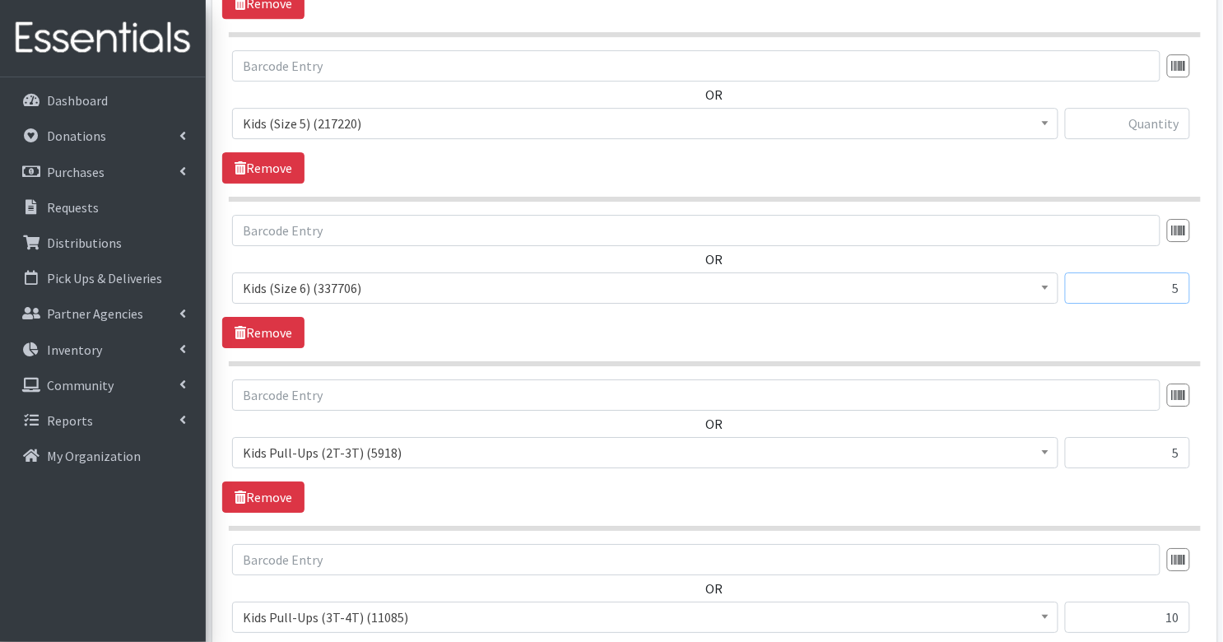
type input "5"
click at [1160, 114] on input "text" at bounding box center [1127, 123] width 125 height 31
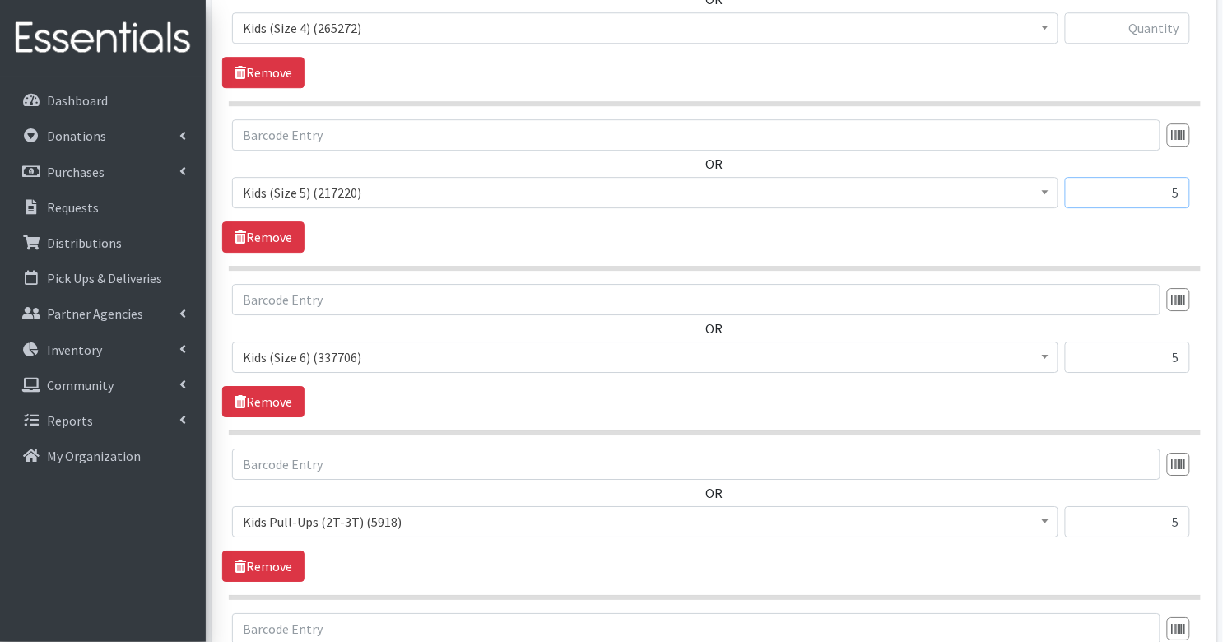
scroll to position [1325, 0]
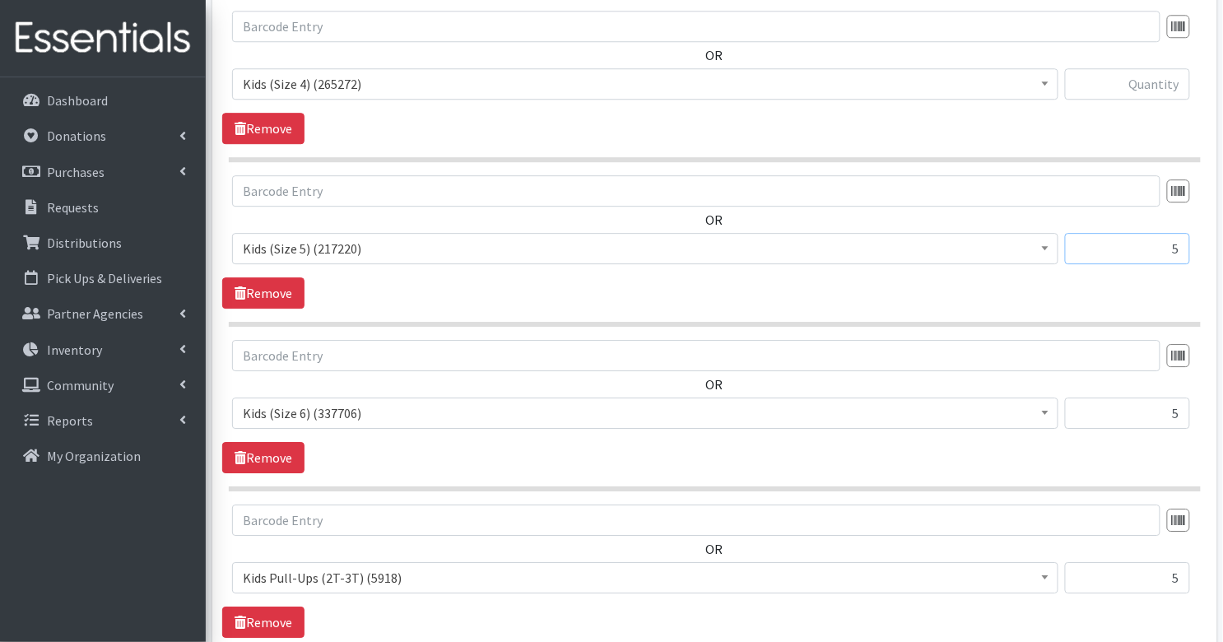
type input "5"
click at [1155, 75] on input "text" at bounding box center [1127, 83] width 125 height 31
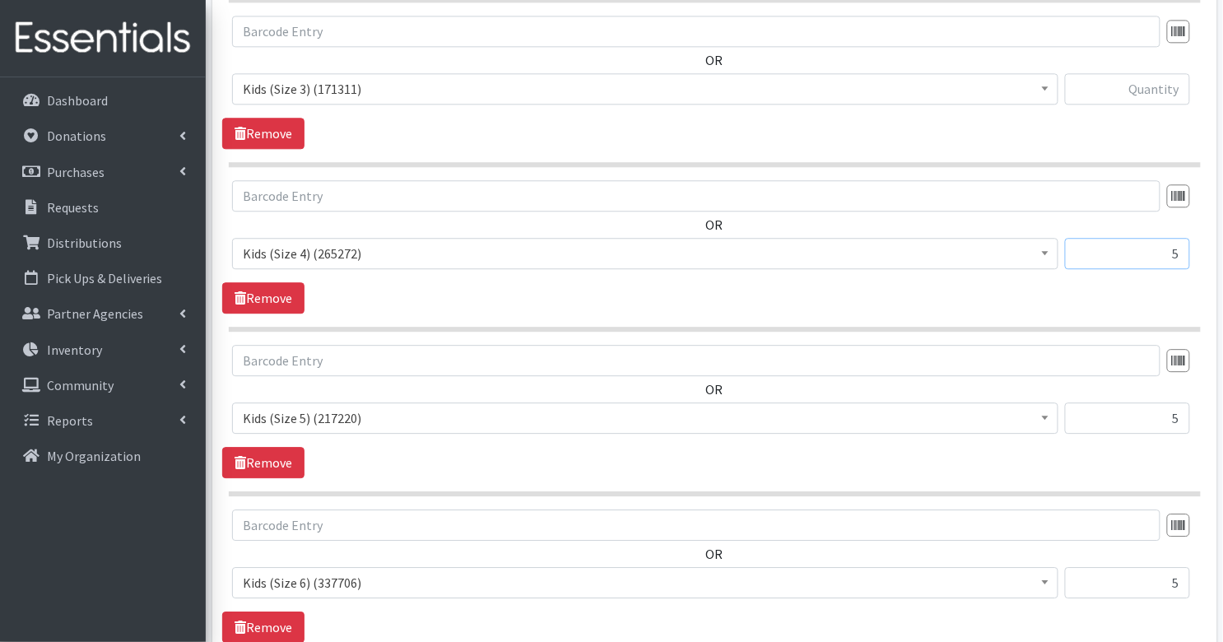
scroll to position [1148, 0]
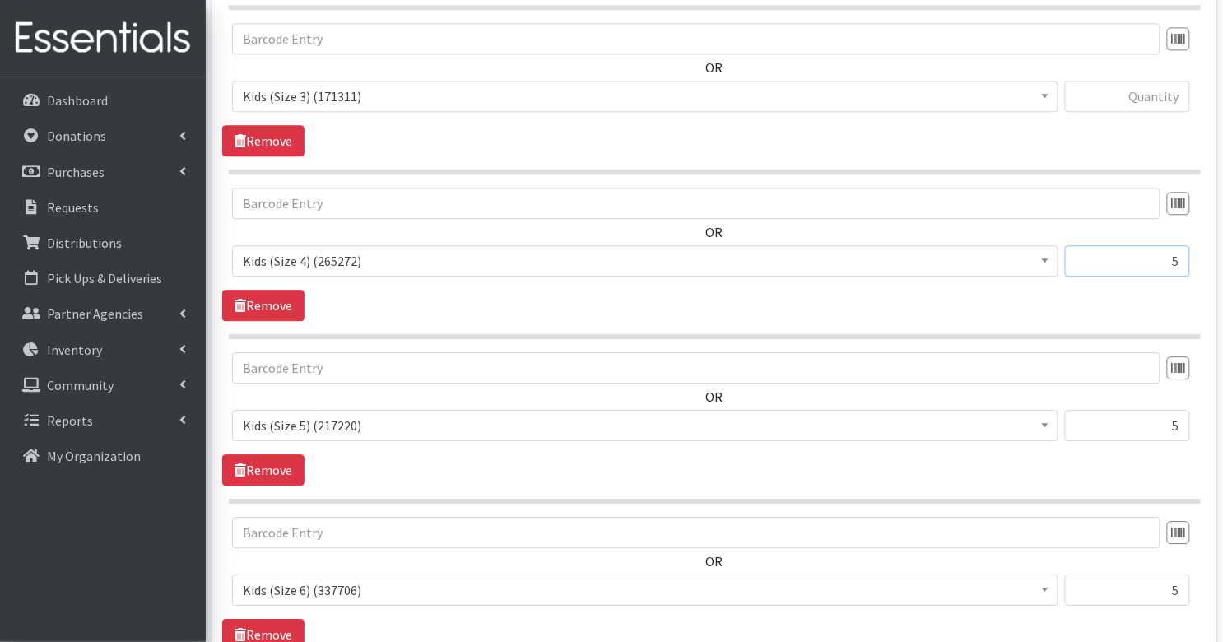
type input "5"
click at [1155, 91] on input "text" at bounding box center [1127, 96] width 125 height 31
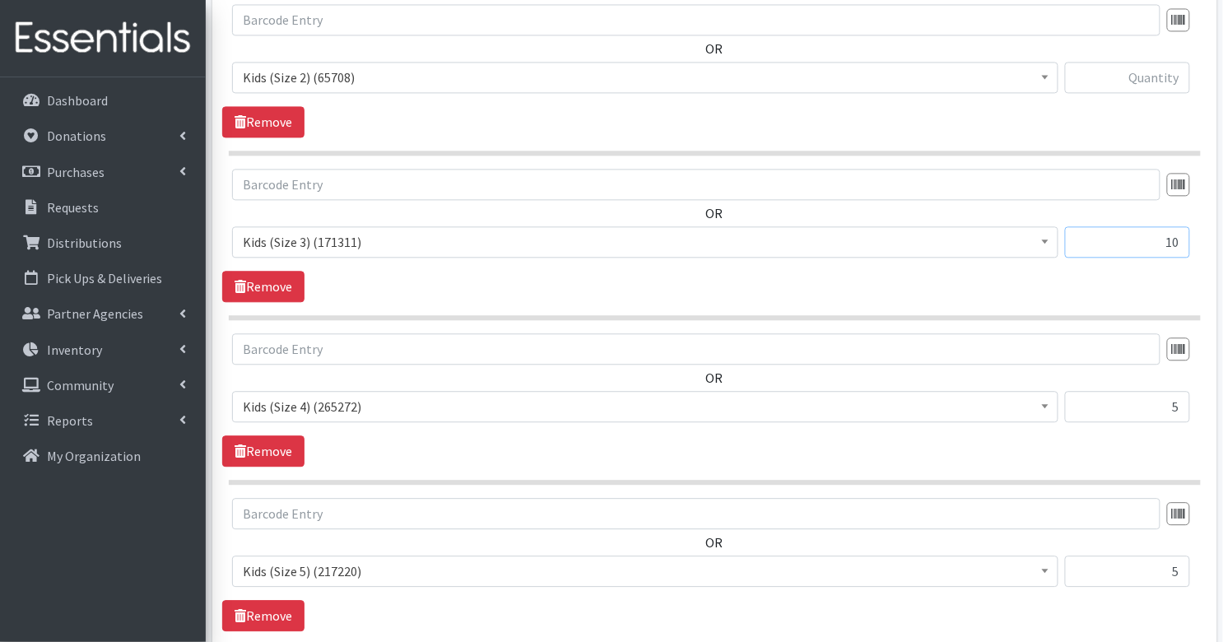
scroll to position [972, 0]
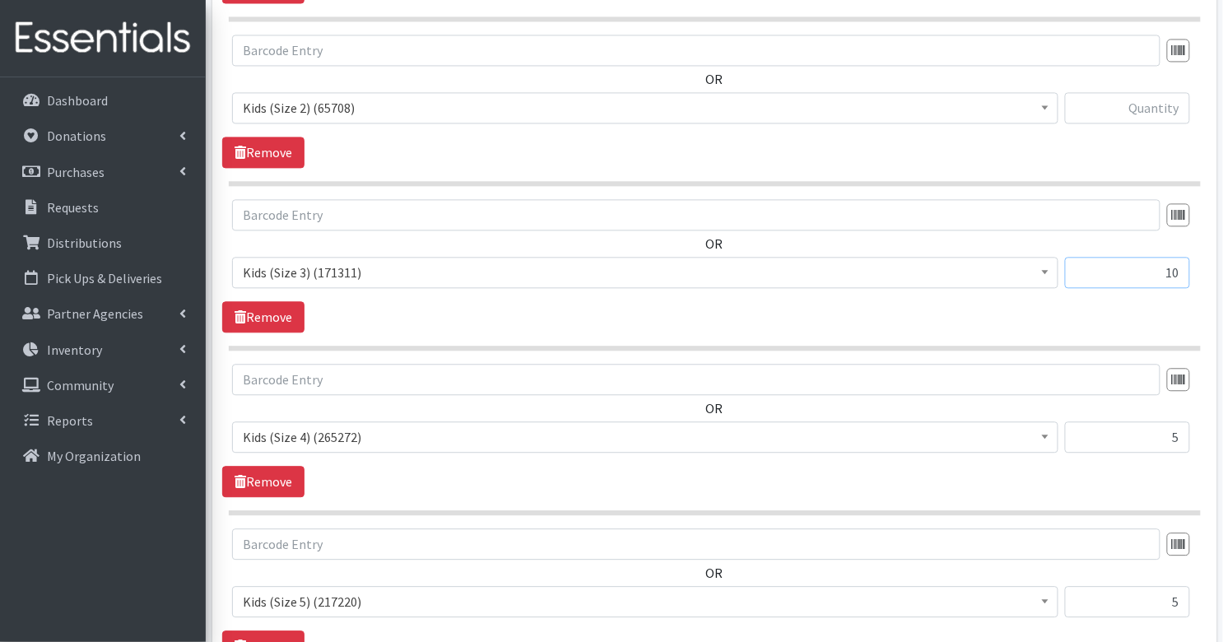
type input "10"
click at [1149, 108] on input "text" at bounding box center [1127, 107] width 125 height 31
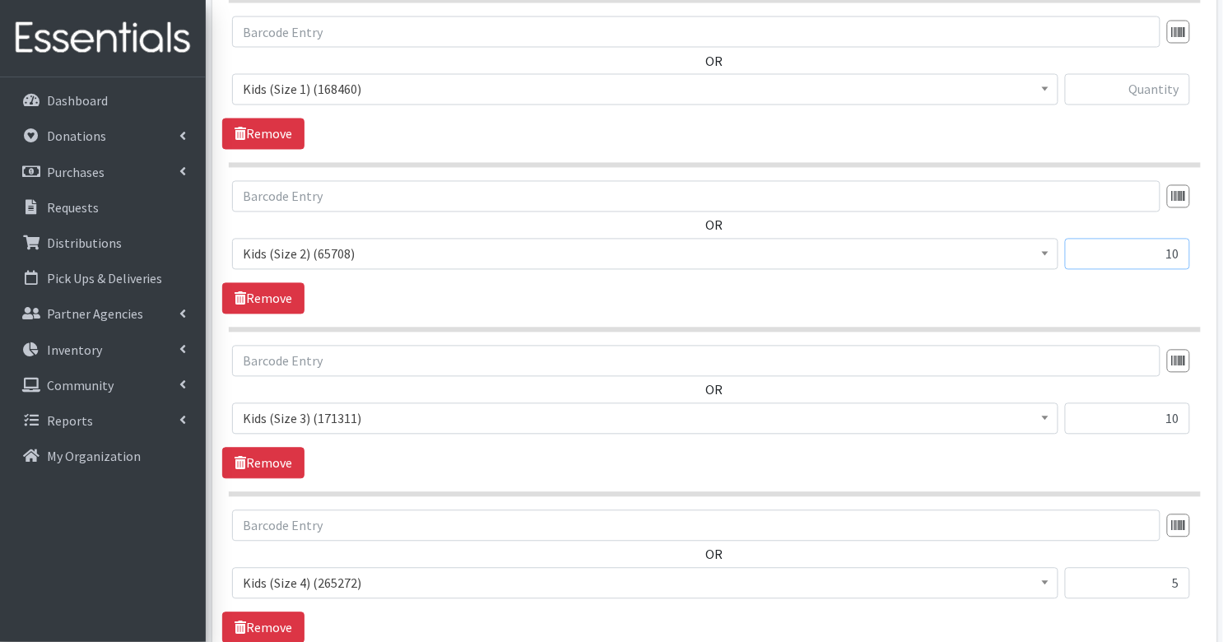
scroll to position [822, 0]
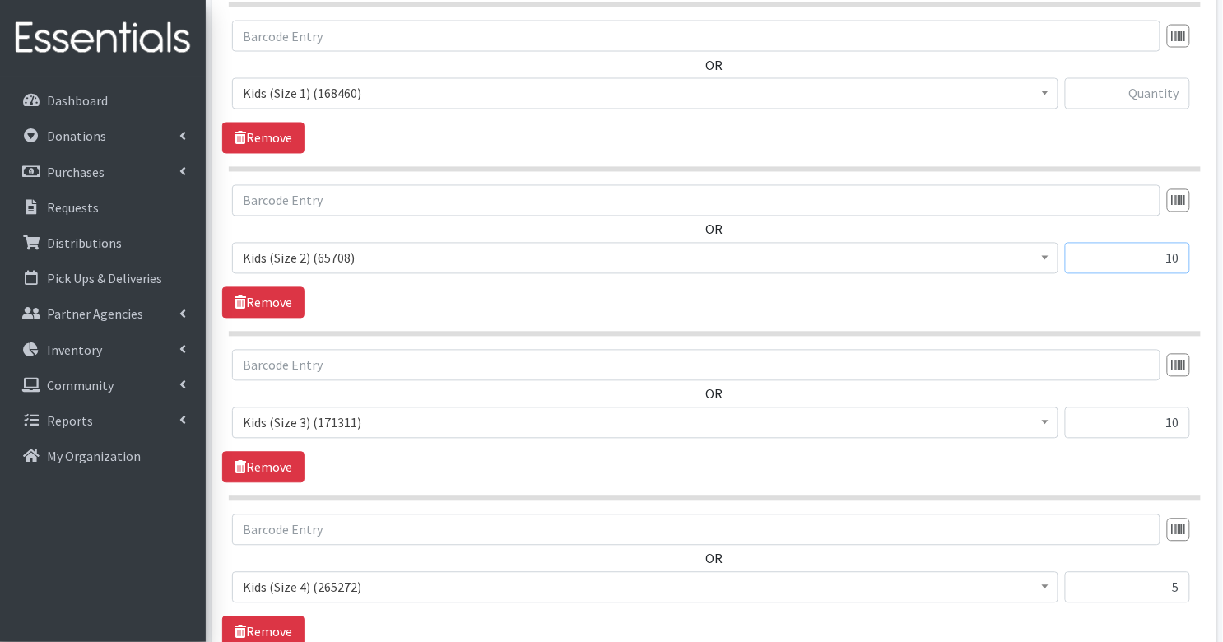
type input "10"
click at [1161, 91] on input "text" at bounding box center [1127, 93] width 125 height 31
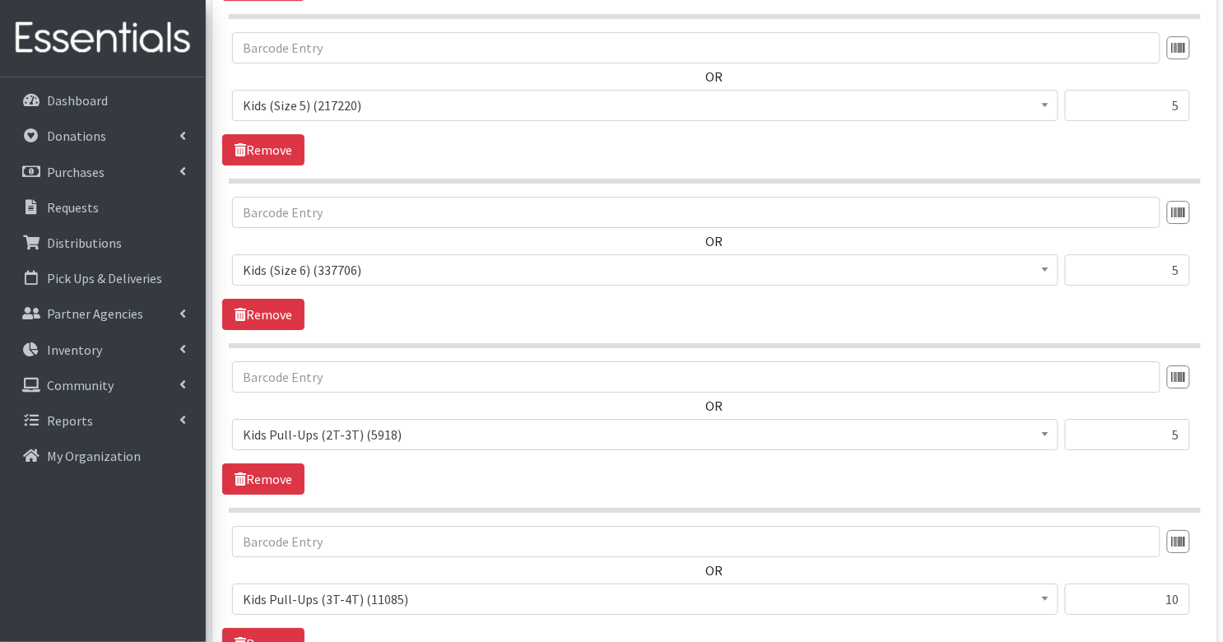
scroll to position [1867, 0]
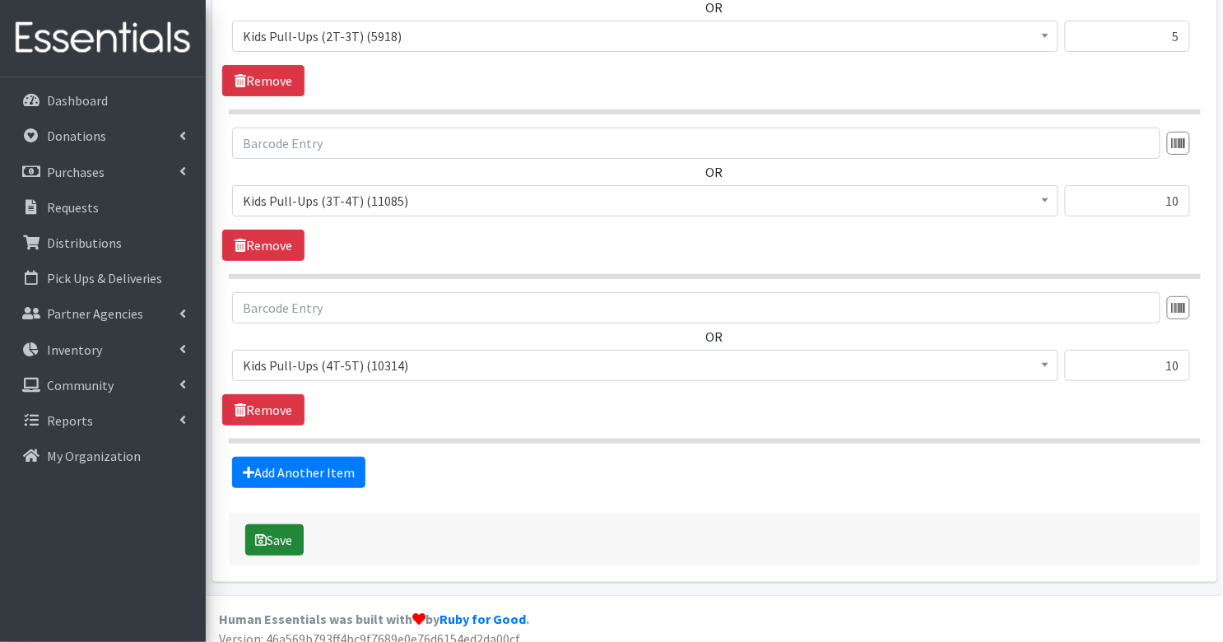
type input "30"
click at [280, 524] on button "Save" at bounding box center [274, 539] width 58 height 31
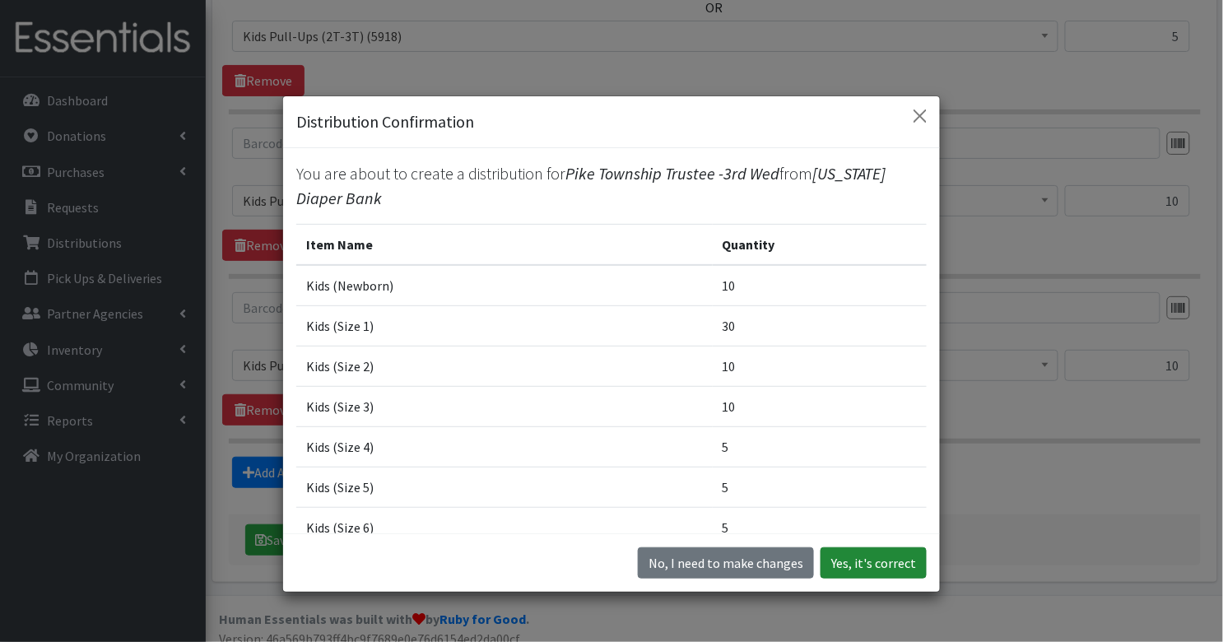
click at [846, 564] on button "Yes, it's correct" at bounding box center [874, 562] width 106 height 31
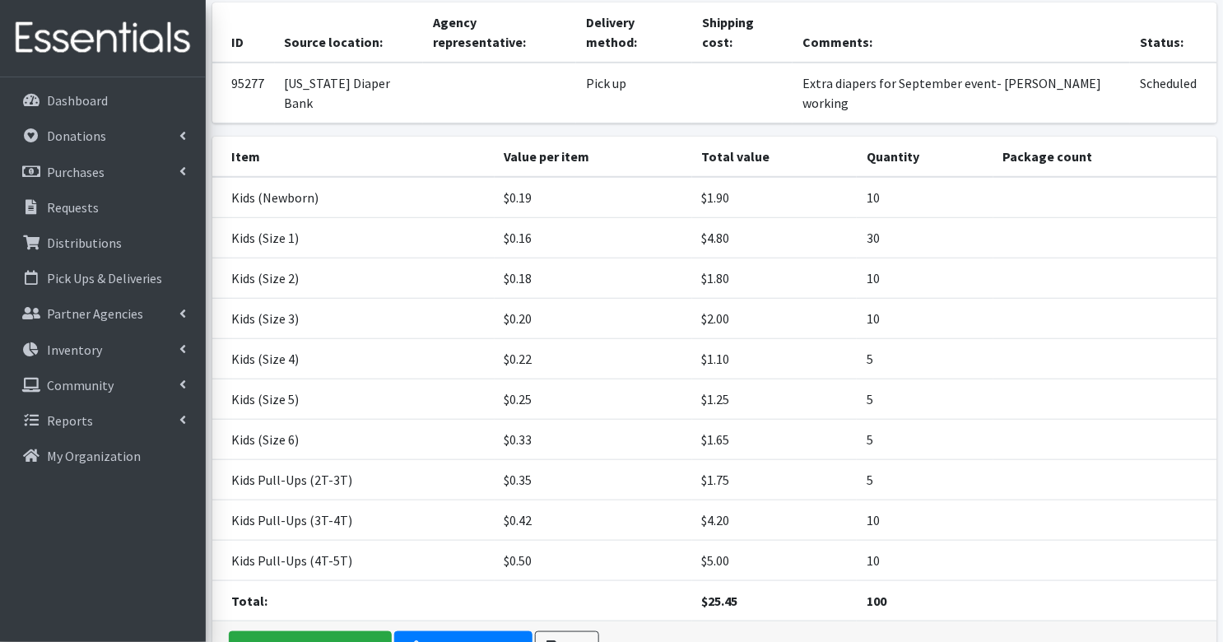
scroll to position [245, 0]
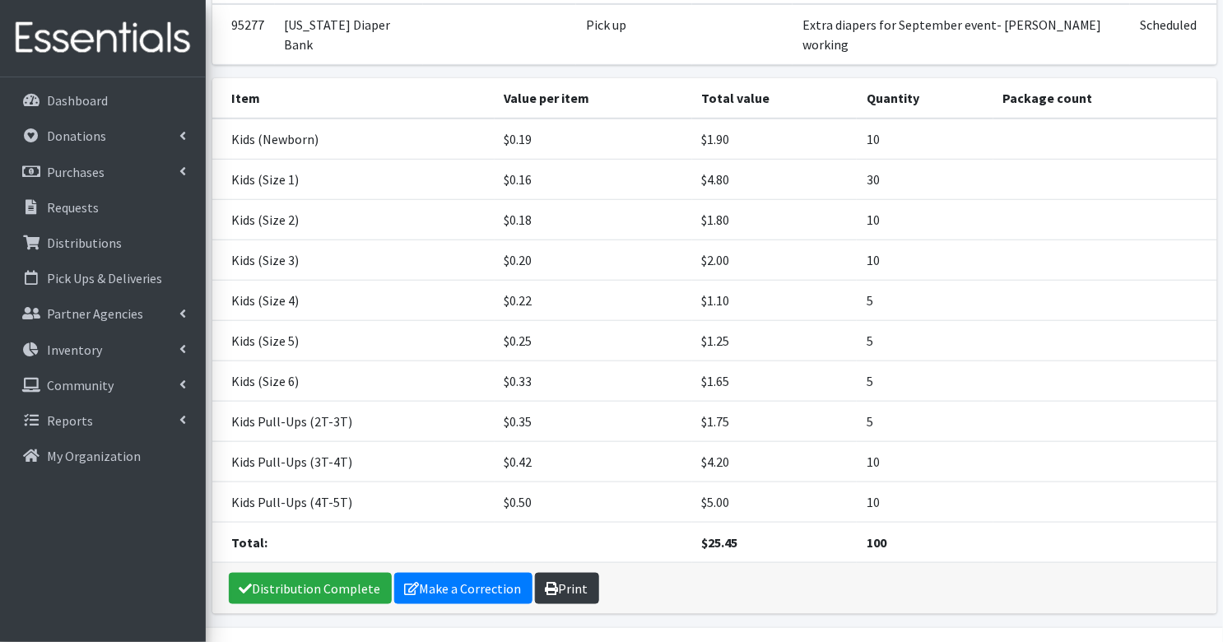
click at [585, 573] on link "Print" at bounding box center [567, 588] width 64 height 31
click at [67, 204] on p "Requests" at bounding box center [73, 207] width 52 height 16
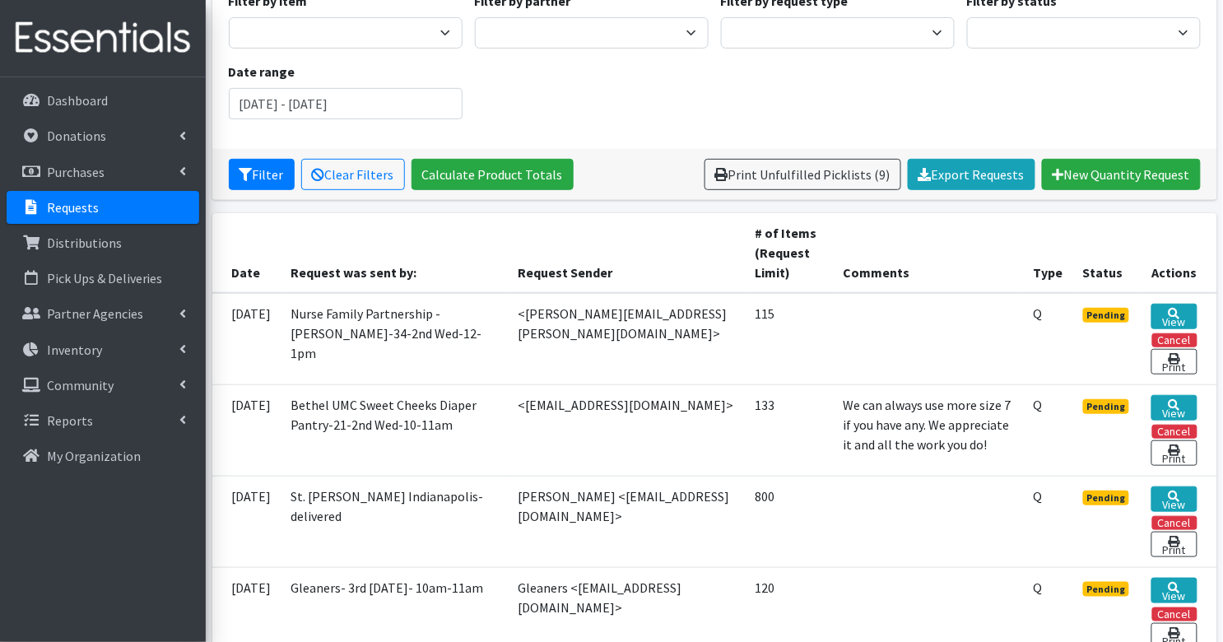
scroll to position [171, 0]
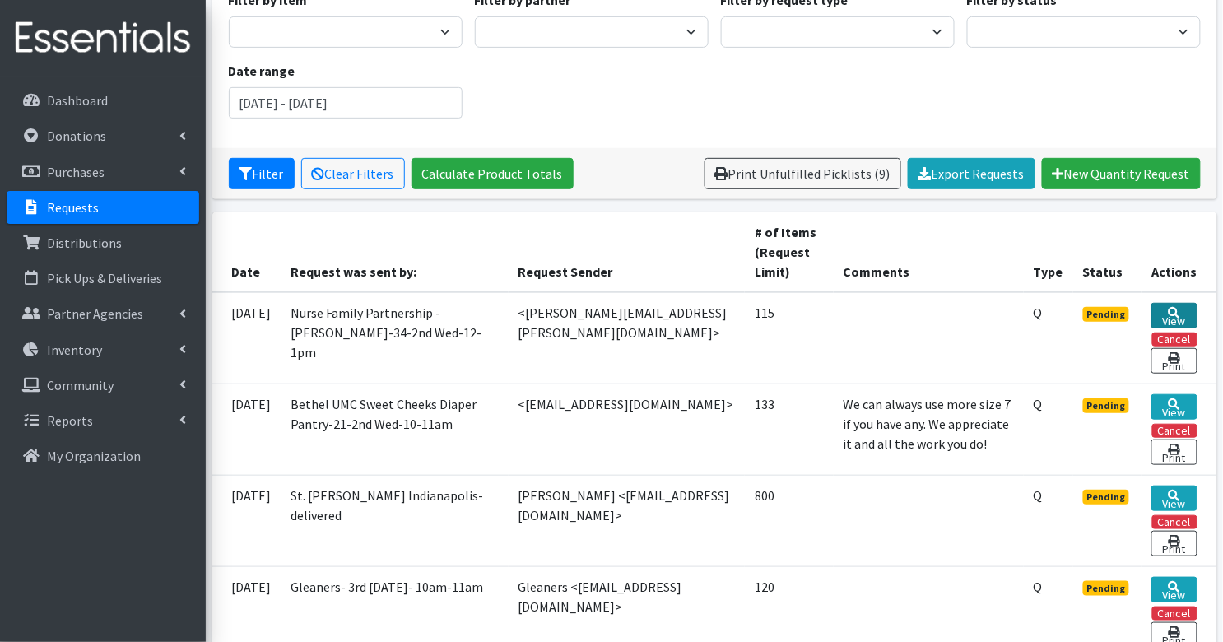
click at [1165, 309] on link "View" at bounding box center [1174, 316] width 45 height 26
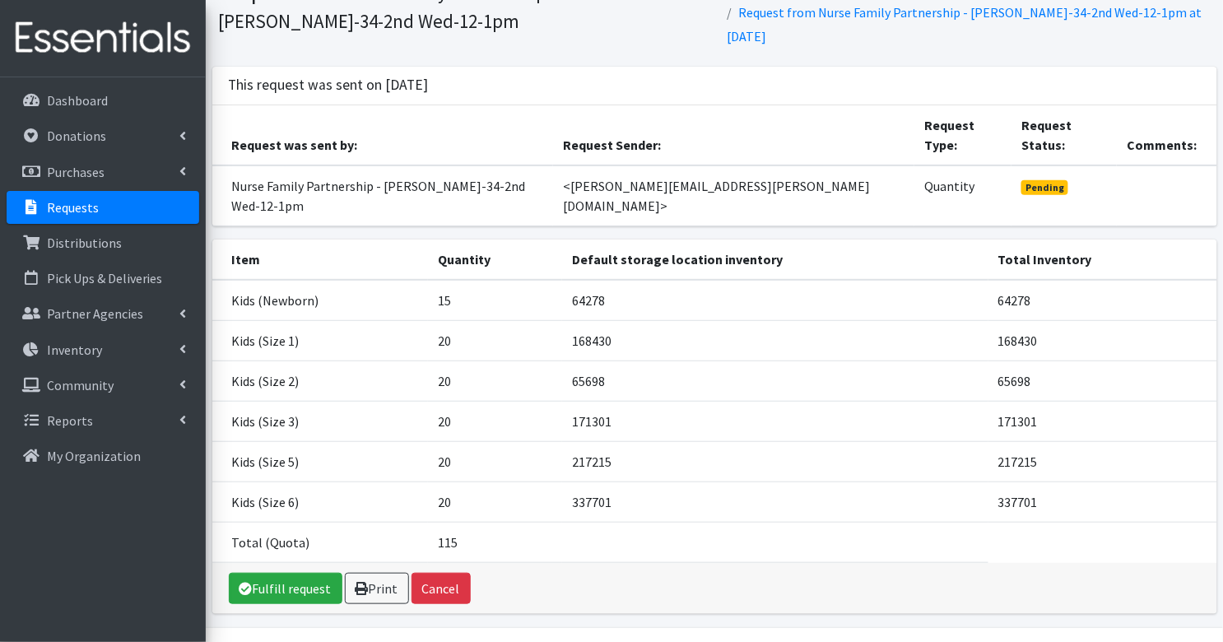
scroll to position [84, 0]
click at [262, 571] on link "Fulfill request" at bounding box center [286, 586] width 114 height 31
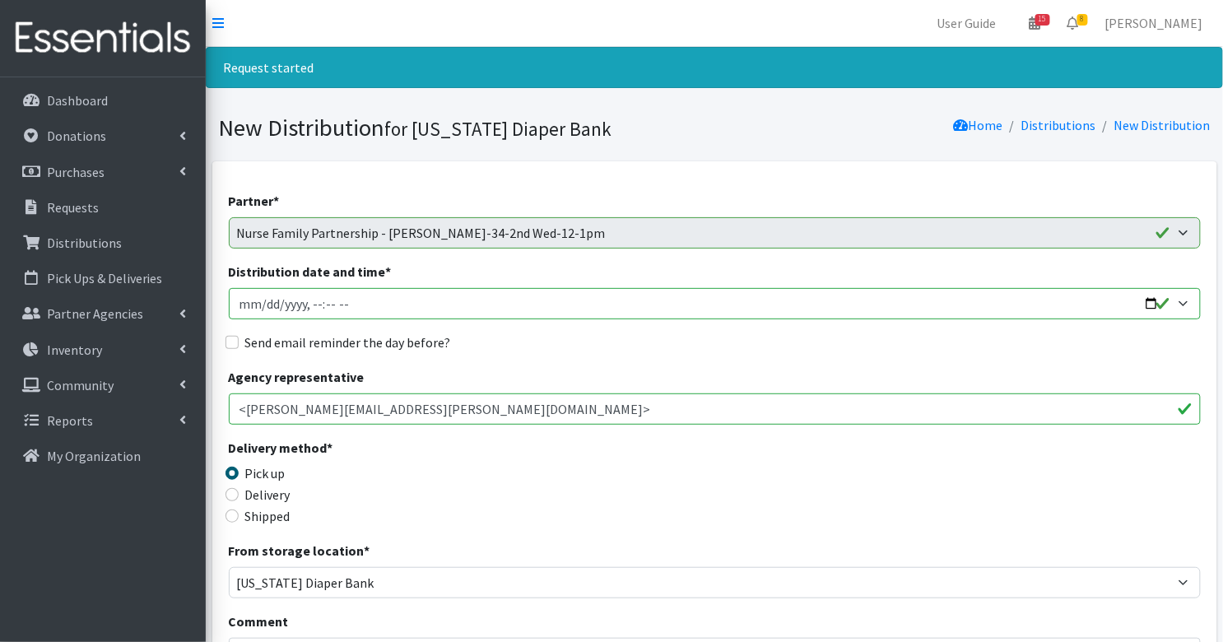
click at [236, 298] on input "Distribution date and time *" at bounding box center [715, 303] width 972 height 31
click at [313, 305] on input "Distribution date and time *" at bounding box center [715, 303] width 972 height 31
type input "2025-09-10T12:00"
click at [231, 343] on input "Send email reminder the day before?" at bounding box center [232, 342] width 13 height 13
checkbox input "true"
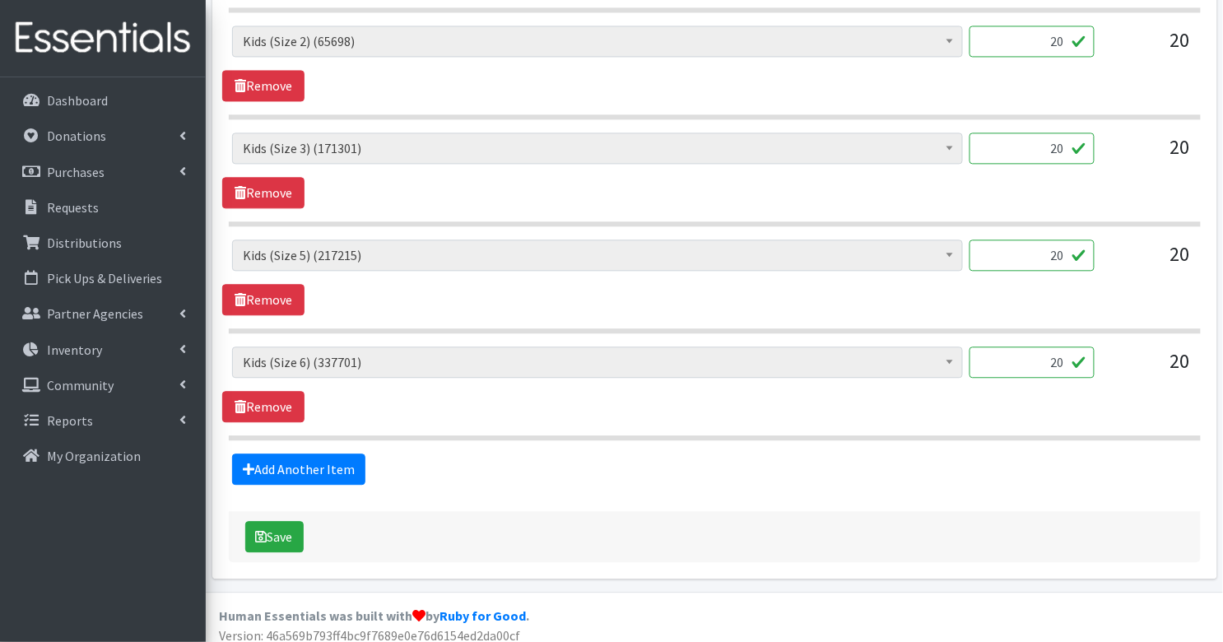
scroll to position [987, 0]
click at [286, 533] on button "Save" at bounding box center [274, 535] width 58 height 31
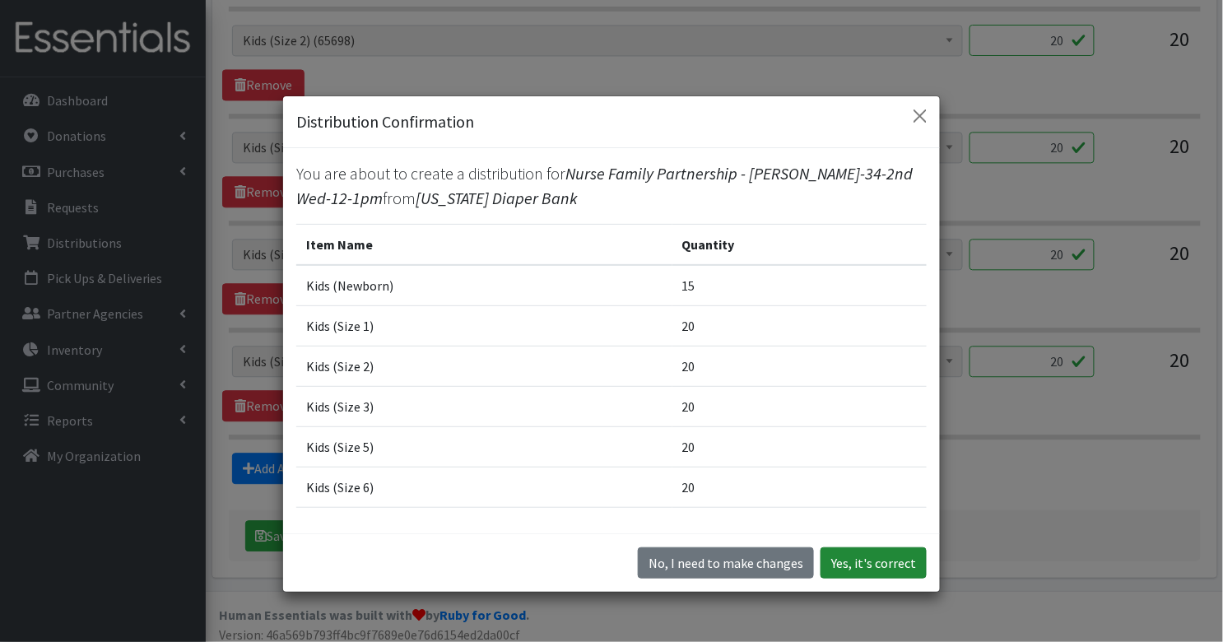
click at [863, 570] on button "Yes, it's correct" at bounding box center [874, 562] width 106 height 31
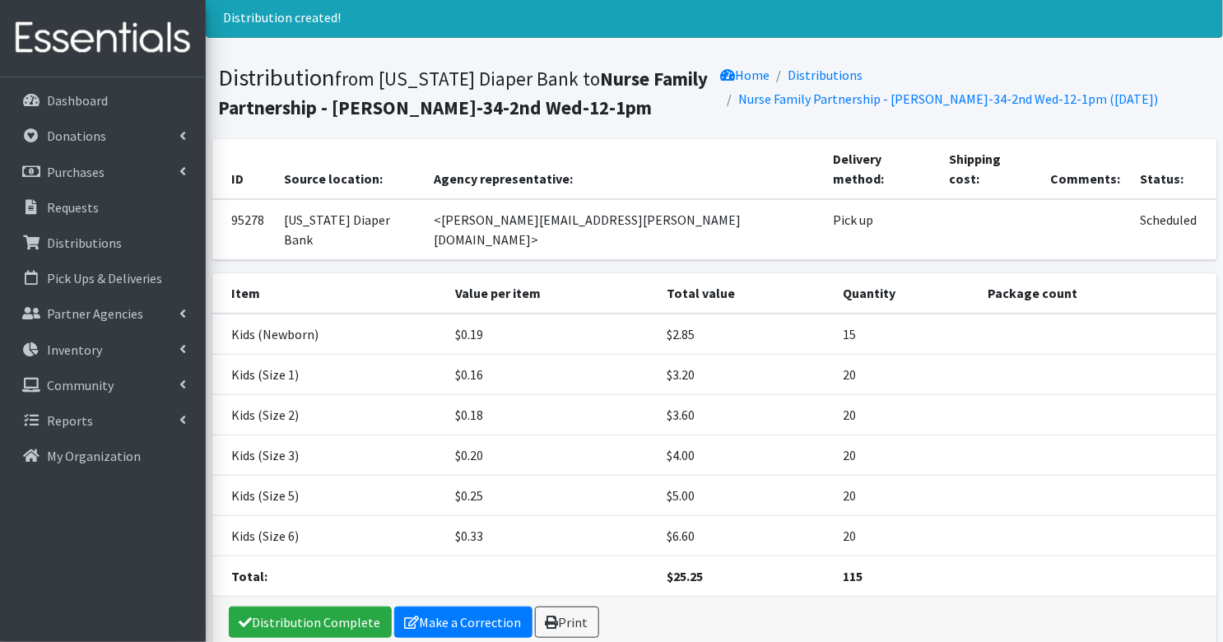
scroll to position [86, 0]
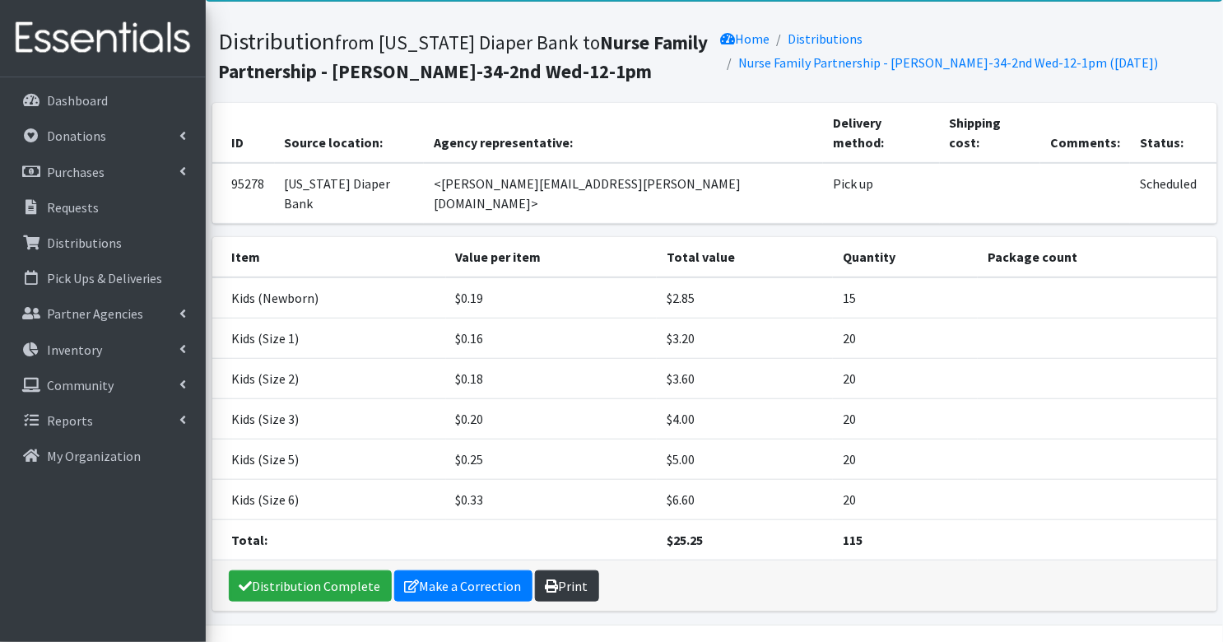
click at [574, 570] on link "Print" at bounding box center [567, 585] width 64 height 31
click at [70, 210] on p "Requests" at bounding box center [73, 207] width 52 height 16
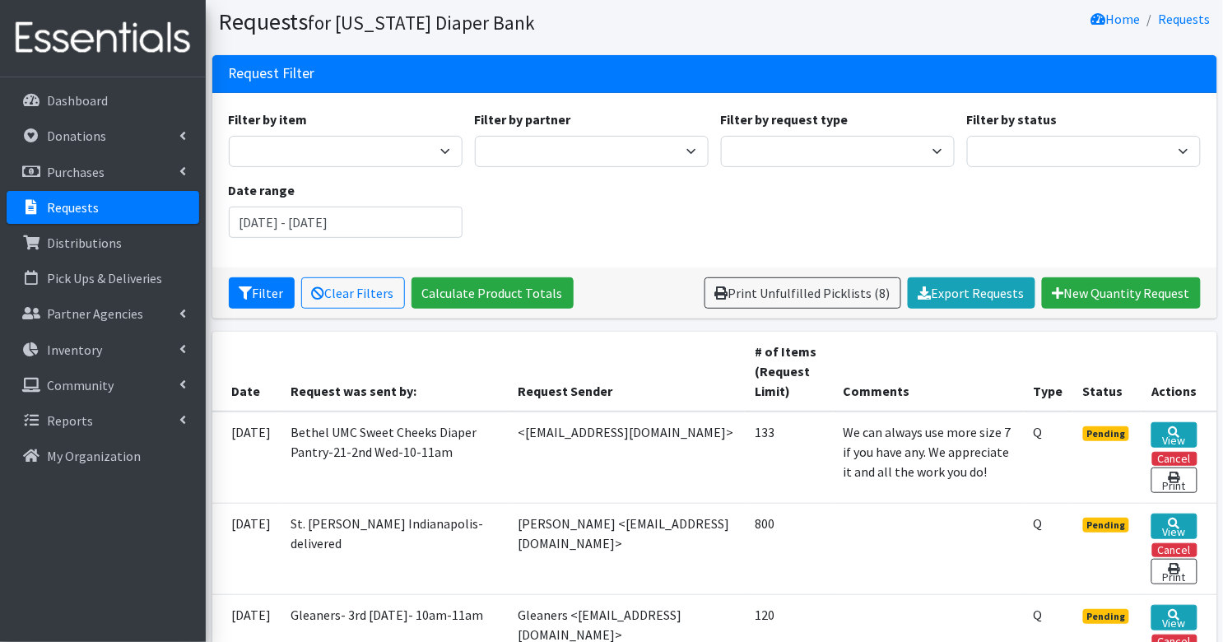
scroll to position [63, 0]
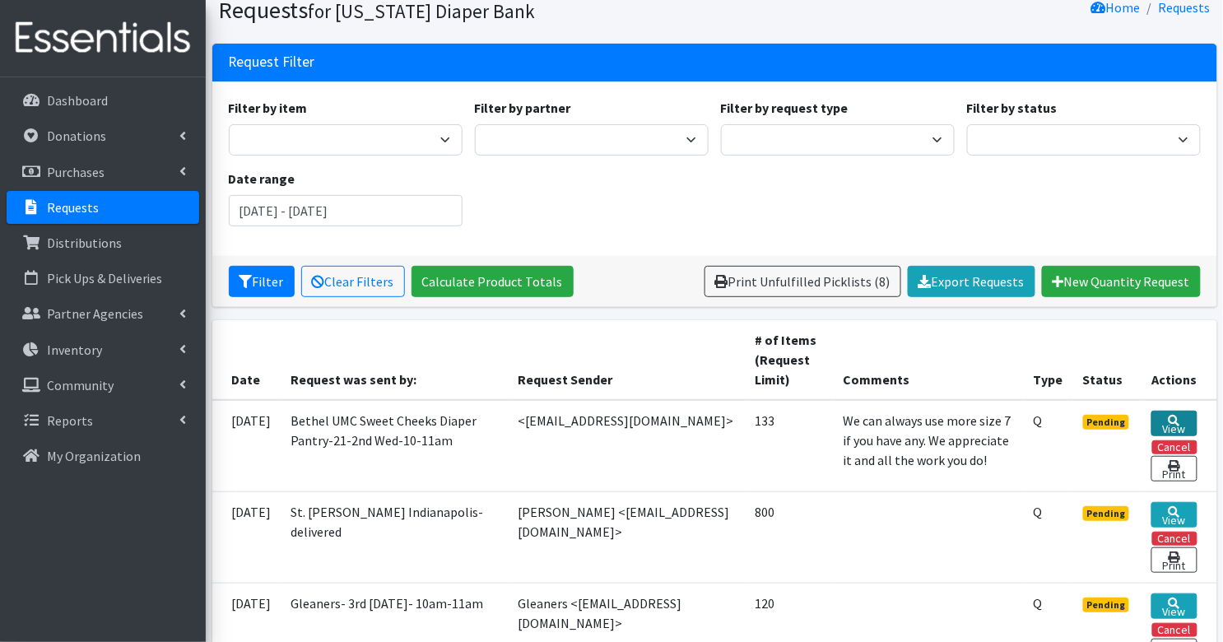
click at [1169, 422] on link "View" at bounding box center [1174, 424] width 45 height 26
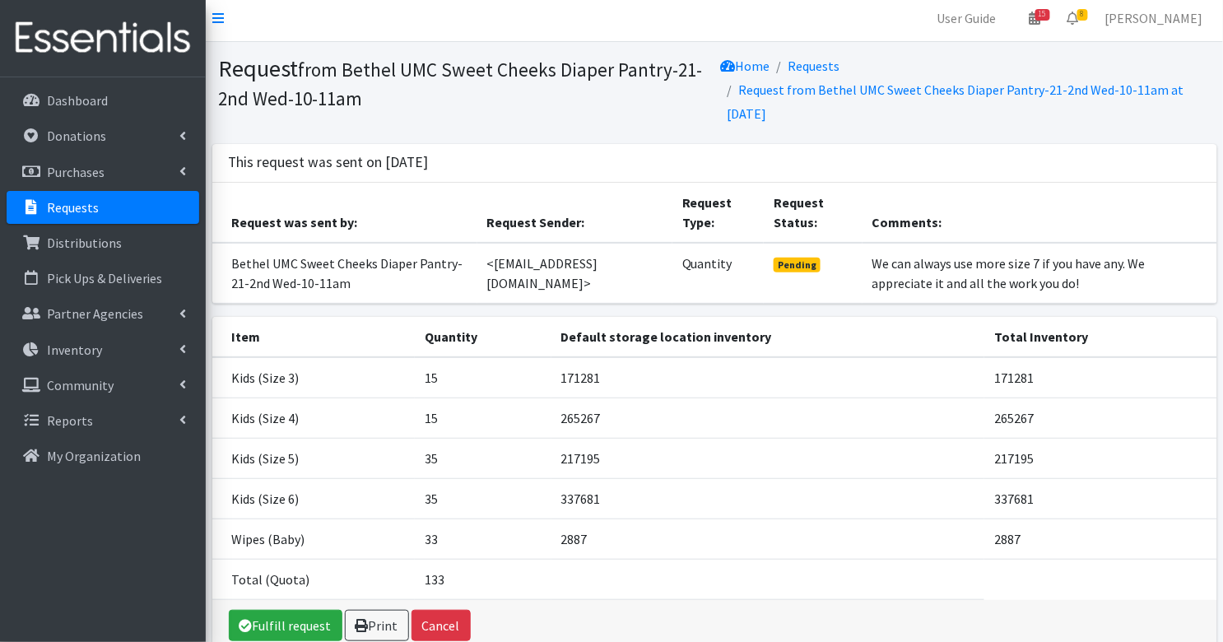
scroll to position [6, 0]
click at [271, 616] on link "Fulfill request" at bounding box center [286, 624] width 114 height 31
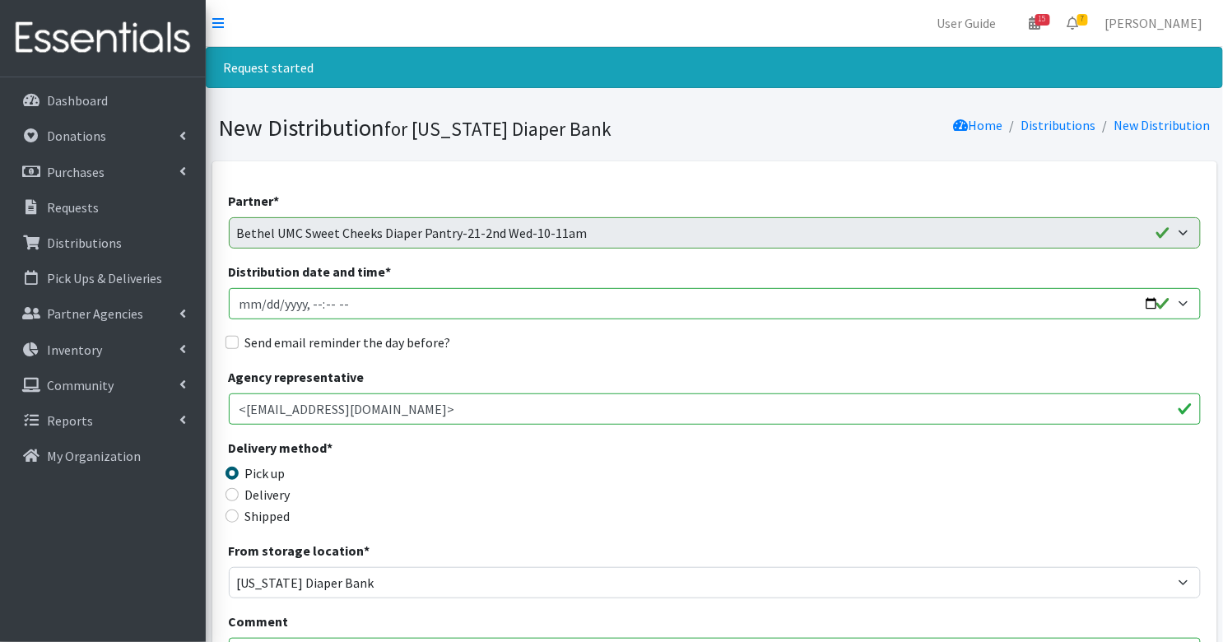
click at [254, 305] on input "Distribution date and time *" at bounding box center [715, 303] width 972 height 31
type input "[DATE]T10:00"
click at [230, 337] on input "Send email reminder the day before?" at bounding box center [232, 342] width 13 height 13
checkbox input "true"
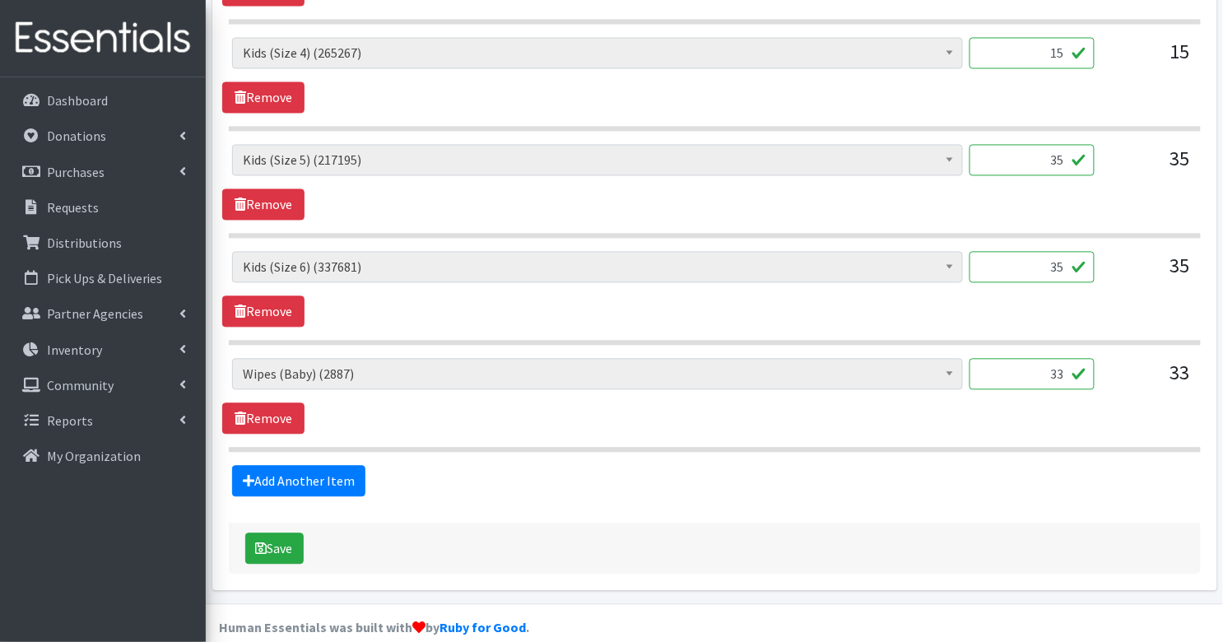
scroll to position [882, 0]
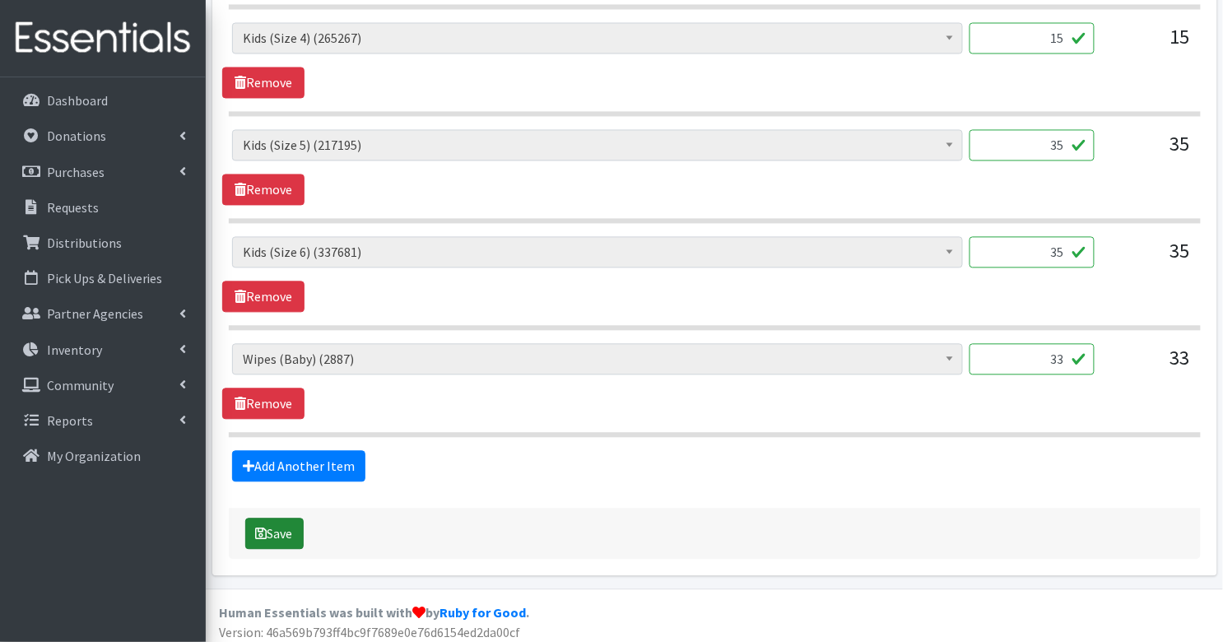
click at [295, 519] on button "Save" at bounding box center [274, 534] width 58 height 31
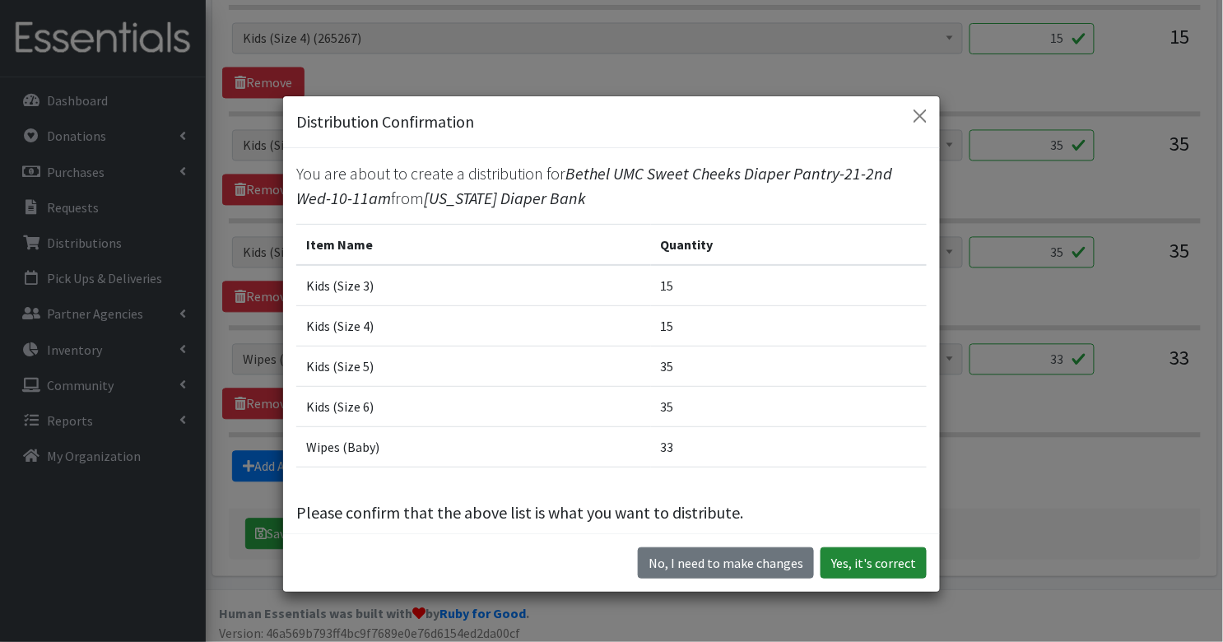
click at [908, 553] on button "Yes, it's correct" at bounding box center [874, 562] width 106 height 31
